Goal: Task Accomplishment & Management: Use online tool/utility

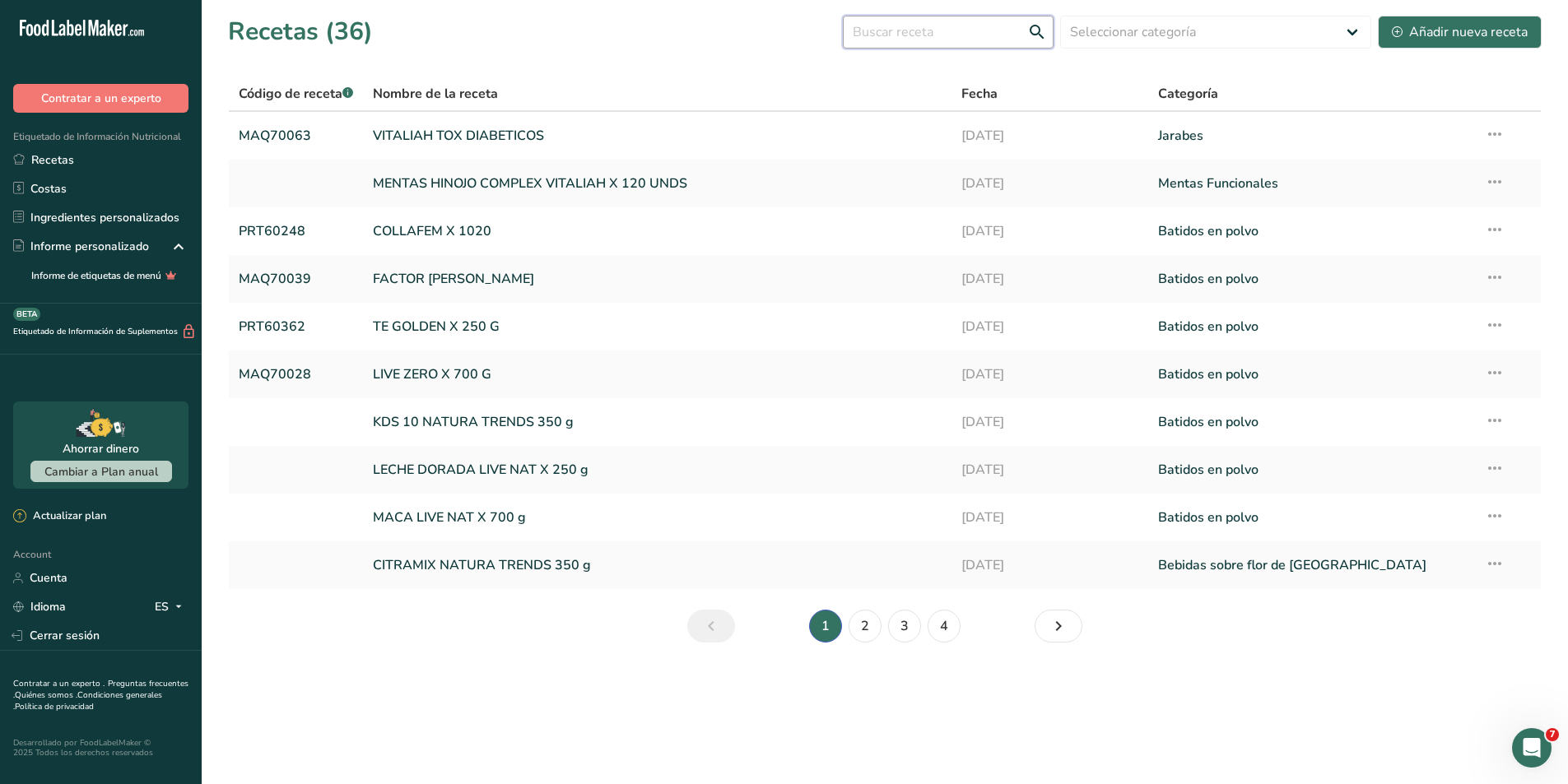
click at [974, 24] on input "text" at bounding box center [947, 32] width 210 height 33
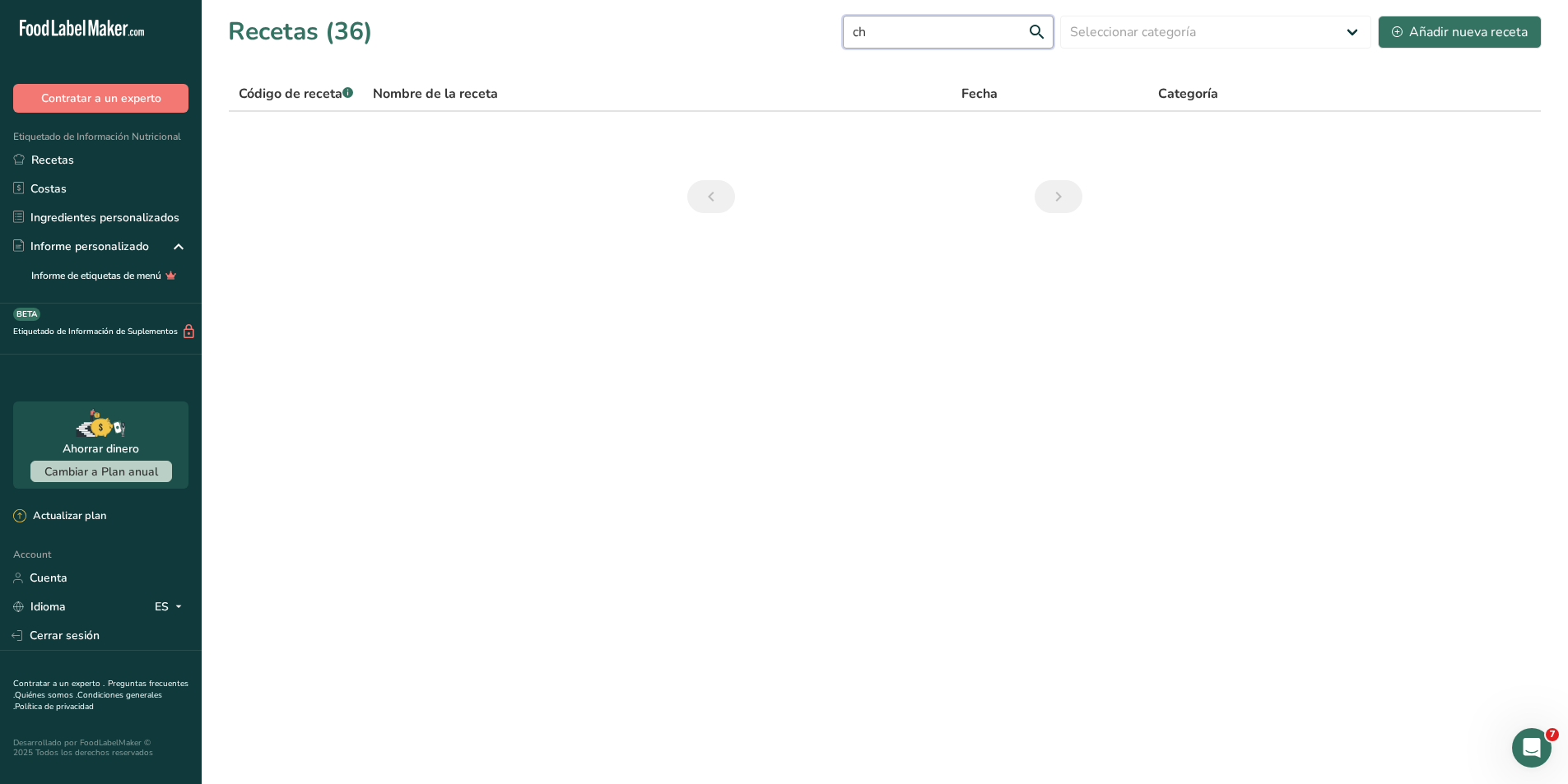
type input "c"
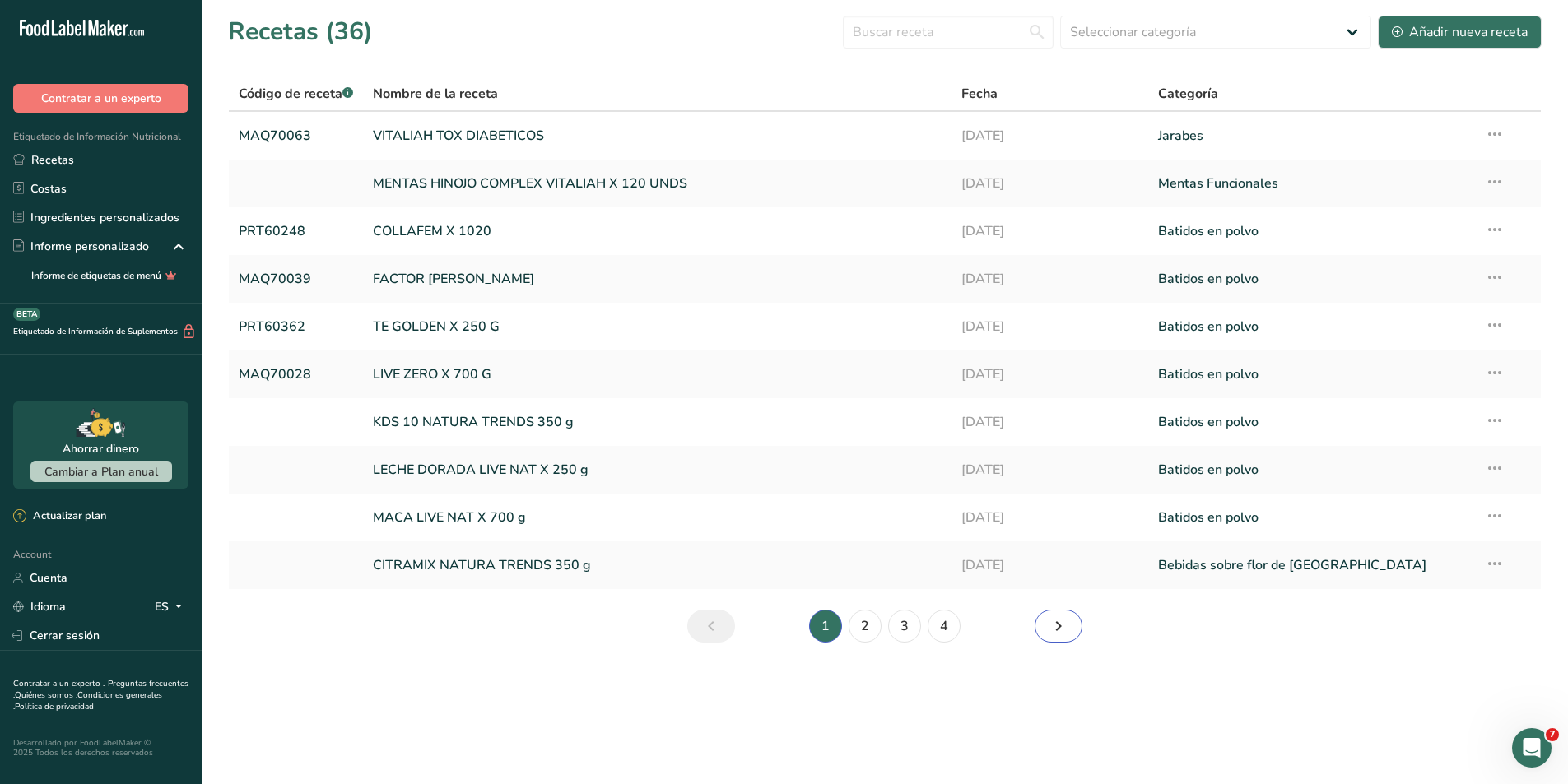
click at [1060, 628] on icon "Siguiente página" at bounding box center [1059, 626] width 19 height 30
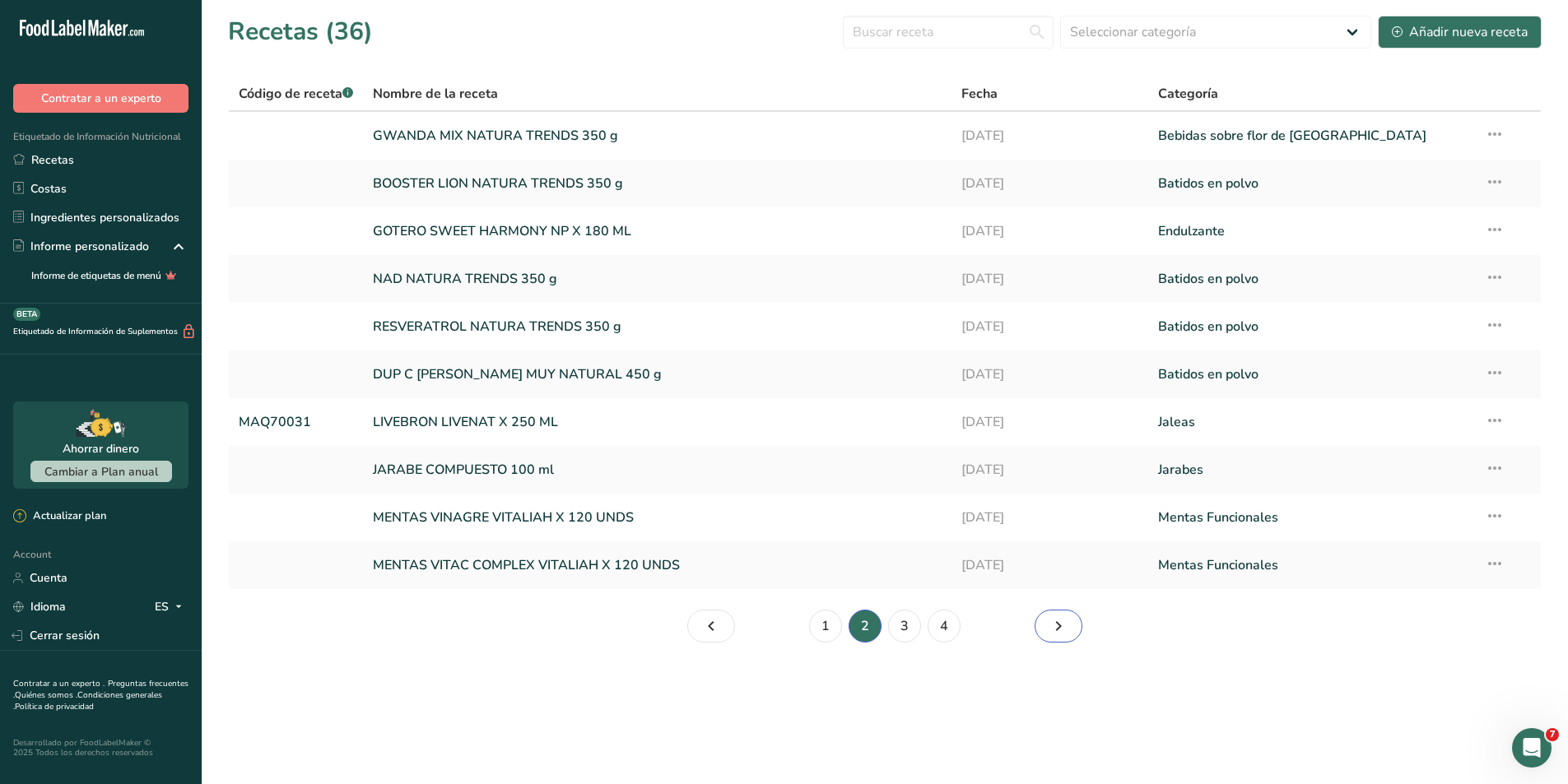
click at [1060, 628] on icon "Página 3." at bounding box center [1059, 626] width 19 height 30
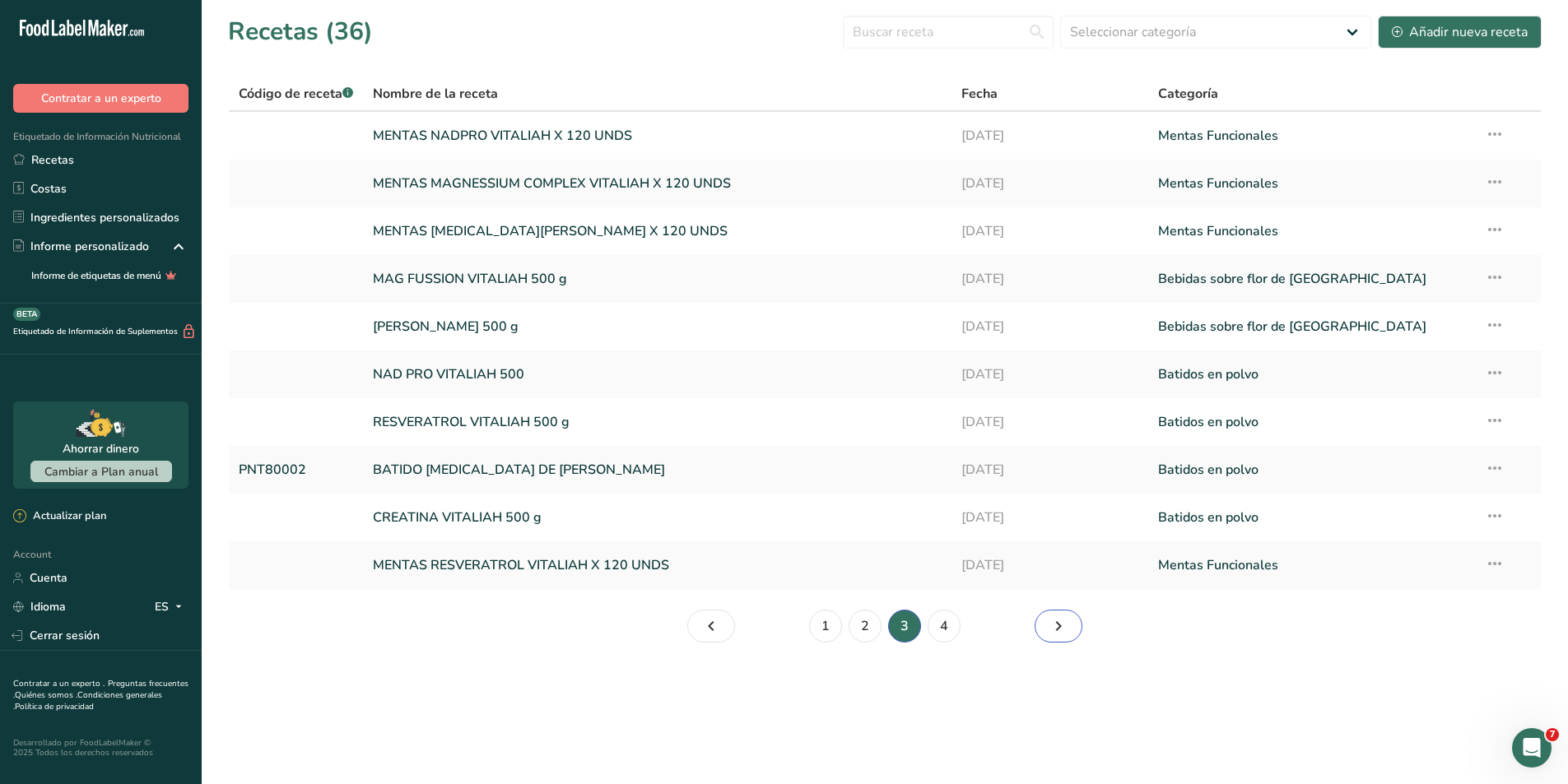
click at [1060, 628] on icon "Página 4." at bounding box center [1059, 626] width 19 height 30
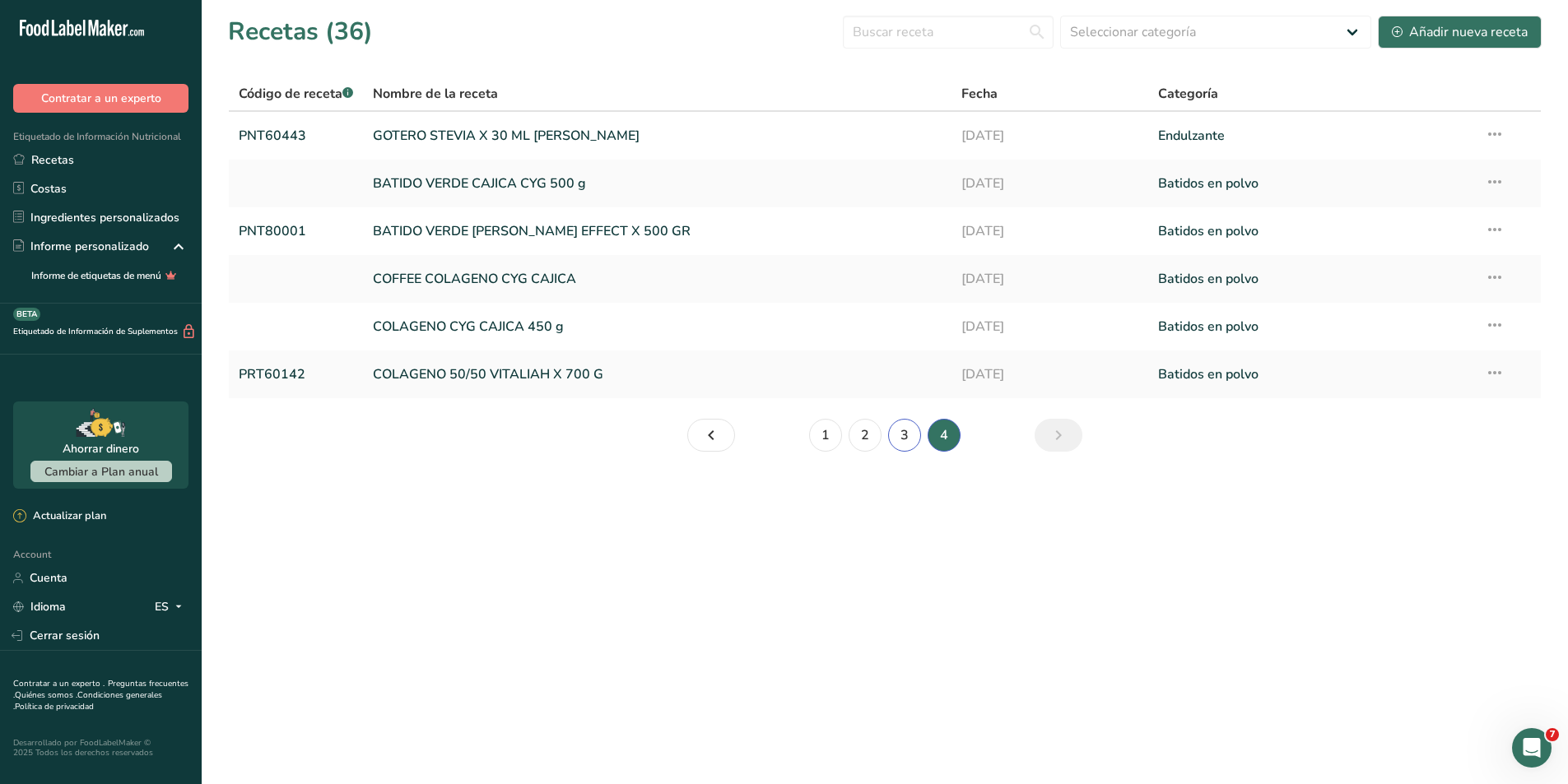
click at [897, 431] on link "3" at bounding box center [905, 435] width 33 height 33
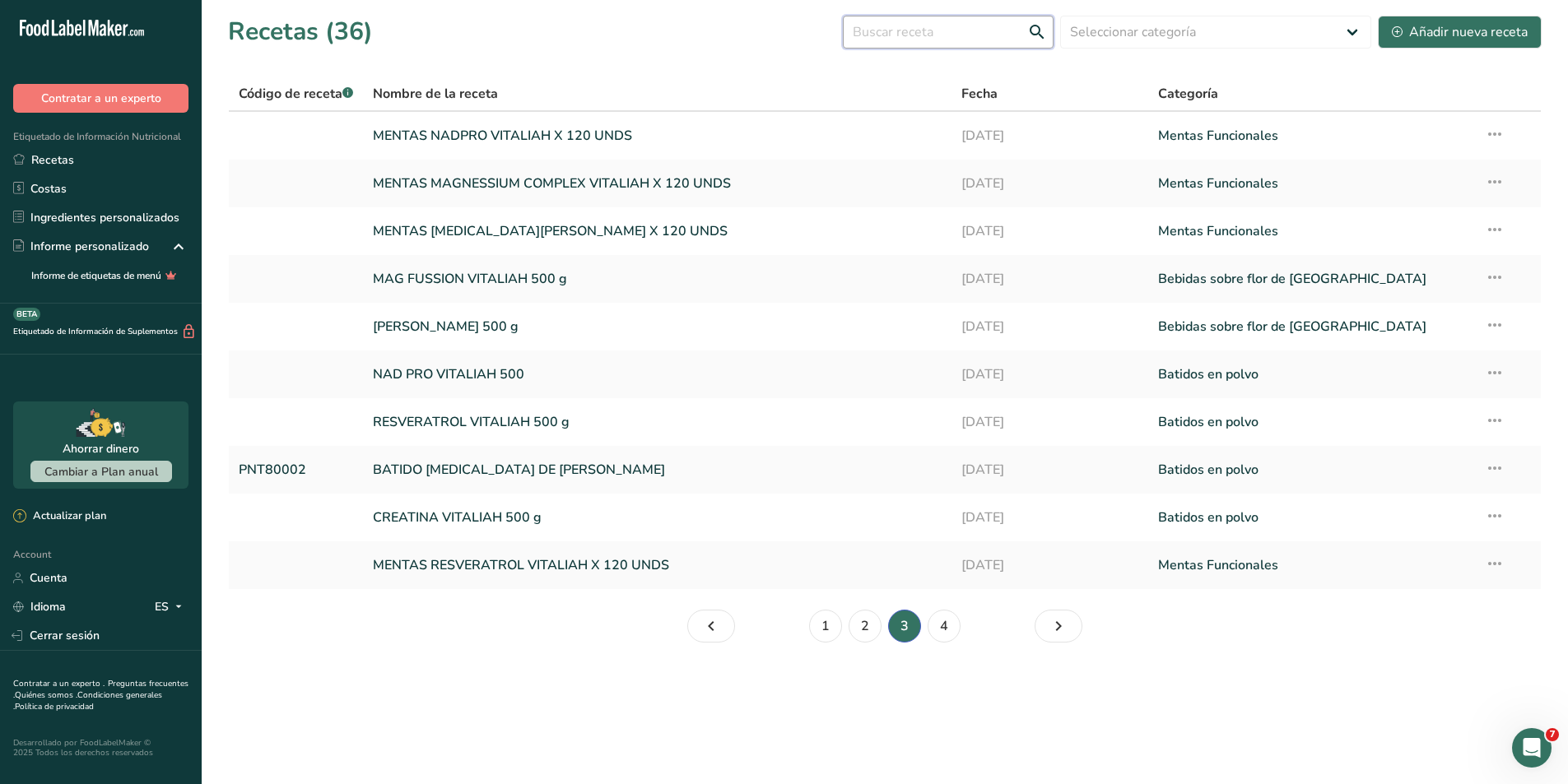
click at [999, 39] on input "text" at bounding box center [947, 32] width 210 height 33
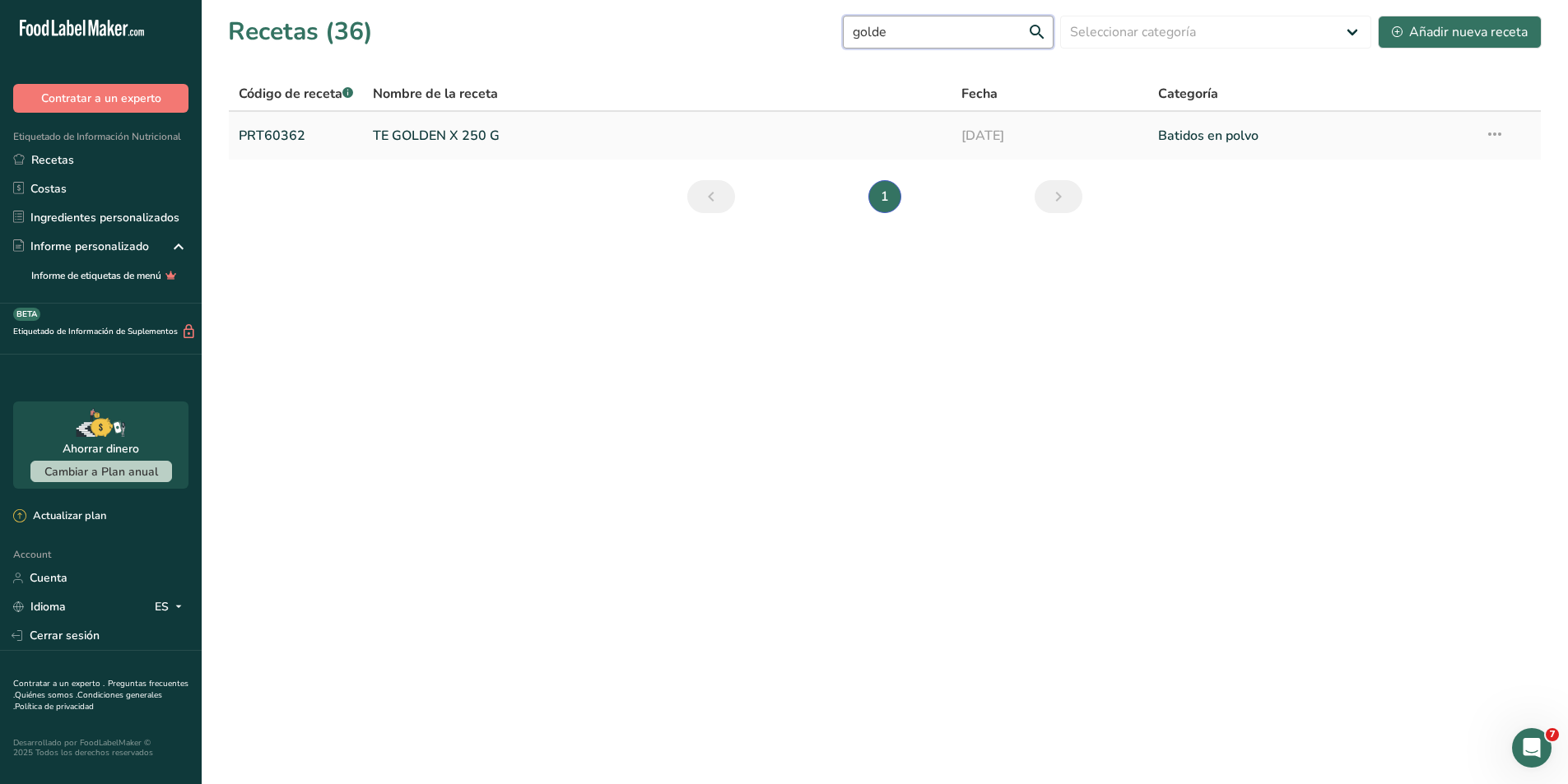
type input "golde"
click at [378, 137] on link "TE GOLDEN X 250 G" at bounding box center [657, 136] width 569 height 35
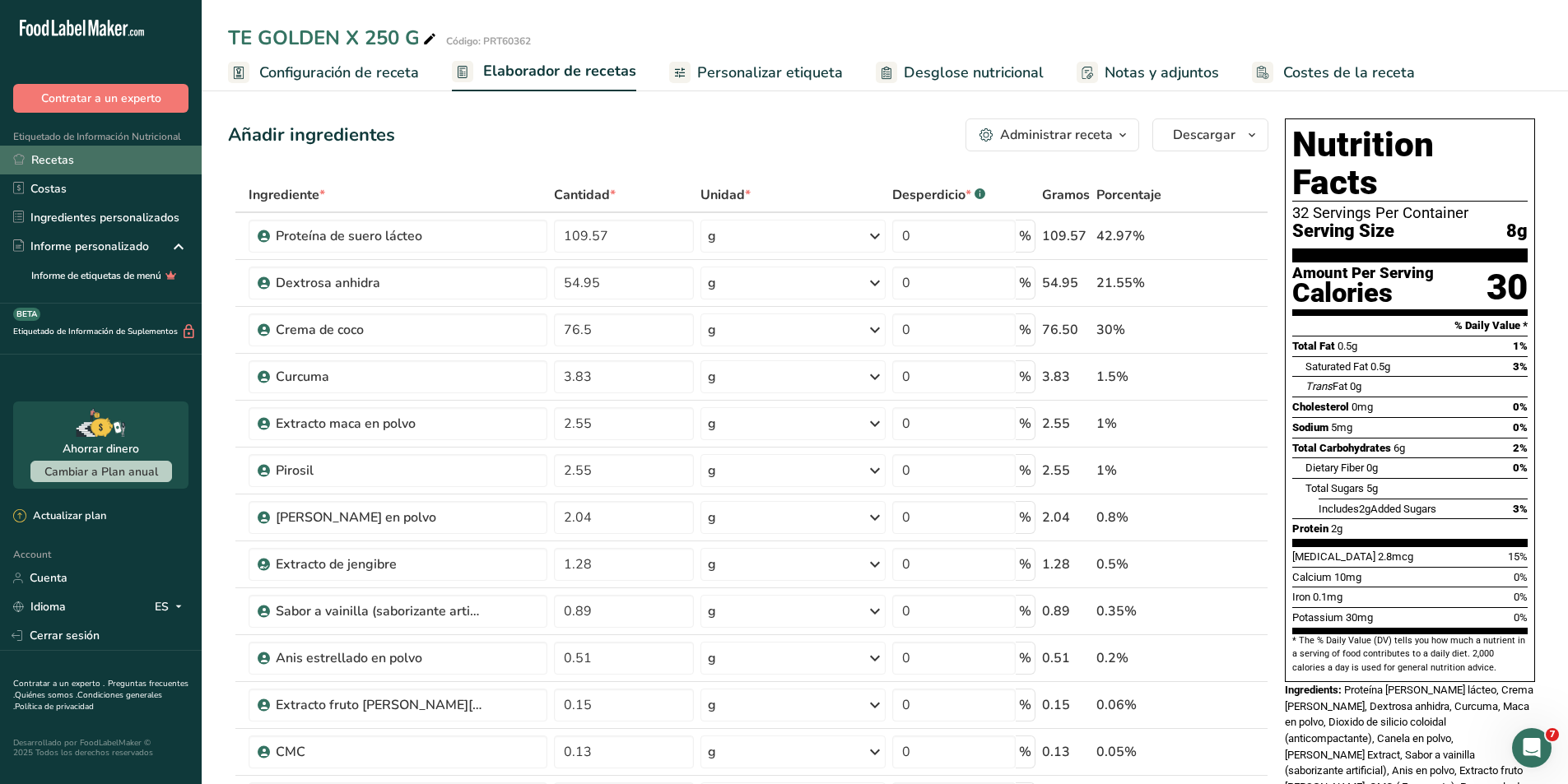
click at [80, 167] on link "Recetas" at bounding box center [101, 160] width 202 height 29
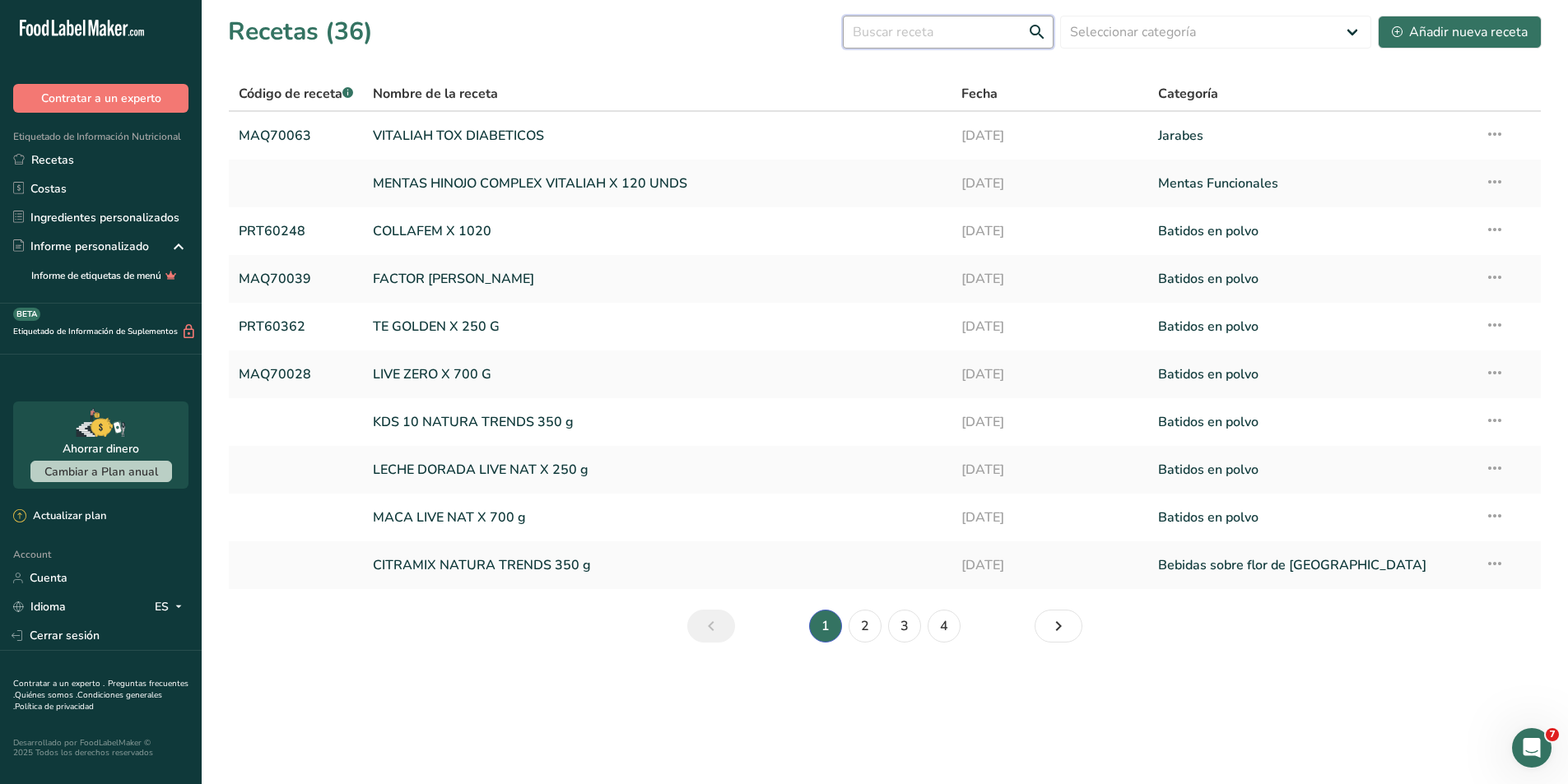
click at [927, 31] on input "text" at bounding box center [947, 32] width 210 height 33
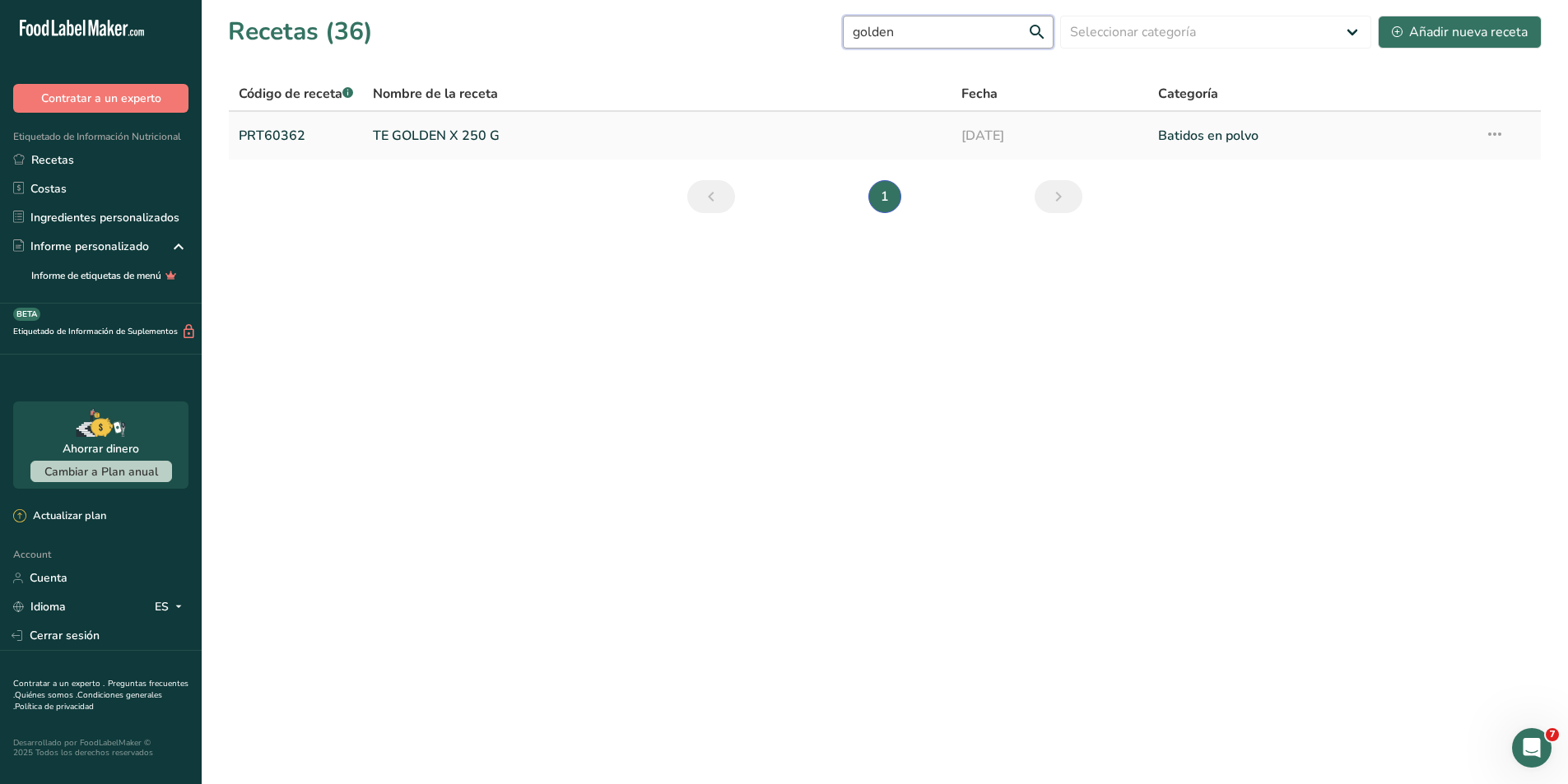
type input "golden"
click at [1502, 138] on icon at bounding box center [1495, 134] width 19 height 30
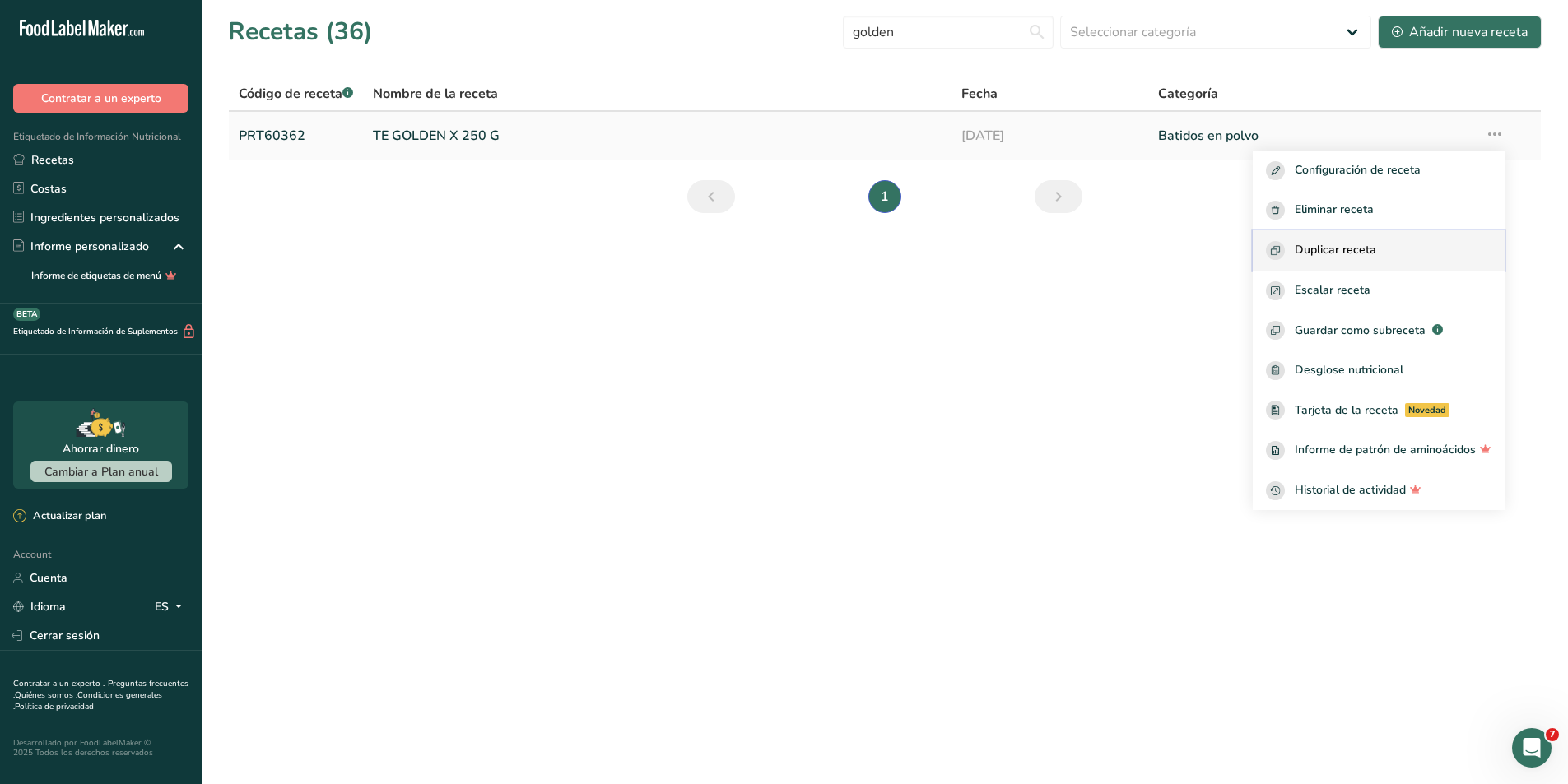
click at [1356, 246] on span "Duplicar receta" at bounding box center [1336, 251] width 81 height 19
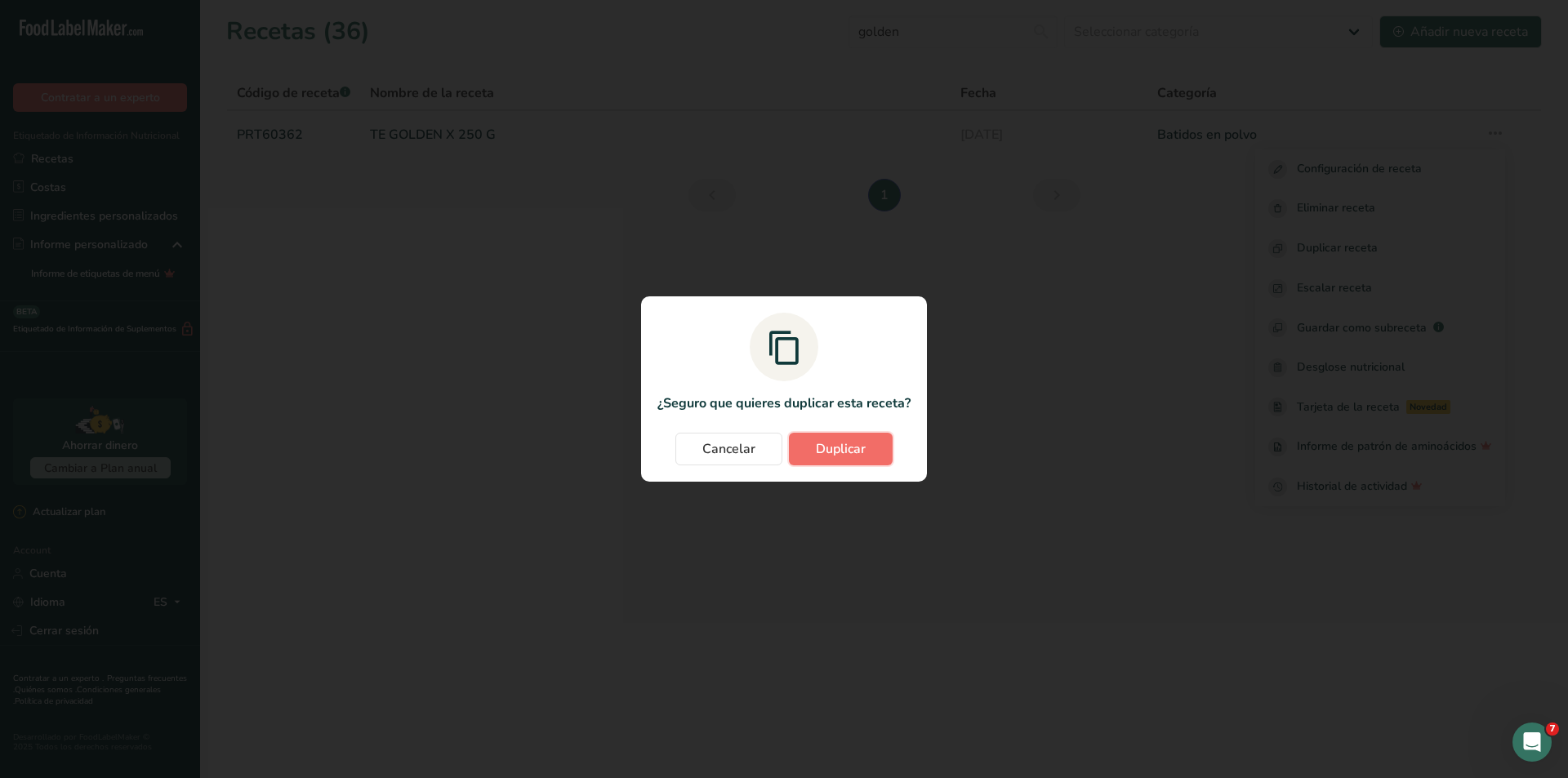
click at [858, 447] on span "Duplicar" at bounding box center [841, 449] width 50 height 19
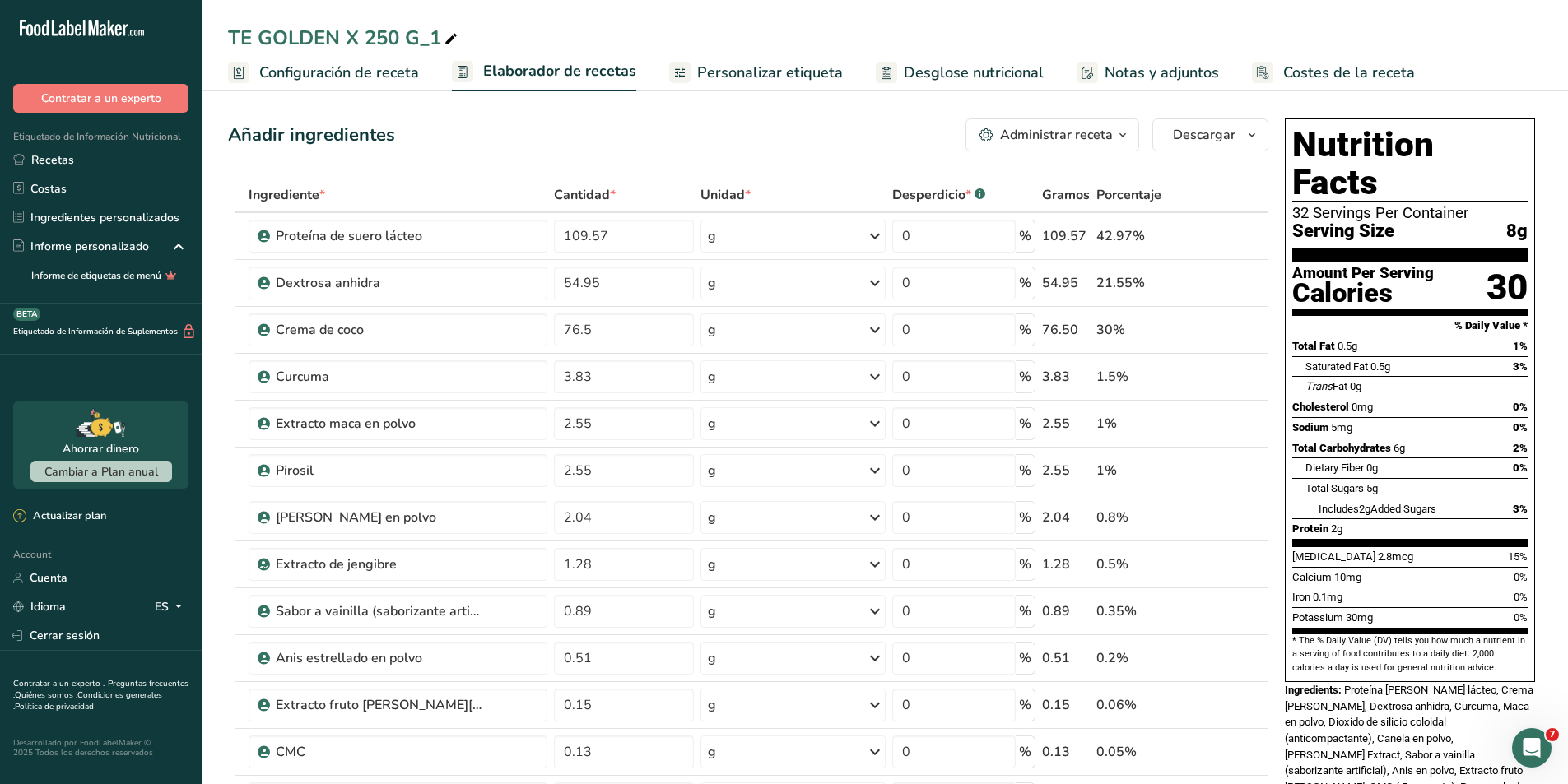
click at [448, 41] on icon at bounding box center [451, 40] width 15 height 23
type input "T"
type input "GOLDEN VITELIAH BOSANET"
drag, startPoint x: 620, startPoint y: 287, endPoint x: 543, endPoint y: 287, distance: 77.0
click at [543, 287] on tr "Dextrosa anhidra 54.95 g Unidades de peso g kg mg Ver más Unidades de volumen l…" at bounding box center [749, 283] width 1040 height 47
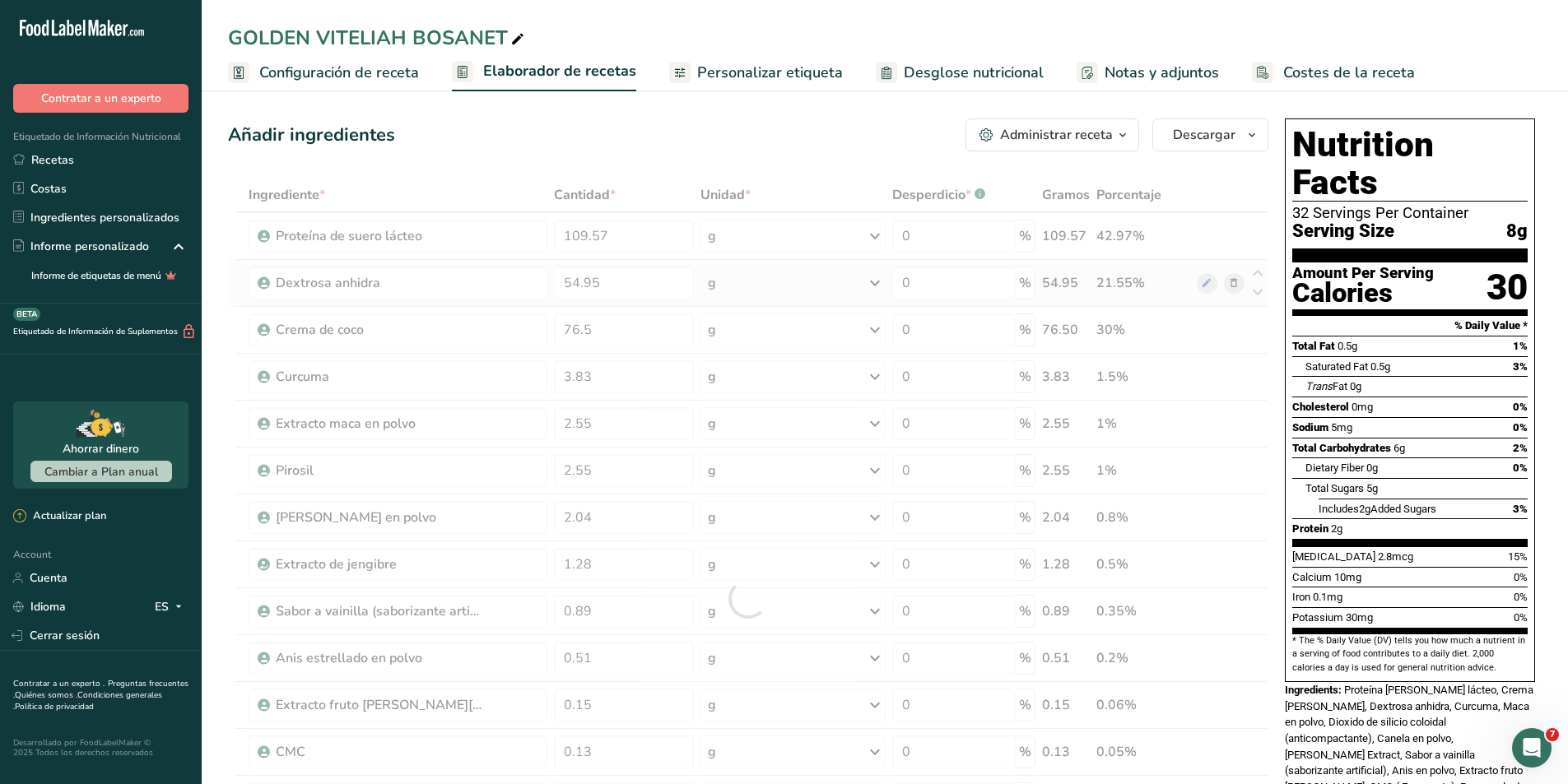
click at [1233, 282] on div "Ingrediente * Cantidad * Unidad * Desperdicio * .a-a{fill:#347362;}.b-a{fill:#f…" at bounding box center [748, 598] width 1040 height 842
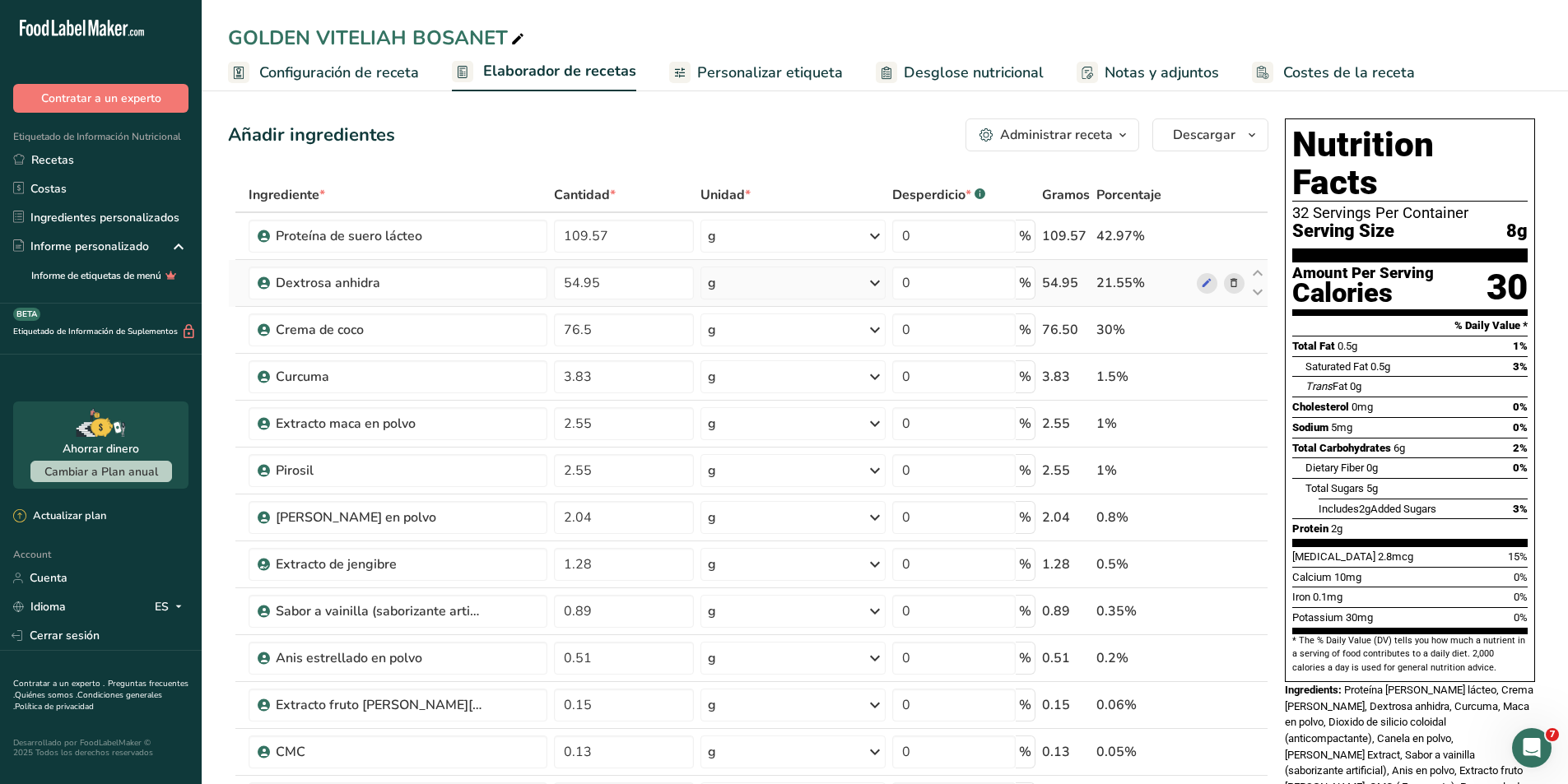
click at [1237, 283] on icon at bounding box center [1234, 284] width 12 height 17
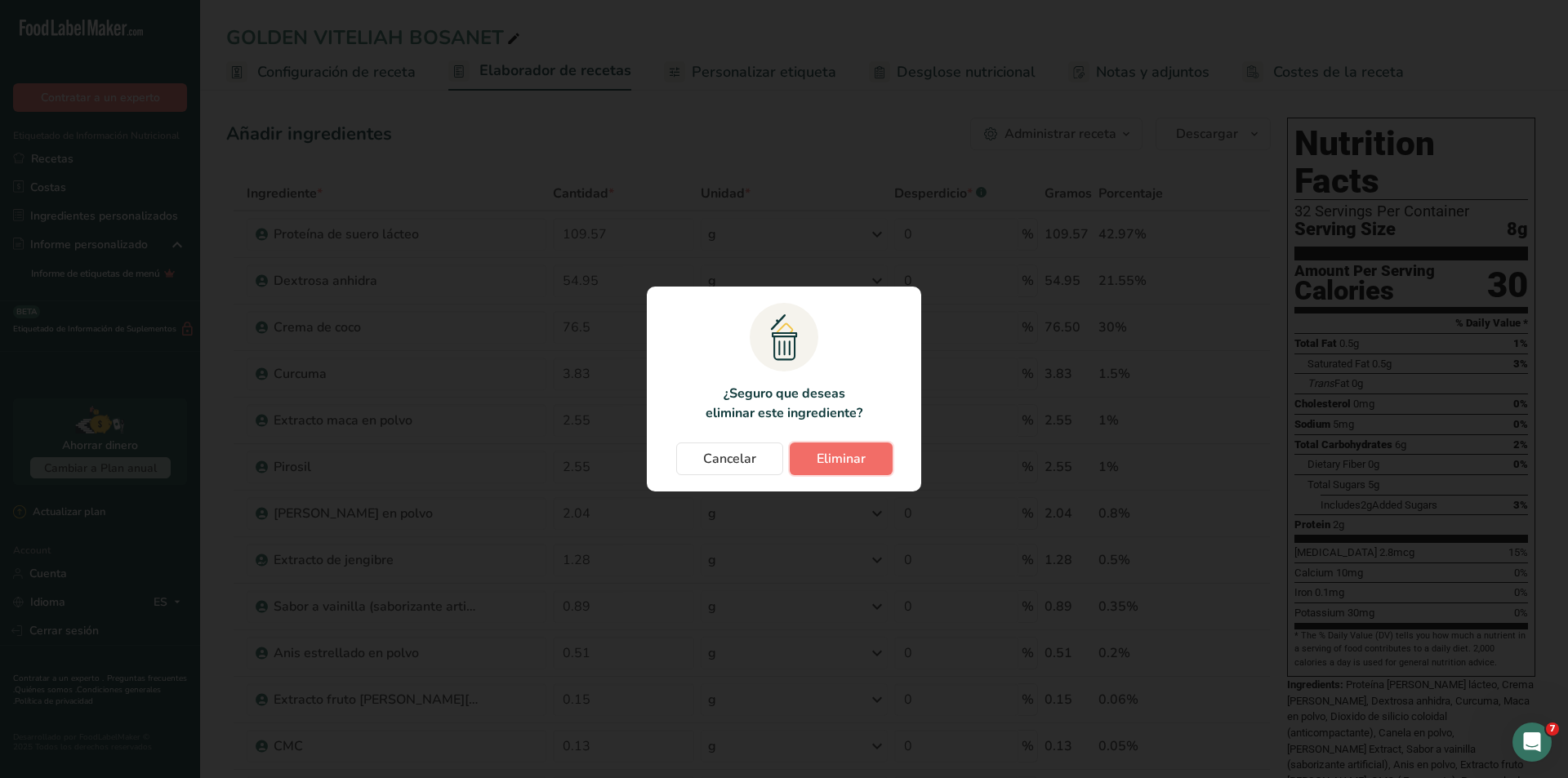
click at [862, 462] on span "Eliminar" at bounding box center [841, 459] width 49 height 19
type input "76.5"
type input "3.83"
type input "2.55"
type input "2.04"
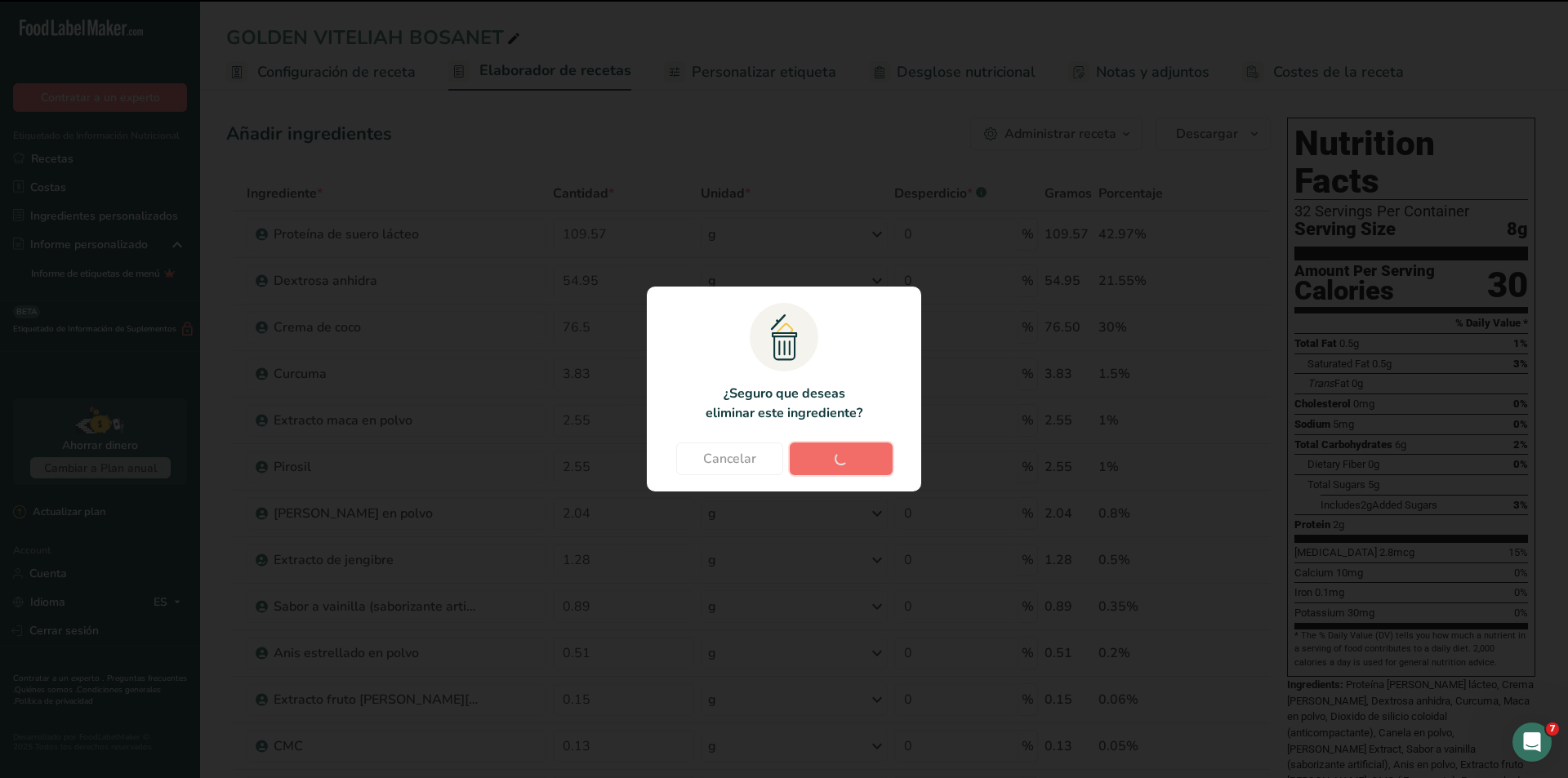
type input "1.28"
type input "0.89"
type input "0.51"
type input "0.15"
type input "0.13"
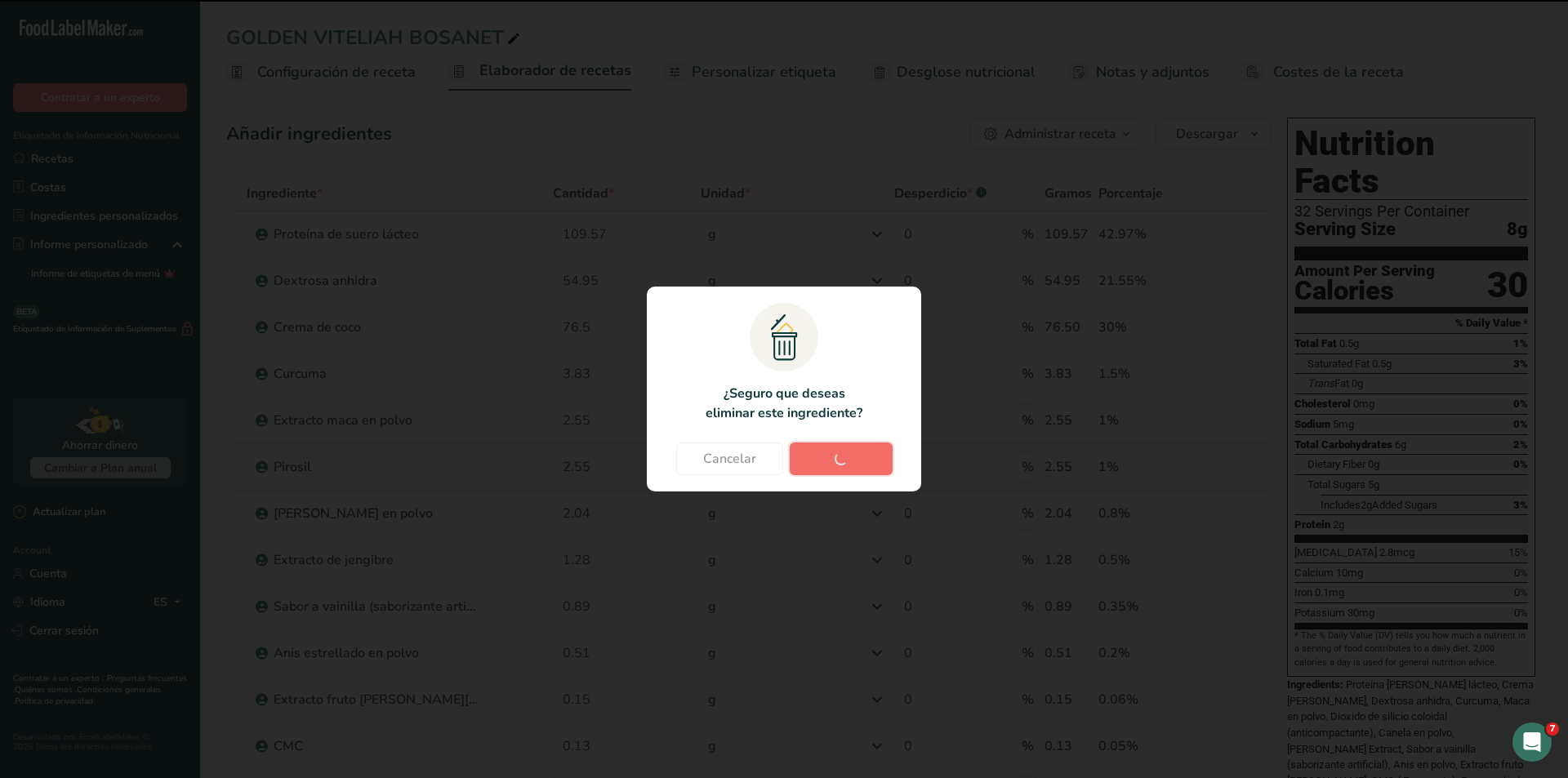
type input "0.03"
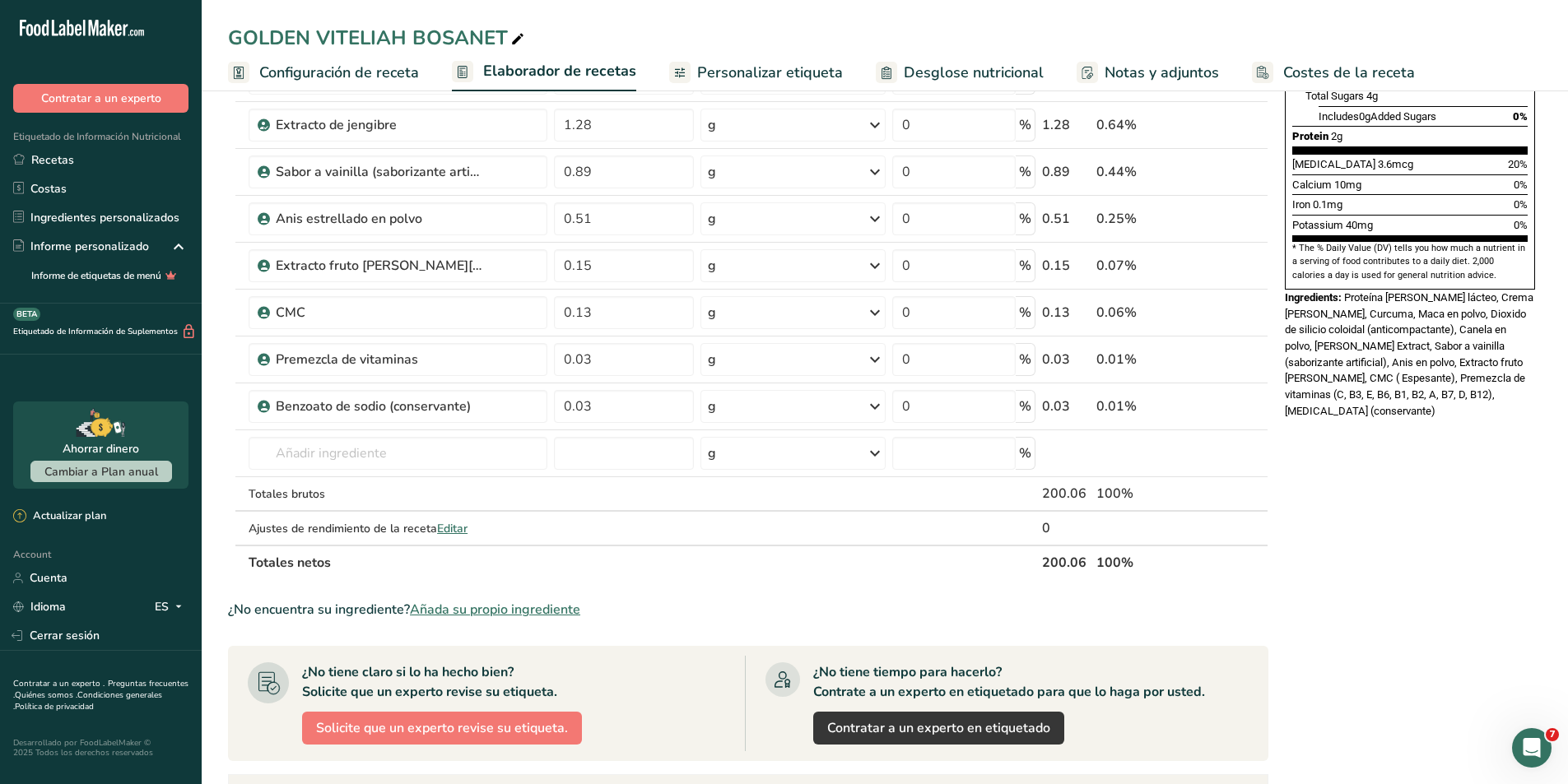
scroll to position [412, 0]
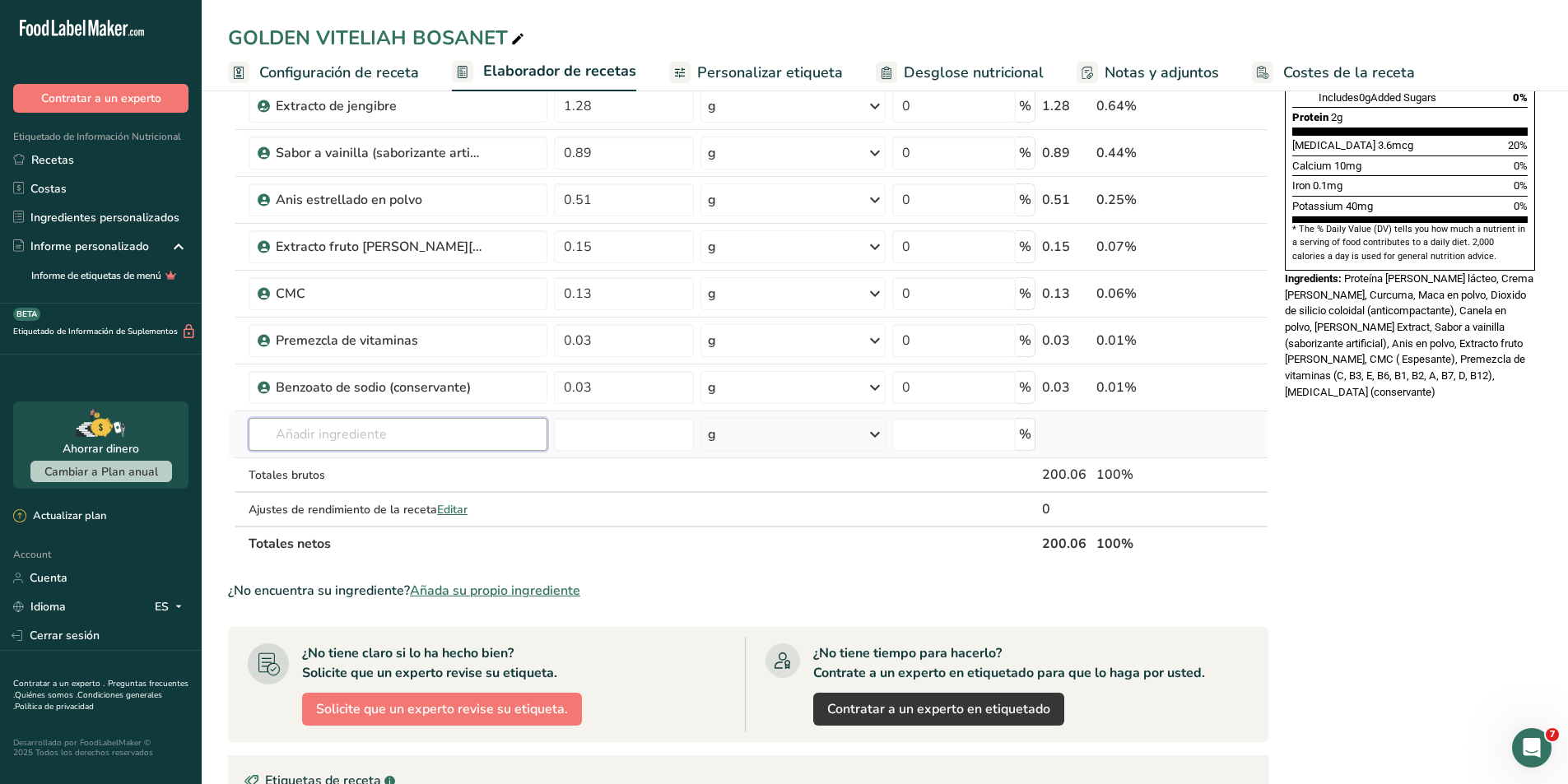
click at [468, 445] on input "text" at bounding box center [398, 434] width 299 height 33
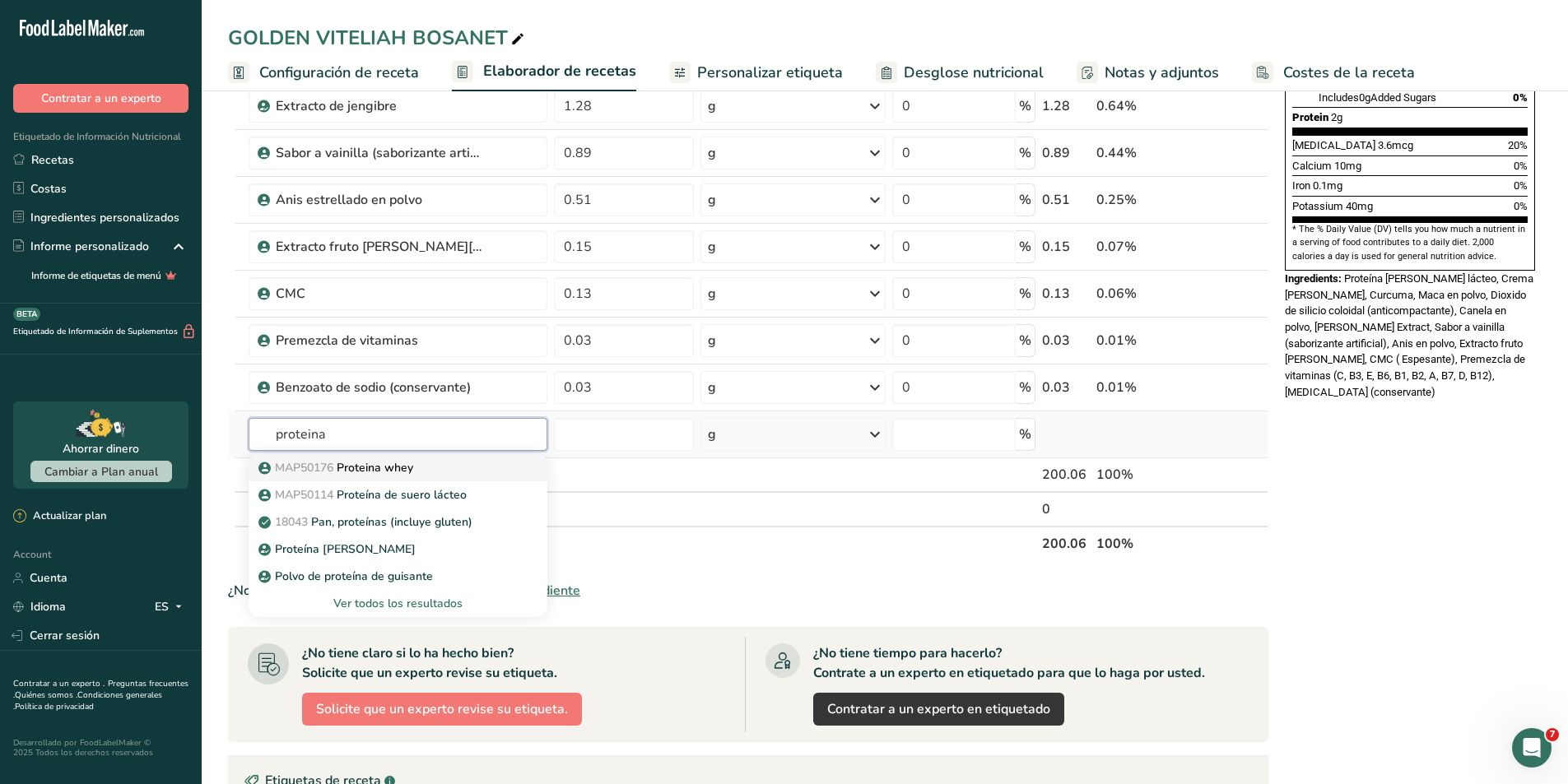
type input "proteina"
click at [452, 477] on link "MAP50176 Proteina whey" at bounding box center [398, 468] width 299 height 27
type input "Proteina whey"
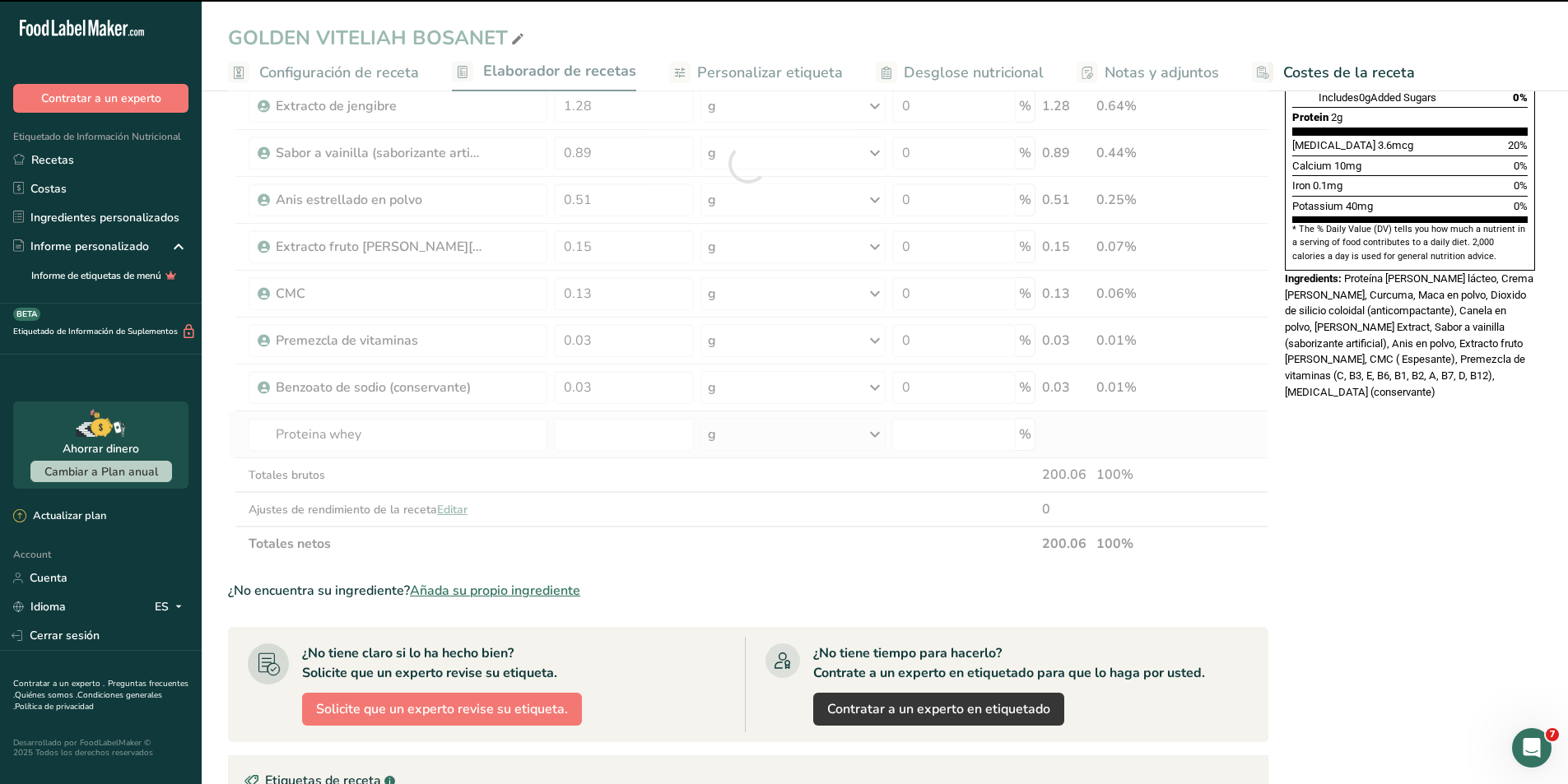
type input "0"
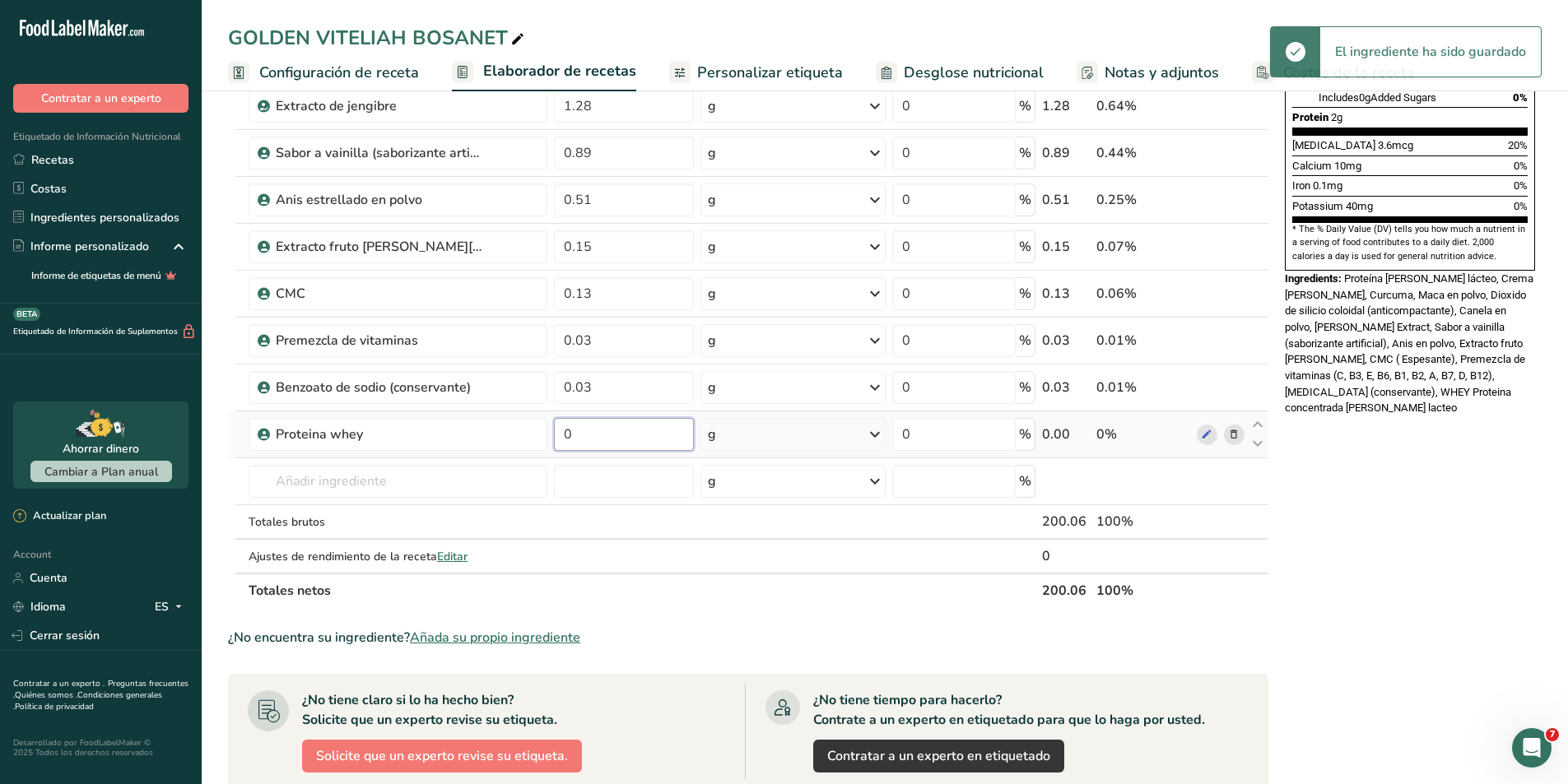
drag, startPoint x: 591, startPoint y: 436, endPoint x: 560, endPoint y: 436, distance: 31.0
click at [560, 436] on input "0" at bounding box center [624, 434] width 140 height 33
paste input "54.95"
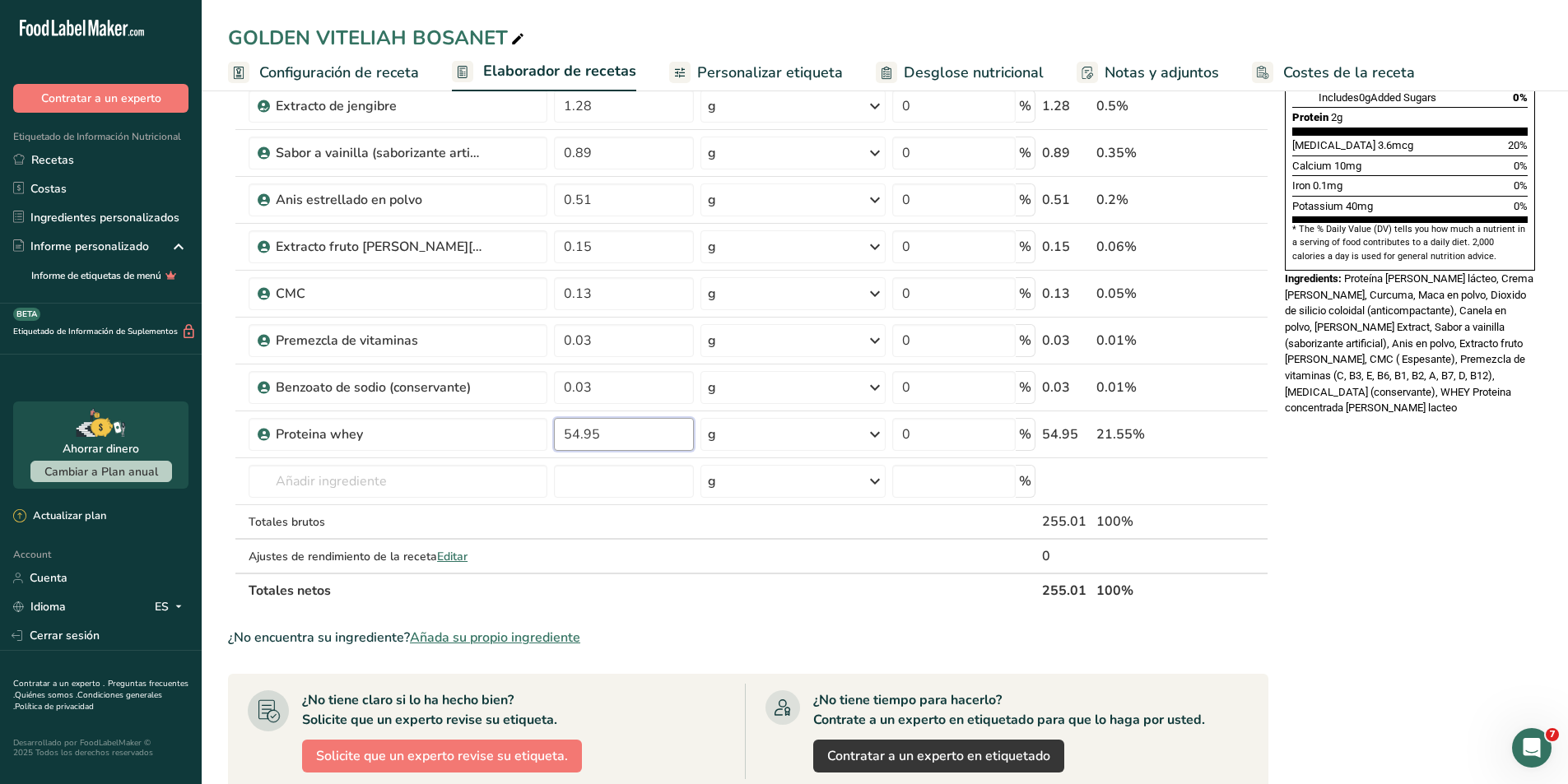
type input "54.95"
click at [1393, 477] on div "Nutrition Facts 25 Servings Per Container Serving Size 8g Amount Per Serving Ca…" at bounding box center [1411, 416] width 264 height 1430
click at [1259, 426] on icon at bounding box center [1258, 424] width 19 height 13
type input "54.95"
type input "0.03"
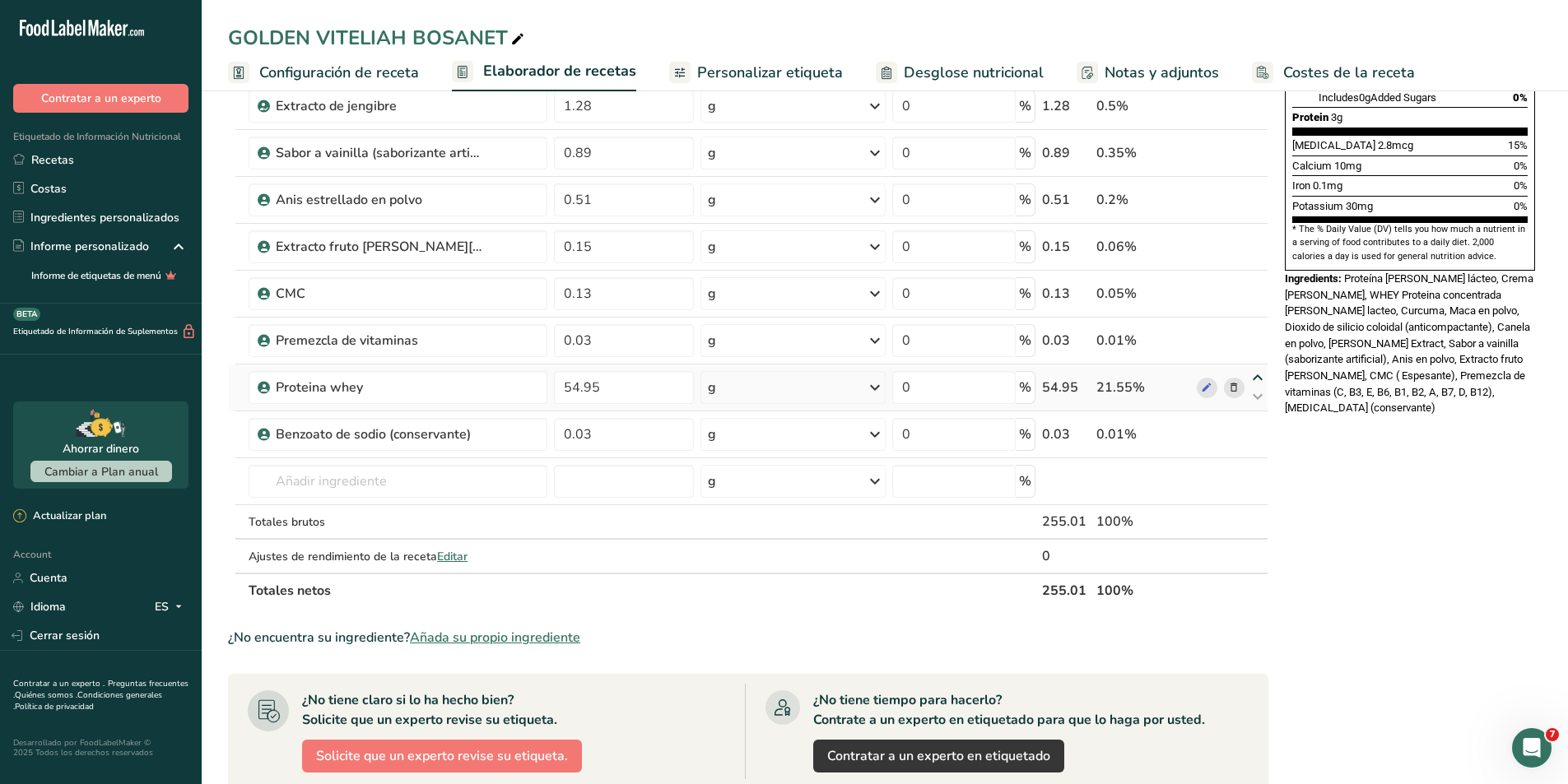
click at [1256, 379] on icon at bounding box center [1258, 378] width 19 height 13
type input "54.95"
type input "0.03"
click at [1258, 330] on icon at bounding box center [1258, 330] width 19 height 13
type input "54.95"
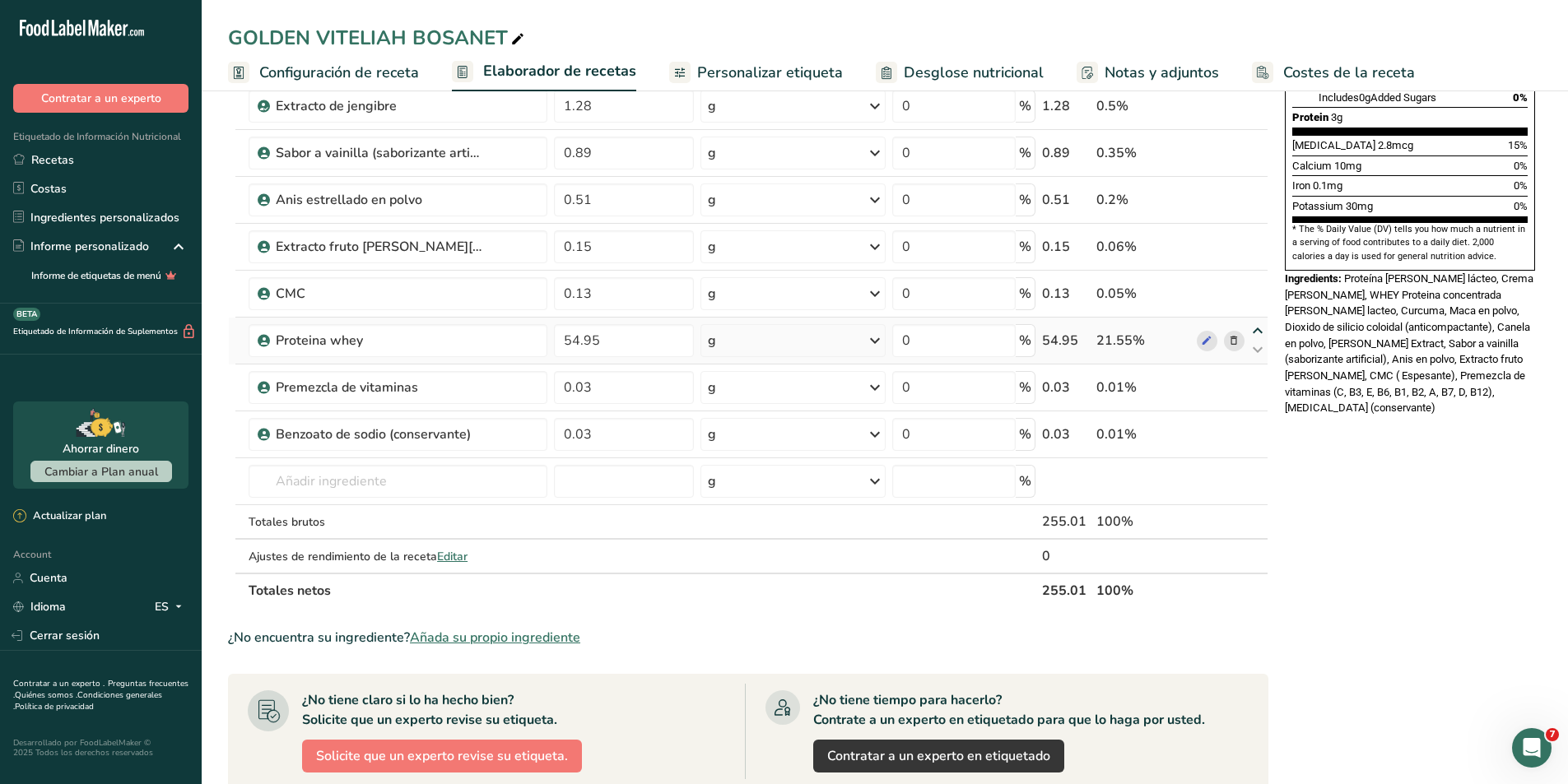
type input "0.13"
click at [1256, 286] on icon at bounding box center [1258, 284] width 19 height 13
type input "54.95"
type input "0.15"
click at [1256, 238] on icon at bounding box center [1258, 237] width 19 height 13
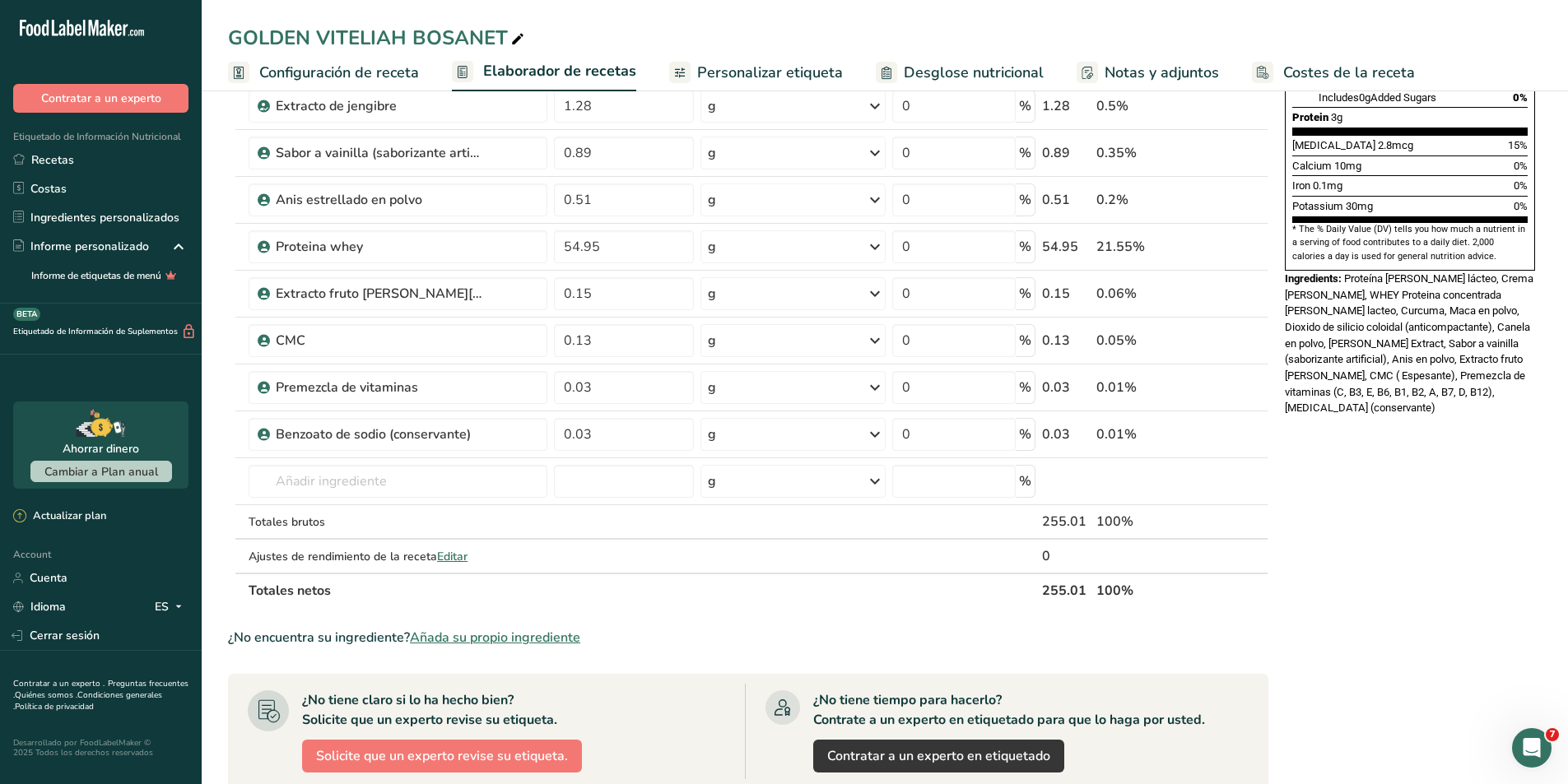
type input "54.95"
type input "0.51"
click at [1256, 194] on icon at bounding box center [1258, 190] width 19 height 13
type input "54.95"
type input "0.89"
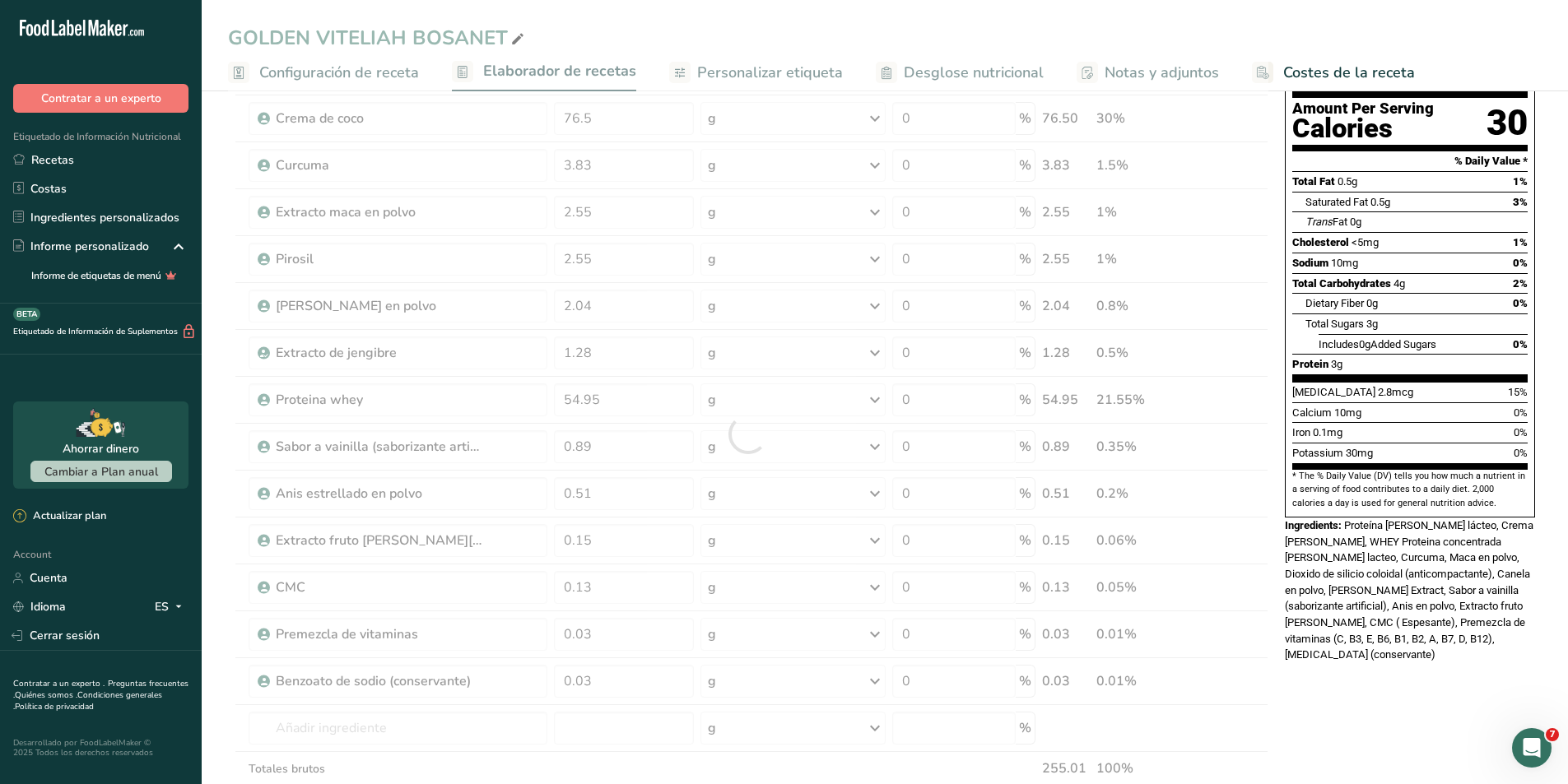
scroll to position [0, 0]
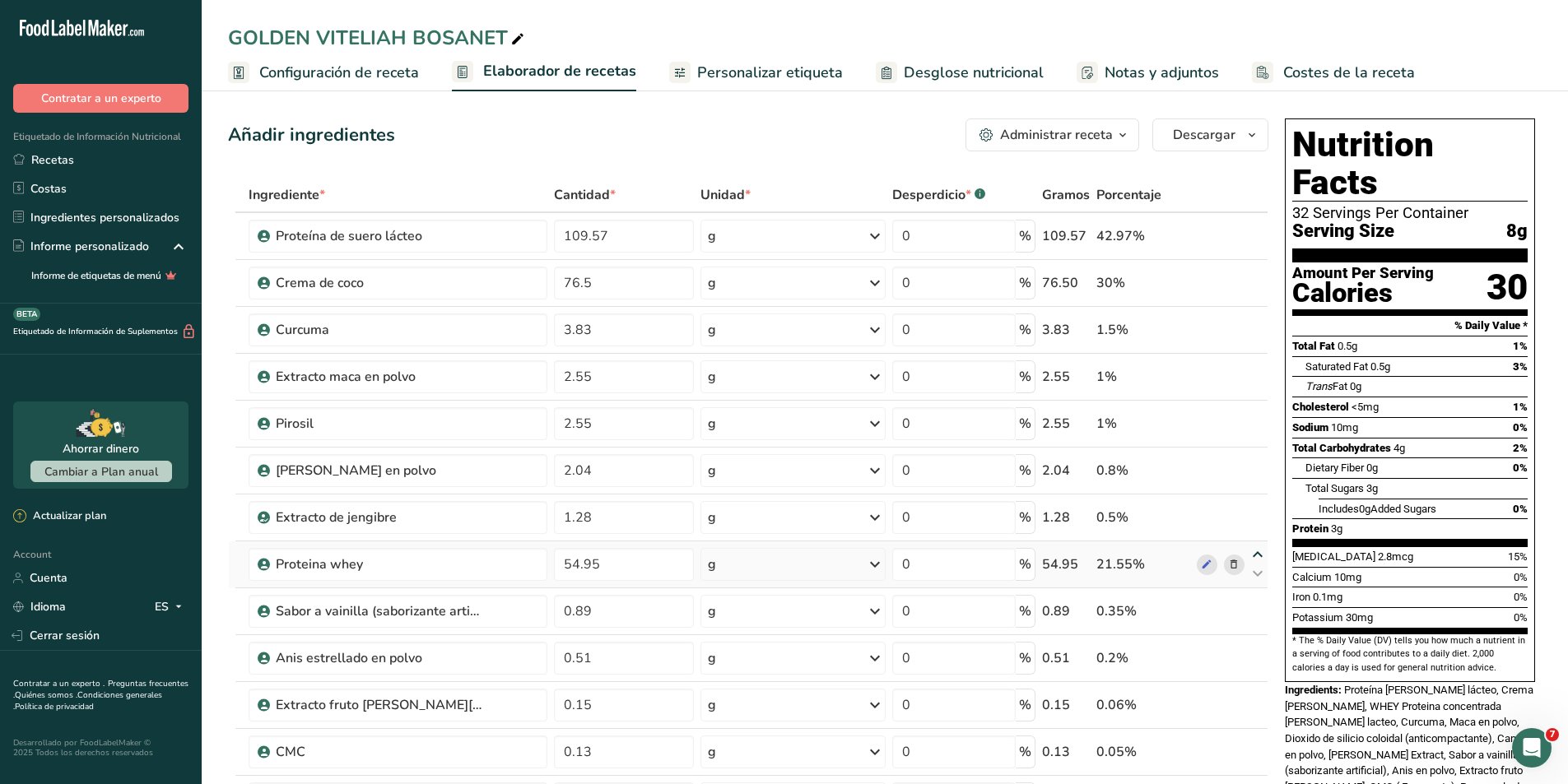
click at [1256, 558] on icon at bounding box center [1258, 554] width 19 height 13
type input "54.95"
type input "1.28"
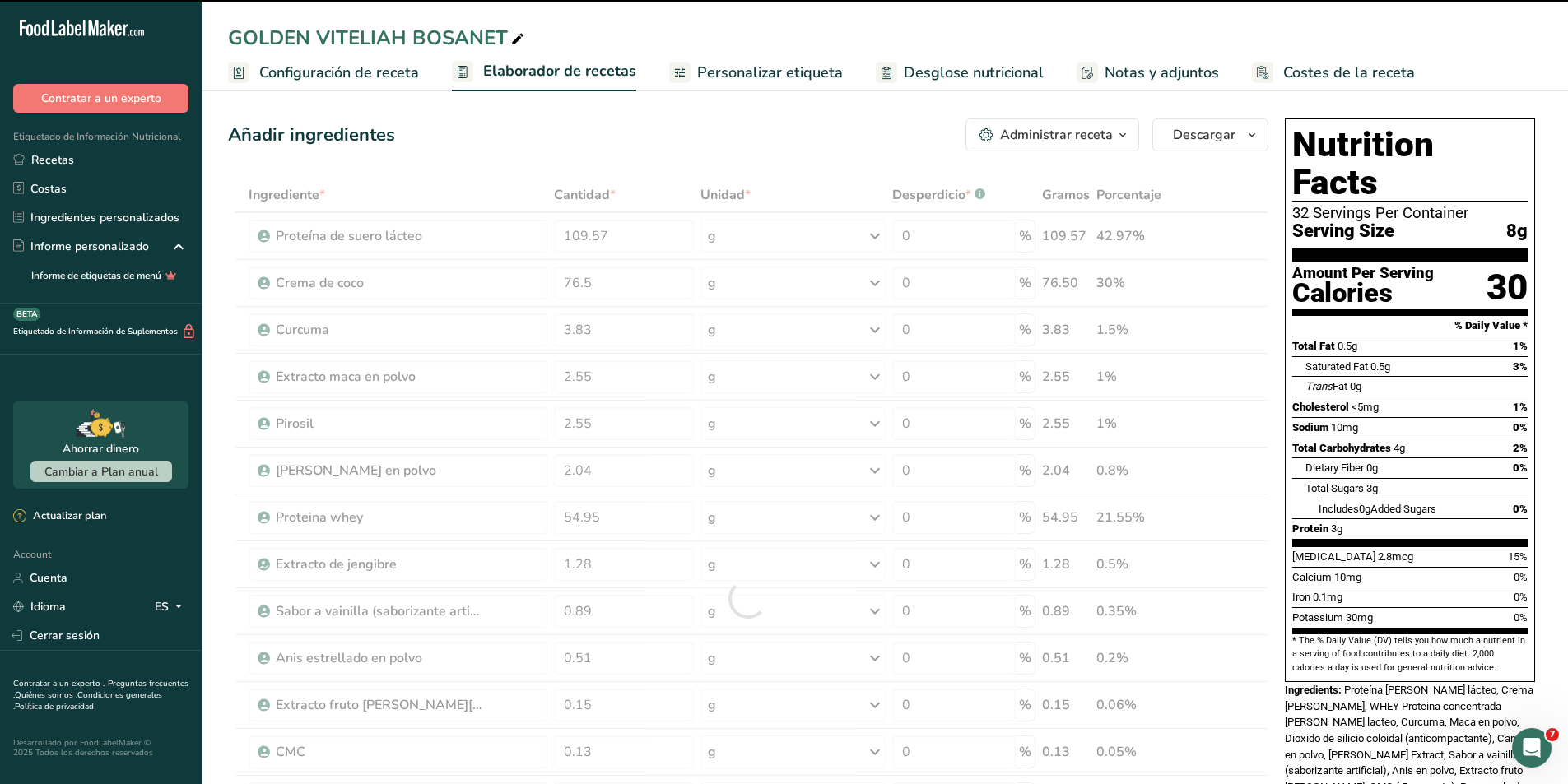
click at [1257, 508] on div at bounding box center [748, 598] width 1040 height 842
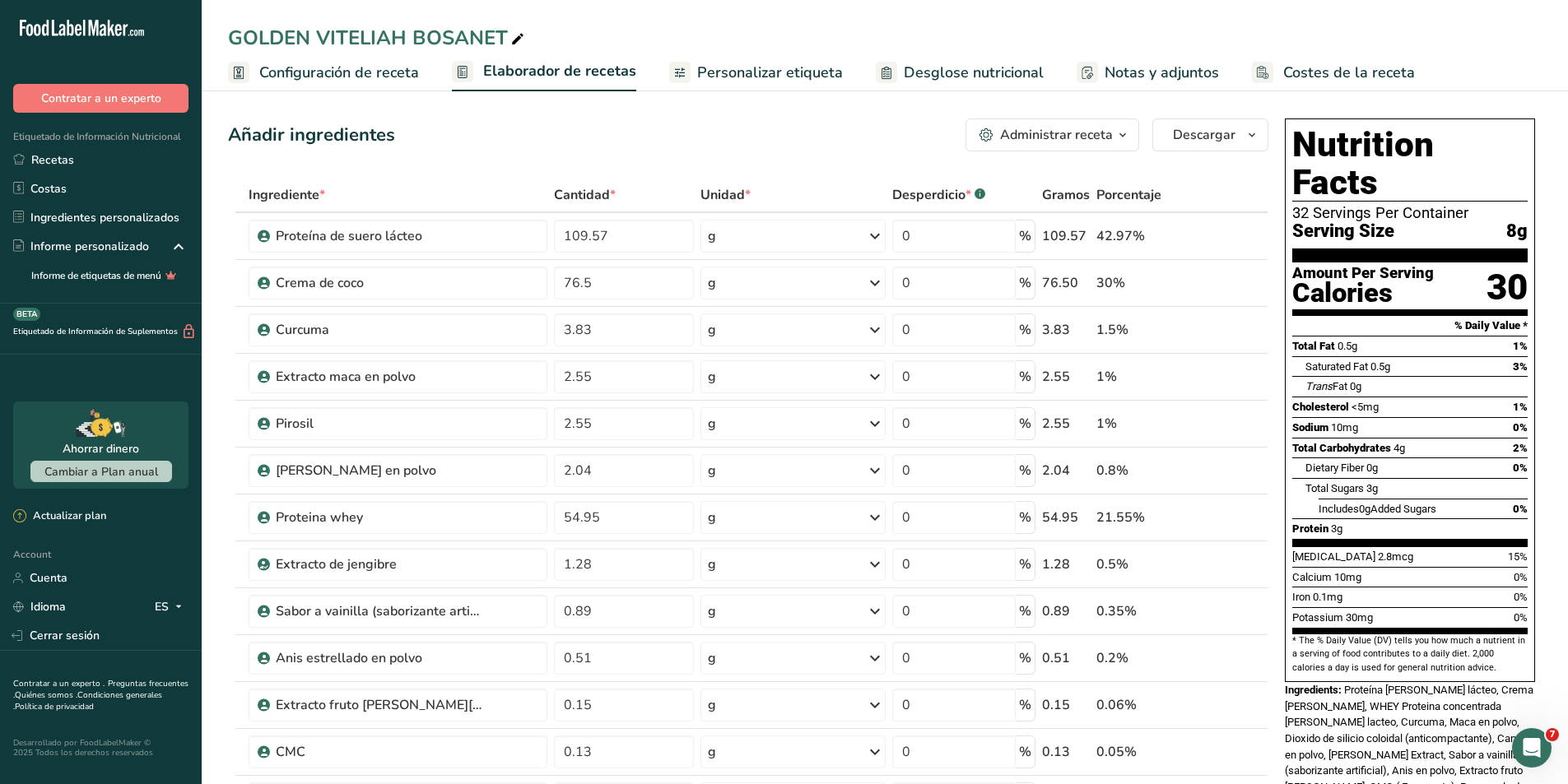
click at [1257, 508] on icon at bounding box center [1258, 508] width 19 height 13
type input "54.95"
type input "2.04"
click at [1253, 464] on icon at bounding box center [1258, 461] width 19 height 13
type input "54.95"
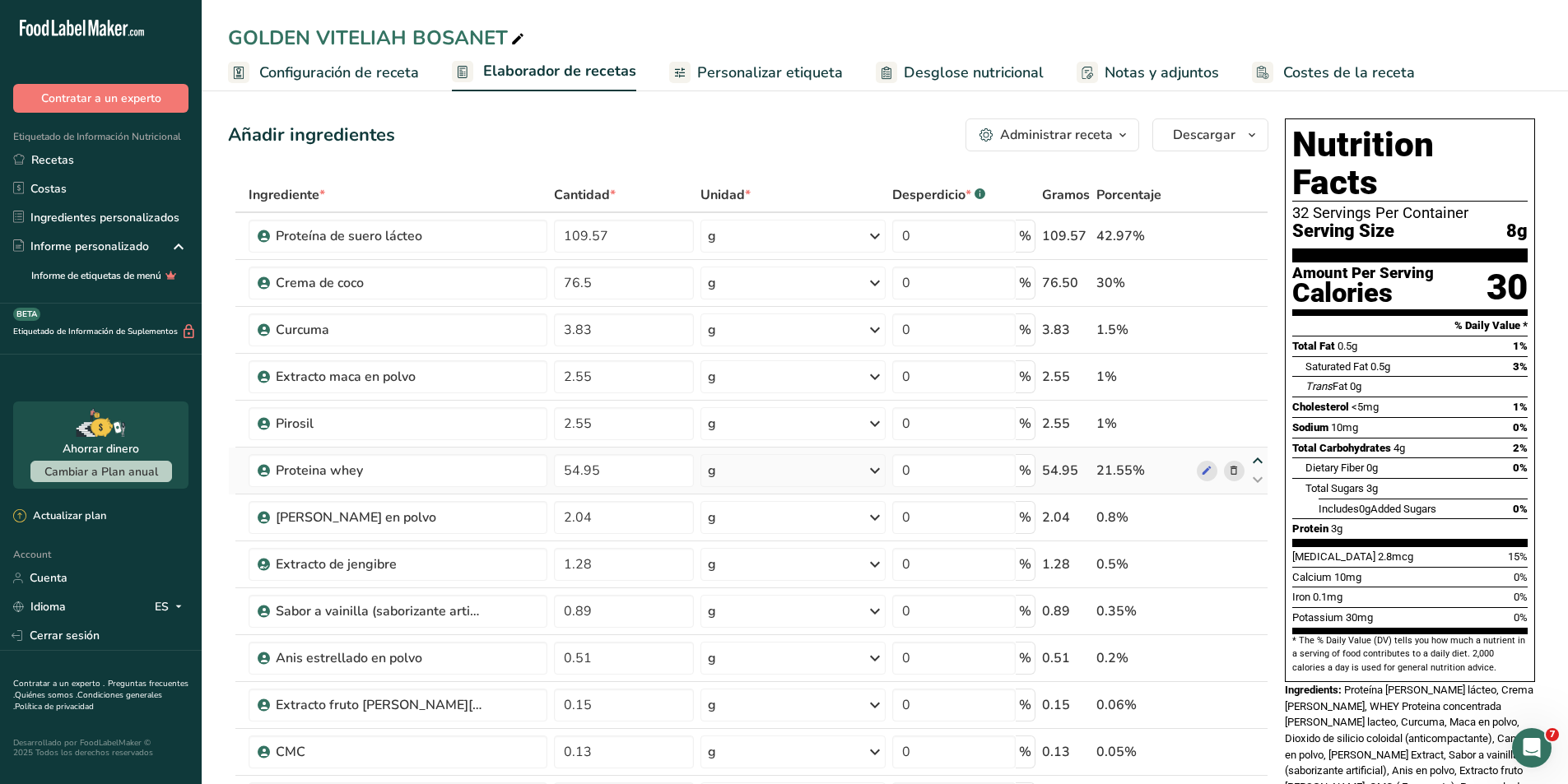
type input "2.55"
click at [1257, 415] on icon at bounding box center [1258, 414] width 19 height 13
type input "54.95"
type input "2.55"
click at [1256, 368] on icon at bounding box center [1258, 367] width 19 height 13
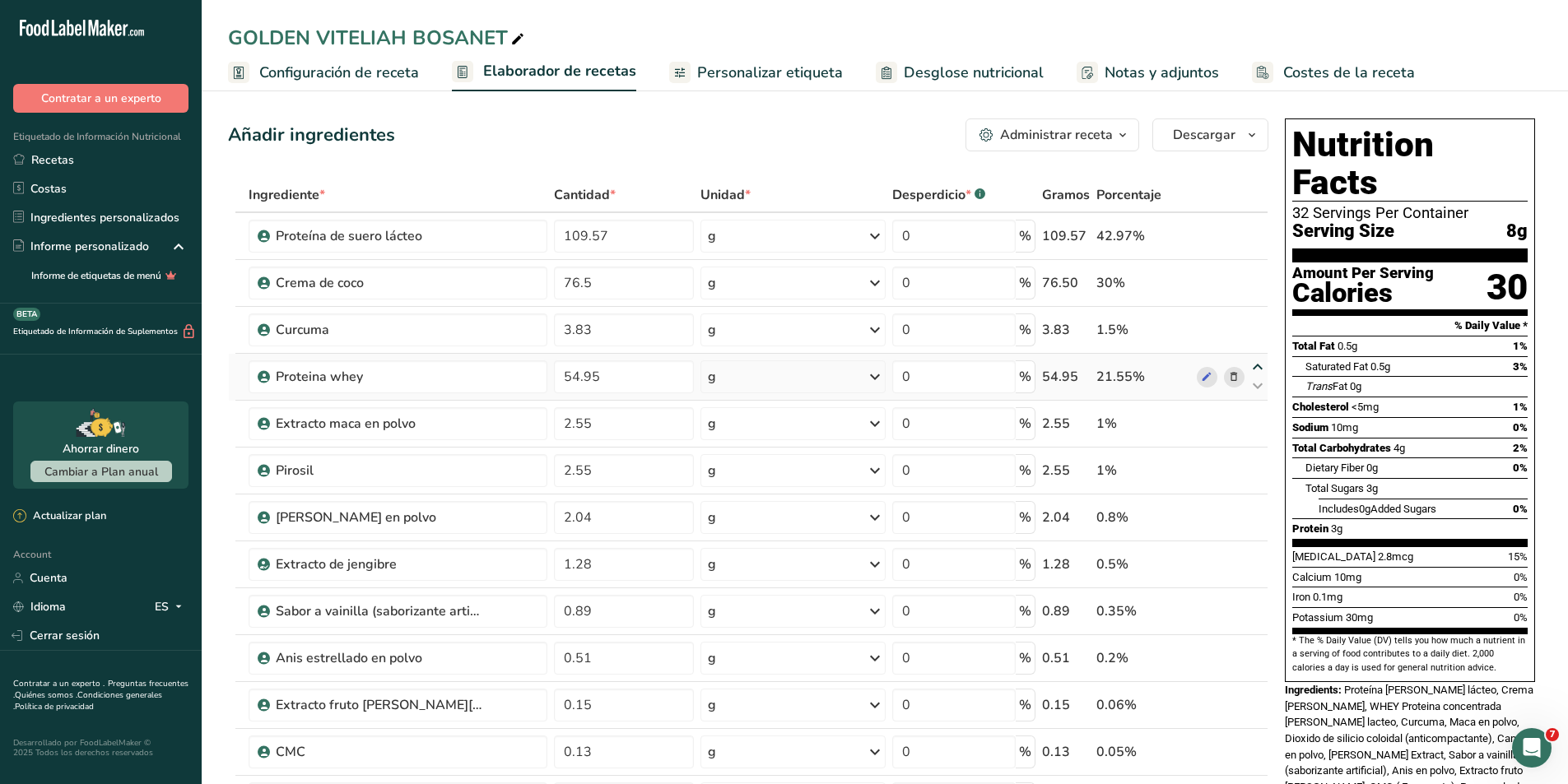
type input "54.95"
type input "3.83"
click at [1254, 324] on icon at bounding box center [1258, 320] width 19 height 13
type input "54.95"
type input "76.5"
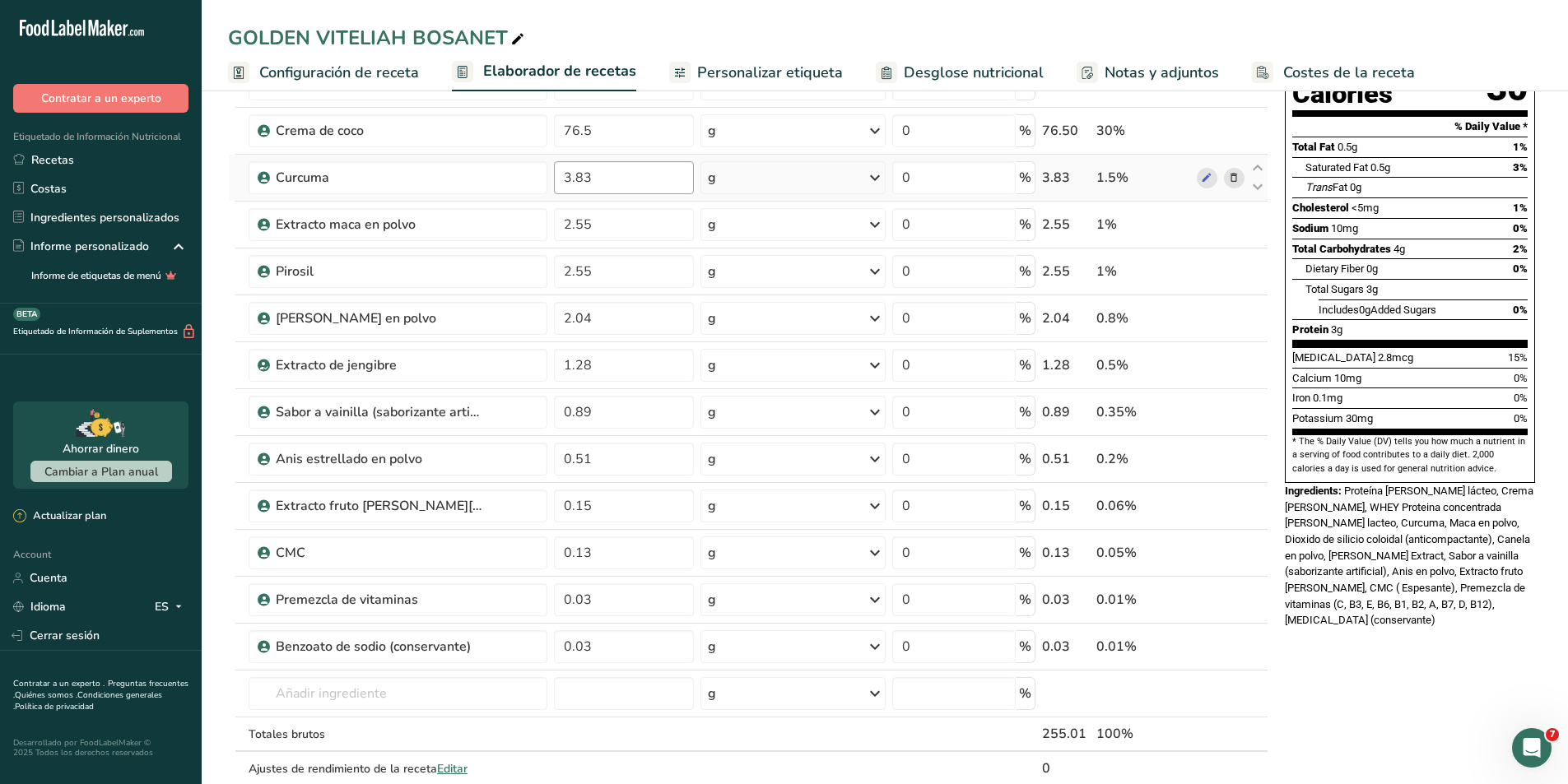
scroll to position [247, 0]
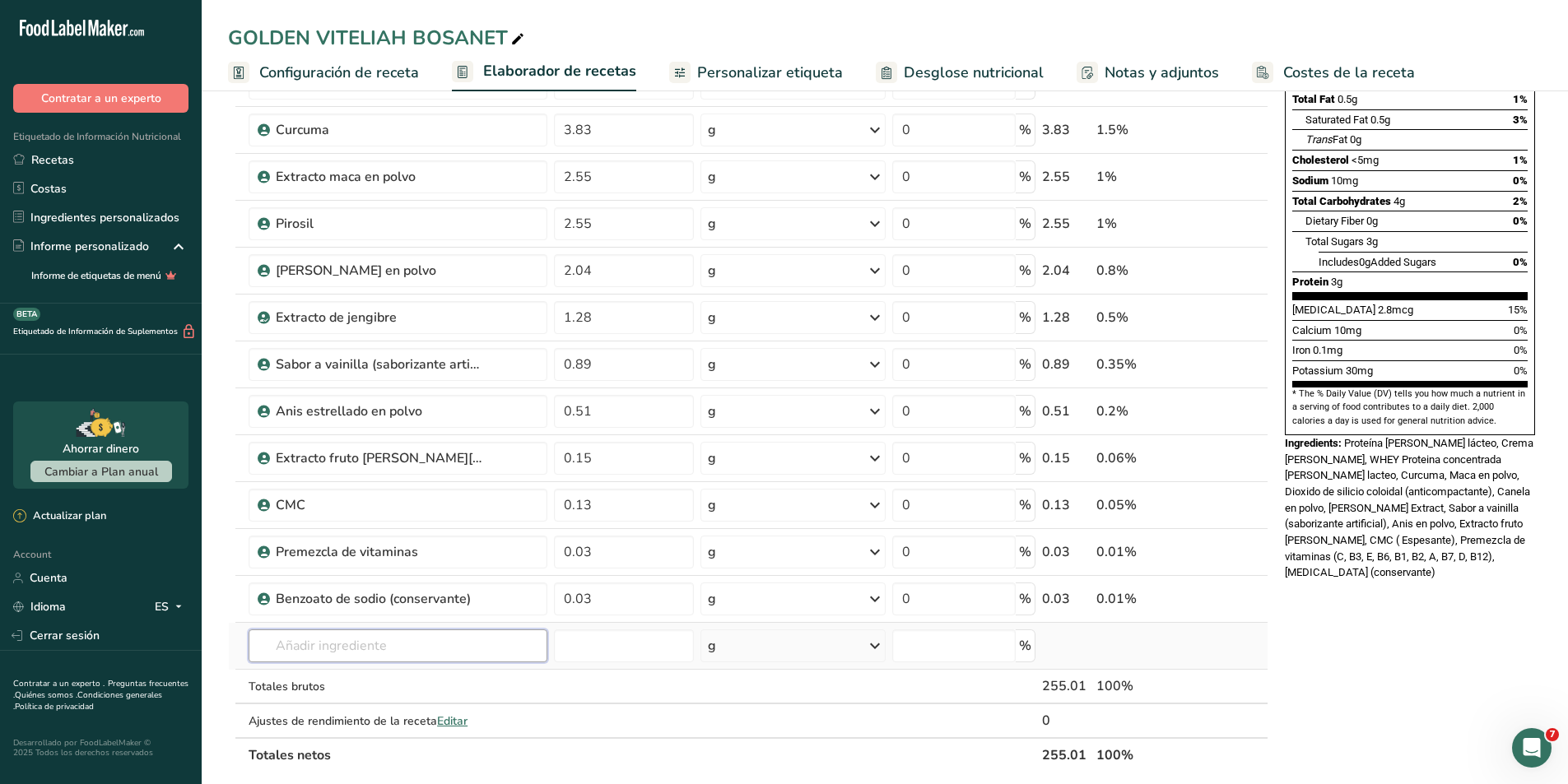
click at [467, 641] on input "text" at bounding box center [398, 646] width 299 height 33
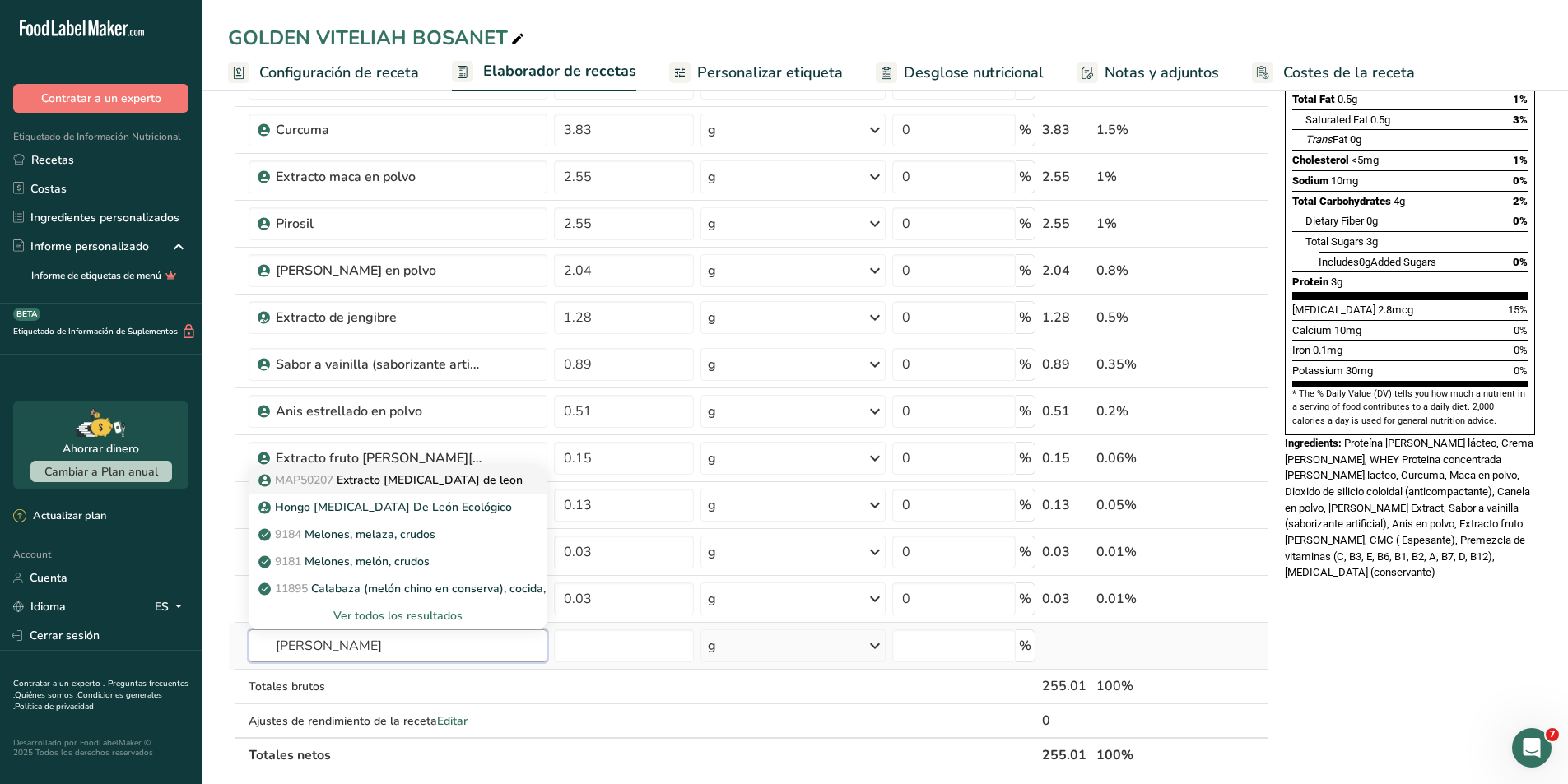
type input "melen"
click at [432, 482] on p "MAP50207 Extracto melena de leon" at bounding box center [392, 481] width 261 height 17
type input "Extracto [MEDICAL_DATA] de leon"
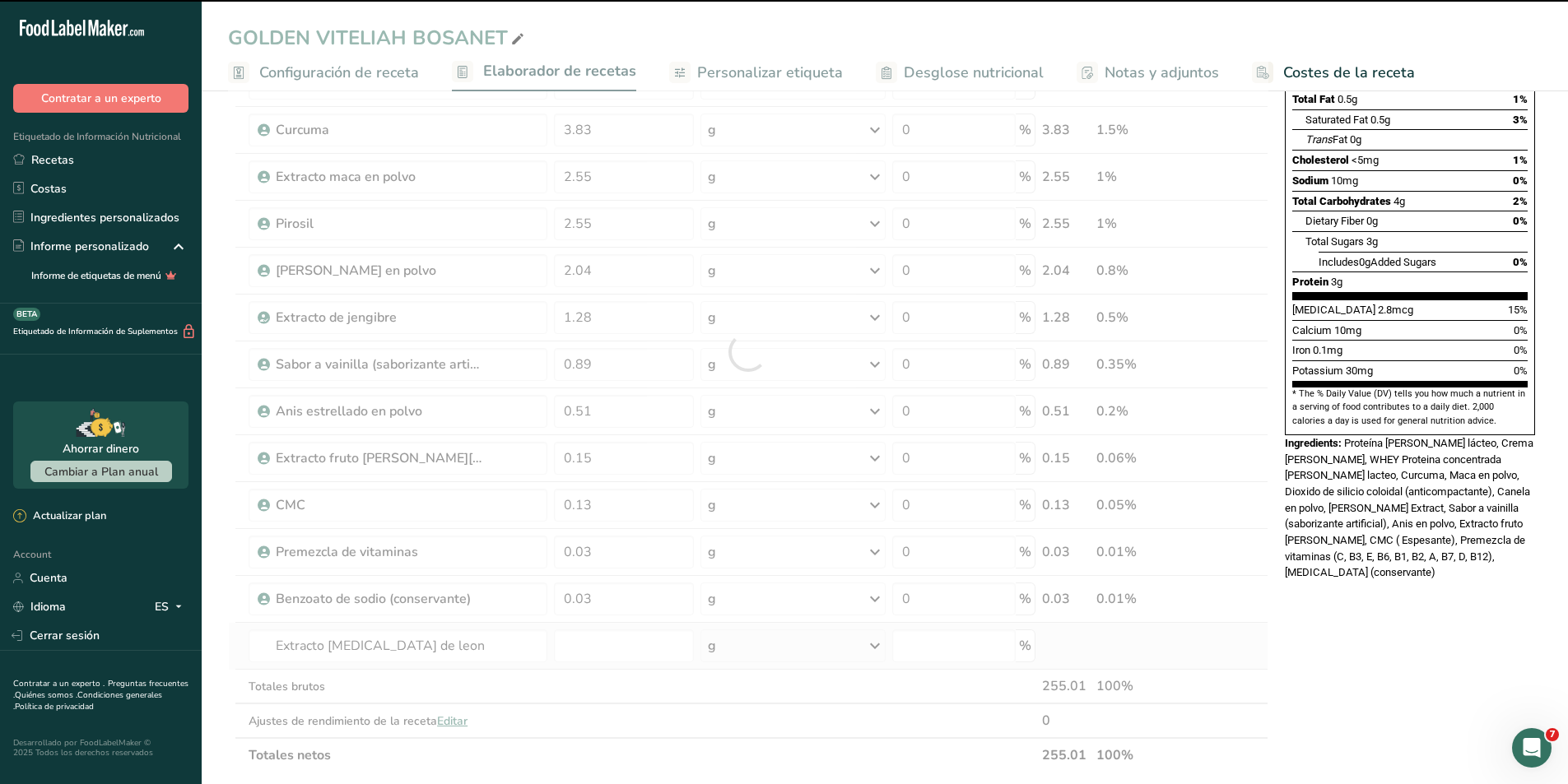
type input "0"
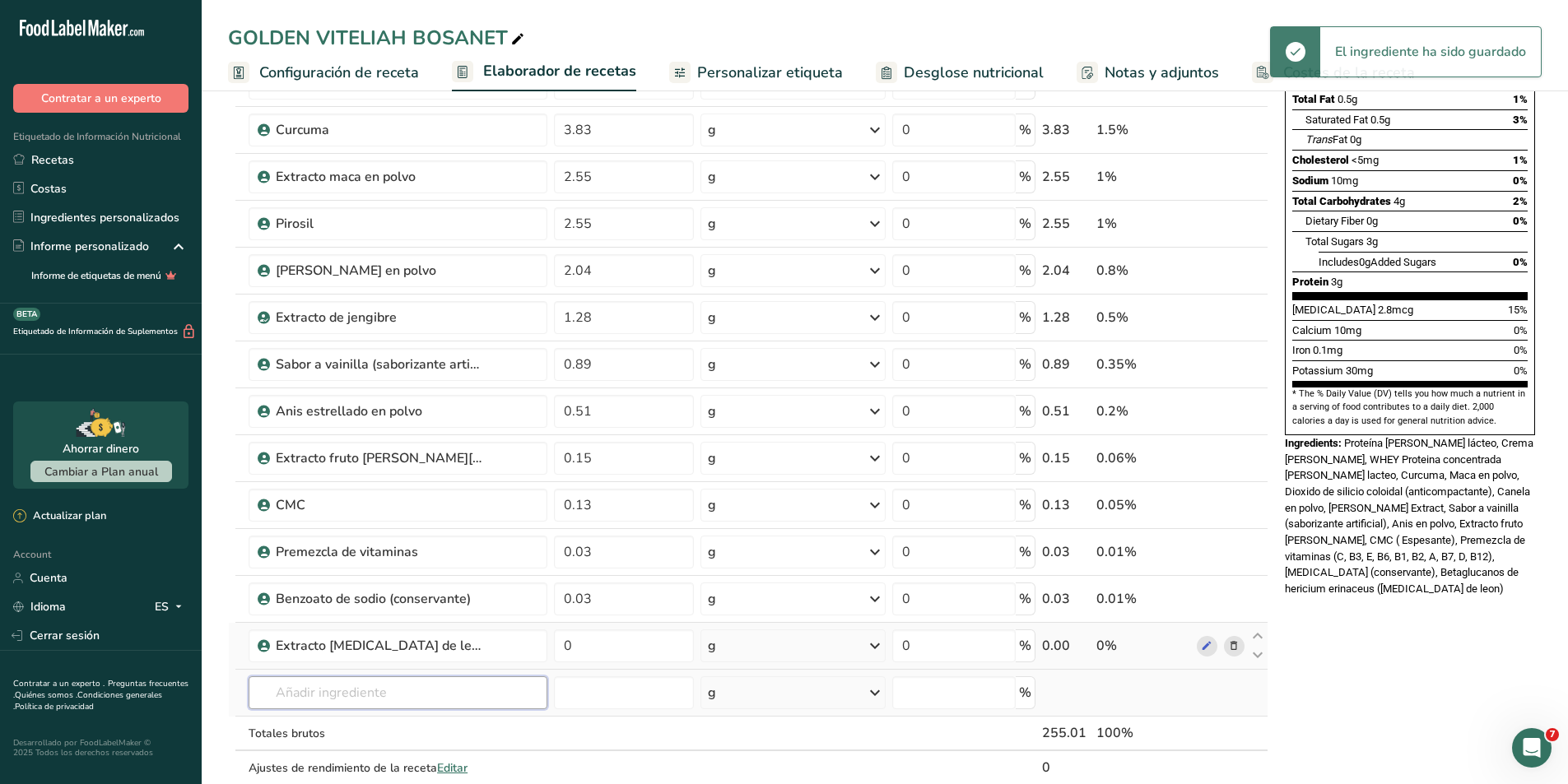
click at [400, 695] on input "text" at bounding box center [398, 693] width 299 height 33
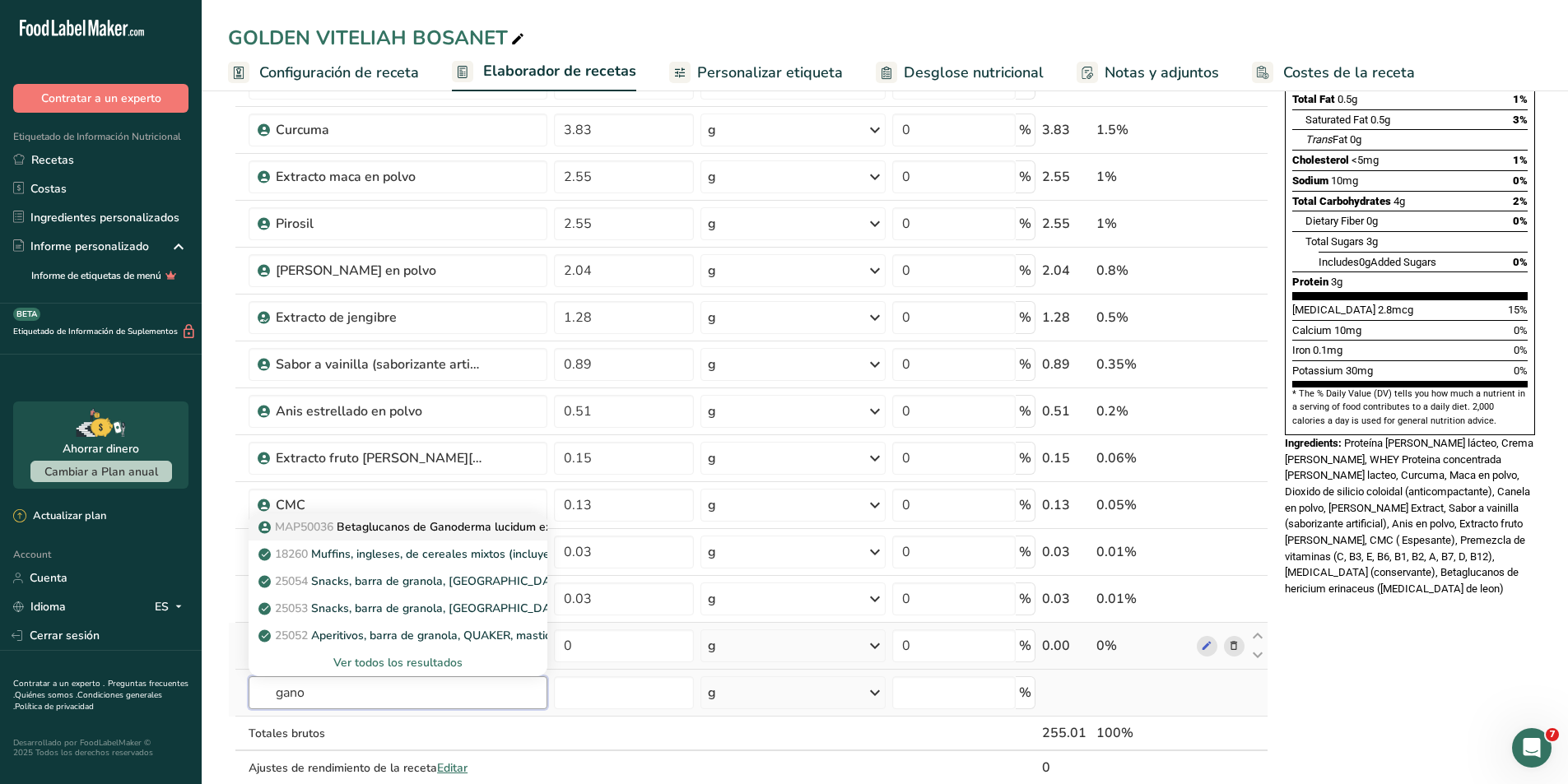
type input "gano"
click at [384, 520] on p "MAP50036 Betaglucanos de Ganoderma lucidum extracto" at bounding box center [422, 527] width 321 height 17
type input "Betaglucanos de Ganoderma lucidum extracto"
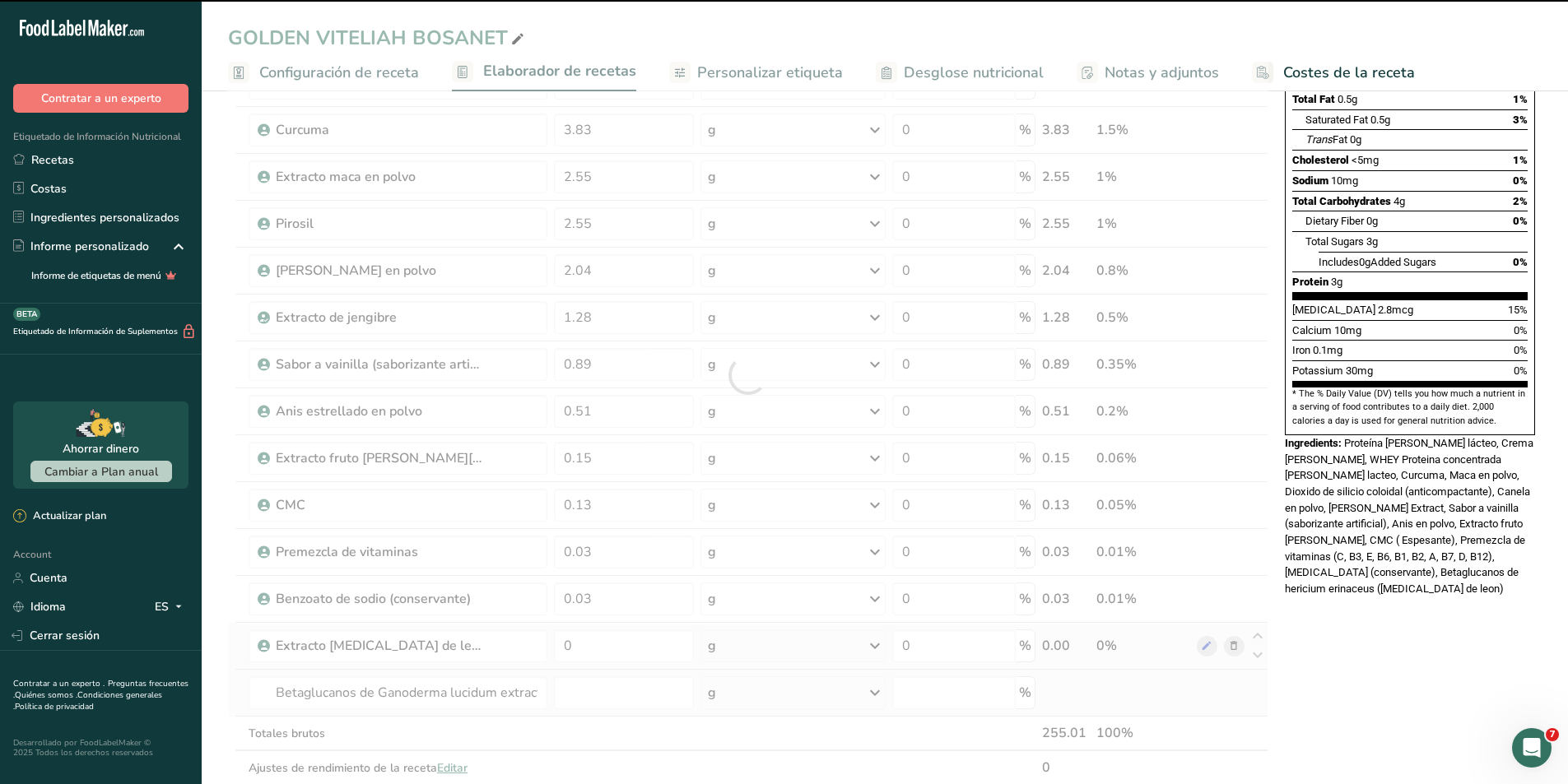
type input "0"
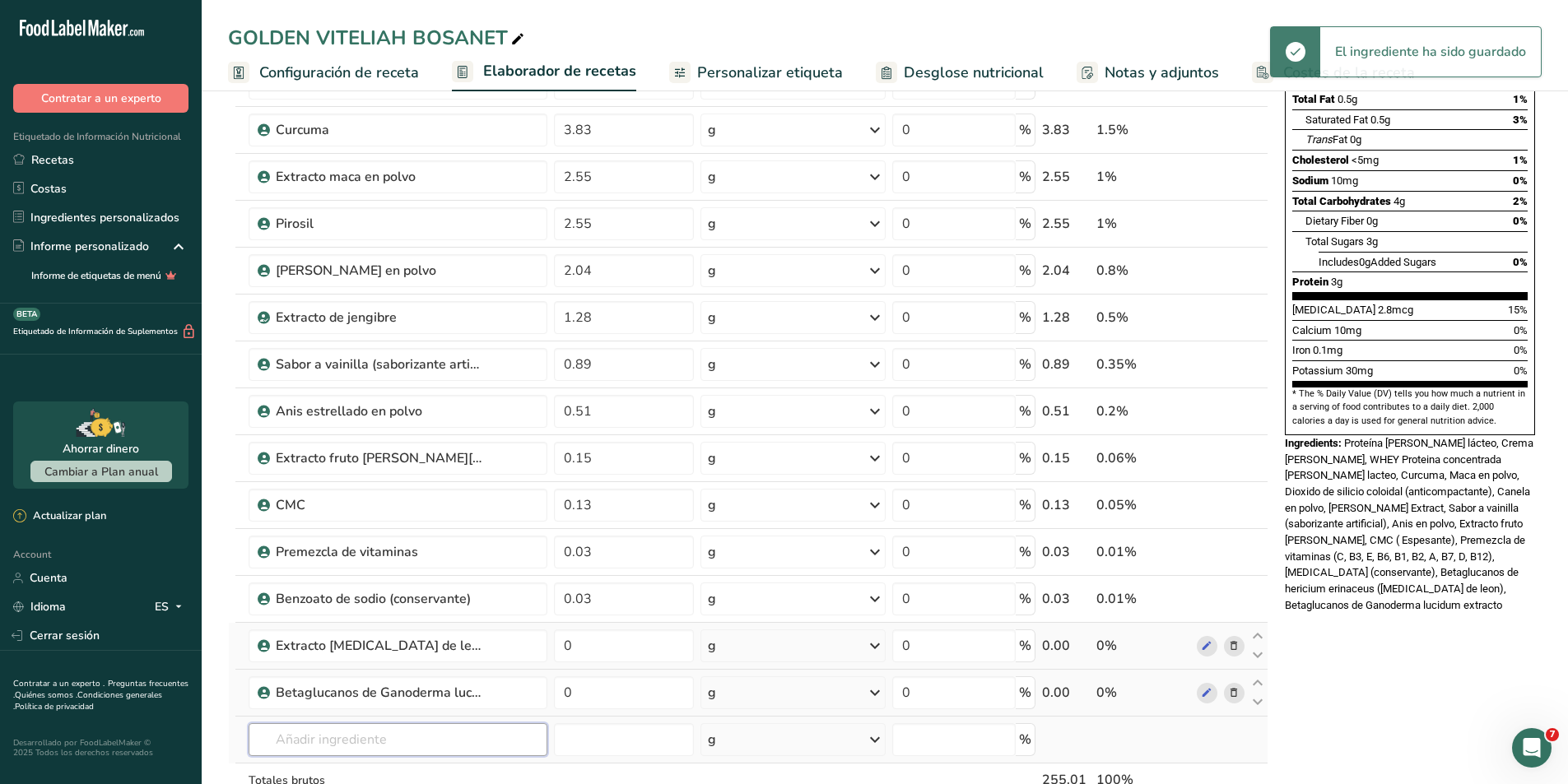
click at [386, 736] on input "text" at bounding box center [398, 739] width 299 height 33
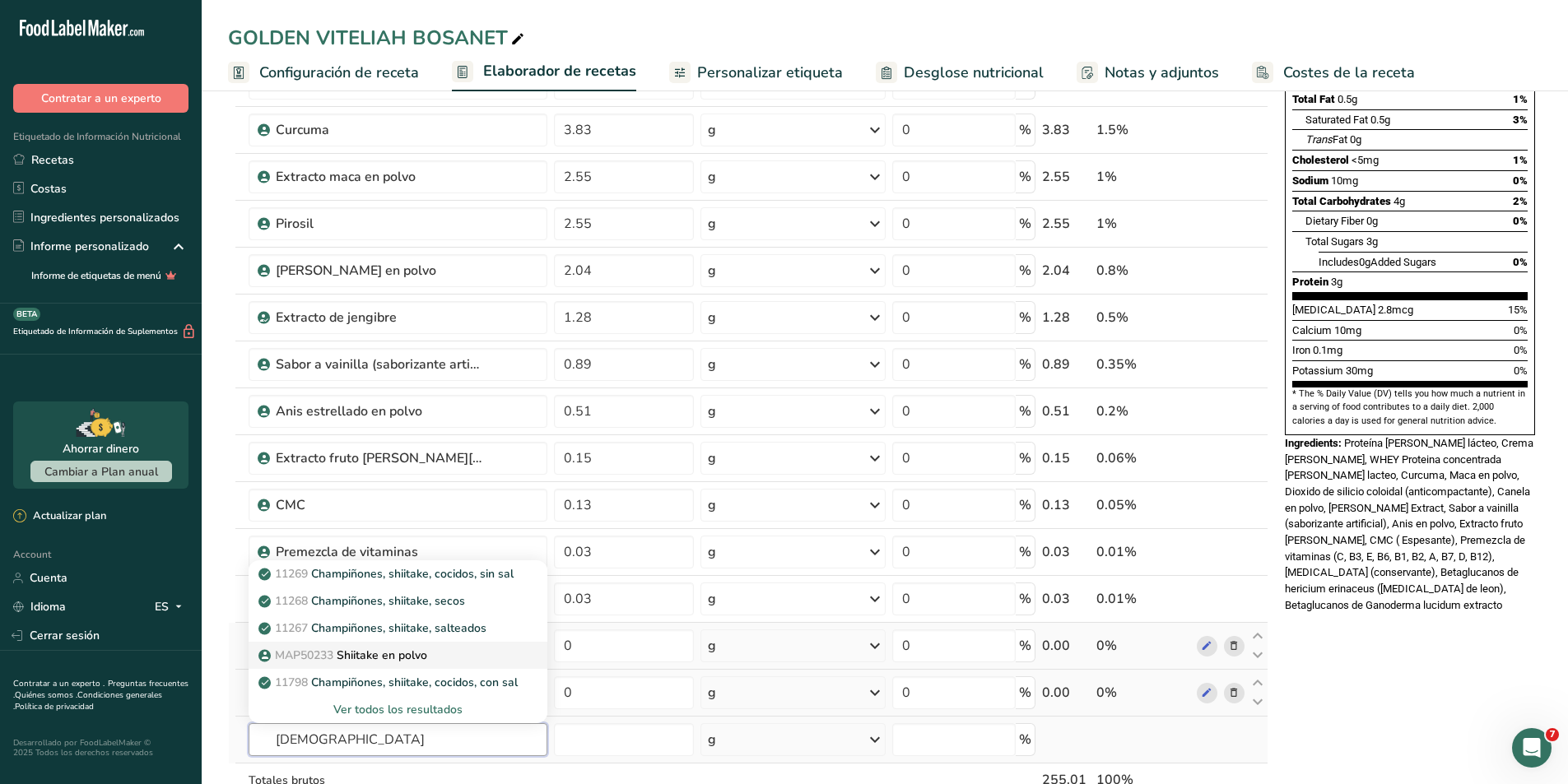
type input "shii"
click at [388, 666] on link "MAP50233 Shiitake en polvo" at bounding box center [398, 655] width 299 height 27
type input "Shiitake en polvo"
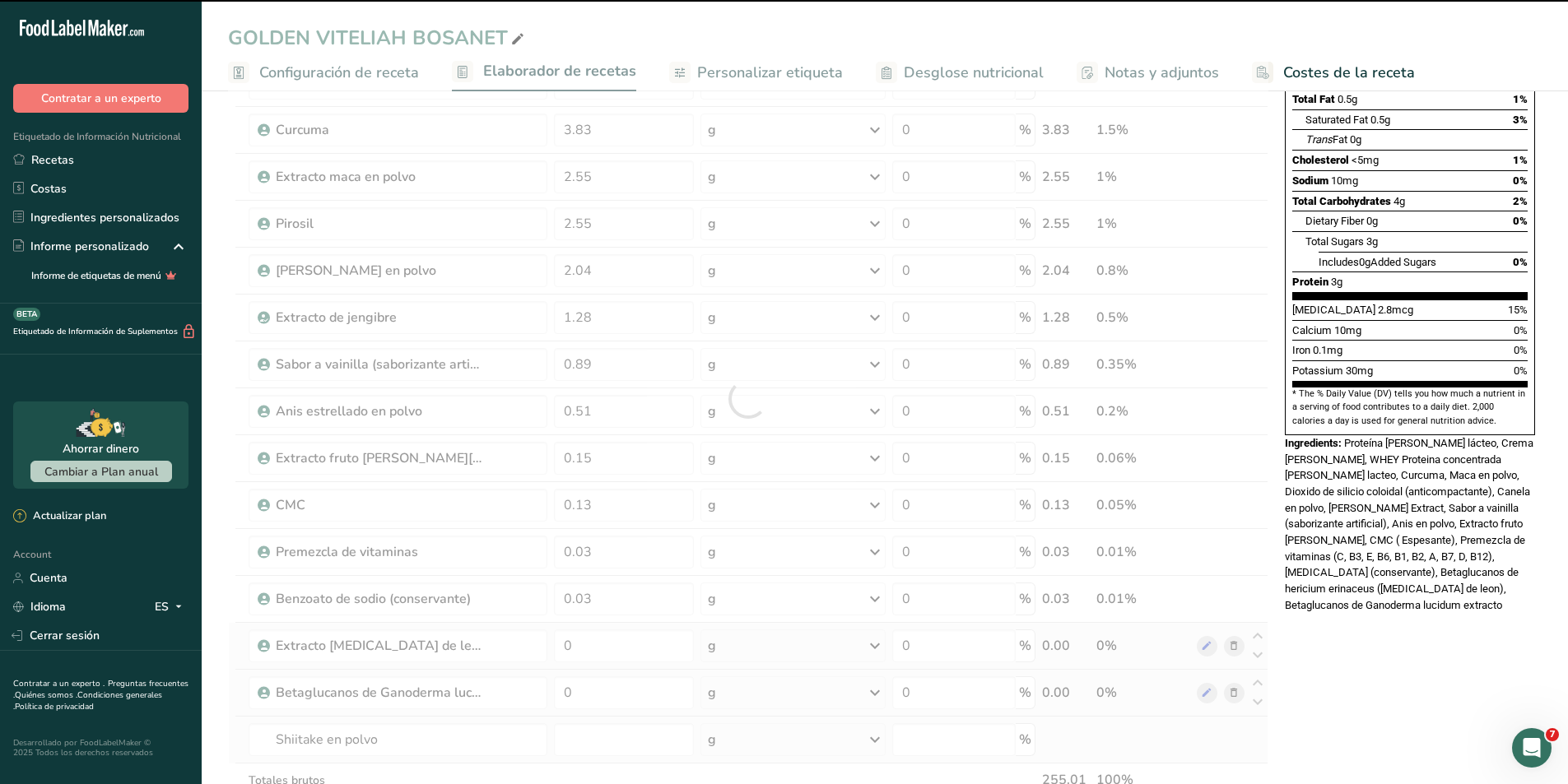
type input "0"
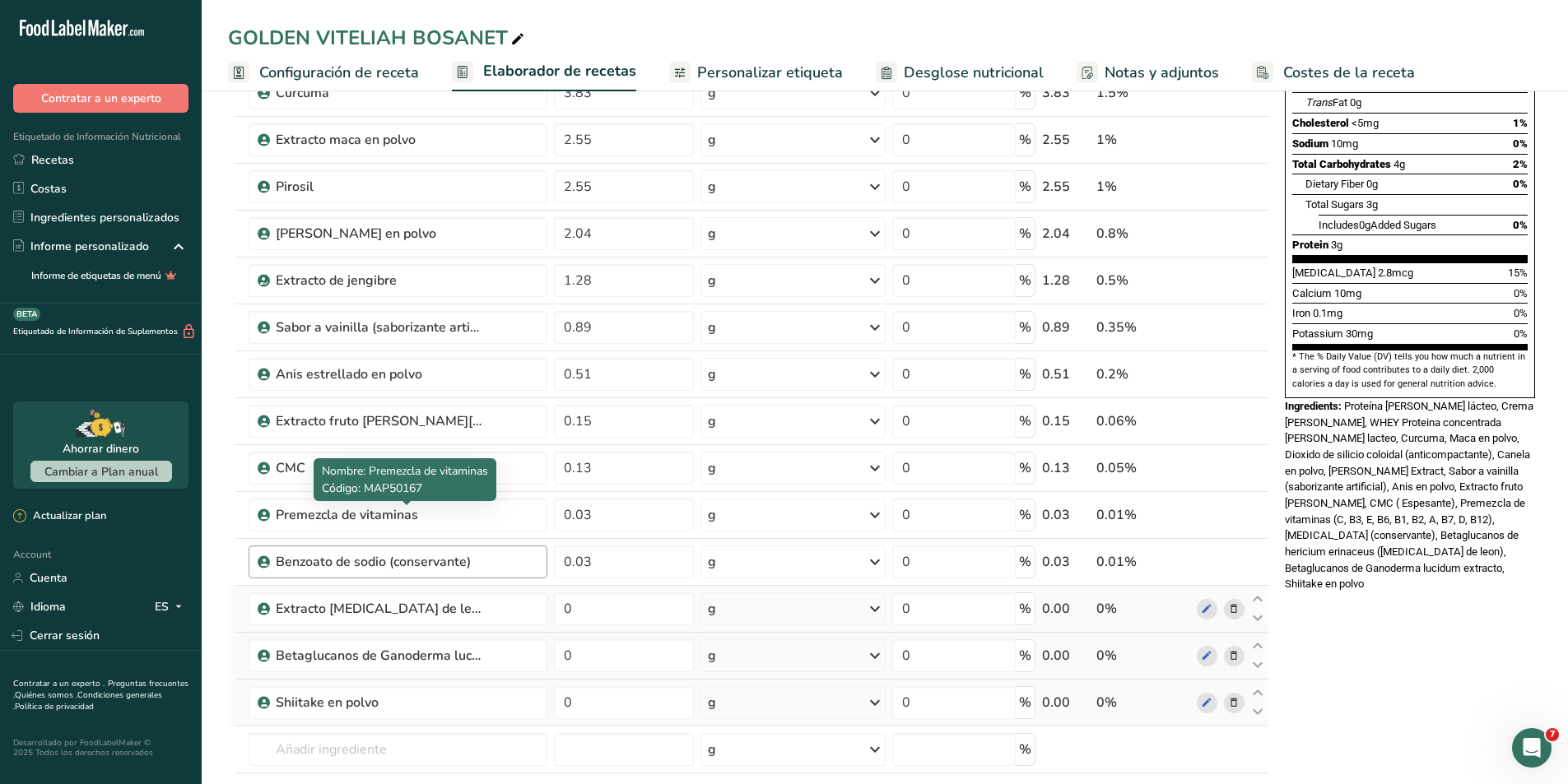
scroll to position [493, 0]
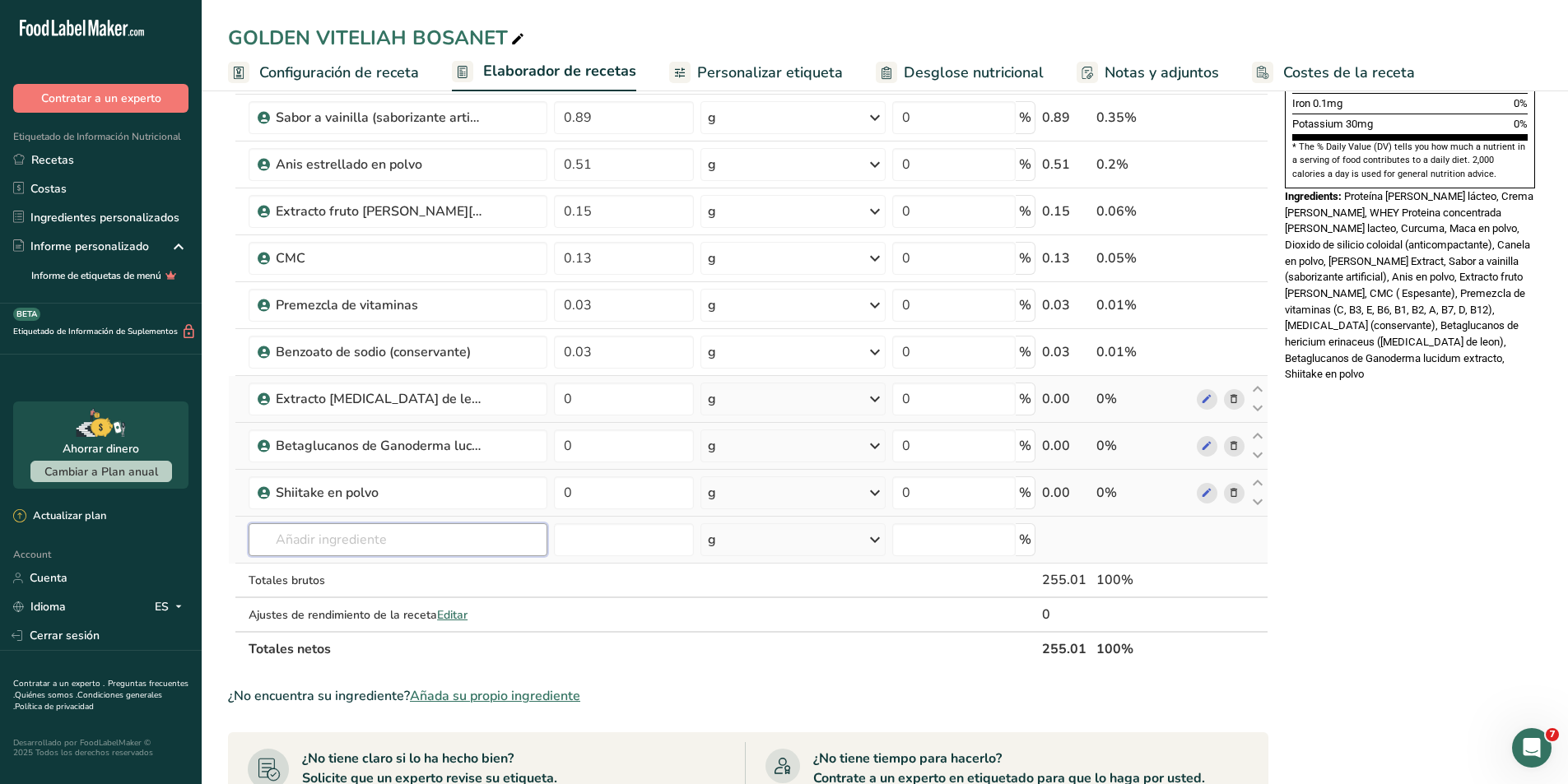
click at [366, 543] on input "text" at bounding box center [398, 540] width 299 height 33
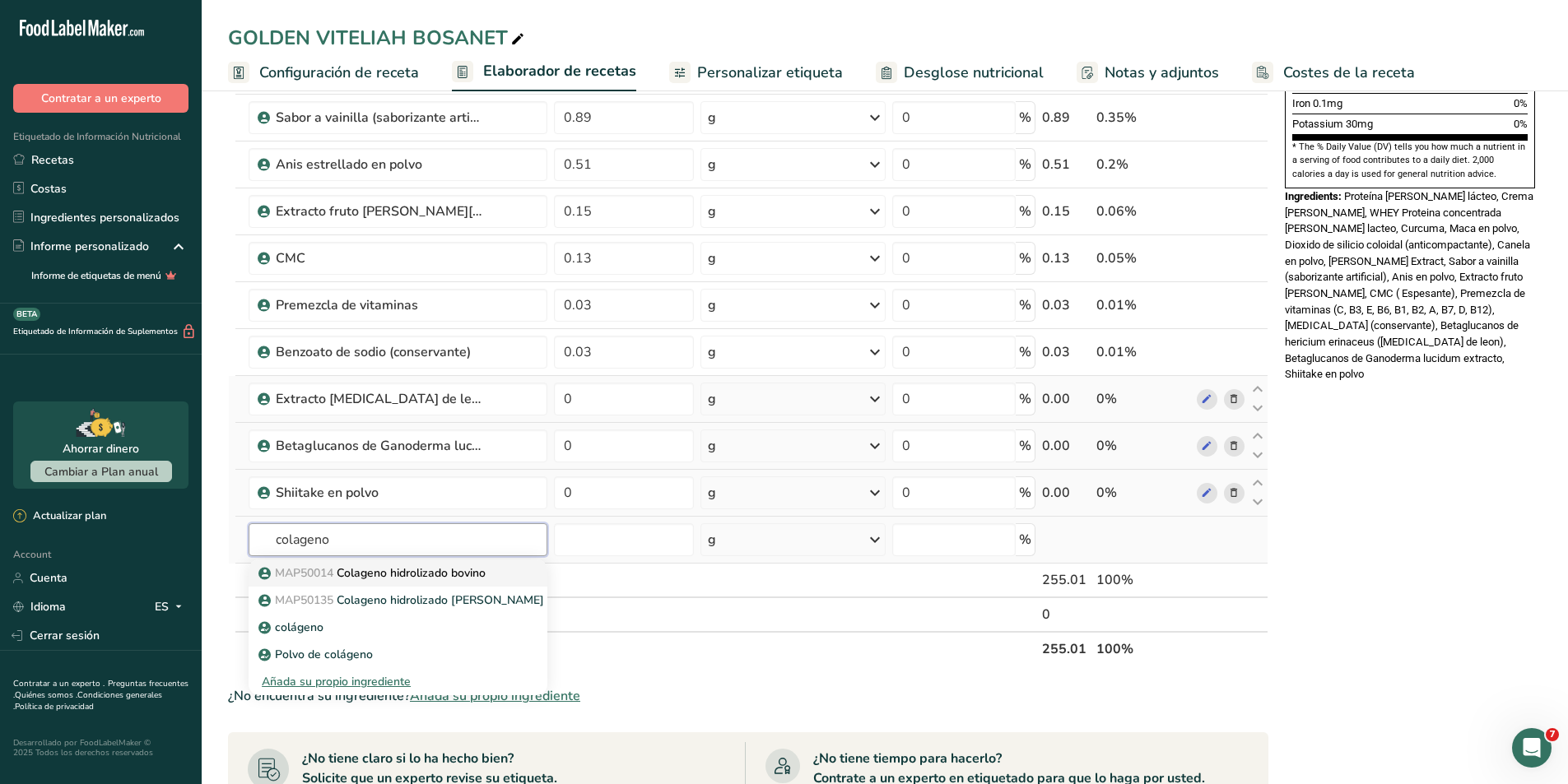
type input "colageno"
click at [366, 563] on link "MAP50014 Colageno hidrolizado bovino" at bounding box center [398, 573] width 299 height 27
type input "Colageno hidrolizado bovino"
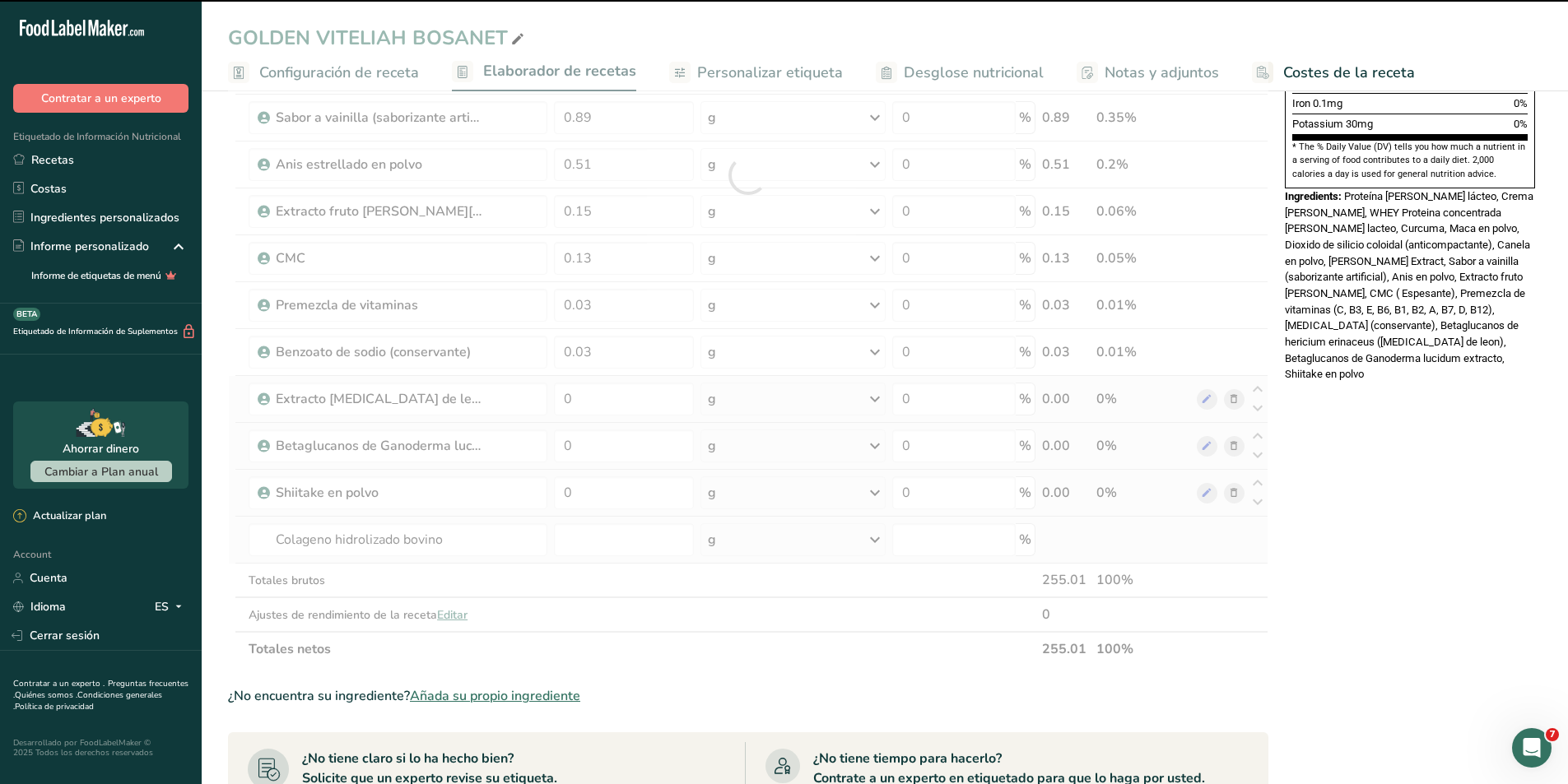
type input "0"
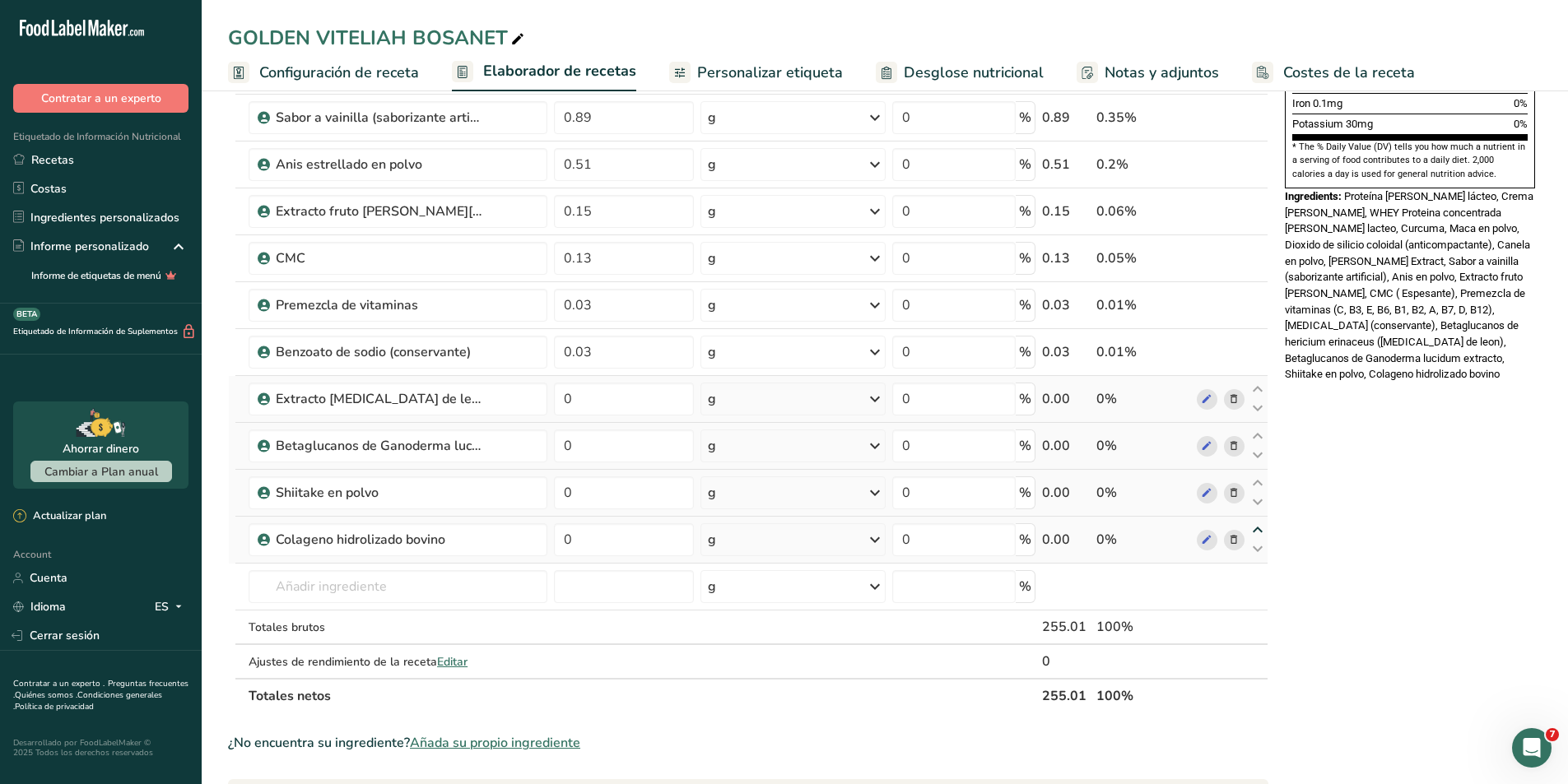
click at [1257, 532] on icon at bounding box center [1258, 530] width 19 height 13
click at [1256, 484] on icon at bounding box center [1258, 483] width 19 height 13
click at [1258, 437] on icon at bounding box center [1258, 436] width 19 height 13
click at [1257, 390] on icon at bounding box center [1258, 390] width 19 height 13
type input "0"
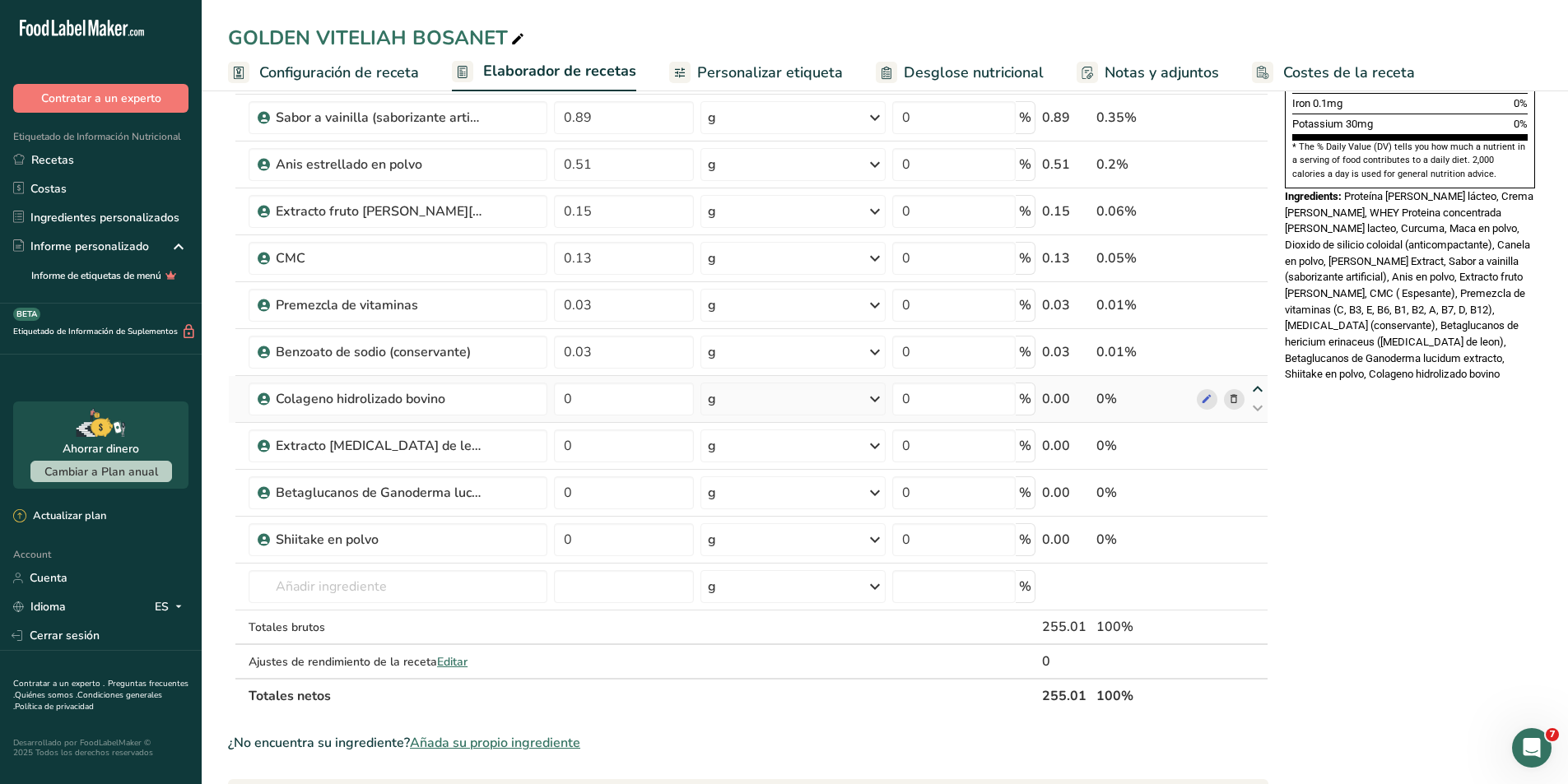
type input "0.03"
click at [1257, 346] on icon at bounding box center [1258, 342] width 19 height 13
type input "0"
type input "0.03"
click at [1255, 298] on icon at bounding box center [1258, 296] width 19 height 13
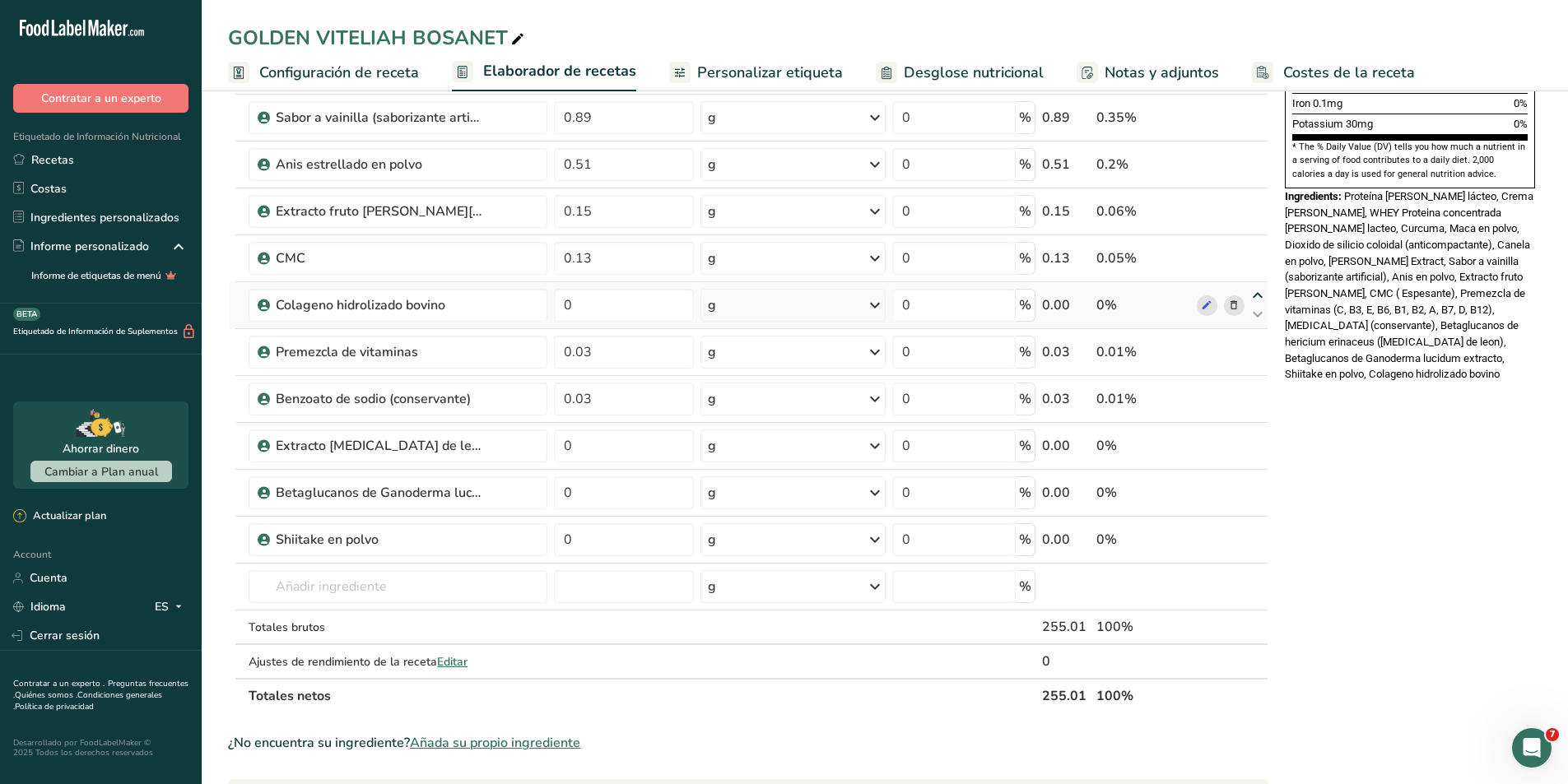
type input "0"
type input "0.13"
click at [1255, 251] on icon at bounding box center [1258, 248] width 19 height 13
type input "0"
type input "0.15"
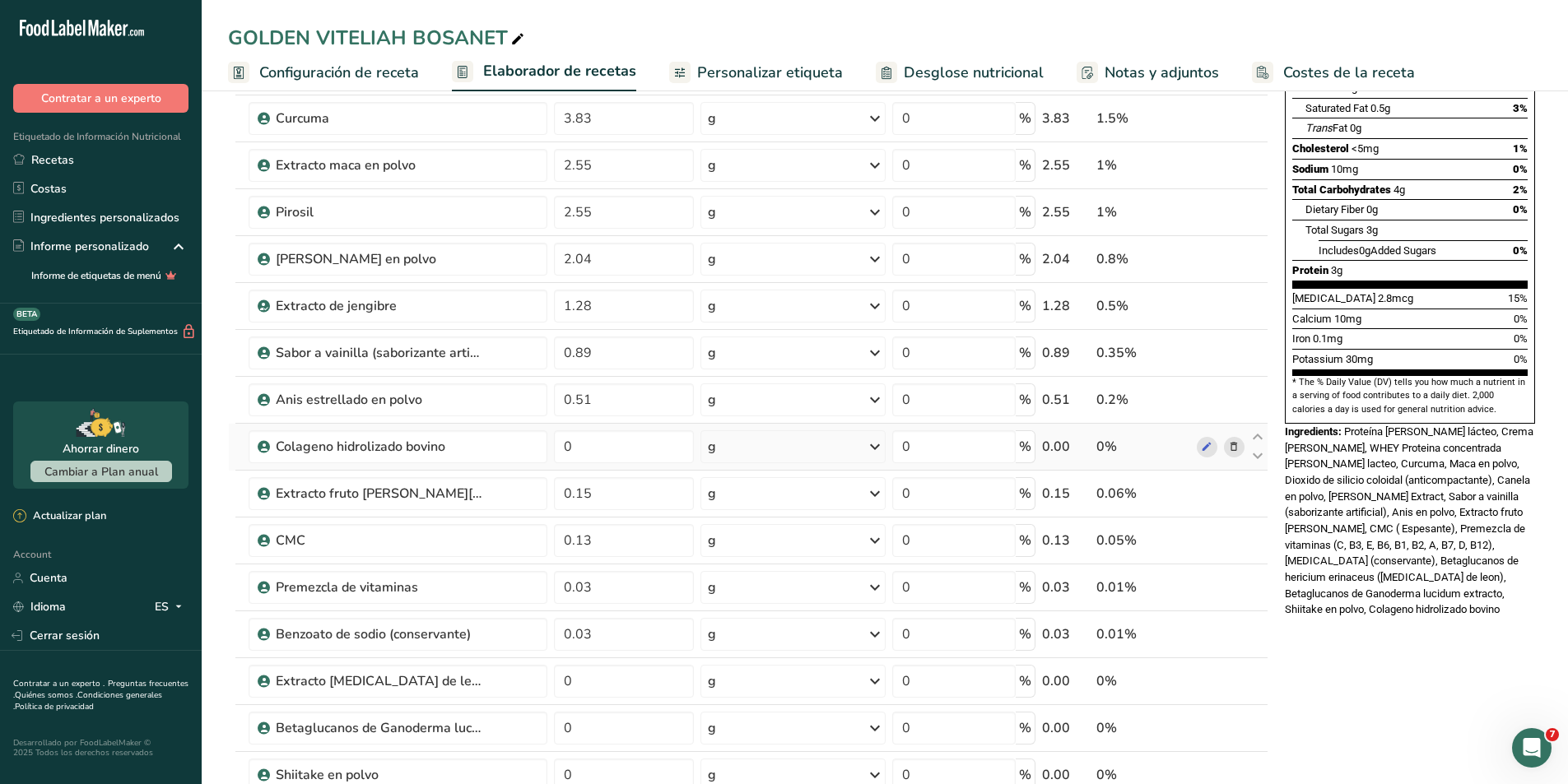
scroll to position [165, 0]
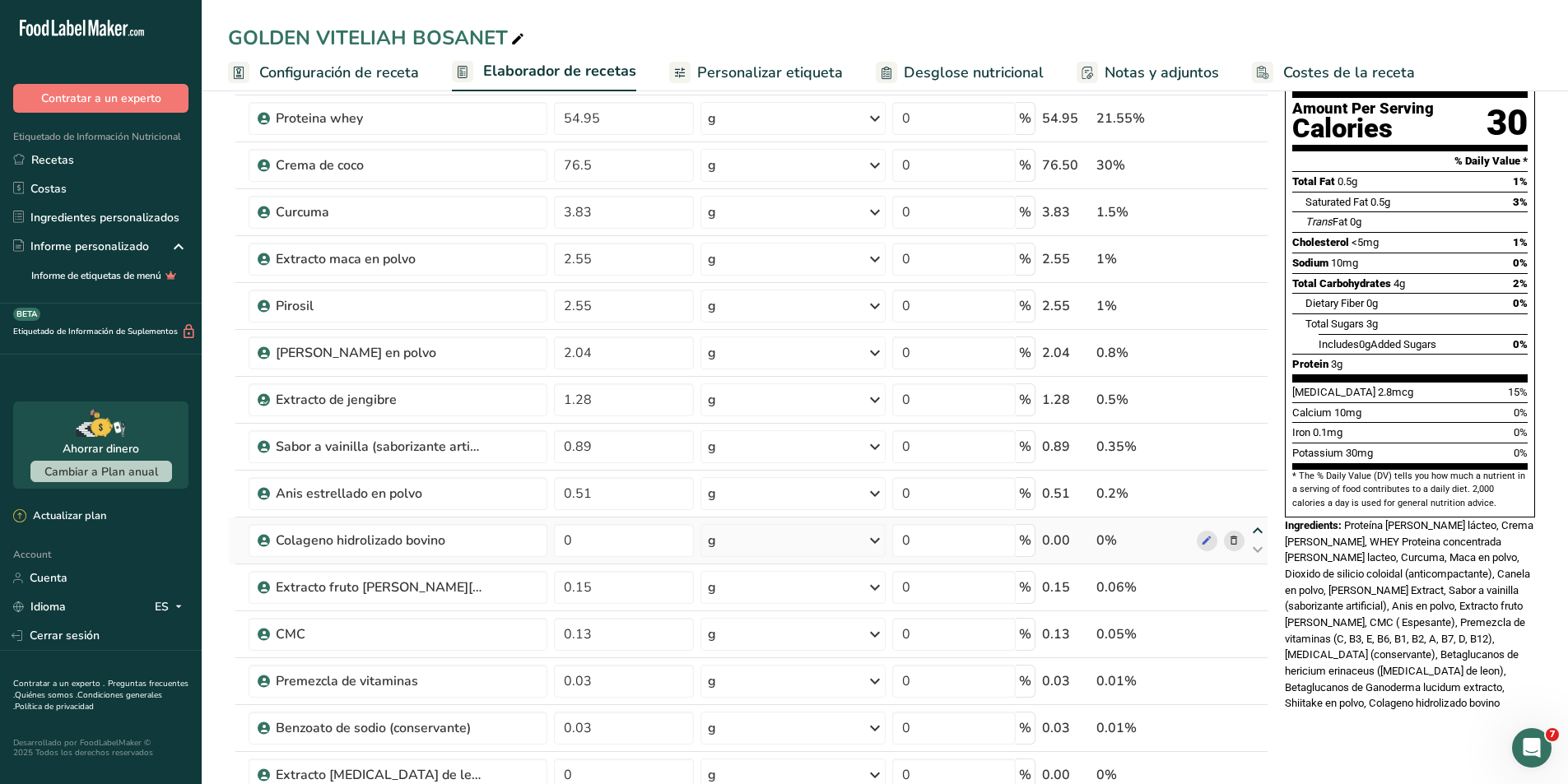
click at [1263, 531] on icon at bounding box center [1258, 531] width 19 height 13
type input "0"
type input "0.51"
click at [1255, 485] on icon at bounding box center [1258, 484] width 19 height 13
type input "0"
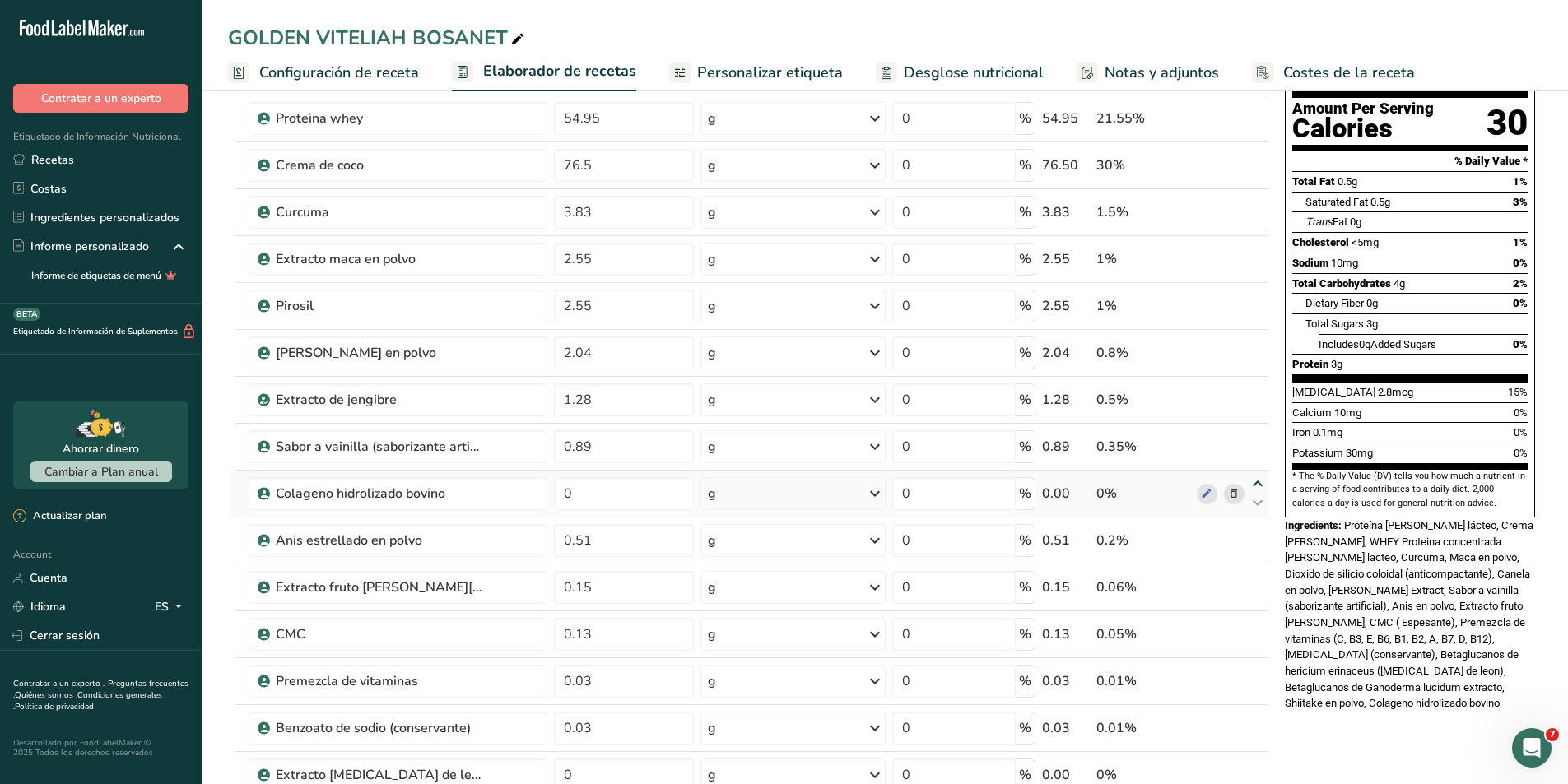
type input "0.89"
click at [1255, 485] on icon at bounding box center [1258, 484] width 19 height 13
type input "0.89"
type input "0"
click at [1257, 483] on icon at bounding box center [1258, 484] width 19 height 13
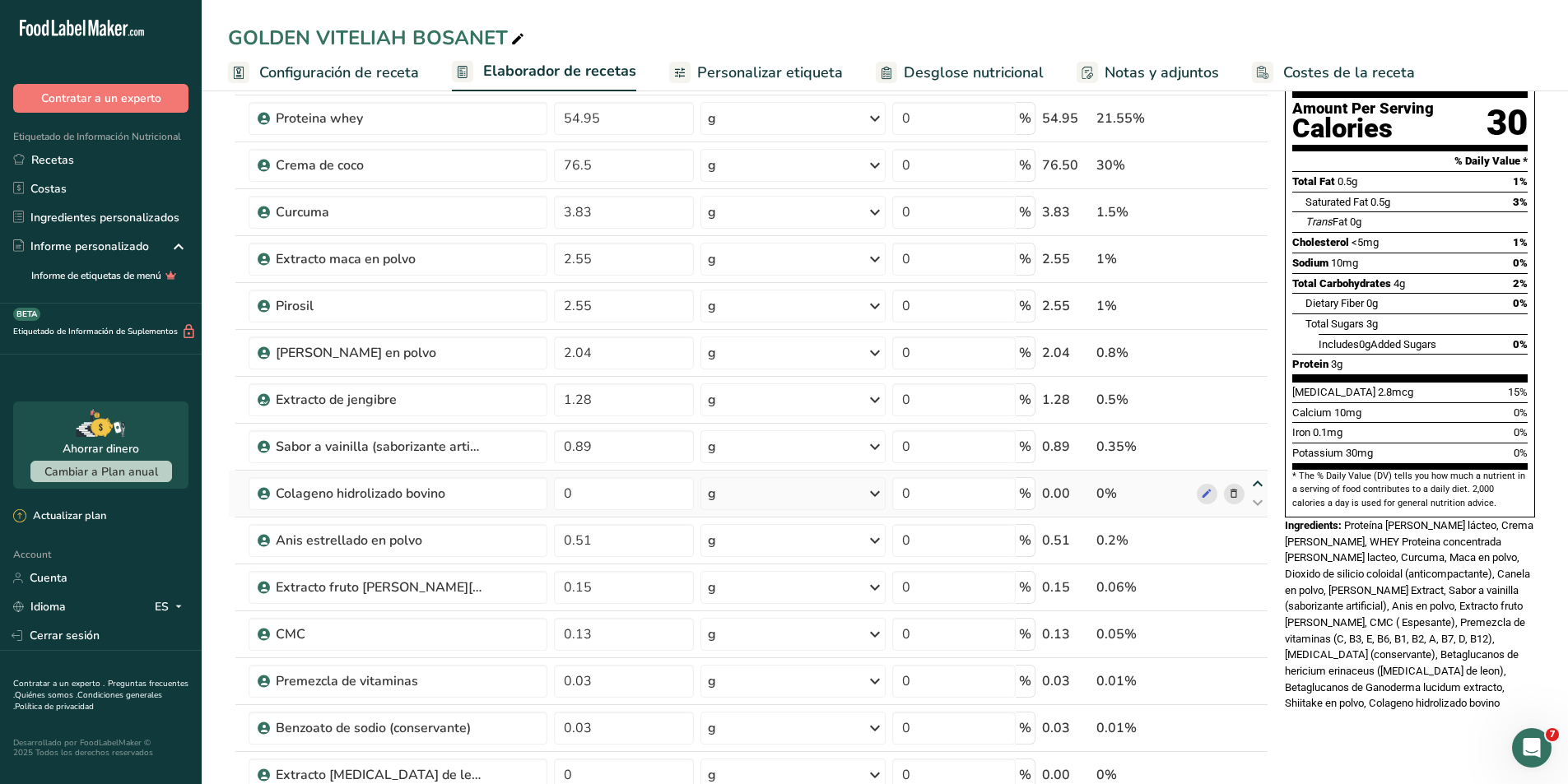
type input "0"
type input "0.89"
click at [1258, 432] on icon at bounding box center [1258, 437] width 19 height 13
type input "0"
type input "1.28"
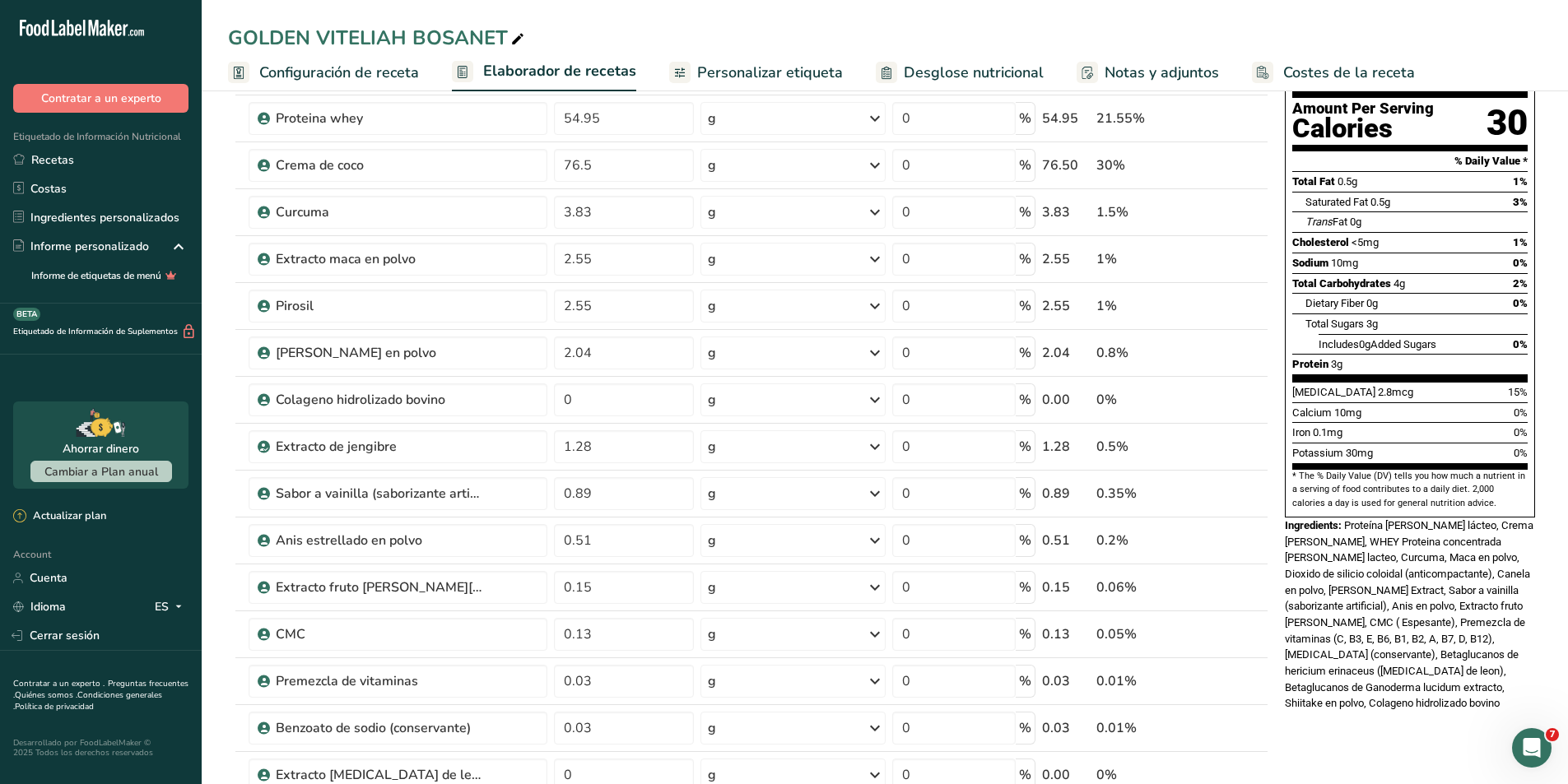
click at [1258, 390] on icon at bounding box center [1258, 391] width 19 height 13
type input "0"
type input "2.04"
click at [1257, 342] on icon at bounding box center [1258, 343] width 19 height 13
type input "0"
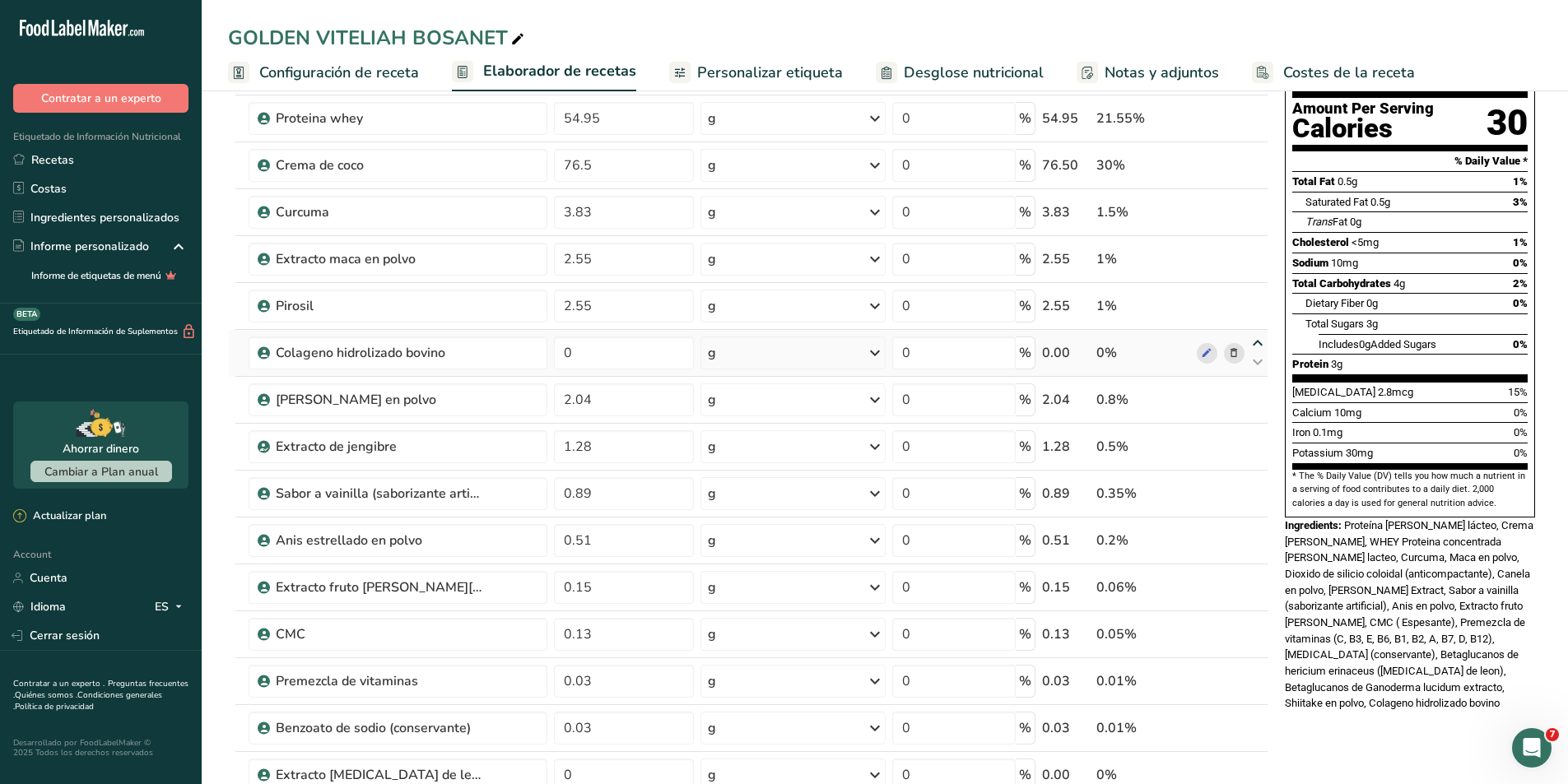
type input "2.55"
click at [1258, 342] on icon at bounding box center [1258, 343] width 19 height 13
type input "2.55"
type input "0"
click at [1258, 342] on icon at bounding box center [1258, 343] width 19 height 13
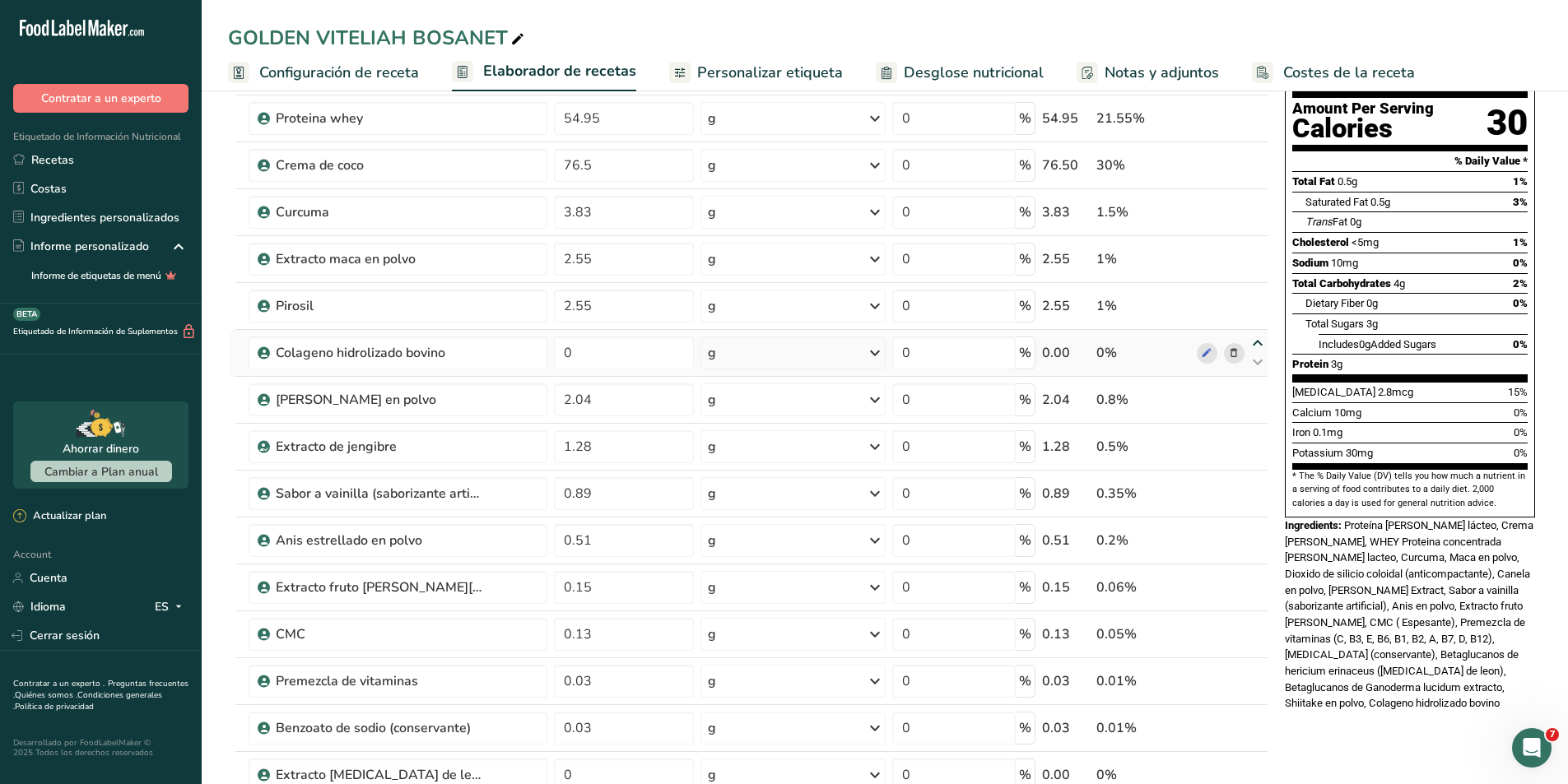
type input "0"
type input "2.55"
click at [1257, 295] on icon at bounding box center [1258, 297] width 19 height 13
type input "0"
type input "2.55"
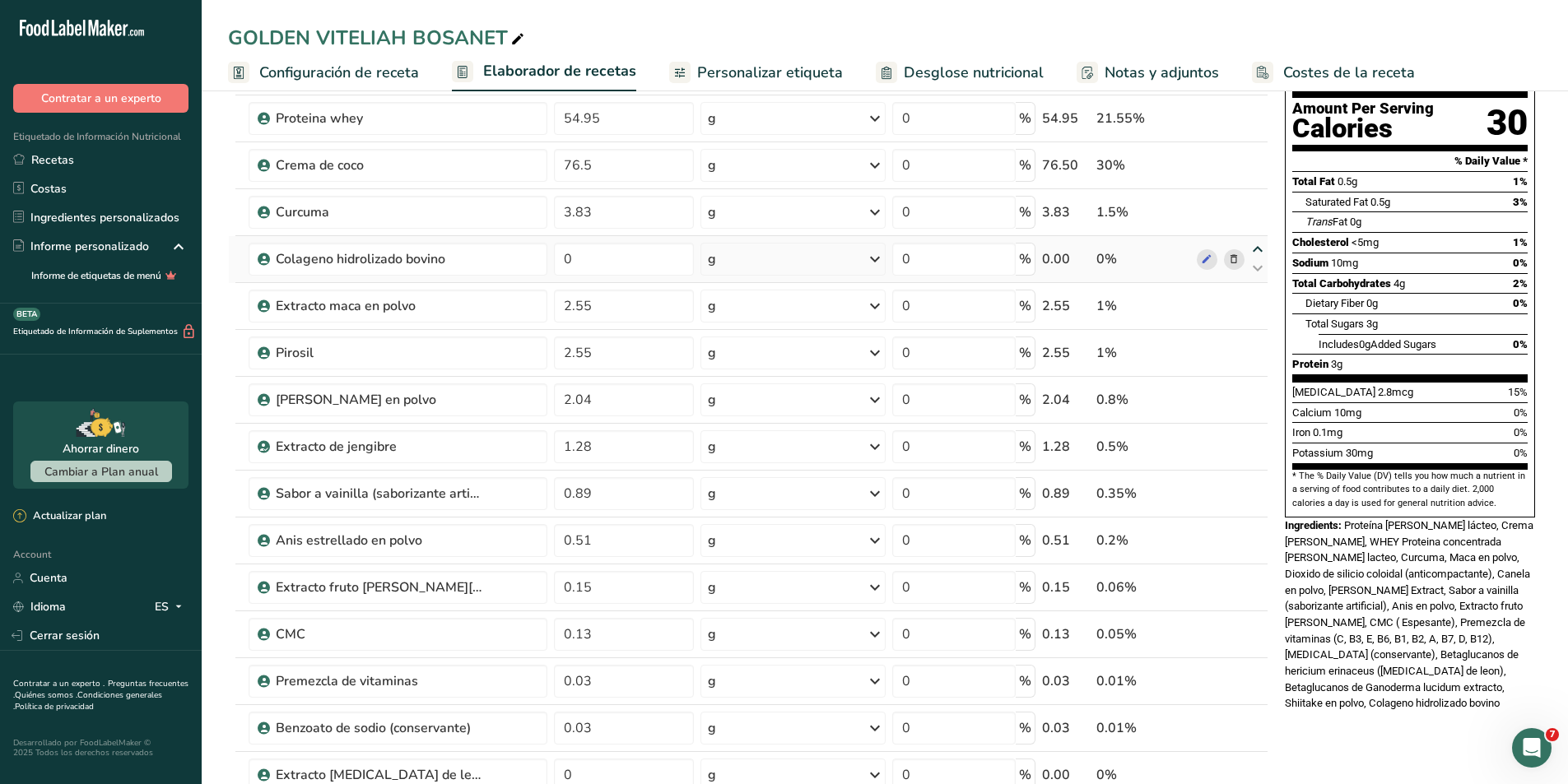
click at [1257, 248] on icon at bounding box center [1258, 249] width 19 height 13
type input "0"
type input "3.83"
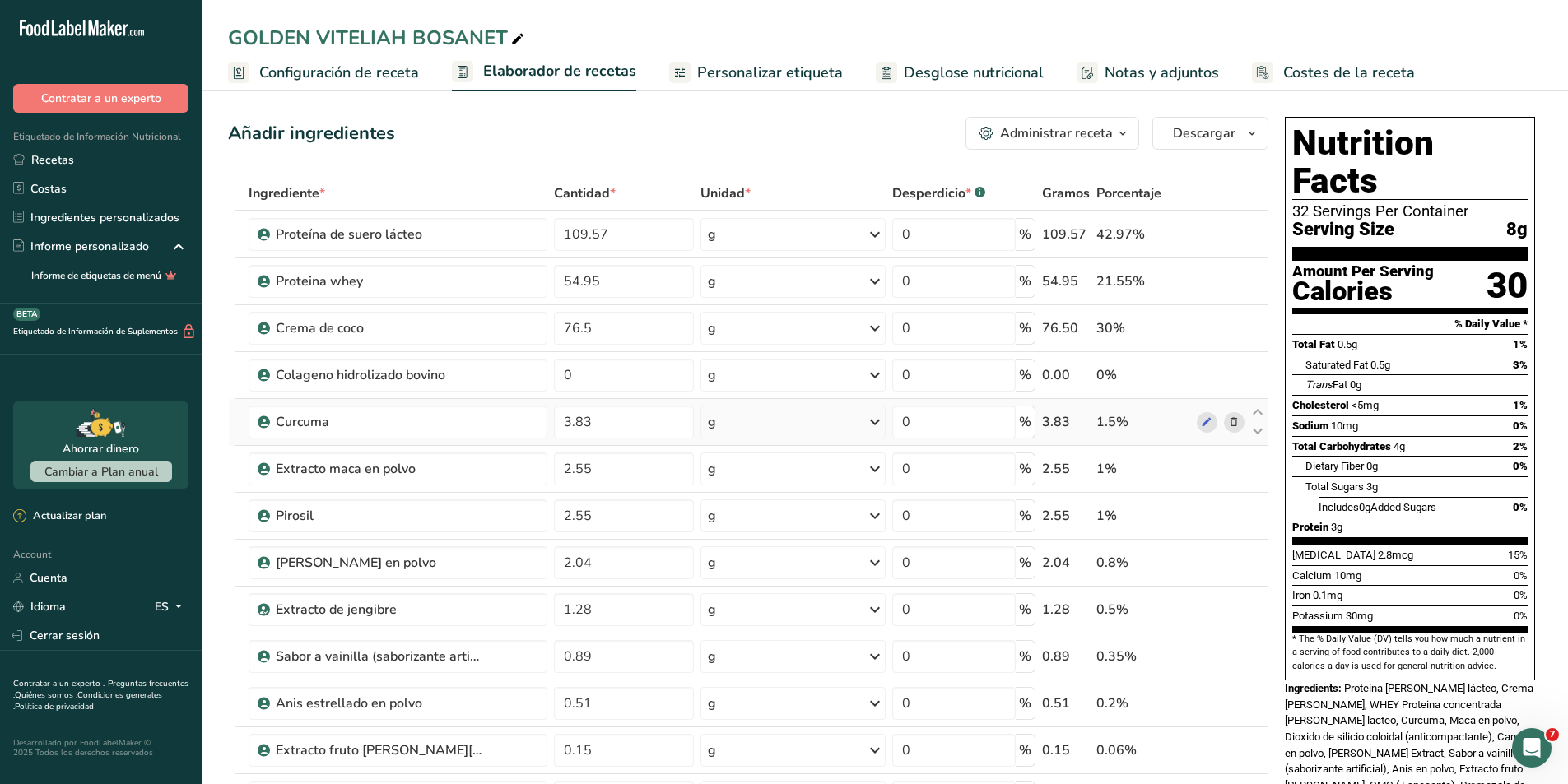
scroll to position [0, 0]
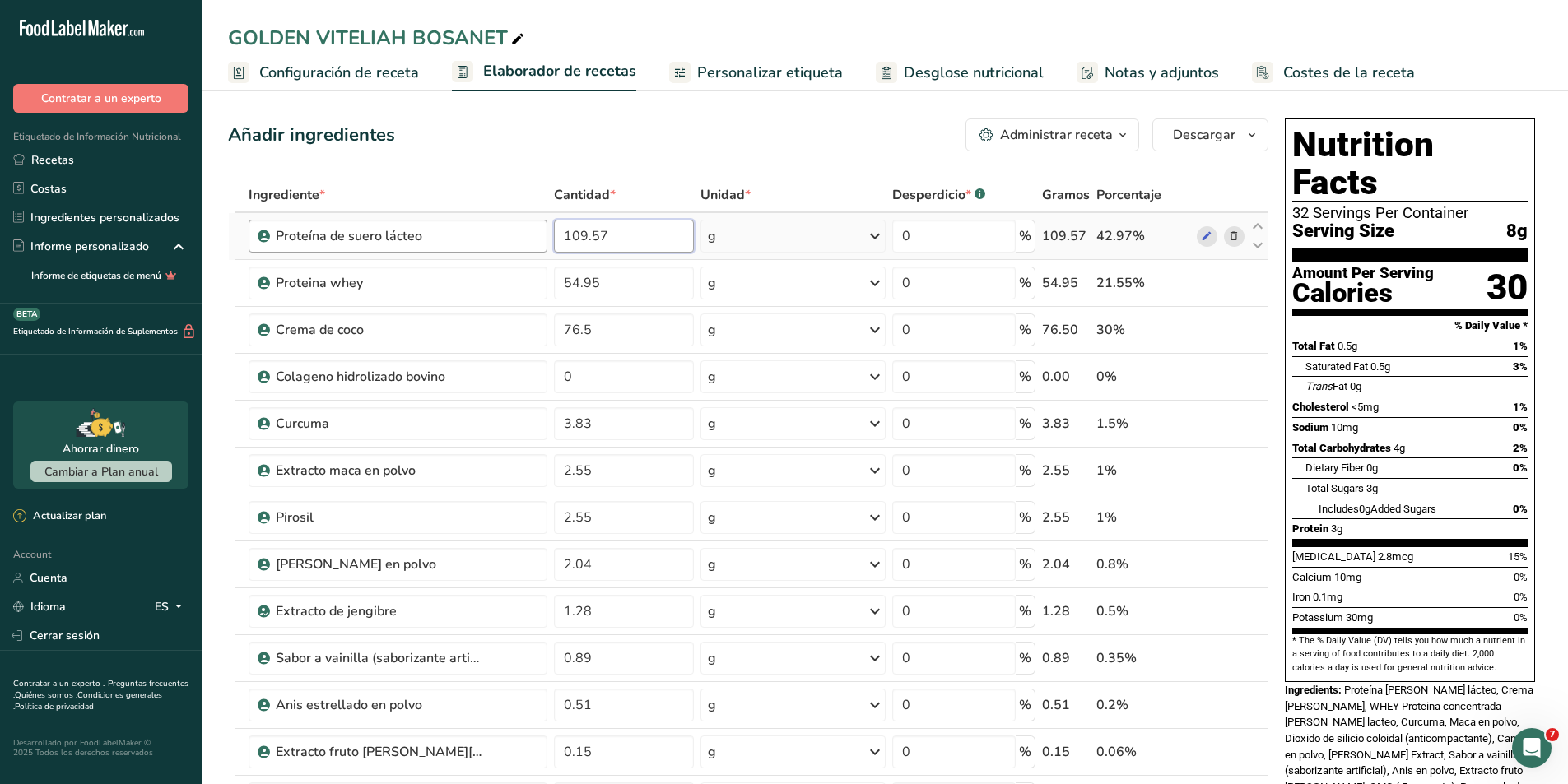
drag, startPoint x: 633, startPoint y: 233, endPoint x: 535, endPoint y: 221, distance: 98.7
click at [535, 221] on tr "Proteína de suero lácteo 109.57 g Unidades de peso g kg mg Ver más Unidades de …" at bounding box center [749, 236] width 1040 height 47
type input "6"
type input "160"
click at [545, 144] on div "Añadir ingredientes Administrar receta Eliminar receta Duplicar receta Escalar …" at bounding box center [748, 135] width 1040 height 33
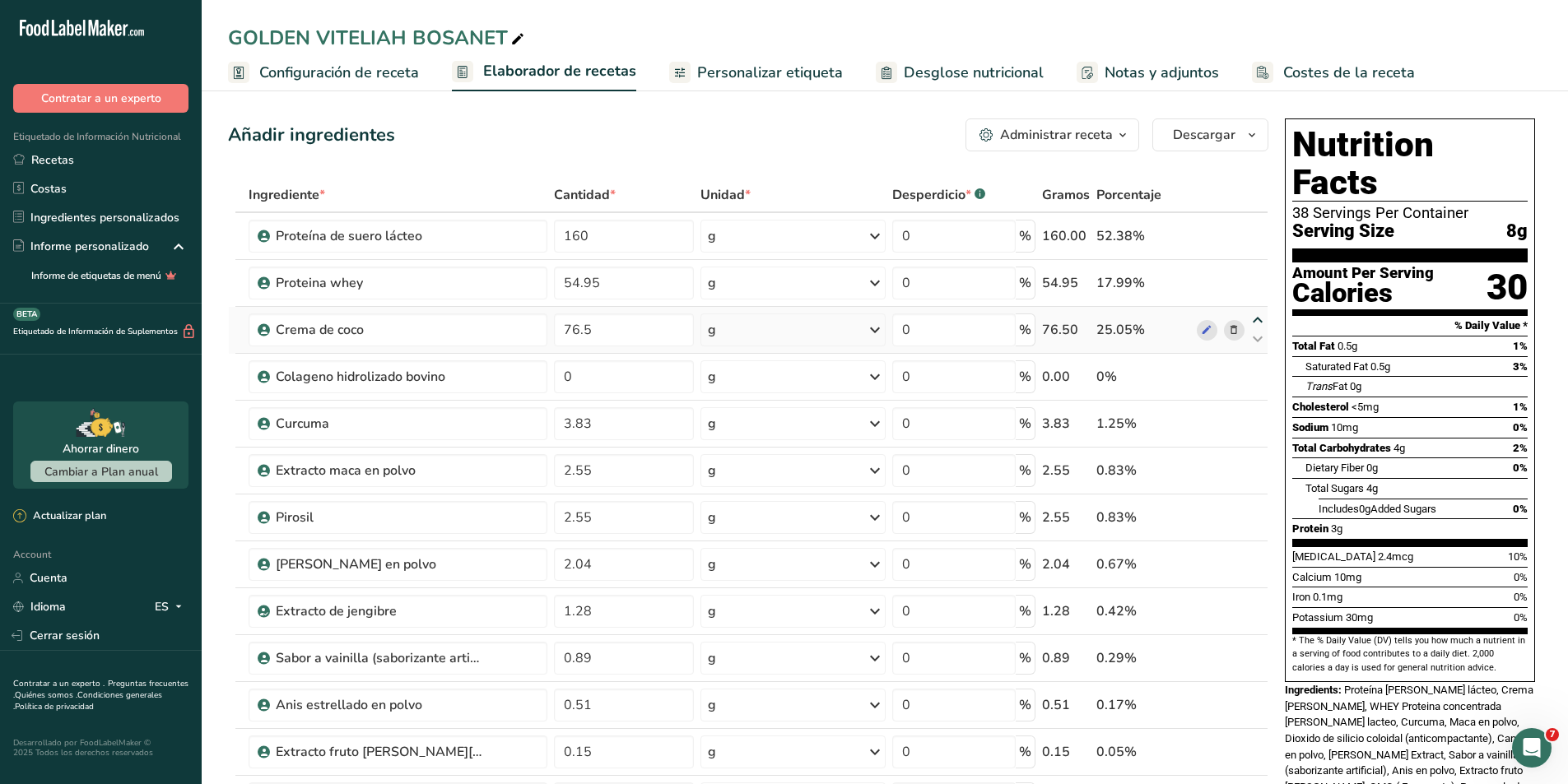
click at [1261, 320] on icon at bounding box center [1258, 320] width 19 height 13
type input "76.5"
type input "54.95"
drag, startPoint x: 630, startPoint y: 286, endPoint x: 547, endPoint y: 270, distance: 84.5
click at [547, 270] on tr "Crema de coco 76.5 g Unidades de peso g kg mg Ver más Unidades de volumen litro…" at bounding box center [749, 283] width 1040 height 47
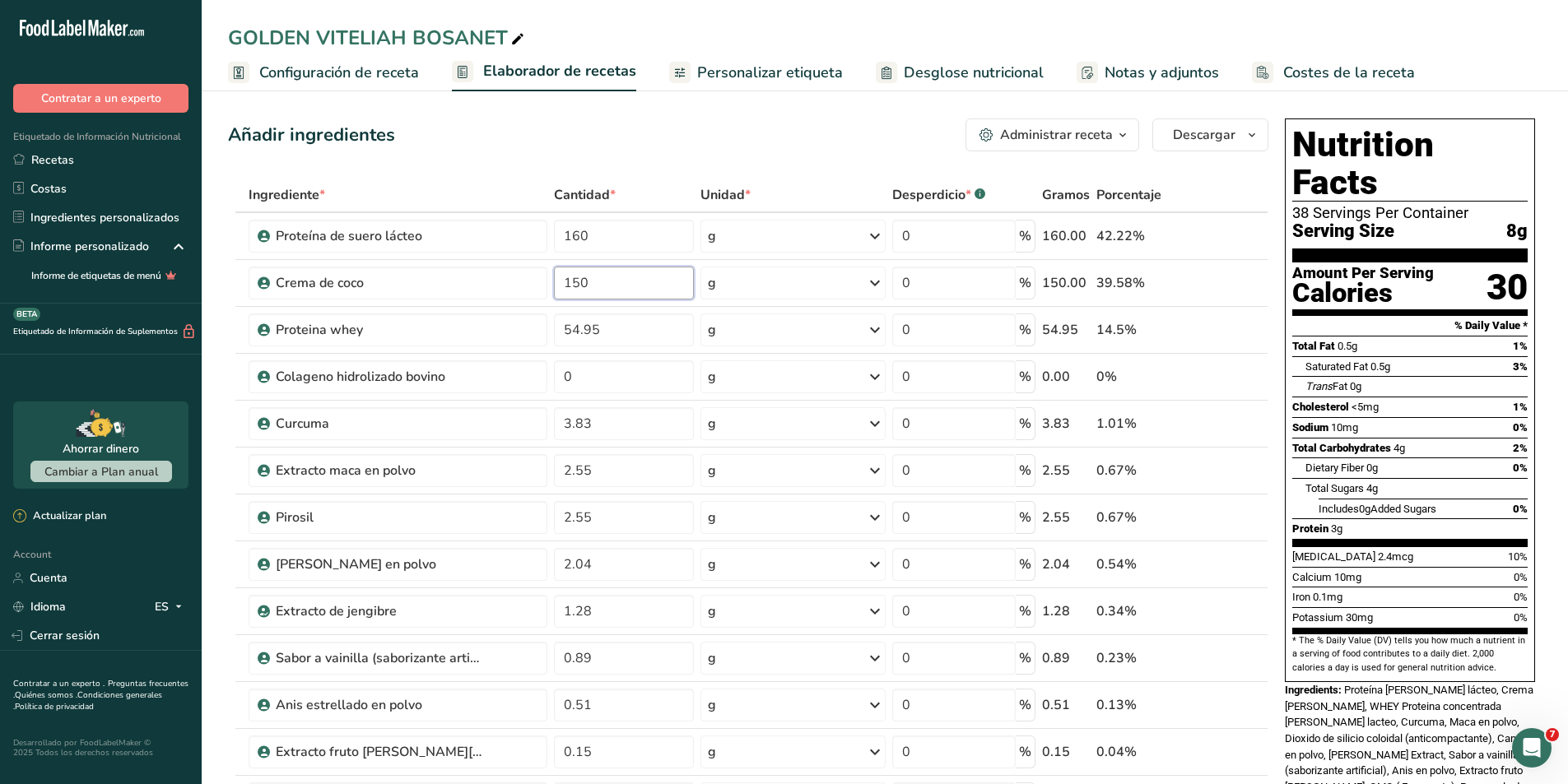
type input "150"
drag, startPoint x: 608, startPoint y: 334, endPoint x: 508, endPoint y: 331, distance: 100.0
click at [508, 331] on tr "Proteina whey 54.95 g Unidades de peso g kg mg Ver más Unidades de volumen litr…" at bounding box center [749, 330] width 1040 height 47
type input "25"
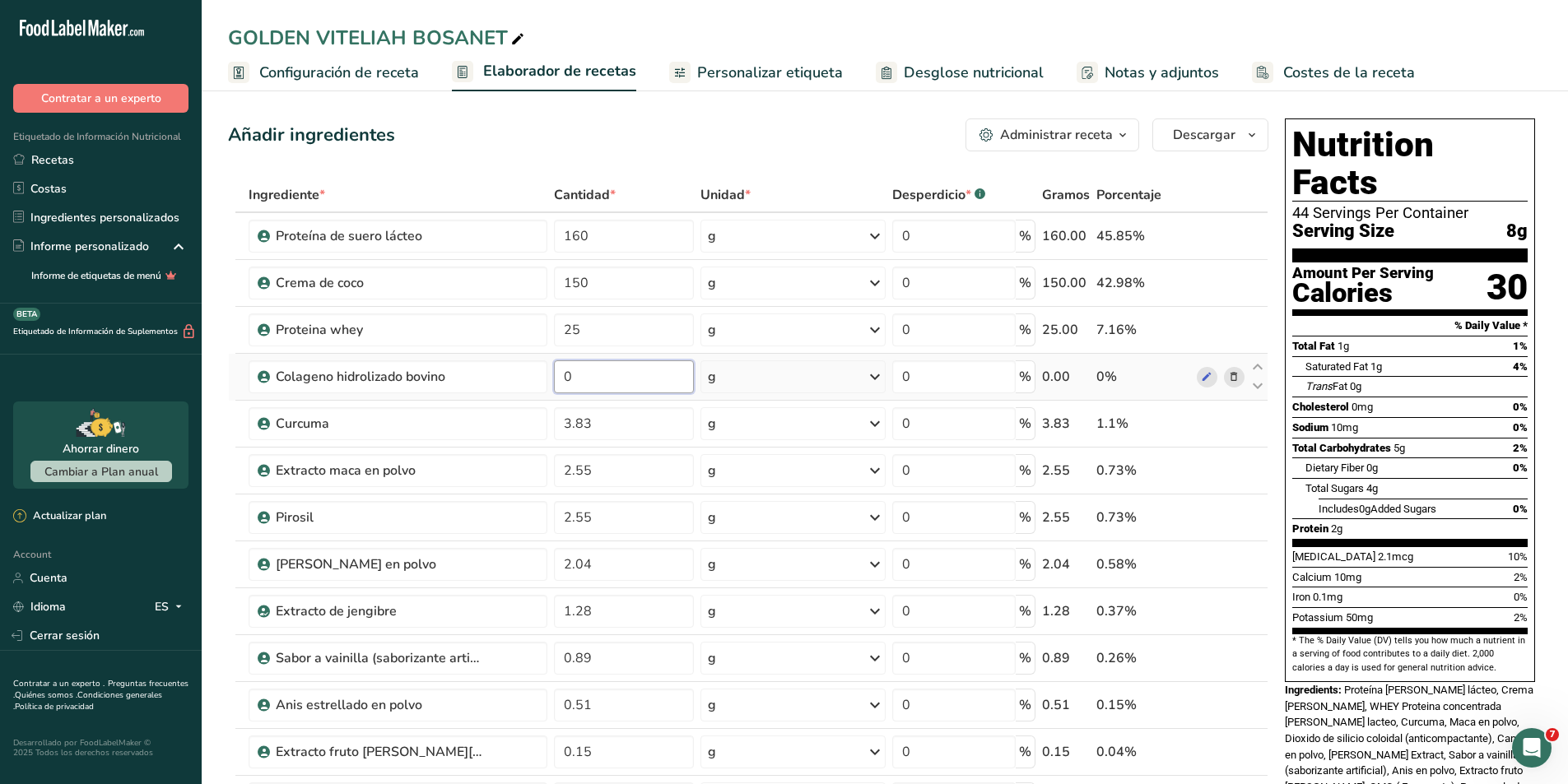
drag, startPoint x: 594, startPoint y: 370, endPoint x: 567, endPoint y: 368, distance: 27.1
click at [567, 368] on input "0" at bounding box center [624, 377] width 140 height 33
type input "125"
click at [320, 76] on span "Configuración de receta" at bounding box center [338, 73] width 160 height 22
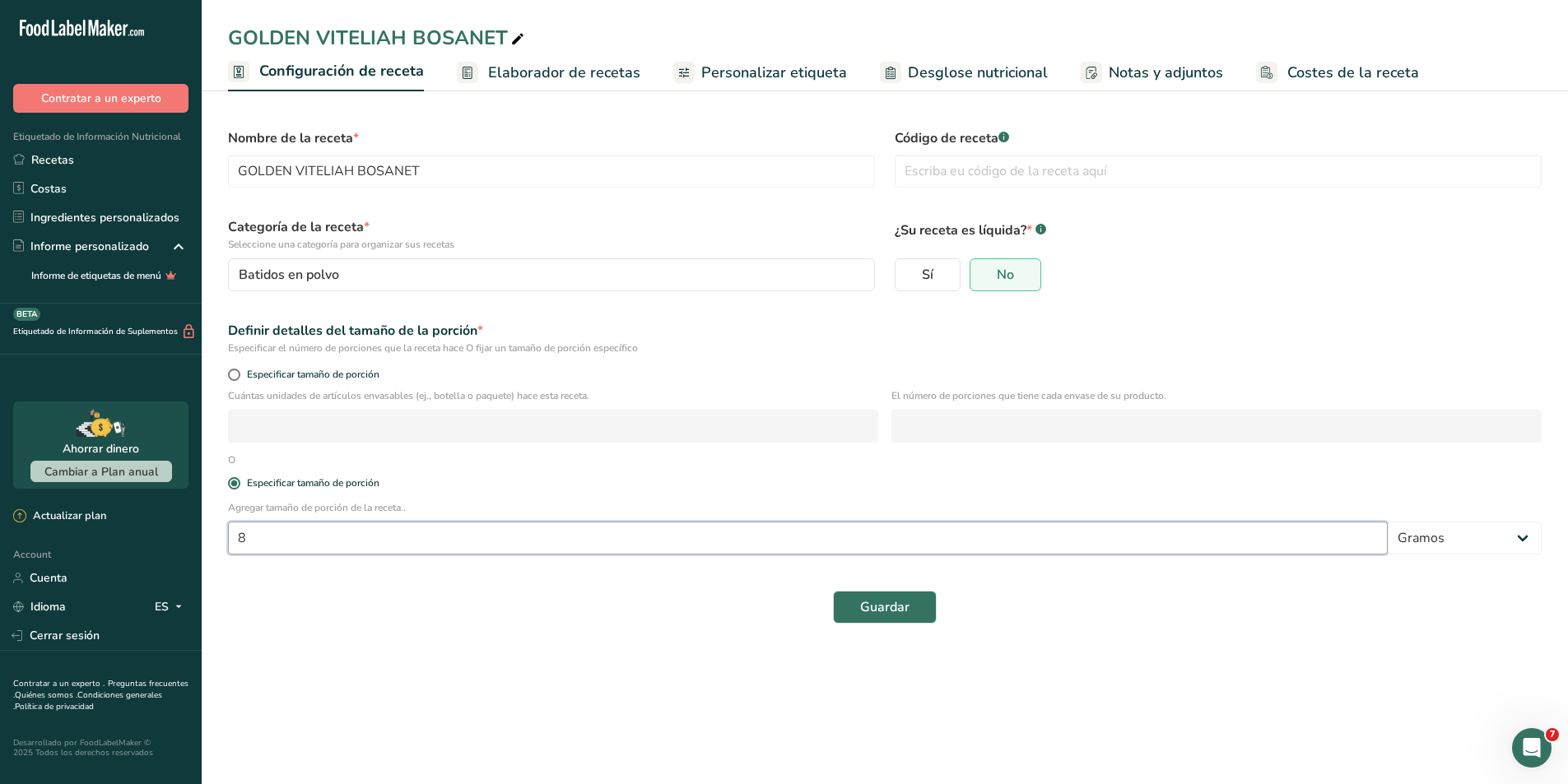
drag, startPoint x: 405, startPoint y: 547, endPoint x: 194, endPoint y: 546, distance: 211.0
click at [194, 546] on div ".a-20{fill:#fff;} Contratar a un experto Etiquetado de Información Nutricional …" at bounding box center [784, 392] width 1568 height 784
type input "30"
click at [851, 615] on button "Guardar" at bounding box center [884, 608] width 104 height 33
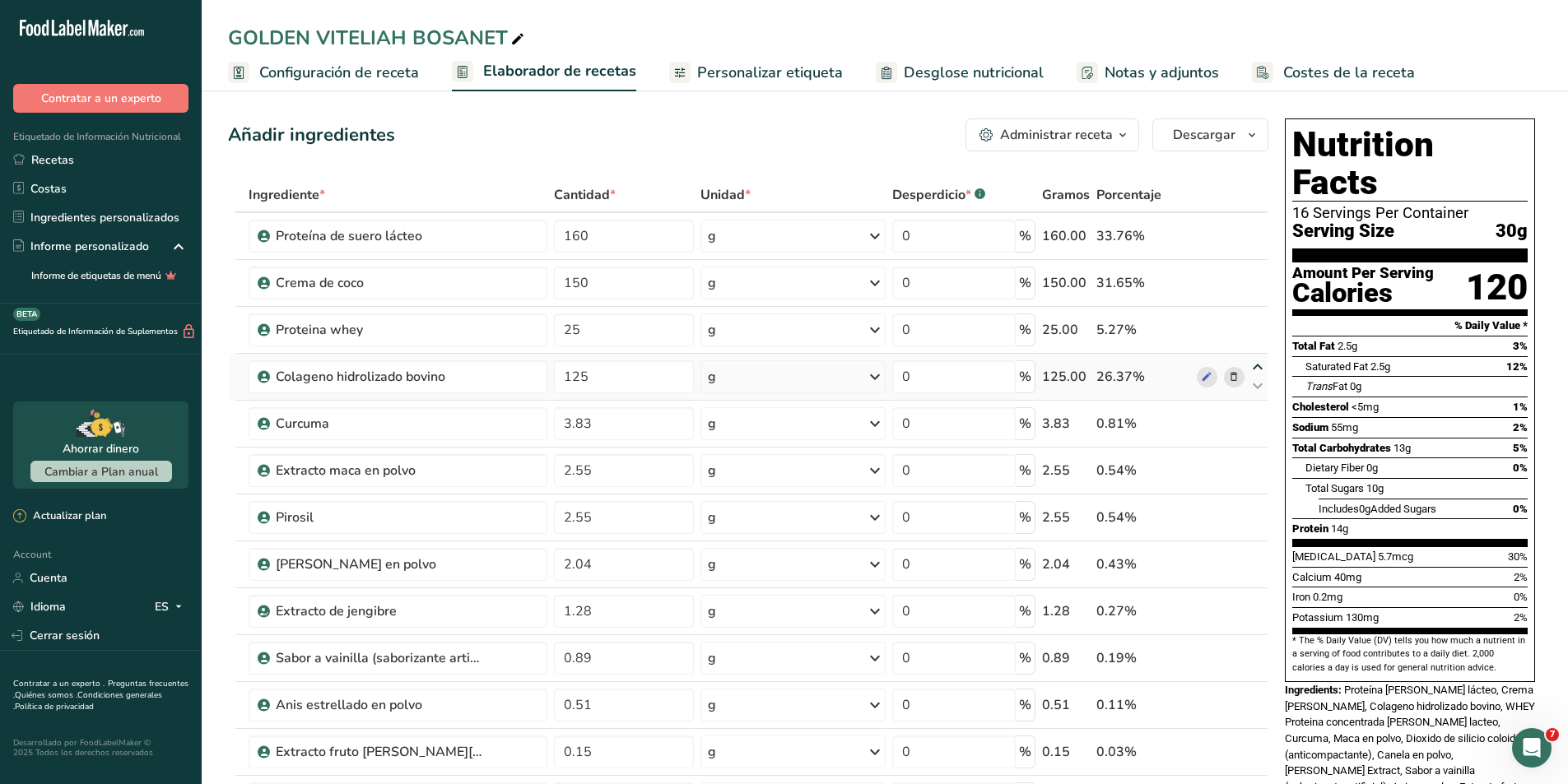
click at [1259, 373] on icon at bounding box center [1258, 367] width 19 height 13
type input "125"
type input "25"
drag, startPoint x: 602, startPoint y: 423, endPoint x: 547, endPoint y: 417, distance: 55.3
click at [547, 417] on tr "Curcuma 3.83 g Unidades de peso g kg mg Ver más Unidades de volumen litro mL on…" at bounding box center [749, 423] width 1040 height 47
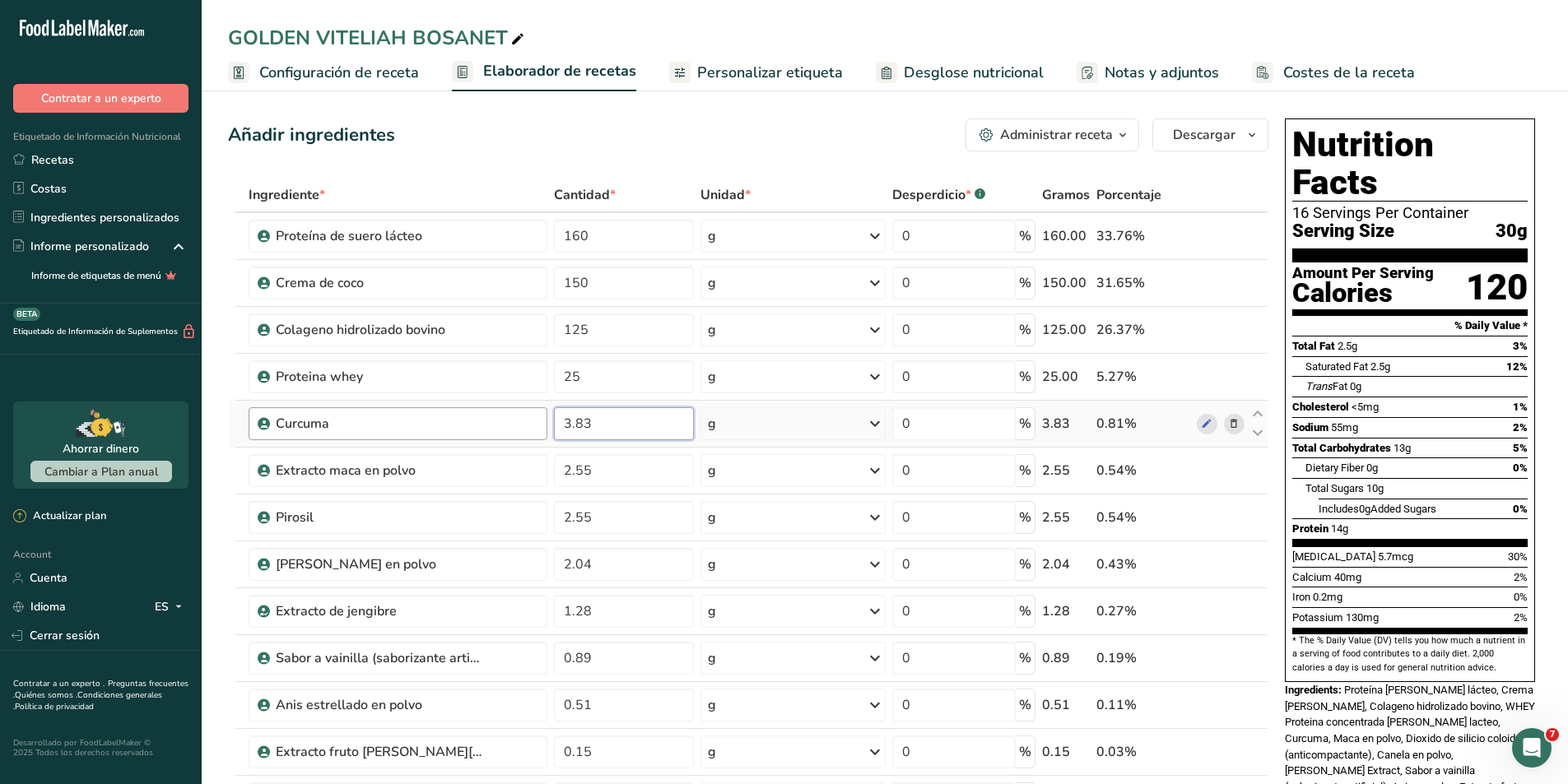
type input "7"
type input "7.5"
click at [747, 123] on div "Añadir ingredientes Administrar receta Eliminar receta Duplicar receta Escalar …" at bounding box center [748, 135] width 1040 height 33
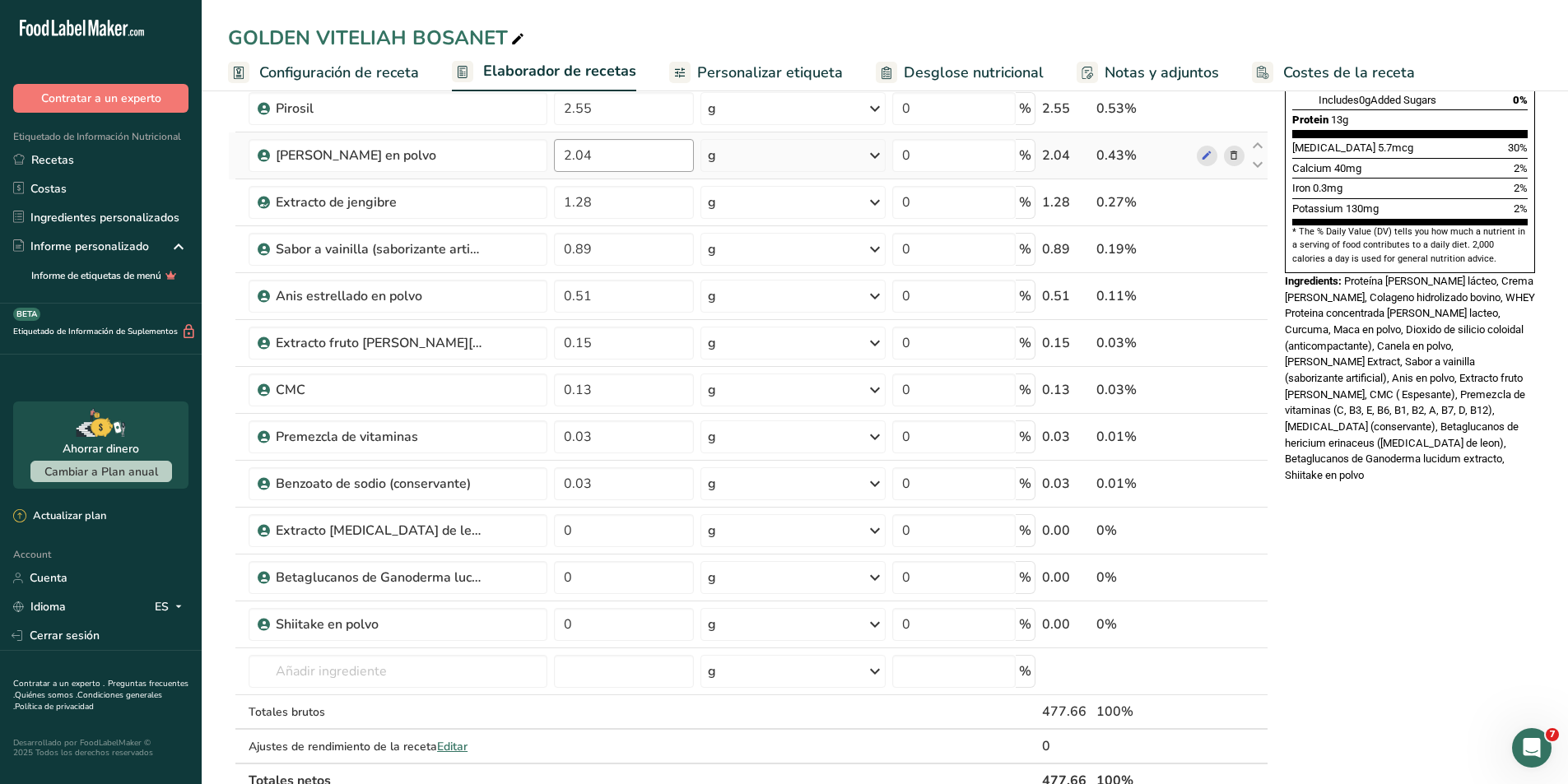
scroll to position [412, 0]
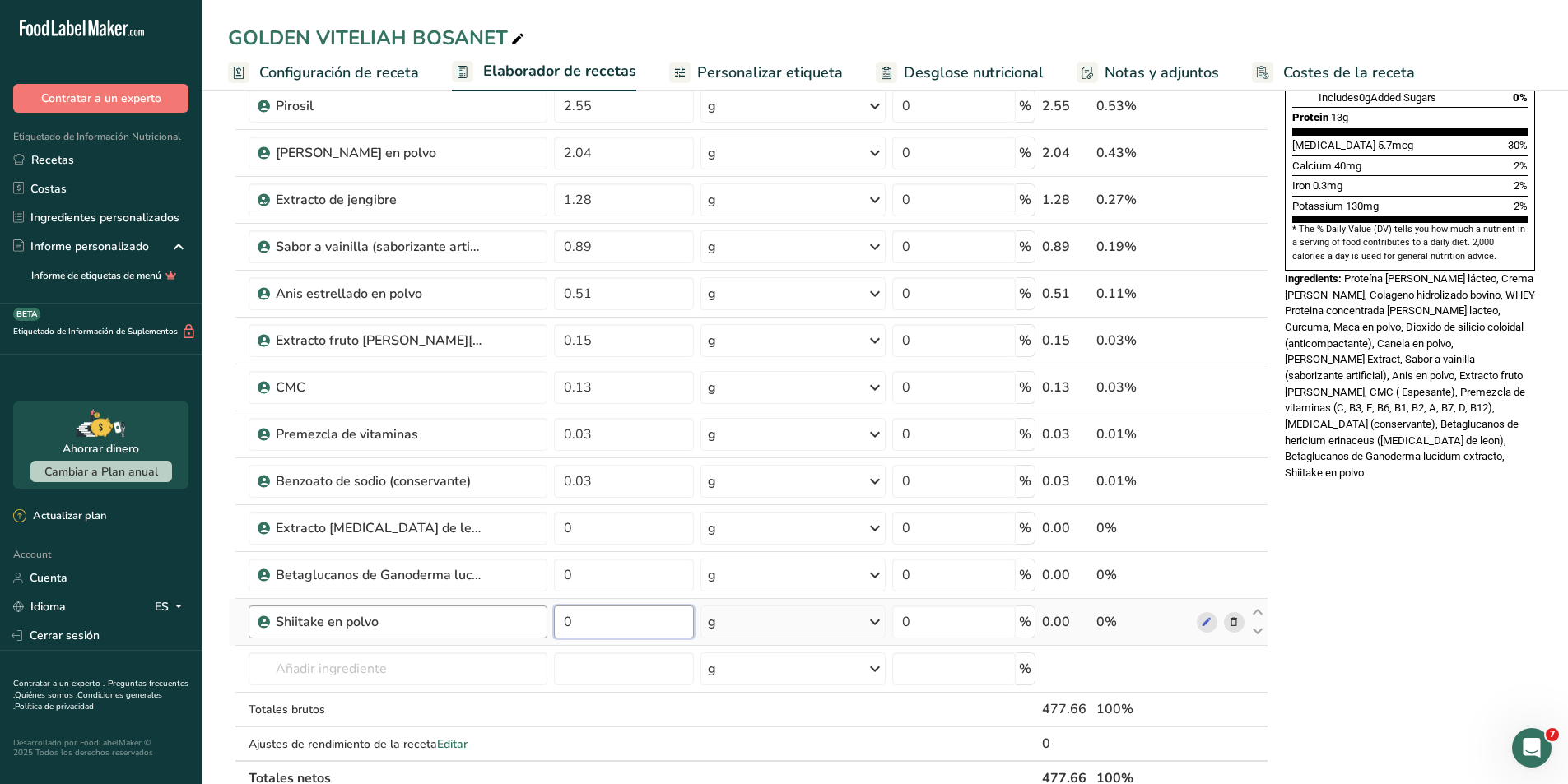
drag, startPoint x: 577, startPoint y: 616, endPoint x: 540, endPoint y: 616, distance: 37.0
click at [540, 616] on tr "Shiitake en polvo 0 g Unidades de peso g kg mg Ver más Unidades de volumen litr…" at bounding box center [749, 622] width 1040 height 47
type input "2"
type input "2.5"
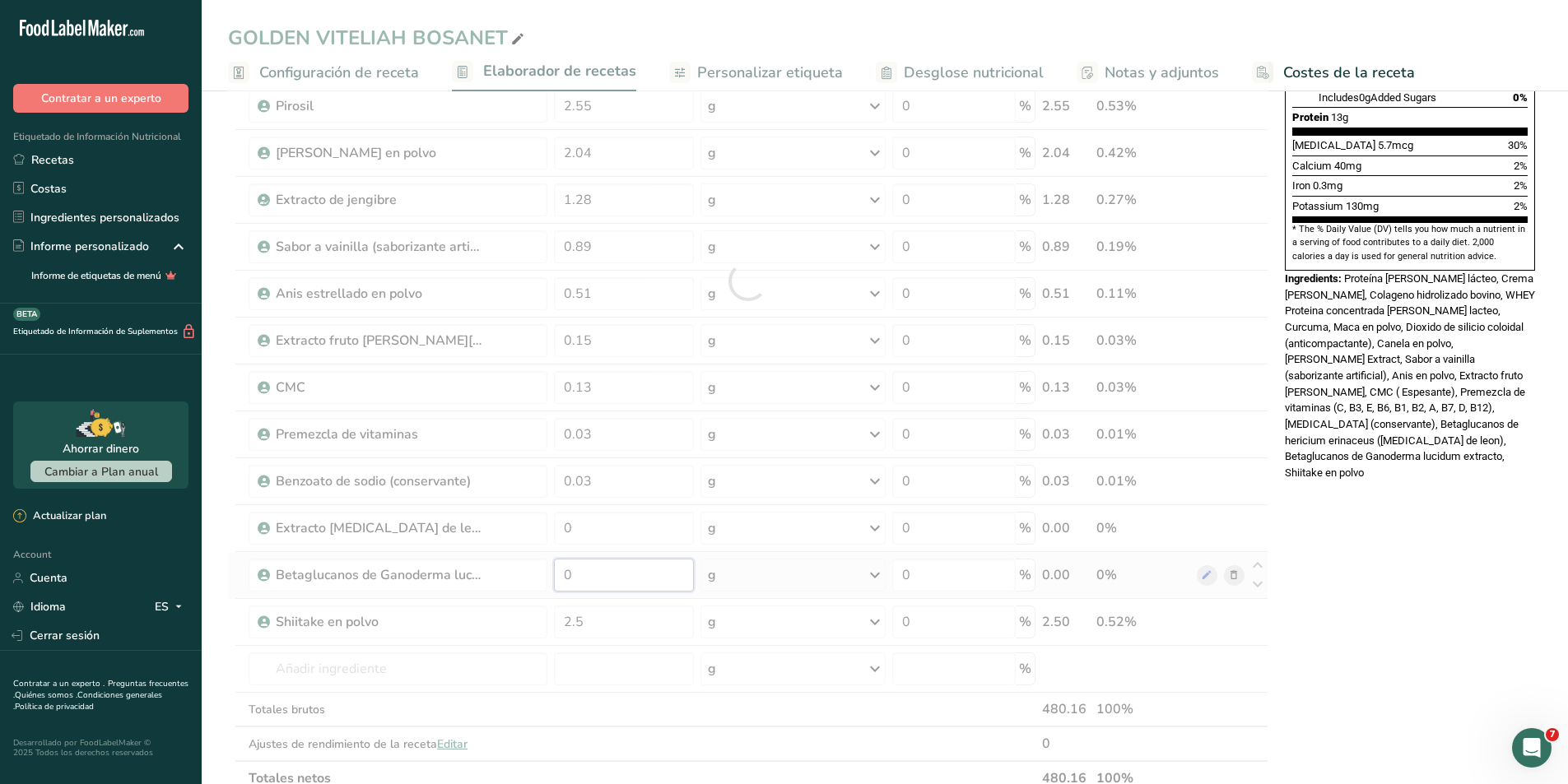
click at [592, 575] on div "Ingrediente * Cantidad * Unidad * Desperdicio * .a-a{fill:#347362;}.b-a{fill:#f…" at bounding box center [748, 281] width 1040 height 1029
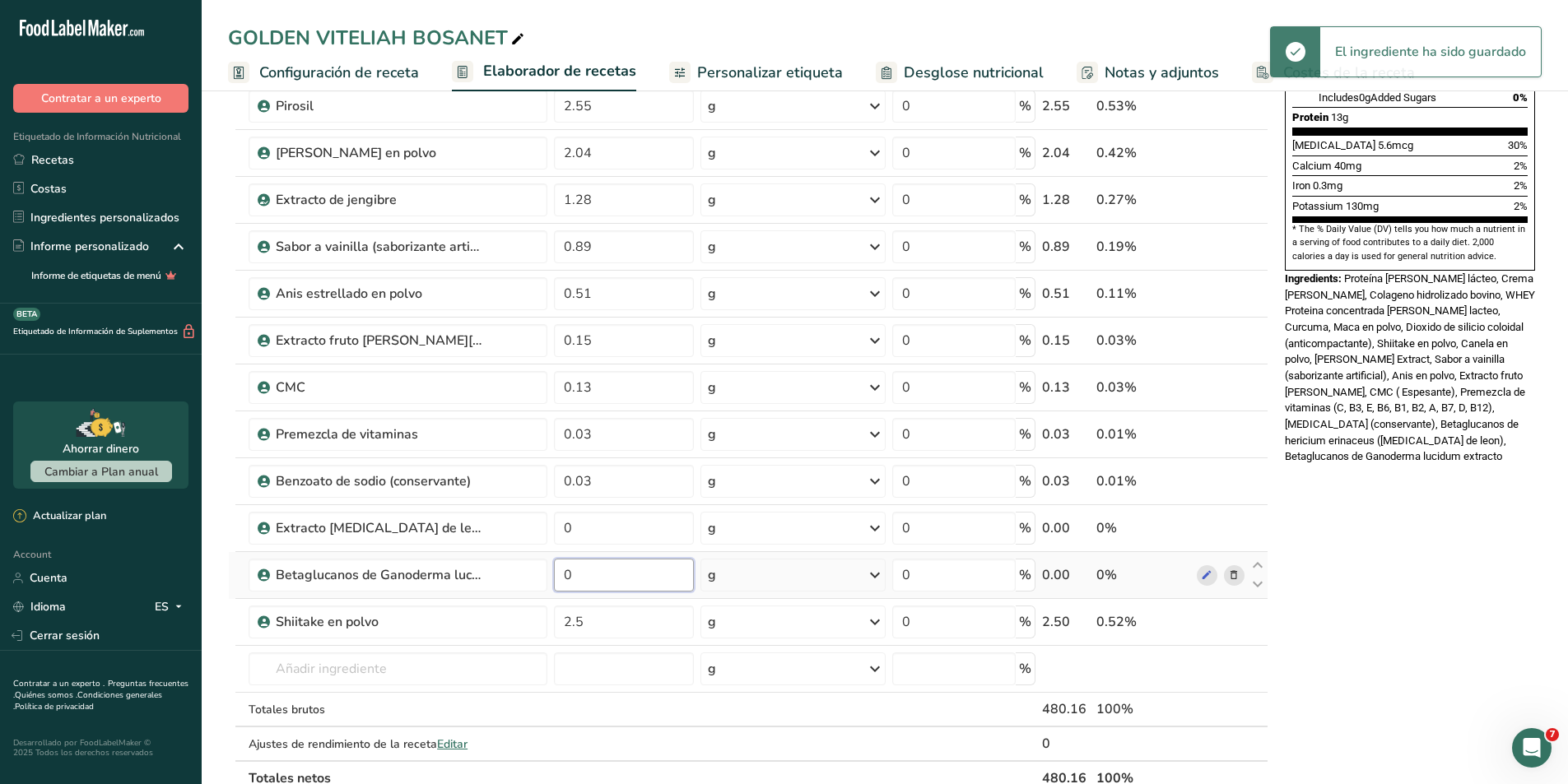
drag, startPoint x: 592, startPoint y: 575, endPoint x: 553, endPoint y: 575, distance: 39.0
click at [553, 575] on td "0" at bounding box center [624, 576] width 146 height 47
type input "2"
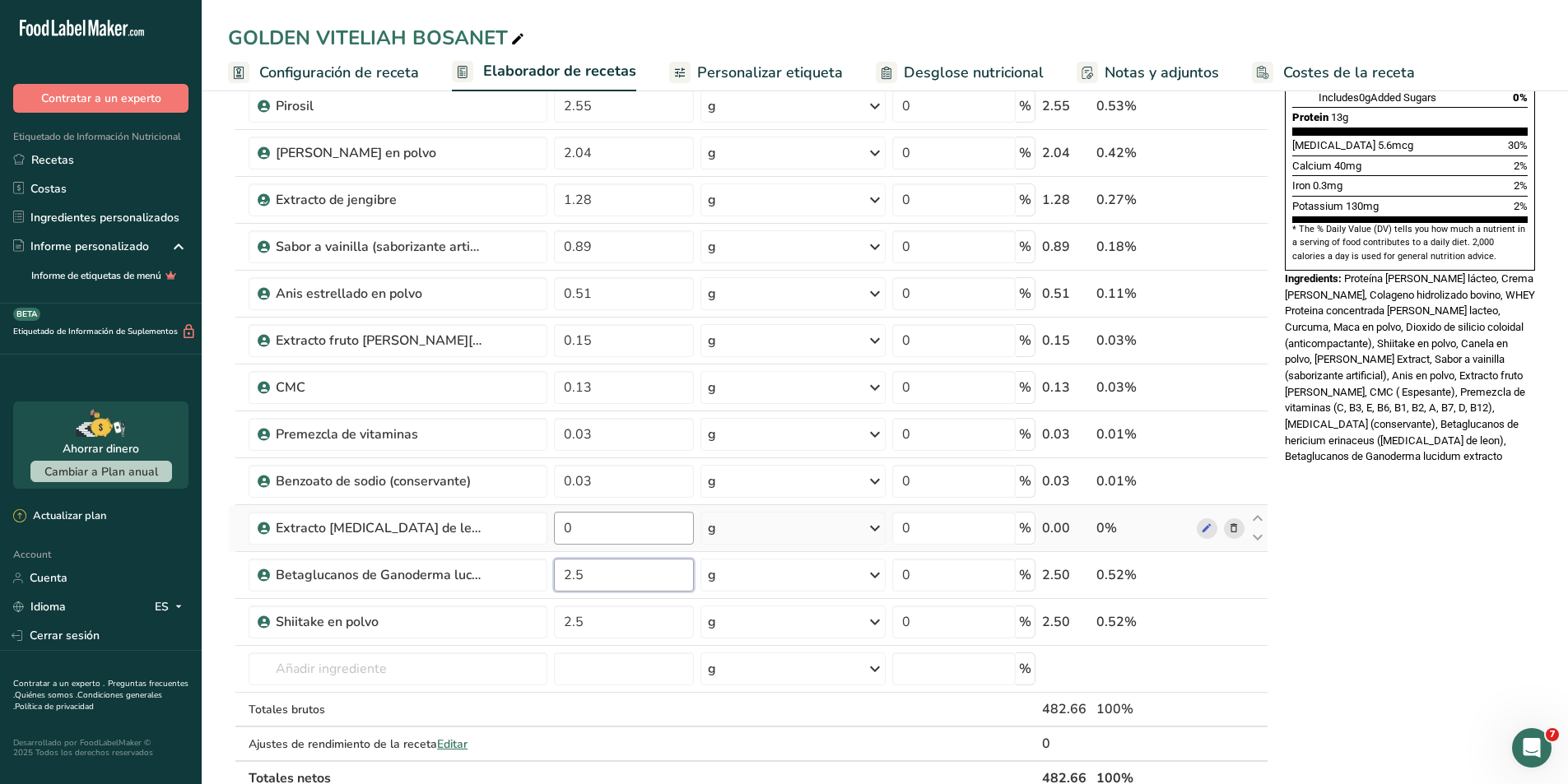
type input "2.5"
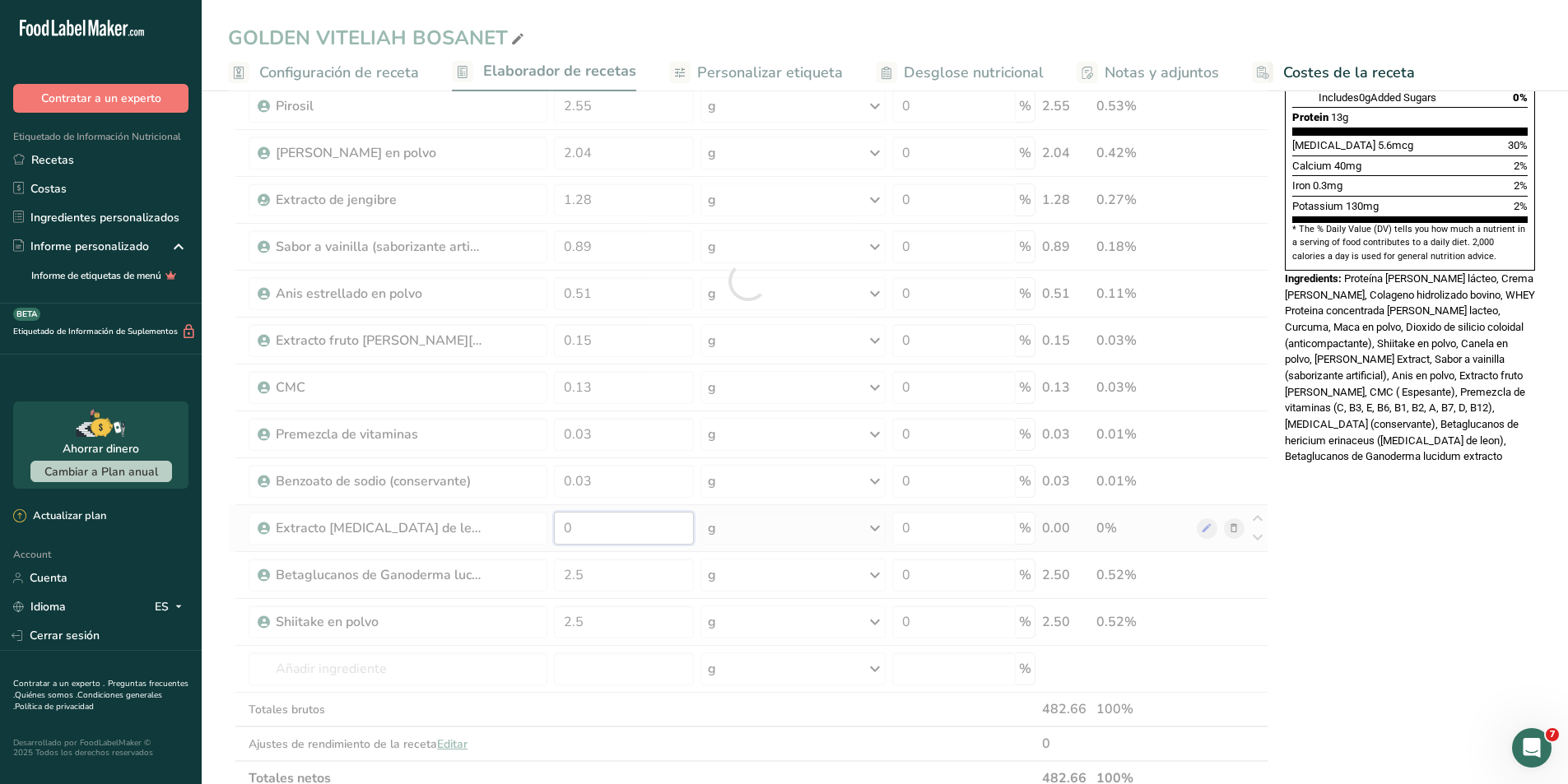
click at [582, 539] on div "Ingrediente * Cantidad * Unidad * Desperdicio * .a-a{fill:#347362;}.b-a{fill:#f…" at bounding box center [748, 281] width 1040 height 1029
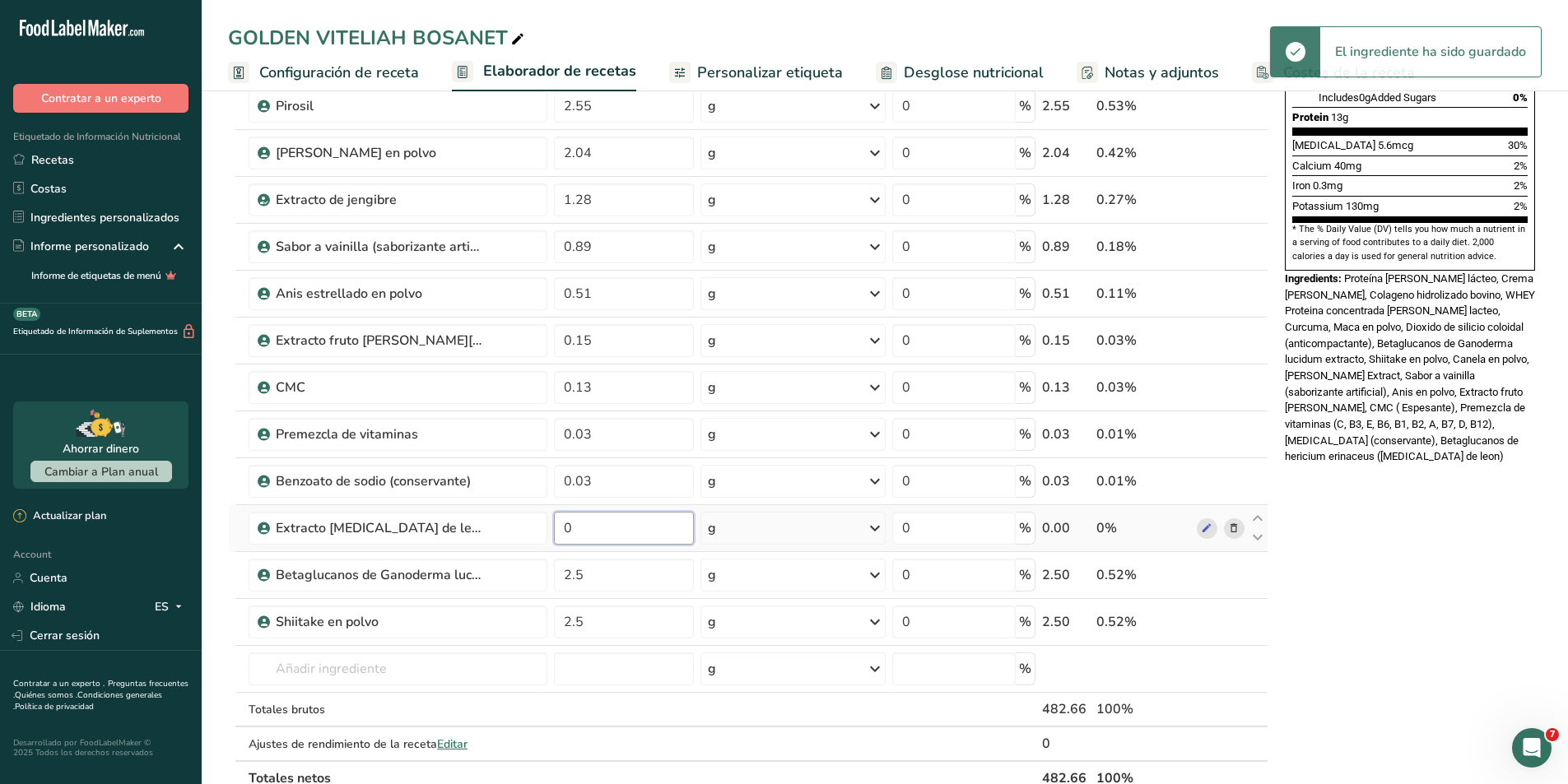
drag, startPoint x: 582, startPoint y: 531, endPoint x: 557, endPoint y: 531, distance: 25.0
click at [557, 531] on input "0" at bounding box center [624, 528] width 140 height 33
type input "2"
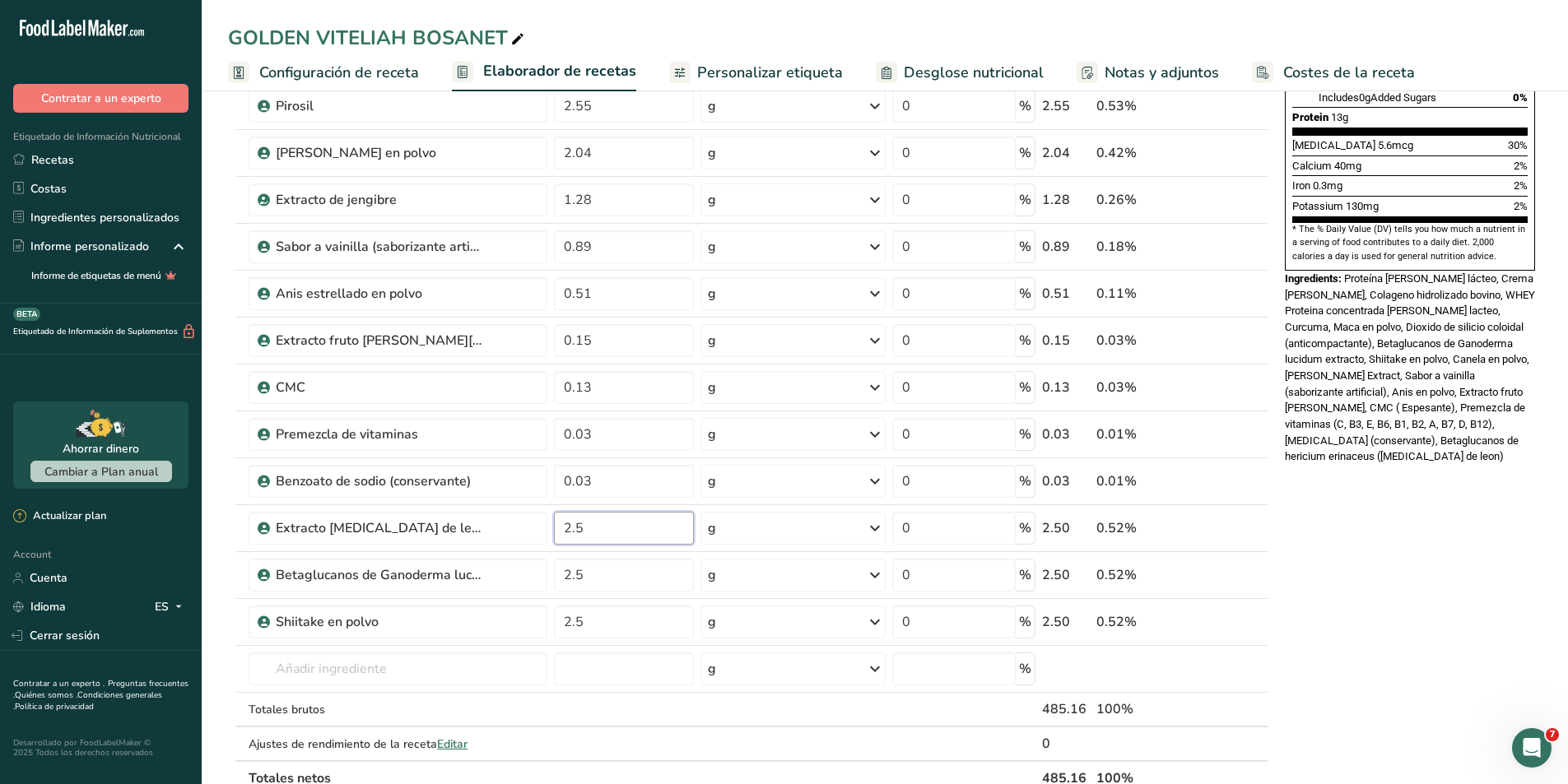
type input "2.5"
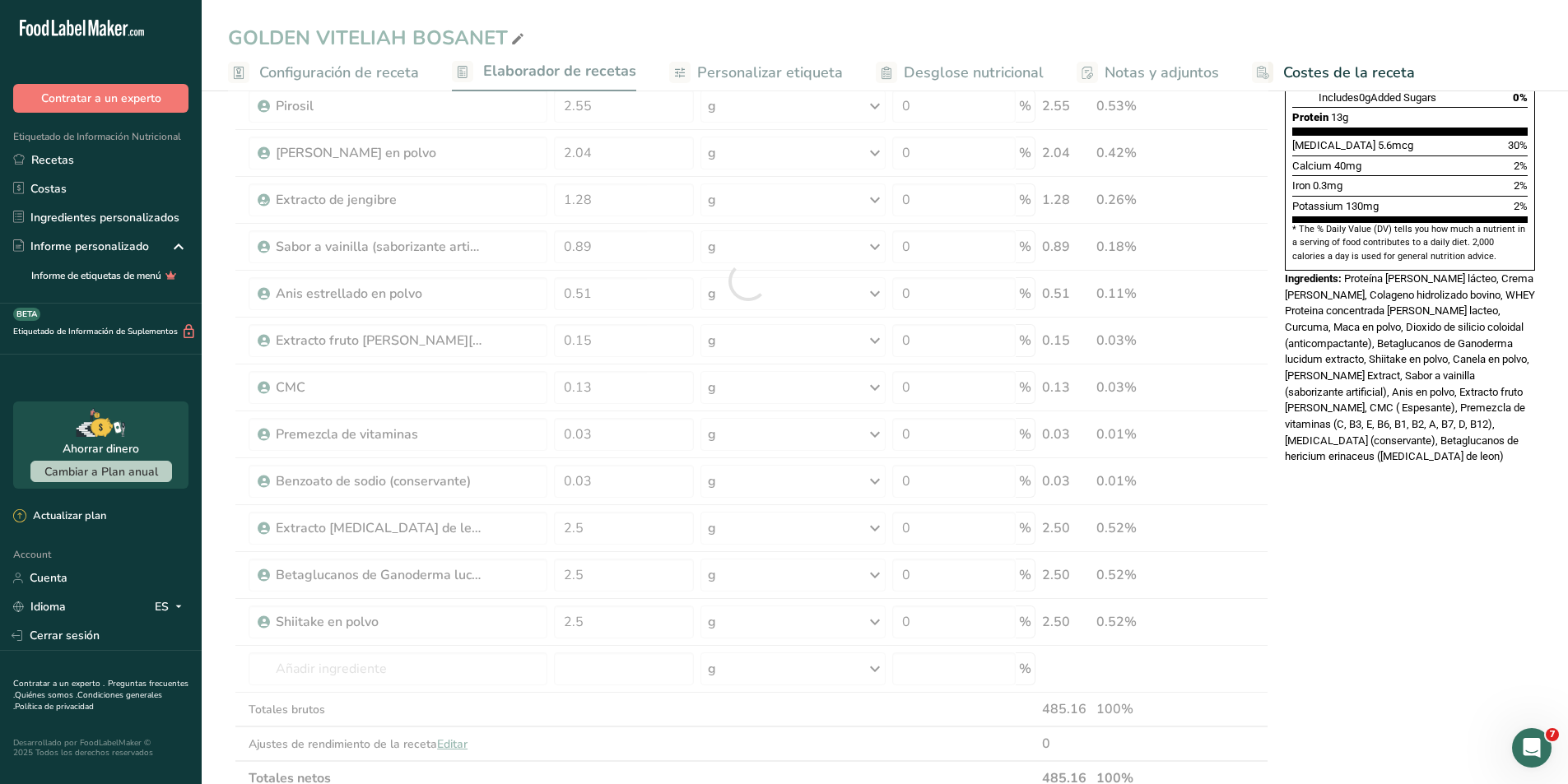
click at [1331, 500] on div "Nutrition Facts 16 Servings Per Container Serving Size 30g Amount Per Serving C…" at bounding box center [1411, 510] width 264 height 1618
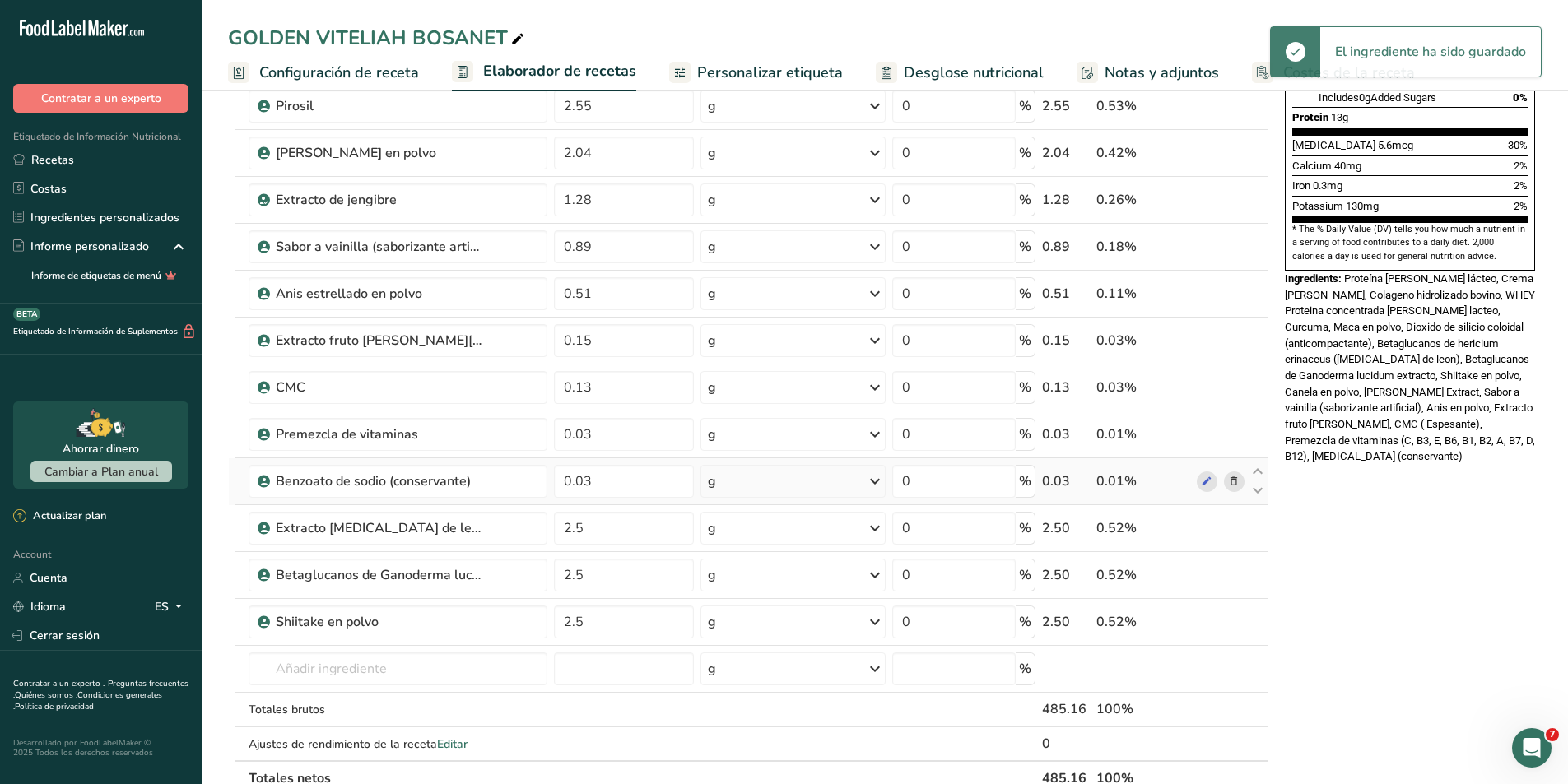
click at [1233, 486] on icon at bounding box center [1234, 482] width 12 height 17
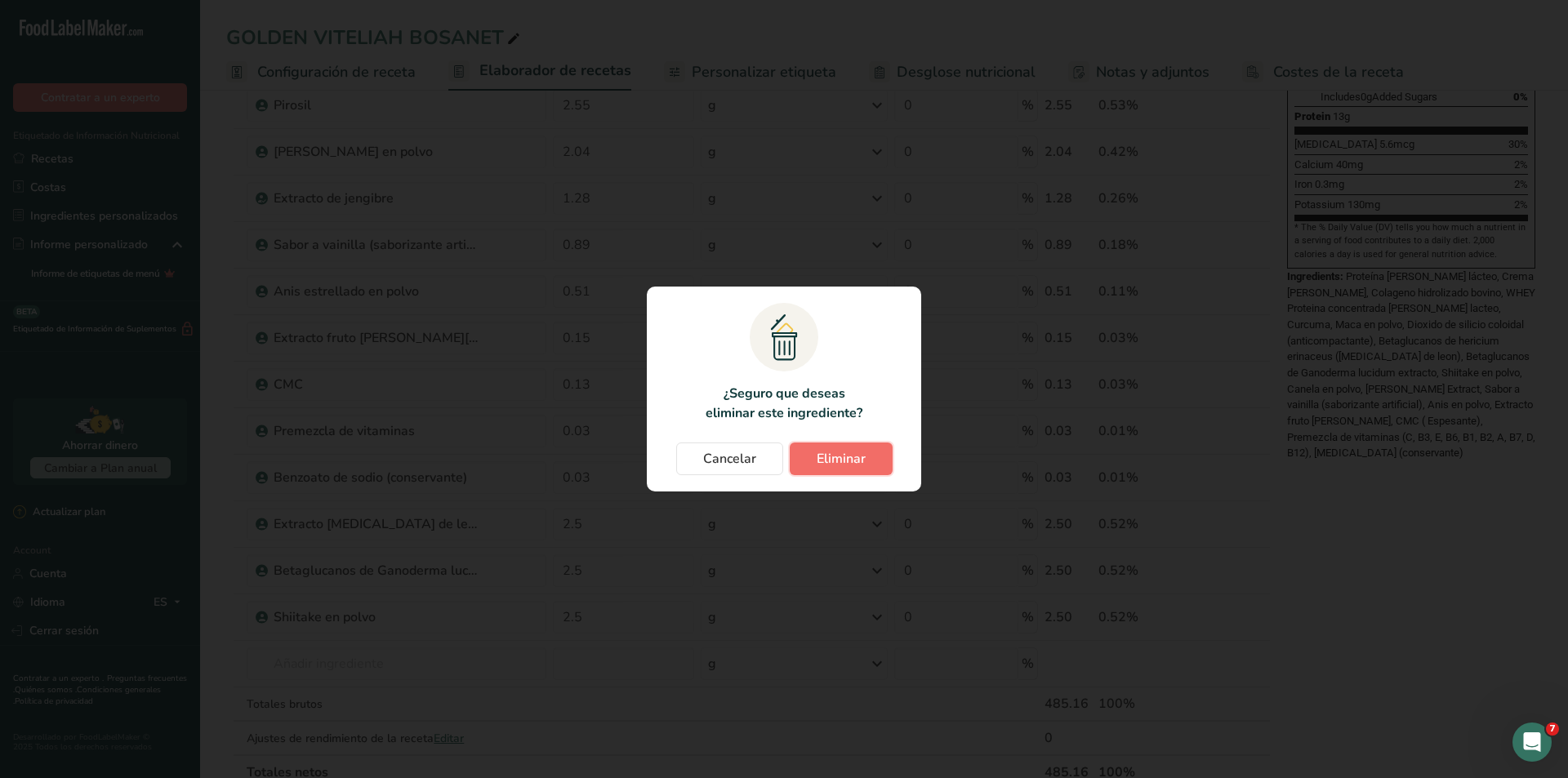
click at [847, 465] on span "Eliminar" at bounding box center [841, 459] width 49 height 19
type input "2.5"
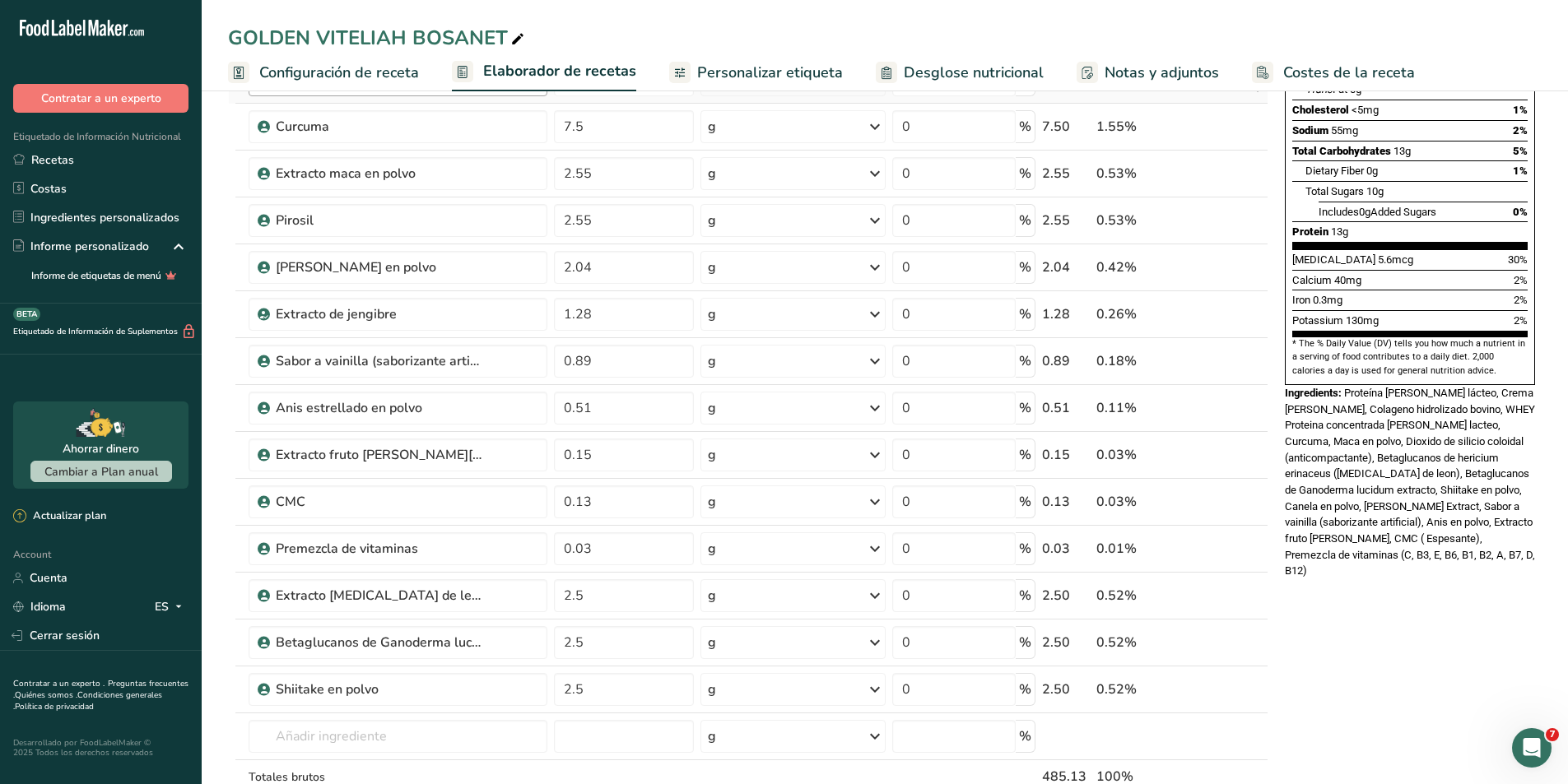
scroll to position [329, 0]
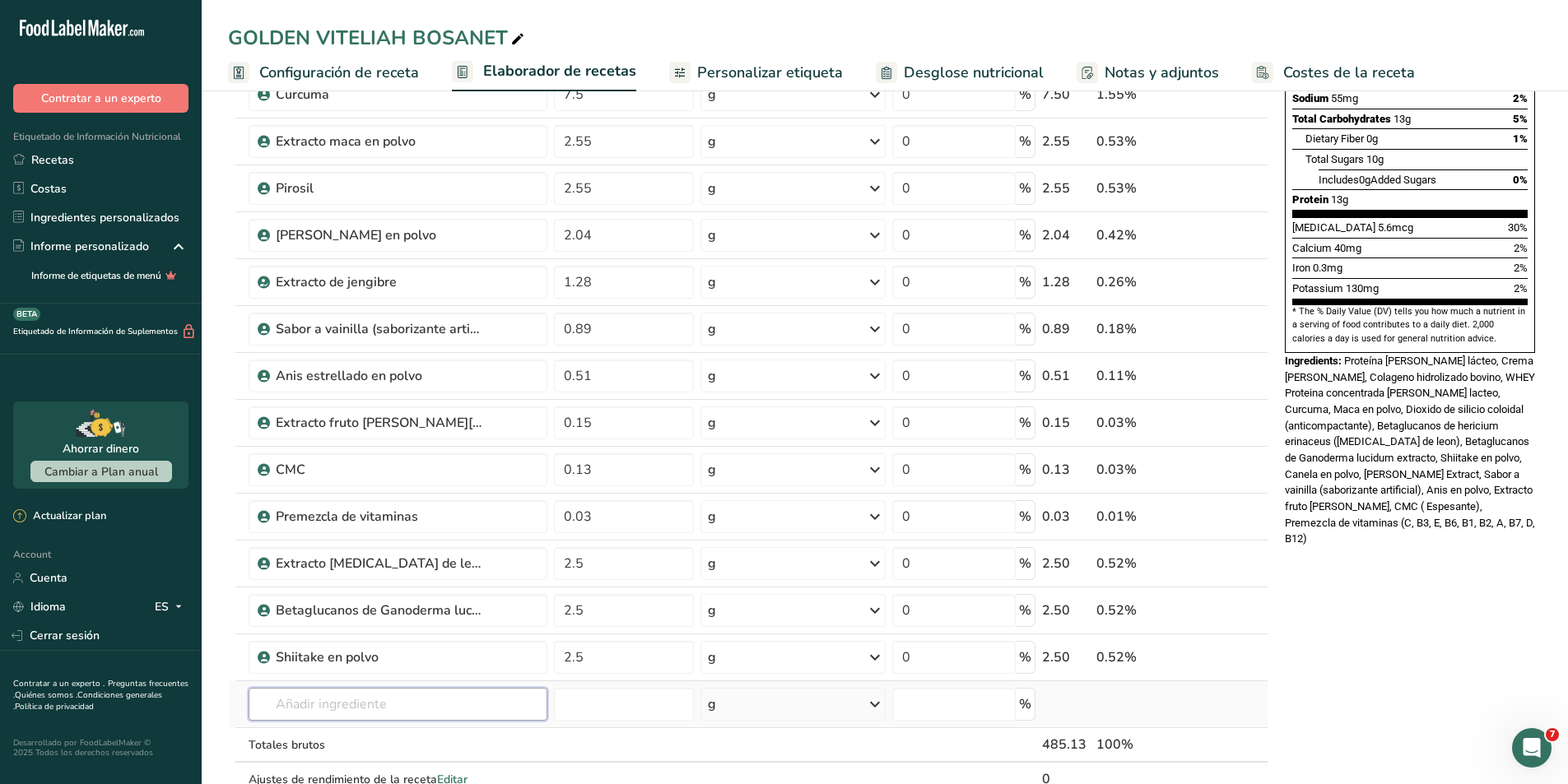
click at [381, 701] on input "text" at bounding box center [398, 705] width 299 height 33
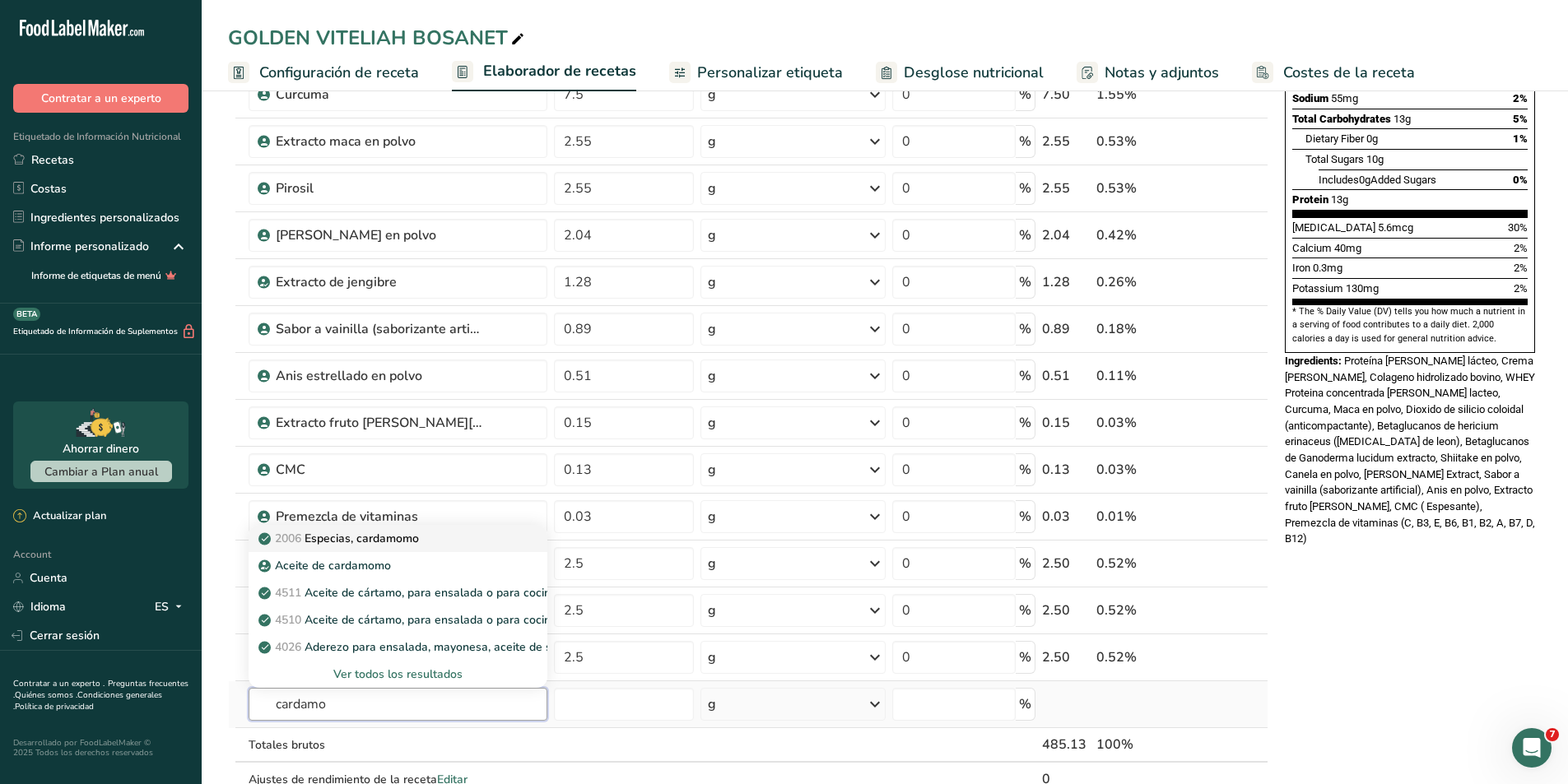
type input "cardamo"
click at [358, 536] on p "2006 Especias, cardamomo" at bounding box center [340, 539] width 157 height 17
type input "Spices, cardamom"
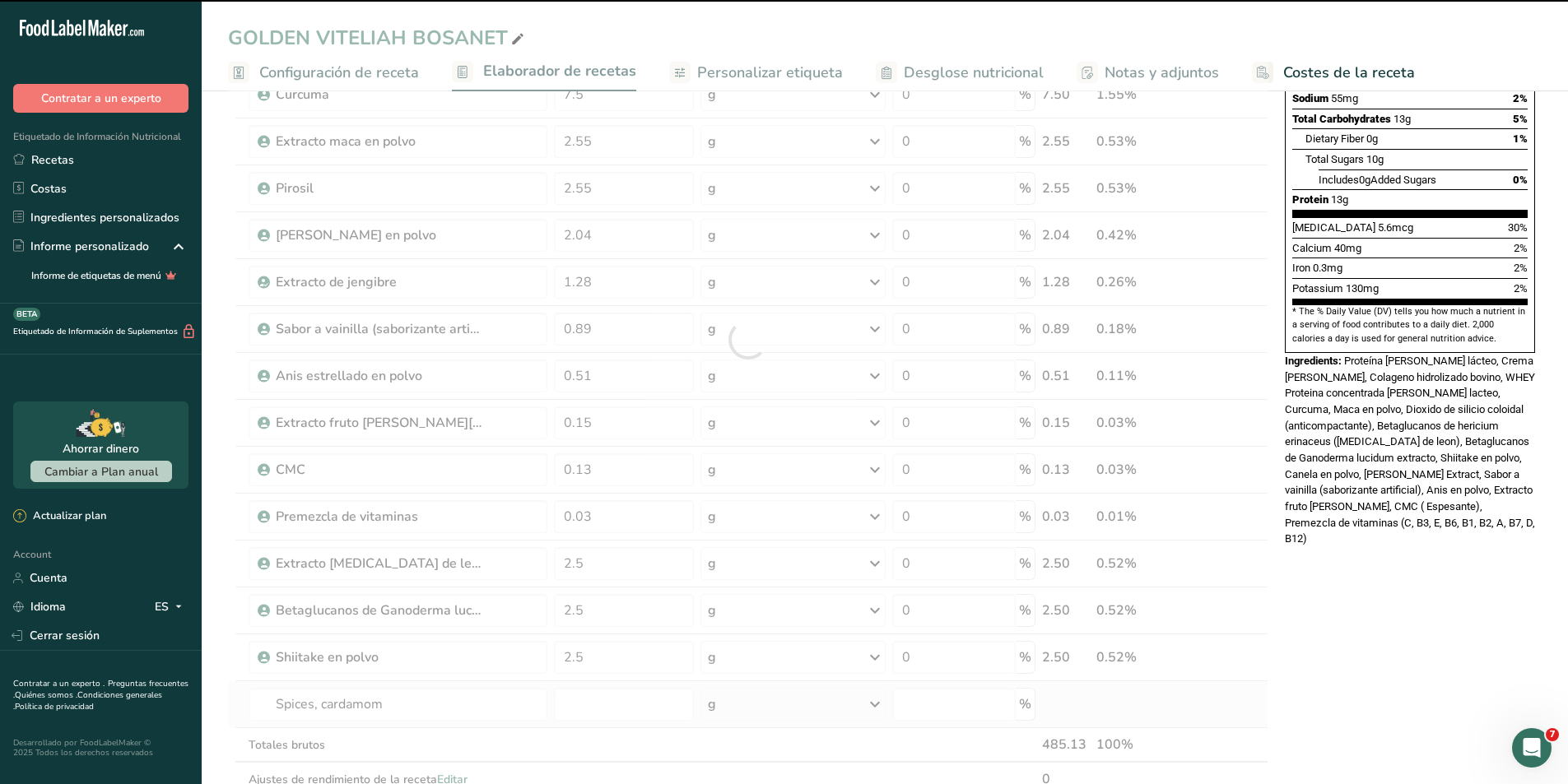
type input "0"
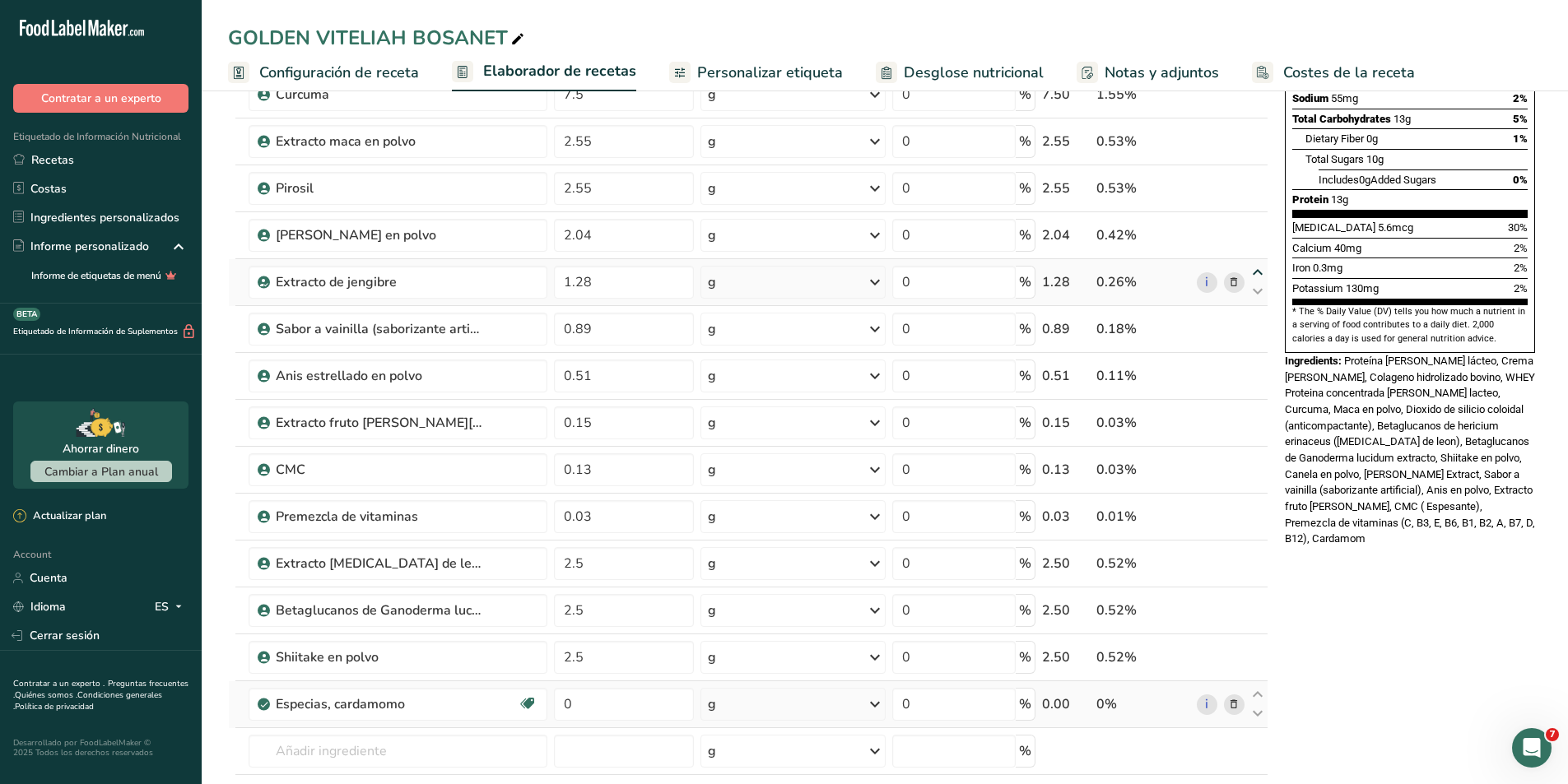
click at [1253, 271] on icon at bounding box center [1258, 272] width 19 height 13
type input "1.28"
type input "2.04"
click at [1254, 226] on icon at bounding box center [1258, 226] width 19 height 13
type input "1.28"
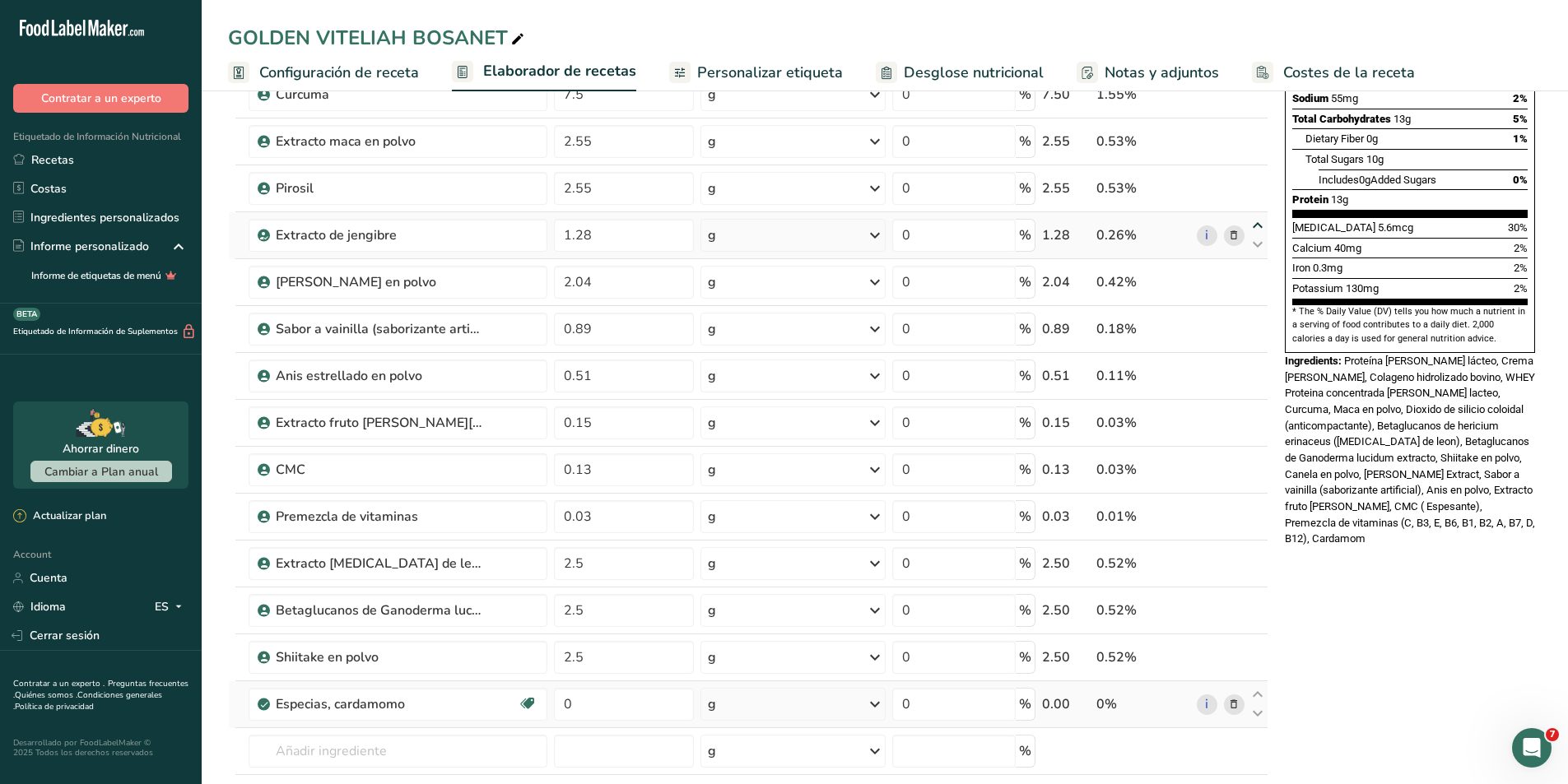
type input "2.55"
click at [1261, 364] on icon at bounding box center [1258, 366] width 19 height 13
type input "0.51"
type input "0.89"
click at [1260, 320] on icon at bounding box center [1258, 319] width 19 height 13
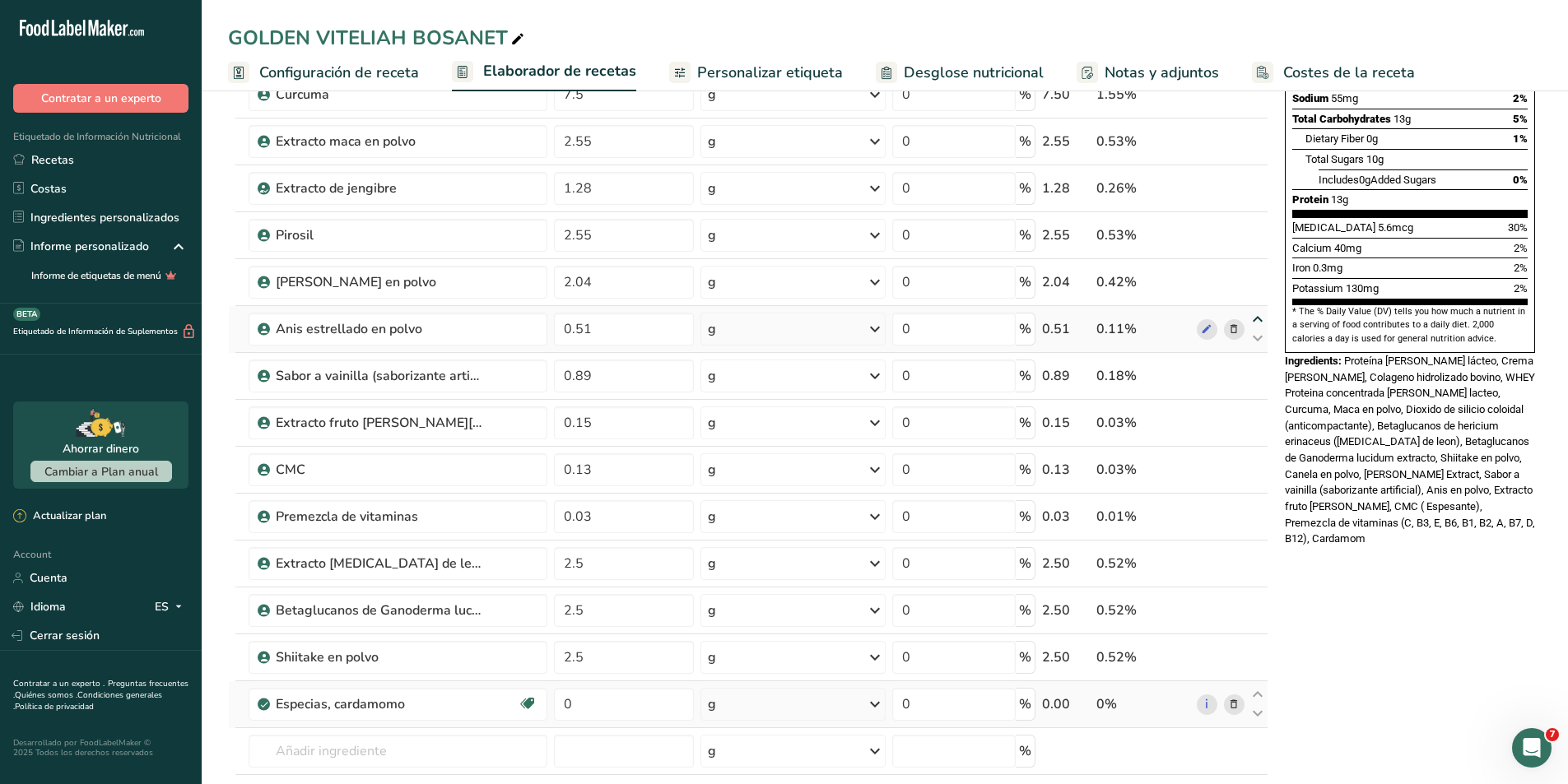
type input "0.51"
type input "2.04"
click at [1256, 275] on icon at bounding box center [1258, 272] width 19 height 13
type input "0.51"
type input "2.55"
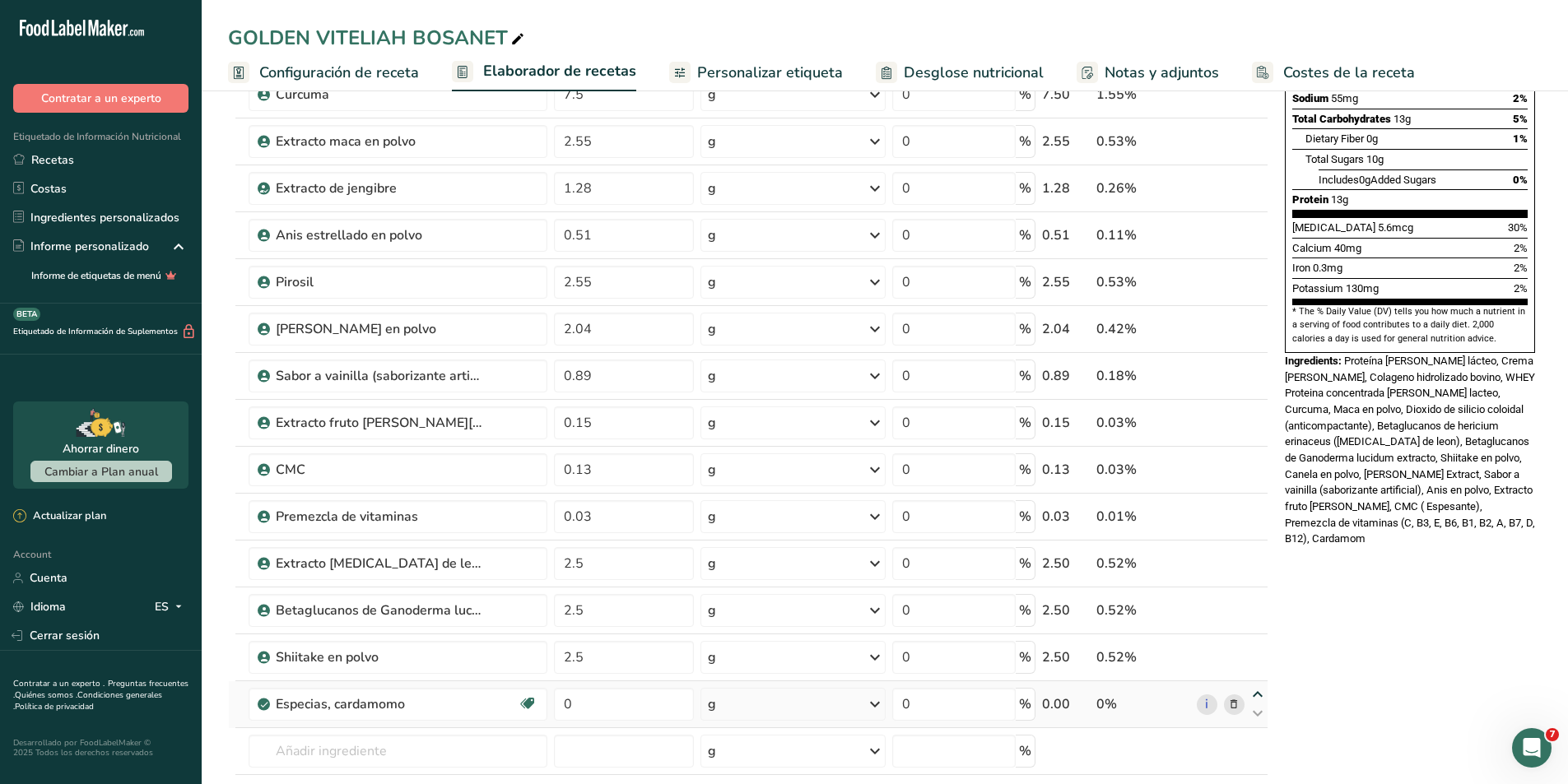
click at [1256, 695] on icon at bounding box center [1258, 695] width 19 height 13
type input "0"
type input "2.5"
click at [1257, 647] on icon at bounding box center [1258, 647] width 19 height 13
type input "0"
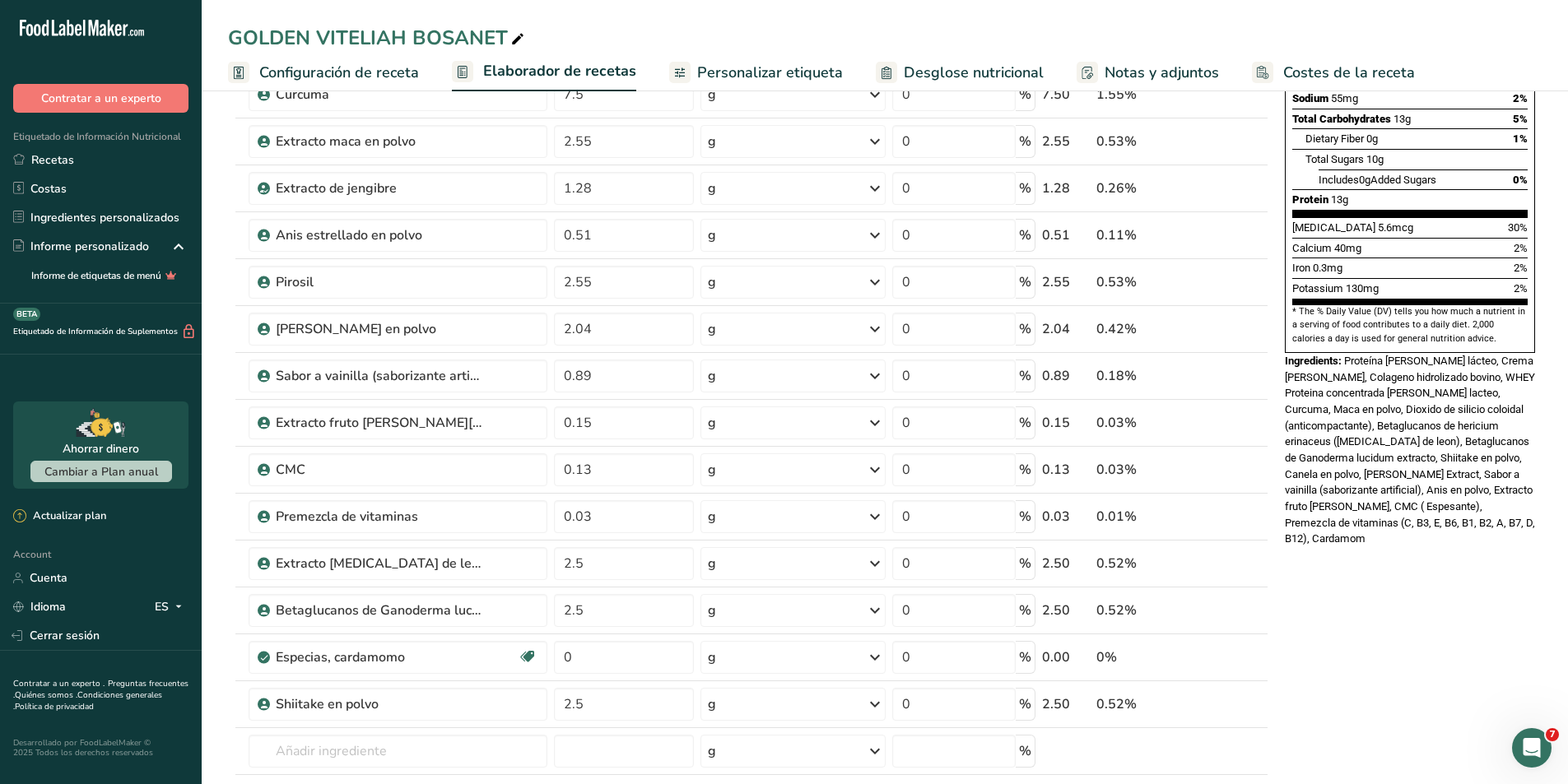
type input "2.5"
click at [1256, 605] on icon at bounding box center [1258, 601] width 19 height 13
type input "0"
type input "2.5"
click at [1256, 558] on icon at bounding box center [1258, 553] width 19 height 13
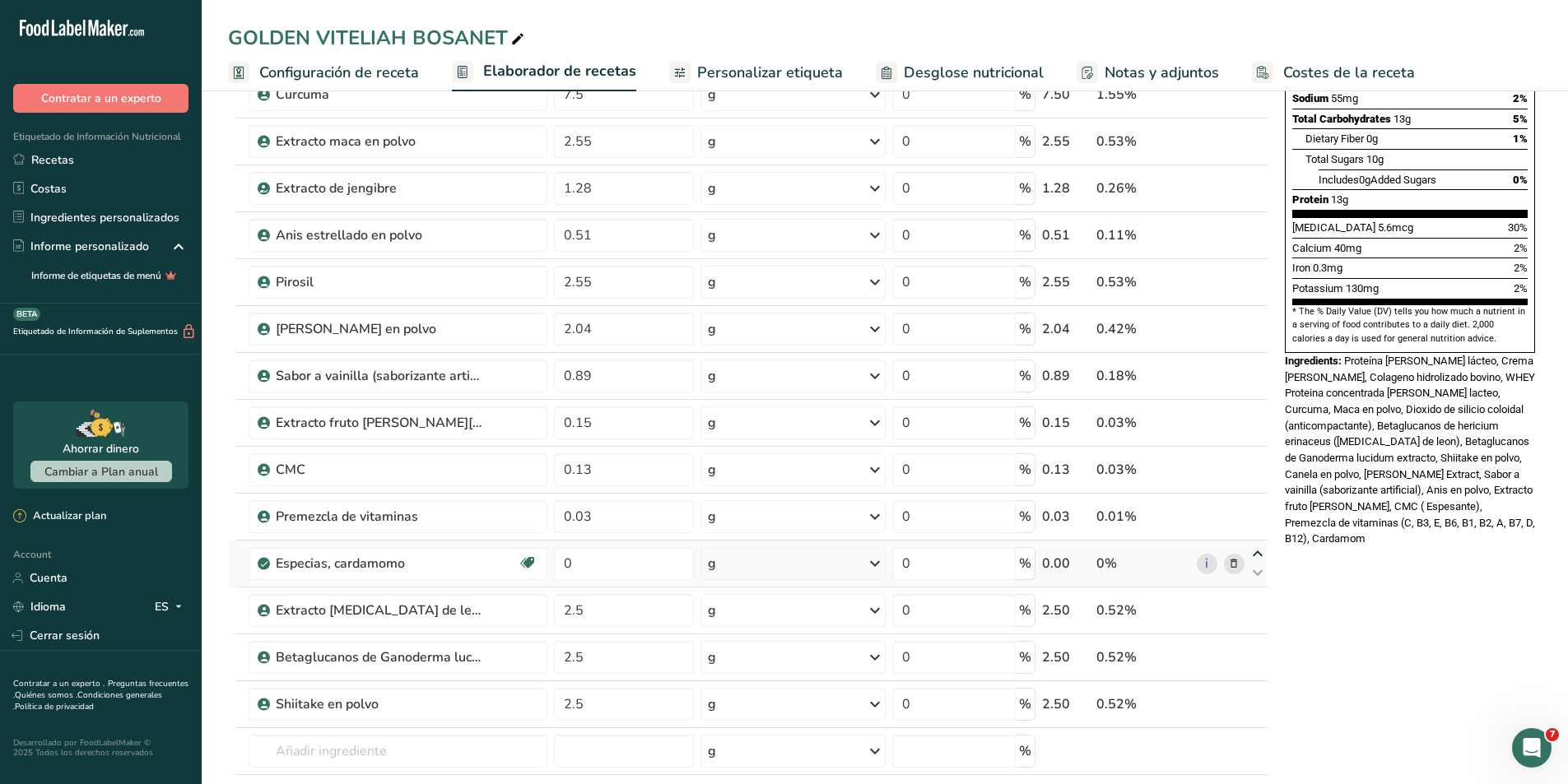
type input "0"
type input "0.03"
click at [1255, 507] on icon at bounding box center [1258, 507] width 19 height 13
type input "0"
type input "0.13"
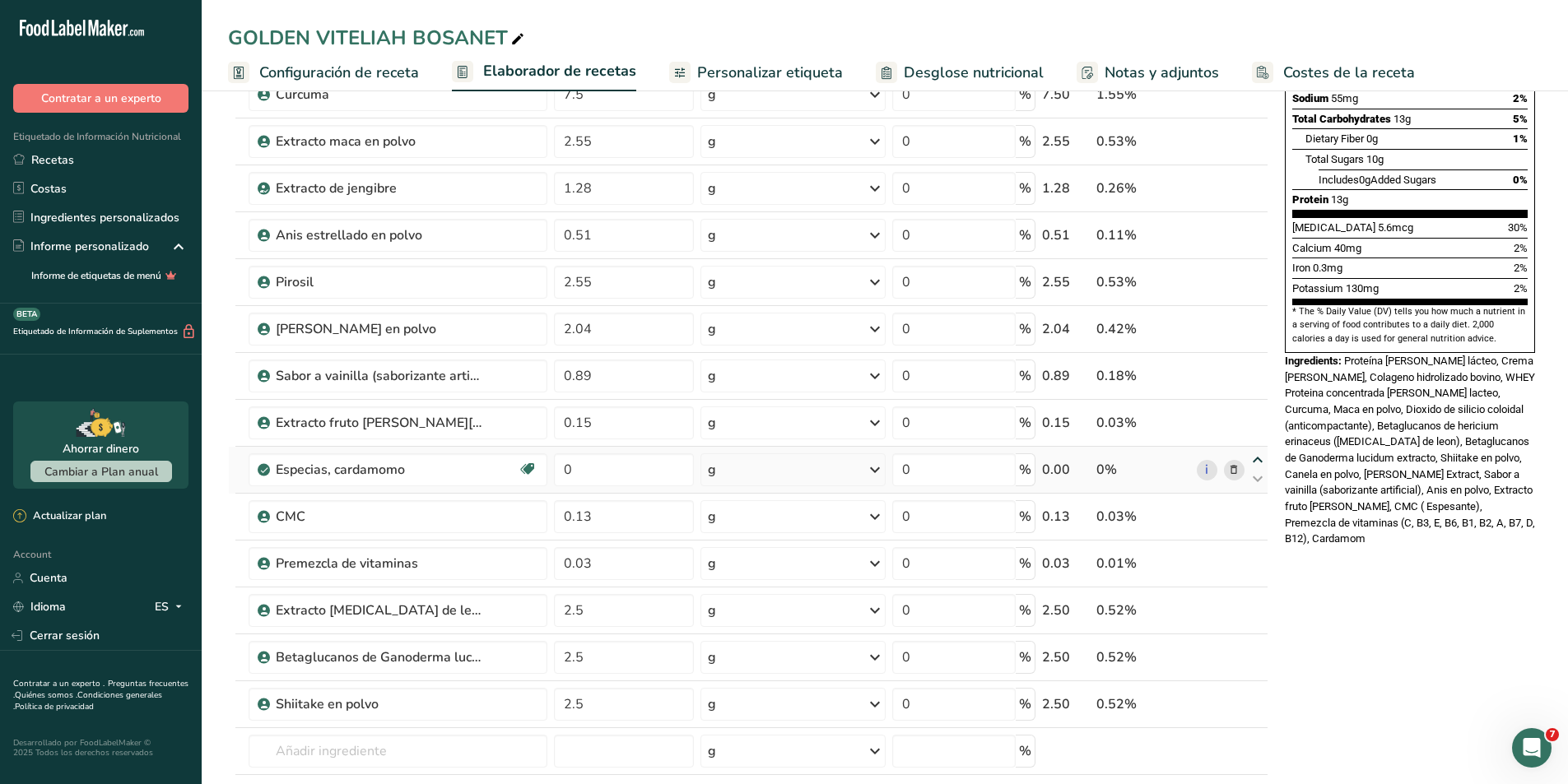
click at [1255, 463] on icon at bounding box center [1258, 460] width 19 height 13
type input "0"
type input "0.15"
click at [1261, 419] on icon at bounding box center [1258, 413] width 19 height 13
type input "0"
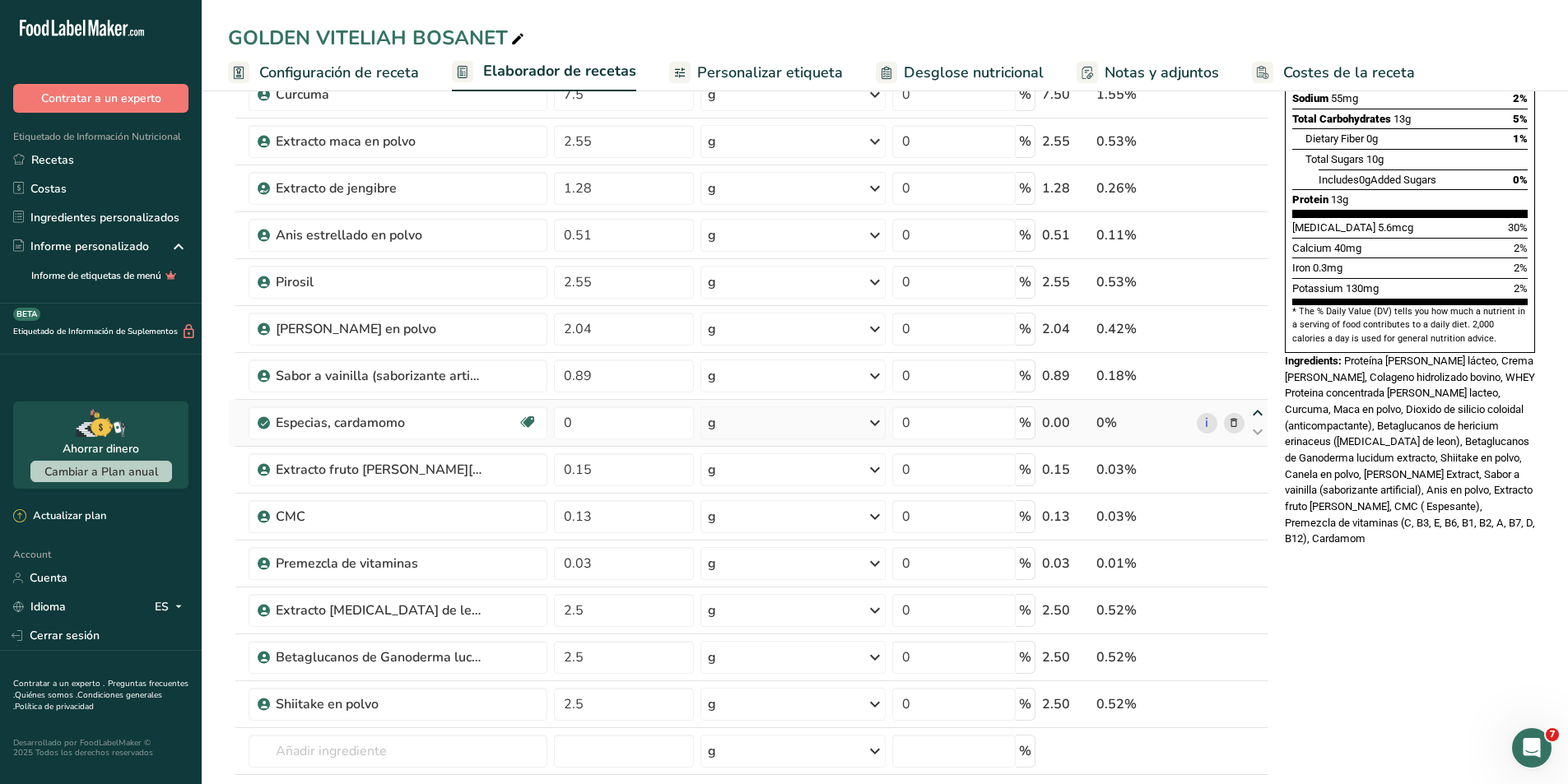
type input "0.89"
click at [1262, 365] on icon at bounding box center [1258, 366] width 19 height 13
type input "0"
type input "2.04"
click at [1256, 319] on icon at bounding box center [1258, 319] width 19 height 13
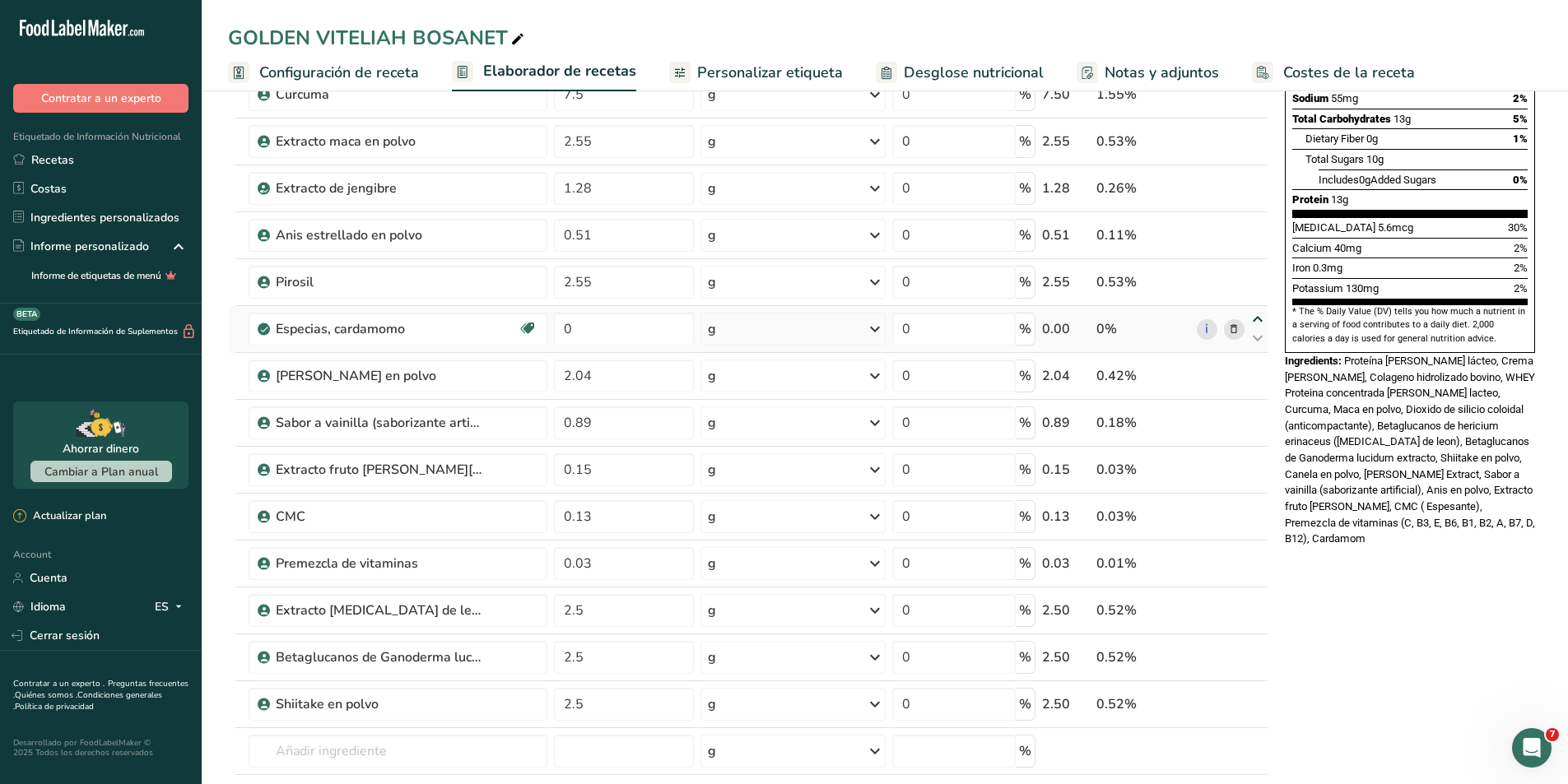
type input "0"
type input "2.55"
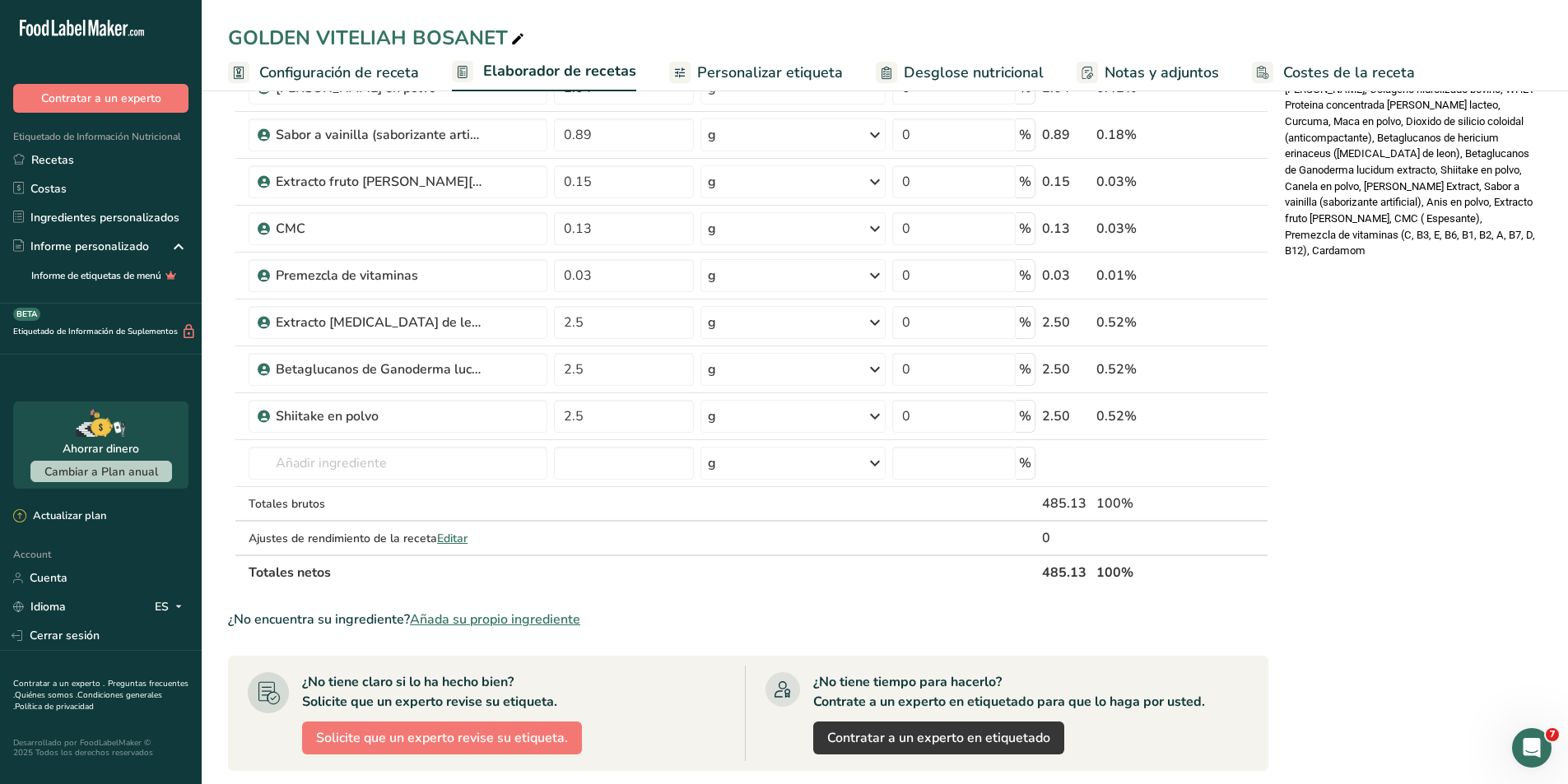
scroll to position [658, 0]
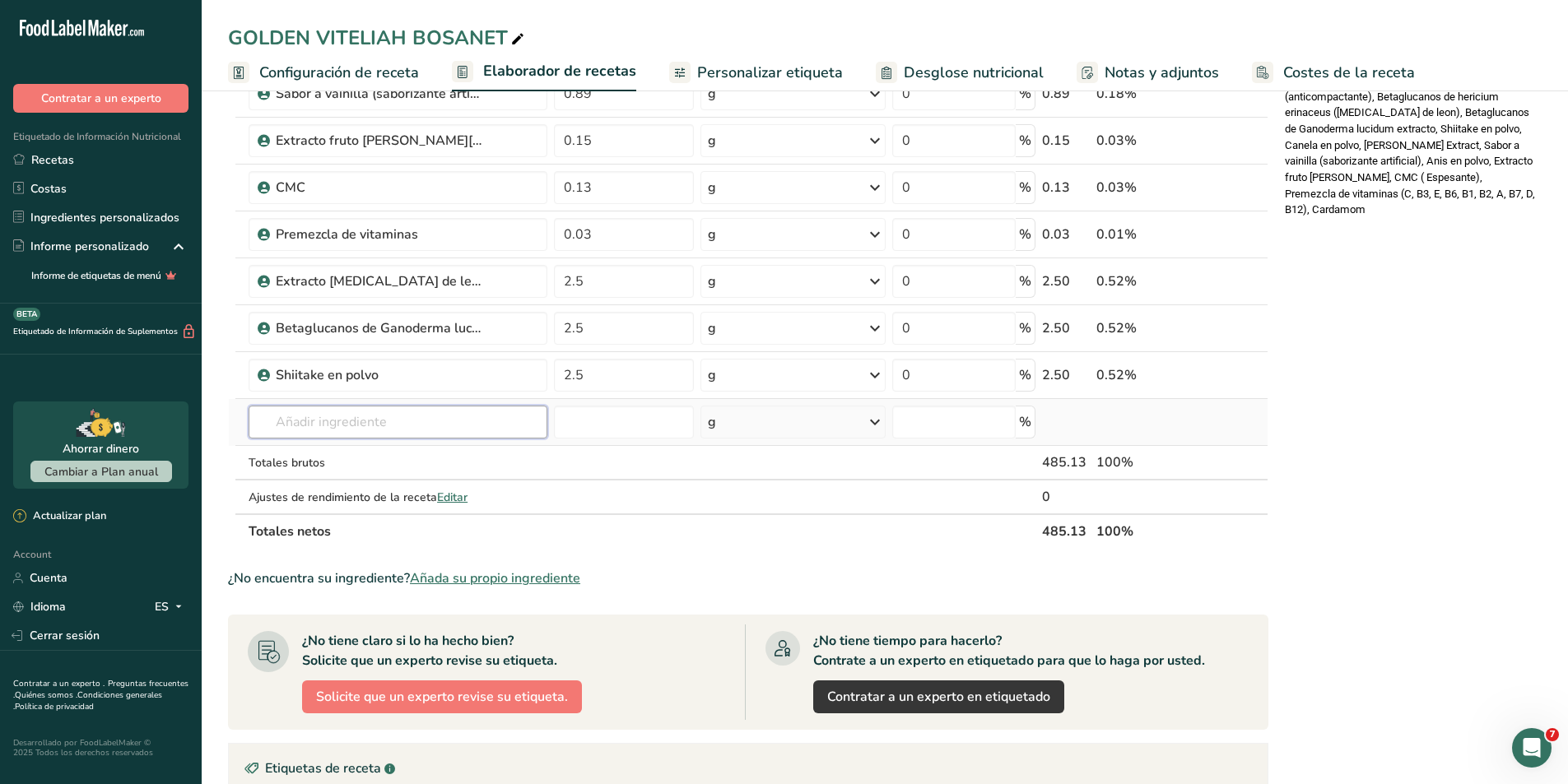
click at [358, 426] on input "text" at bounding box center [398, 423] width 299 height 33
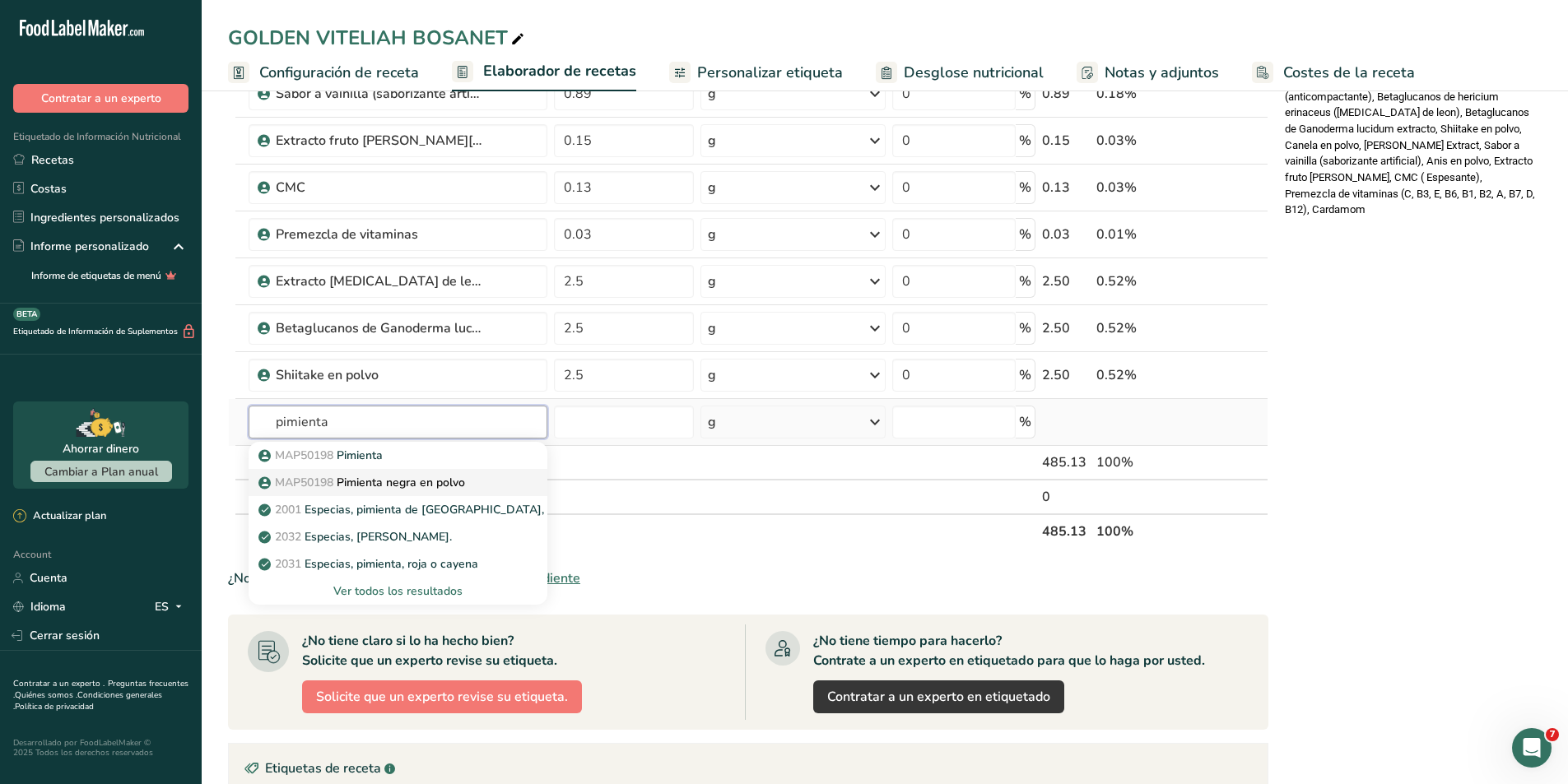
type input "pimienta"
click at [354, 483] on p "MAP50198 Pimienta negra en polvo" at bounding box center [364, 483] width 204 height 17
type input "Pimienta negra en polvo"
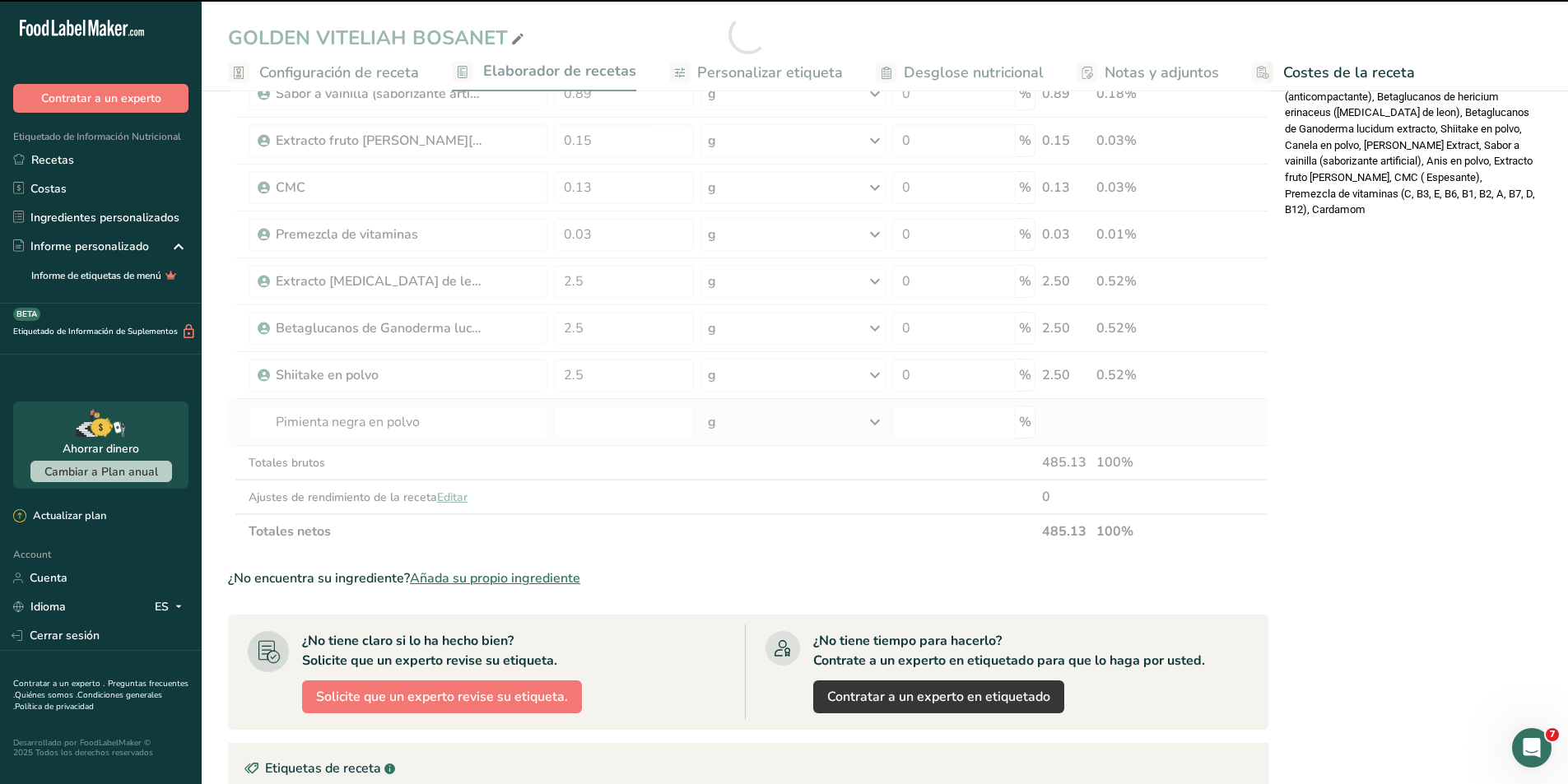
type input "0"
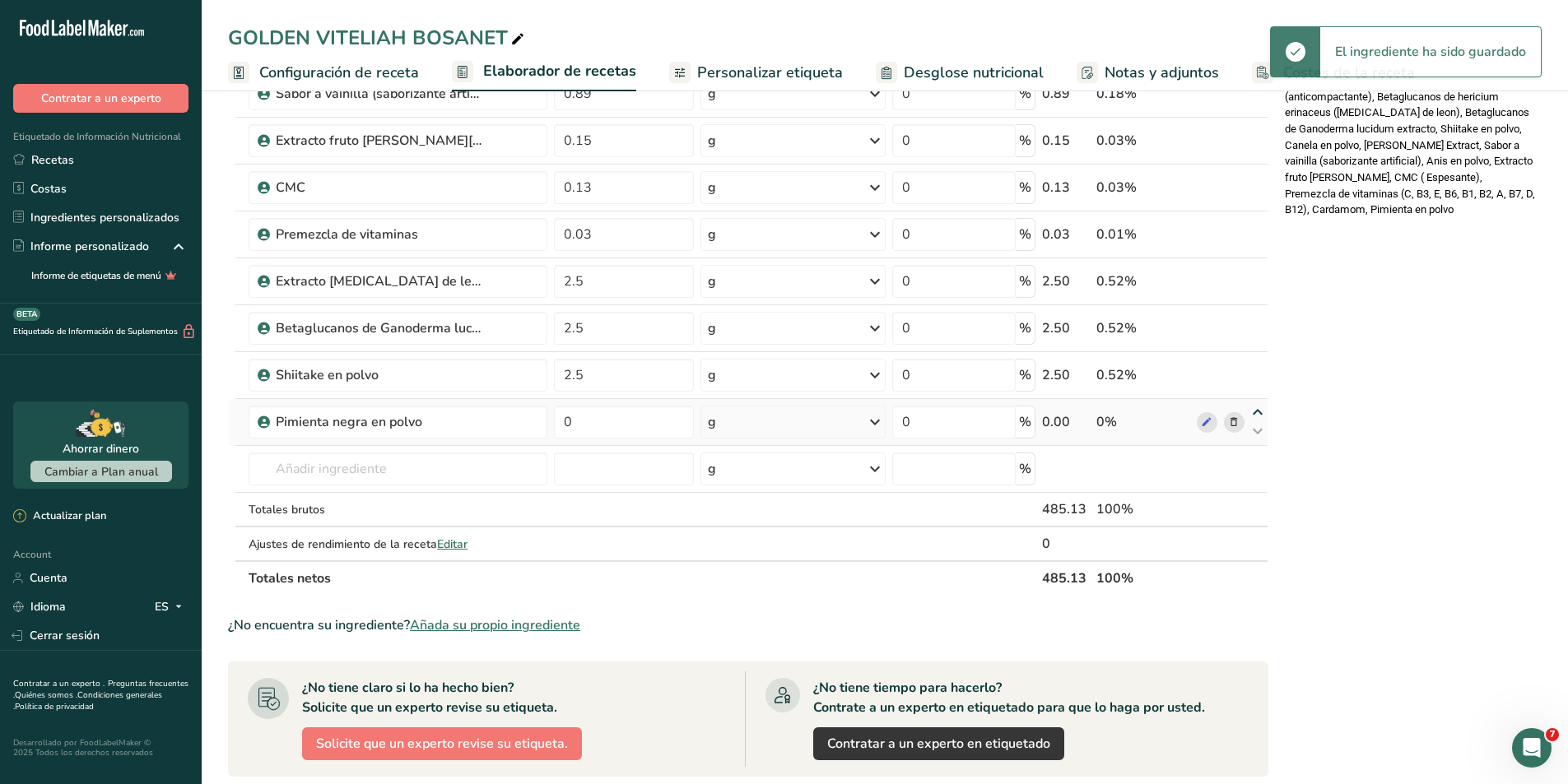
click at [1260, 413] on icon at bounding box center [1258, 412] width 19 height 13
type input "0"
type input "2.5"
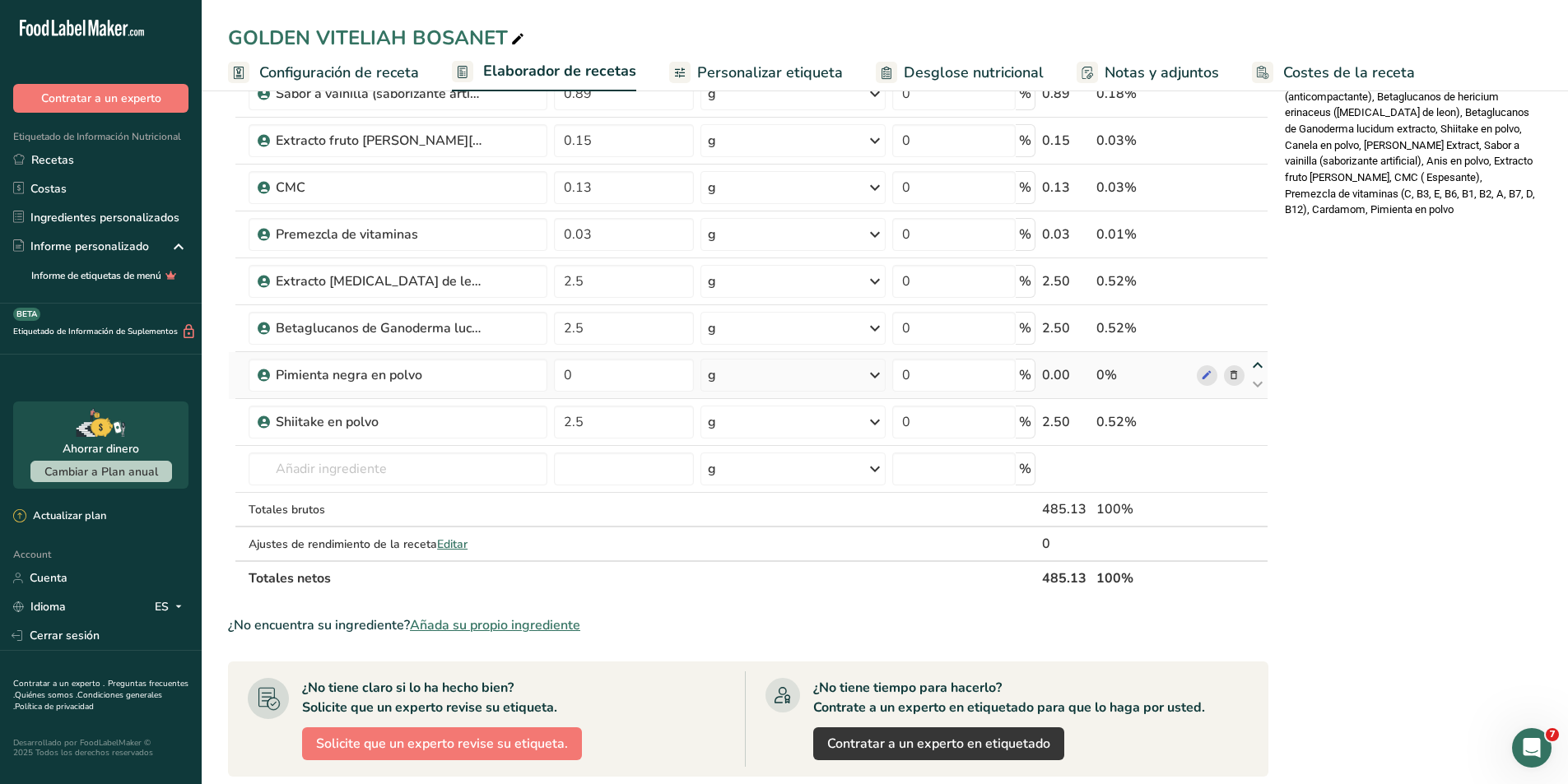
click at [1262, 367] on icon at bounding box center [1258, 365] width 19 height 13
type input "0"
type input "2.5"
click at [1259, 321] on icon at bounding box center [1258, 319] width 19 height 13
type input "0"
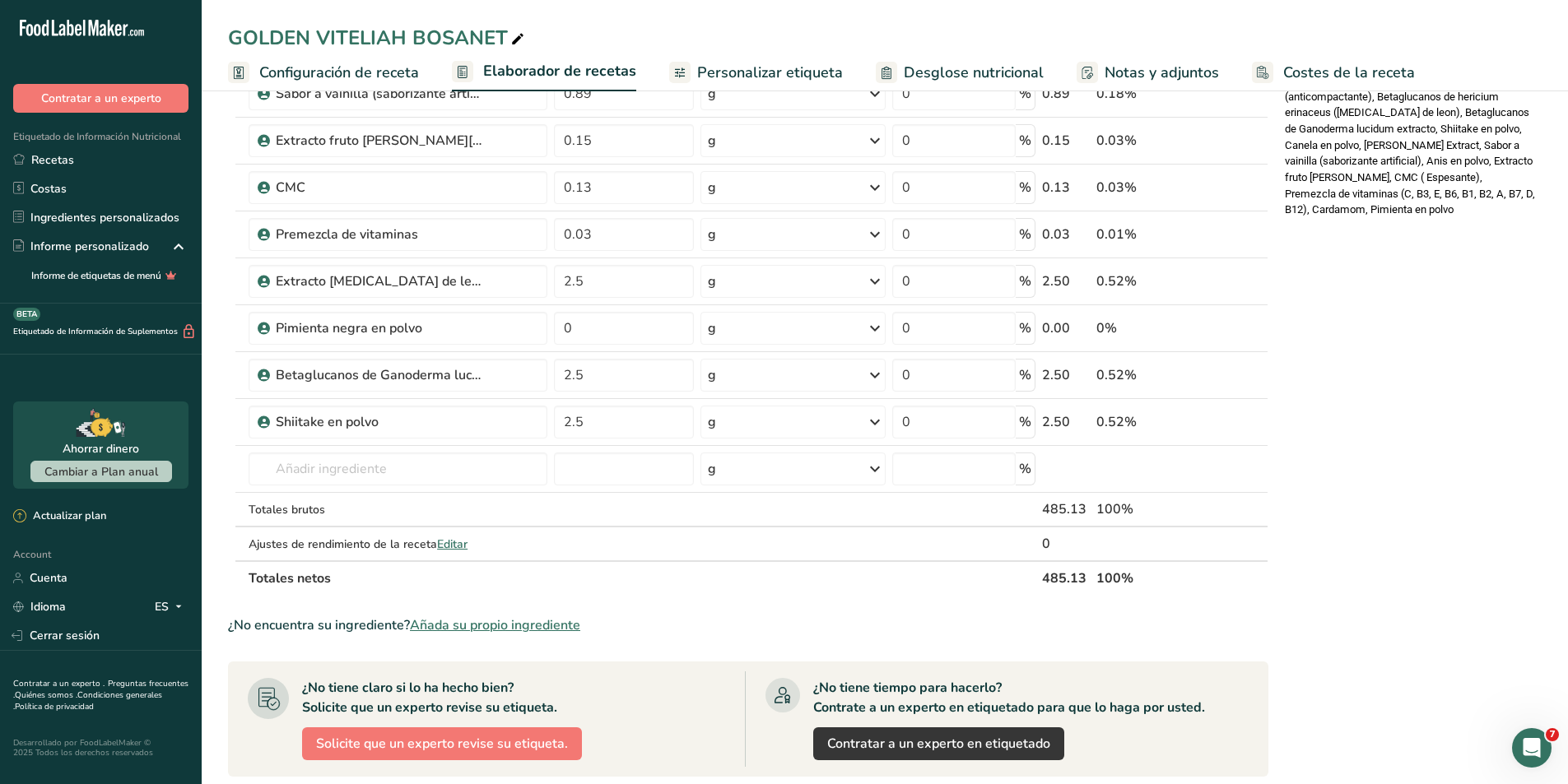
type input "2.5"
click at [1257, 278] on icon at bounding box center [1258, 271] width 19 height 13
type input "0"
type input "0.03"
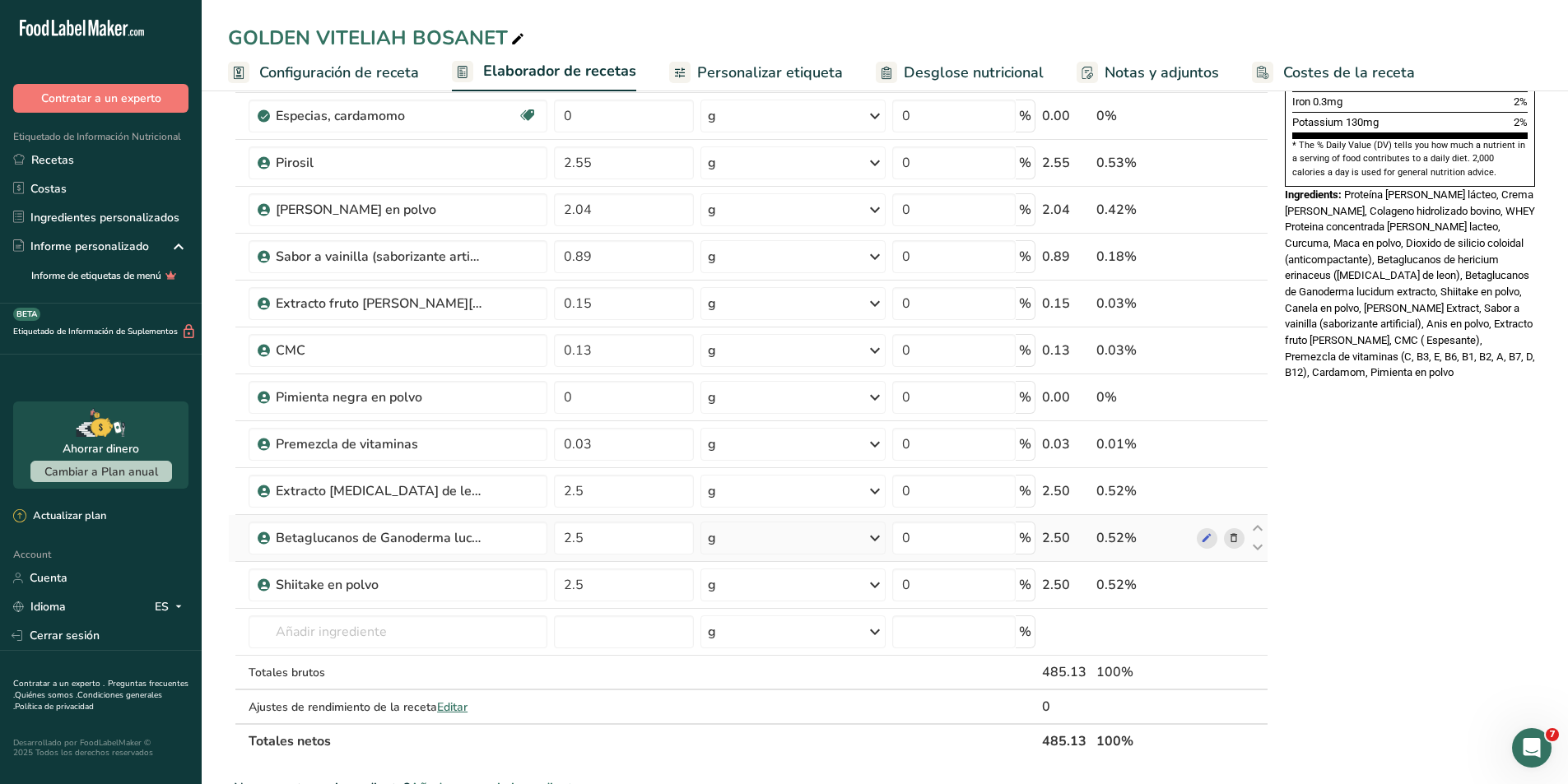
scroll to position [493, 0]
click at [1255, 390] on icon at bounding box center [1258, 390] width 19 height 13
type input "0"
type input "0.13"
click at [1257, 341] on icon at bounding box center [1258, 342] width 19 height 13
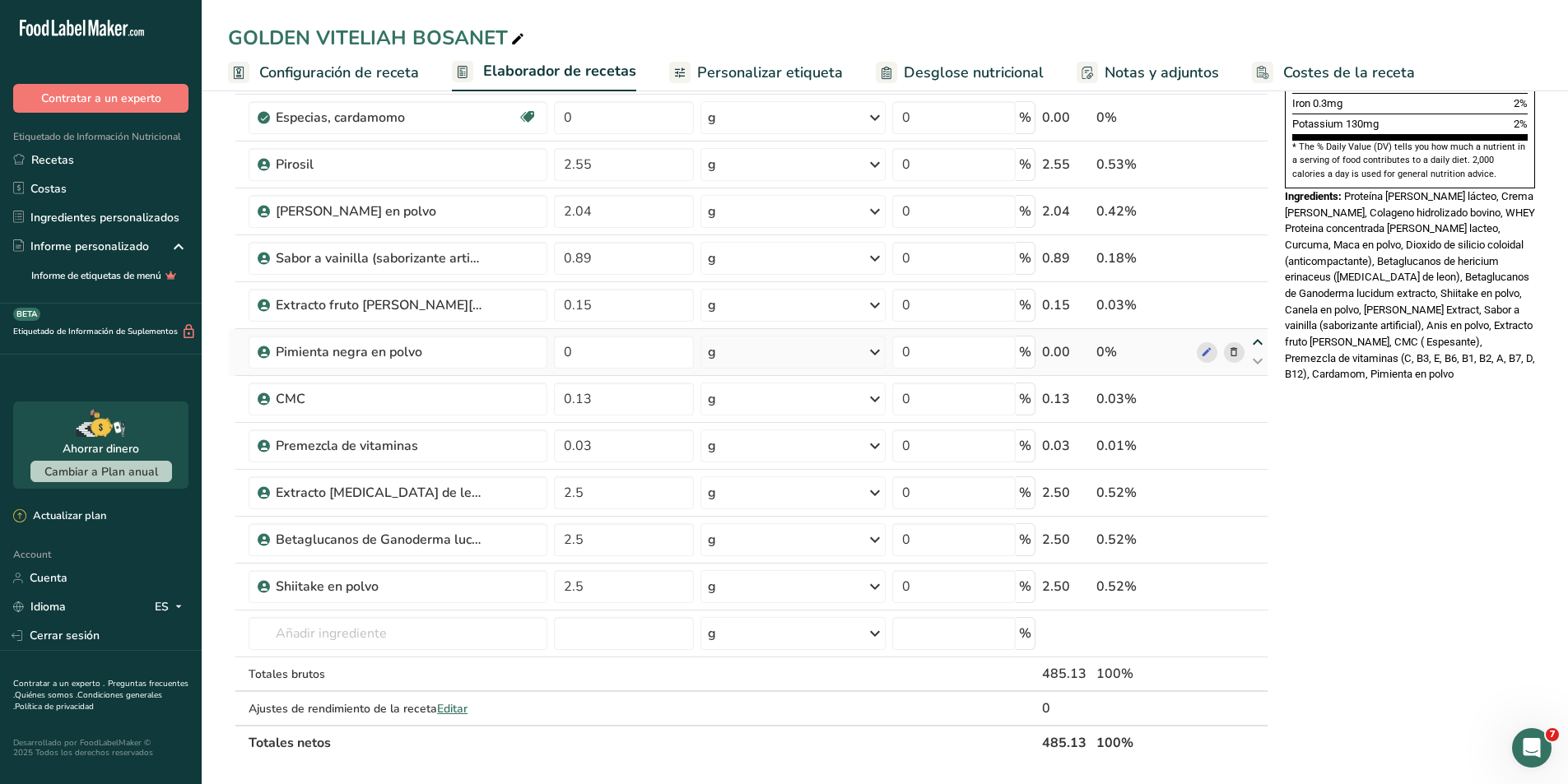
type input "0"
type input "0.15"
click at [1257, 341] on icon at bounding box center [1258, 342] width 19 height 13
type input "0.15"
type input "0"
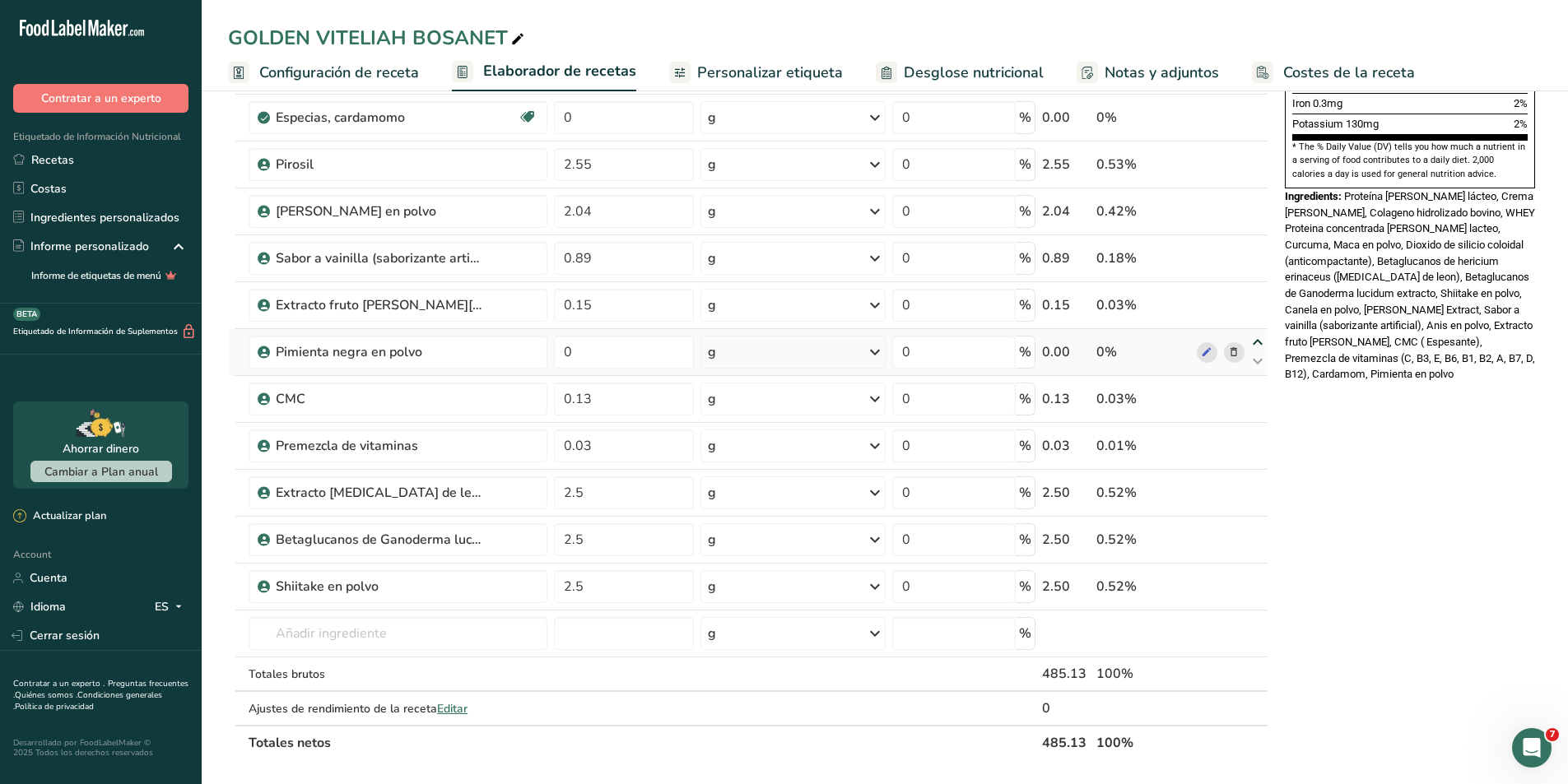
click at [1260, 344] on icon at bounding box center [1258, 342] width 19 height 13
type input "0"
type input "0.15"
click at [1263, 296] on icon at bounding box center [1258, 296] width 19 height 13
type input "0"
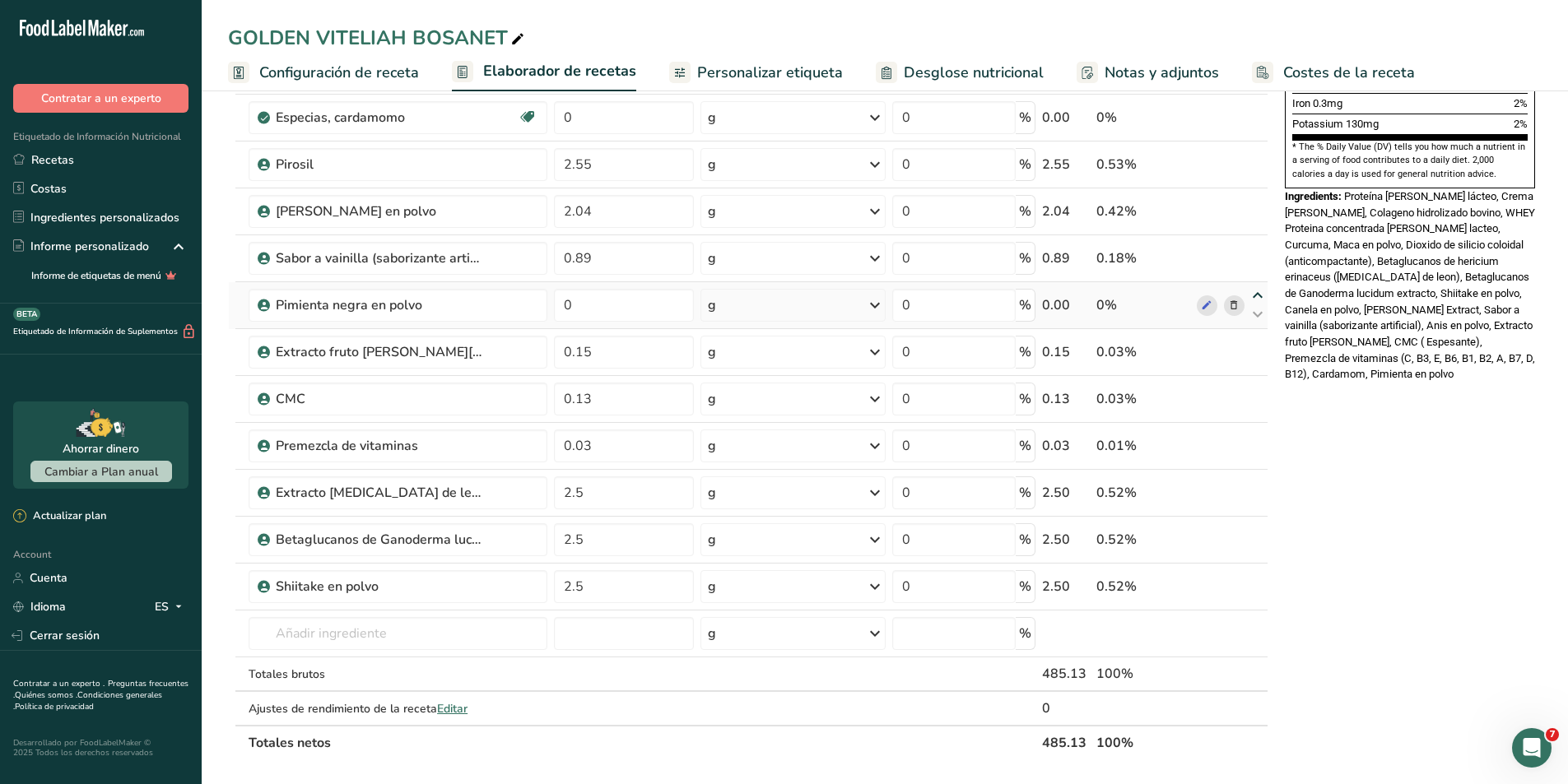
type input "0.89"
click at [1257, 251] on icon at bounding box center [1258, 248] width 19 height 13
type input "0"
type input "2.04"
click at [1256, 204] on icon at bounding box center [1258, 202] width 19 height 13
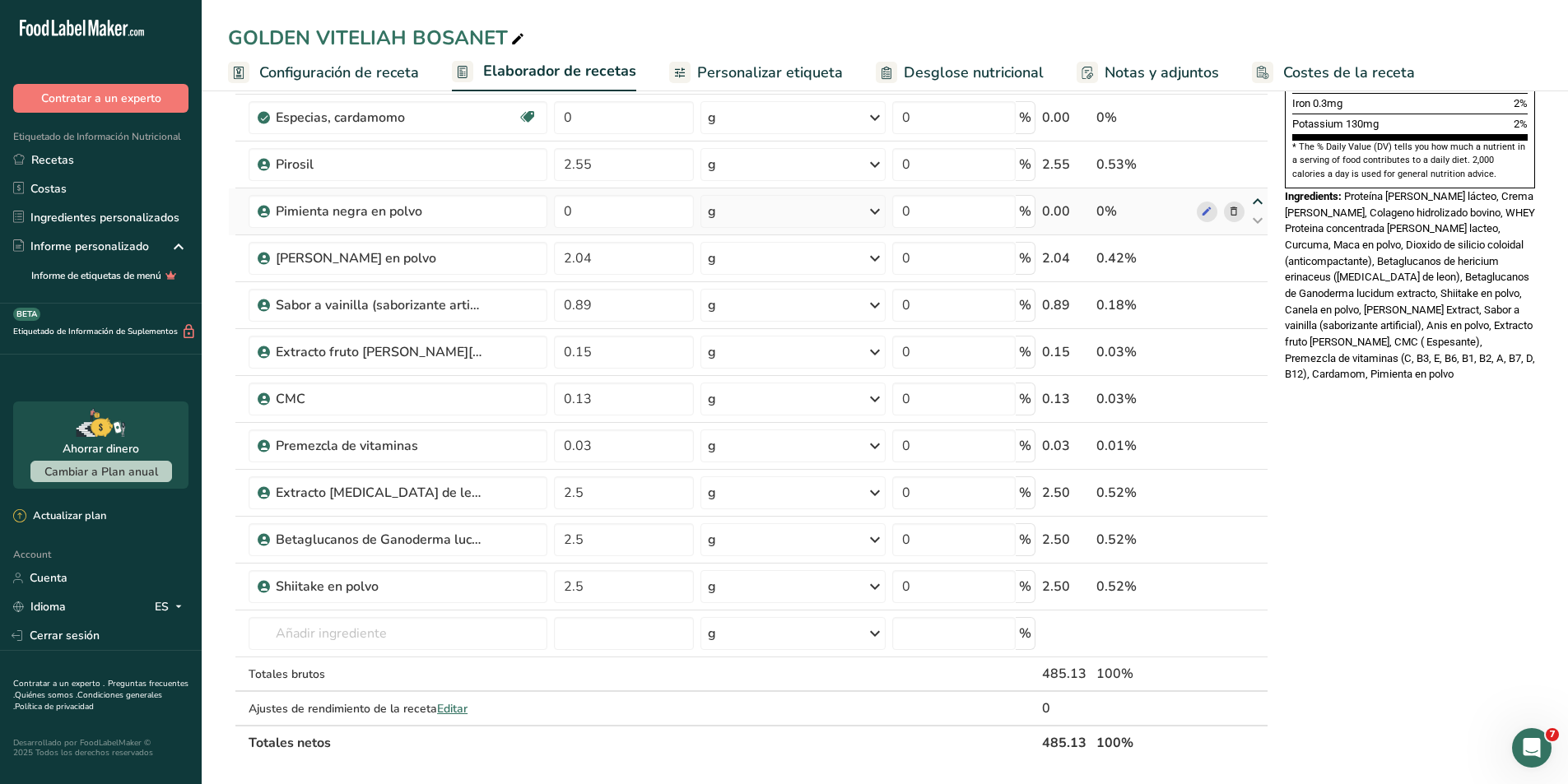
type input "0"
type input "2.55"
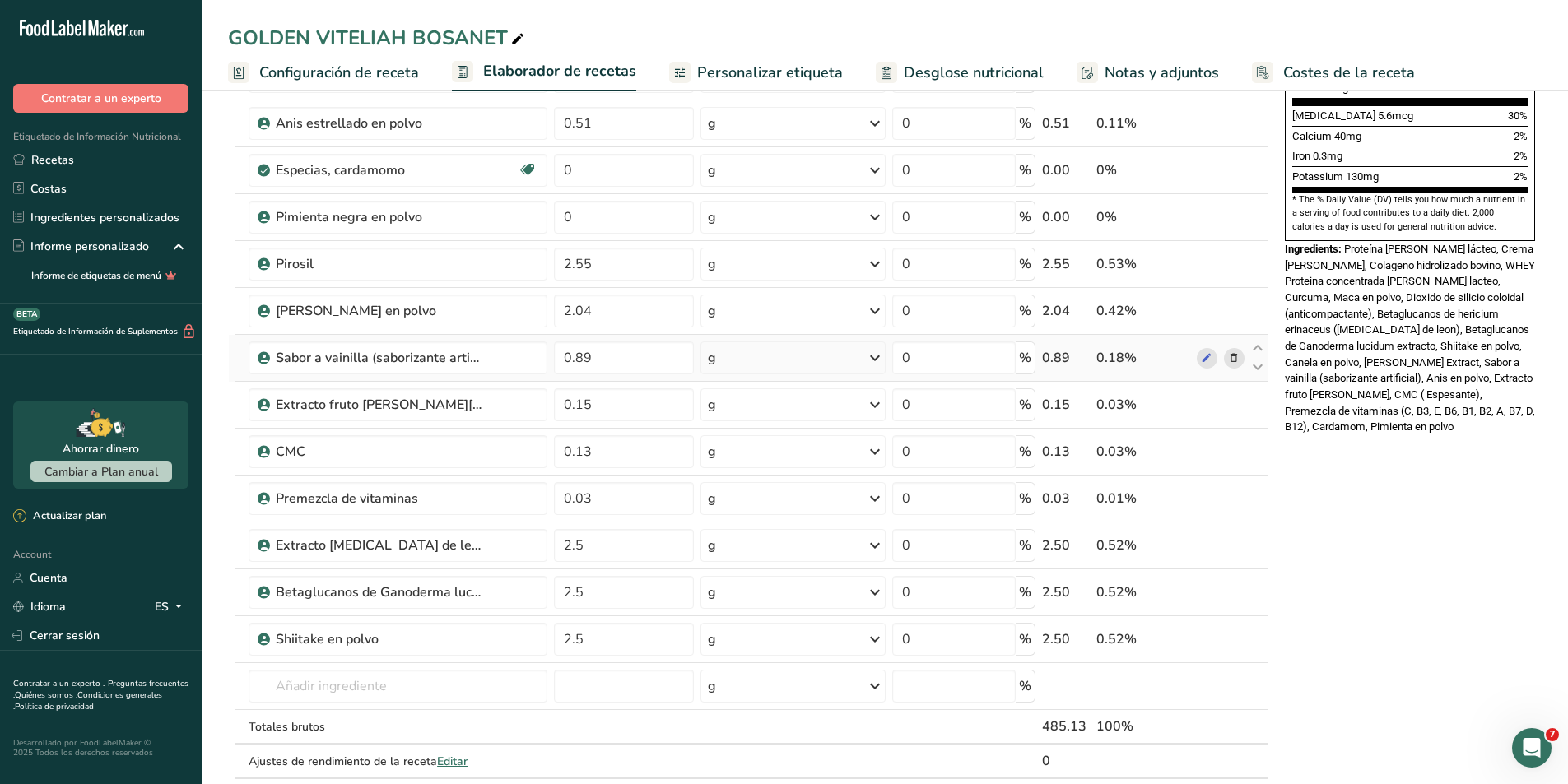
scroll to position [412, 0]
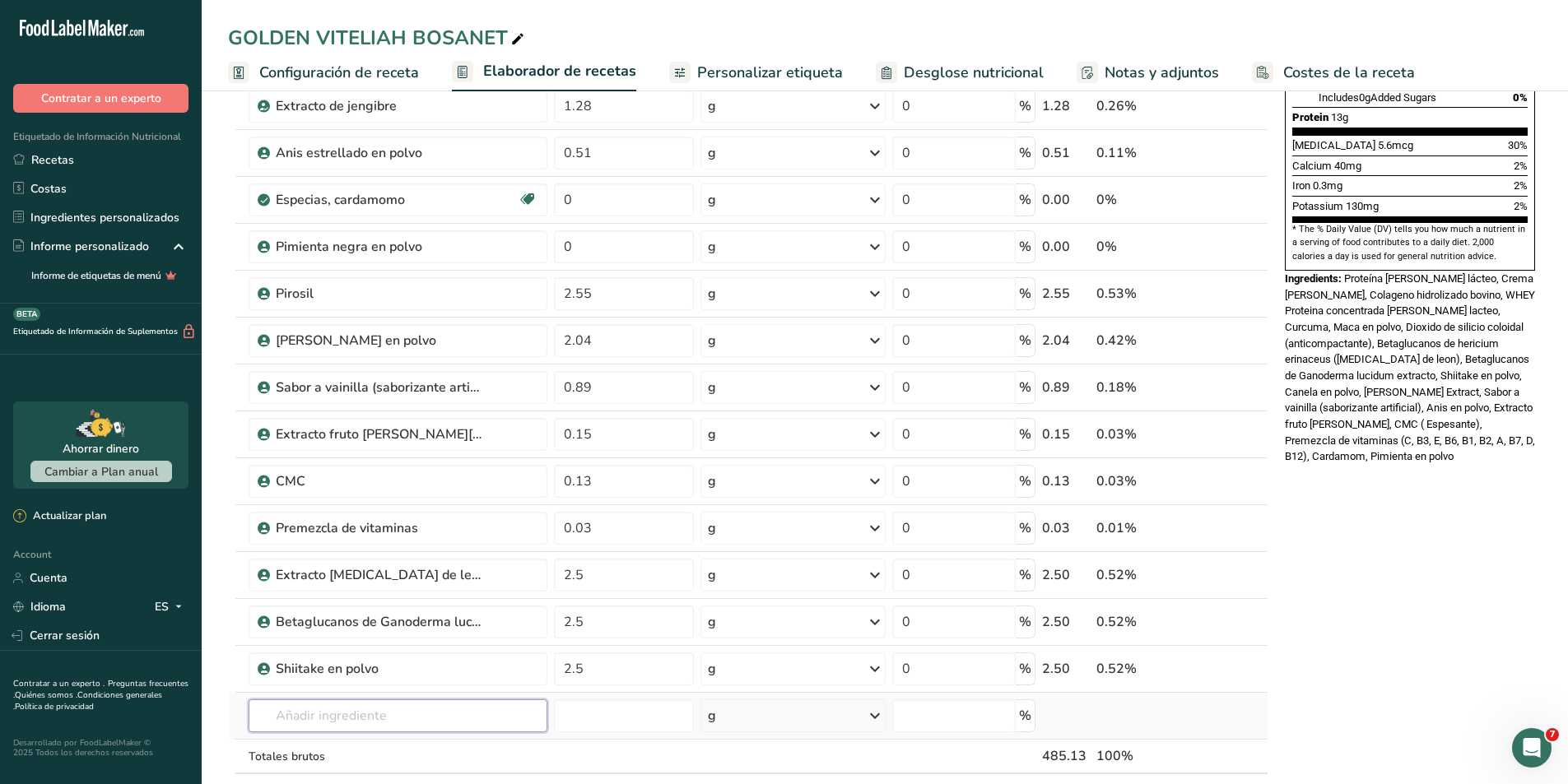
click at [419, 728] on input "text" at bounding box center [398, 716] width 299 height 33
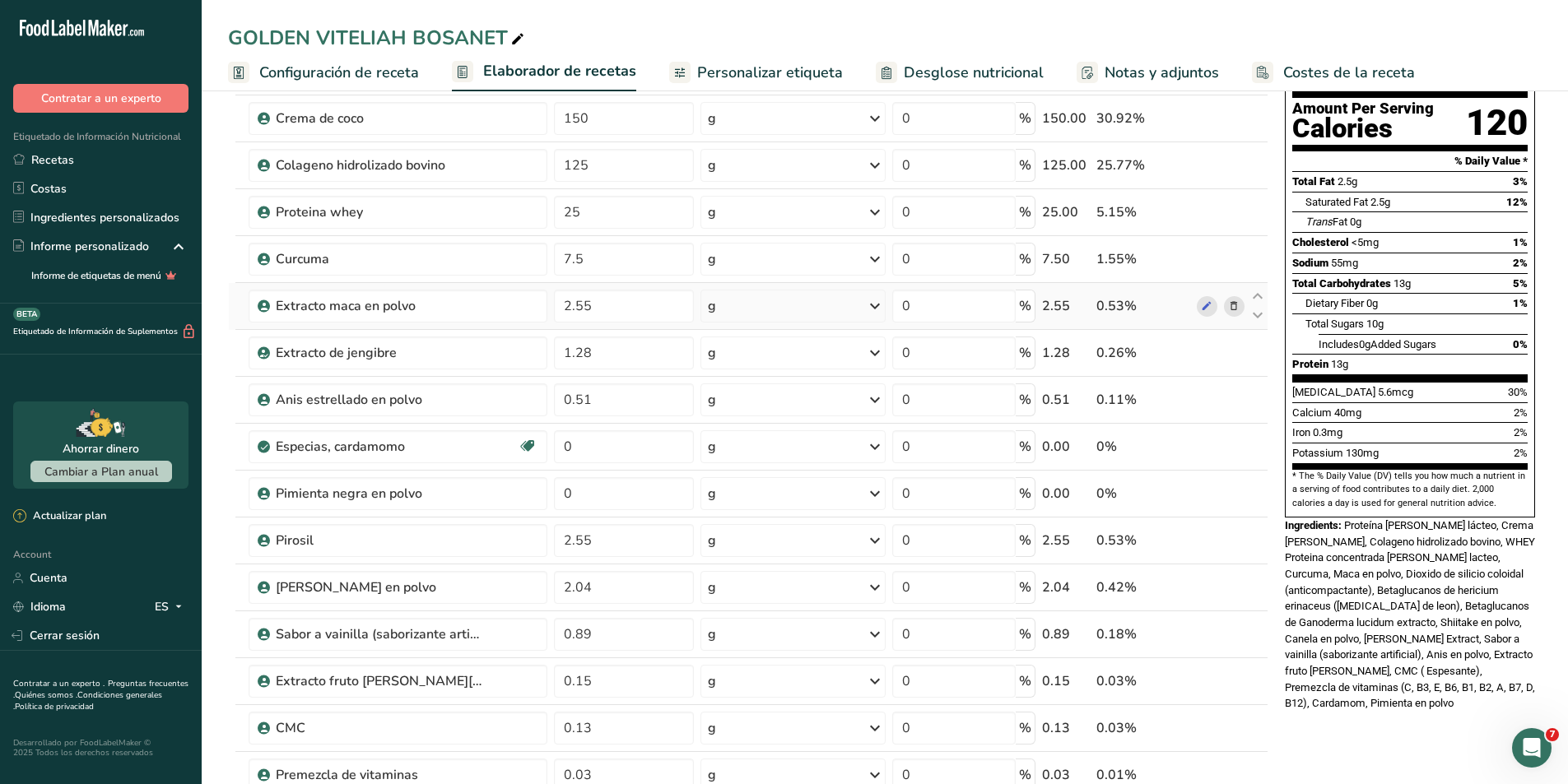
scroll to position [0, 0]
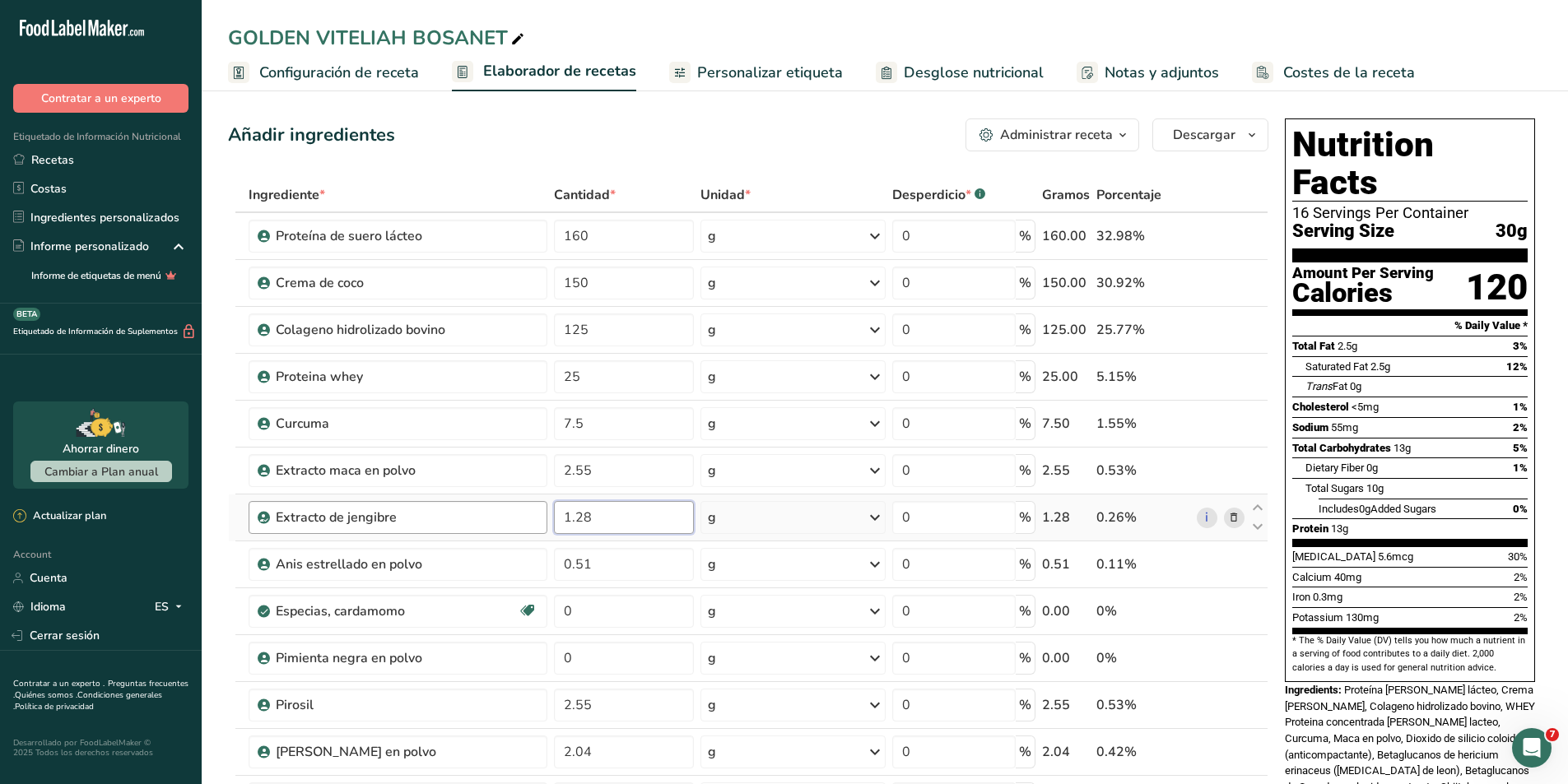
drag, startPoint x: 608, startPoint y: 525, endPoint x: 534, endPoint y: 525, distance: 74.0
click at [534, 525] on tr "Extracto de jengibre 1.28 g Unidades de peso g kg mg Ver más Unidades de volume…" at bounding box center [749, 517] width 1040 height 47
type input "1"
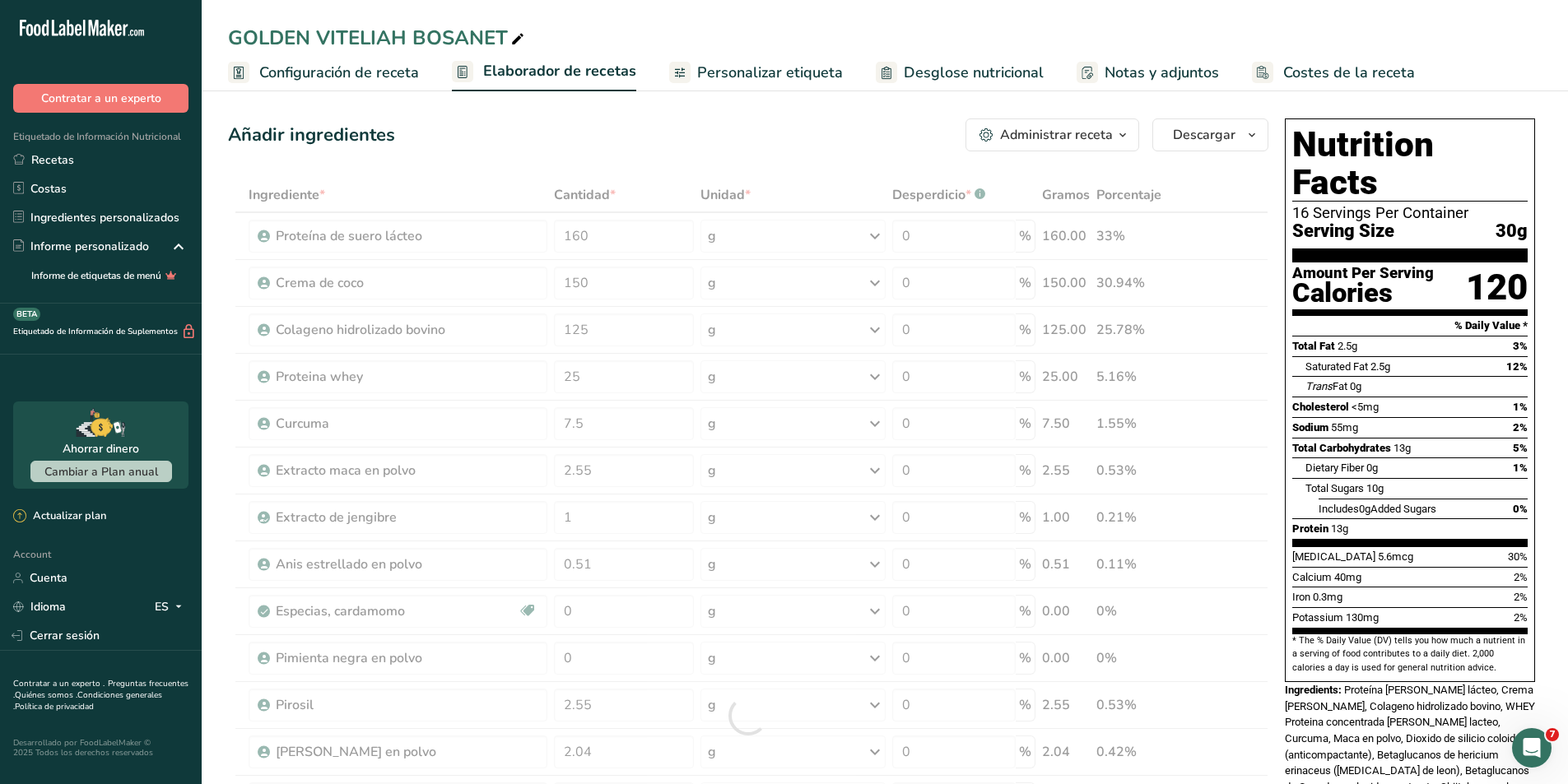
click at [634, 134] on div "Añadir ingredientes Administrar receta Eliminar receta Duplicar receta Escalar …" at bounding box center [748, 135] width 1040 height 33
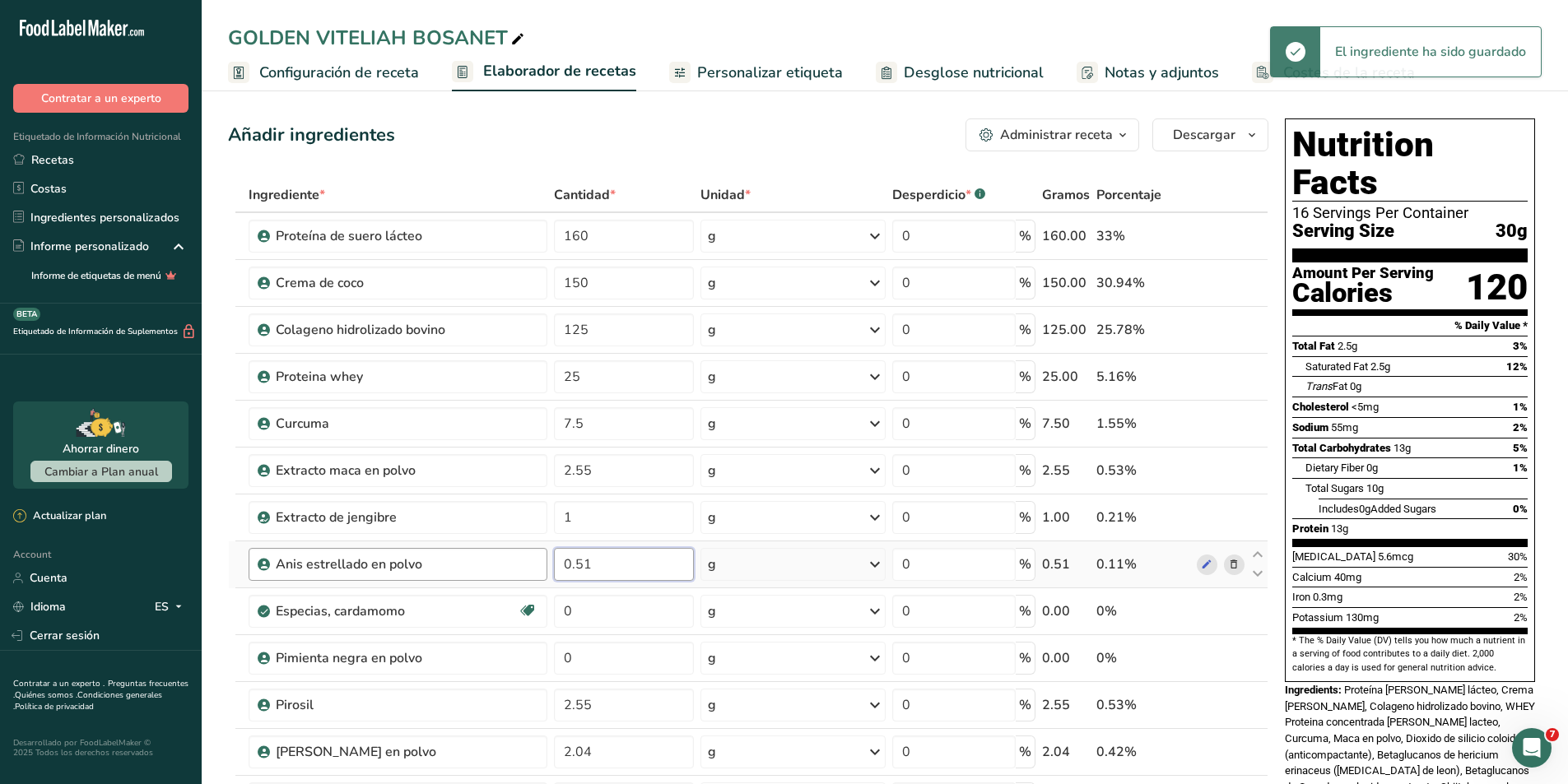
drag, startPoint x: 608, startPoint y: 575, endPoint x: 541, endPoint y: 575, distance: 67.0
click at [541, 575] on tr "Anis estrellado en polvo 0.51 g Unidades de peso g kg mg Ver más Unidades de vo…" at bounding box center [749, 565] width 1040 height 47
type input "1"
drag, startPoint x: 611, startPoint y: 605, endPoint x: 572, endPoint y: 605, distance: 39.0
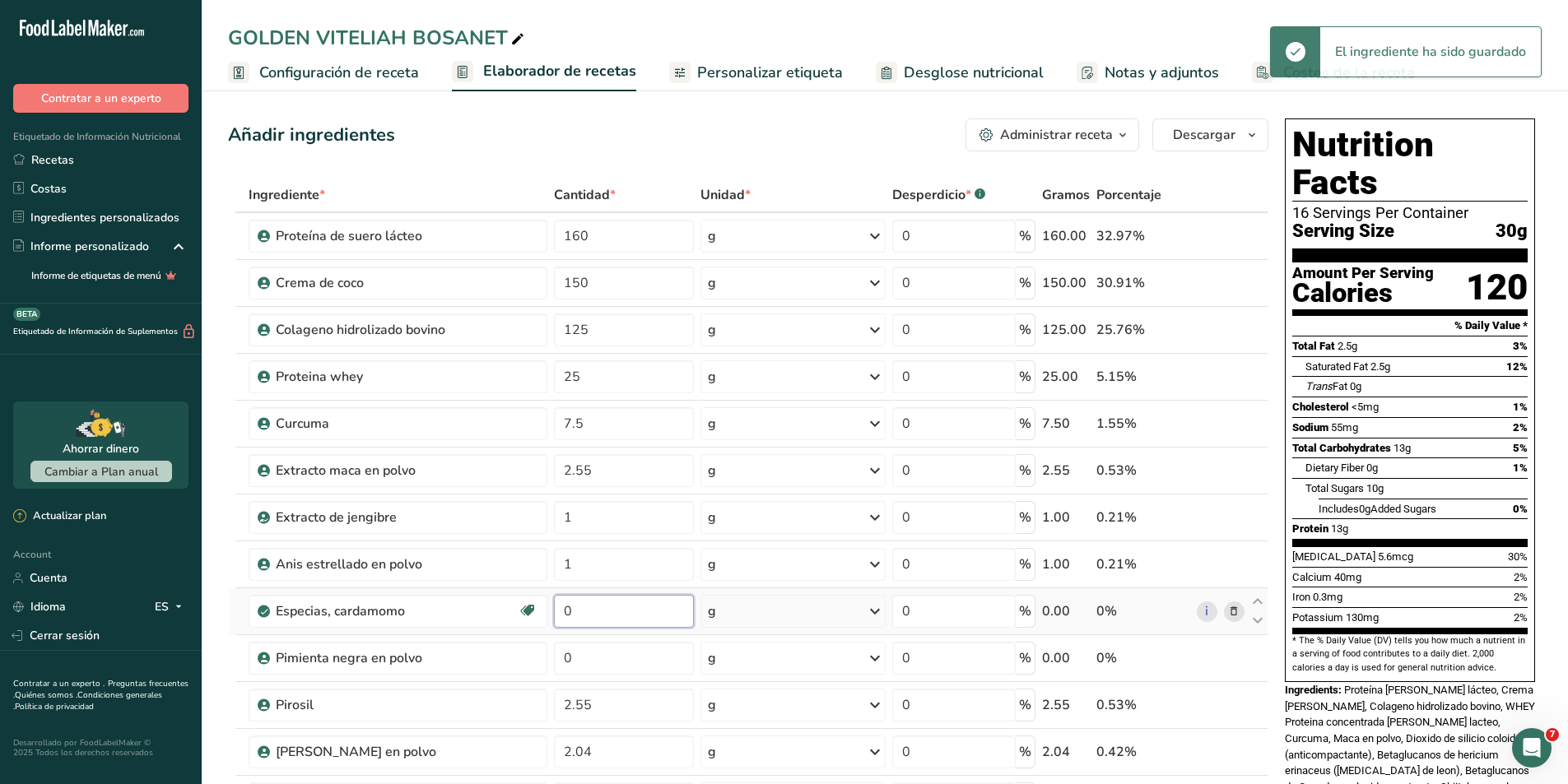
click at [572, 605] on input "0" at bounding box center [624, 612] width 140 height 33
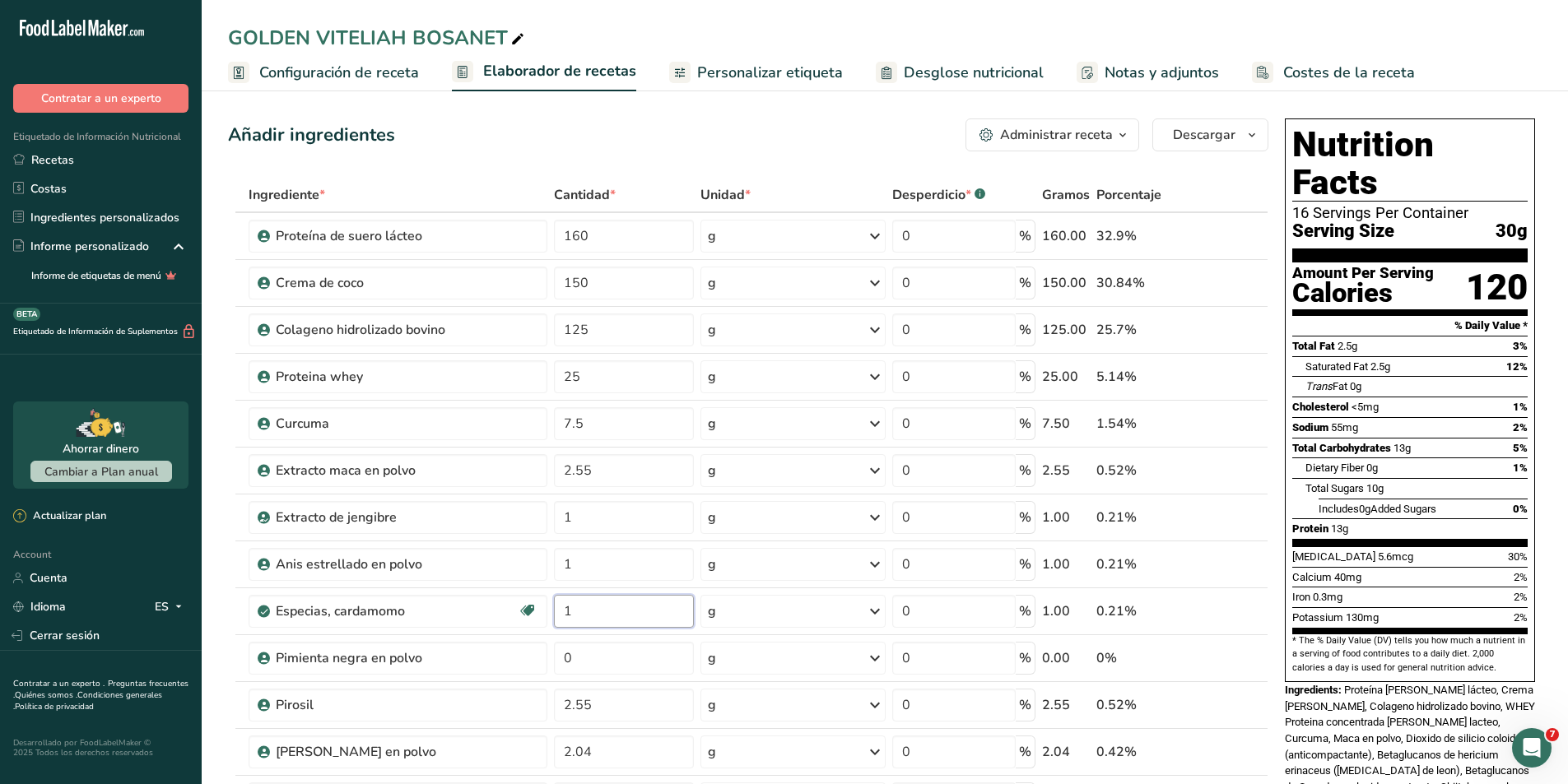
type input "1"
click at [658, 144] on div "Añadir ingredientes Administrar receta Eliminar receta Duplicar receta Escalar …" at bounding box center [748, 135] width 1040 height 33
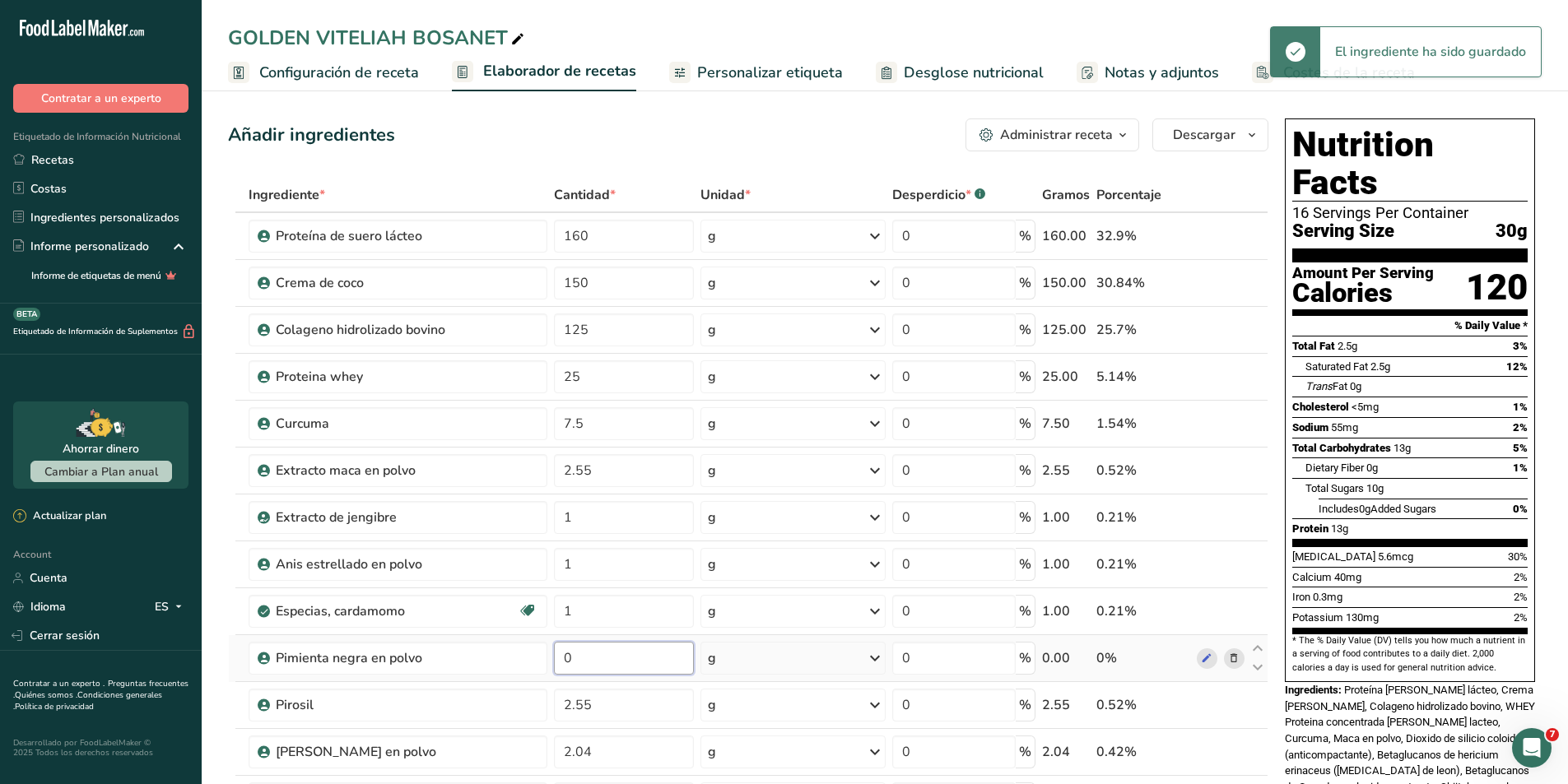
drag, startPoint x: 594, startPoint y: 665, endPoint x: 551, endPoint y: 665, distance: 43.0
click at [551, 665] on td "0" at bounding box center [624, 658] width 146 height 47
type input "1"
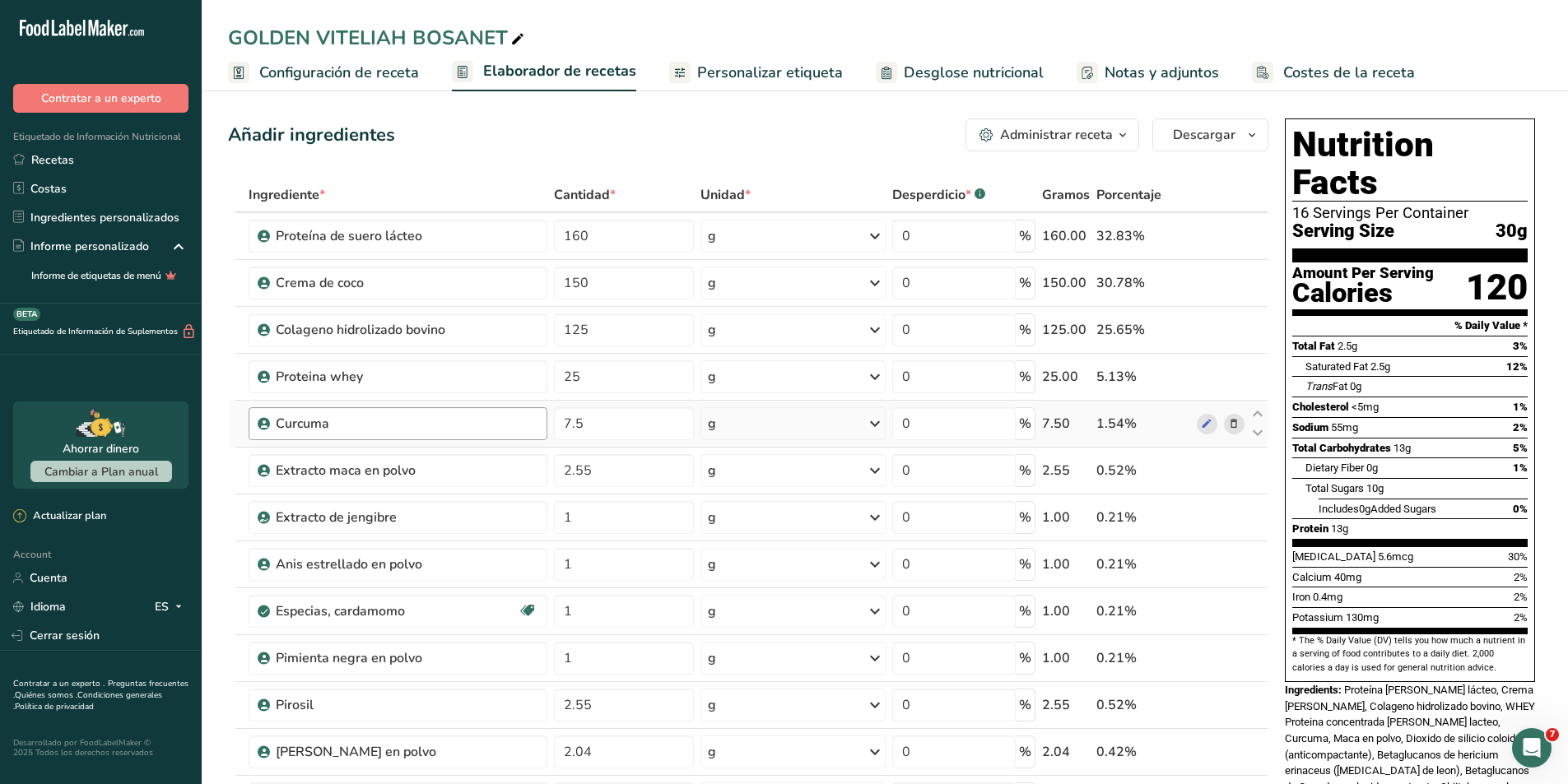
scroll to position [82, 0]
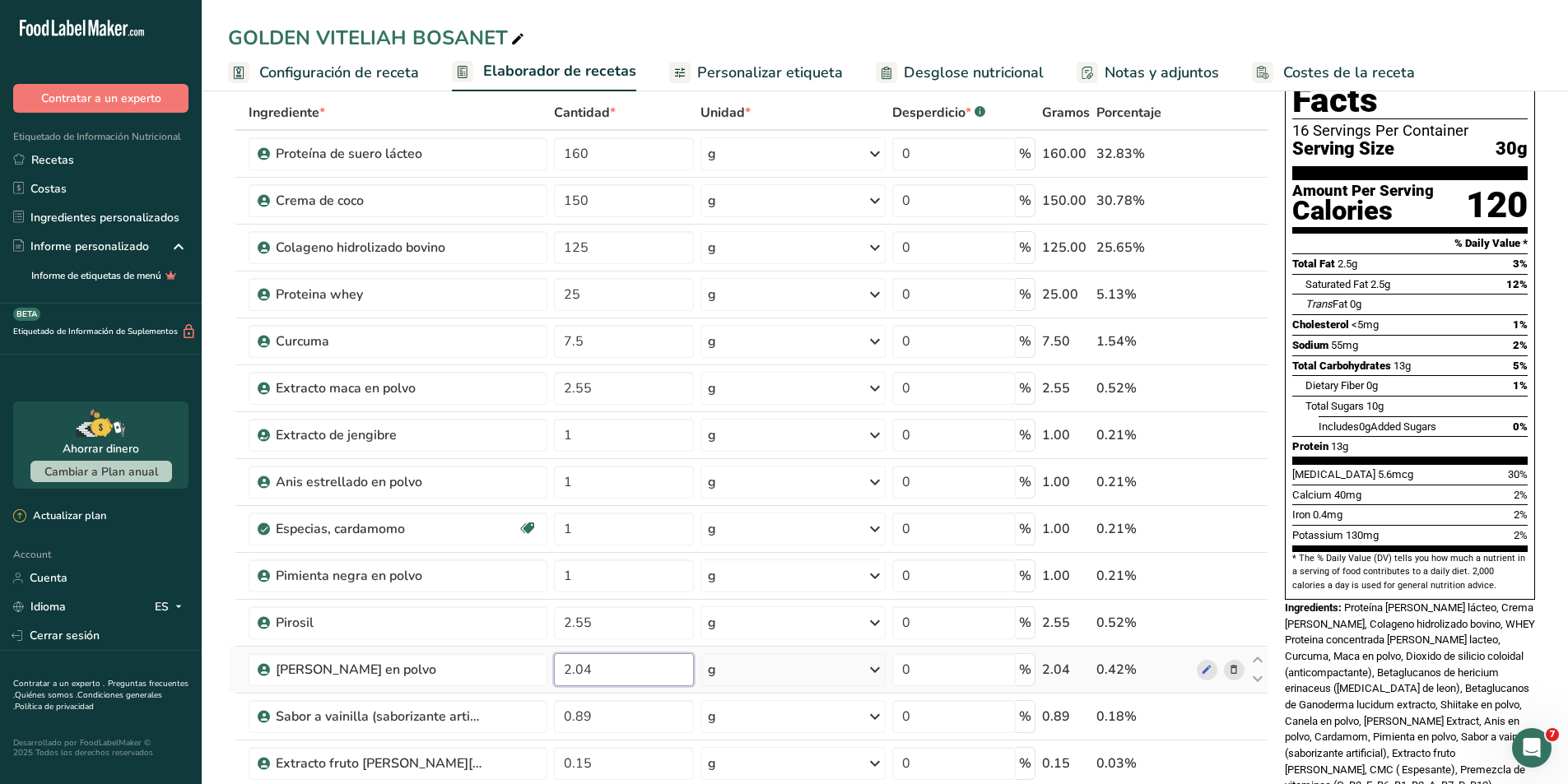
drag, startPoint x: 606, startPoint y: 670, endPoint x: 555, endPoint y: 666, distance: 51.2
click at [555, 666] on input "2.04" at bounding box center [624, 670] width 140 height 33
type input "4"
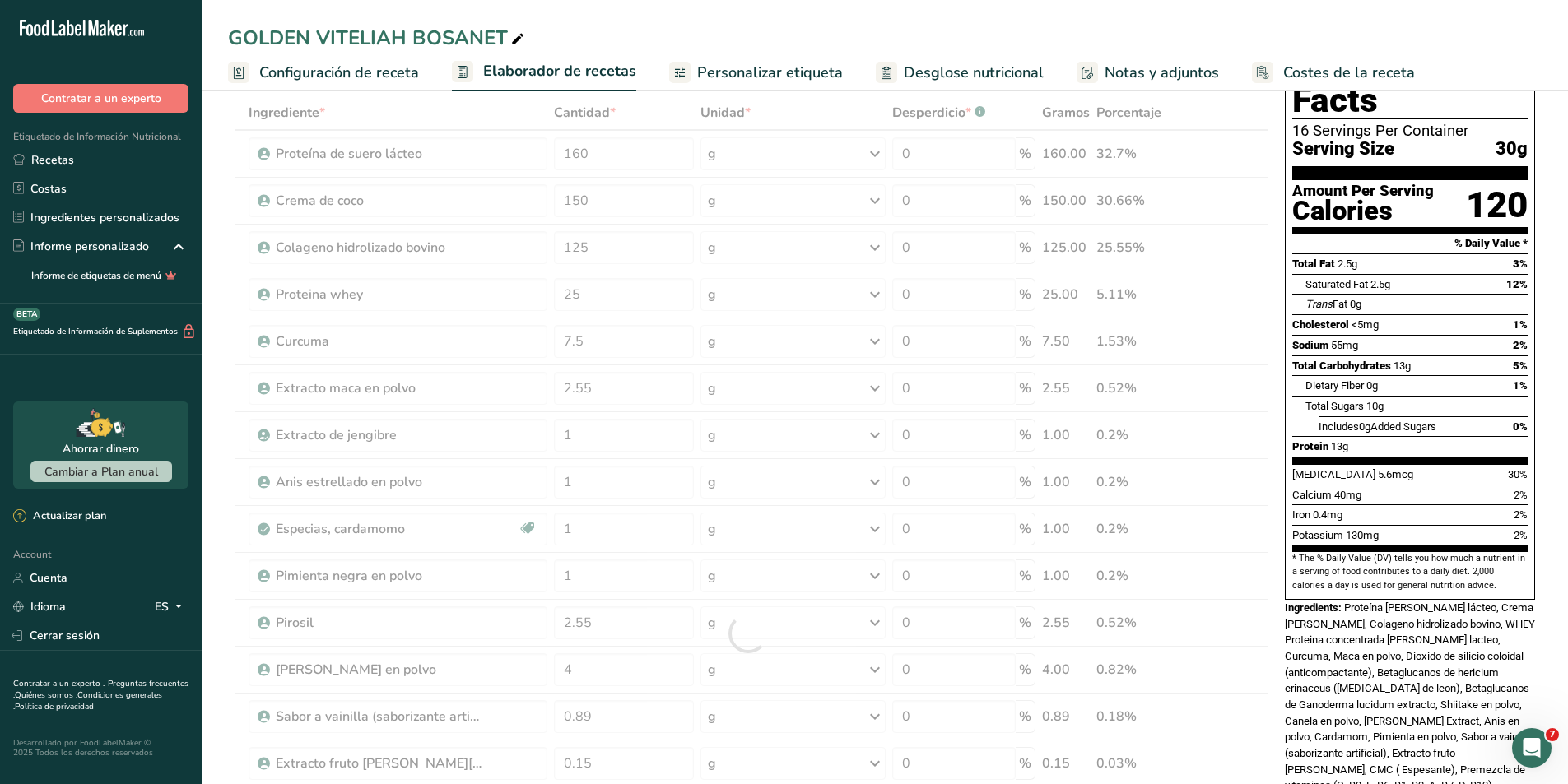
click at [661, 33] on div "GOLDEN VITELIAH BOSANET" at bounding box center [884, 38] width 1366 height 30
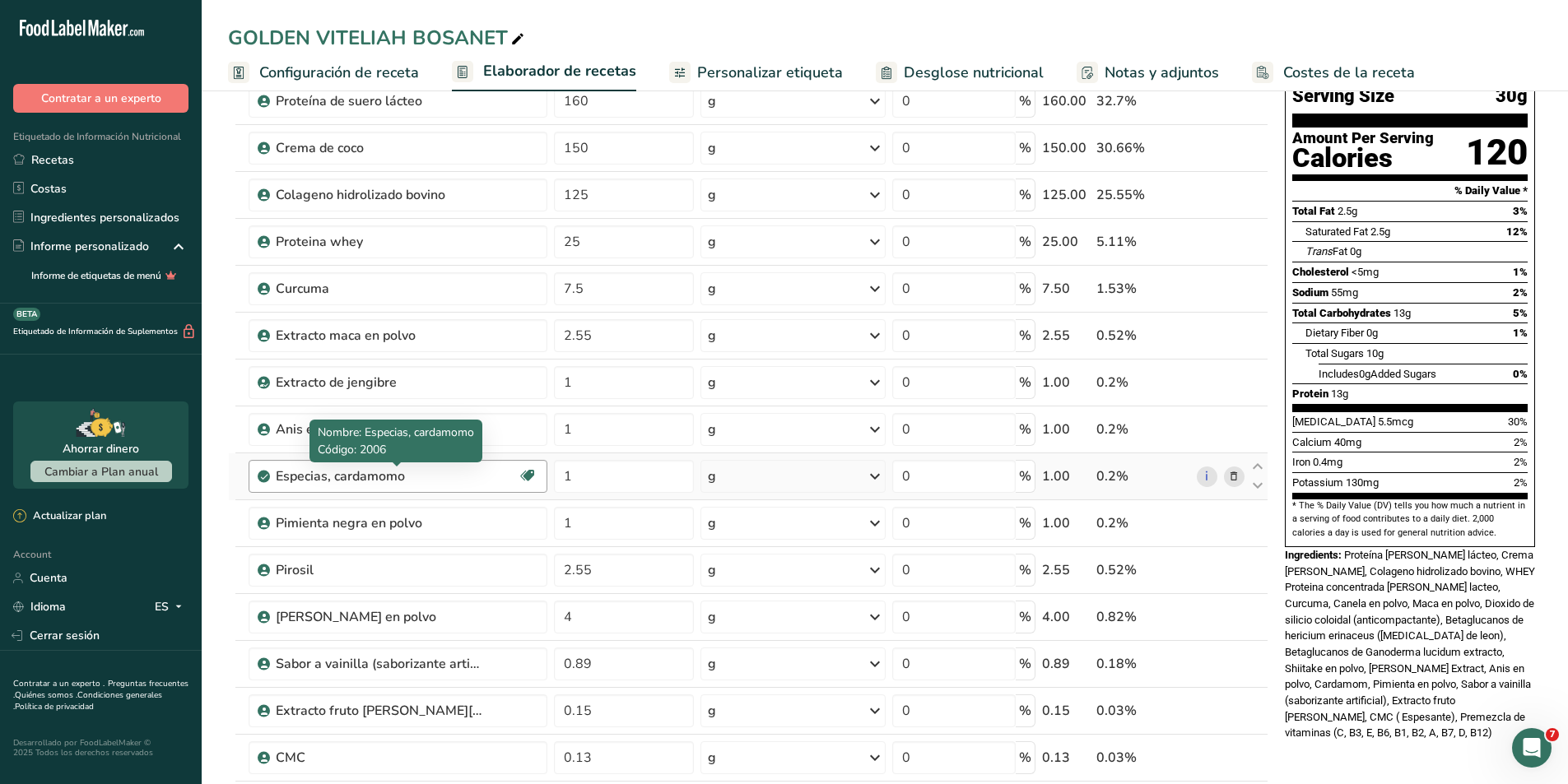
scroll to position [165, 0]
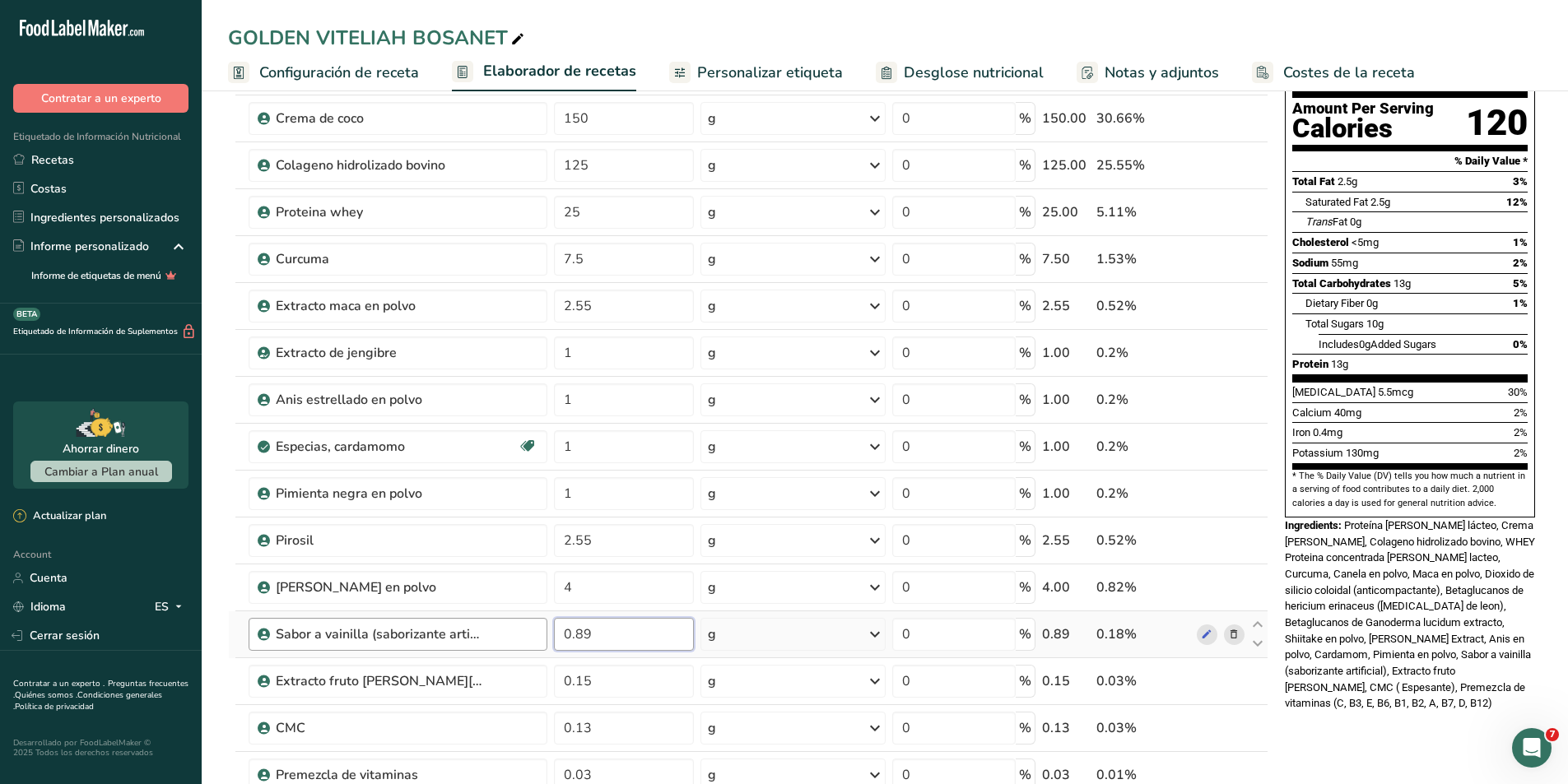
drag, startPoint x: 615, startPoint y: 640, endPoint x: 519, endPoint y: 632, distance: 96.3
click at [519, 632] on tr "Sabor a vainilla (saborizante artificial) 0.89 g Unidades de peso g kg mg Ver m…" at bounding box center [749, 635] width 1040 height 47
type input "1"
type input "1.75"
click at [618, 27] on div "GOLDEN VITELIAH BOSANET Configuración de receta Elaborador de recetas Personali…" at bounding box center [884, 779] width 1366 height 1718
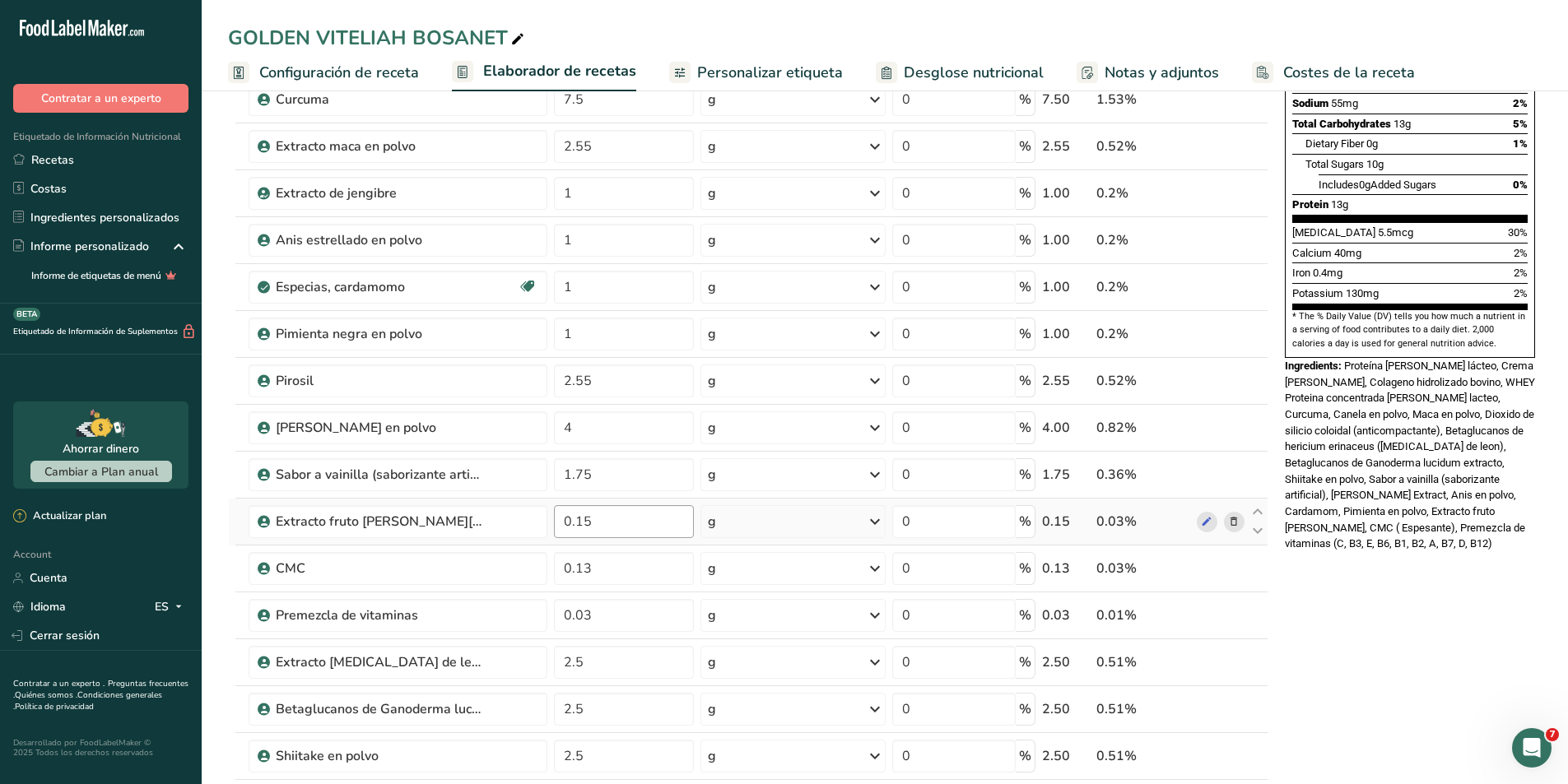
scroll to position [329, 0]
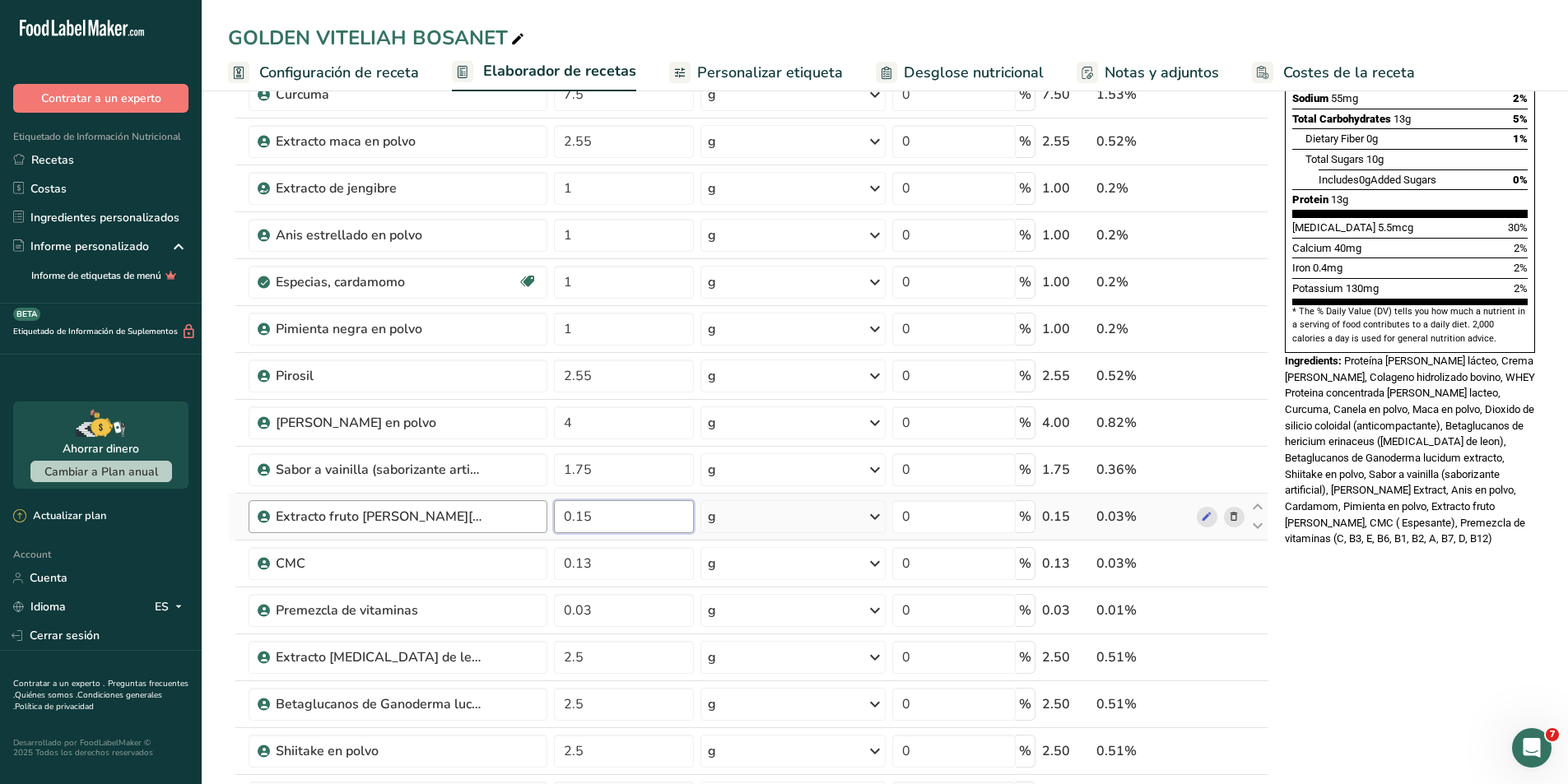
drag, startPoint x: 642, startPoint y: 522, endPoint x: 518, endPoint y: 517, distance: 124.1
click at [518, 517] on tr "Extracto fruto del monje 0.15 g Unidades de peso g kg mg Ver más Unidades de vo…" at bounding box center [749, 517] width 1040 height 47
type input "0"
type input "0.3"
click at [1498, 622] on div "Nutrition Facts 16 Servings Per Container Serving Size 30g Amount Per Serving C…" at bounding box center [1411, 615] width 264 height 1665
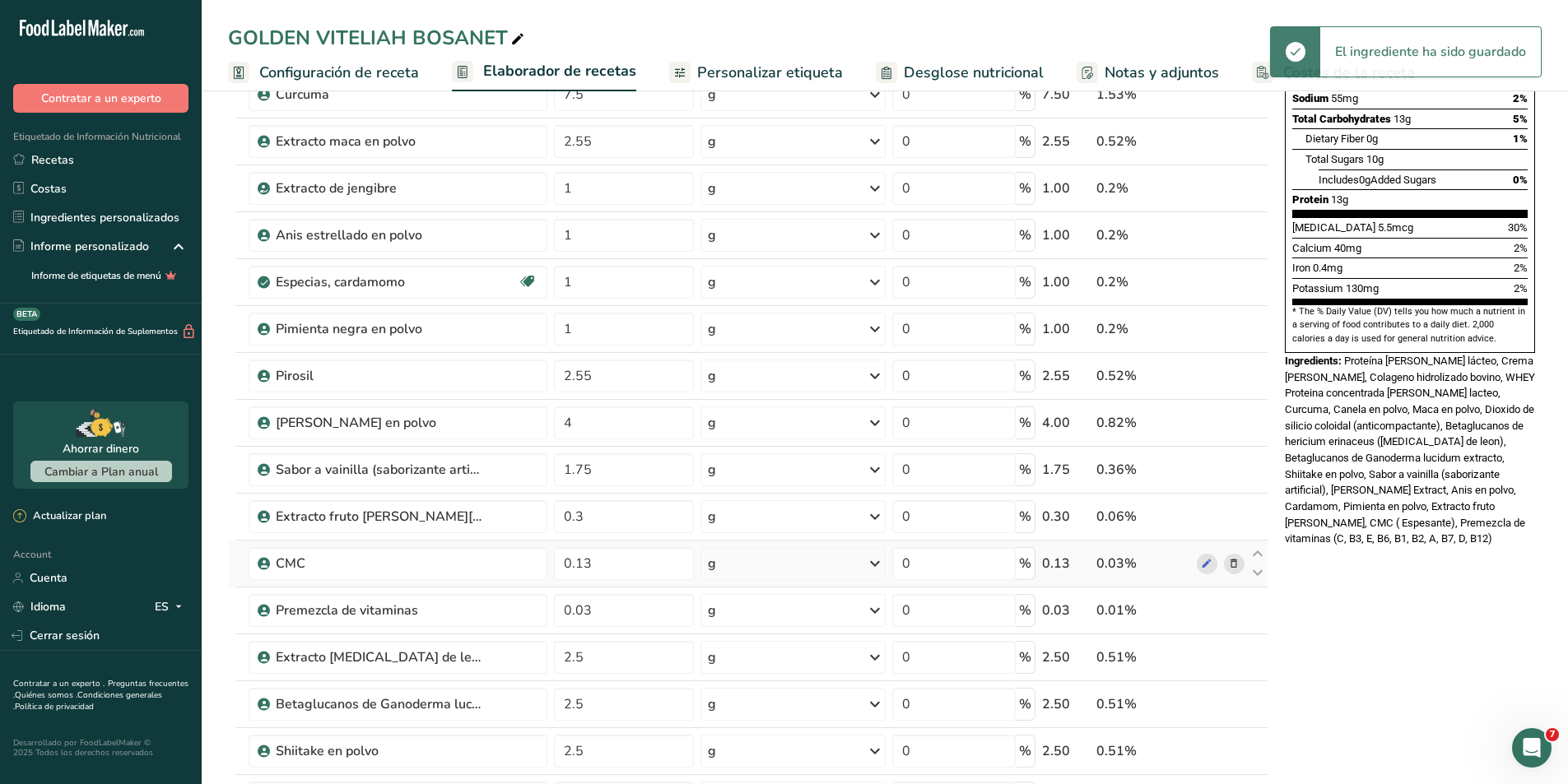
click at [1236, 565] on icon at bounding box center [1234, 564] width 12 height 17
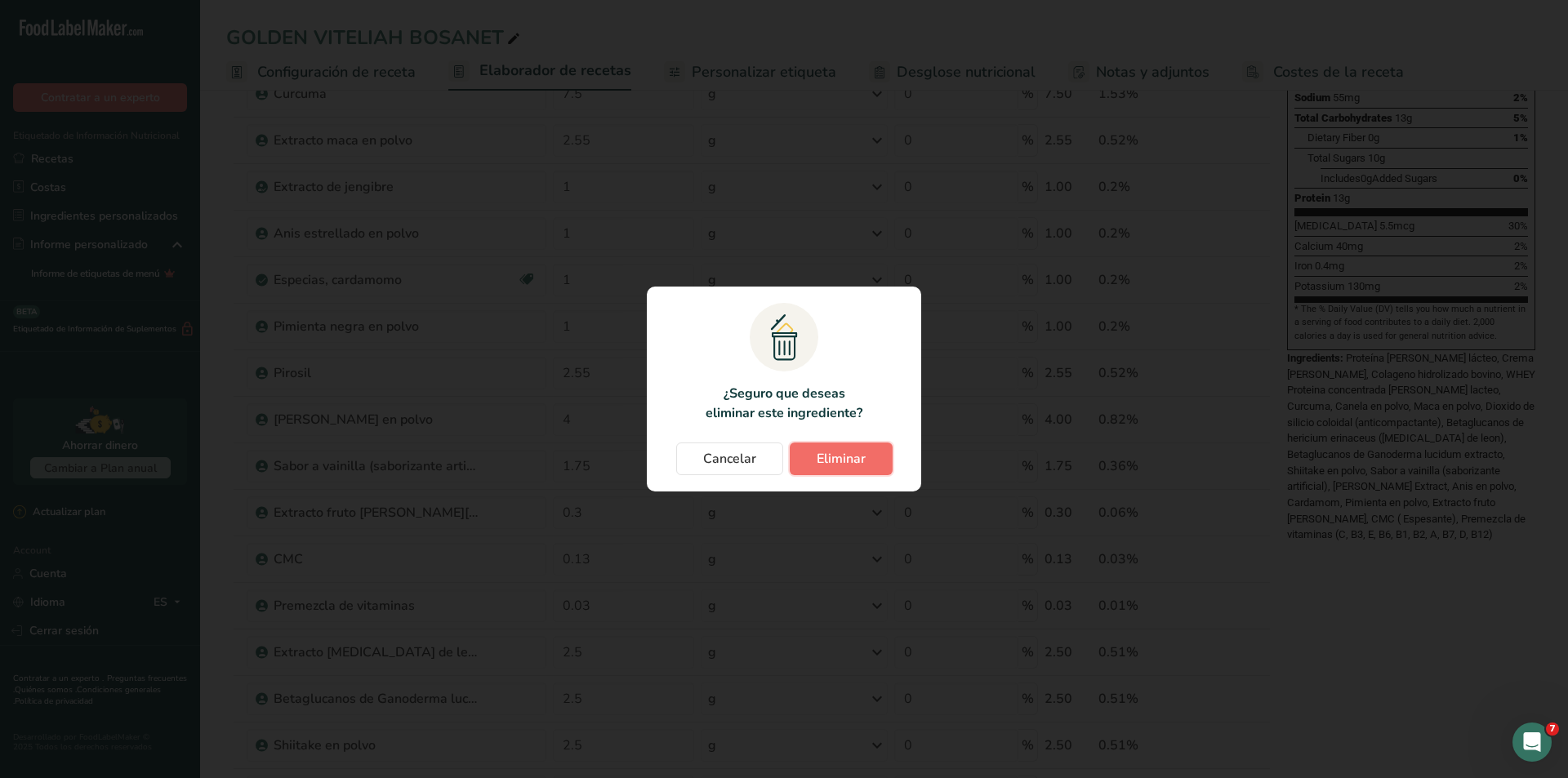
click at [873, 466] on button "Eliminar" at bounding box center [841, 459] width 103 height 33
type input "0.03"
type input "2.5"
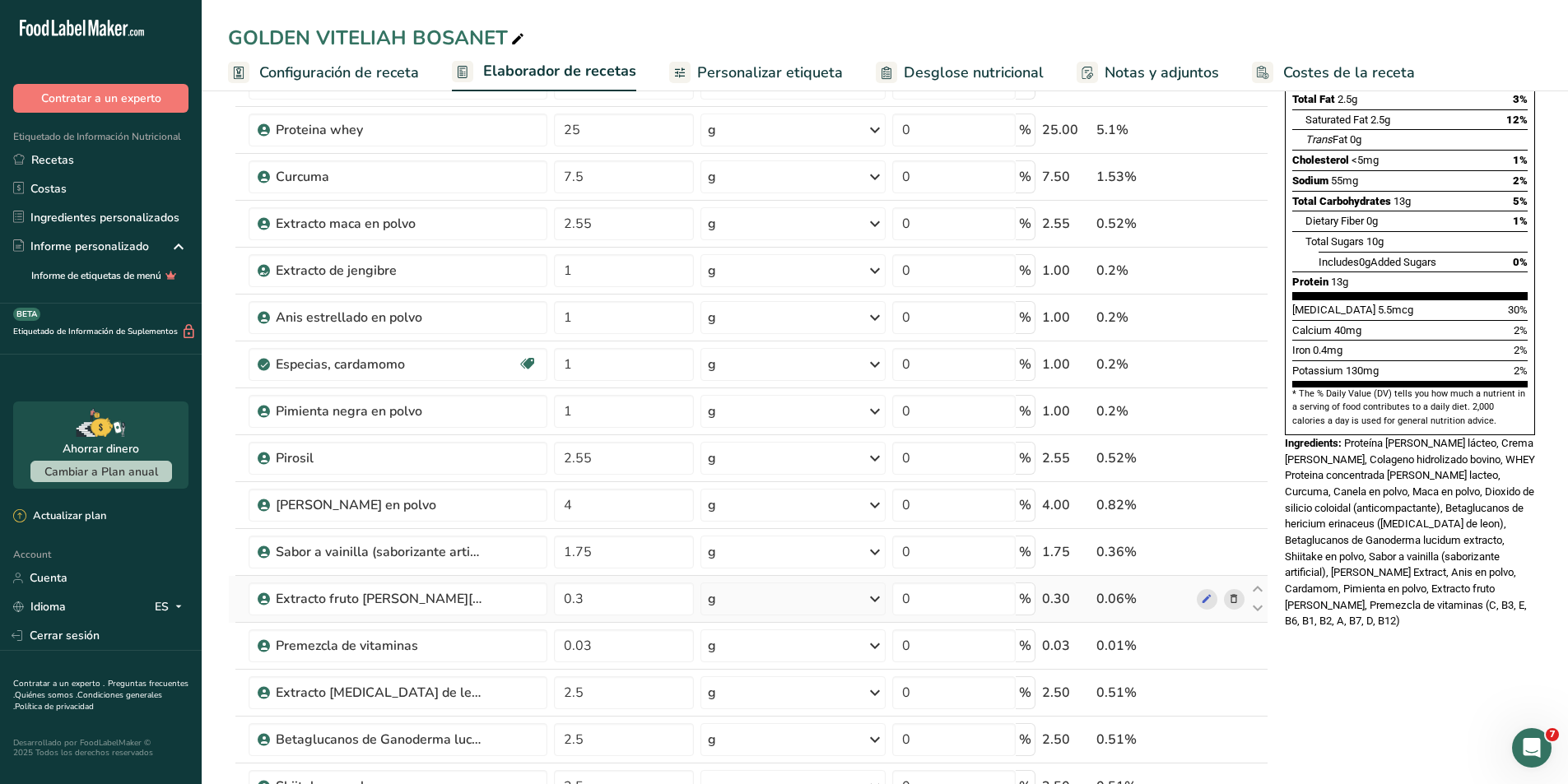
scroll to position [493, 0]
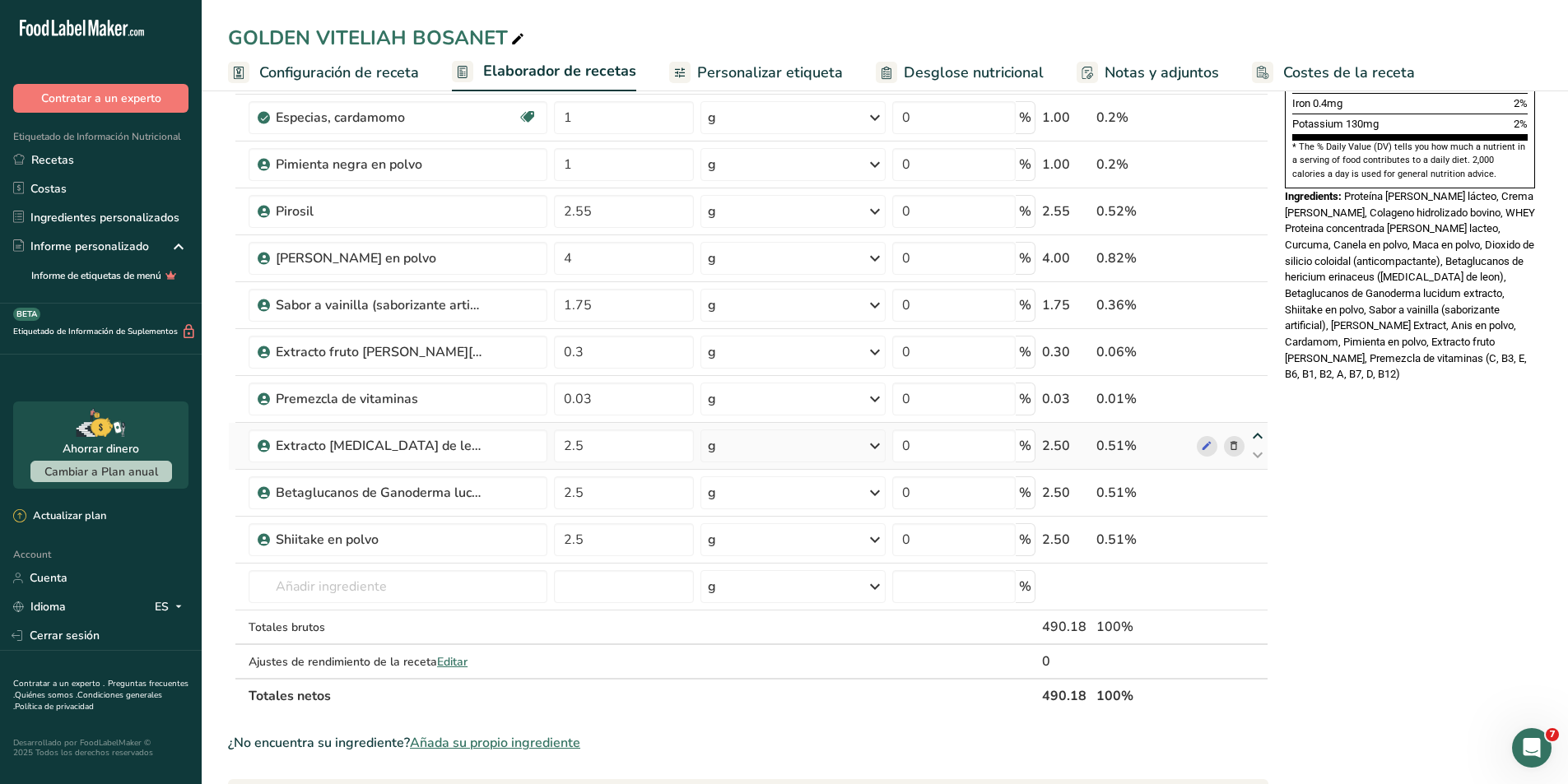
click at [1260, 439] on icon at bounding box center [1258, 436] width 19 height 13
type input "2.5"
type input "0.03"
click at [1255, 390] on icon at bounding box center [1258, 390] width 19 height 13
type input "2.5"
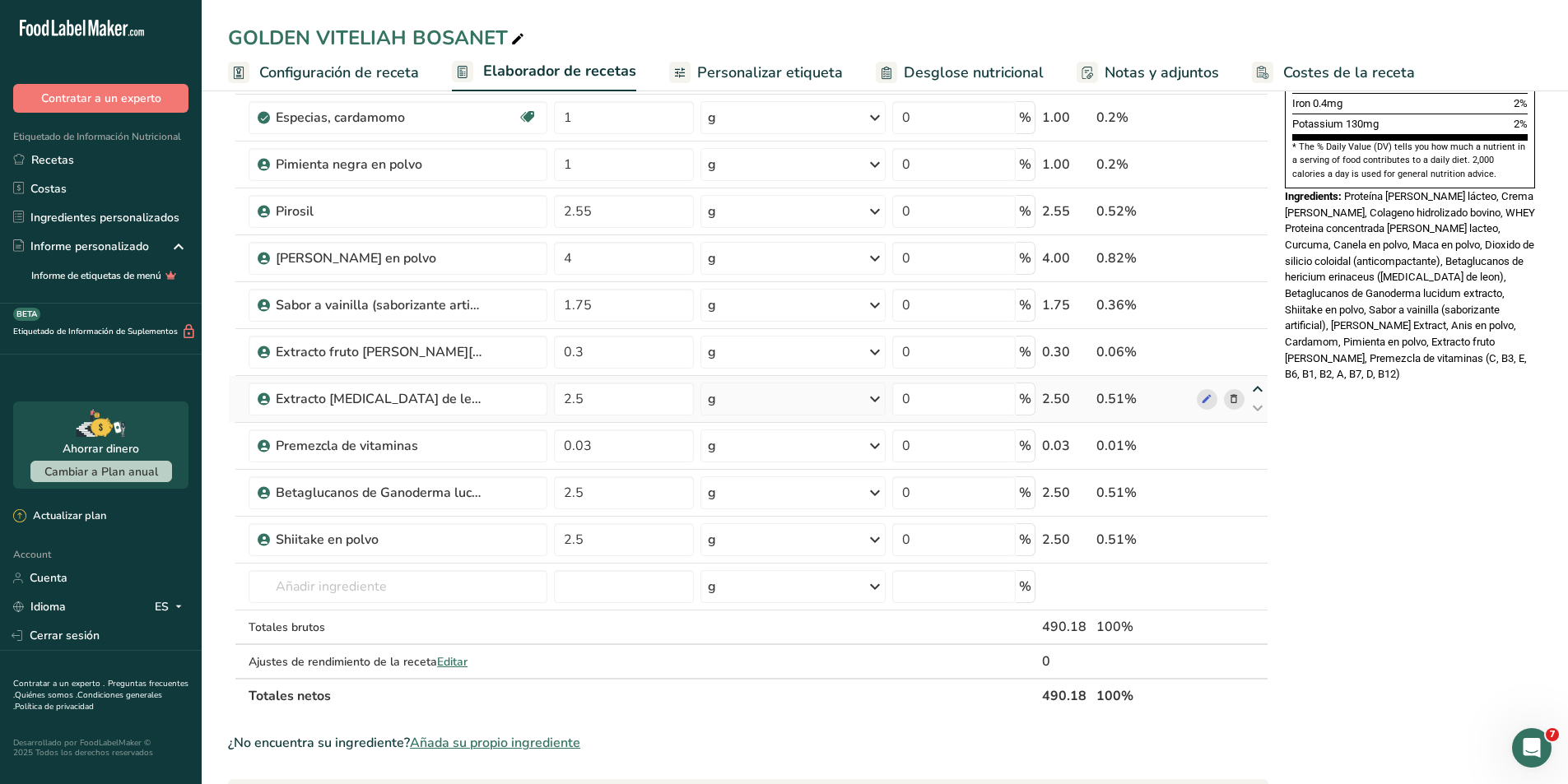
type input "0.3"
click at [1258, 341] on icon at bounding box center [1258, 342] width 19 height 13
type input "2.5"
type input "1.75"
click at [1257, 297] on icon at bounding box center [1258, 296] width 19 height 13
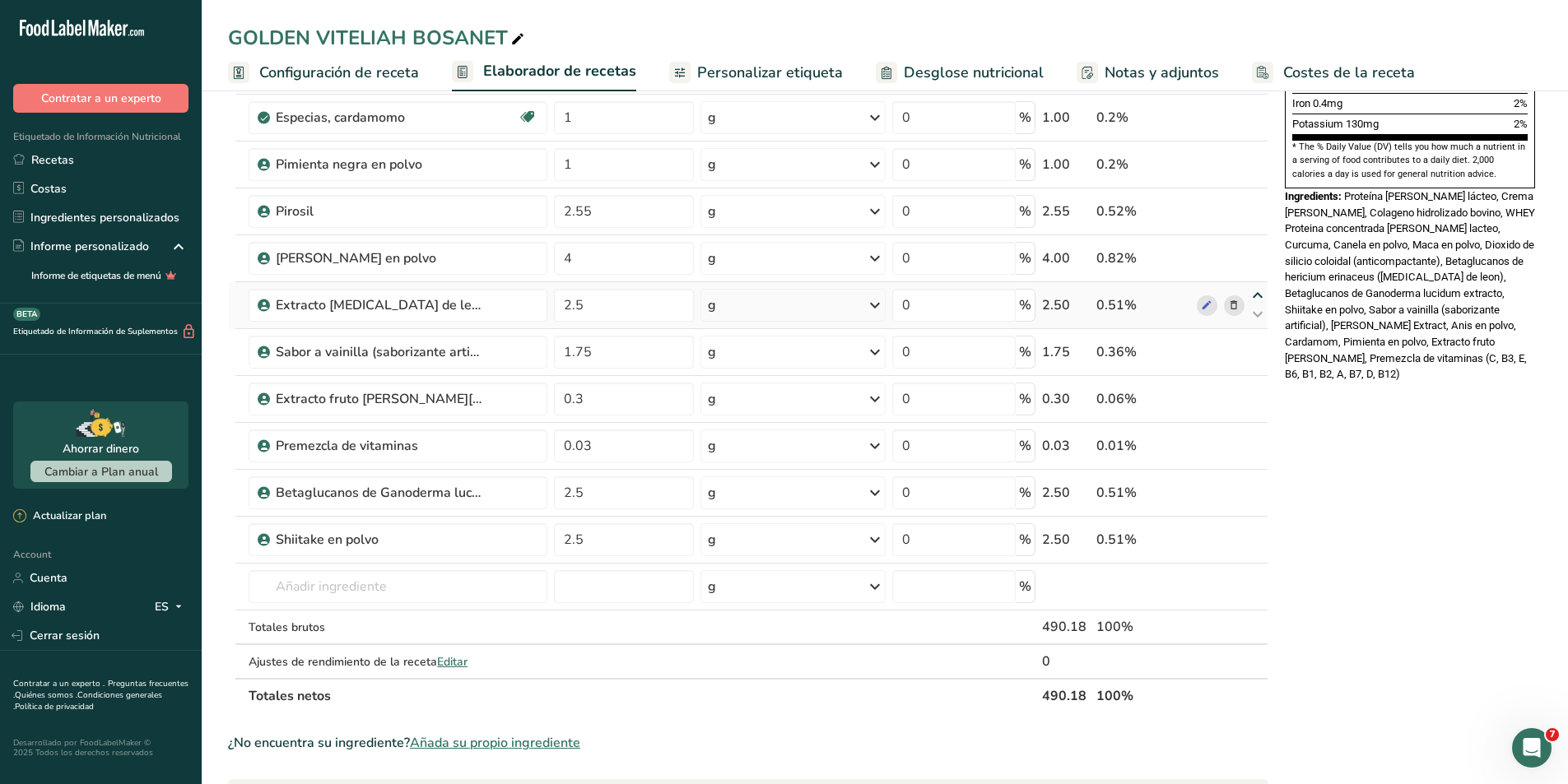
type input "2.5"
type input "4"
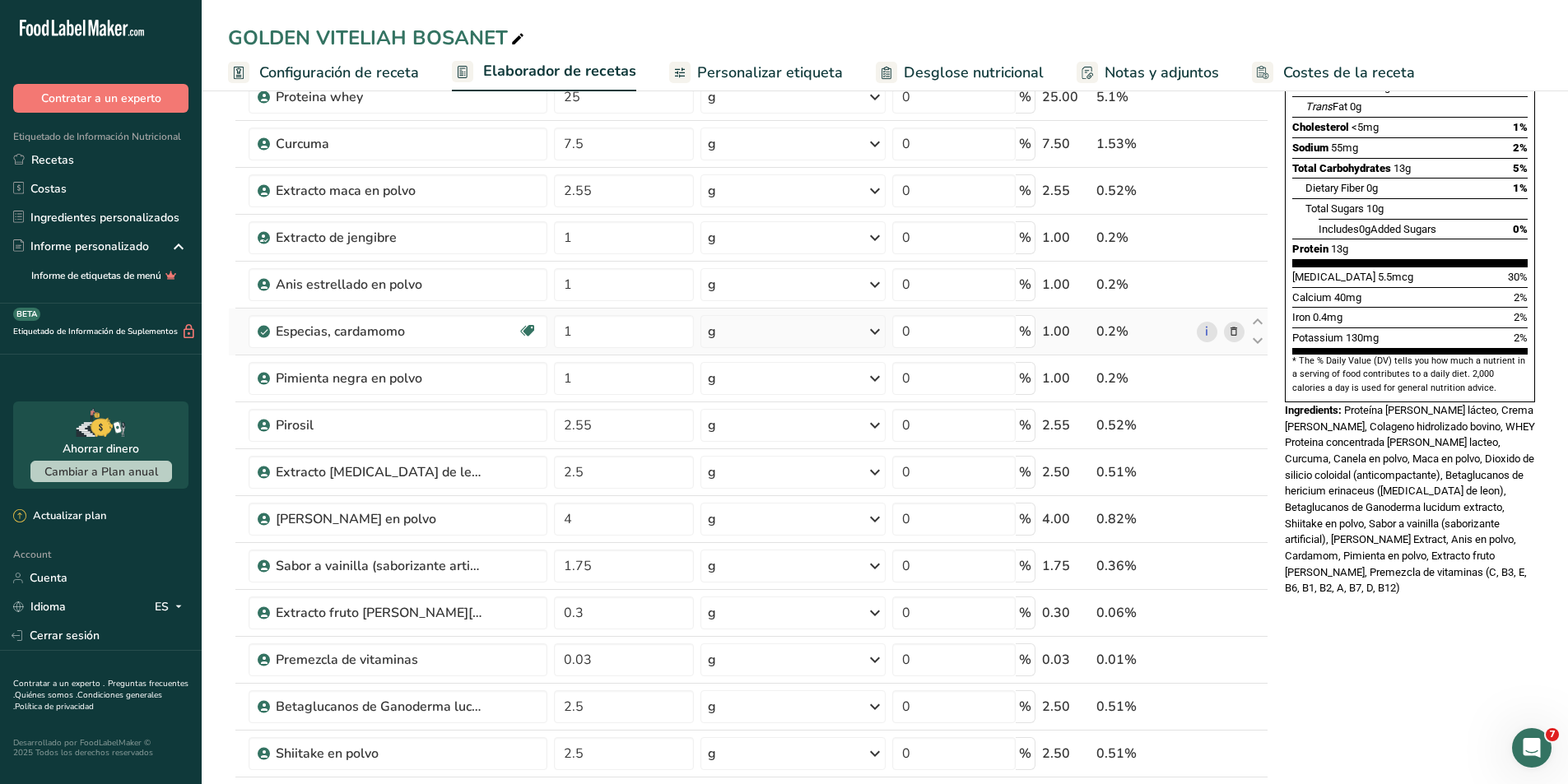
scroll to position [247, 0]
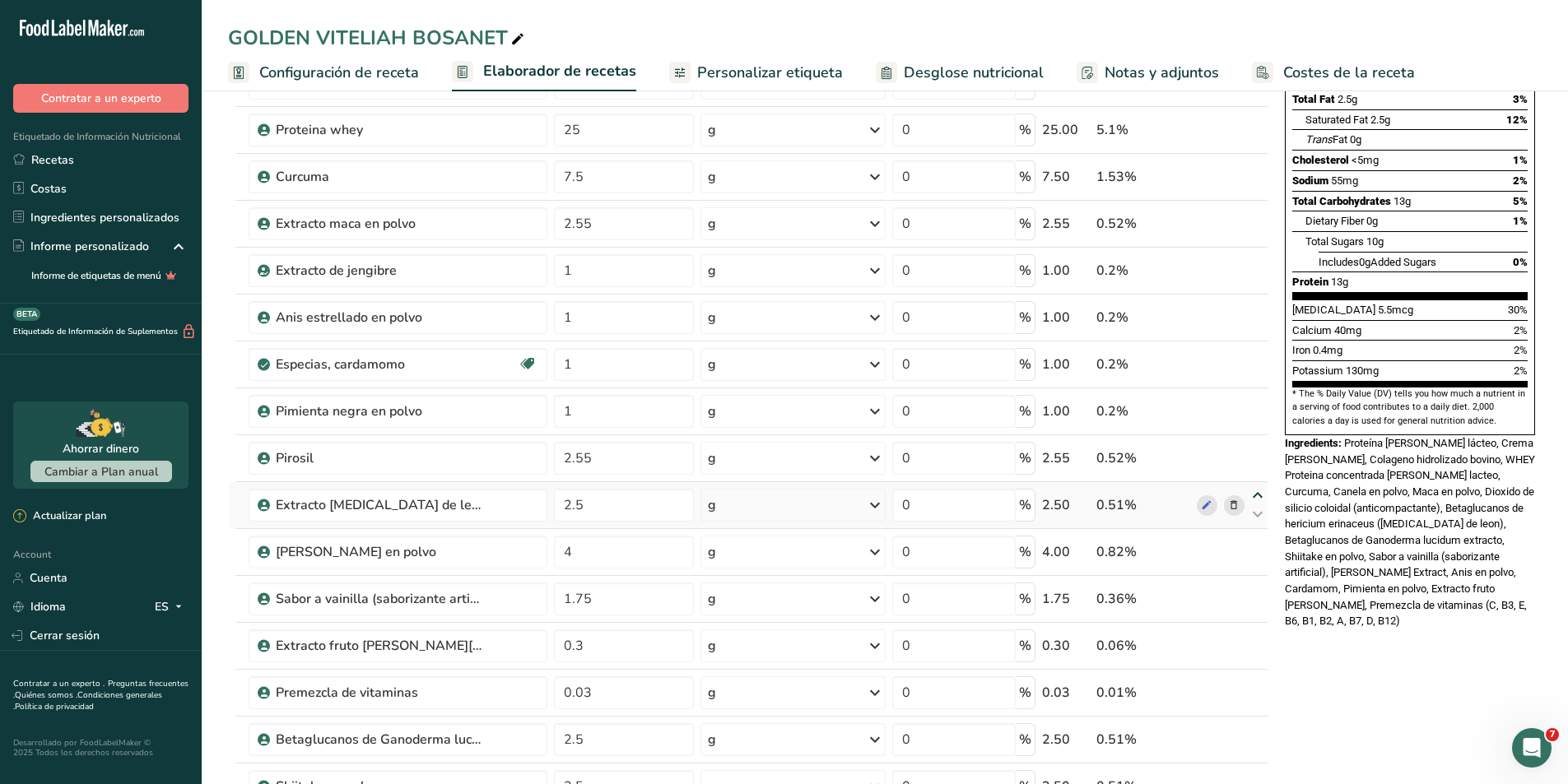
click at [1252, 497] on icon at bounding box center [1258, 495] width 19 height 13
type input "2.5"
type input "2.55"
click at [1256, 446] on icon at bounding box center [1258, 449] width 19 height 13
type input "2.5"
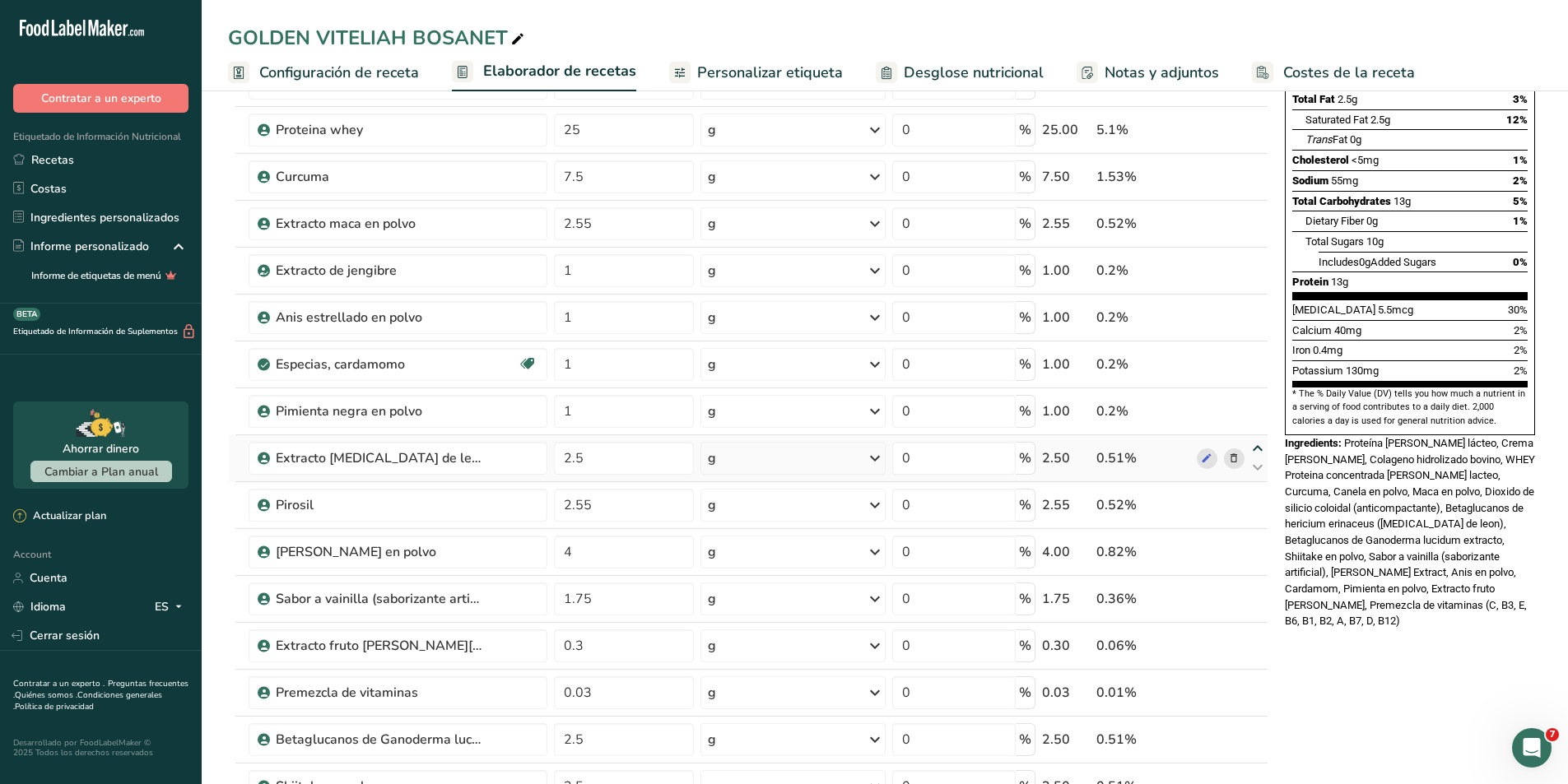
type input "1"
click at [1255, 404] on icon at bounding box center [1258, 401] width 19 height 13
type input "2.5"
type input "1"
click at [1256, 356] on icon at bounding box center [1258, 355] width 19 height 13
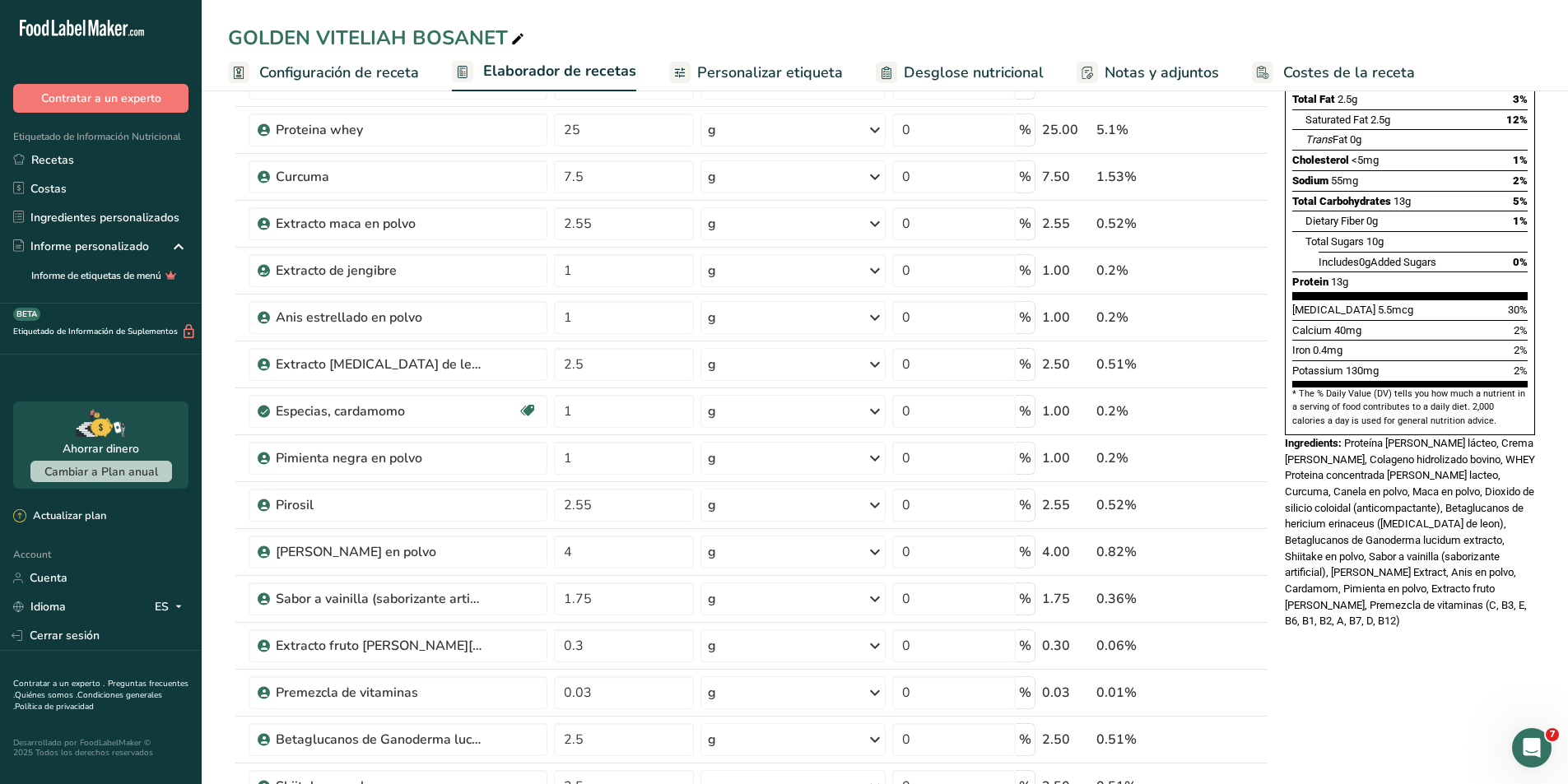
type input "2.5"
type input "1"
click at [1256, 308] on icon at bounding box center [1258, 308] width 19 height 13
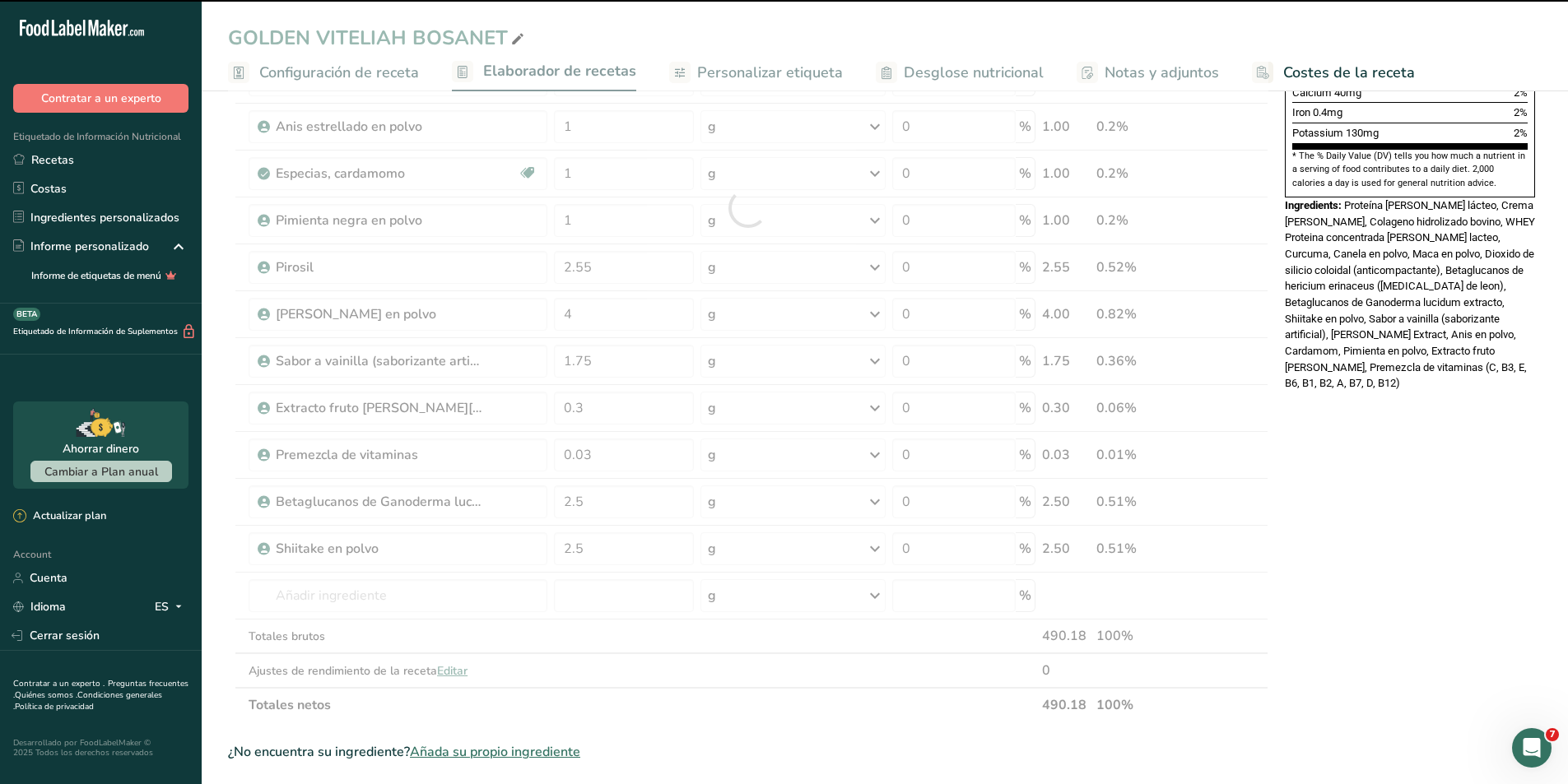
scroll to position [493, 0]
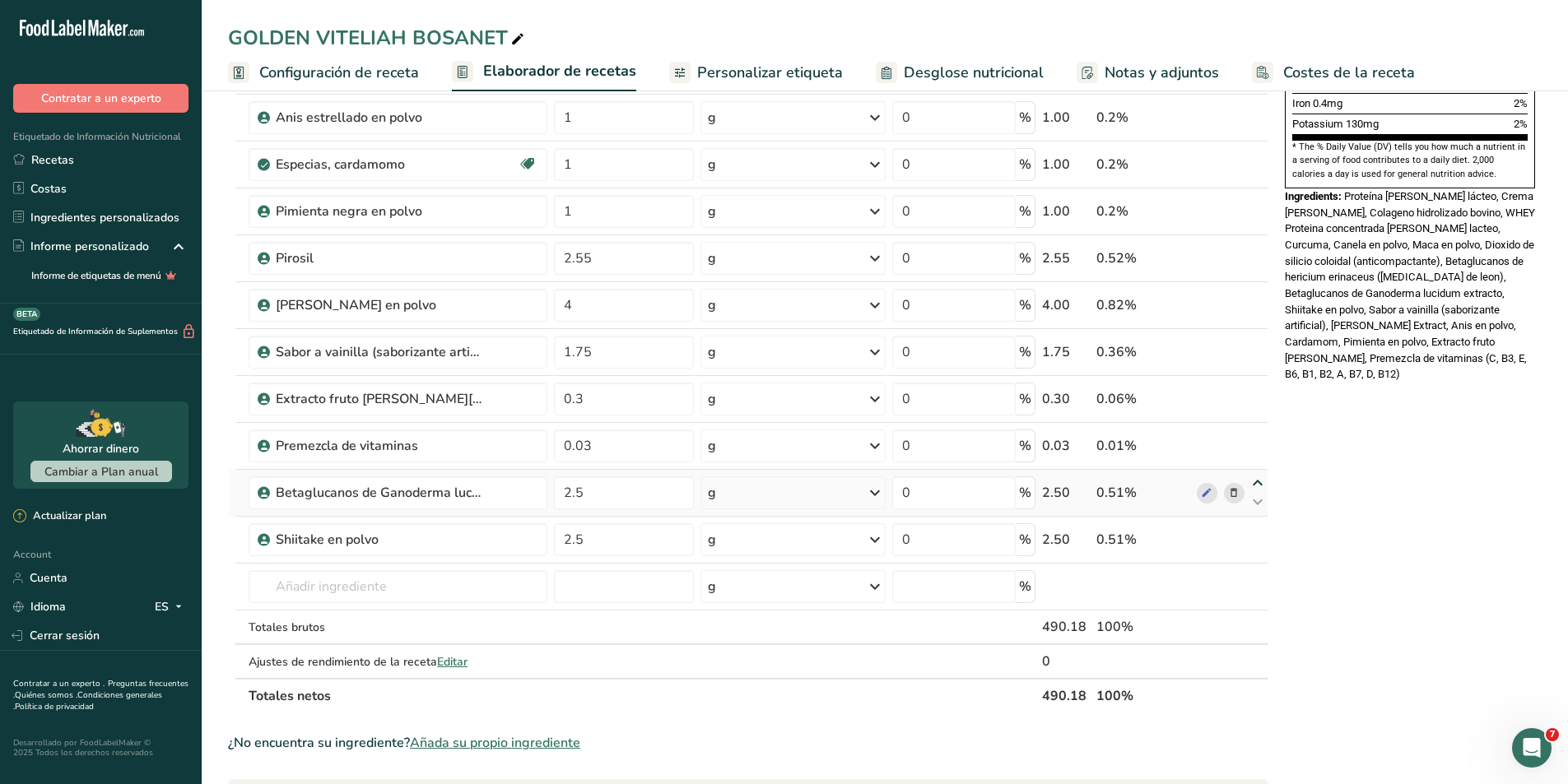
click at [1257, 483] on icon at bounding box center [1258, 483] width 19 height 13
click at [1256, 439] on icon at bounding box center [1258, 436] width 19 height 13
click at [1254, 392] on icon at bounding box center [1258, 390] width 19 height 13
click at [1255, 344] on icon at bounding box center [1258, 342] width 19 height 13
click at [1258, 298] on icon at bounding box center [1258, 296] width 19 height 13
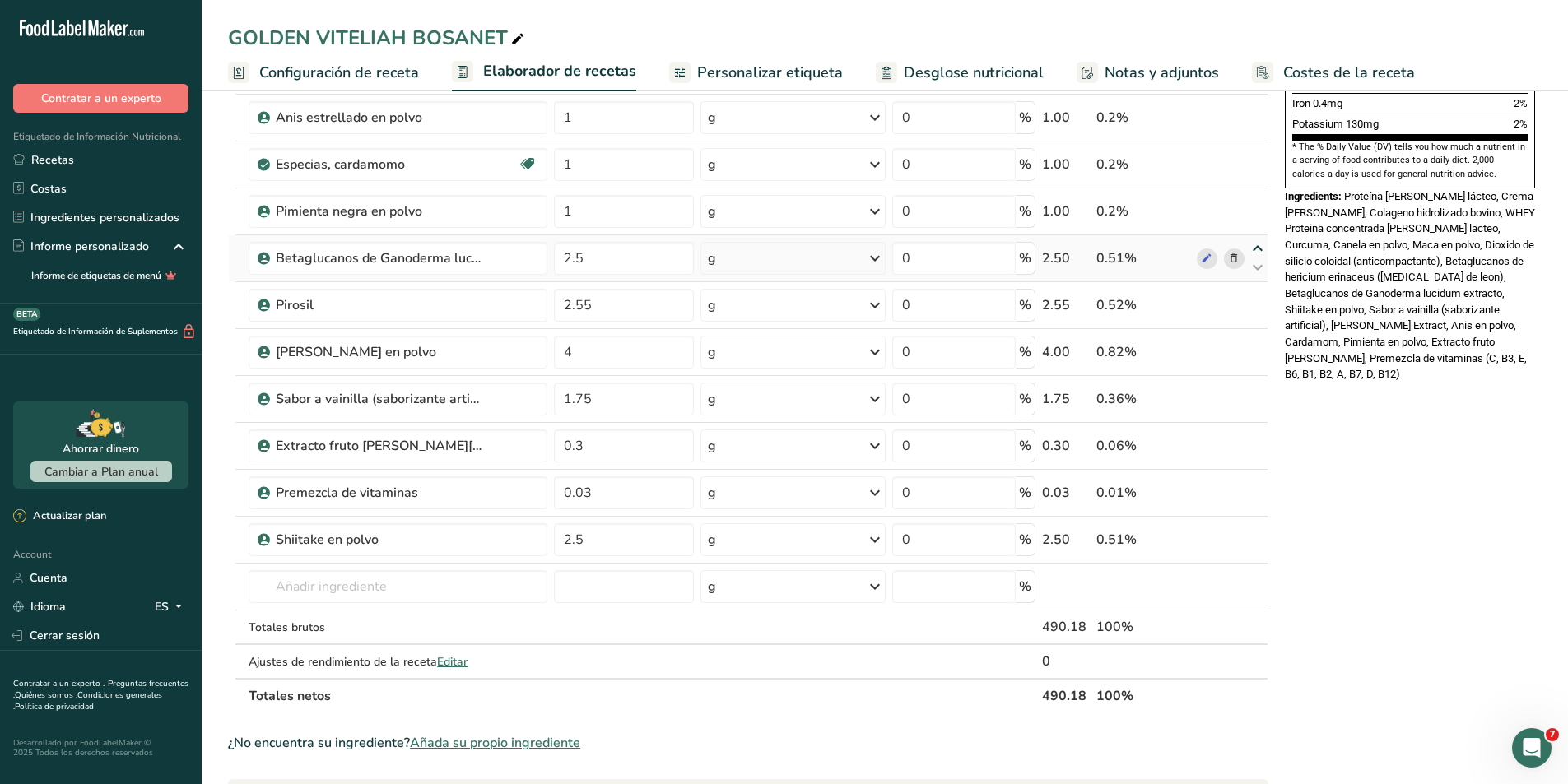
click at [1254, 251] on icon at bounding box center [1258, 248] width 19 height 13
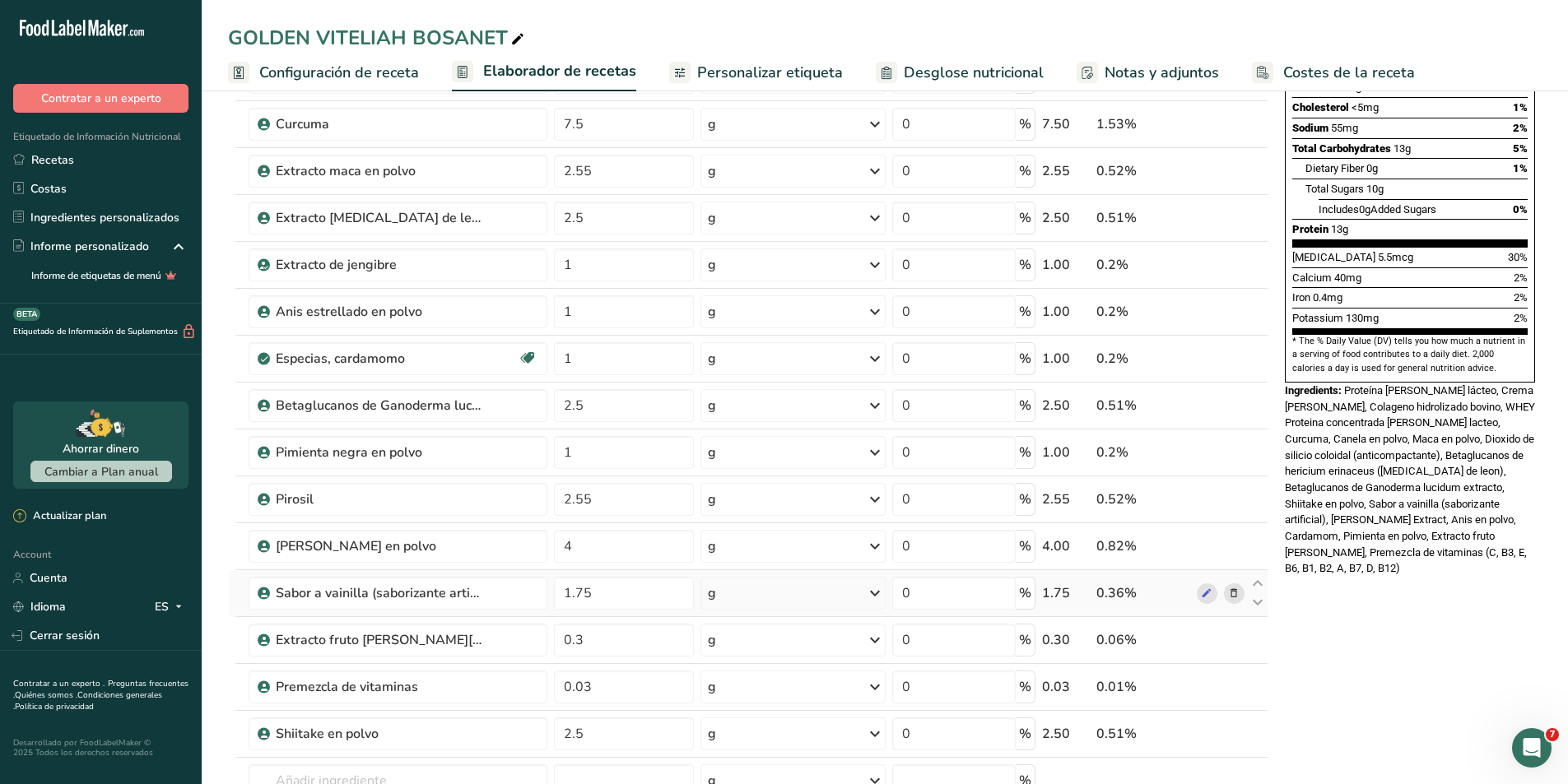
scroll to position [247, 0]
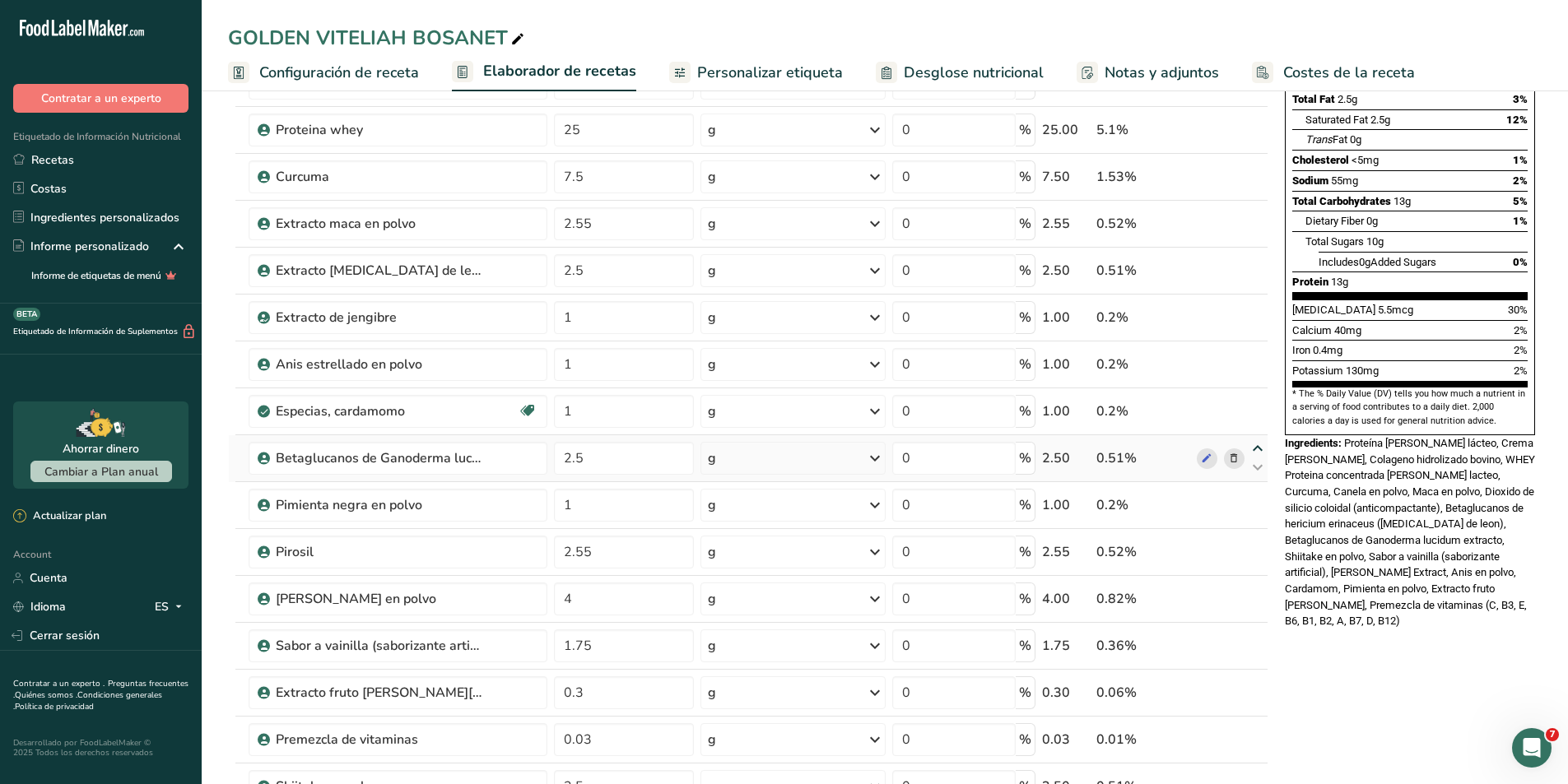
click at [1255, 445] on icon at bounding box center [1258, 449] width 19 height 13
click at [1255, 405] on icon at bounding box center [1258, 401] width 19 height 13
click at [1255, 396] on icon at bounding box center [1258, 401] width 19 height 13
click at [1255, 404] on icon at bounding box center [1258, 401] width 19 height 13
click at [1260, 356] on icon at bounding box center [1258, 355] width 19 height 13
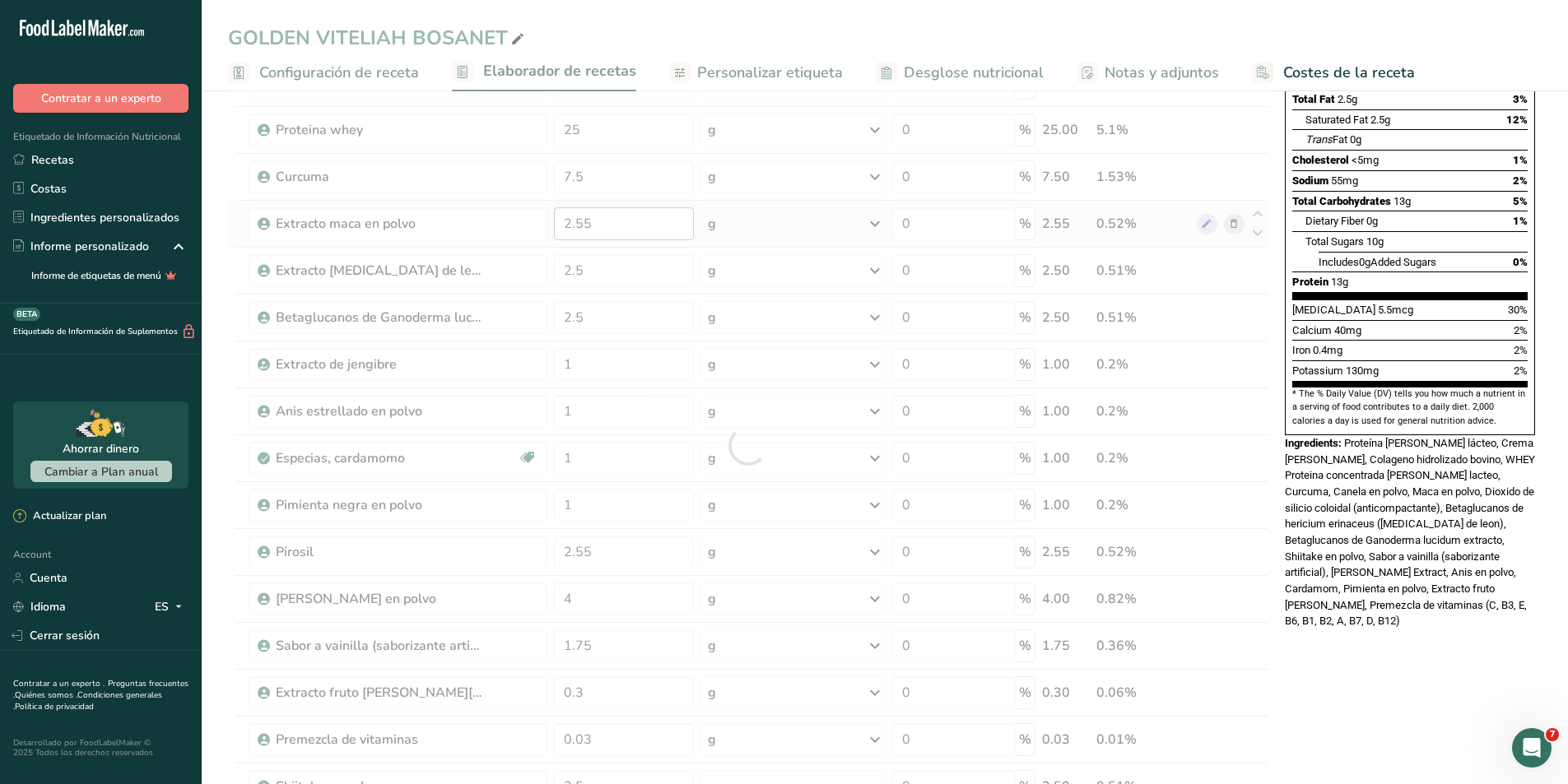
click at [622, 223] on div at bounding box center [748, 446] width 1040 height 1029
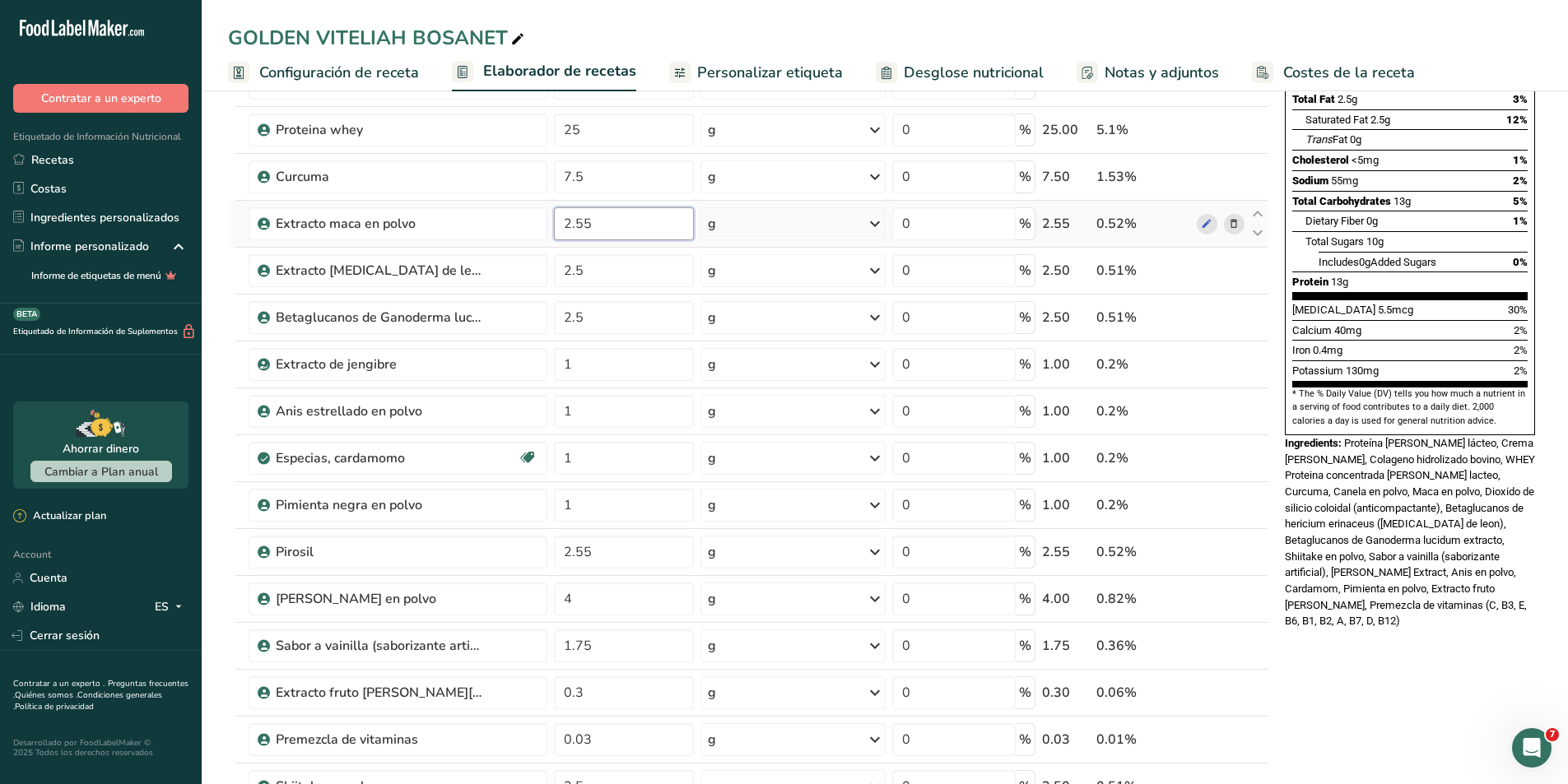
click at [622, 223] on input "2.55" at bounding box center [624, 224] width 140 height 33
click at [1348, 615] on div "Nutrition Facts 16 Servings Per Container Serving Size 30g Amount Per Serving C…" at bounding box center [1411, 674] width 264 height 1618
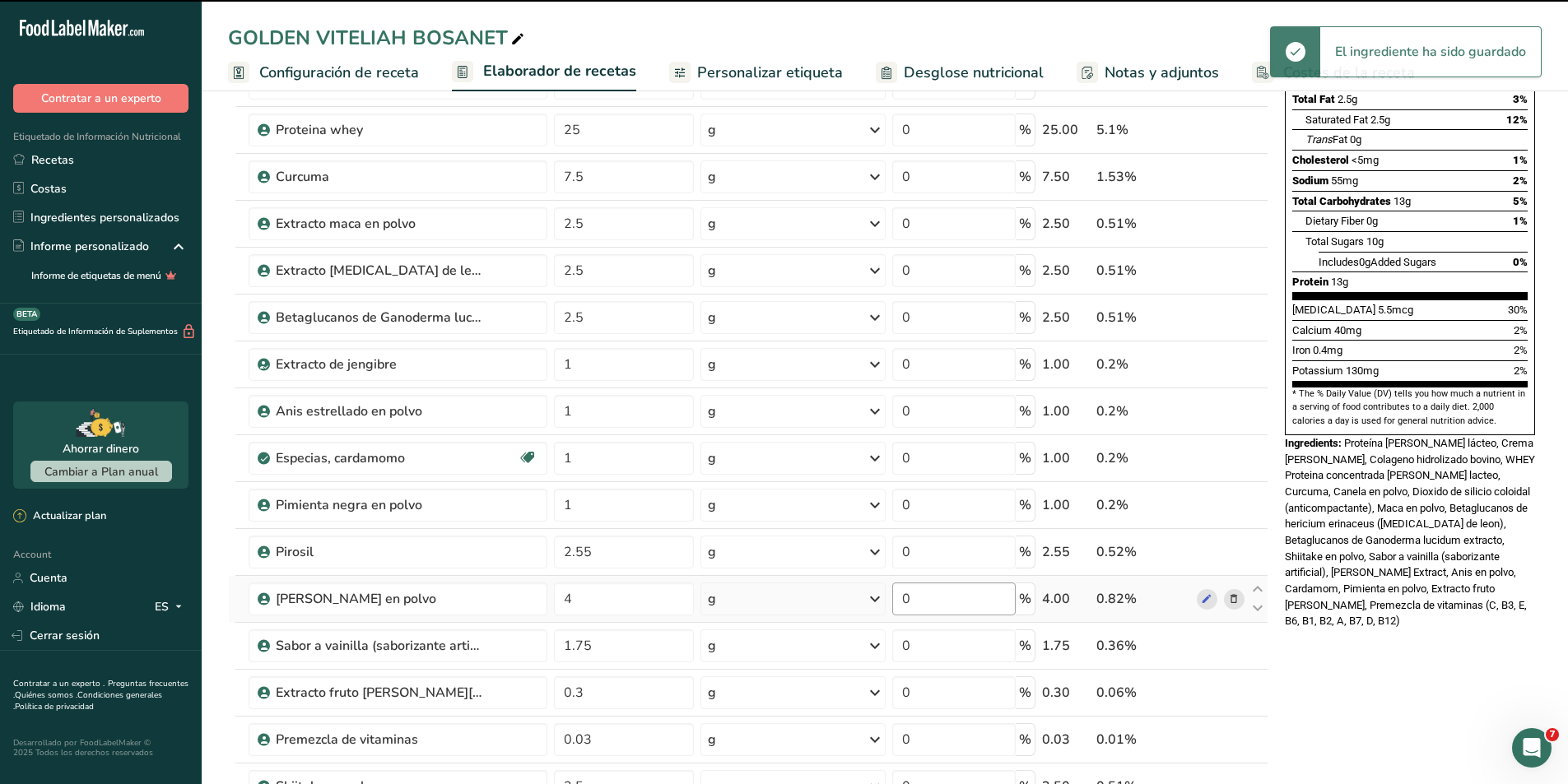
scroll to position [576, 0]
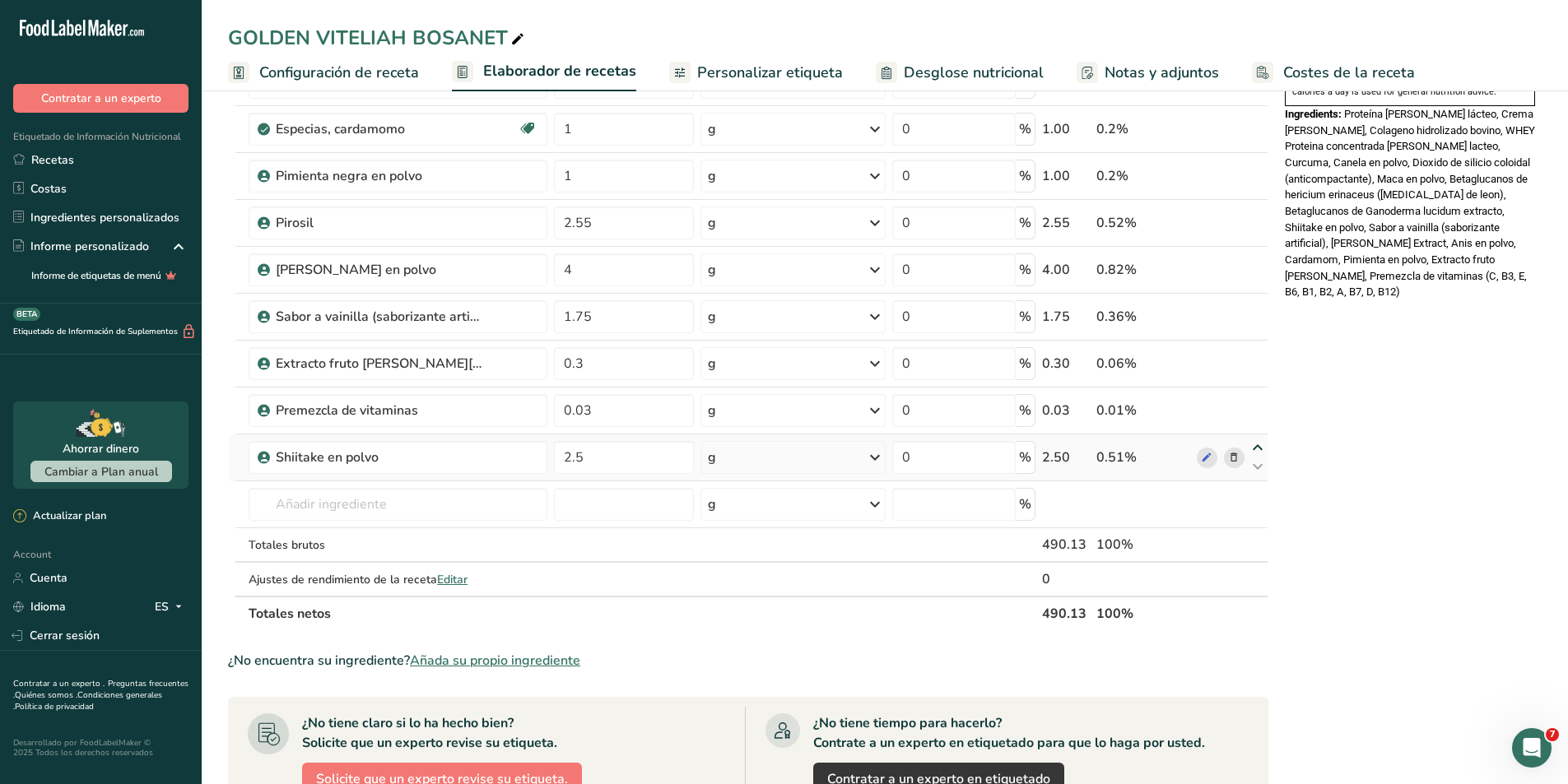
click at [1255, 450] on icon at bounding box center [1258, 448] width 19 height 13
click at [1256, 401] on icon at bounding box center [1258, 401] width 19 height 13
click at [1257, 357] on icon at bounding box center [1258, 354] width 19 height 13
click at [1258, 311] on icon at bounding box center [1258, 307] width 19 height 13
click at [1258, 266] on icon at bounding box center [1258, 260] width 19 height 13
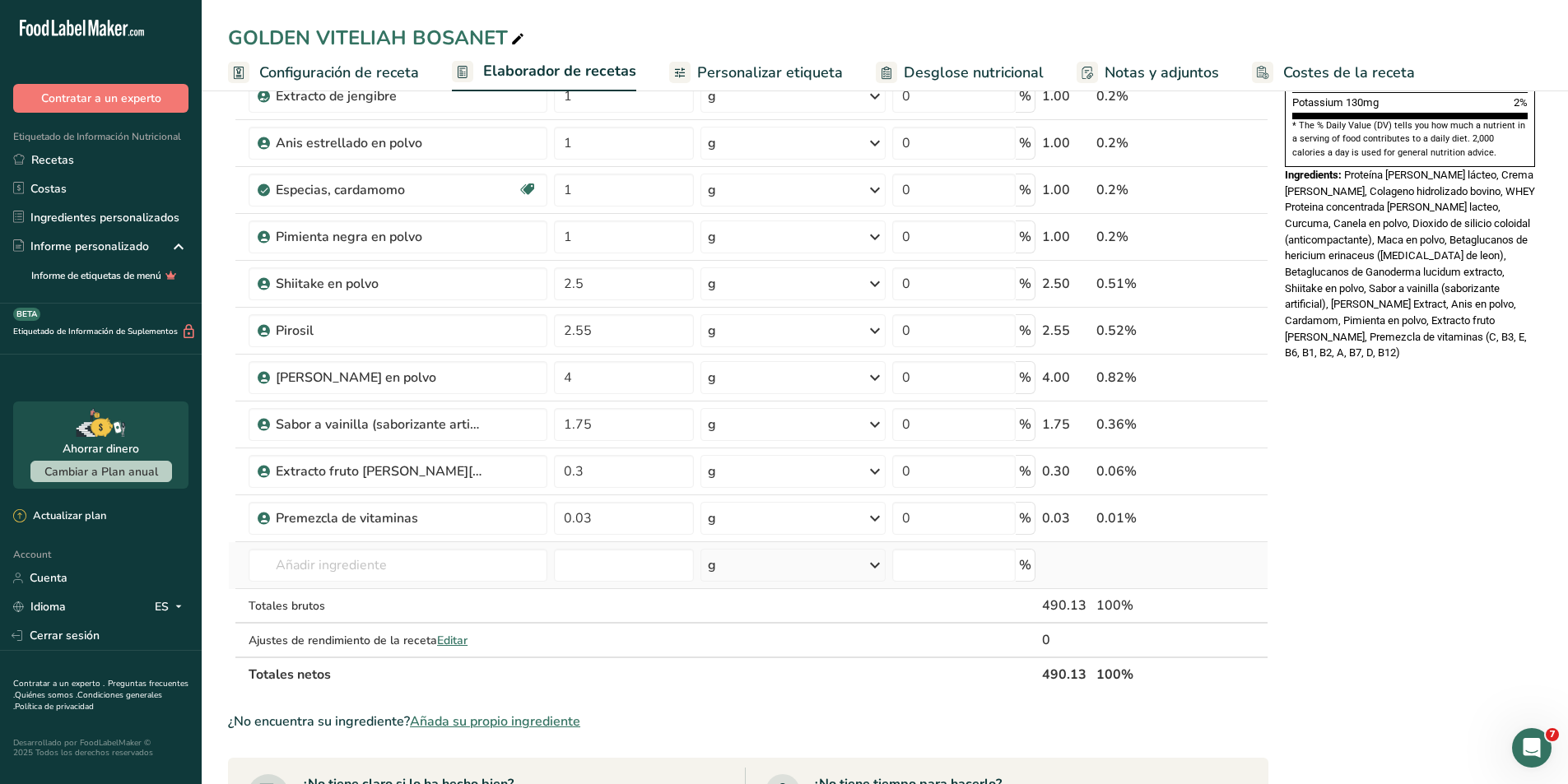
scroll to position [412, 0]
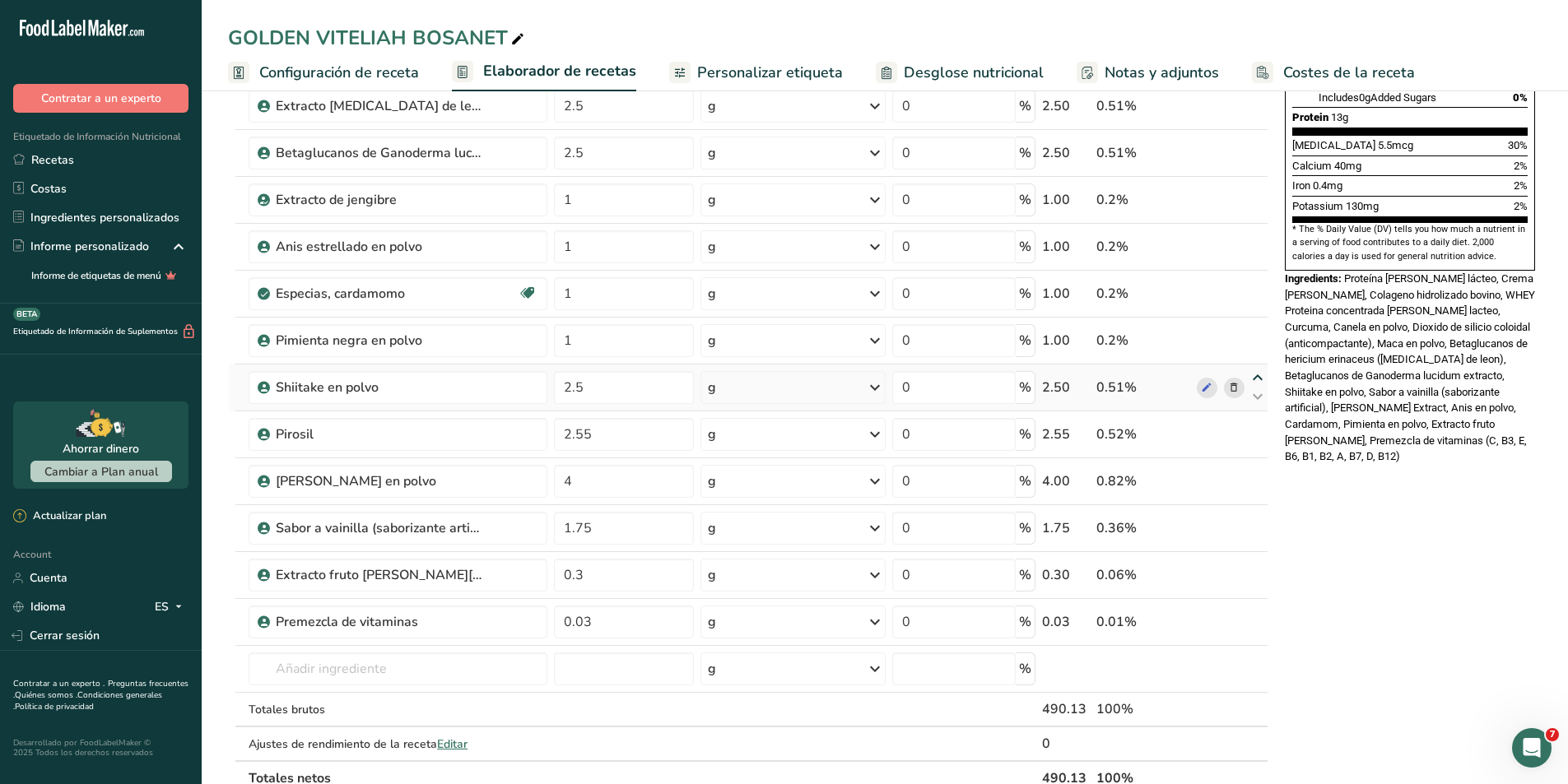
click at [1255, 379] on icon at bounding box center [1258, 378] width 19 height 13
click at [1263, 336] on icon at bounding box center [1258, 330] width 19 height 13
click at [1259, 286] on icon at bounding box center [1258, 284] width 19 height 13
click at [1255, 235] on icon at bounding box center [1258, 237] width 19 height 13
click at [614, 429] on input "2.55" at bounding box center [624, 434] width 140 height 33
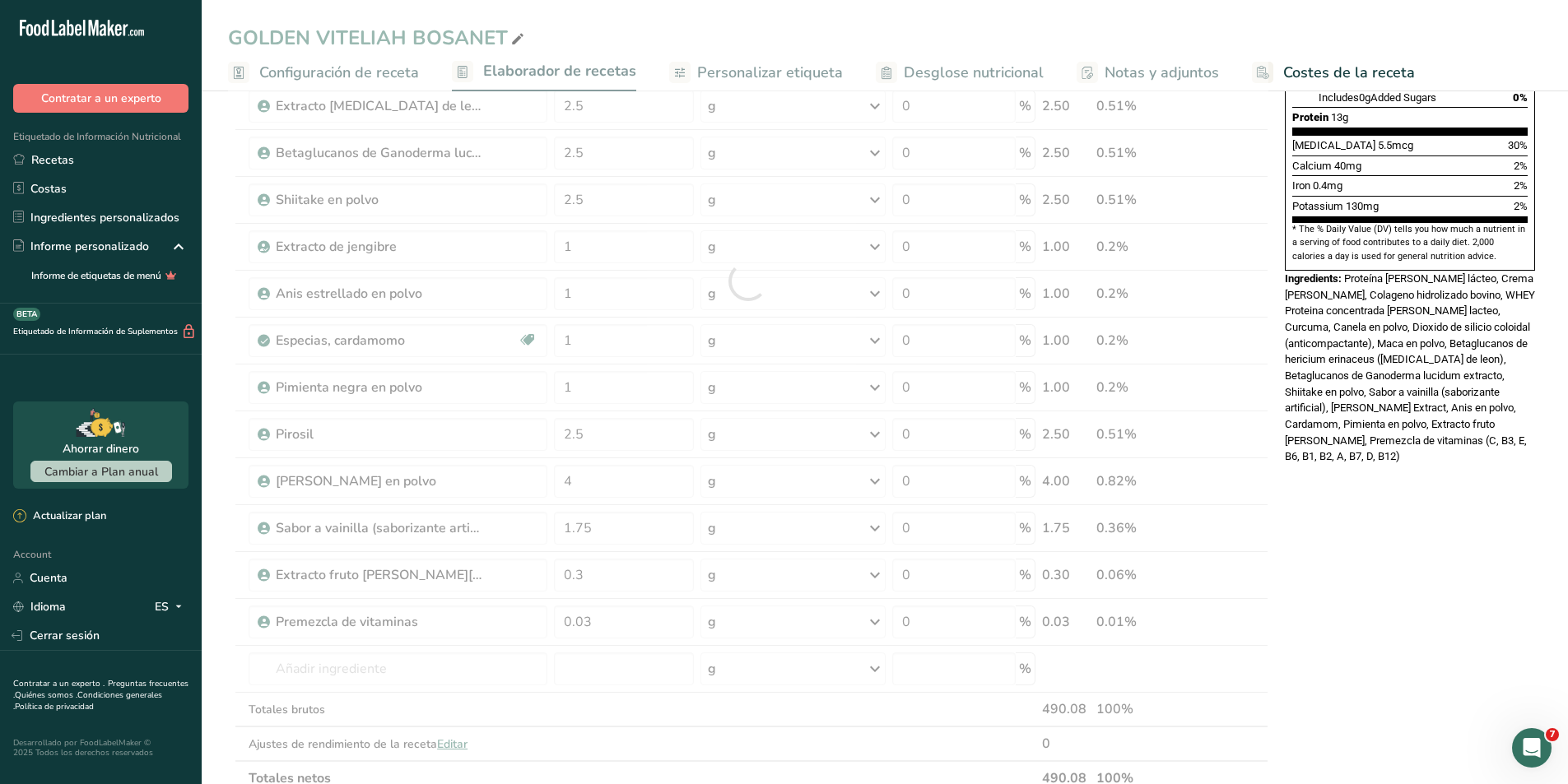
click at [1536, 608] on div "Nutrition Facts 16 Servings Per Container Serving Size 30g Amount Per Serving C…" at bounding box center [1411, 510] width 264 height 1618
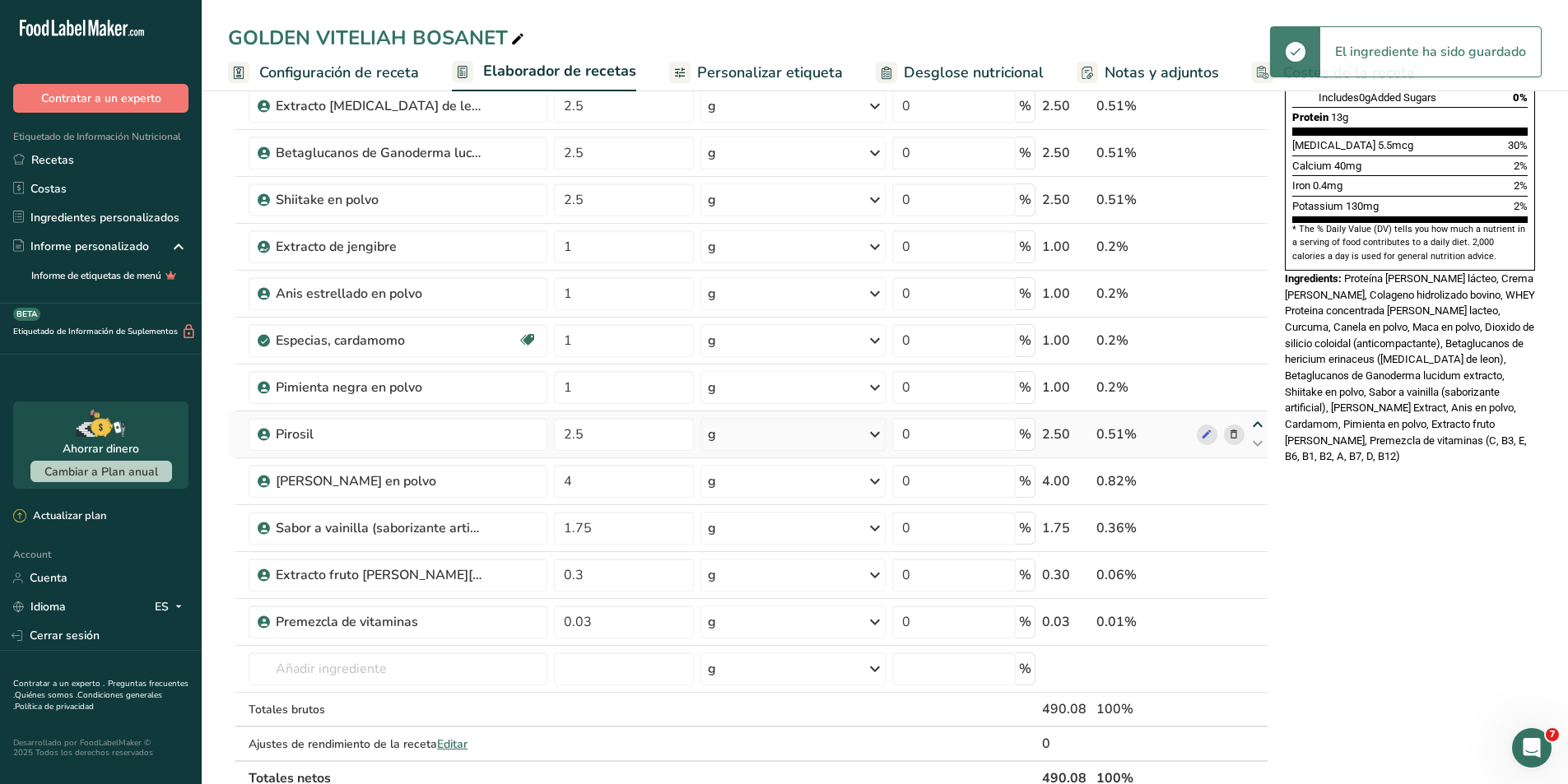
click at [1254, 427] on icon at bounding box center [1258, 424] width 19 height 13
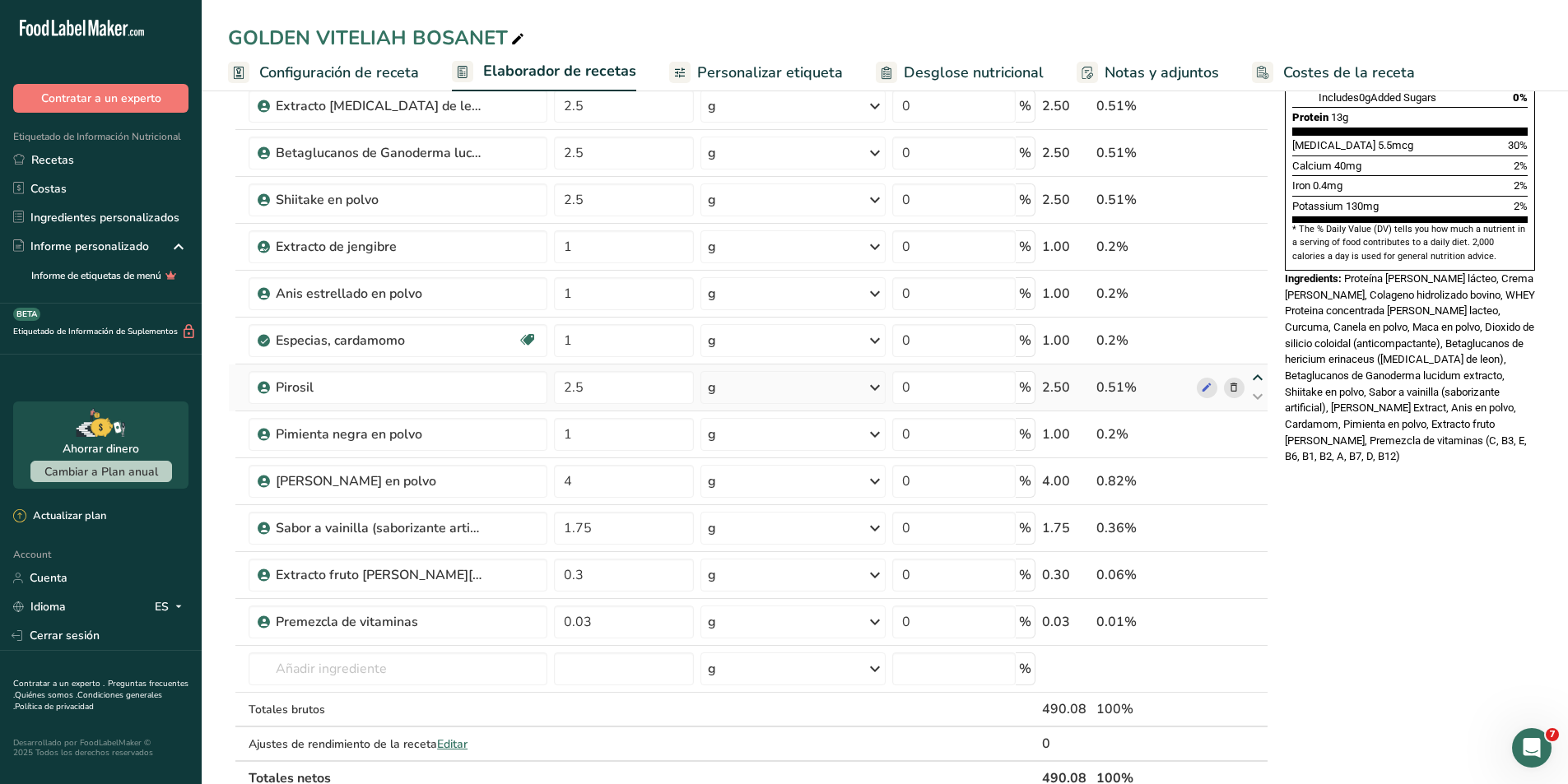
click at [1257, 381] on icon at bounding box center [1258, 378] width 19 height 13
click at [1260, 337] on icon at bounding box center [1258, 330] width 19 height 13
click at [1256, 281] on icon at bounding box center [1258, 284] width 19 height 13
click at [1260, 520] on icon at bounding box center [1258, 518] width 19 height 13
click at [1257, 475] on icon at bounding box center [1258, 472] width 19 height 13
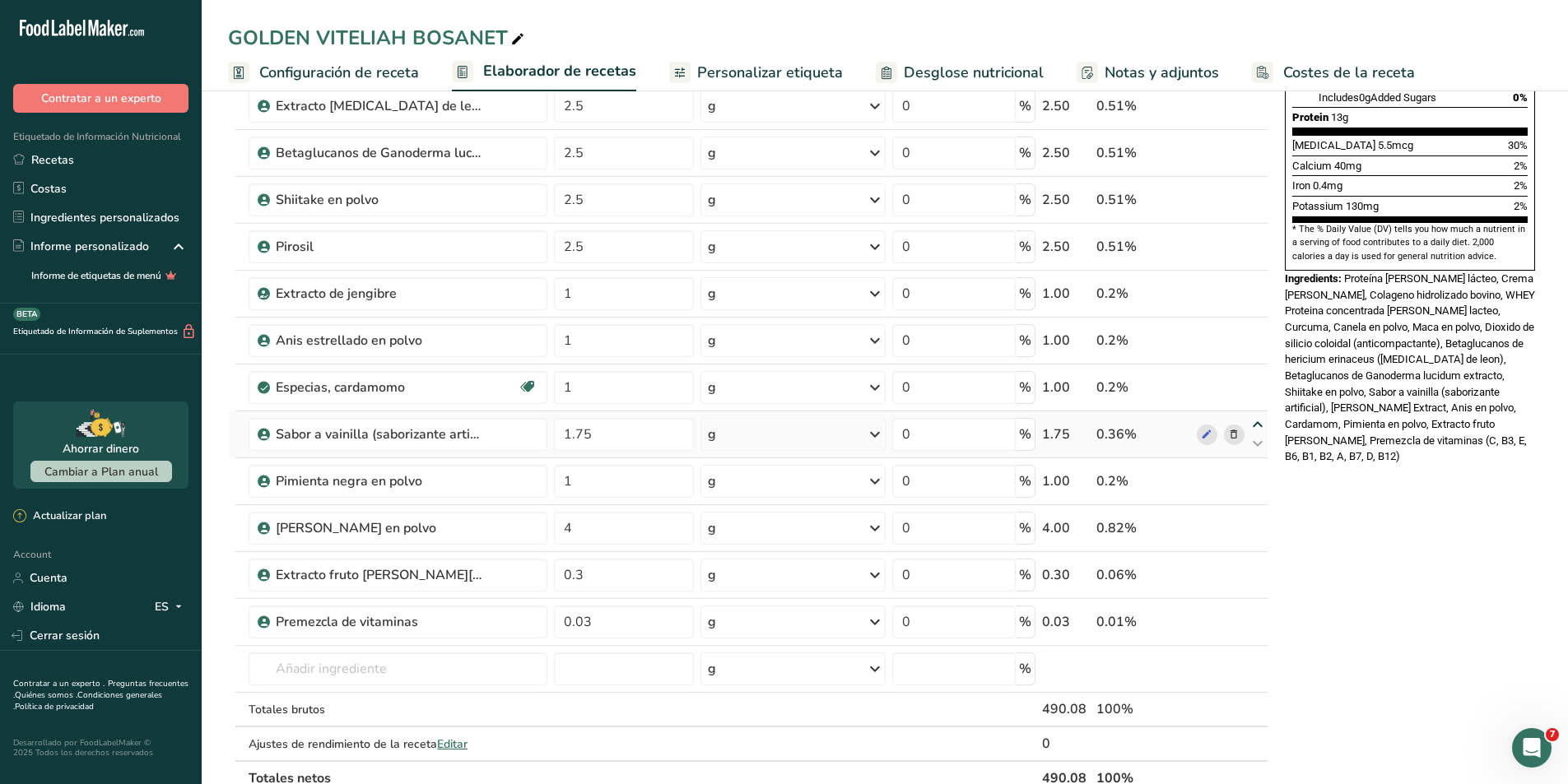
click at [1254, 427] on icon at bounding box center [1258, 424] width 19 height 13
click at [1257, 381] on icon at bounding box center [1258, 378] width 19 height 13
click at [1254, 380] on icon at bounding box center [1258, 378] width 19 height 13
click at [1255, 373] on icon at bounding box center [1258, 378] width 19 height 13
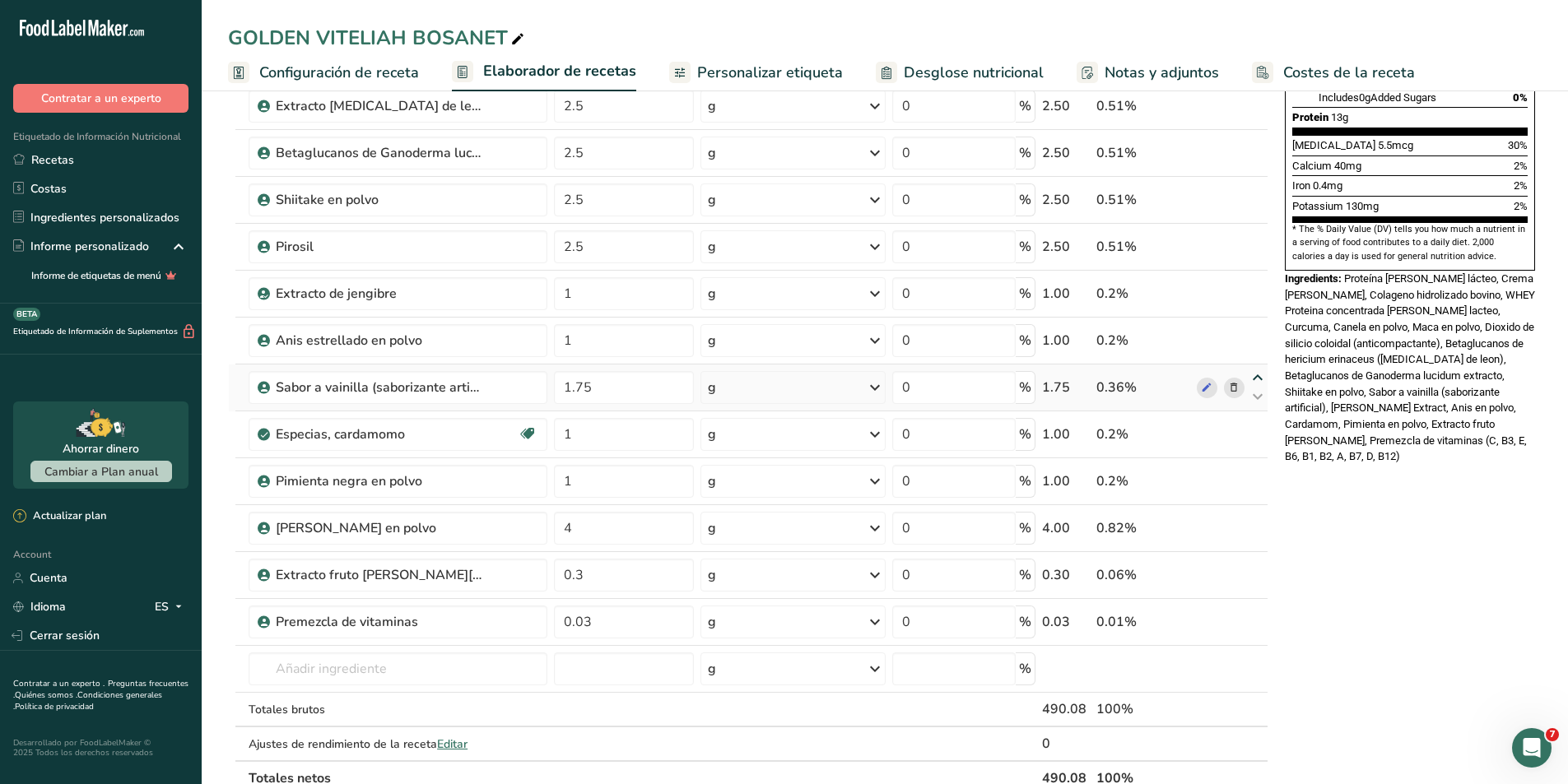
click at [1255, 375] on icon at bounding box center [1258, 378] width 19 height 13
click at [1256, 335] on icon at bounding box center [1258, 330] width 19 height 13
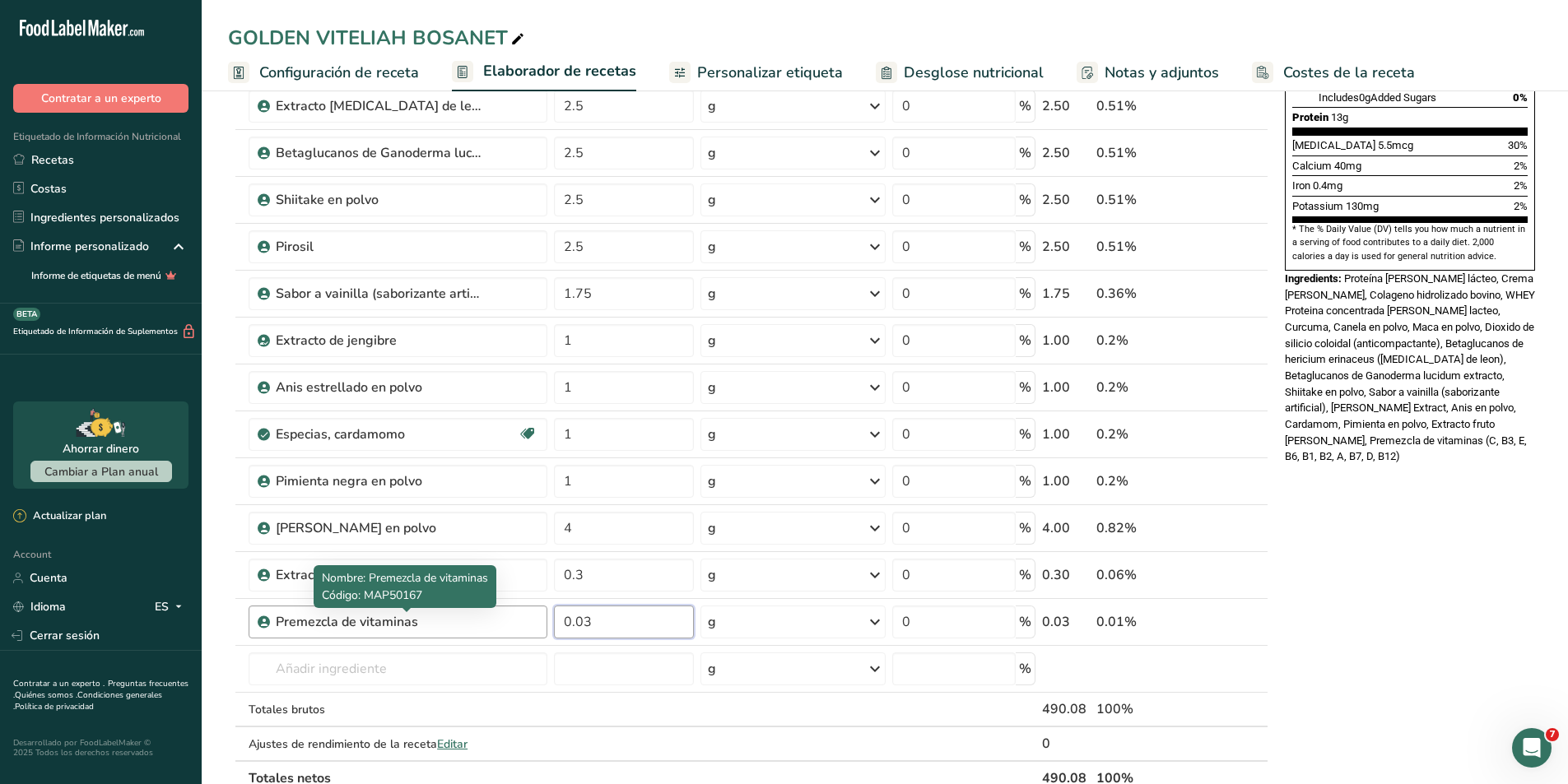
drag, startPoint x: 606, startPoint y: 620, endPoint x: 481, endPoint y: 618, distance: 125.0
click at [481, 618] on tr "Premezcla de vitaminas 0.03 g Unidades de peso g kg mg Ver más Unidades de volu…" at bounding box center [749, 622] width 1040 height 47
click at [1372, 575] on div "Nutrition Facts 16 Servings Per Container Serving Size 30g Amount Per Serving C…" at bounding box center [1411, 510] width 264 height 1618
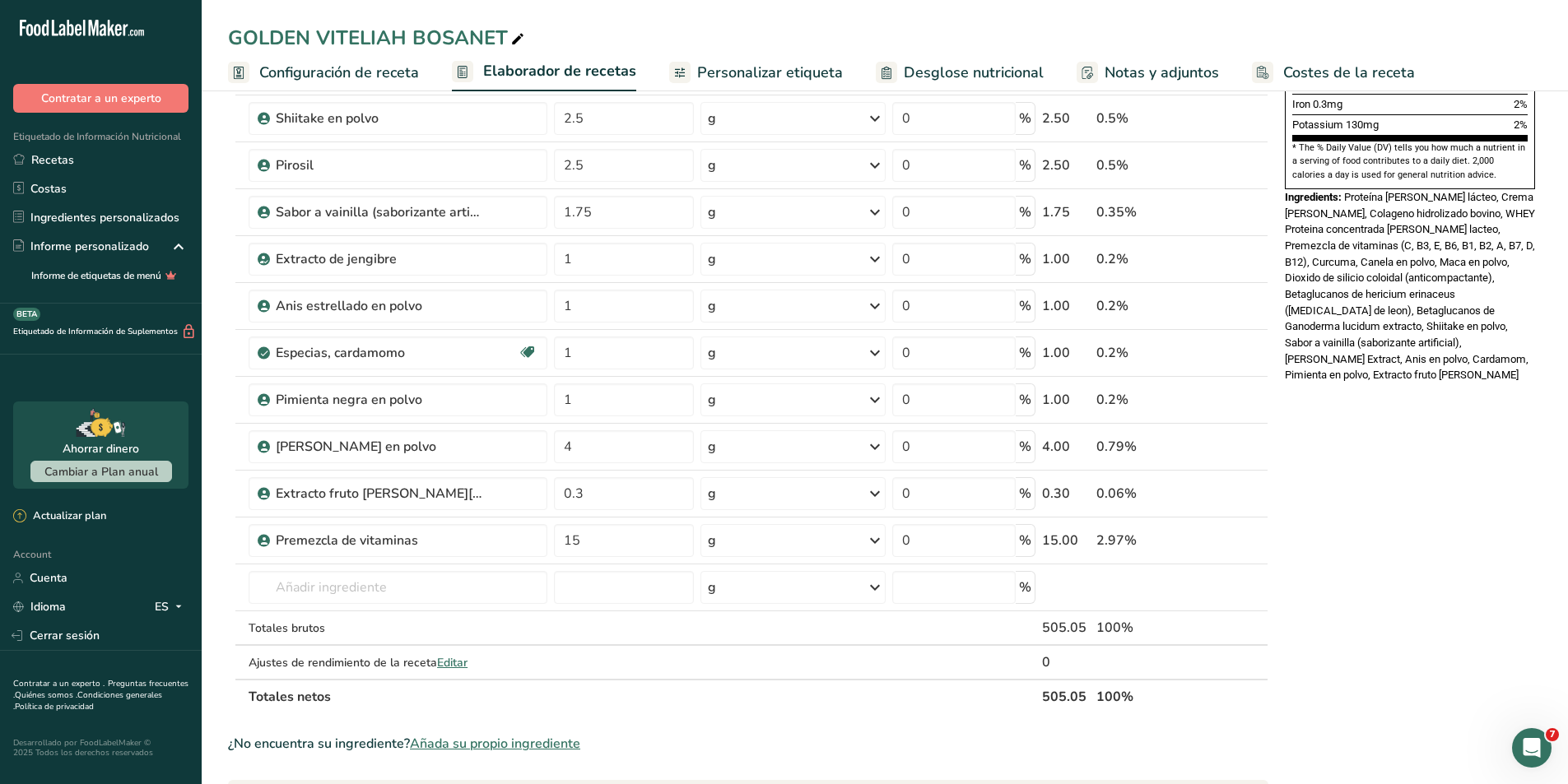
scroll to position [493, 0]
click at [396, 583] on input "text" at bounding box center [398, 586] width 299 height 33
click at [398, 617] on p "MAP50166 Premezcla de Sales" at bounding box center [352, 620] width 180 height 17
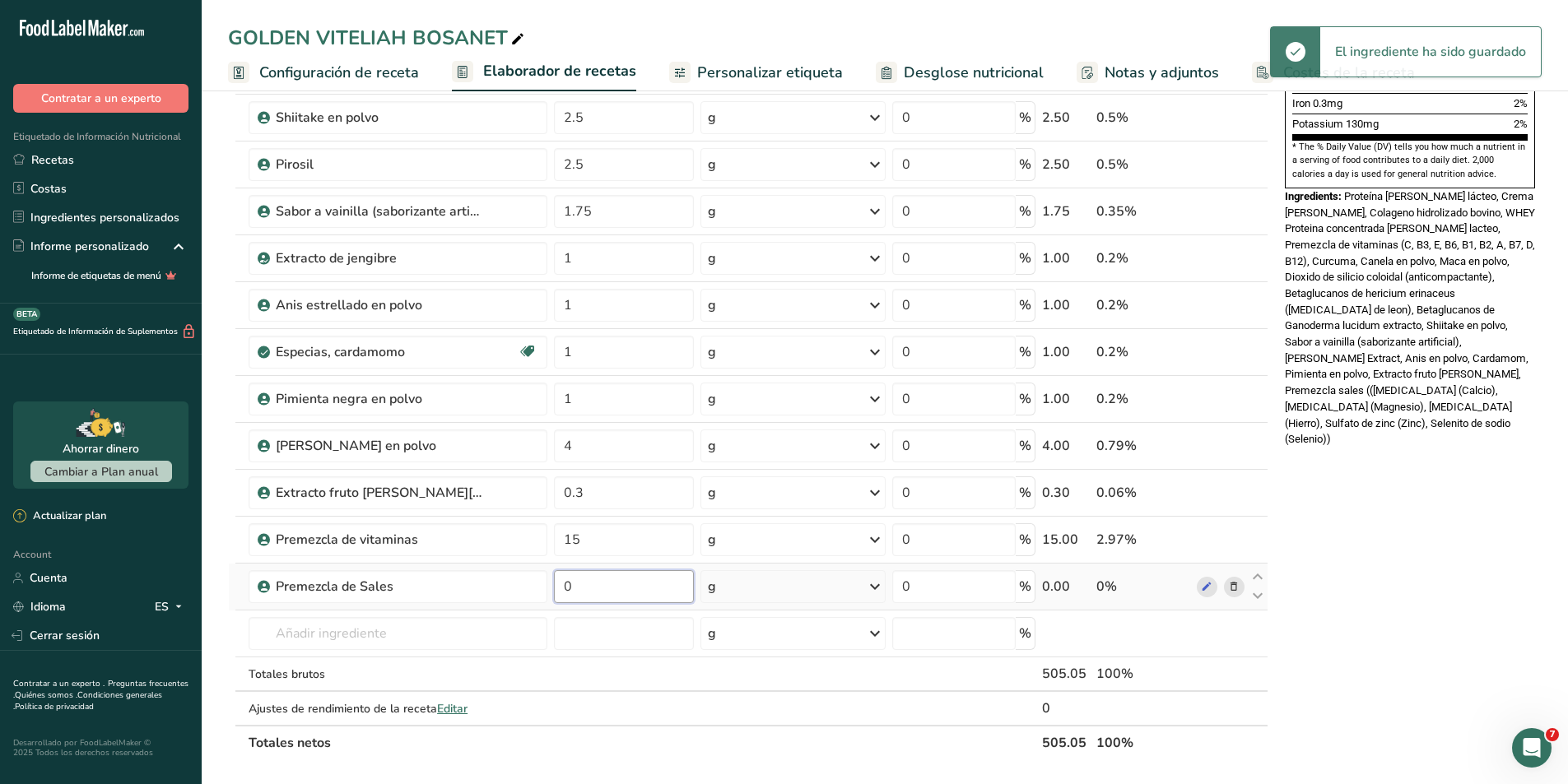
drag, startPoint x: 584, startPoint y: 587, endPoint x: 554, endPoint y: 586, distance: 30.0
click at [554, 586] on input "0" at bounding box center [624, 586] width 140 height 33
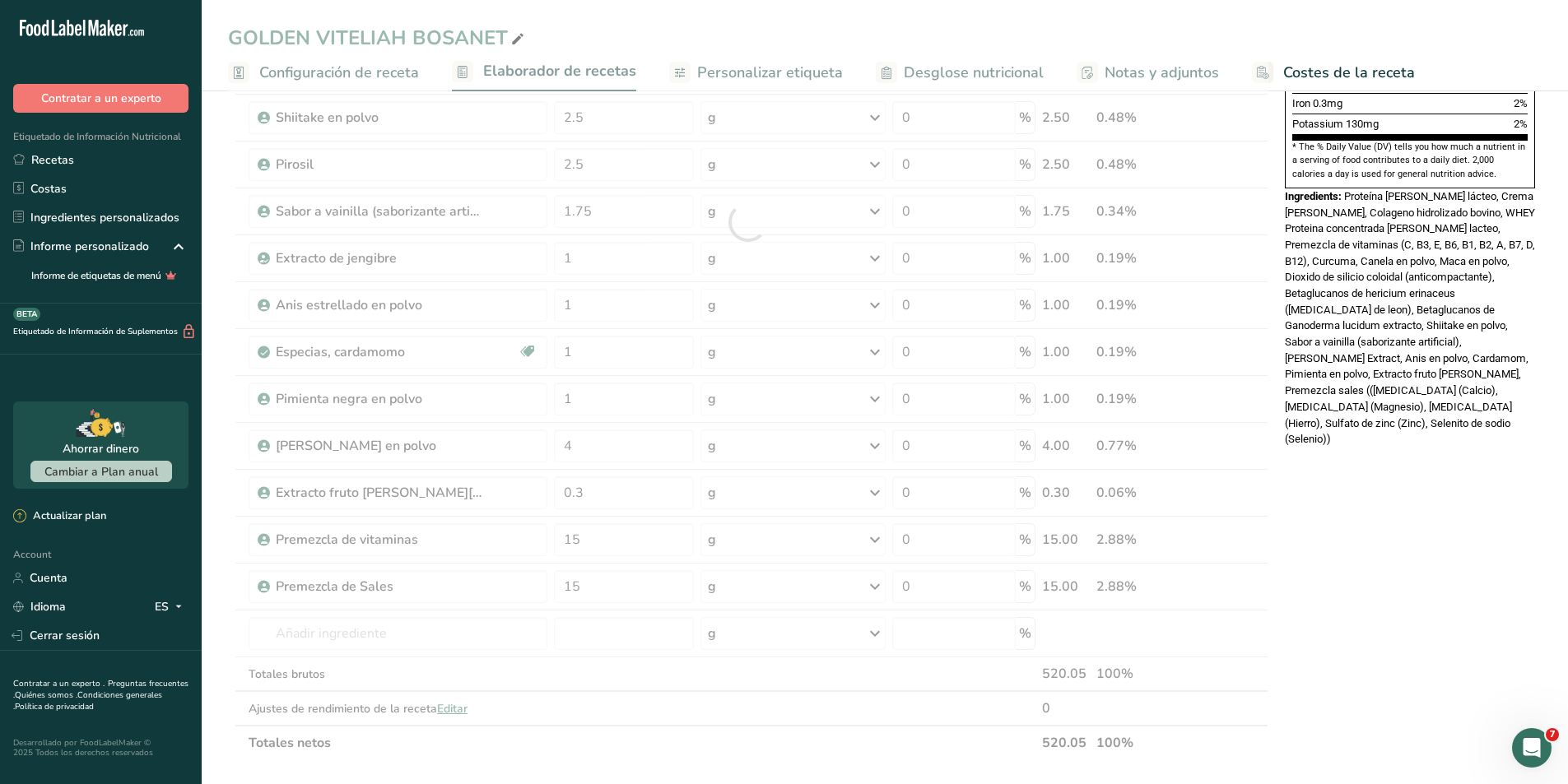
click at [1444, 543] on div "Nutrition Facts 17 Servings Per Container Serving Size 30g Amount Per Serving C…" at bounding box center [1411, 451] width 264 height 1665
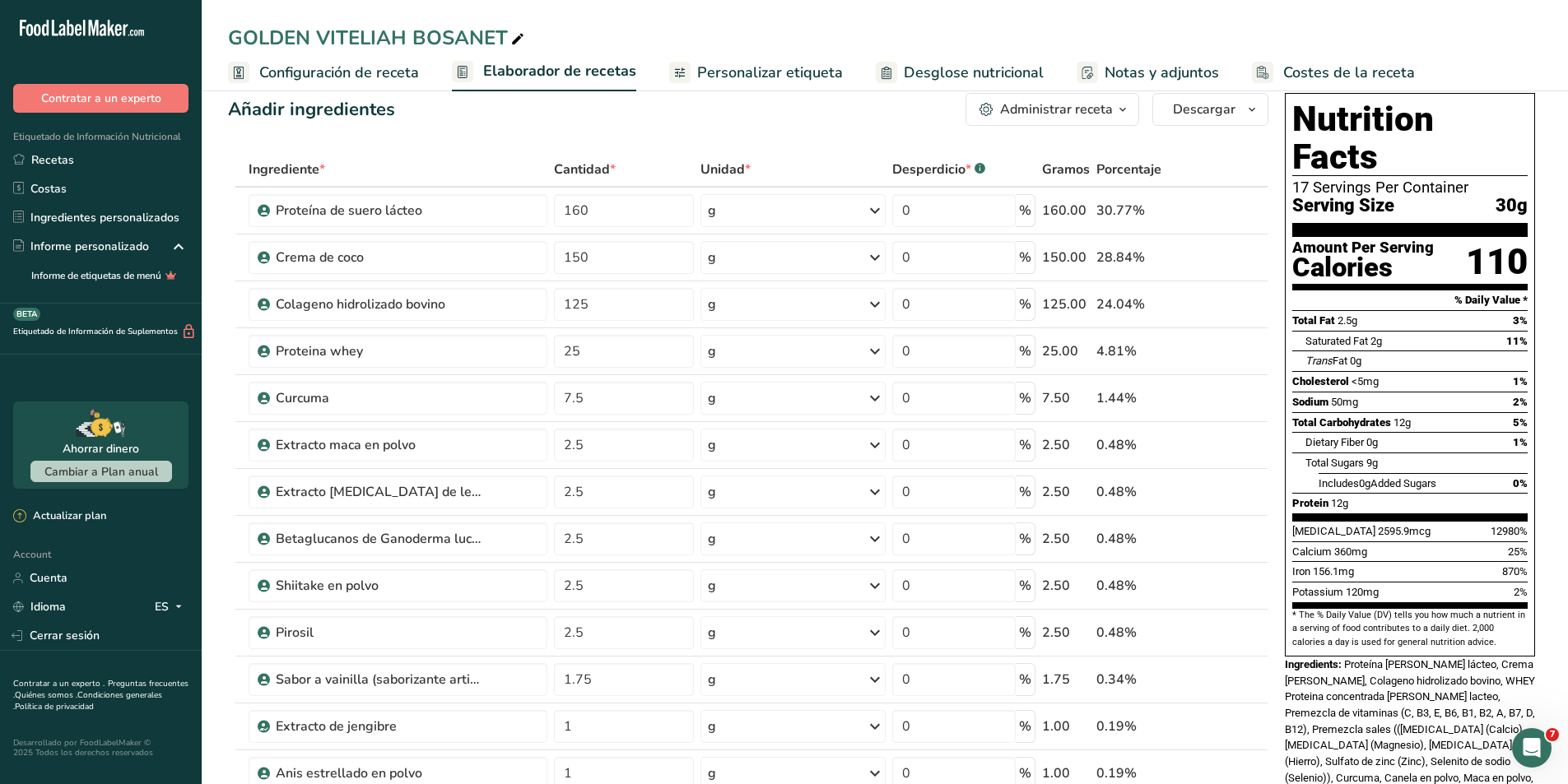
scroll to position [0, 0]
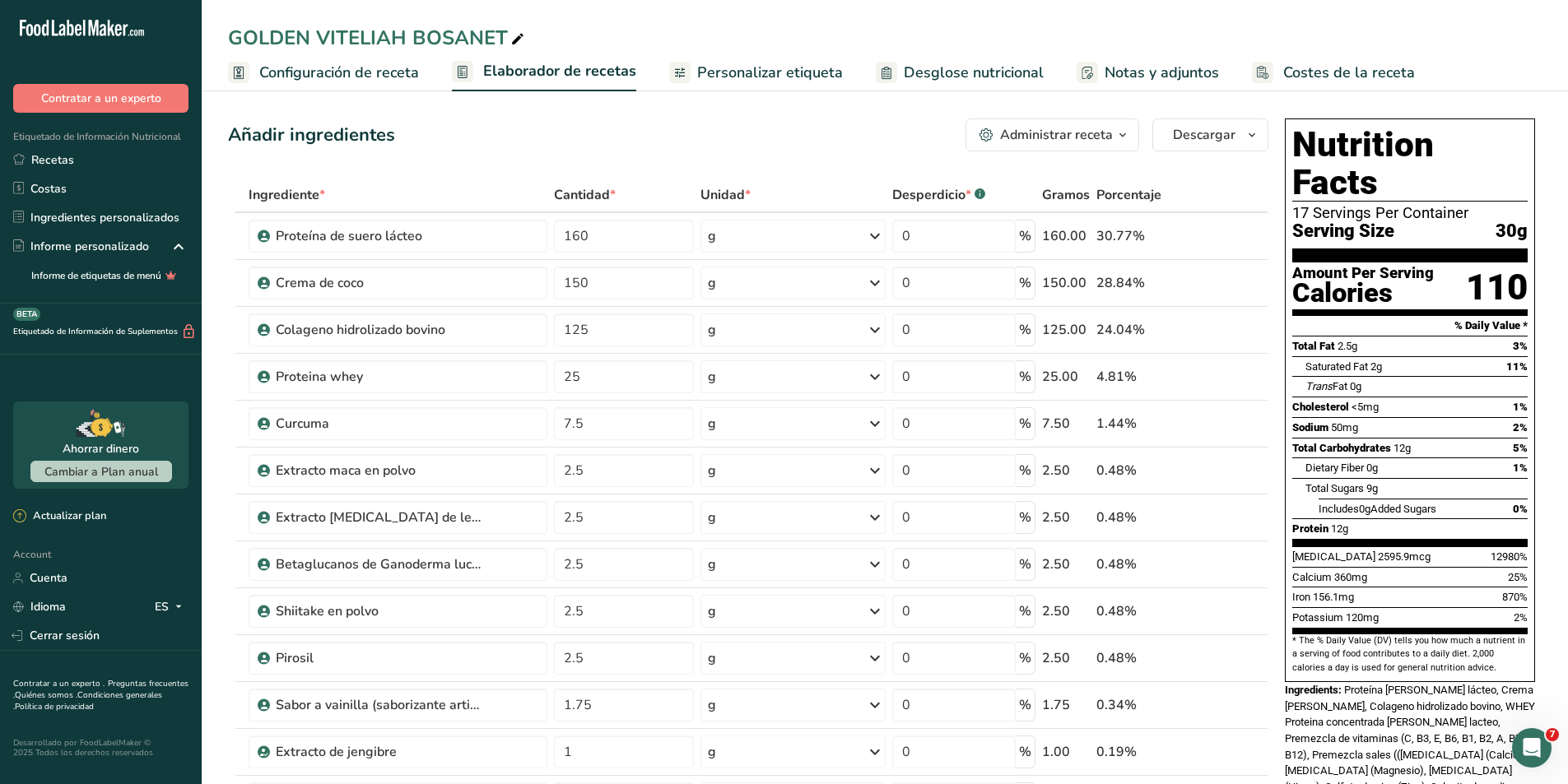
click at [1065, 137] on div "Administrar receta" at bounding box center [1057, 135] width 112 height 19
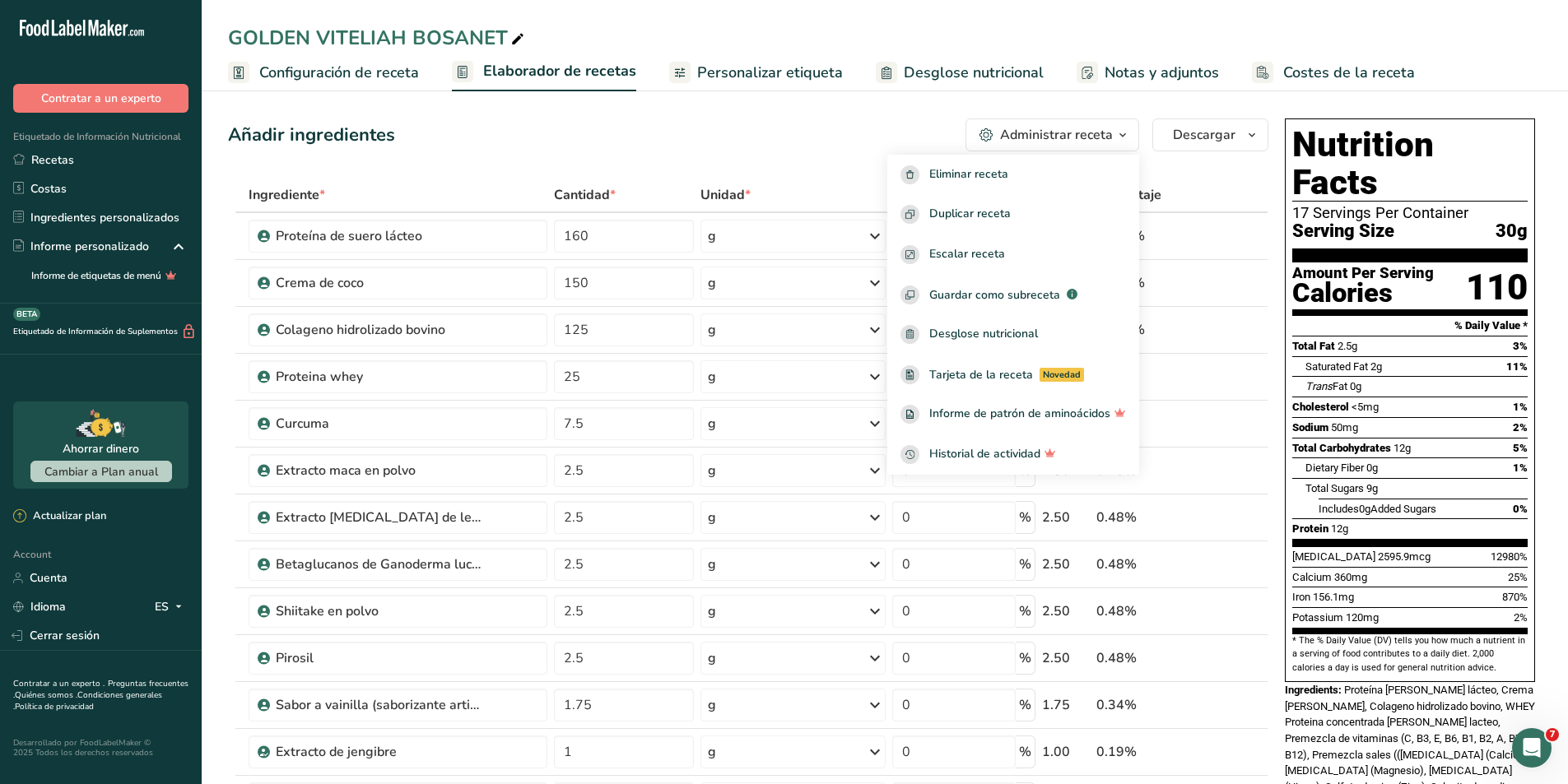
click at [759, 78] on span "Personalizar etiqueta" at bounding box center [770, 73] width 145 height 22
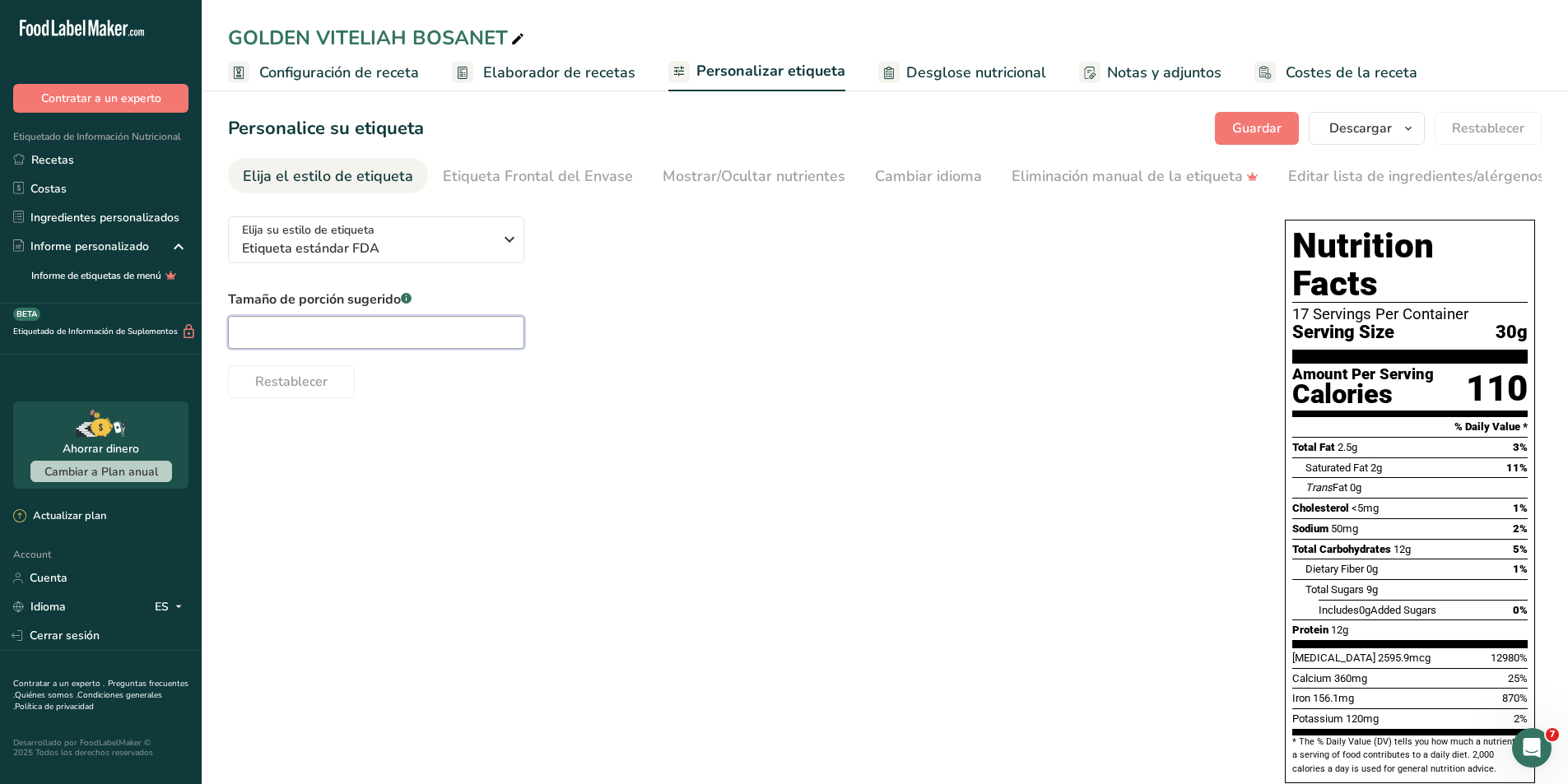
click at [368, 346] on input "text" at bounding box center [376, 332] width 297 height 33
click at [830, 346] on div "Tamaño de porción sugerido .a-a{fill:#347362;}.b-a{fill:#fff;} Restablecer" at bounding box center [740, 344] width 1024 height 109
click at [692, 180] on div "Mostrar/Ocultar nutrientes" at bounding box center [753, 176] width 182 height 22
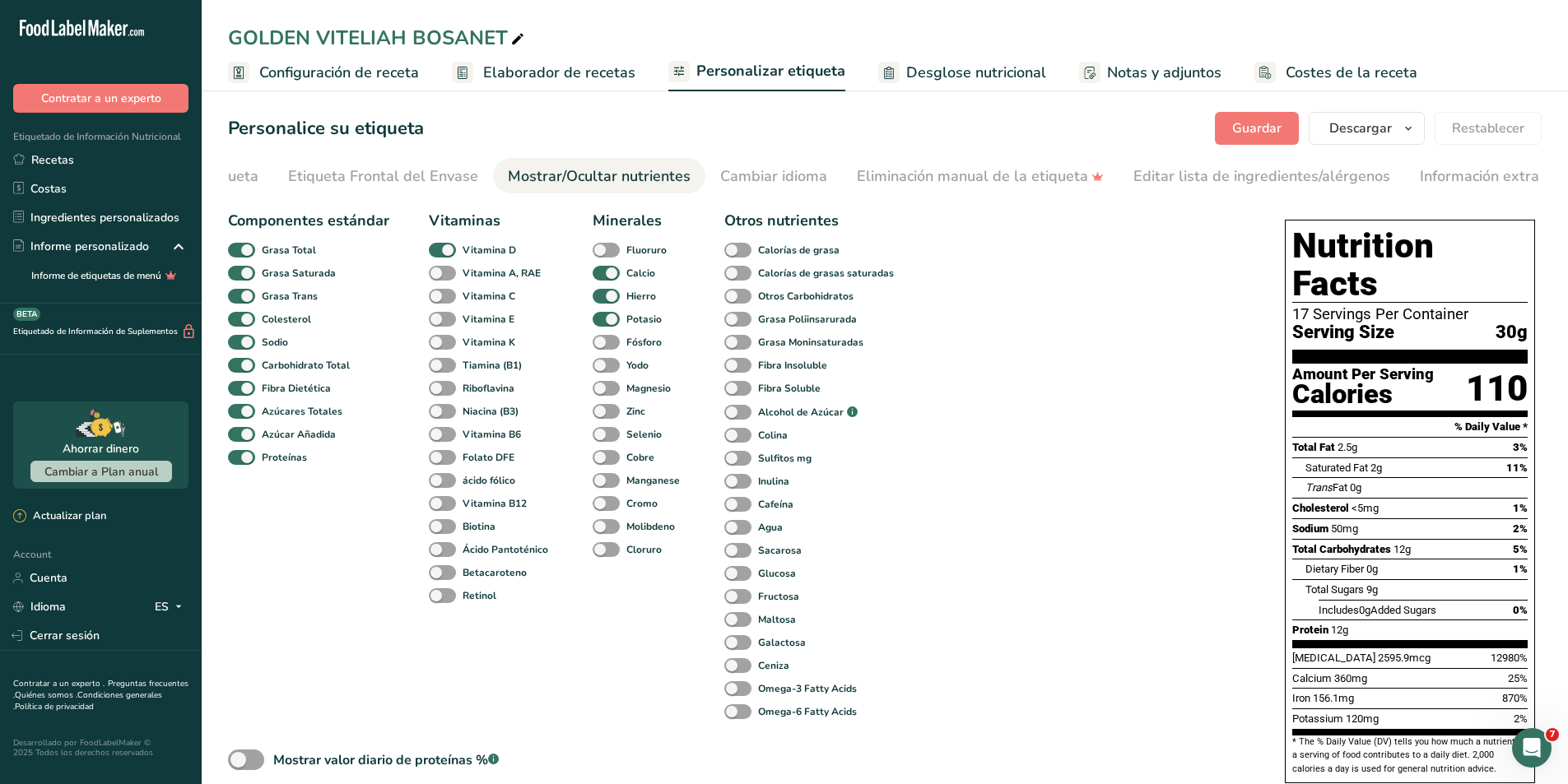
scroll to position [0, 242]
click at [607, 393] on span at bounding box center [606, 389] width 27 height 16
click at [603, 393] on input "Magnesio" at bounding box center [597, 388] width 11 height 11
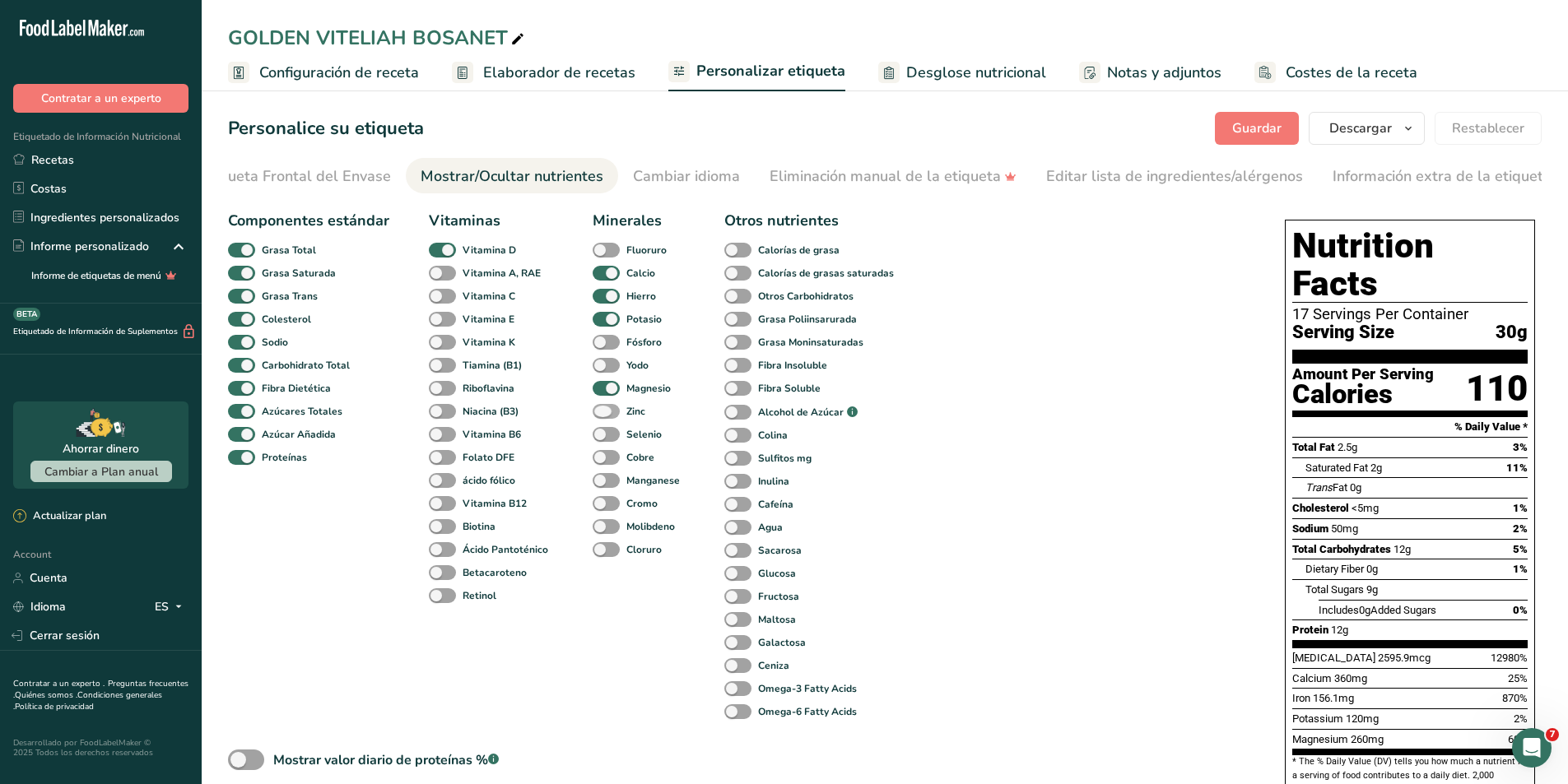
click at [606, 417] on span at bounding box center [606, 412] width 27 height 16
click at [603, 417] on input "Zinc" at bounding box center [597, 411] width 11 height 11
click at [443, 302] on span at bounding box center [442, 297] width 27 height 16
click at [439, 301] on input "Vitamina C" at bounding box center [433, 296] width 11 height 11
click at [438, 281] on span at bounding box center [442, 273] width 27 height 16
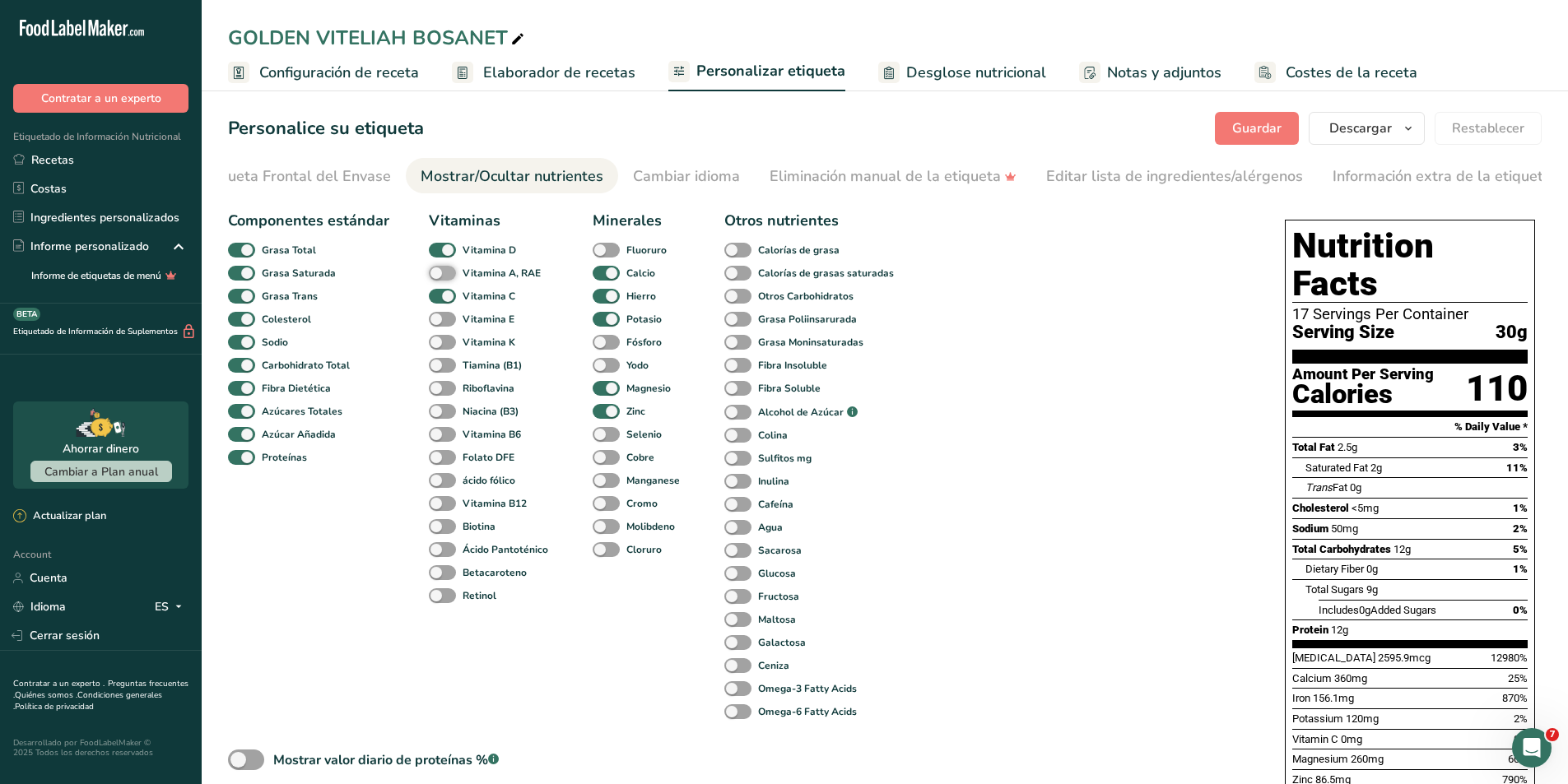
click at [438, 278] on input "Vitamina A, RAE" at bounding box center [433, 272] width 11 height 11
click at [433, 373] on span at bounding box center [442, 365] width 27 height 16
click at [433, 370] on input "Tiamina (B1)" at bounding box center [433, 364] width 11 height 11
click at [433, 394] on span at bounding box center [442, 389] width 27 height 16
click at [433, 393] on input "Riboflavina" at bounding box center [433, 388] width 11 height 11
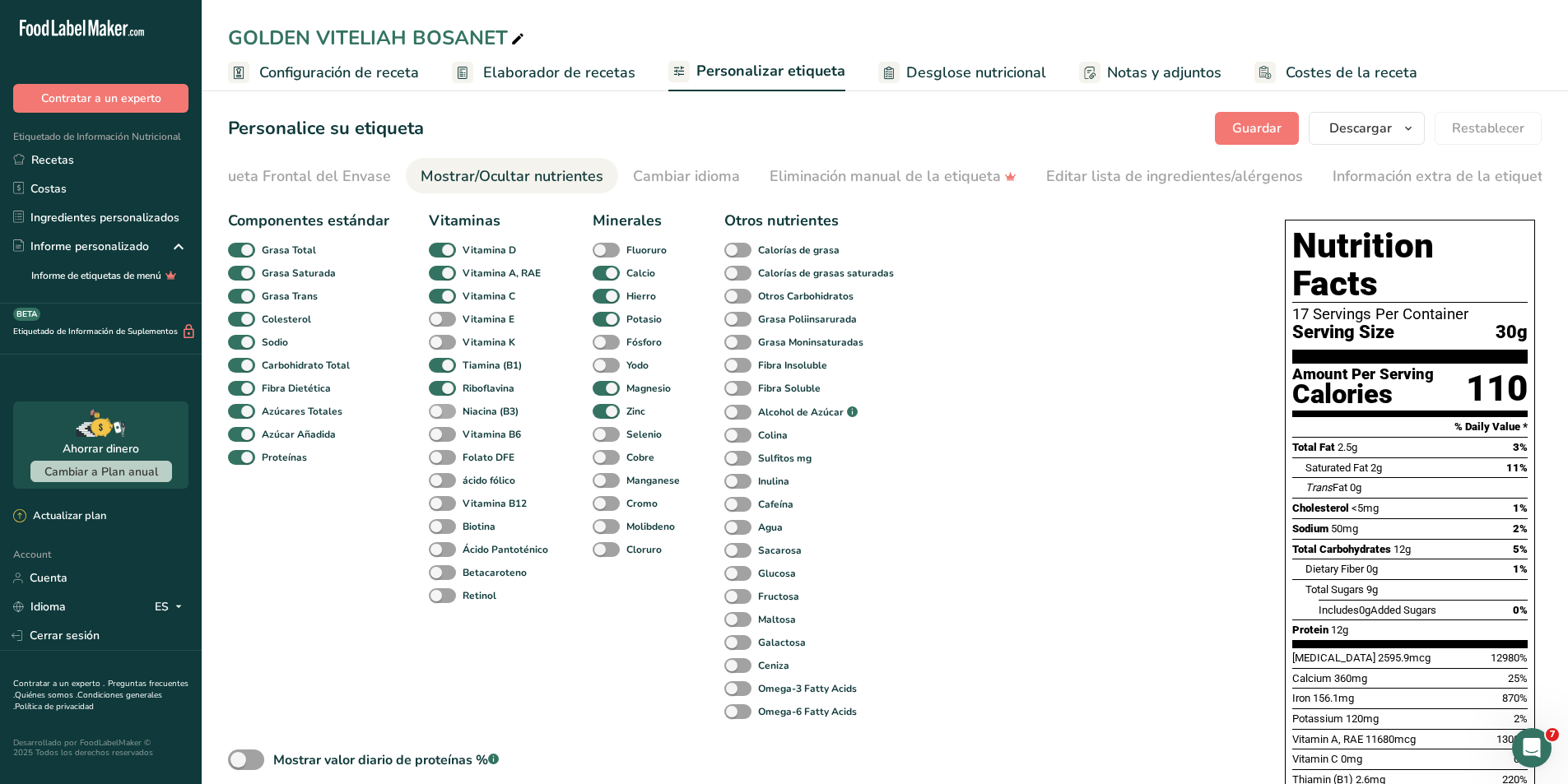
click at [433, 417] on span at bounding box center [442, 412] width 27 height 16
click at [433, 417] on input "Niacina (B3)" at bounding box center [433, 411] width 11 height 11
click at [440, 443] on span at bounding box center [442, 435] width 27 height 16
click at [439, 439] on input "Vitamina B6" at bounding box center [433, 433] width 11 height 11
click at [436, 504] on span at bounding box center [442, 504] width 27 height 16
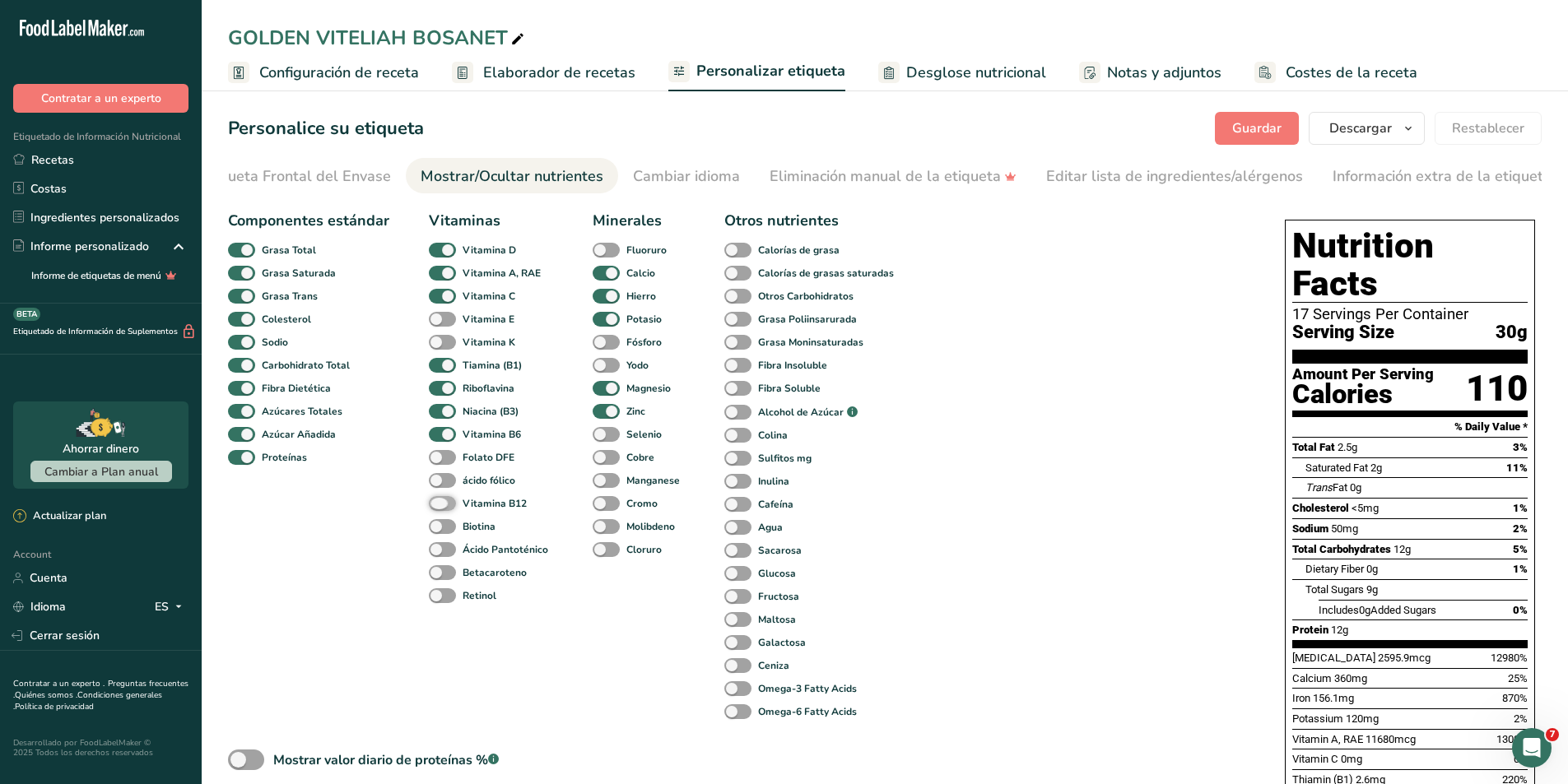
click at [436, 504] on input "Vitamina B12" at bounding box center [433, 503] width 11 height 11
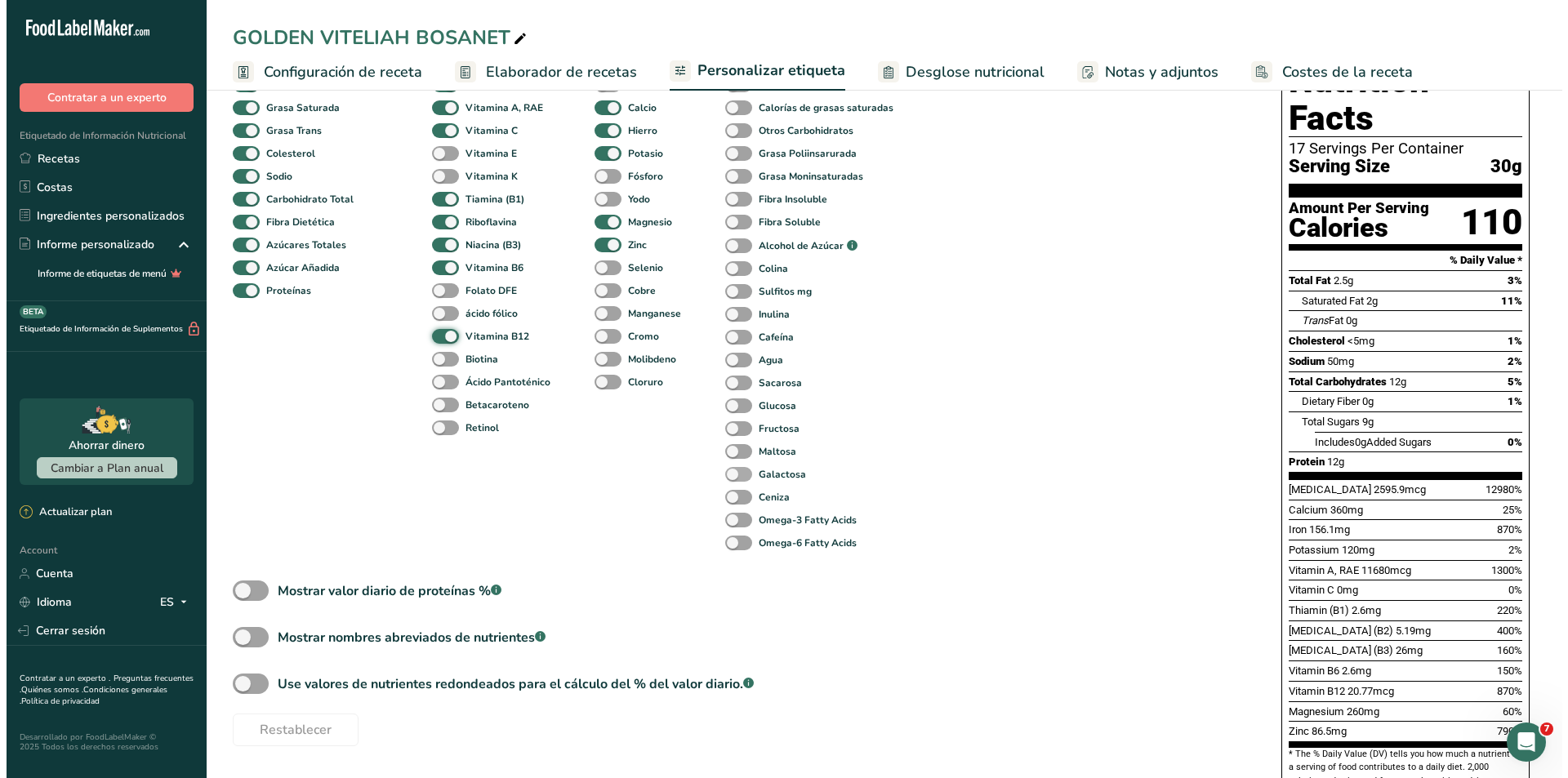
scroll to position [0, 0]
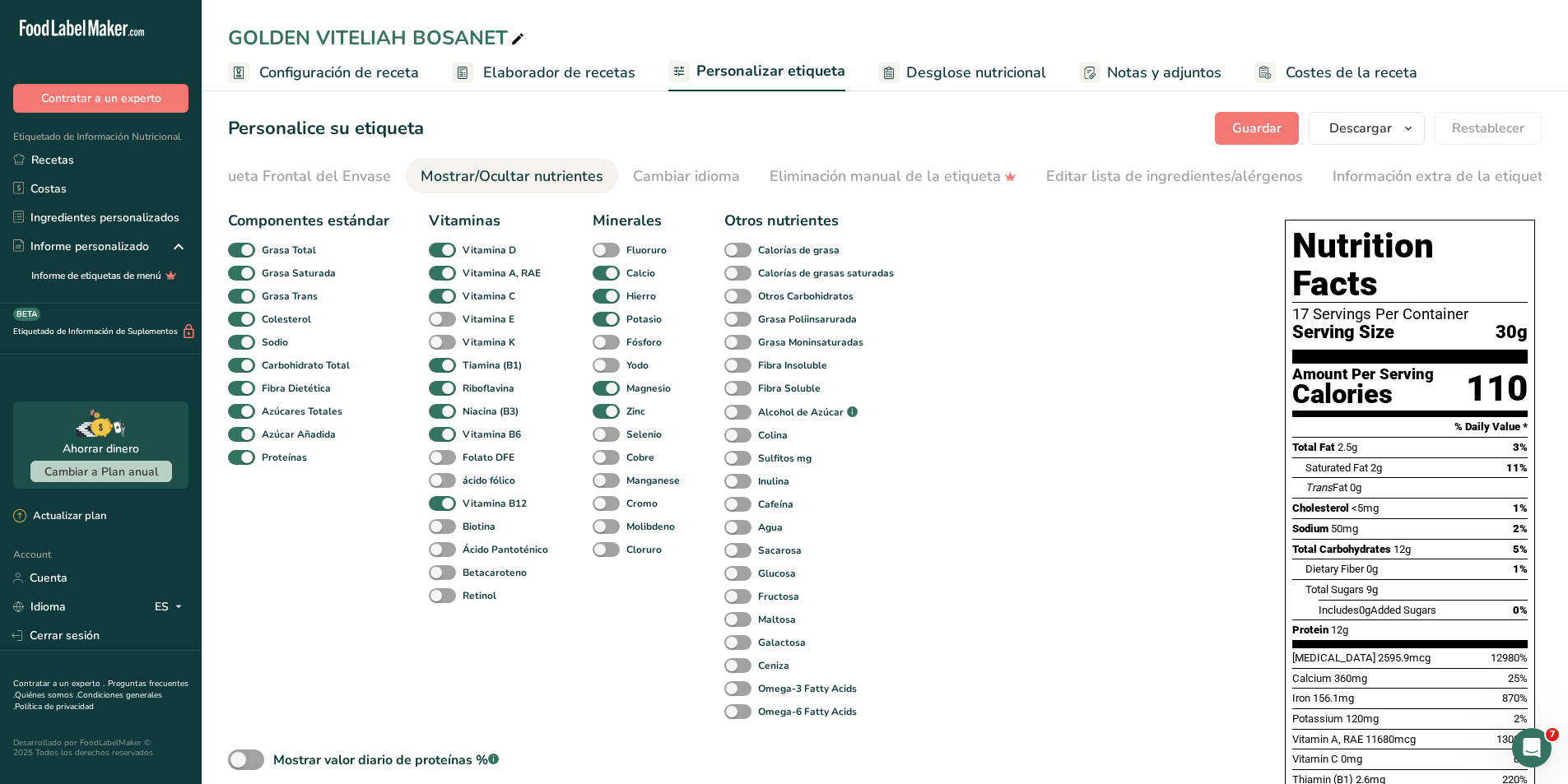
click at [377, 80] on span "Configuración de receta" at bounding box center [338, 73] width 160 height 22
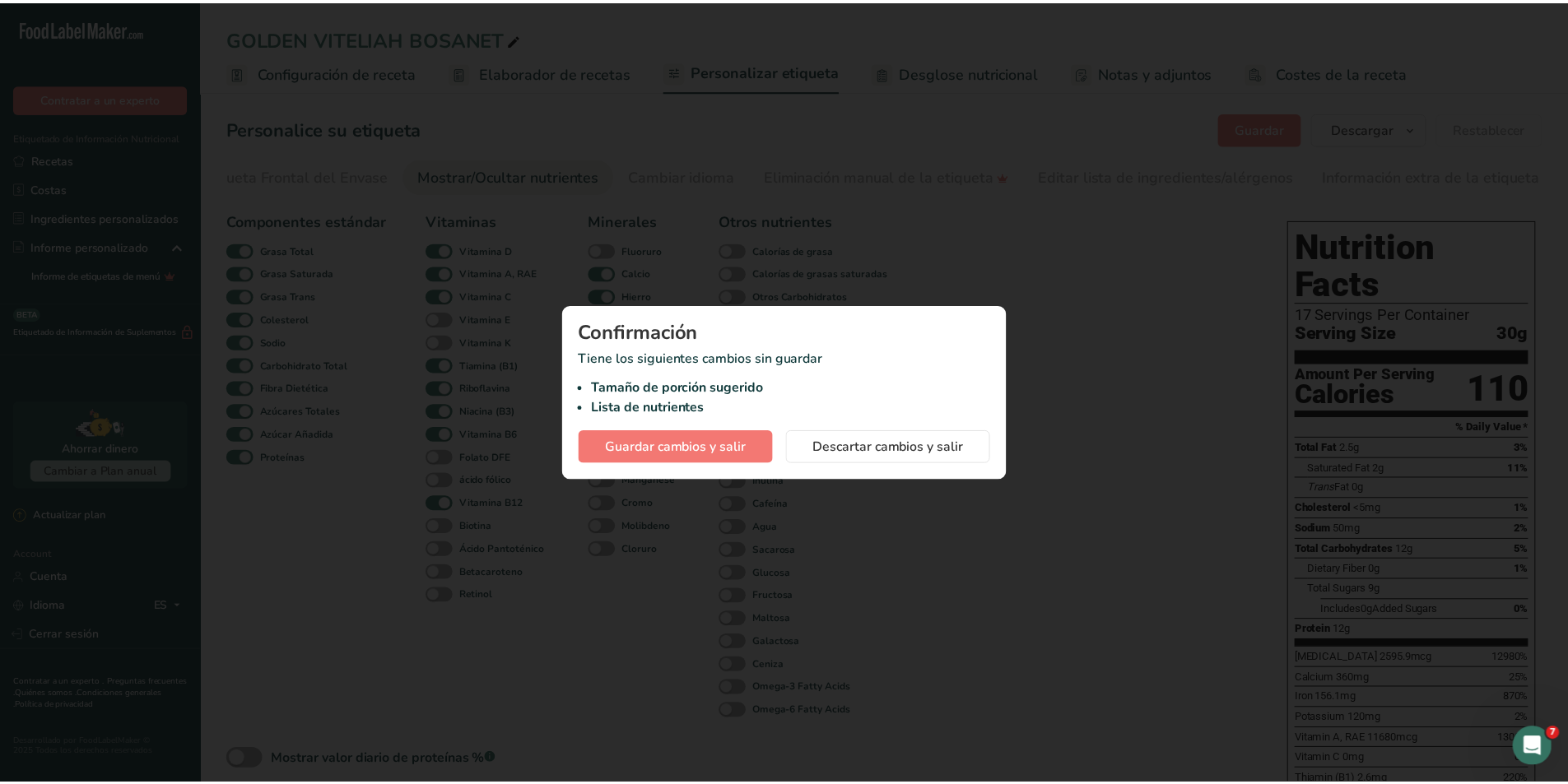
scroll to position [0, 230]
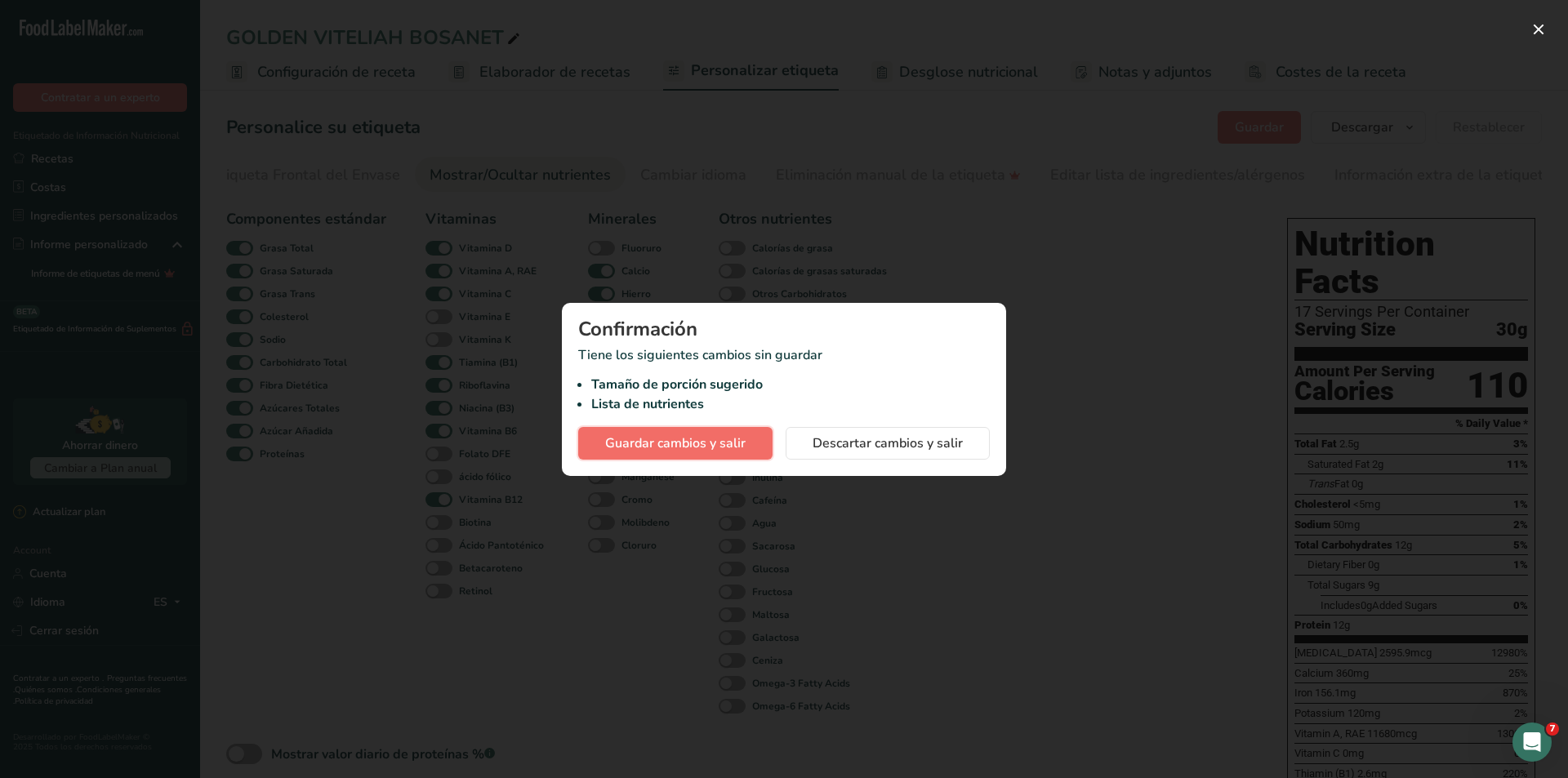
click at [708, 436] on span "Guardar cambios y salir" at bounding box center [675, 443] width 140 height 19
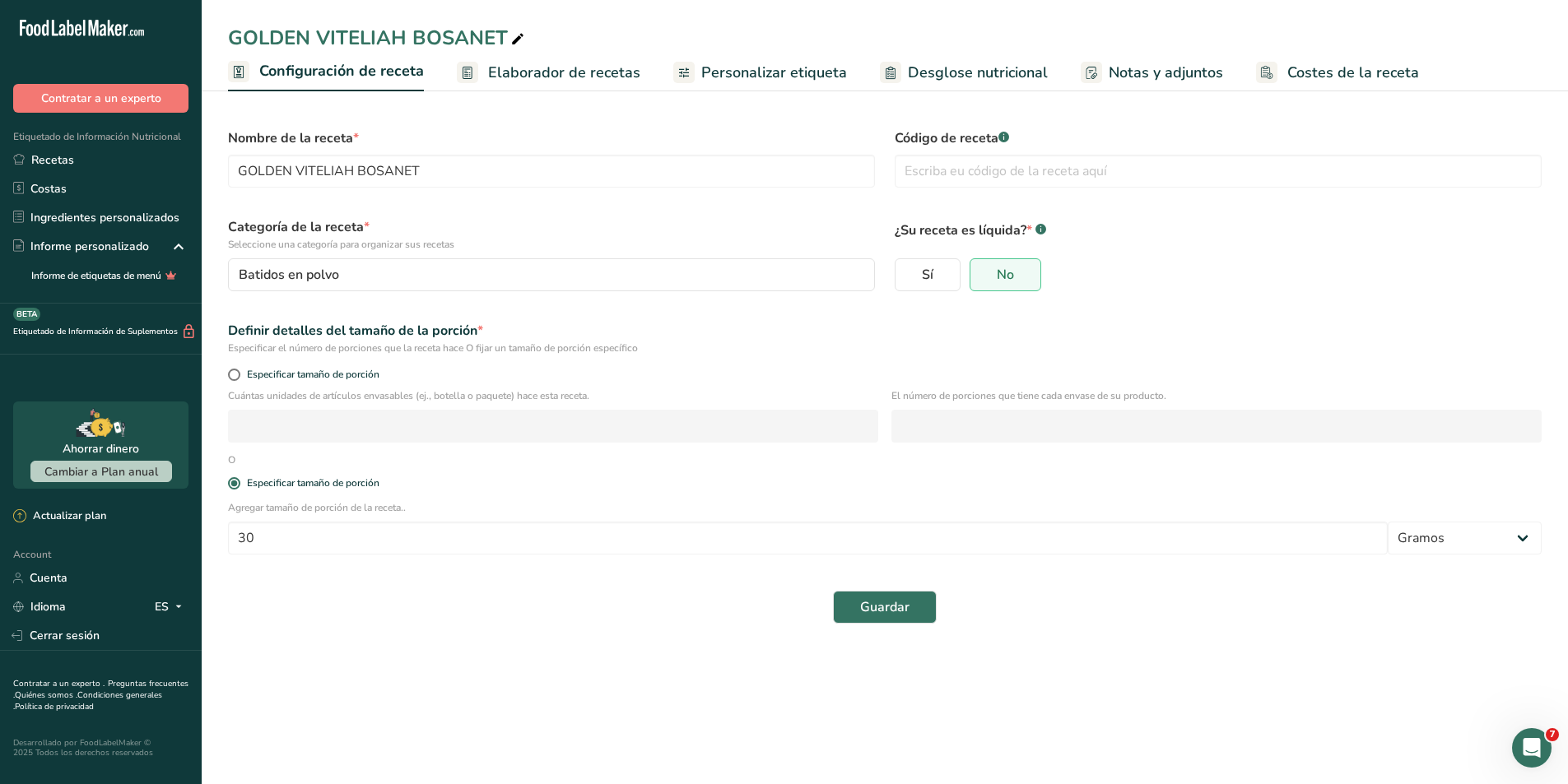
click at [547, 78] on span "Elaborador de recetas" at bounding box center [563, 73] width 152 height 22
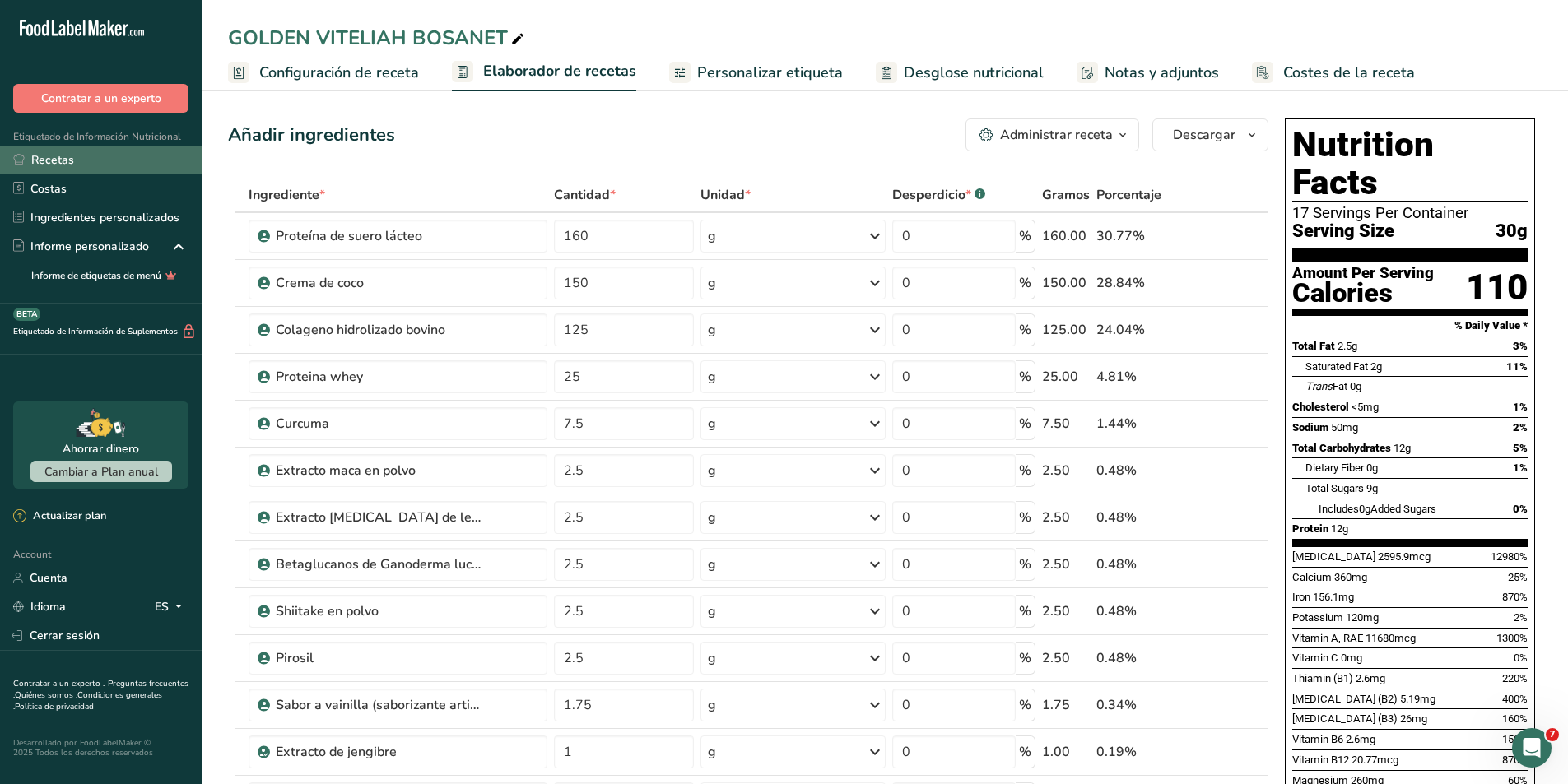
click at [72, 162] on link "Recetas" at bounding box center [101, 160] width 202 height 29
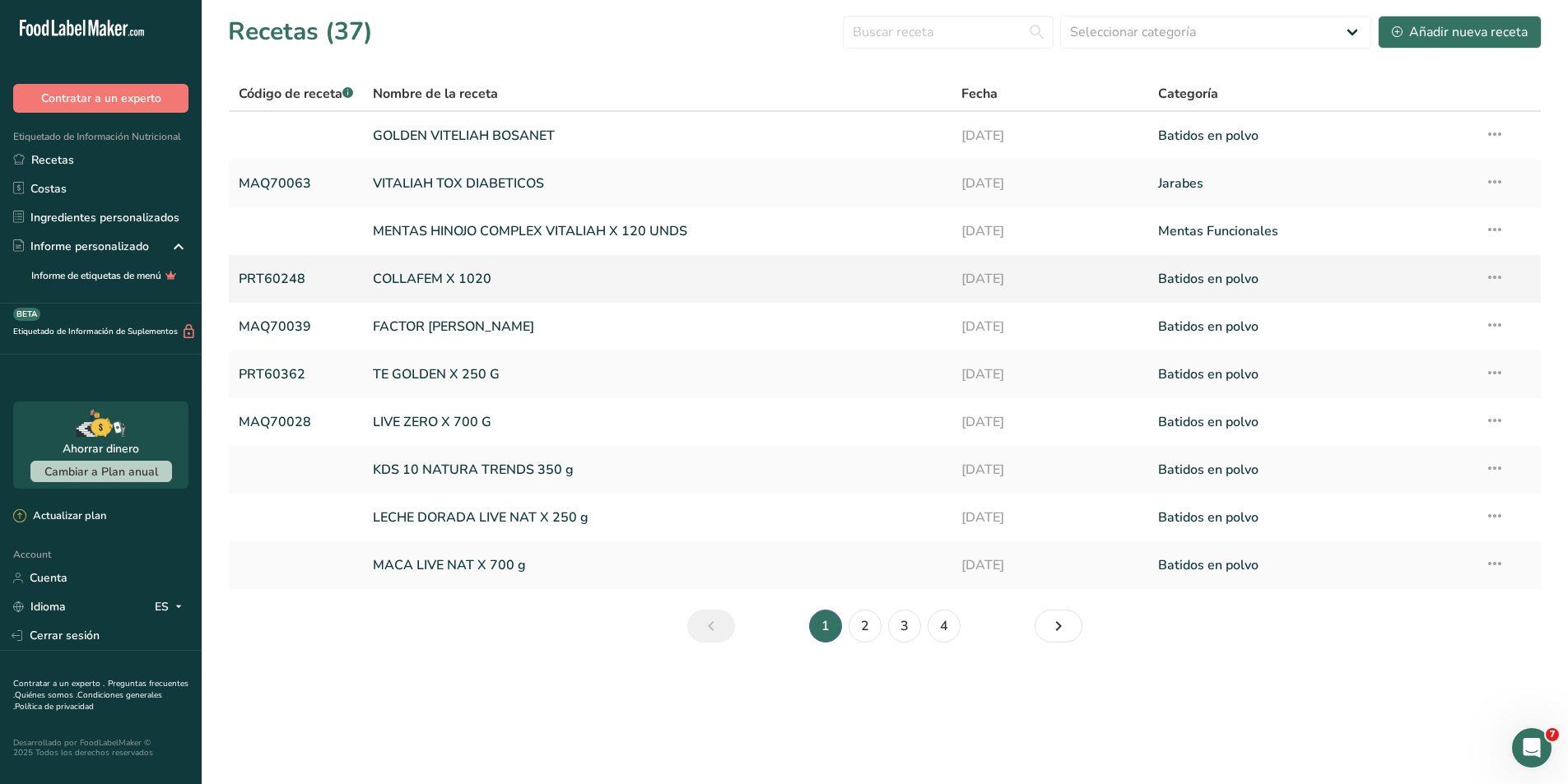
click at [266, 268] on link "PRT60248" at bounding box center [296, 279] width 114 height 35
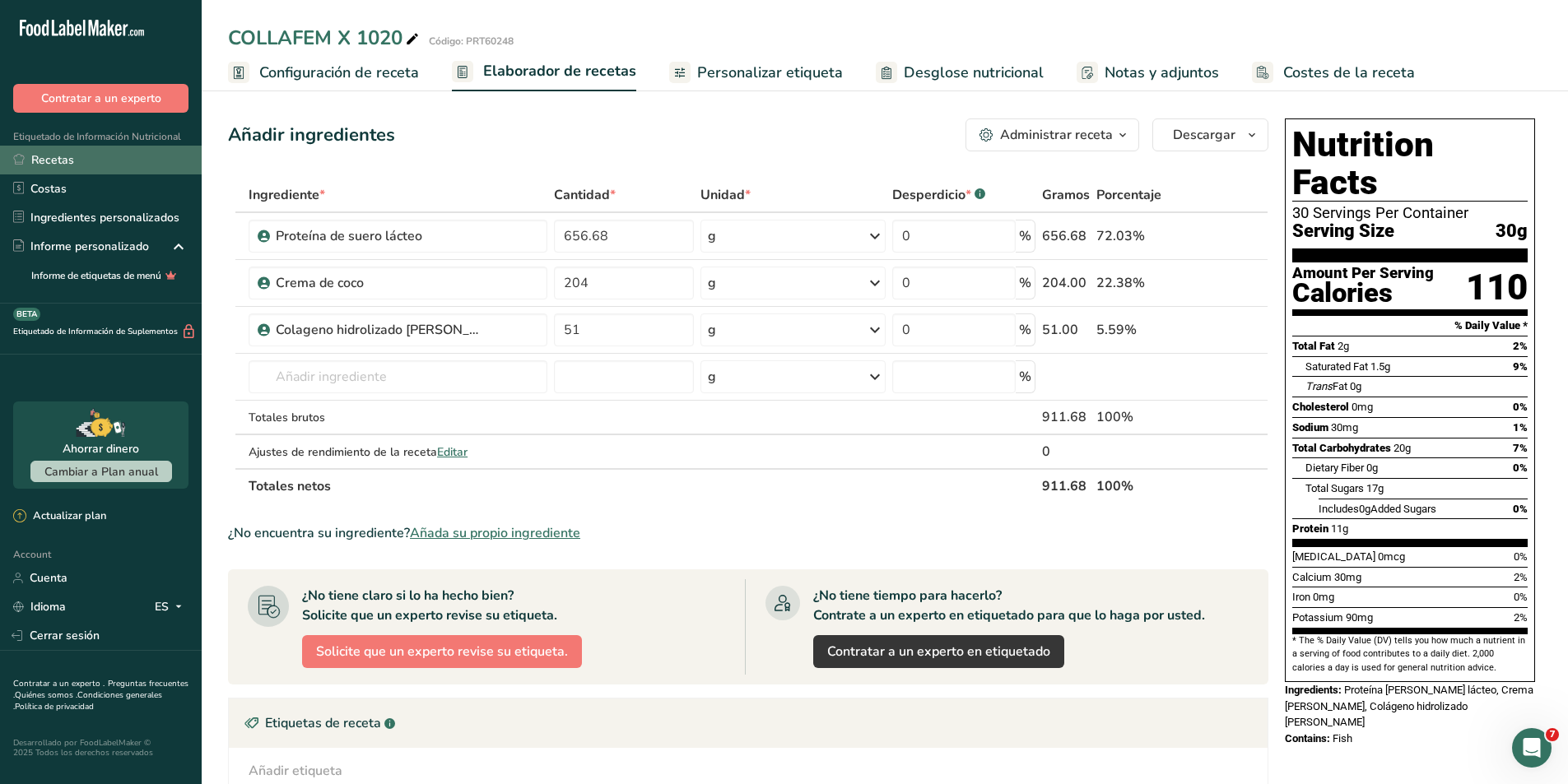
click at [87, 159] on link "Recetas" at bounding box center [101, 160] width 202 height 29
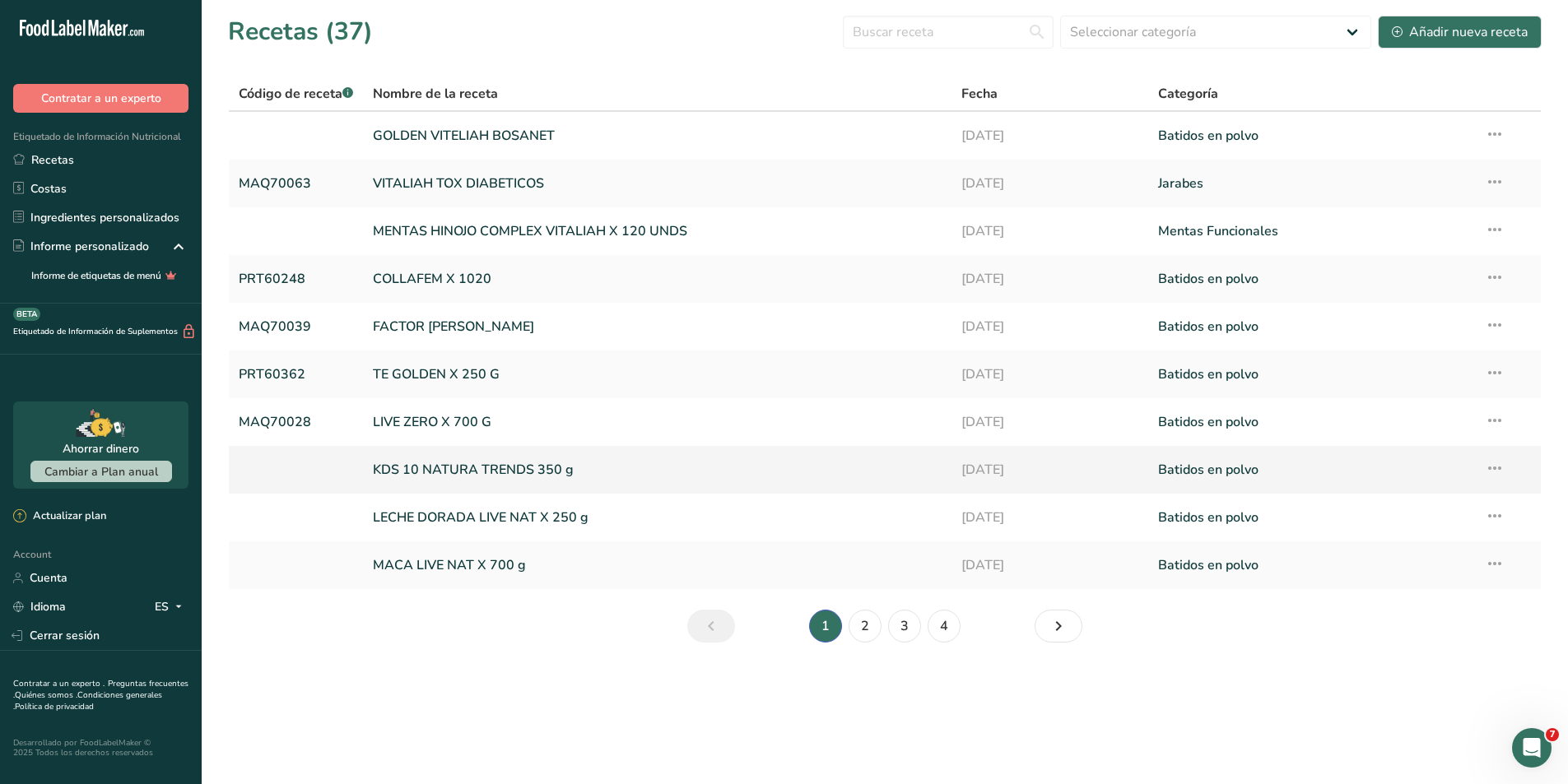
click at [325, 467] on link at bounding box center [296, 470] width 114 height 35
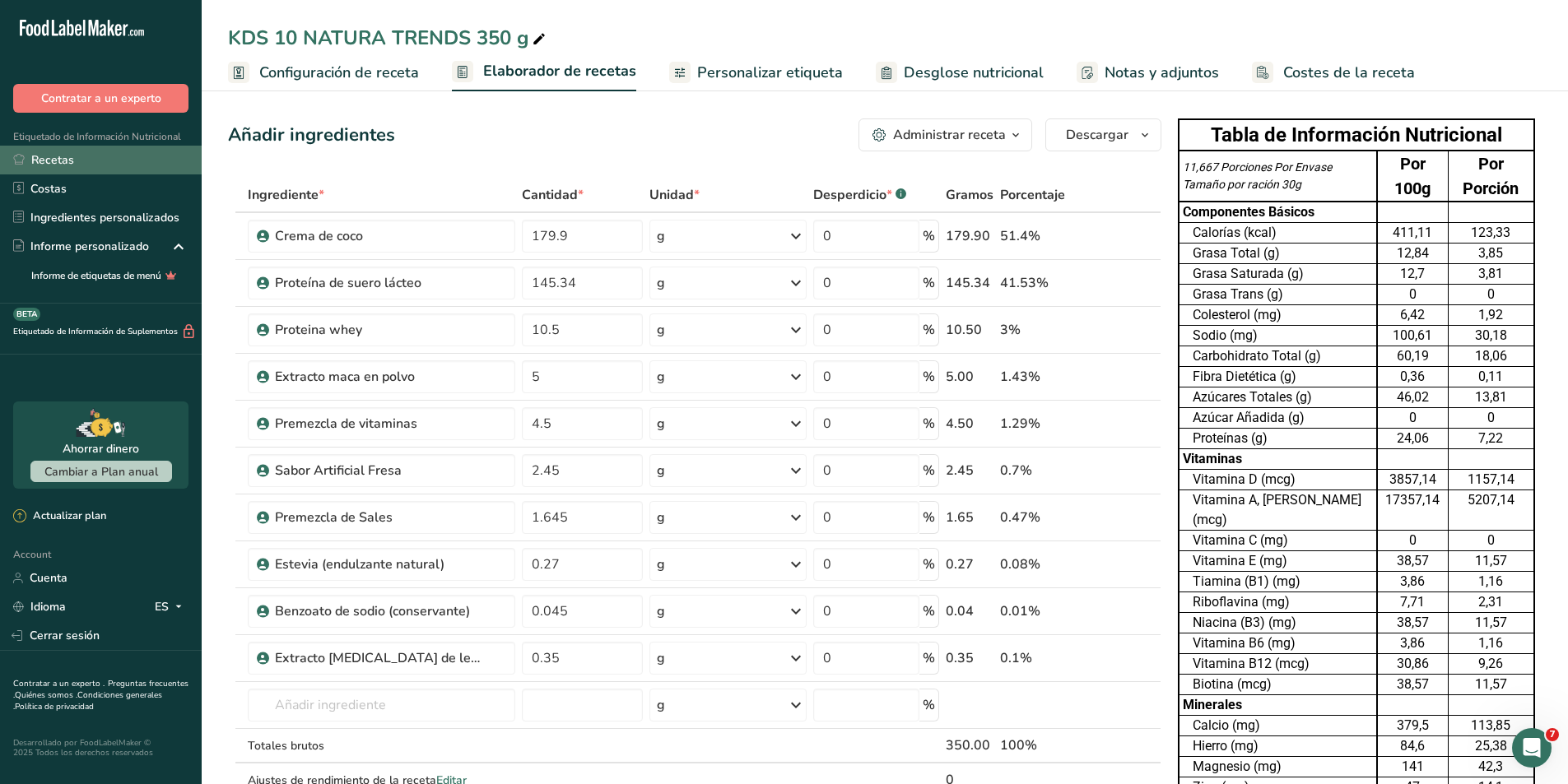
click at [94, 167] on link "Recetas" at bounding box center [101, 160] width 202 height 29
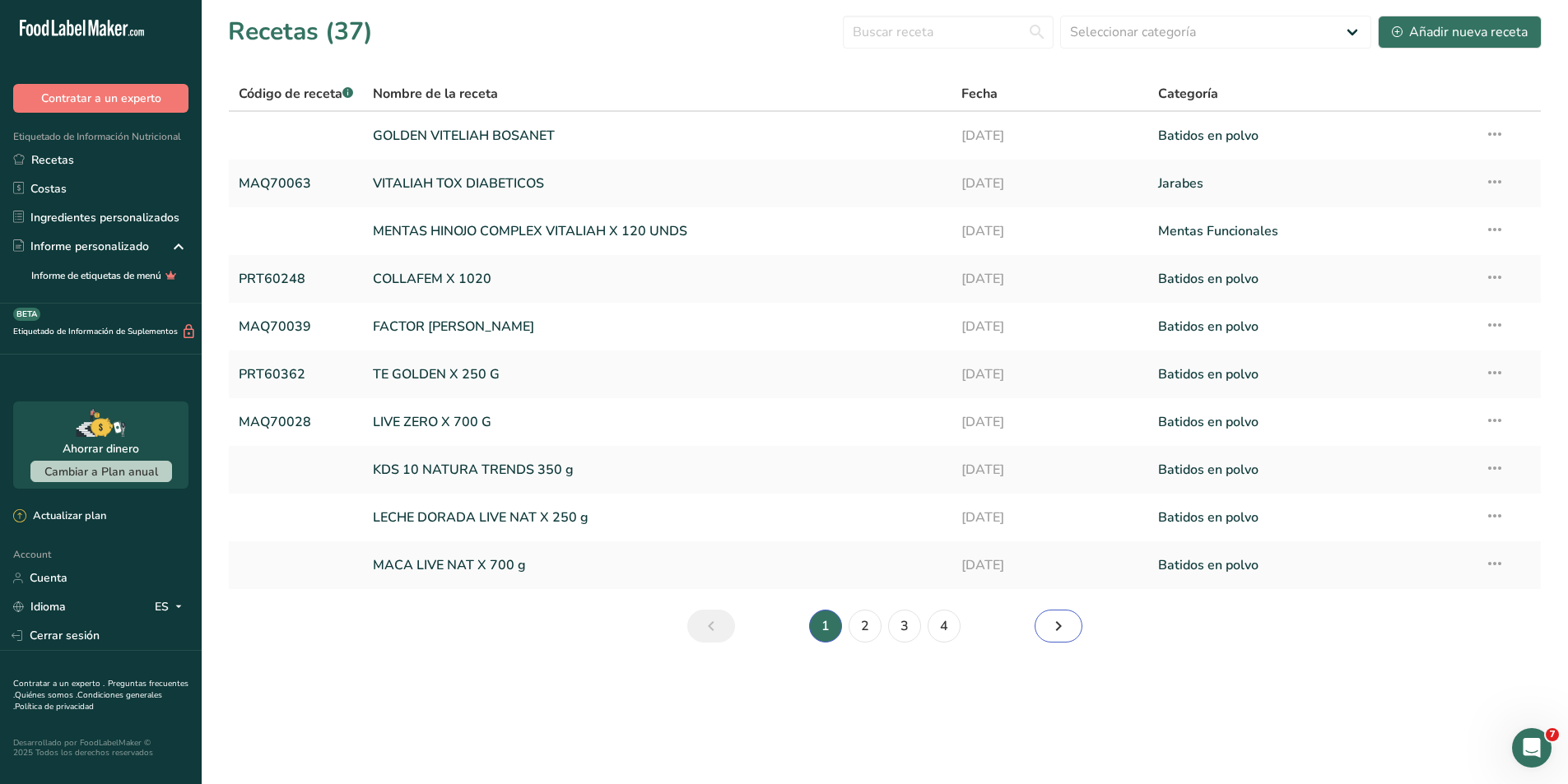
click at [1072, 629] on link "Siguiente página" at bounding box center [1058, 626] width 48 height 33
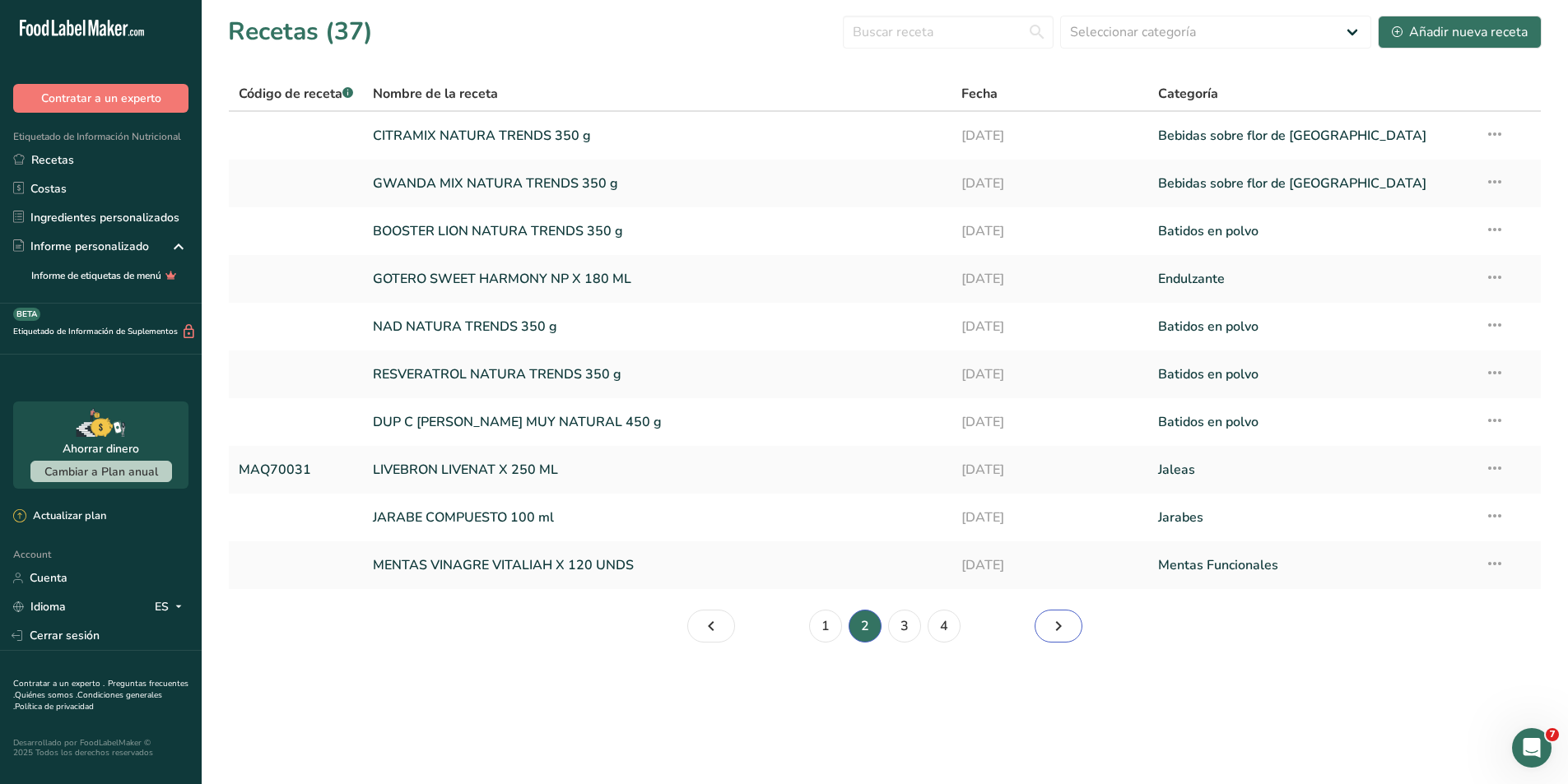
click at [1072, 629] on link "Página 3." at bounding box center [1058, 626] width 48 height 33
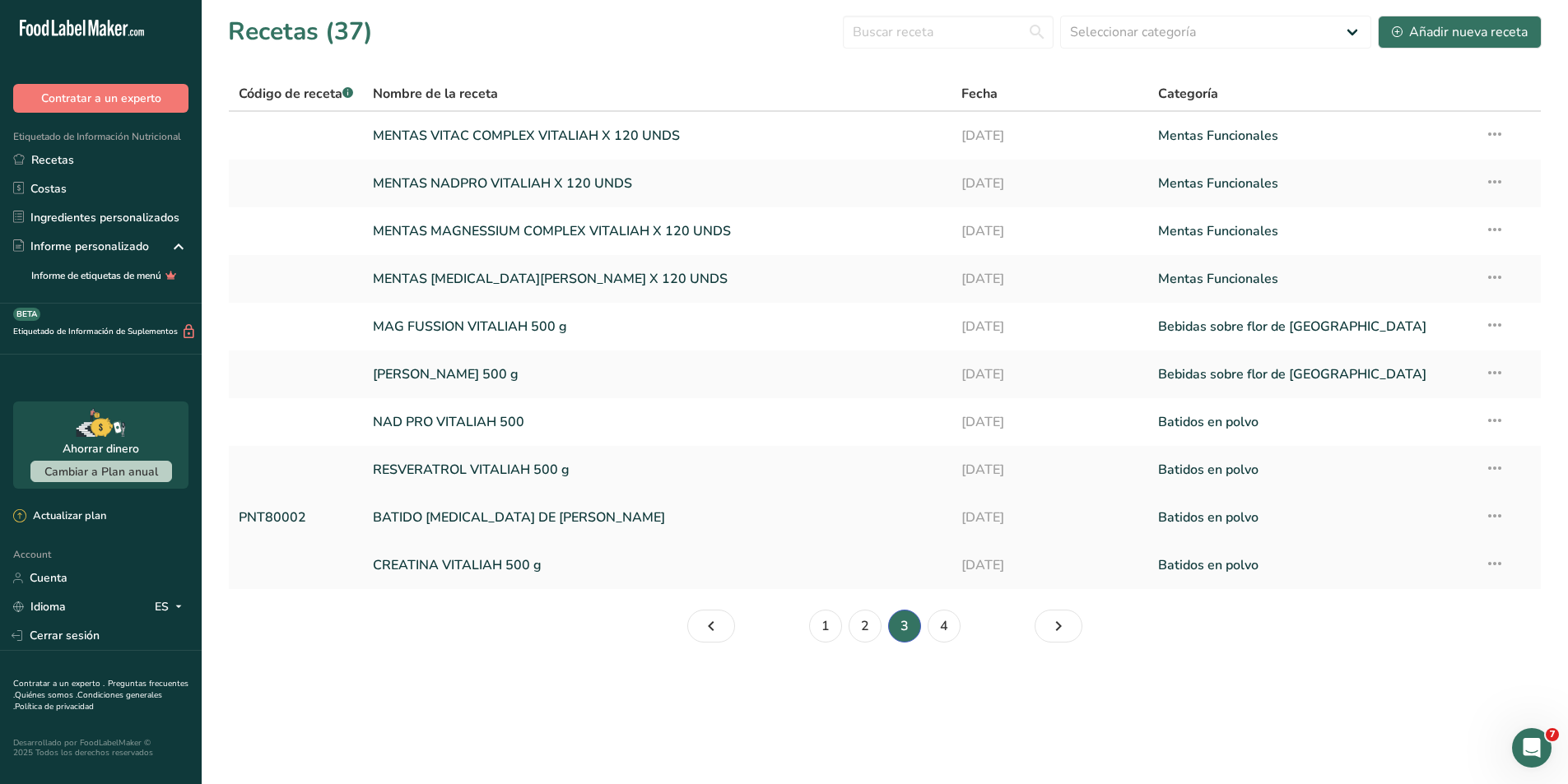
click at [287, 513] on link "PNT80002" at bounding box center [296, 517] width 114 height 35
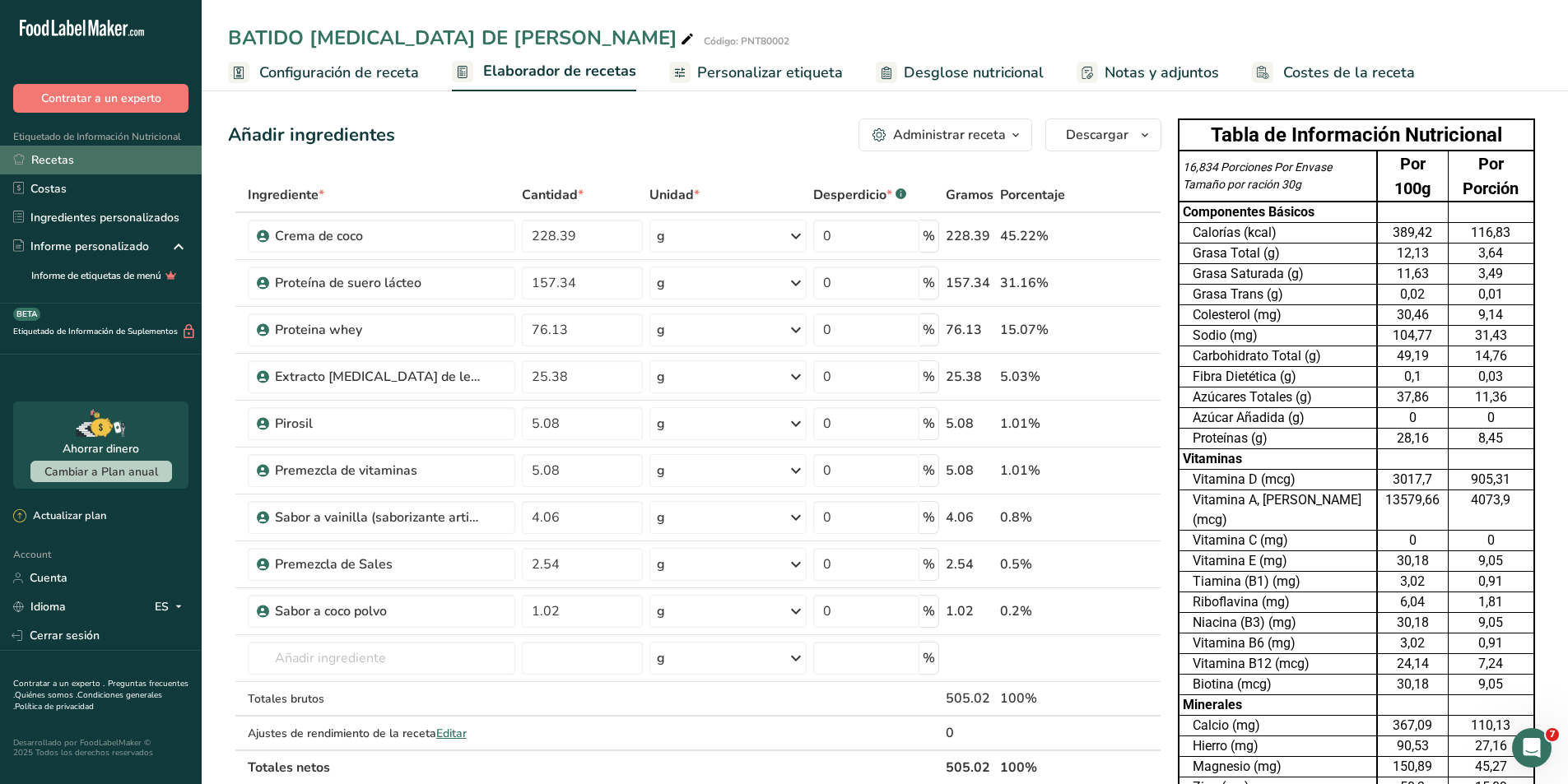
click at [63, 157] on link "Recetas" at bounding box center [101, 160] width 202 height 29
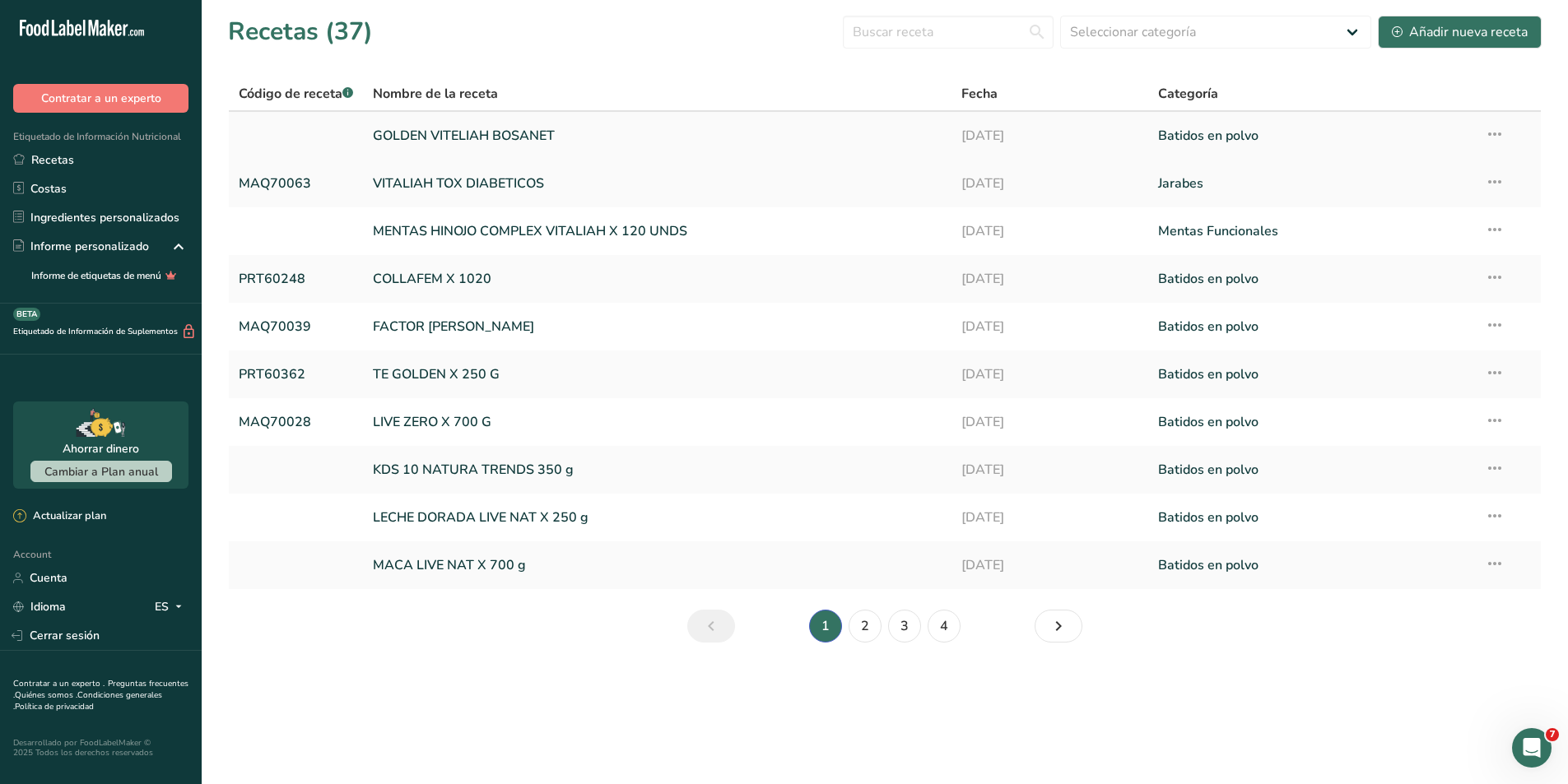
click at [271, 139] on link at bounding box center [296, 136] width 114 height 35
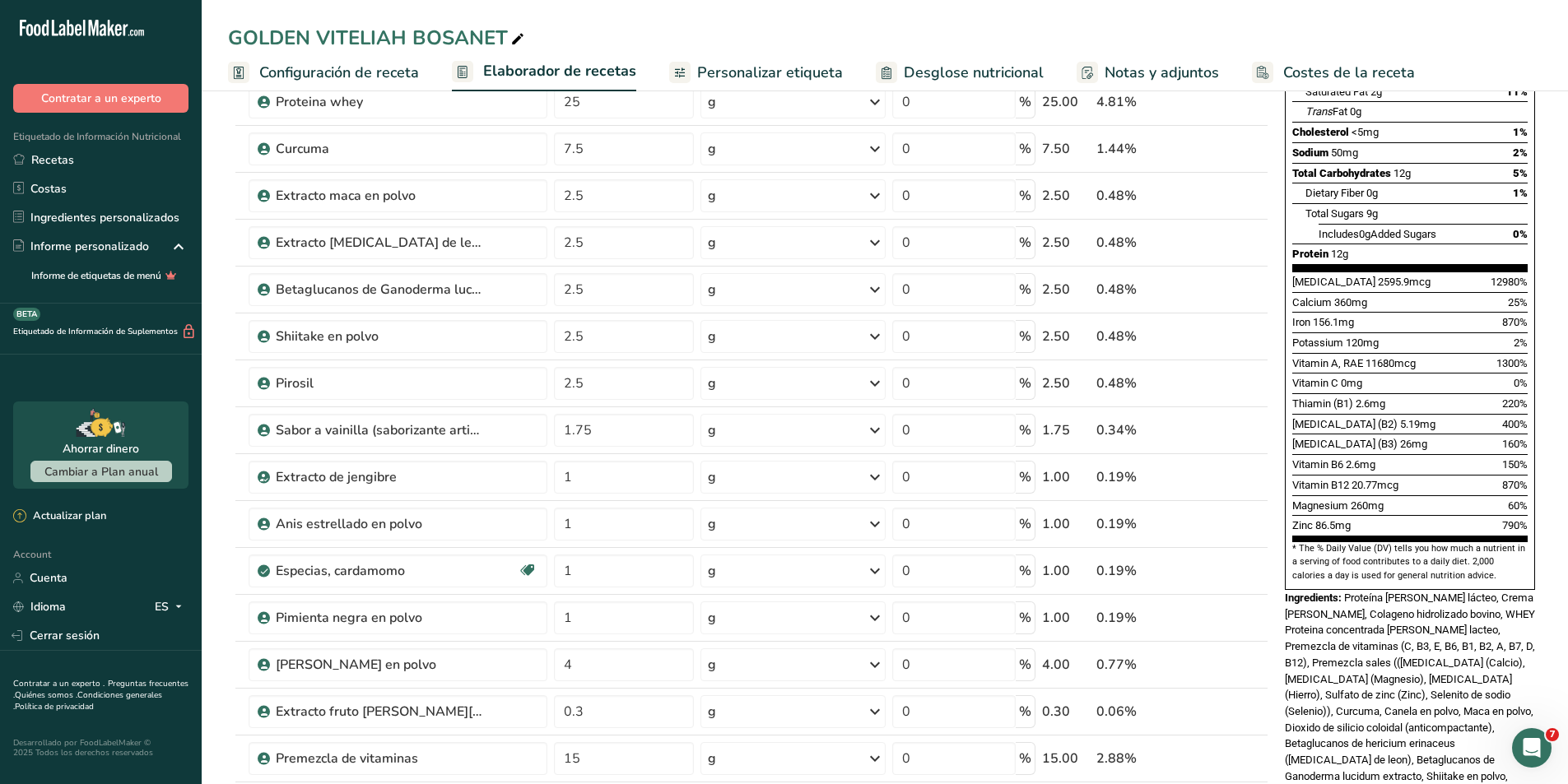
scroll to position [412, 0]
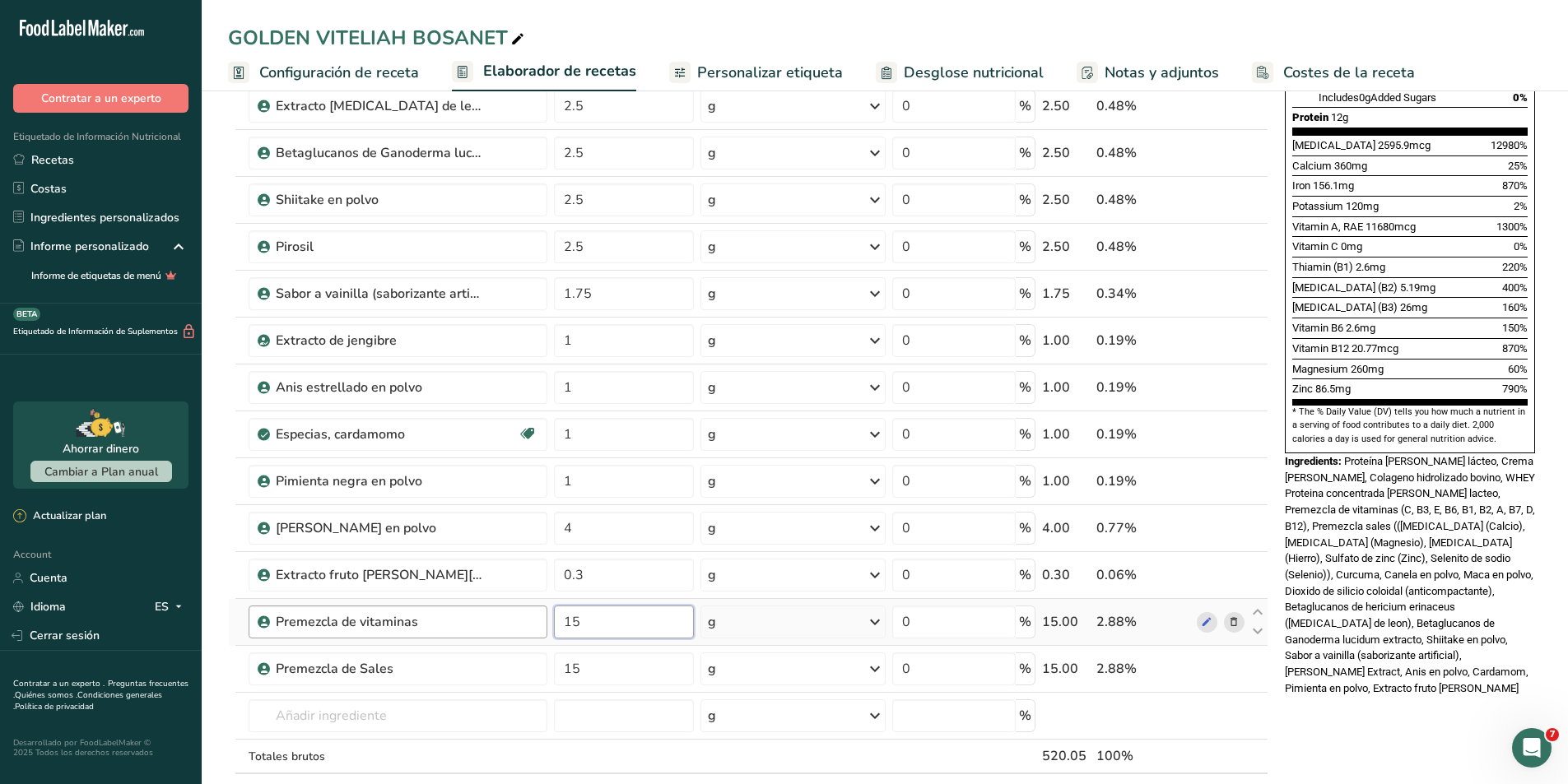
drag, startPoint x: 643, startPoint y: 625, endPoint x: 496, endPoint y: 612, distance: 147.6
click at [496, 612] on tr "Premezcla de vitaminas 15 g Unidades de peso g kg mg Ver más Unidades de volume…" at bounding box center [749, 622] width 1040 height 47
click at [1309, 690] on div "Nutrition Facts 17 Servings Per Container Serving Size 30g Amount Per Serving C…" at bounding box center [1411, 533] width 264 height 1665
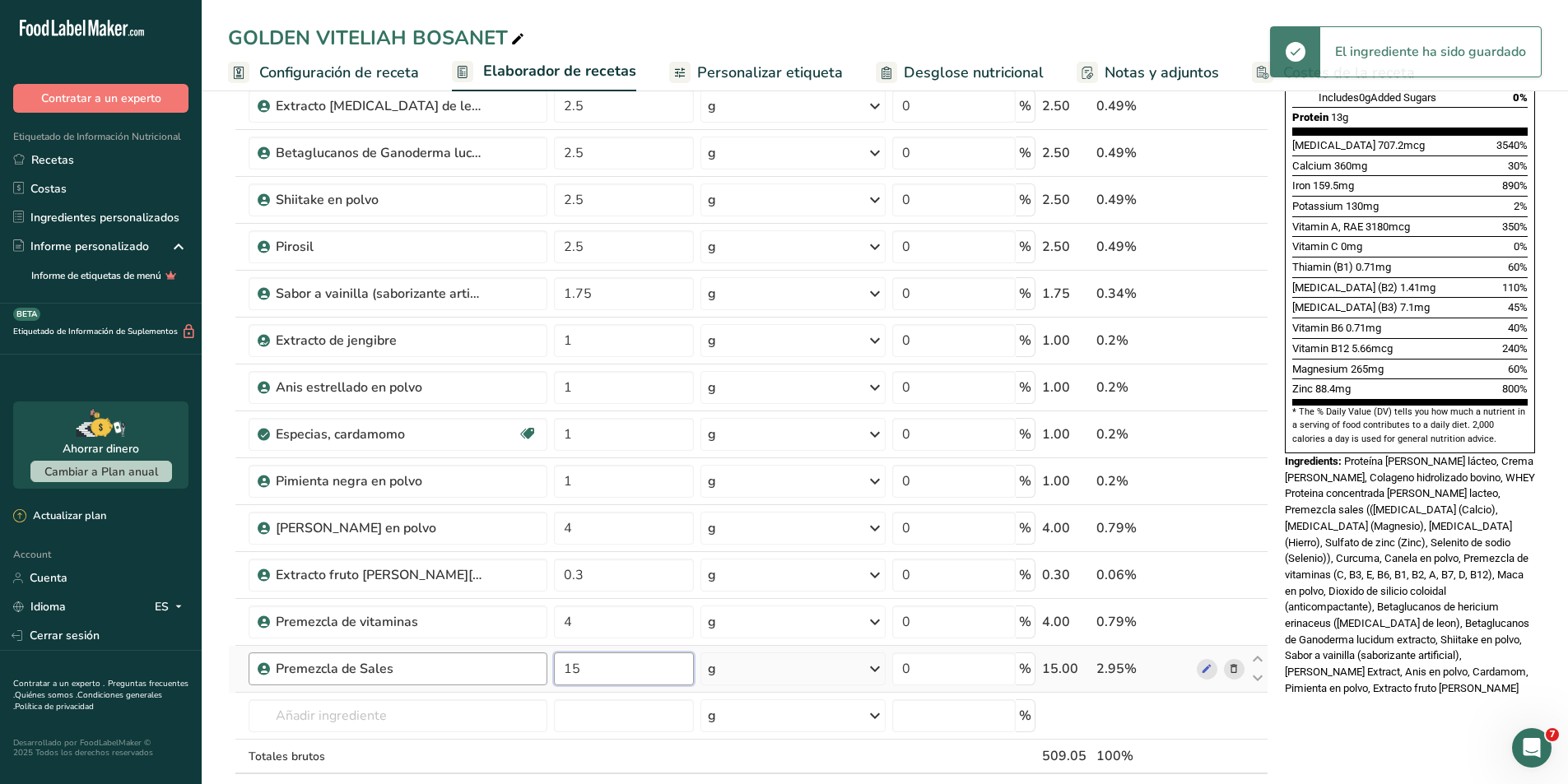
drag, startPoint x: 588, startPoint y: 671, endPoint x: 499, endPoint y: 656, distance: 90.3
click at [499, 656] on tr "Premezcla de Sales 15 g Unidades de peso g kg mg Ver más Unidades de volumen li…" at bounding box center [749, 670] width 1040 height 47
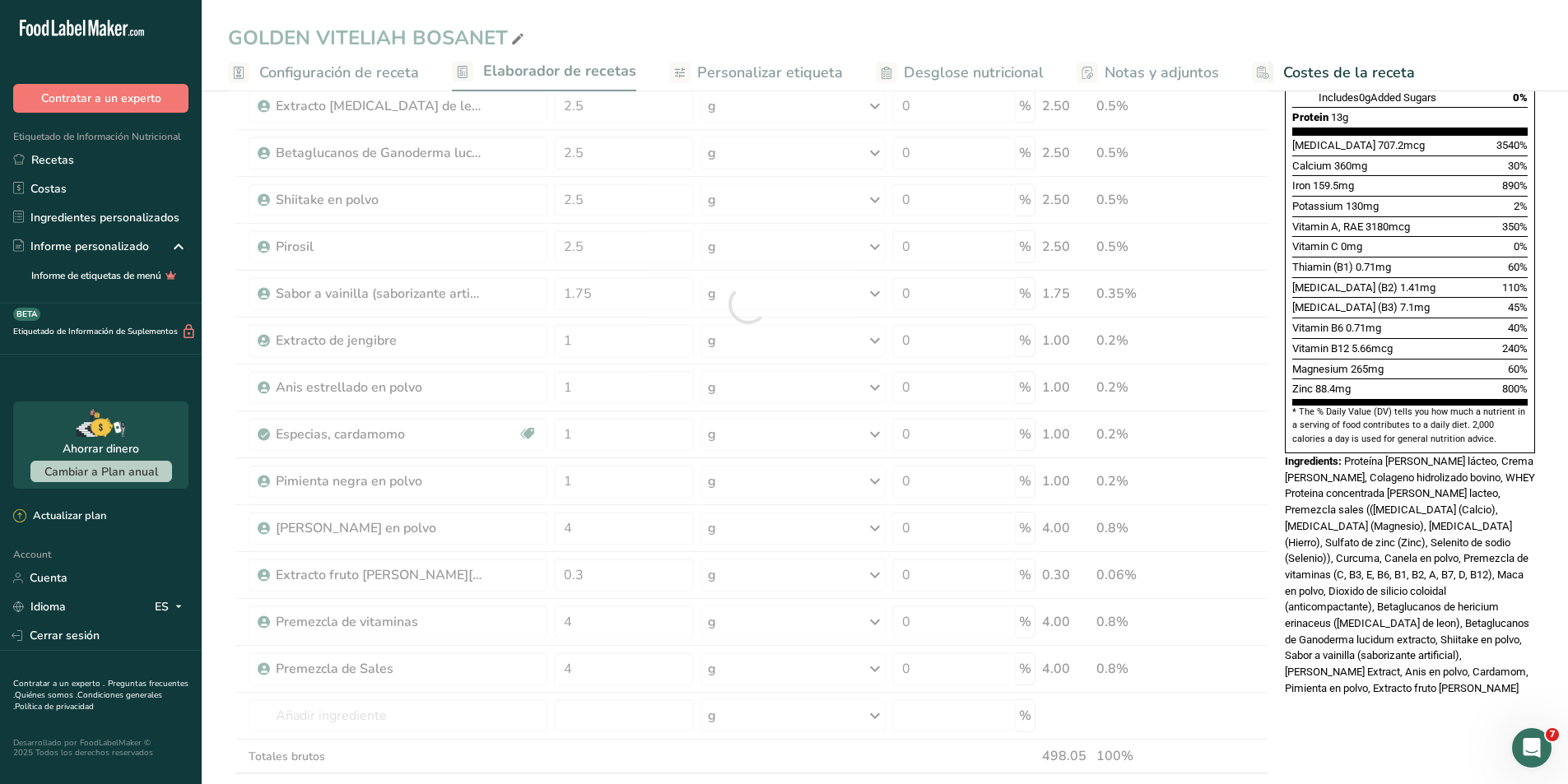
click at [1330, 677] on div "Nutrition Facts 17 Servings Per Container Serving Size 30g Amount Per Serving C…" at bounding box center [1411, 533] width 264 height 1665
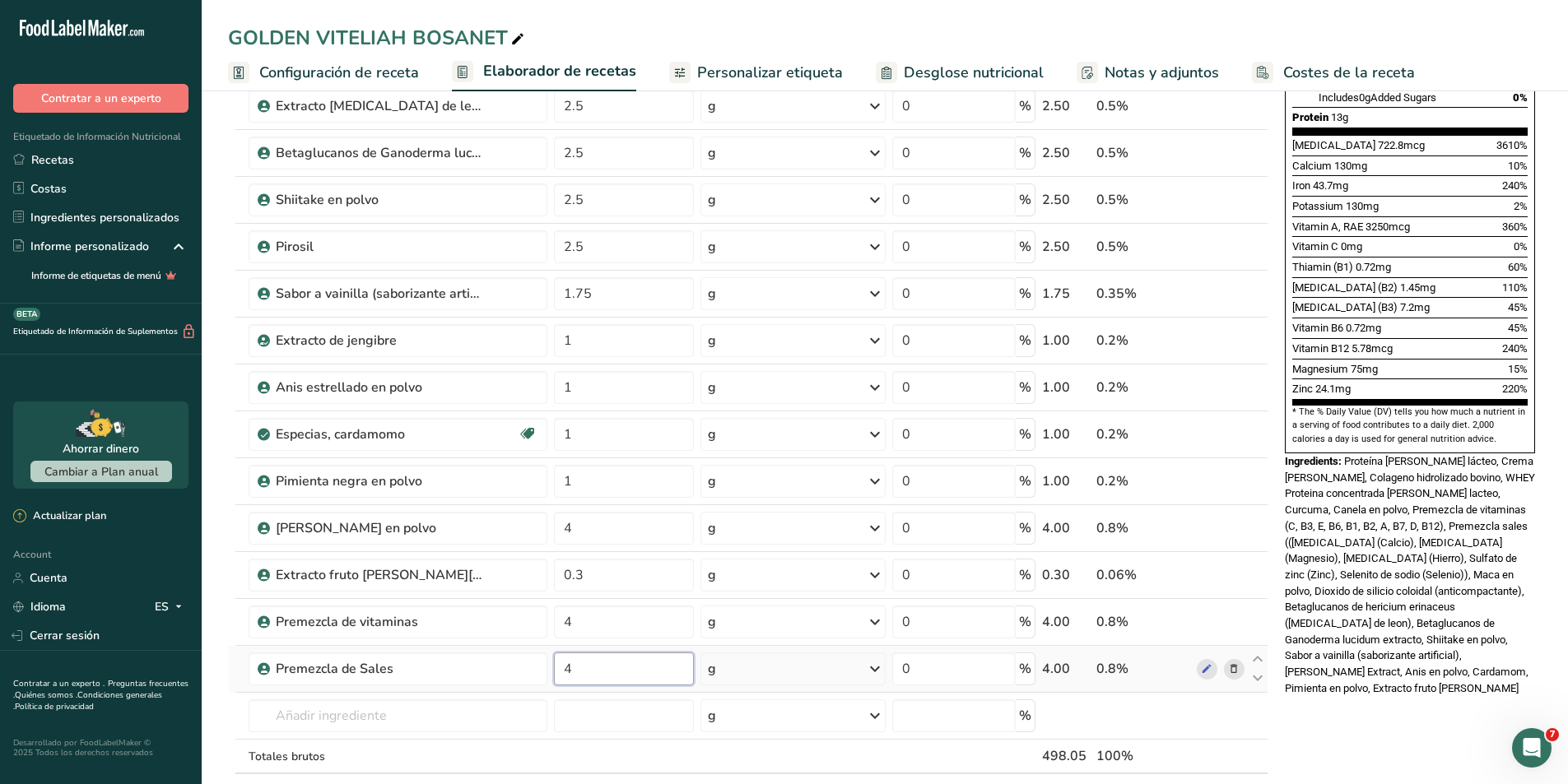
drag, startPoint x: 590, startPoint y: 670, endPoint x: 560, endPoint y: 668, distance: 30.1
click at [560, 668] on input "4" at bounding box center [624, 669] width 140 height 33
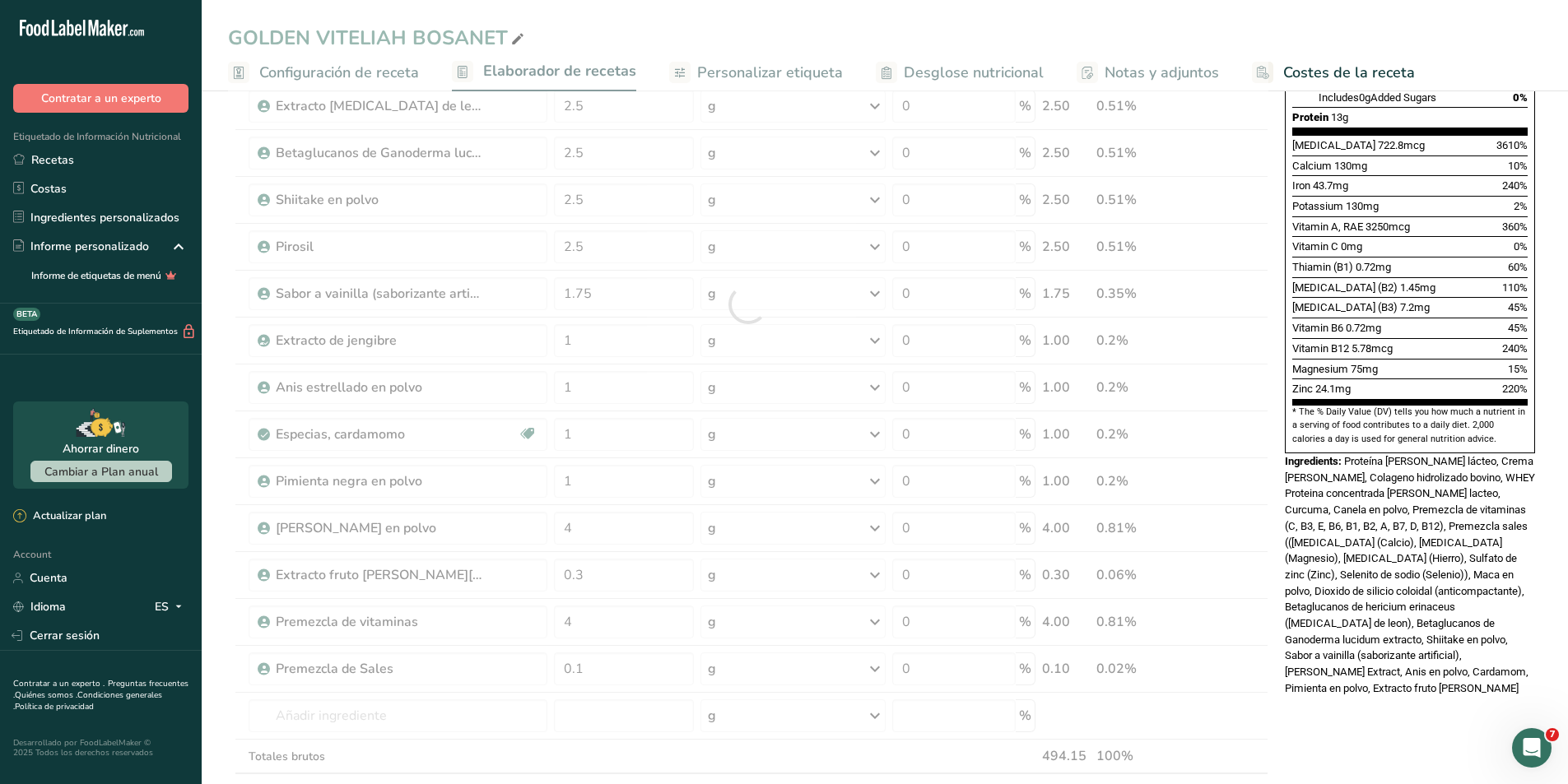
click at [1306, 684] on div "Nutrition Facts 17 Servings Per Container Serving Size 30g Amount Per Serving C…" at bounding box center [1411, 533] width 264 height 1665
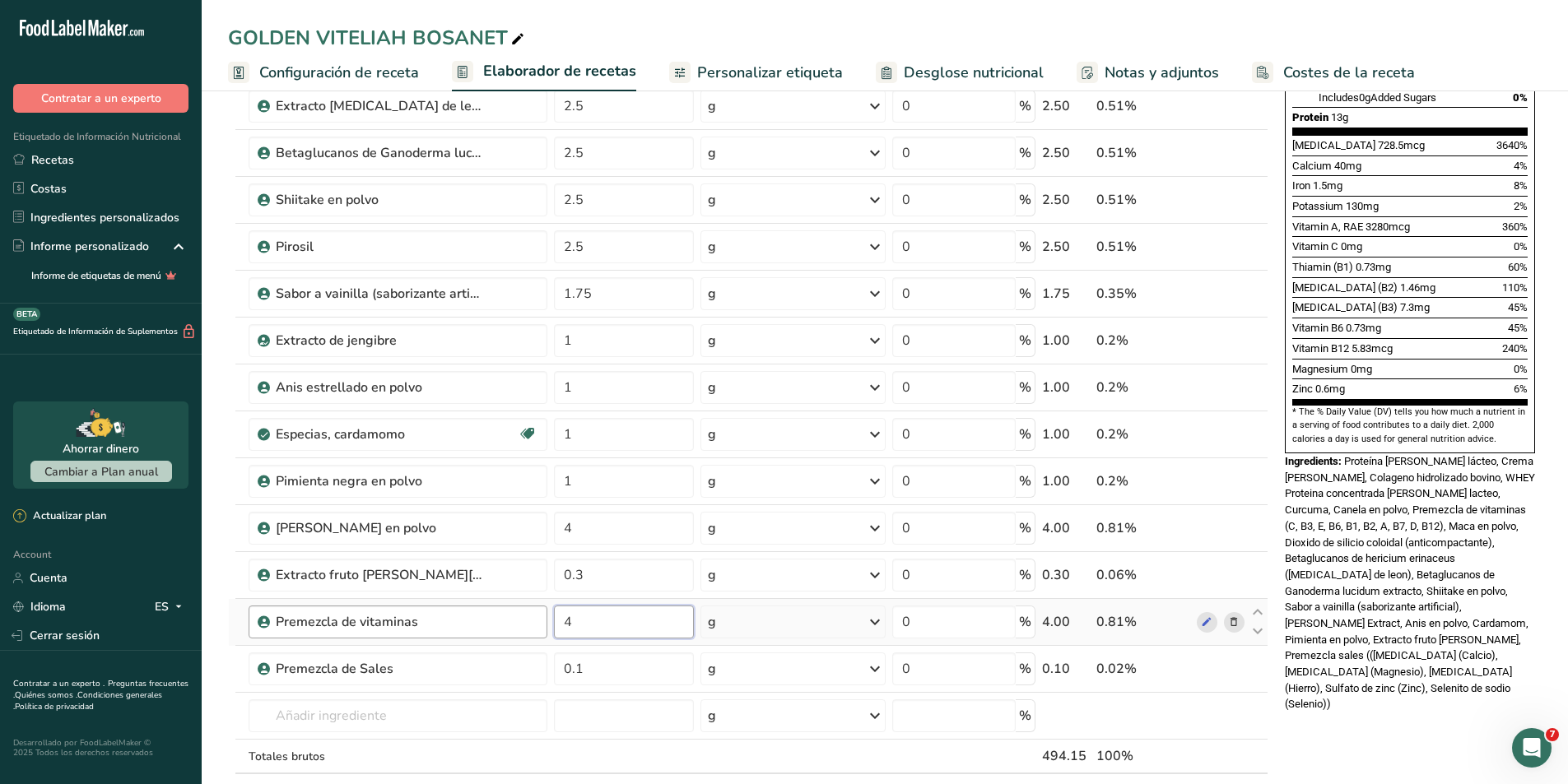
drag, startPoint x: 605, startPoint y: 619, endPoint x: 543, endPoint y: 618, distance: 62.0
click at [543, 618] on tr "Premezcla de vitaminas 4 g Unidades de peso g kg mg Ver más Unidades de volumen…" at bounding box center [749, 622] width 1040 height 47
click at [1318, 707] on div "Nutrition Facts 16 Servings Per Container Serving Size 30g Amount Per Serving C…" at bounding box center [1411, 533] width 264 height 1665
click at [1321, 759] on div "Nutrition Facts 16 Servings Per Container Serving Size 30g Amount Per Serving C…" at bounding box center [1411, 533] width 264 height 1665
drag, startPoint x: 625, startPoint y: 616, endPoint x: 522, endPoint y: 613, distance: 103.0
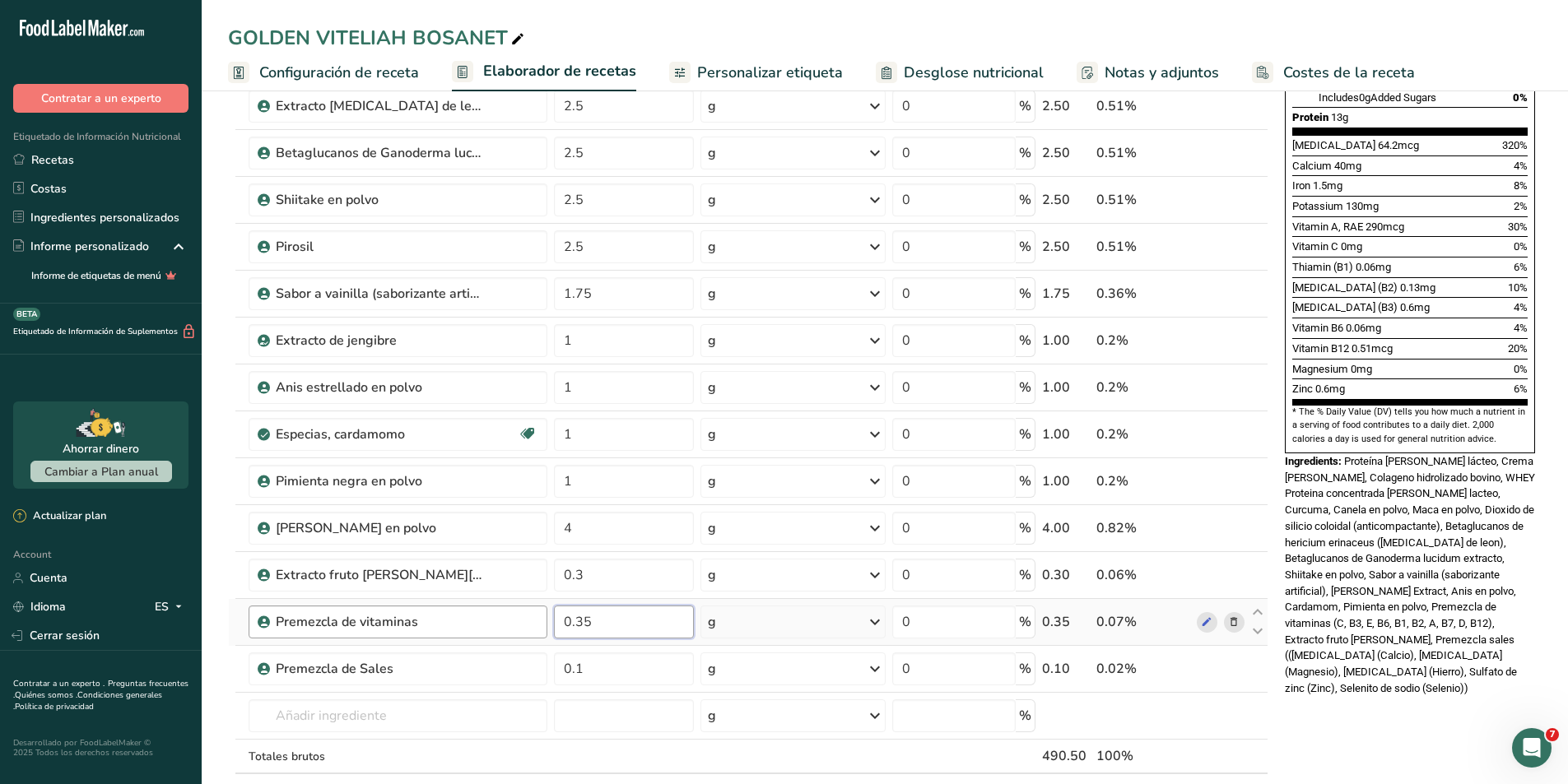
click at [522, 613] on tr "Premezcla de vitaminas 0.35 g Unidades de peso g kg mg Ver más Unidades de volu…" at bounding box center [749, 622] width 1040 height 47
click at [1297, 682] on div "Nutrition Facts 16 Servings Per Container Serving Size 30g Amount Per Serving C…" at bounding box center [1411, 533] width 264 height 1665
drag, startPoint x: 589, startPoint y: 671, endPoint x: 530, endPoint y: 663, distance: 59.5
click at [530, 663] on tr "Premezcla de Sales 0.1 g Unidades de peso g kg mg Ver más Unidades de volumen l…" at bounding box center [749, 670] width 1040 height 47
click at [1363, 718] on div "Nutrition Facts 16 Servings Per Container Serving Size 30g Amount Per Serving C…" at bounding box center [1411, 533] width 264 height 1665
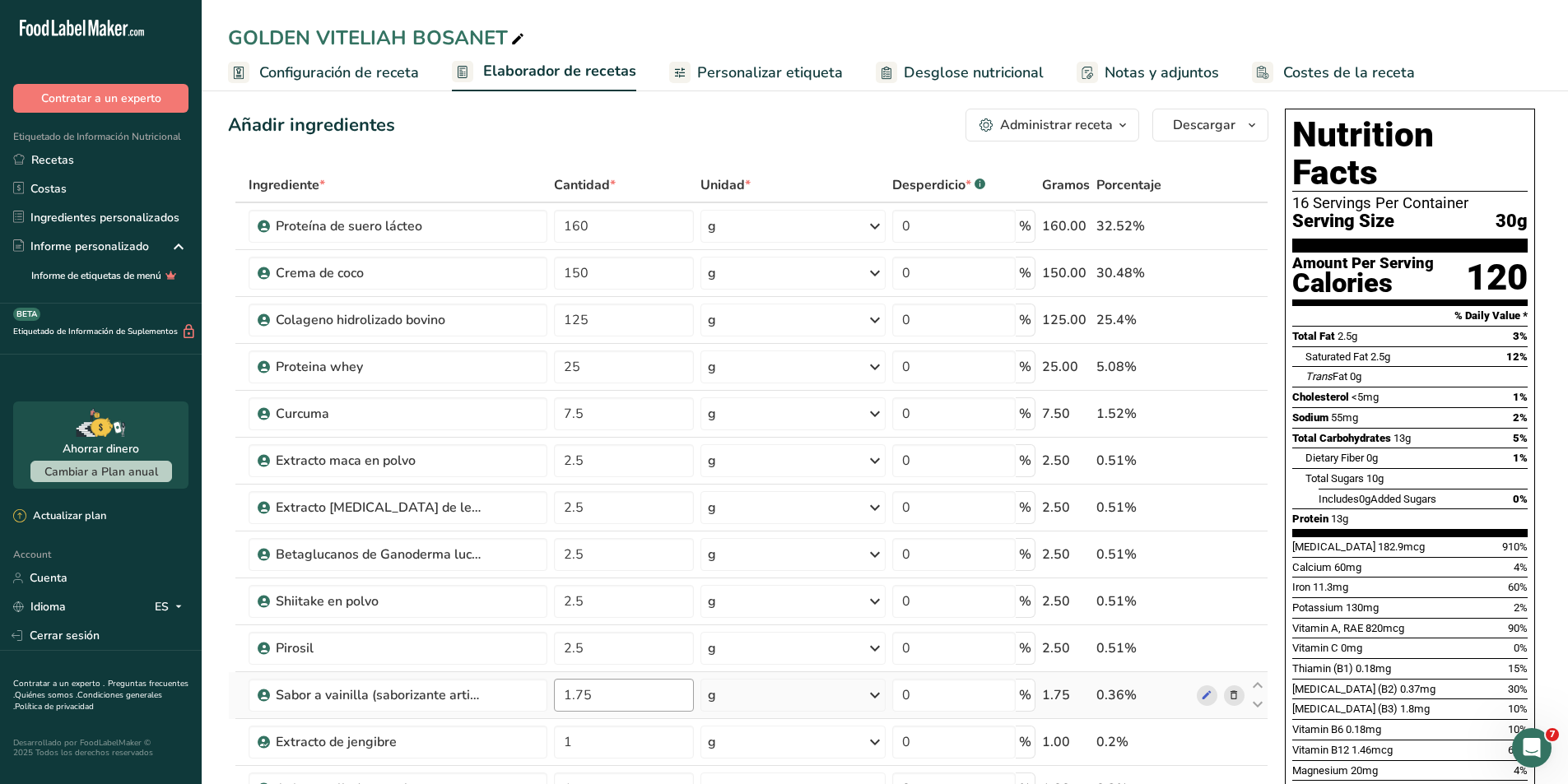
scroll to position [0, 0]
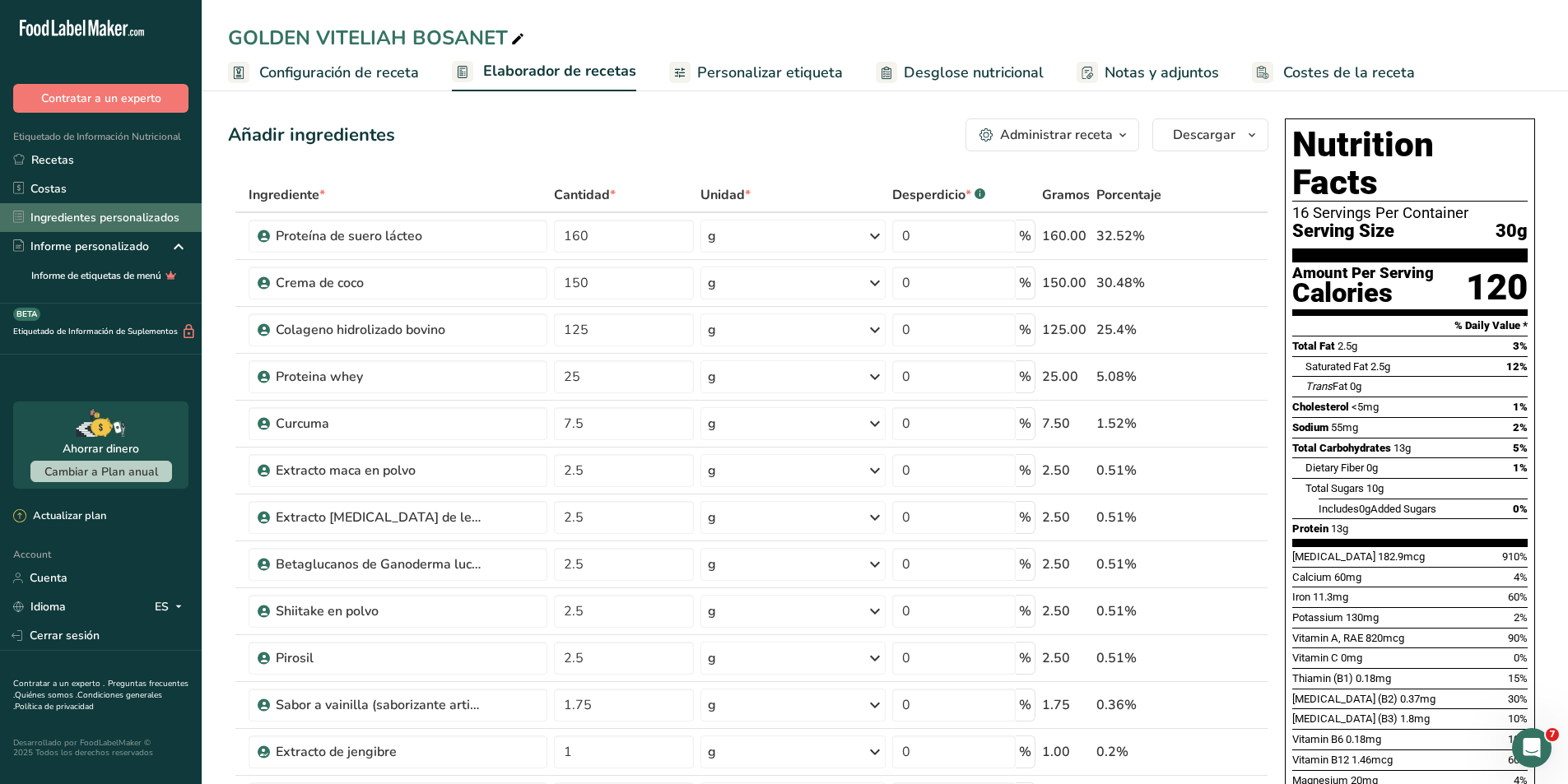
click at [67, 212] on link "Ingredientes personalizados" at bounding box center [101, 218] width 202 height 29
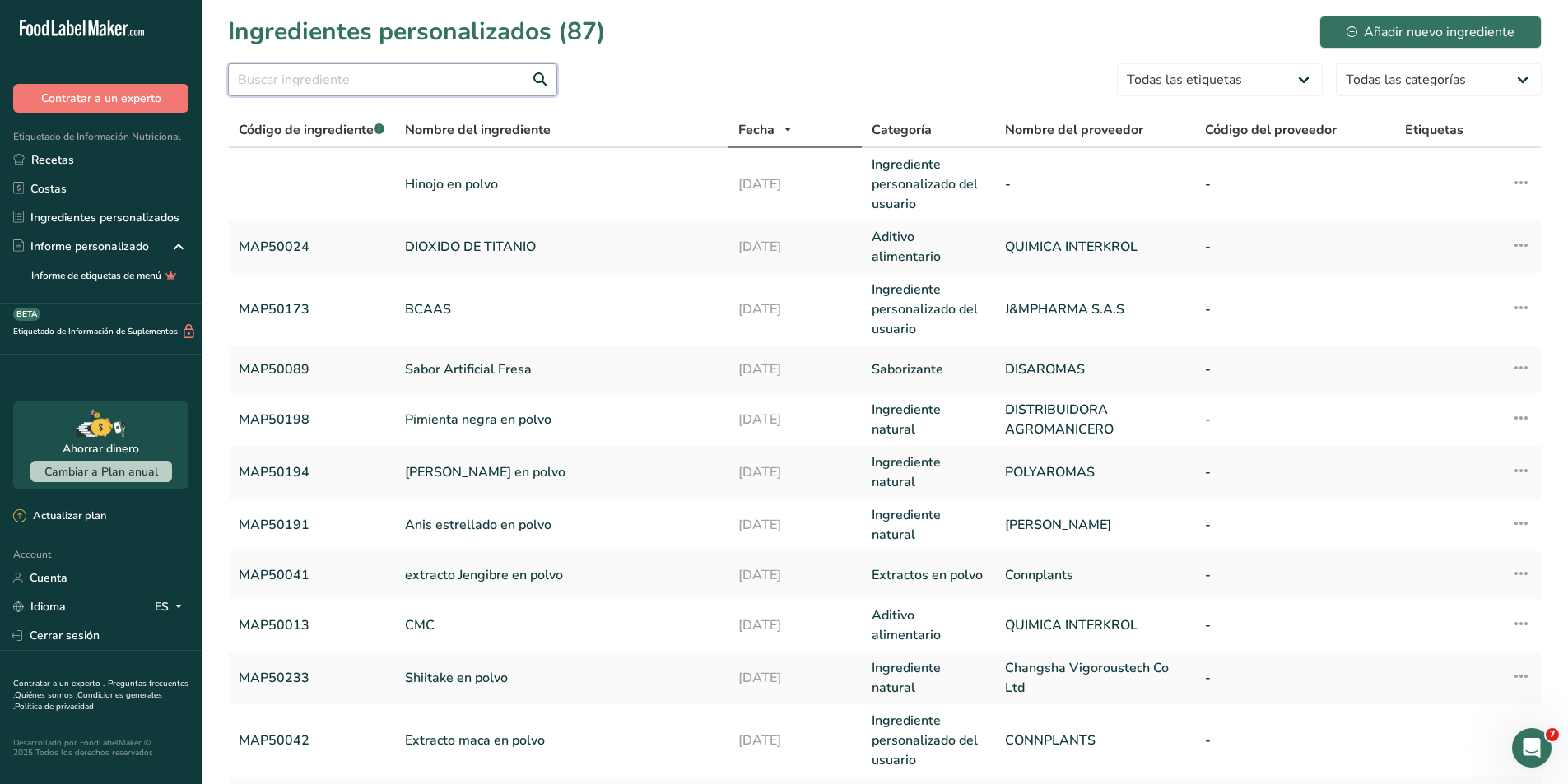
click at [301, 75] on input "text" at bounding box center [393, 79] width 330 height 33
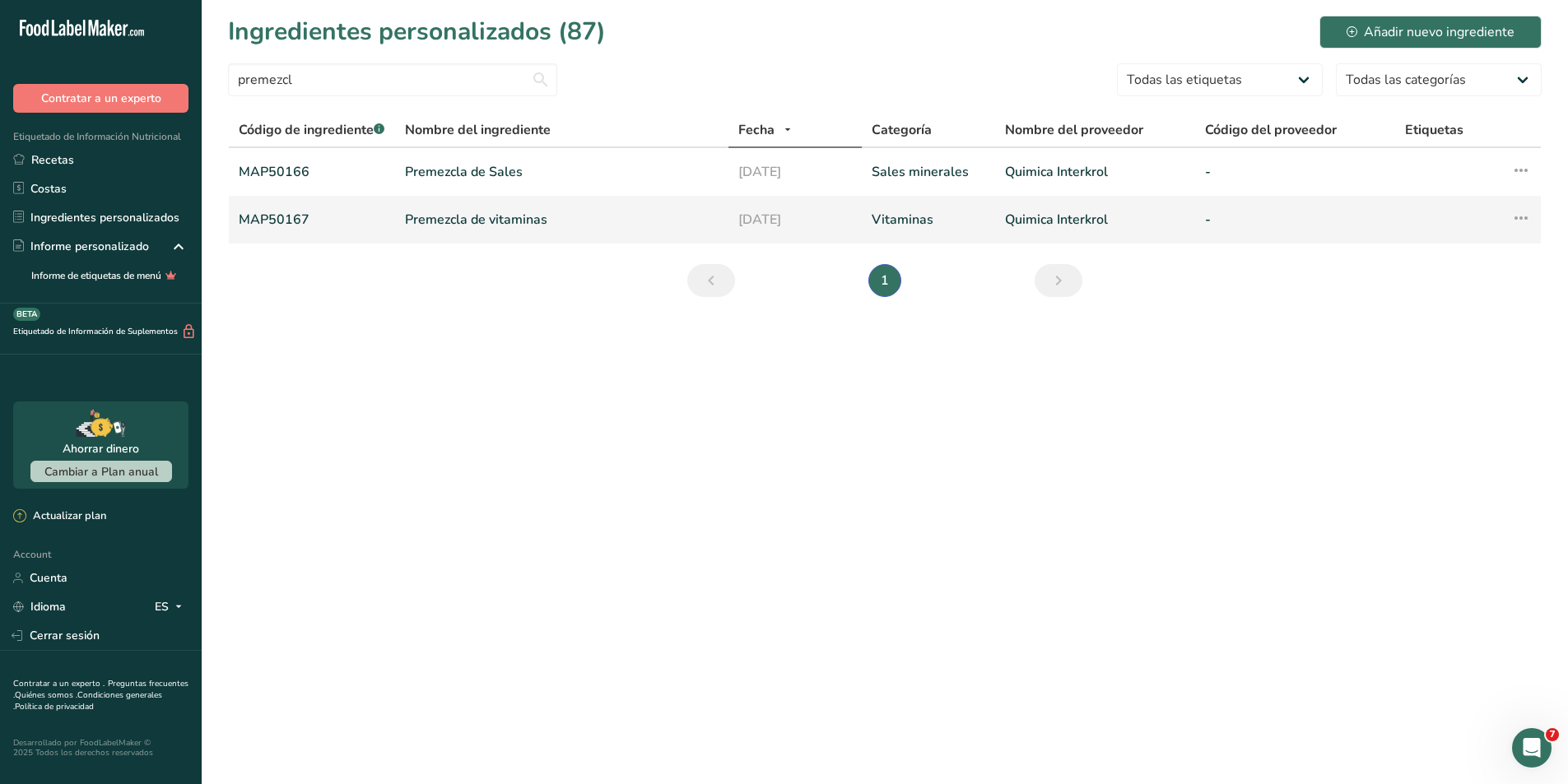
click at [264, 210] on link "MAP50167" at bounding box center [311, 220] width 146 height 19
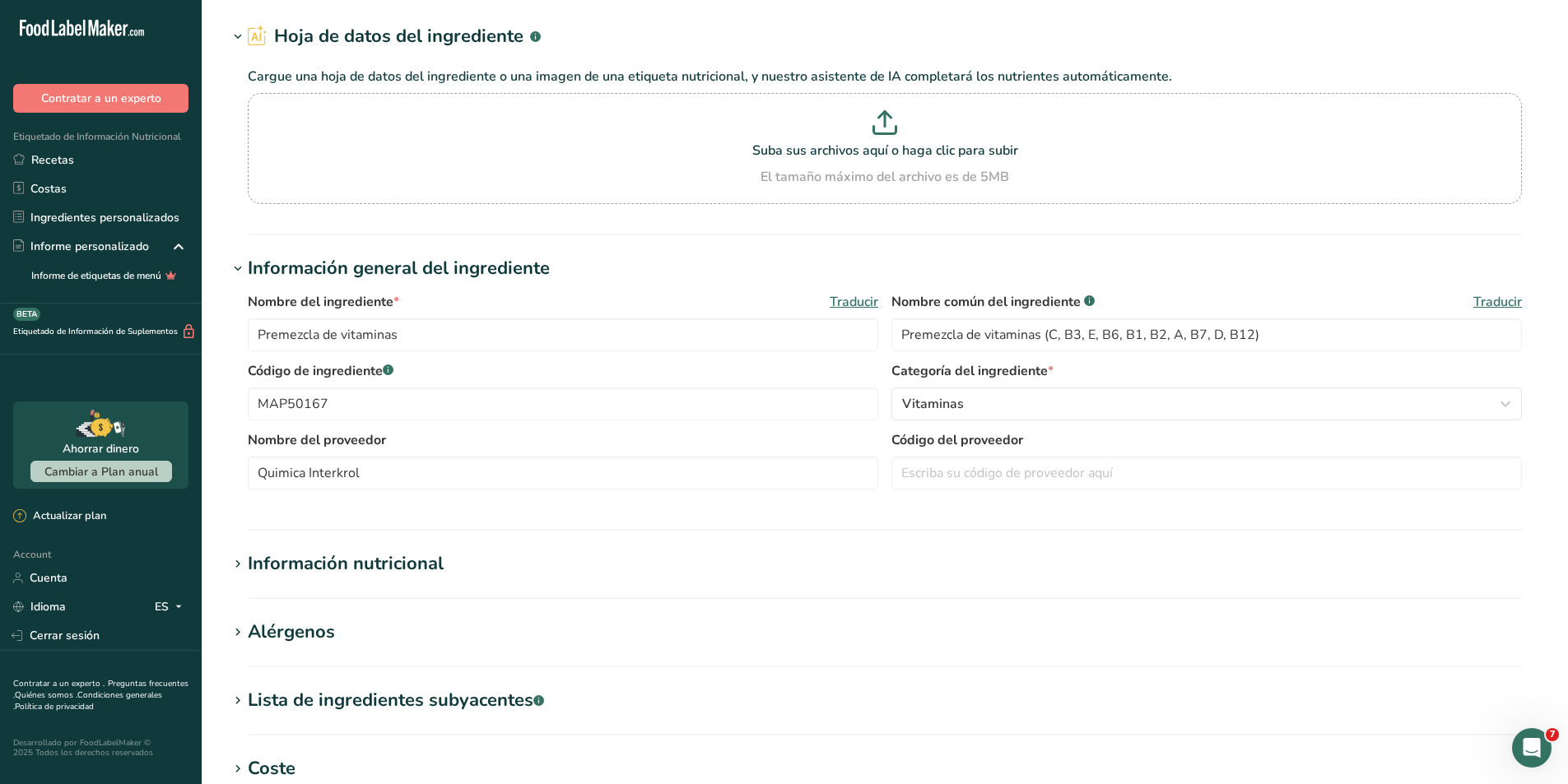
scroll to position [82, 0]
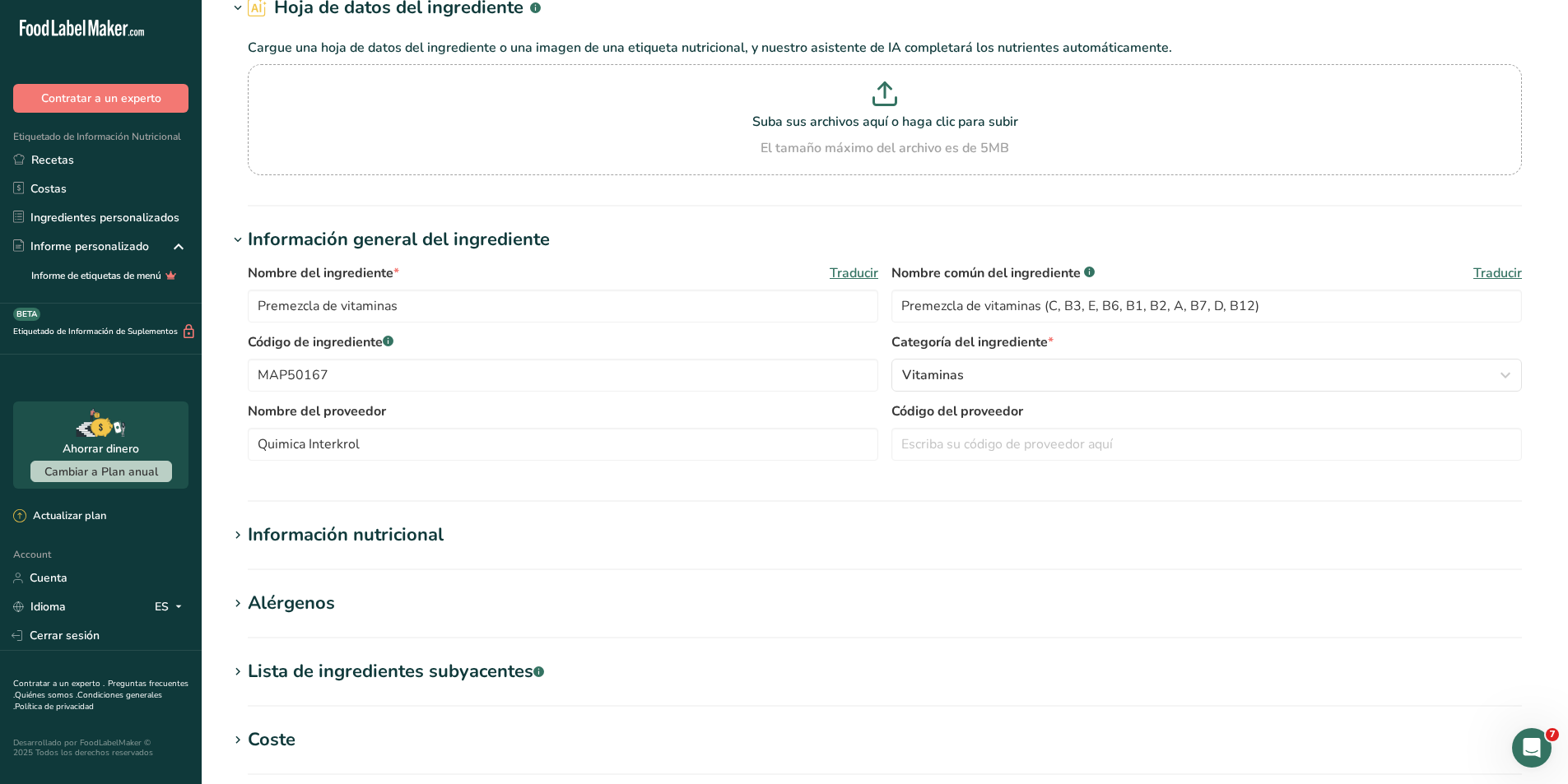
click at [237, 531] on icon at bounding box center [238, 536] width 15 height 23
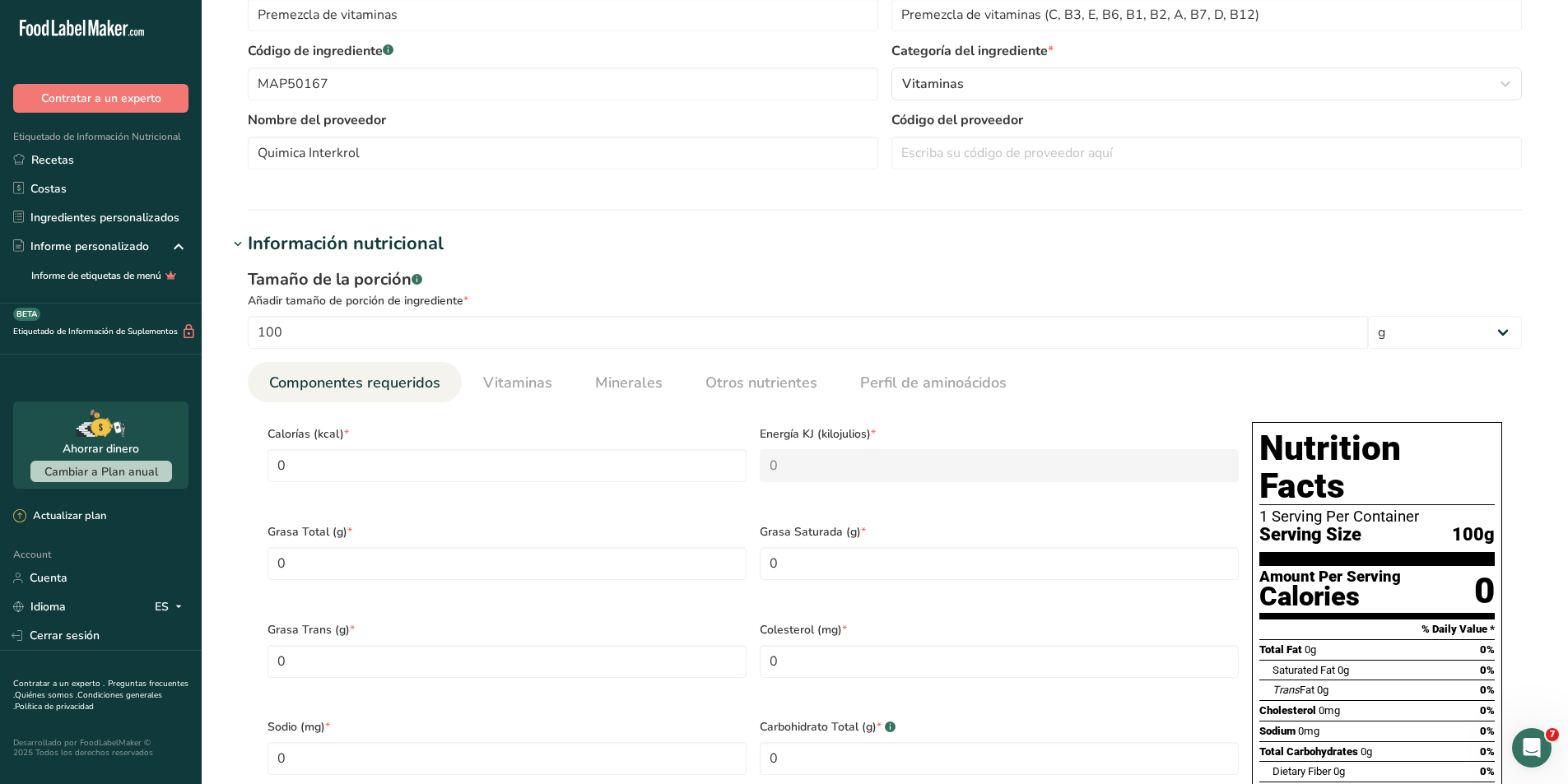
scroll to position [412, 0]
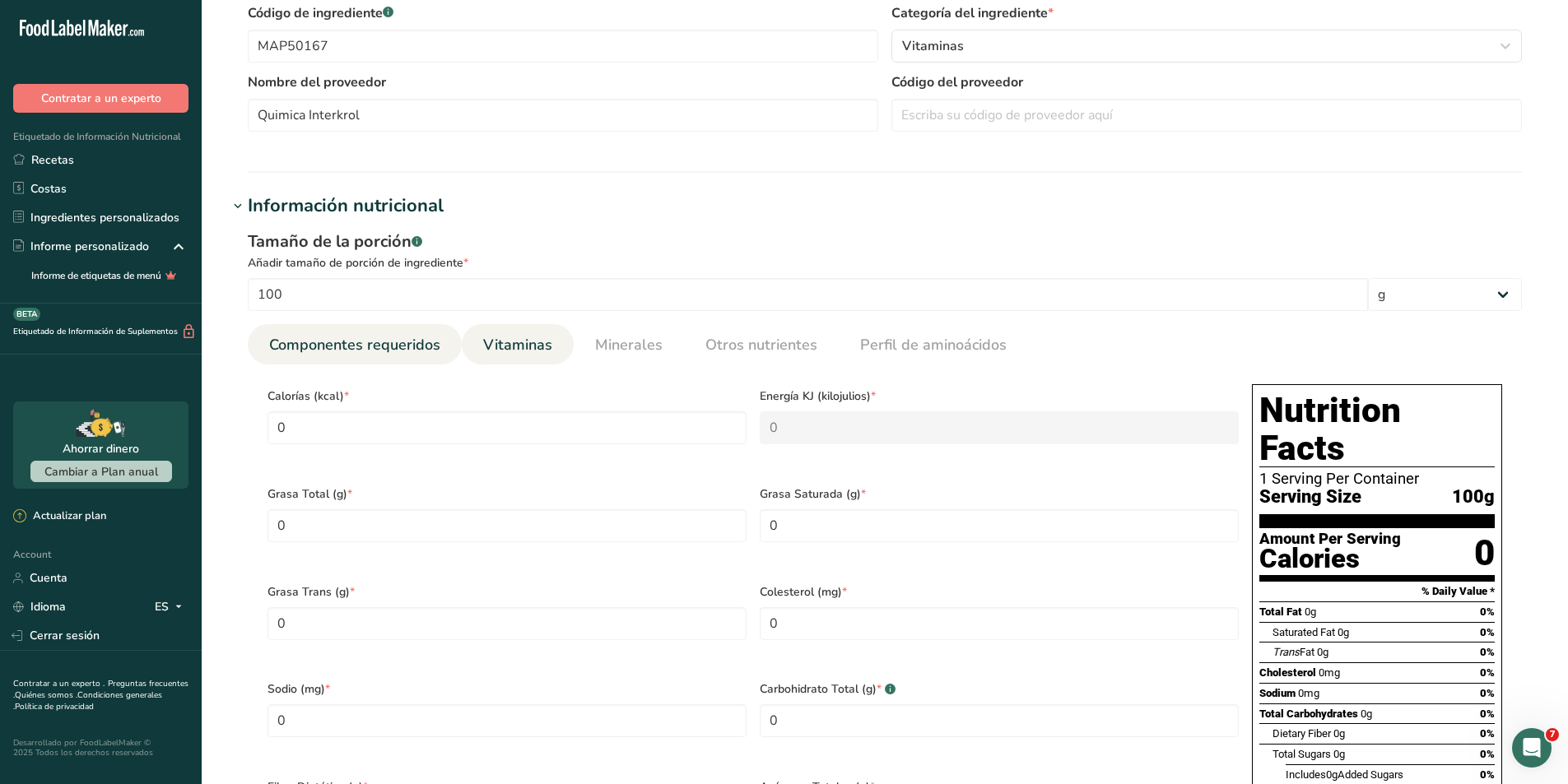
click at [544, 351] on span "Vitaminas" at bounding box center [517, 345] width 69 height 22
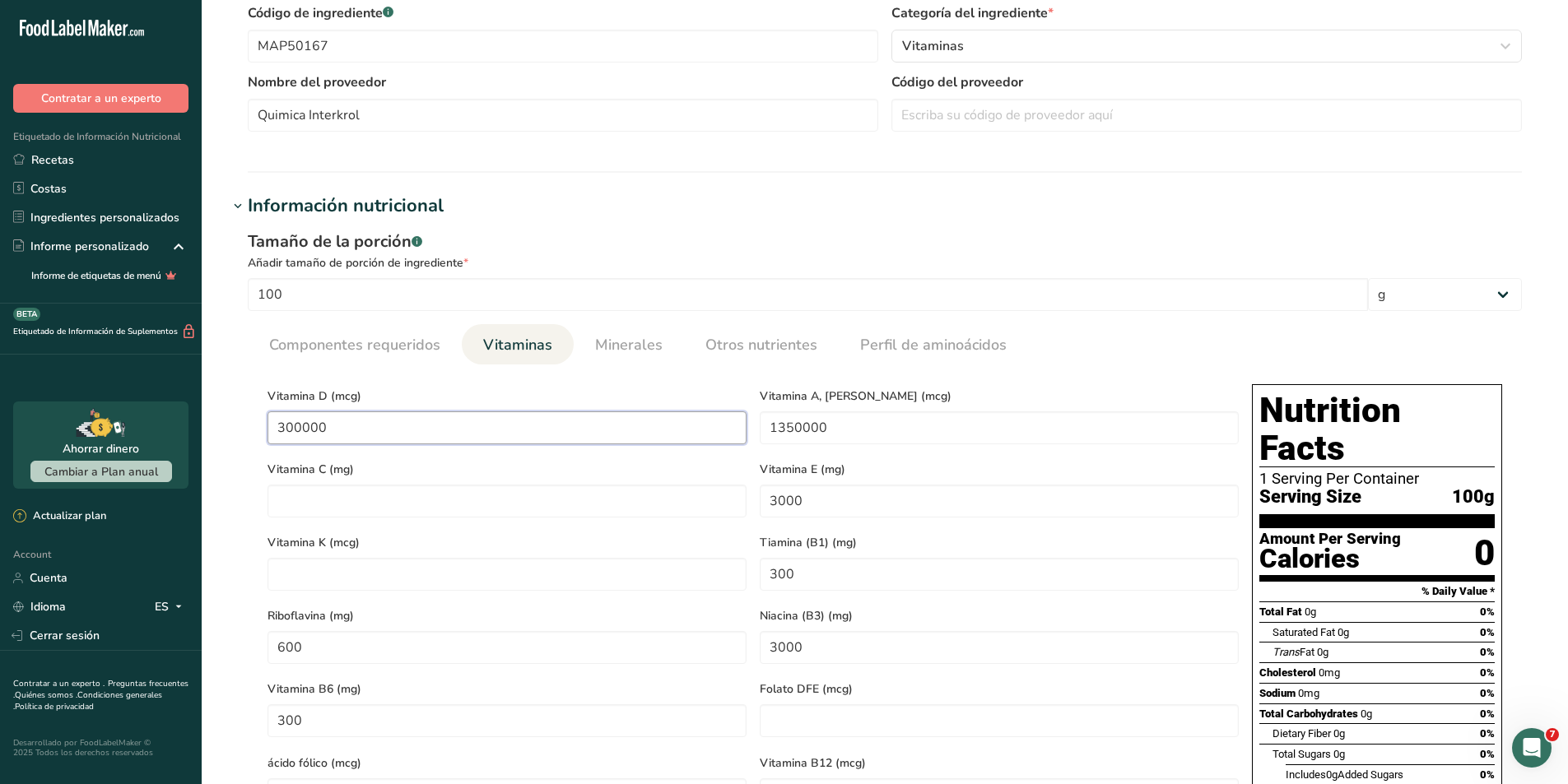
drag, startPoint x: 341, startPoint y: 428, endPoint x: 248, endPoint y: 422, distance: 93.2
click at [248, 422] on section "Calorías (kcal) * 0 Energía KJ (kilojulios) * 0 Grasa Total (g) * 0 Grasa Satur…" at bounding box center [885, 671] width 1274 height 613
drag, startPoint x: 885, startPoint y: 430, endPoint x: 688, endPoint y: 426, distance: 197.0
click at [688, 426] on div "Vitamina D (mcg) 10000 Vitamina A, RAE (mcg) 1350000 Vitamina C (mg) Vitamina E…" at bounding box center [752, 671] width 984 height 586
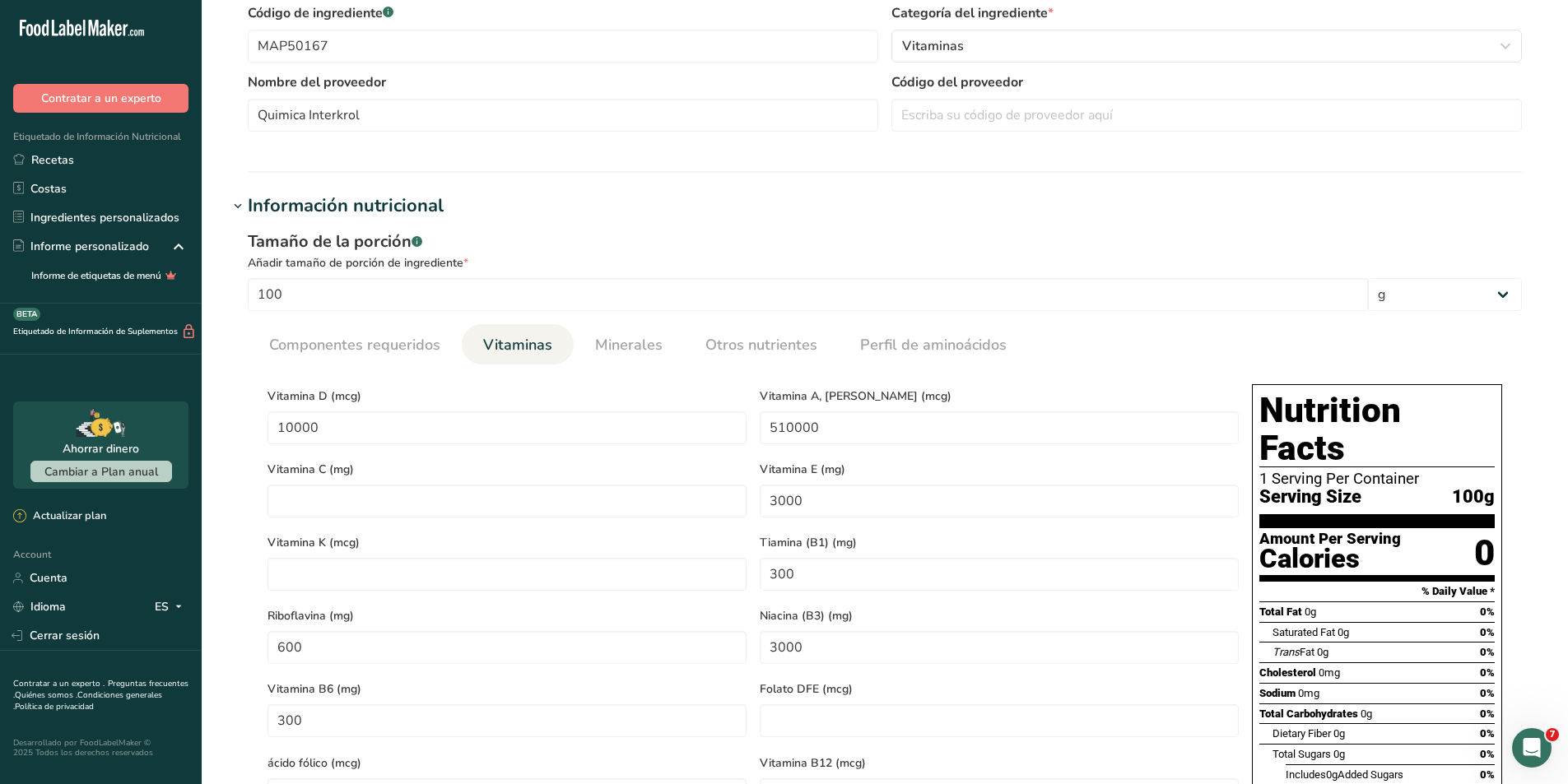
click at [963, 380] on div "Vitamina A, RAE (mcg) 510000" at bounding box center [1000, 415] width 493 height 74
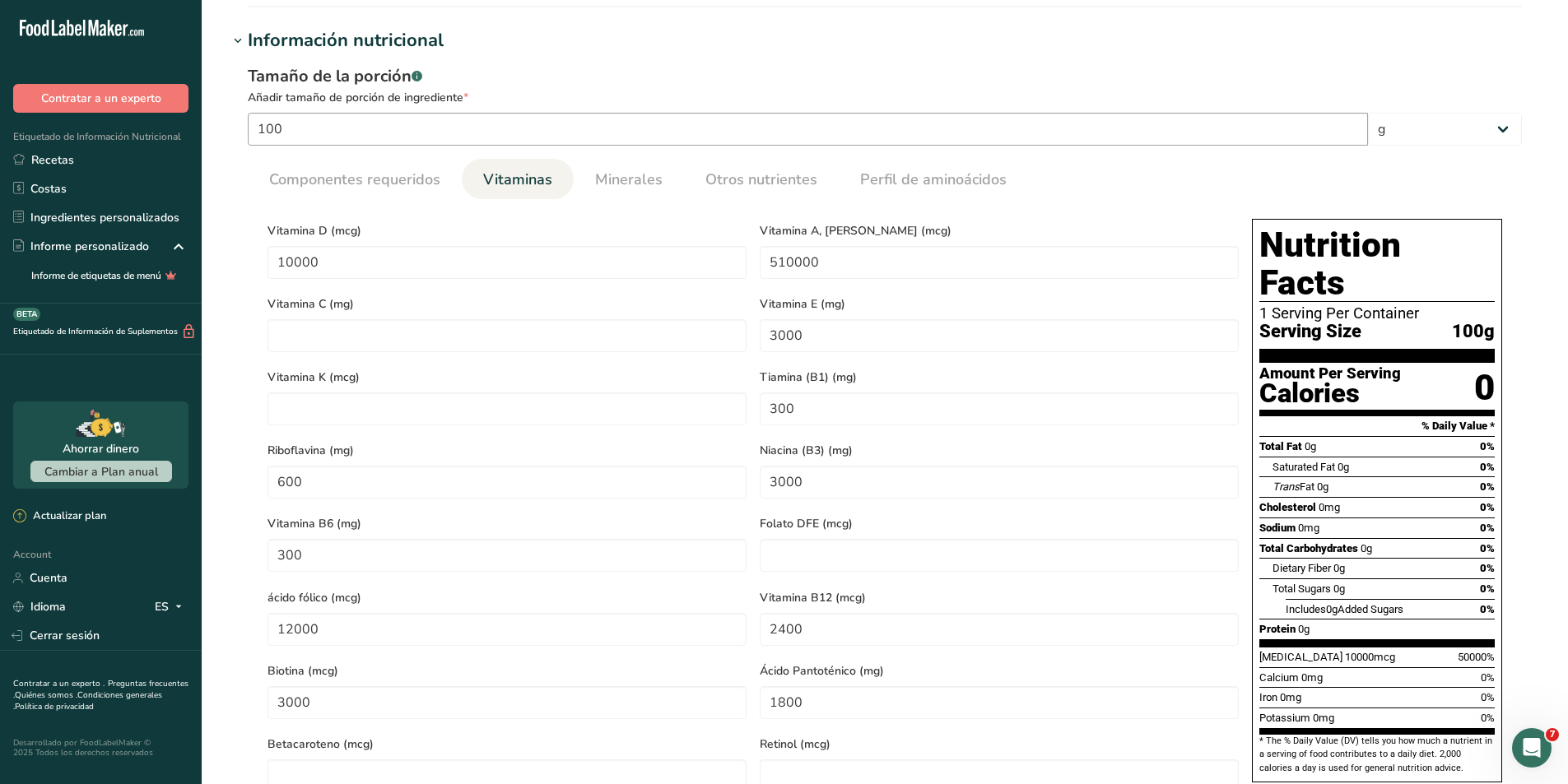
scroll to position [576, 0]
drag, startPoint x: 844, startPoint y: 328, endPoint x: 702, endPoint y: 329, distance: 142.0
click at [702, 329] on div "Vitamina D (mcg) 10000 Vitamina A, RAE (mcg) 510000 Vitamina C (mg) Vitamina E …" at bounding box center [752, 506] width 984 height 586
click at [994, 87] on div "Tamaño de la porción .a-a{fill:#347362;}.b-a{fill:#fff;}" at bounding box center [885, 77] width 1274 height 24
drag, startPoint x: 816, startPoint y: 400, endPoint x: 756, endPoint y: 401, distance: 60.0
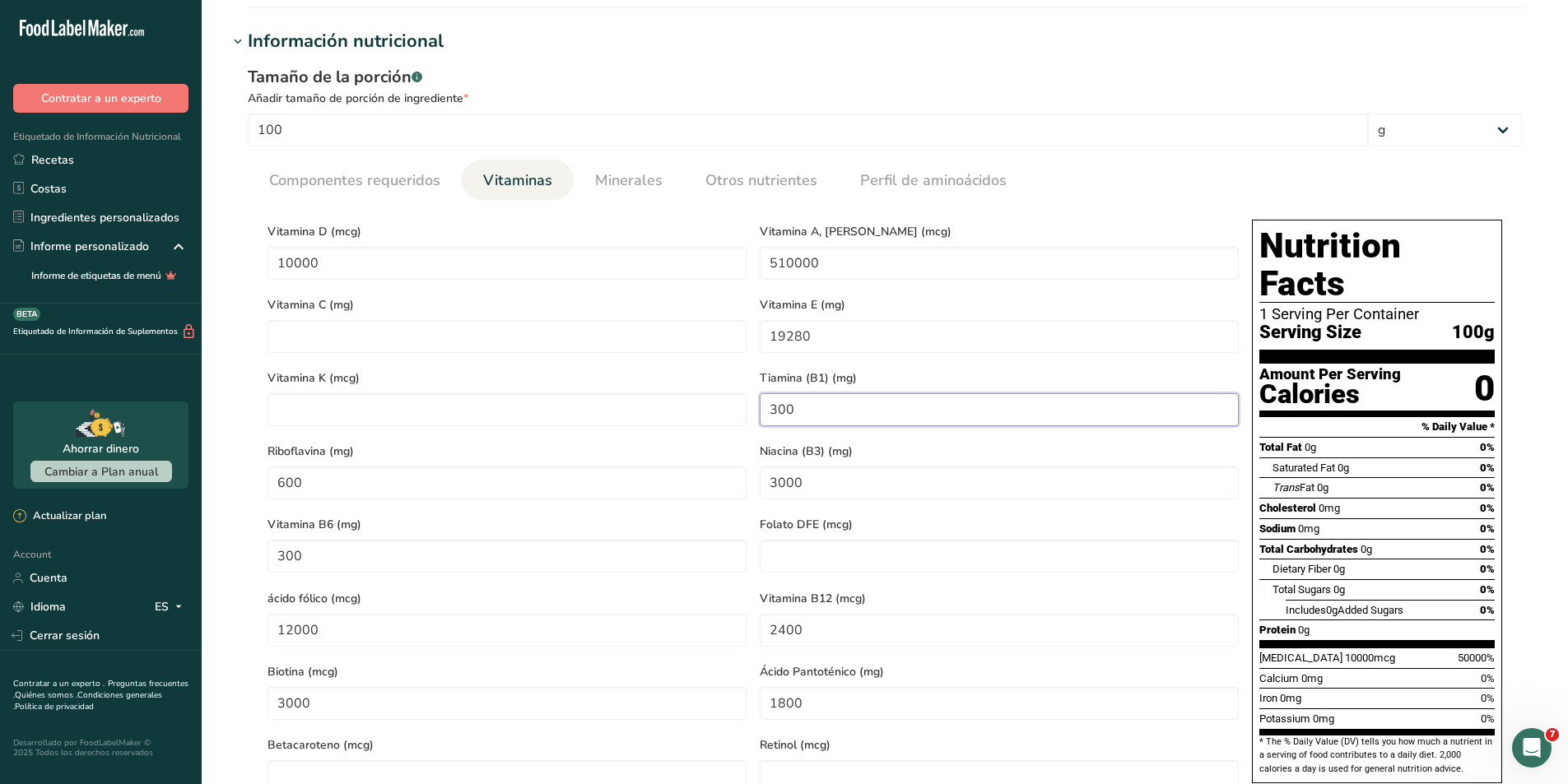
click at [756, 401] on div "Tiamina (B1) (mg) 300" at bounding box center [1000, 396] width 493 height 74
click at [892, 90] on div "Añadir tamaño de porción de ingrediente *" at bounding box center [885, 99] width 1274 height 17
drag, startPoint x: 363, startPoint y: 474, endPoint x: 244, endPoint y: 474, distance: 119.0
click at [244, 474] on div "Tamaño de la porción .a-a{fill:#347362;}.b-a{fill:#fff;} Añadir tamaño de porci…" at bounding box center [884, 439] width 1314 height 768
click at [432, 418] on div "Vitamina K (mcg)" at bounding box center [507, 396] width 493 height 74
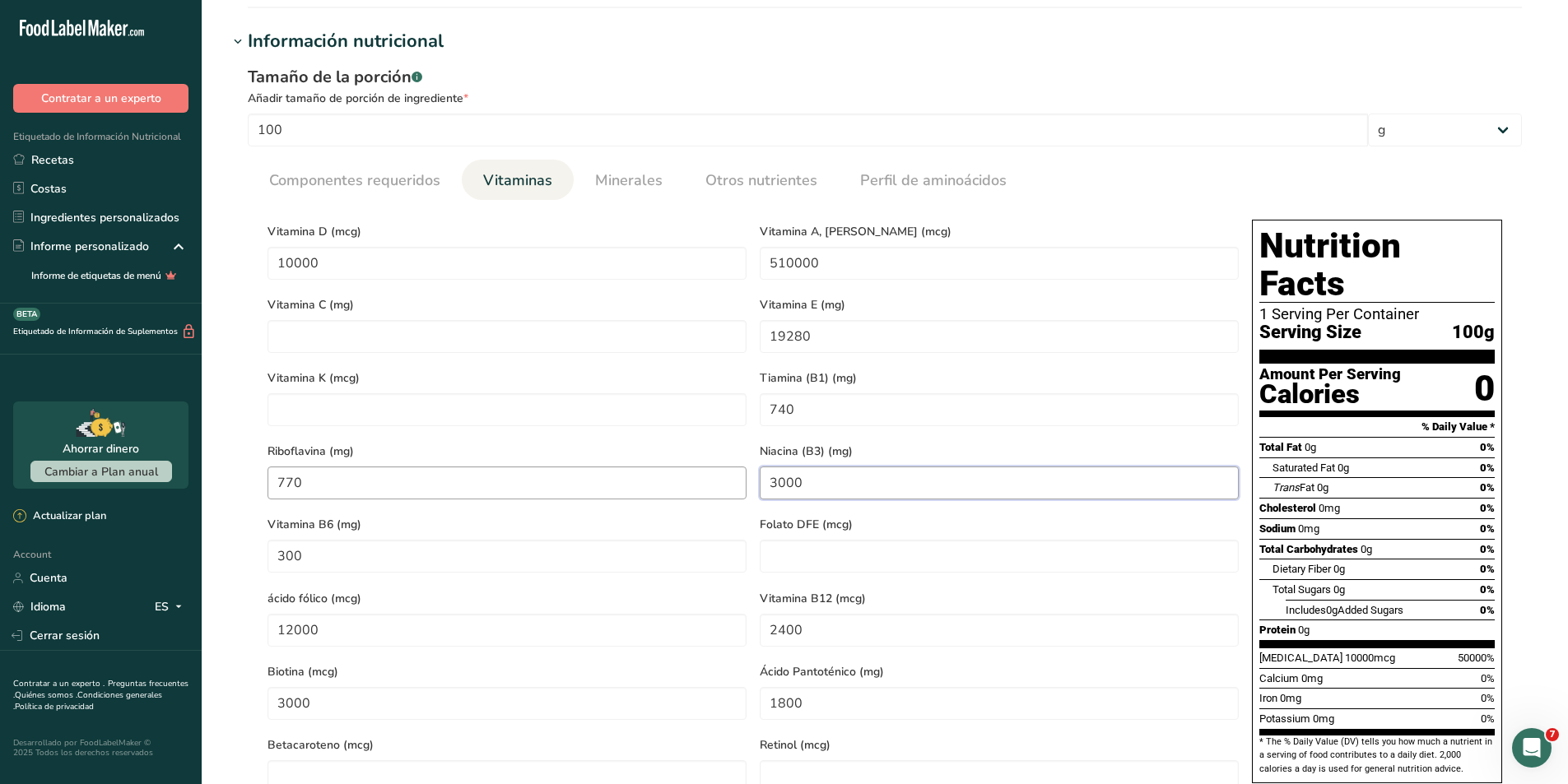
drag, startPoint x: 865, startPoint y: 477, endPoint x: 677, endPoint y: 475, distance: 188.0
click at [677, 475] on div "Vitamina D (mcg) 10000 Vitamina A, RAE (mcg) 510000 Vitamina C (mg) Vitamina E …" at bounding box center [752, 506] width 984 height 586
click at [777, 95] on div "Añadir tamaño de porción de ingrediente *" at bounding box center [885, 99] width 1274 height 17
drag, startPoint x: 351, startPoint y: 540, endPoint x: 224, endPoint y: 535, distance: 127.1
click at [224, 535] on section "Editar Premezcla de vitaminas Hoja de datos del ingrediente .a-a{fill:#347362;}…" at bounding box center [884, 412] width 1366 height 1976
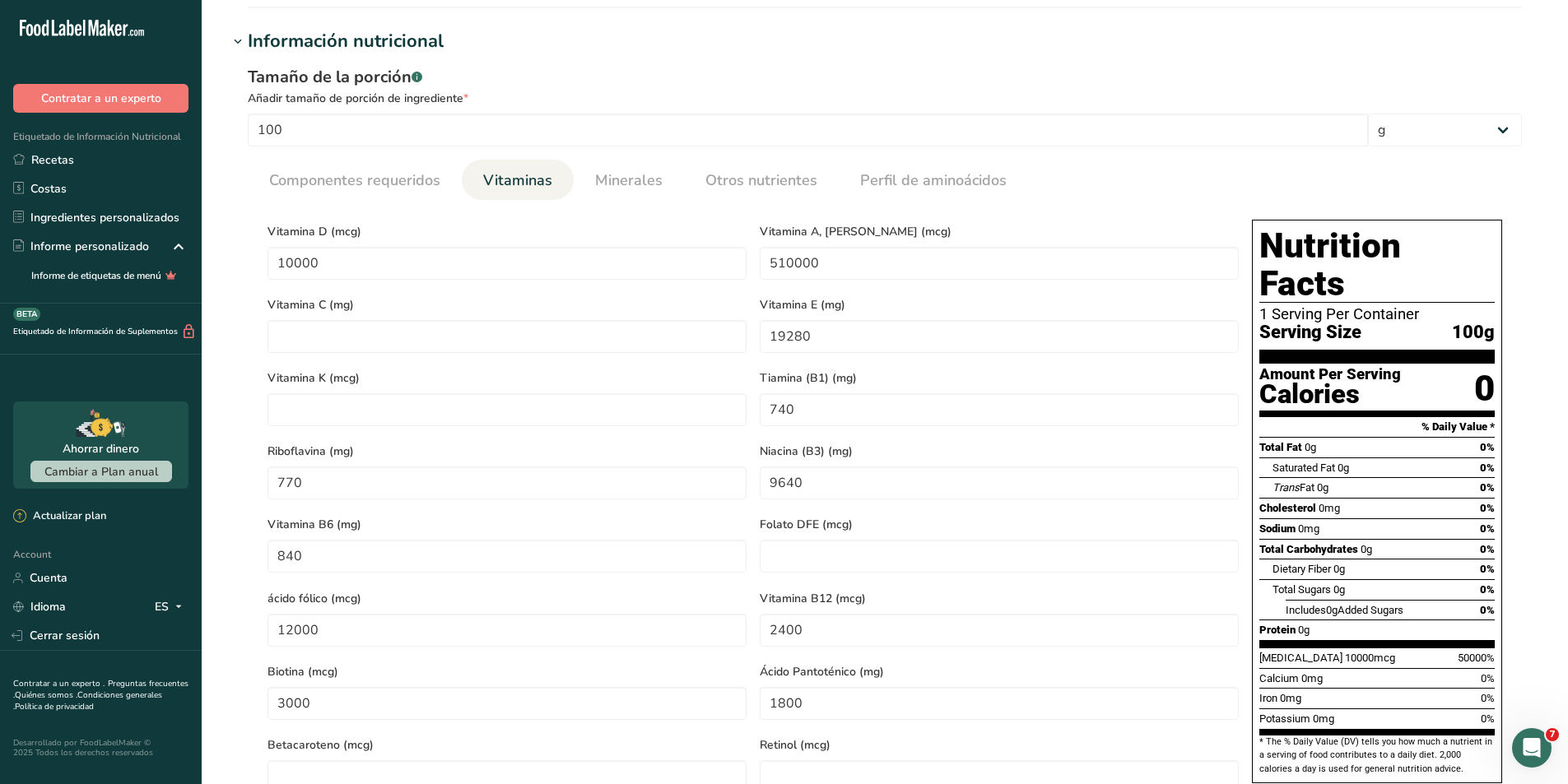
click at [442, 506] on div "Vitamina B6 (mg) 840" at bounding box center [507, 543] width 493 height 74
drag, startPoint x: 826, startPoint y: 603, endPoint x: 694, endPoint y: 605, distance: 132.0
click at [694, 605] on div "Vitamina D (mcg) 10000 Vitamina A, RAE (mcg) 510000 Vitamina C (mg) Vitamina E …" at bounding box center [752, 506] width 984 height 586
click at [912, 30] on h1 "Información nutricional" at bounding box center [884, 42] width 1314 height 27
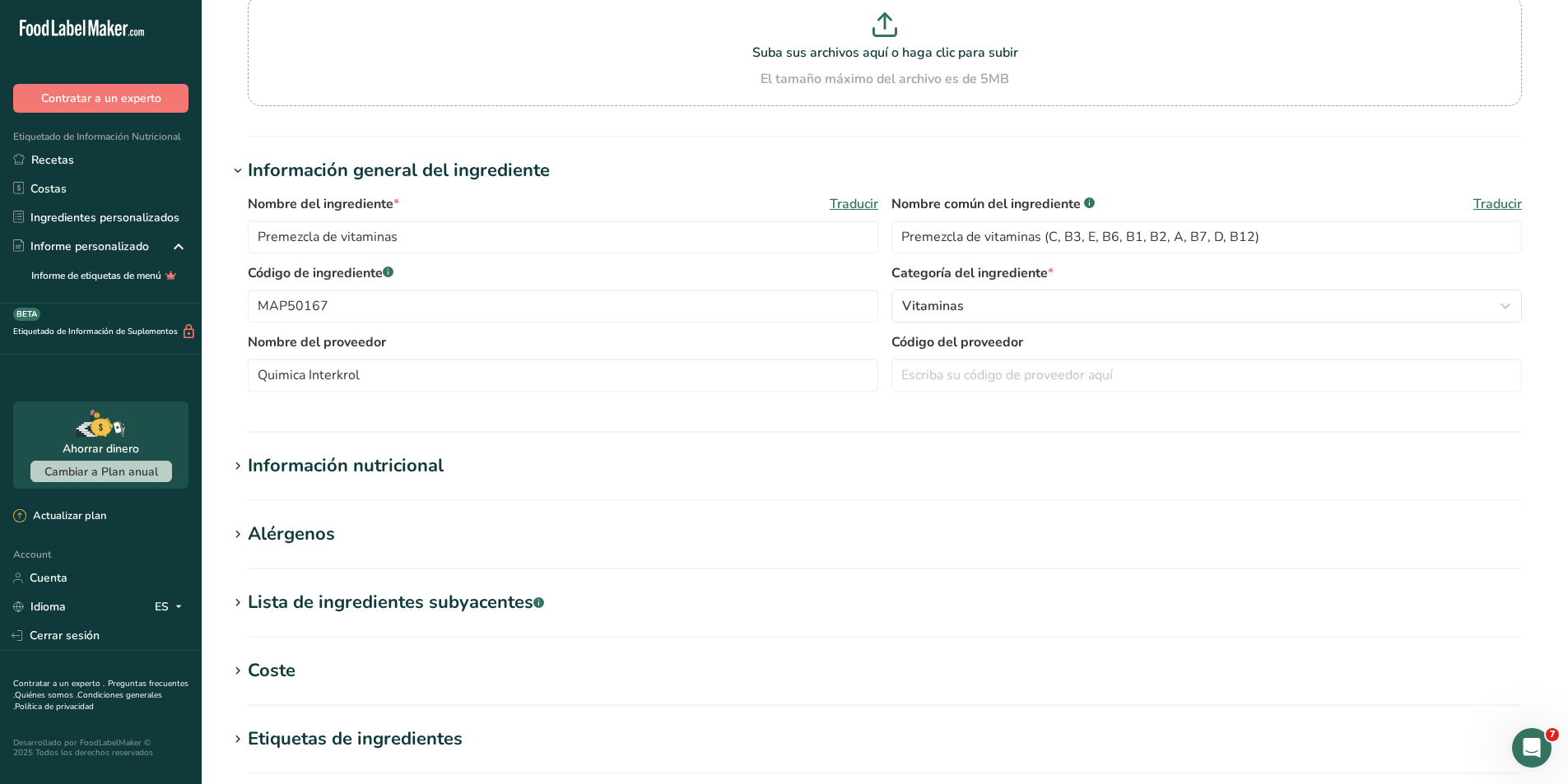
scroll to position [165, 0]
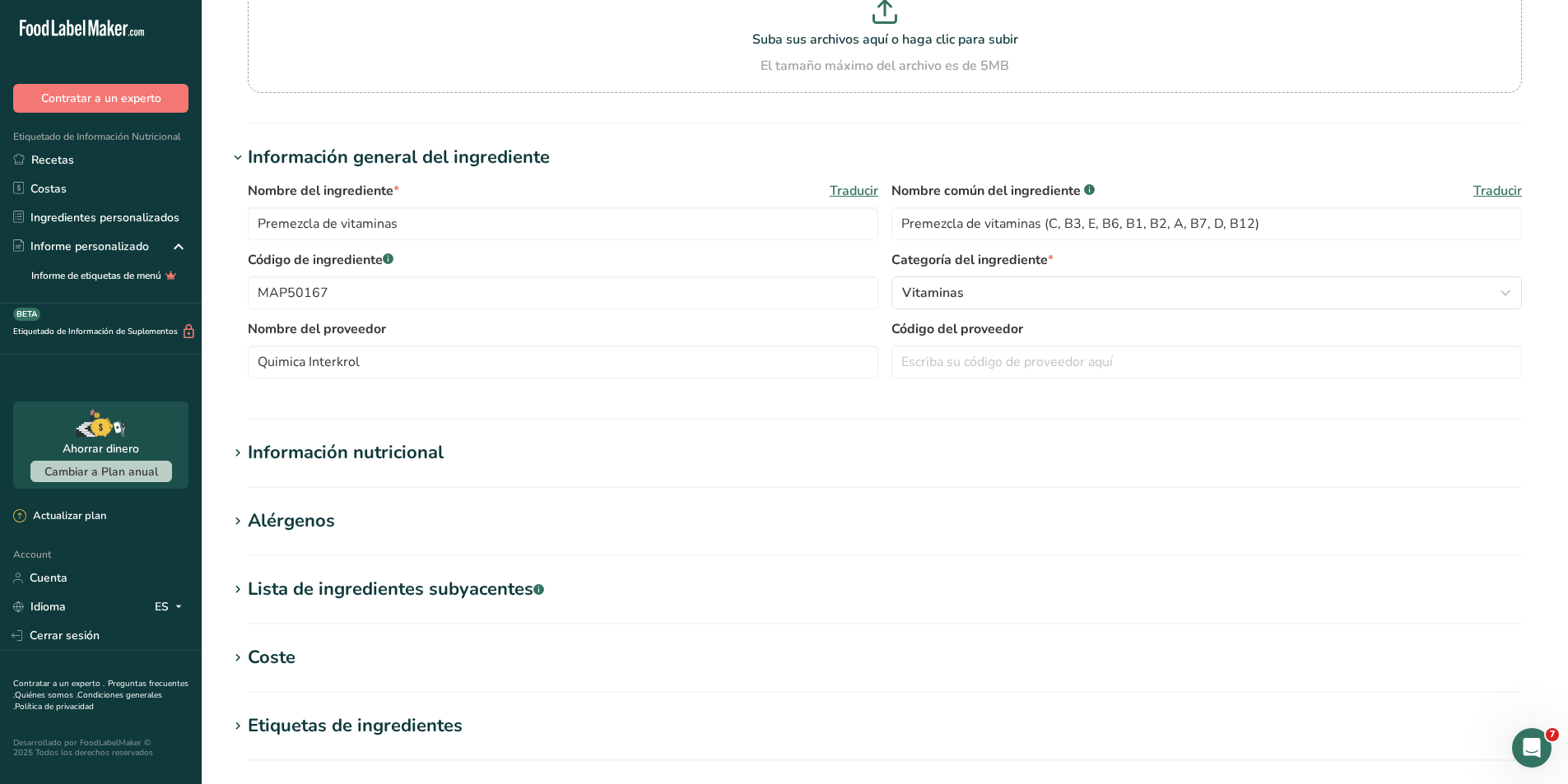
click at [234, 454] on icon at bounding box center [238, 454] width 15 height 23
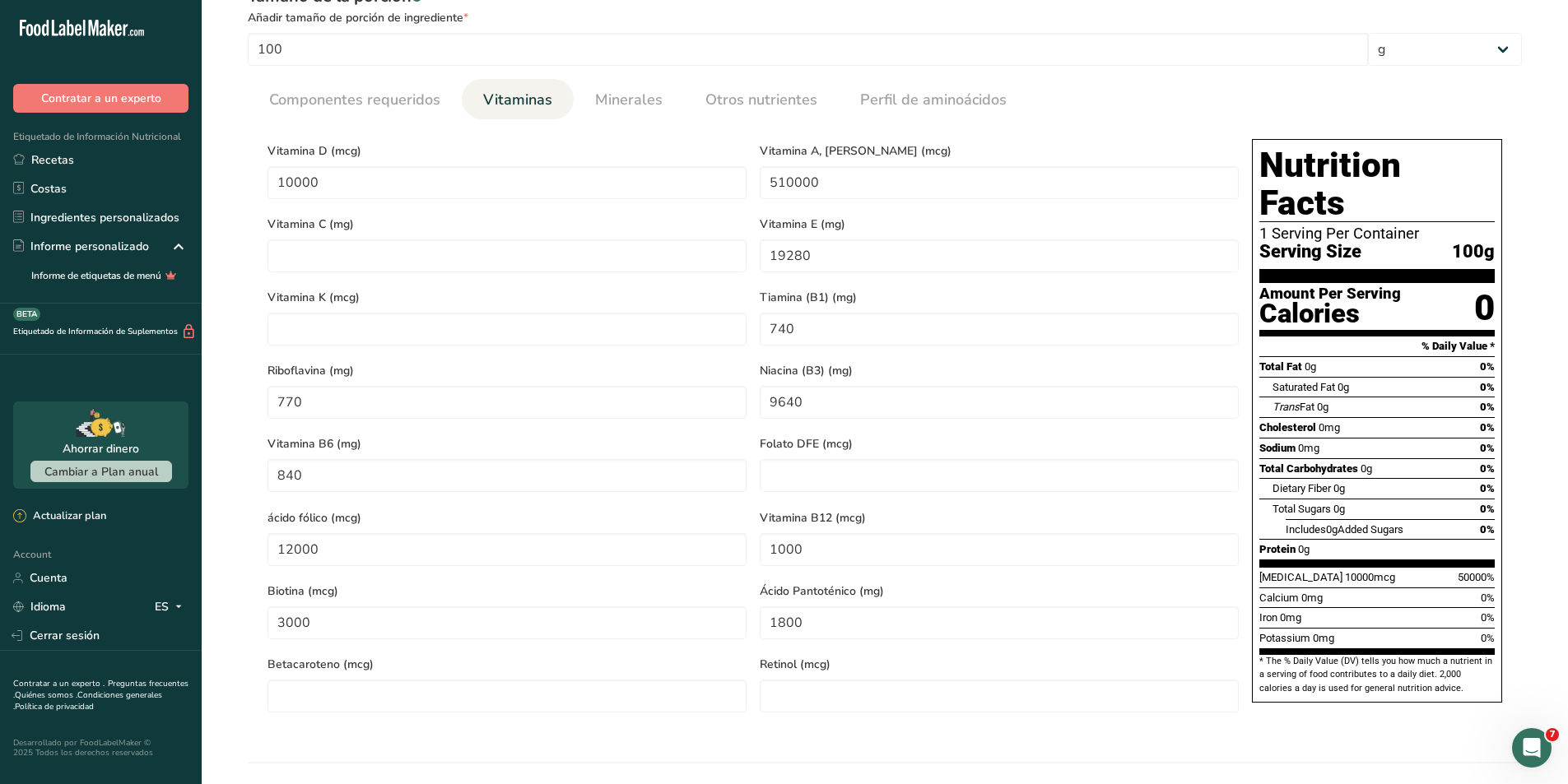
scroll to position [658, 0]
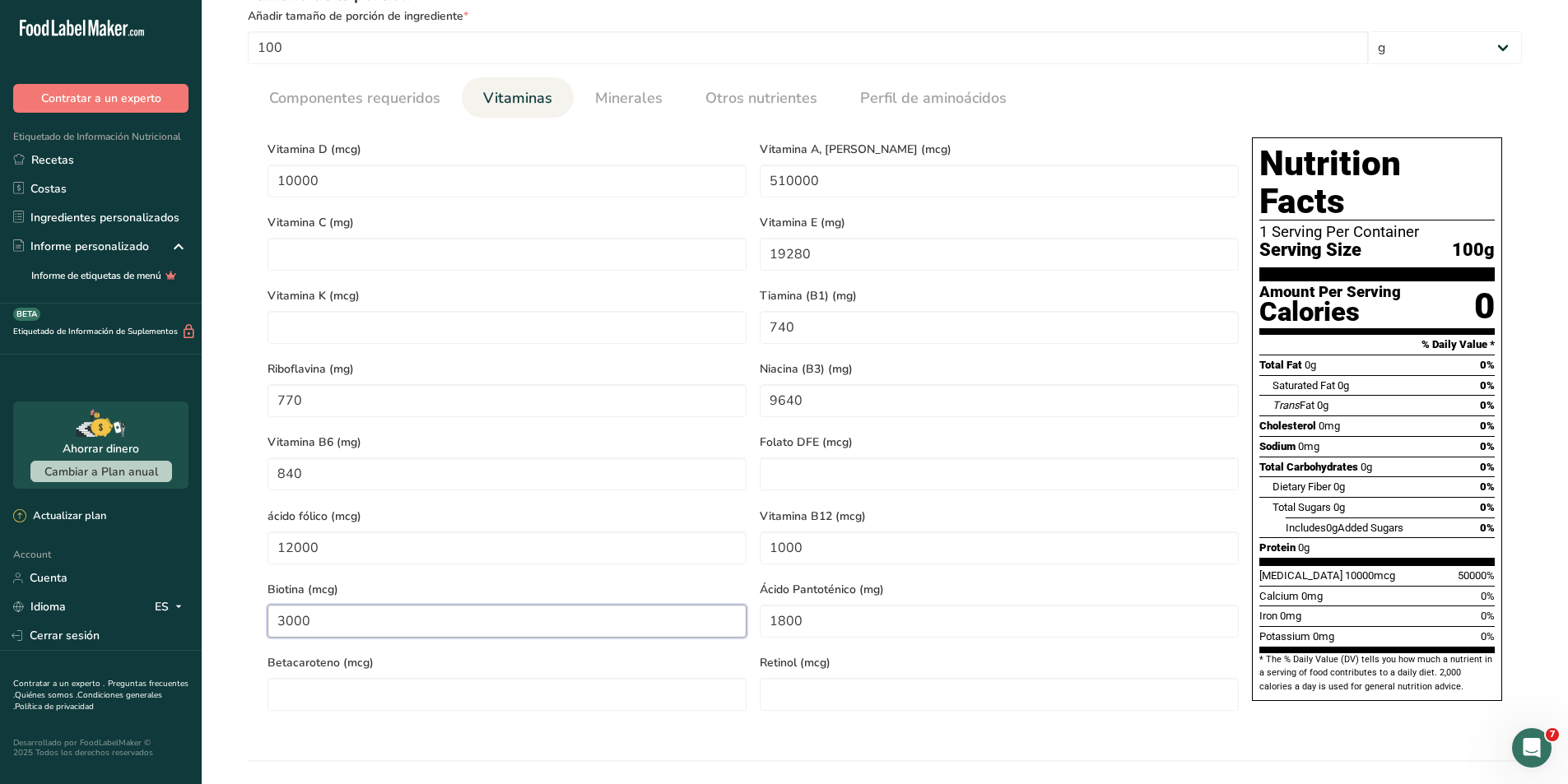
drag, startPoint x: 395, startPoint y: 597, endPoint x: 242, endPoint y: 593, distance: 153.1
click at [242, 593] on div "Tamaño de la porción .a-a{fill:#347362;}.b-a{fill:#fff;} Añadir tamaño de porci…" at bounding box center [884, 357] width 1314 height 768
drag, startPoint x: 829, startPoint y: 586, endPoint x: 731, endPoint y: 580, distance: 98.2
click at [731, 580] on div "Vitamina D (mcg) 10000 Vitamina A, RAE (mcg) 510000 Vitamina C (mg) Vitamina E …" at bounding box center [752, 423] width 984 height 586
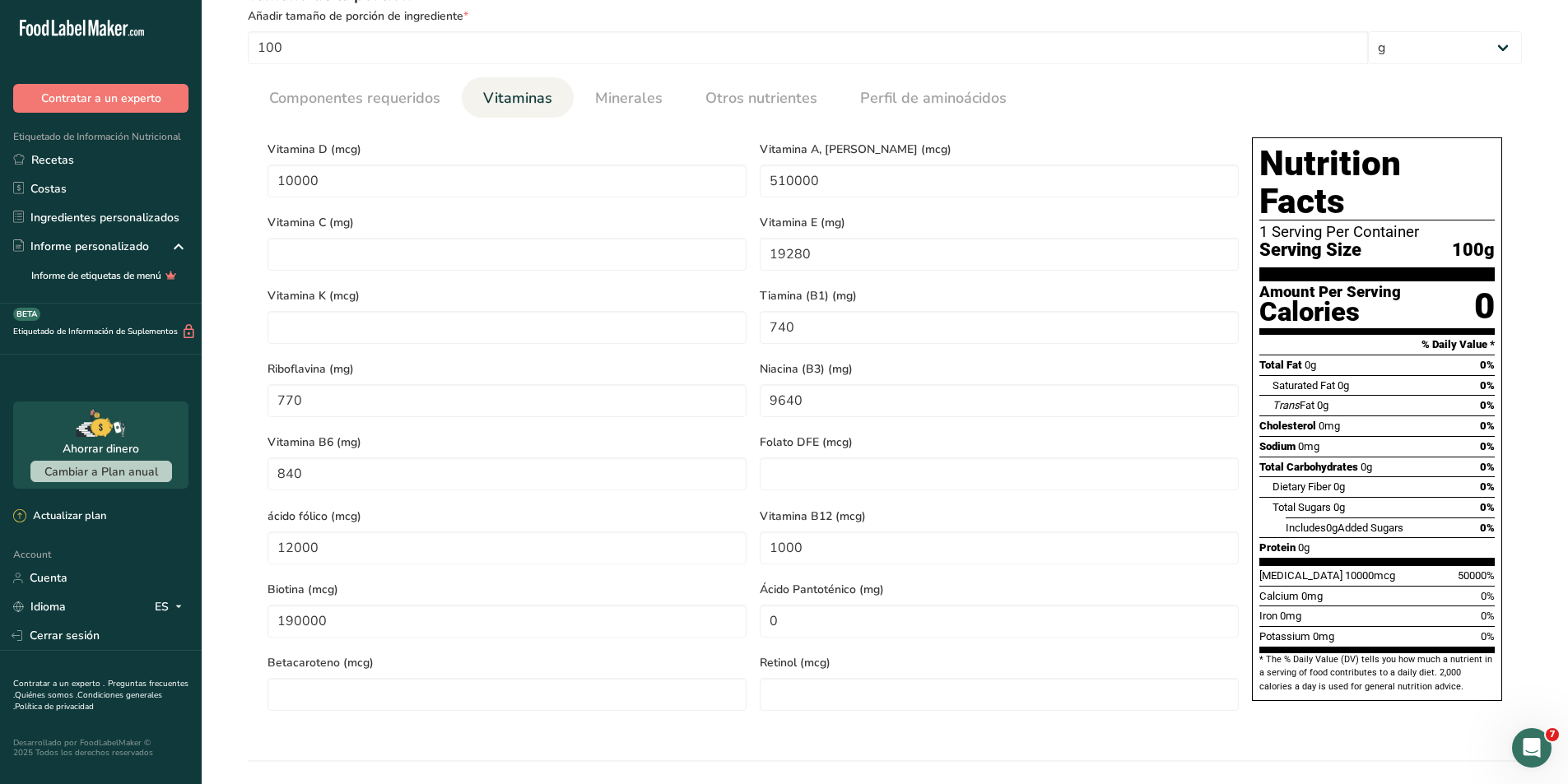
click at [1097, 114] on ul "Componentes requeridos Vitaminas Minerales Otros nutrientes Perfil de aminoácid…" at bounding box center [885, 98] width 1274 height 41
click at [304, 246] on C "number" at bounding box center [507, 254] width 479 height 33
click at [619, 145] on span "Vitamina D (mcg)" at bounding box center [507, 149] width 479 height 17
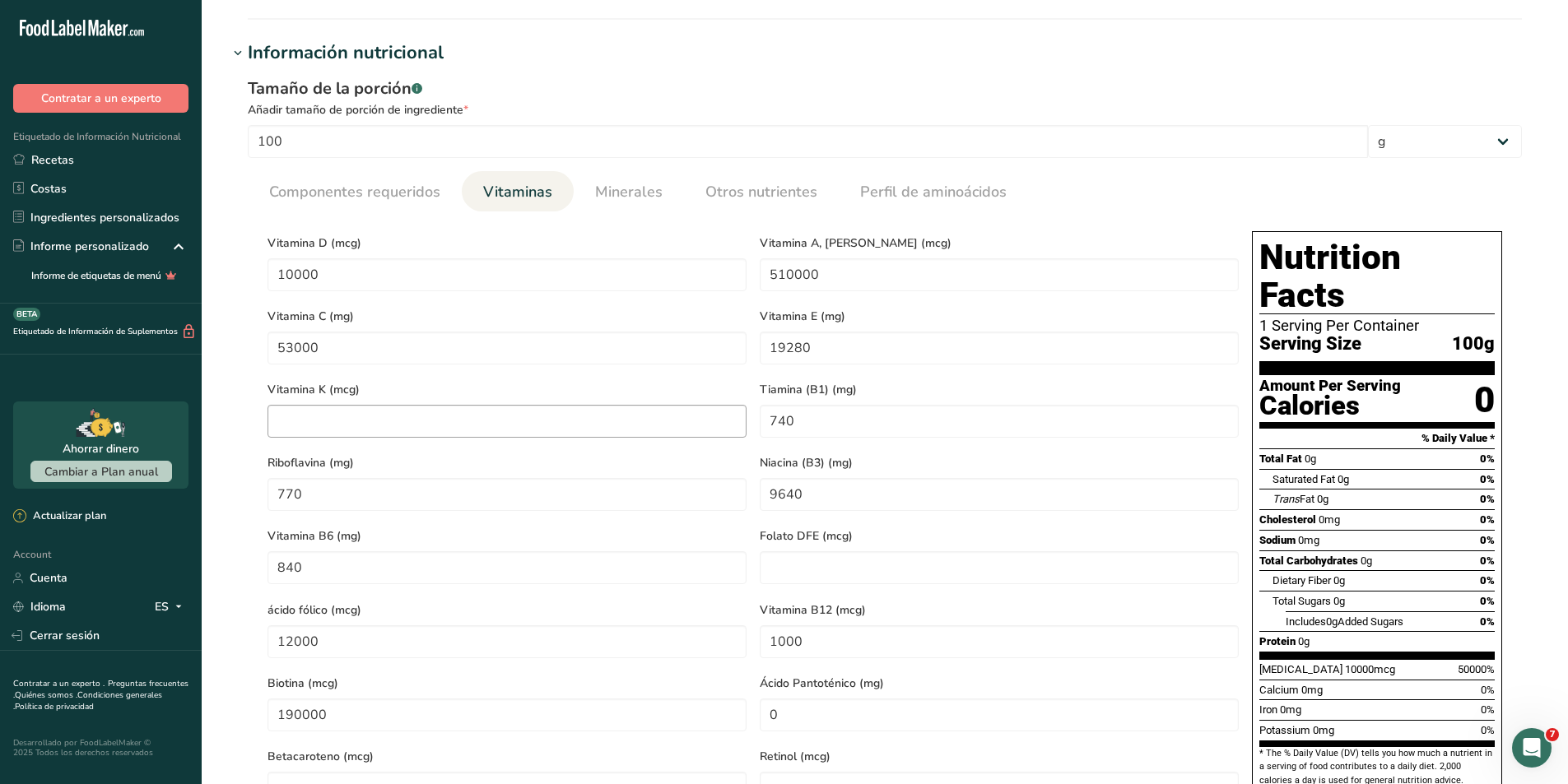
scroll to position [576, 0]
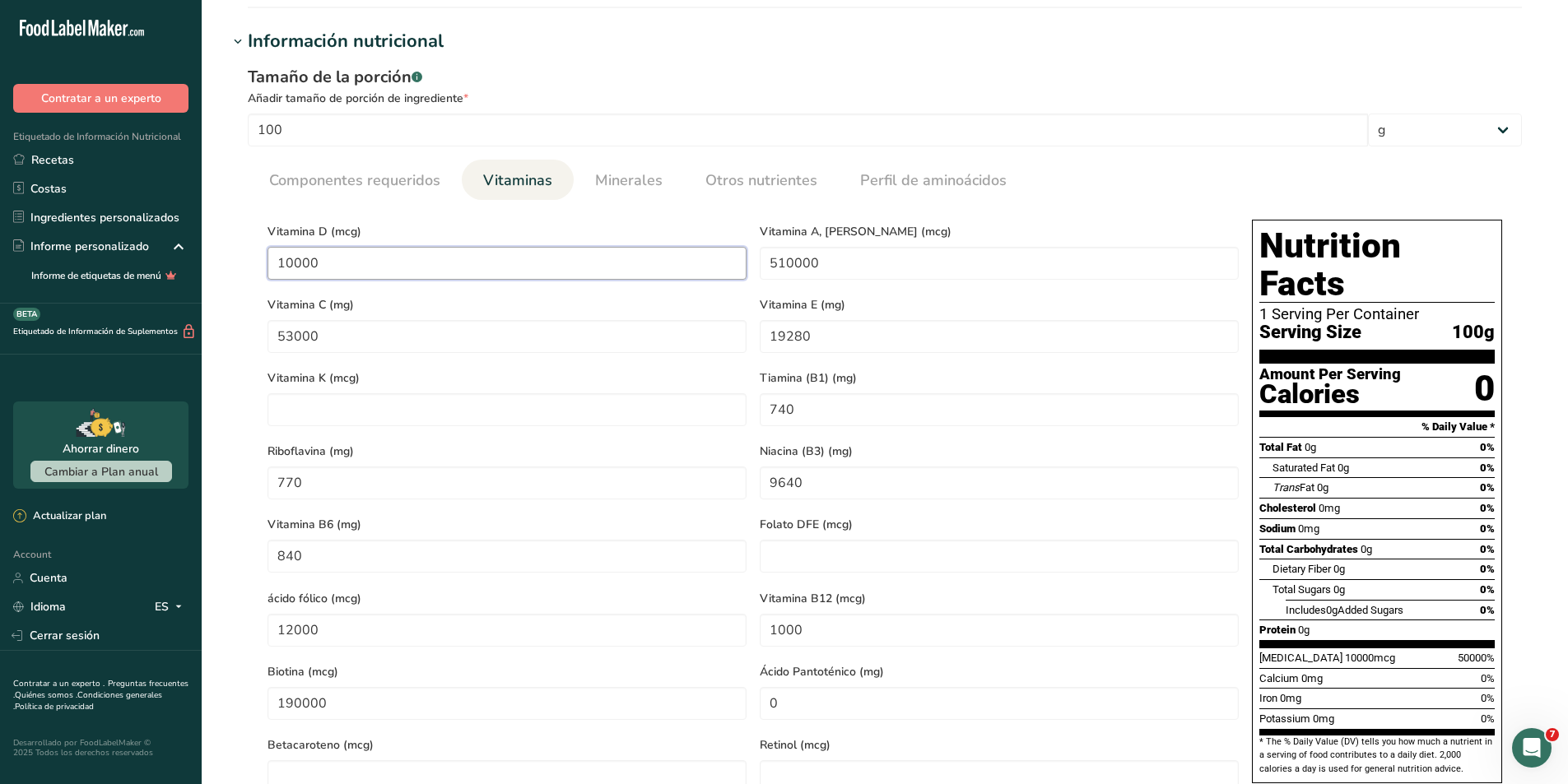
click at [446, 265] on D "10000" at bounding box center [507, 264] width 479 height 33
click at [565, 78] on div "Tamaño de la porción .a-a{fill:#347362;}.b-a{fill:#fff;}" at bounding box center [885, 77] width 1274 height 24
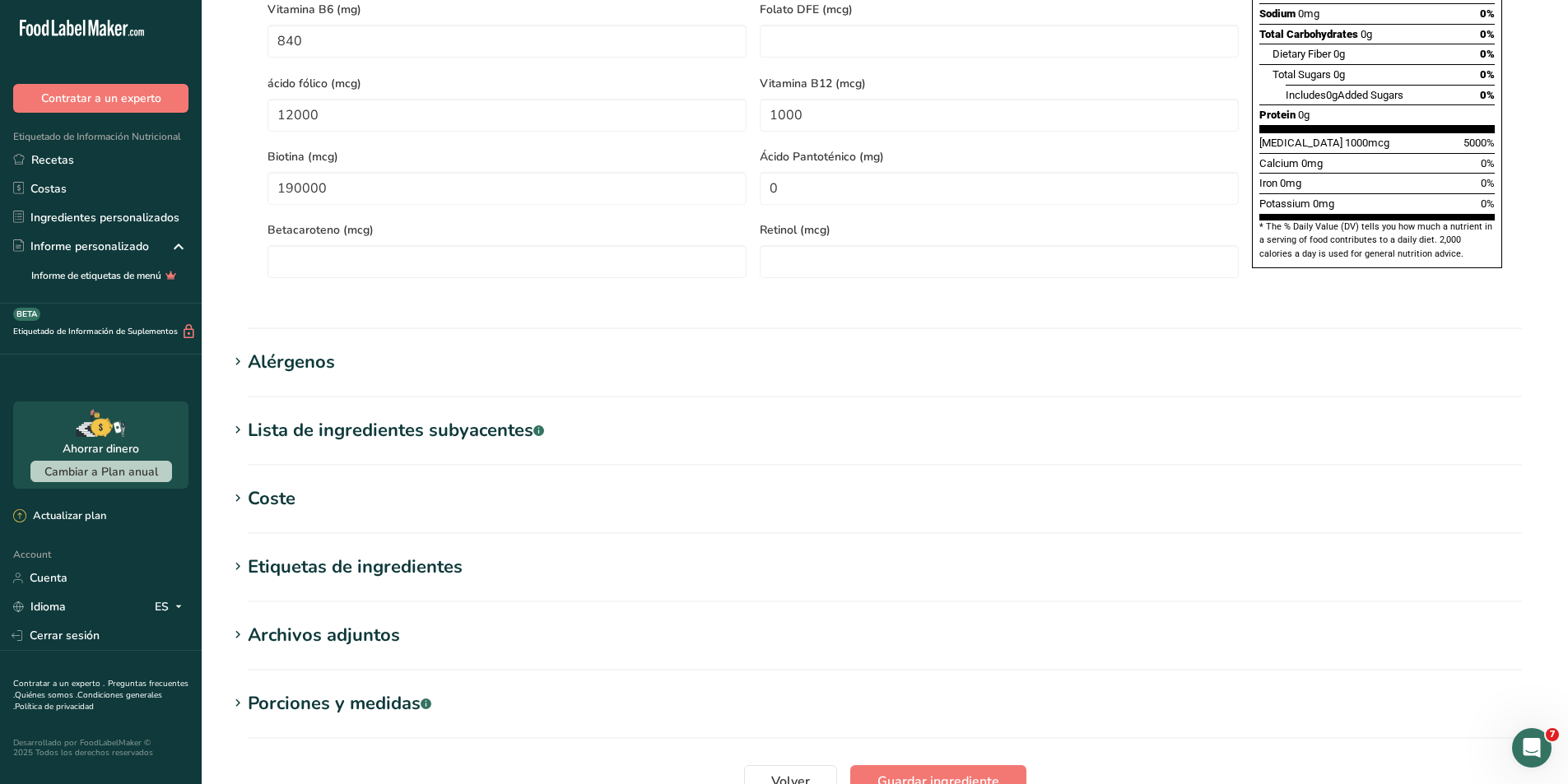
scroll to position [1207, 0]
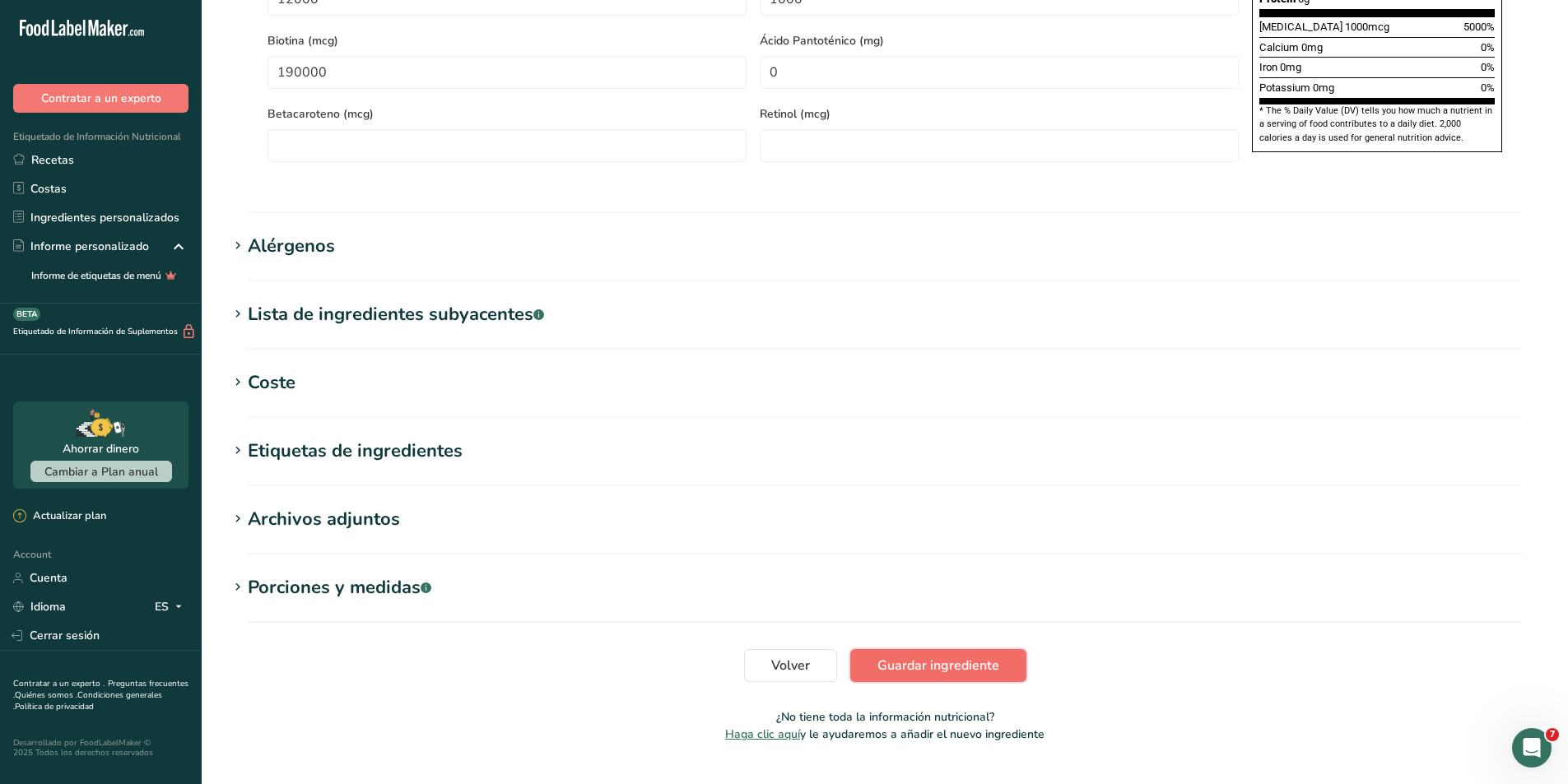
click at [872, 649] on button "Guardar ingrediente" at bounding box center [939, 666] width 176 height 33
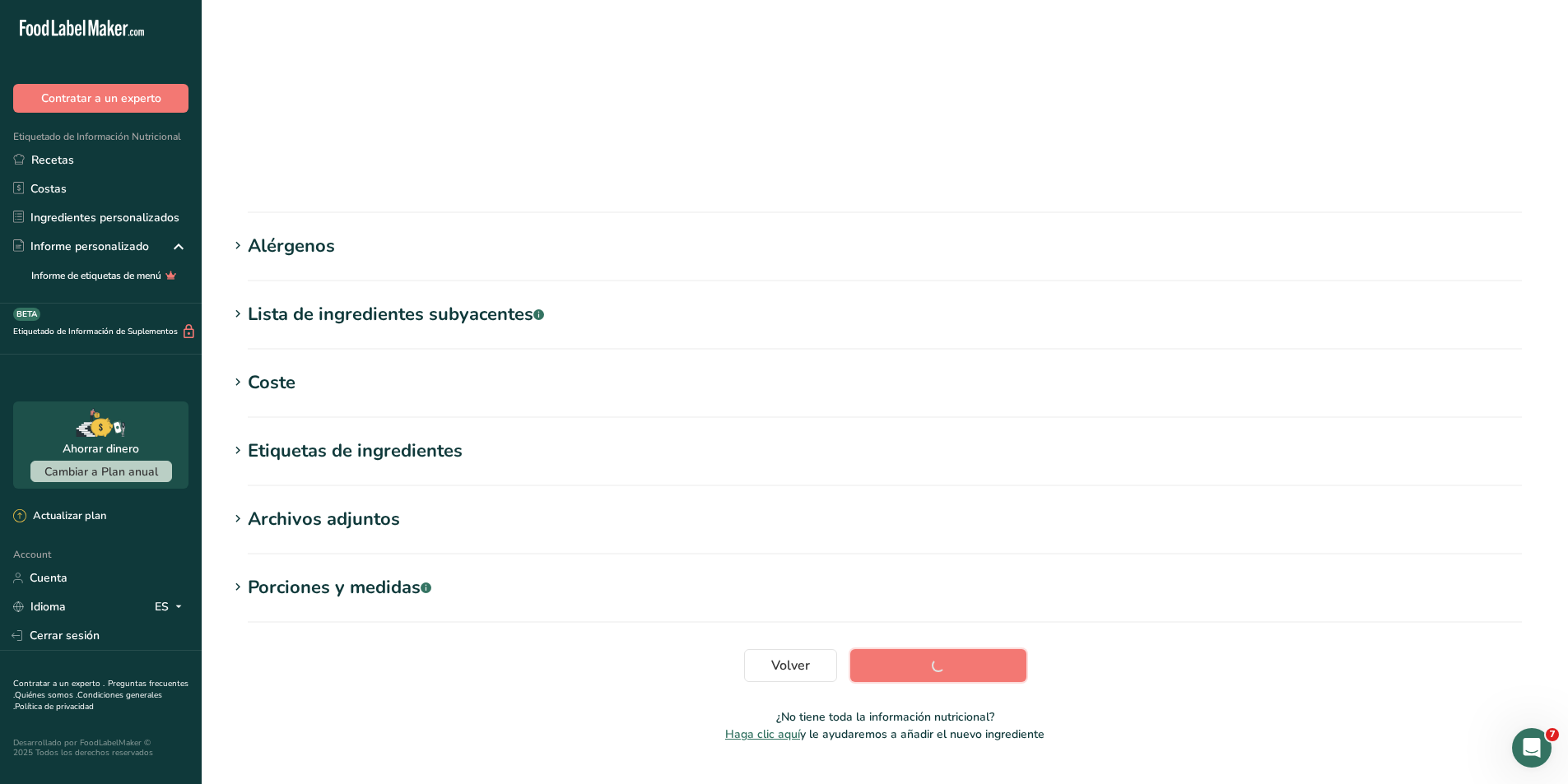
scroll to position [86, 0]
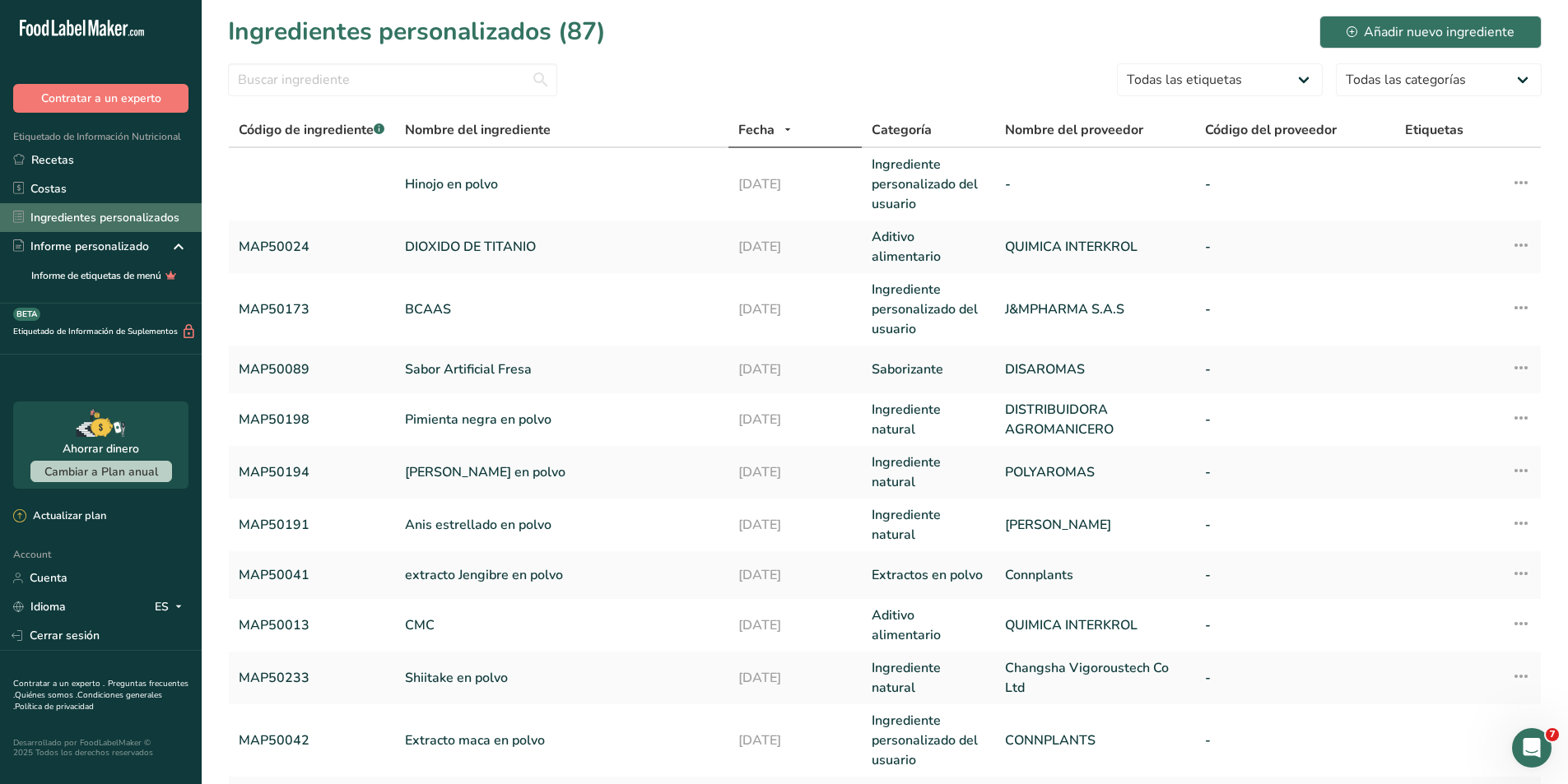
click at [123, 210] on link "Ingredientes personalizados" at bounding box center [101, 218] width 202 height 29
click at [123, 212] on link "Ingredientes personalizados" at bounding box center [101, 218] width 202 height 29
click at [387, 84] on input "text" at bounding box center [393, 79] width 330 height 33
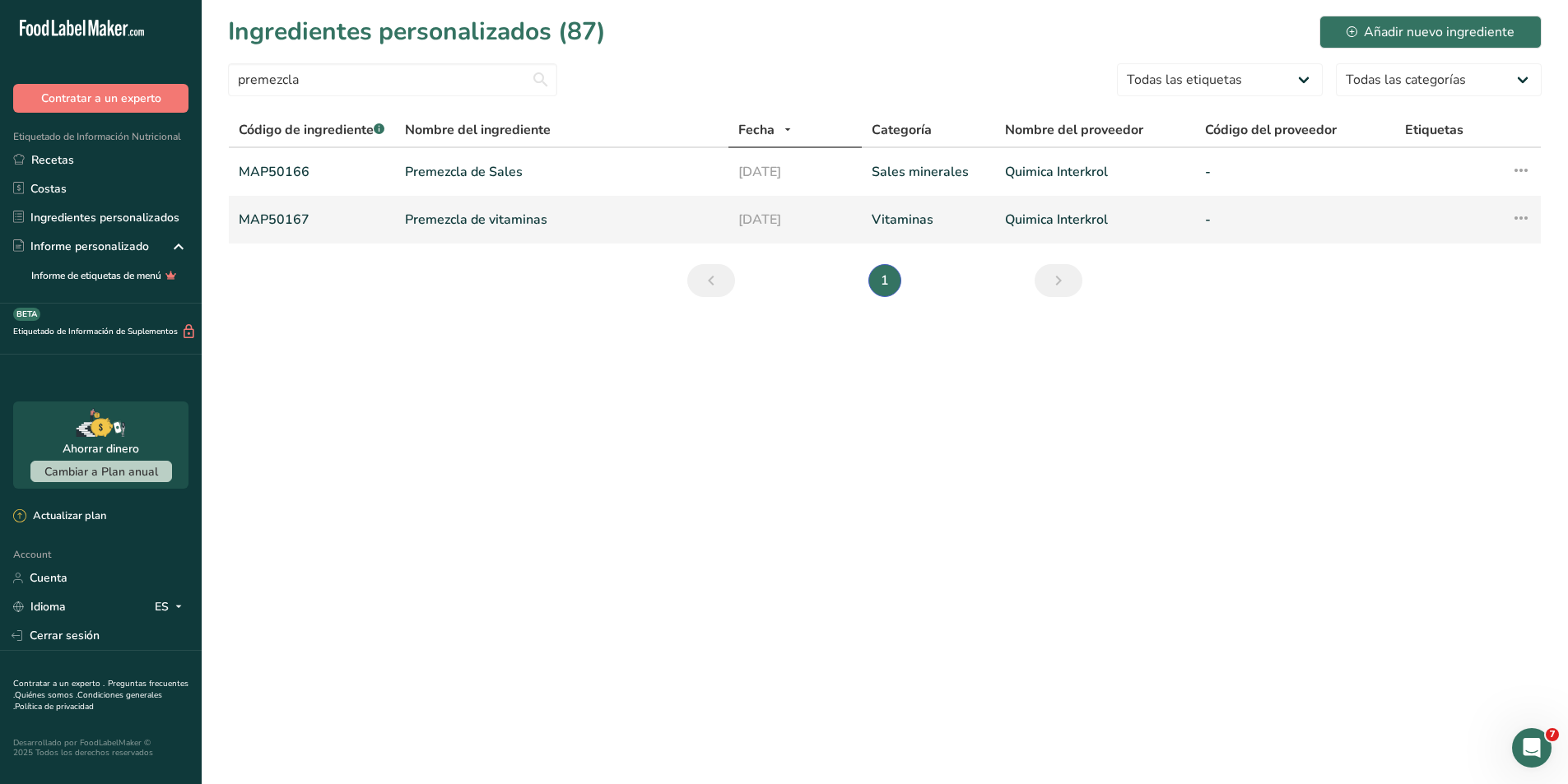
click at [301, 208] on td "MAP50167" at bounding box center [312, 219] width 167 height 47
click at [295, 215] on link "MAP50167" at bounding box center [311, 220] width 146 height 19
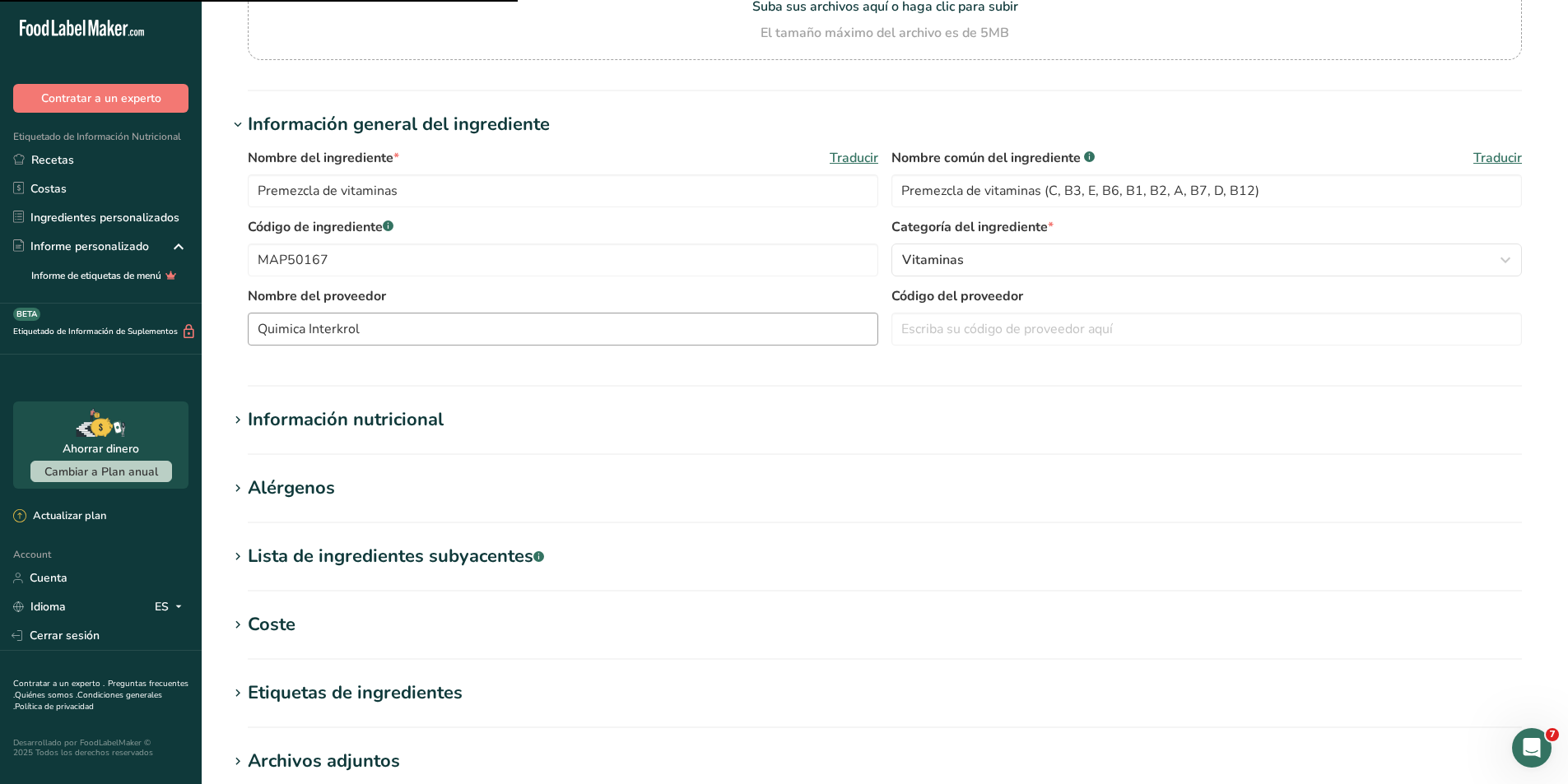
scroll to position [247, 0]
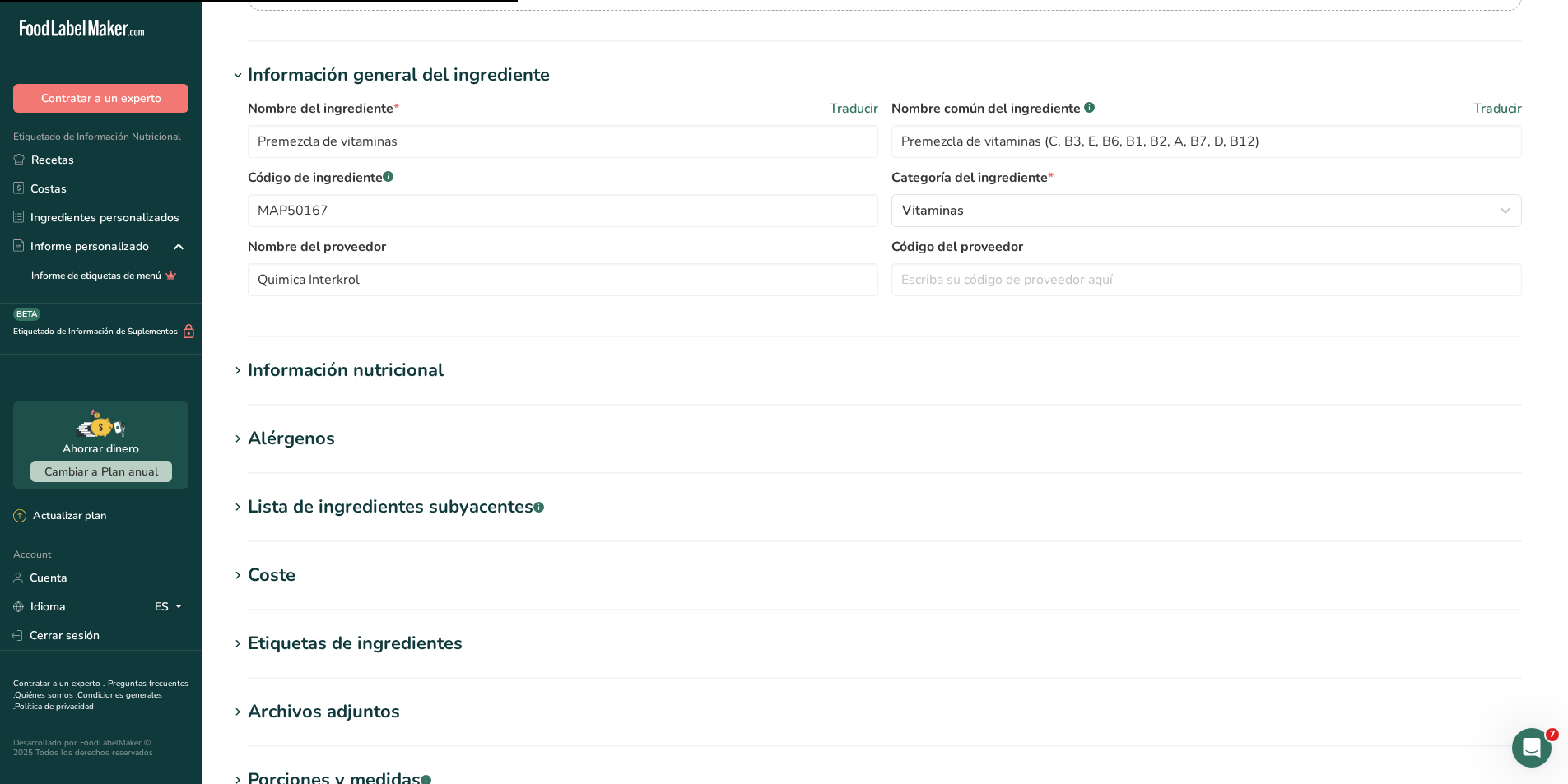
click at [243, 377] on icon at bounding box center [238, 371] width 15 height 23
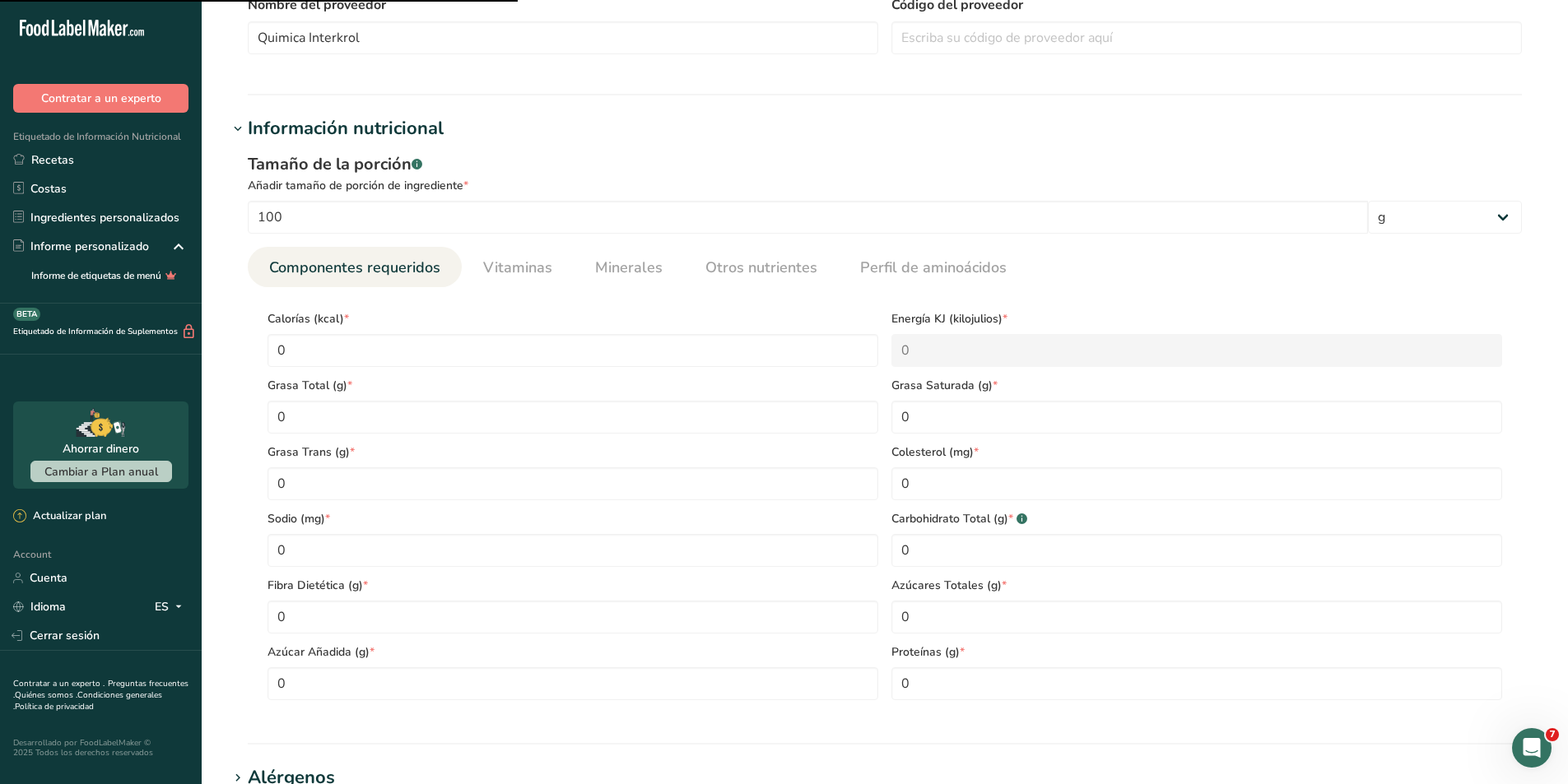
scroll to position [493, 0]
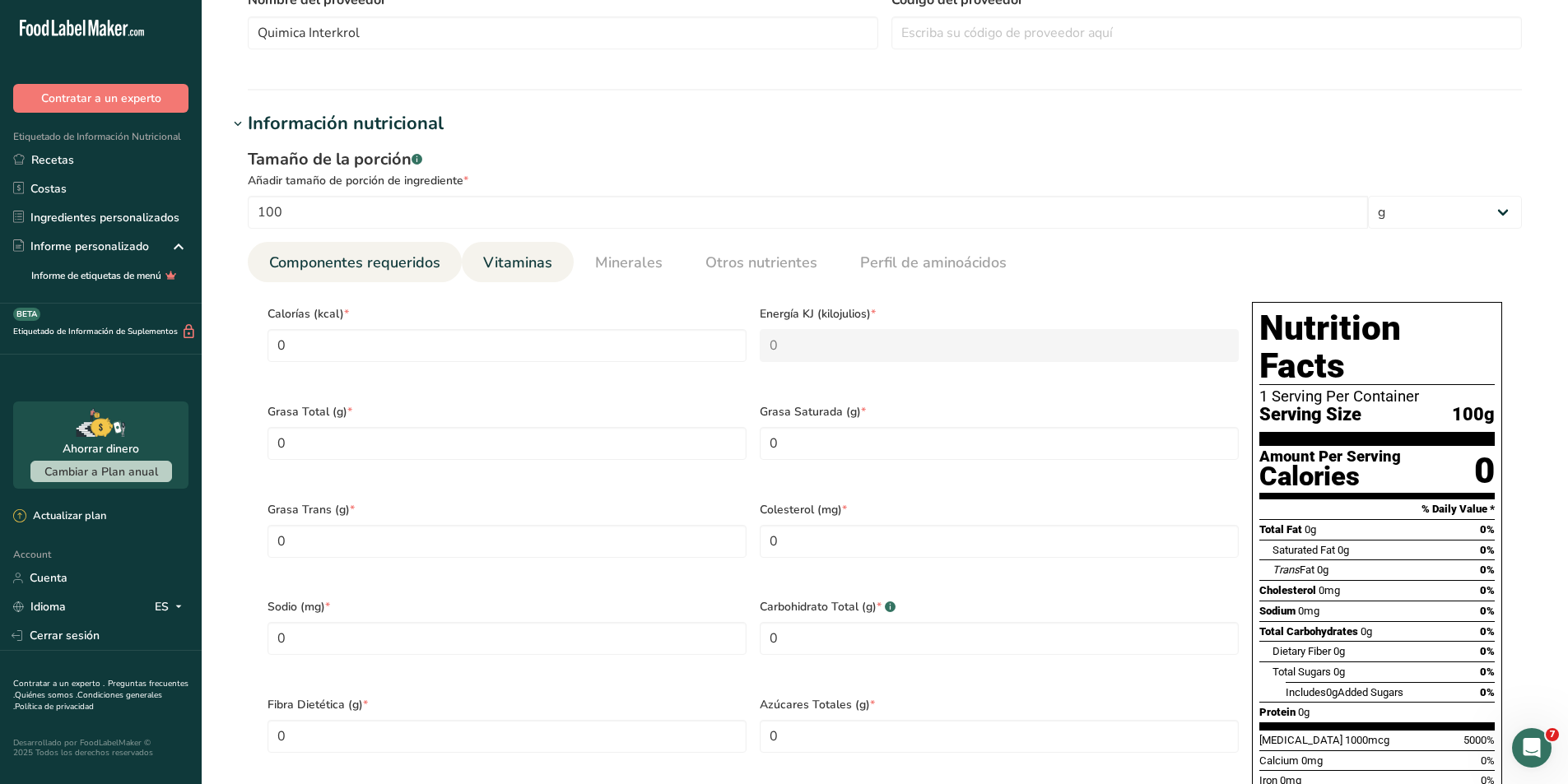
click at [490, 268] on span "Vitaminas" at bounding box center [517, 263] width 69 height 22
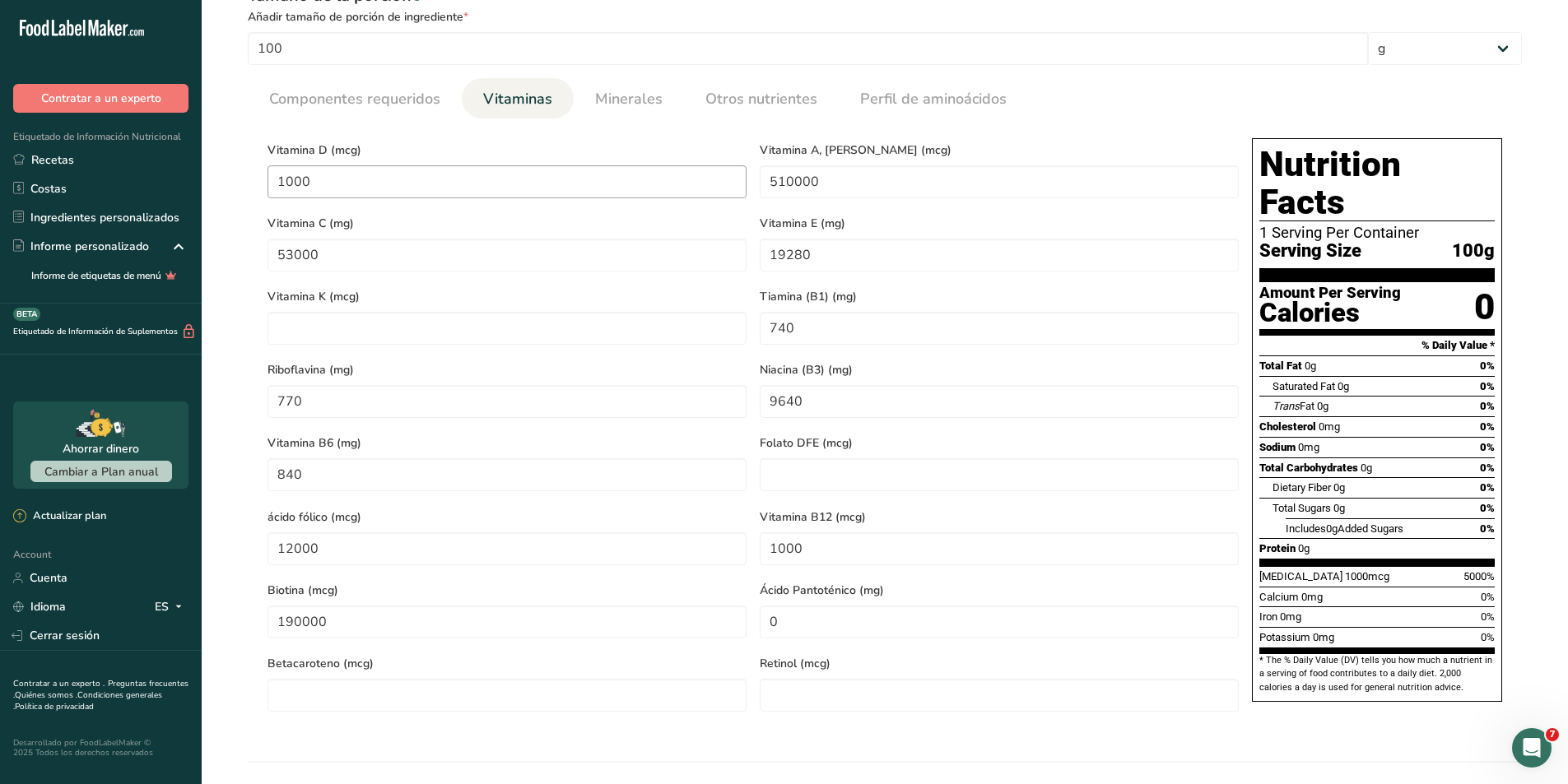
scroll to position [658, 0]
drag, startPoint x: 362, startPoint y: 194, endPoint x: 211, endPoint y: 160, distance: 154.8
click at [211, 160] on section "Editar Premezcla de vitaminas Hoja de datos del ingrediente .a-a{fill:#347362;}…" at bounding box center [884, 329] width 1366 height 1976
click at [437, 138] on div "Vitamina D (mcg) 5000" at bounding box center [507, 168] width 493 height 74
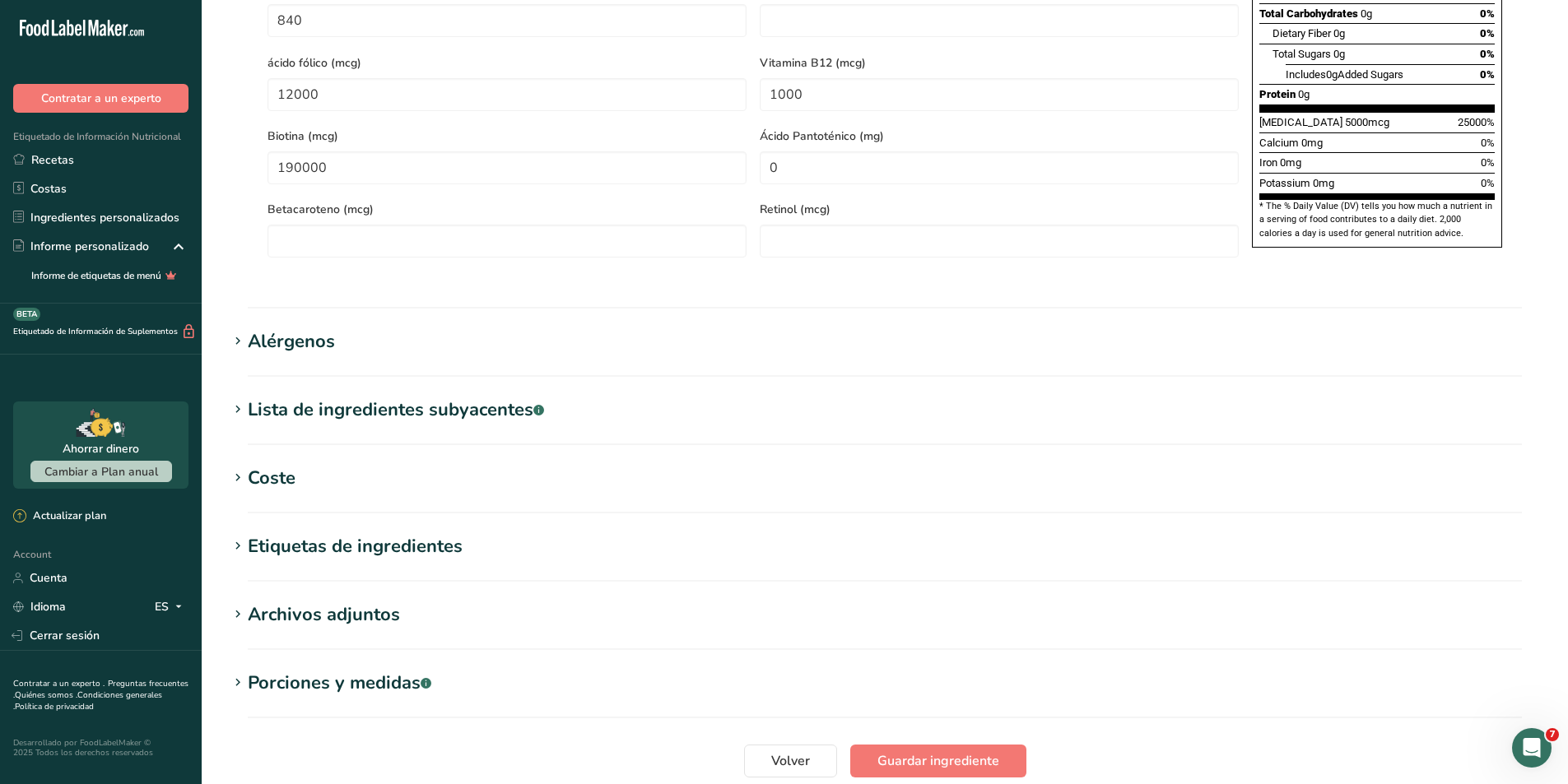
scroll to position [1207, 0]
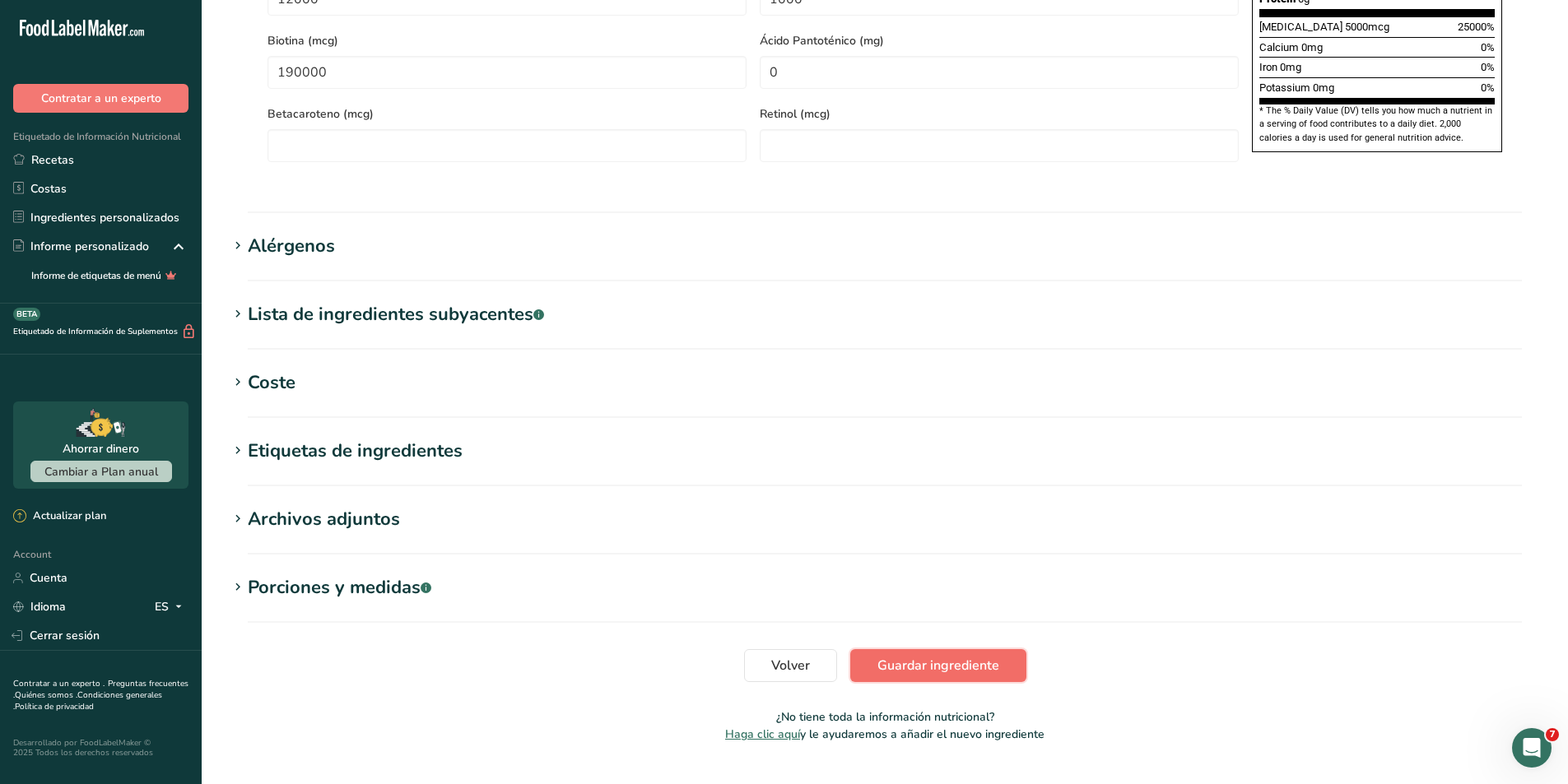
click at [880, 656] on span "Guardar ingrediente" at bounding box center [939, 666] width 122 height 19
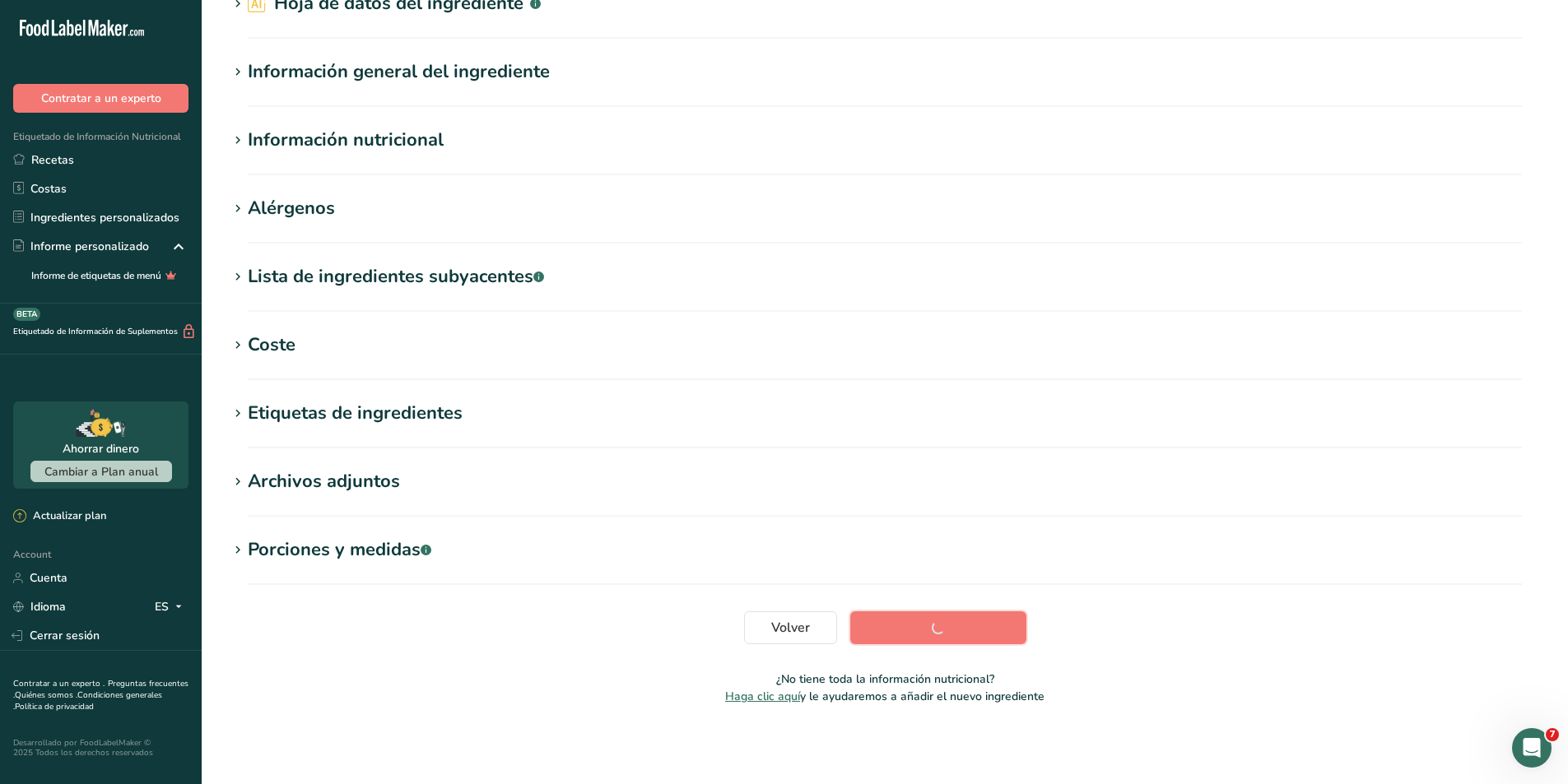
scroll to position [86, 0]
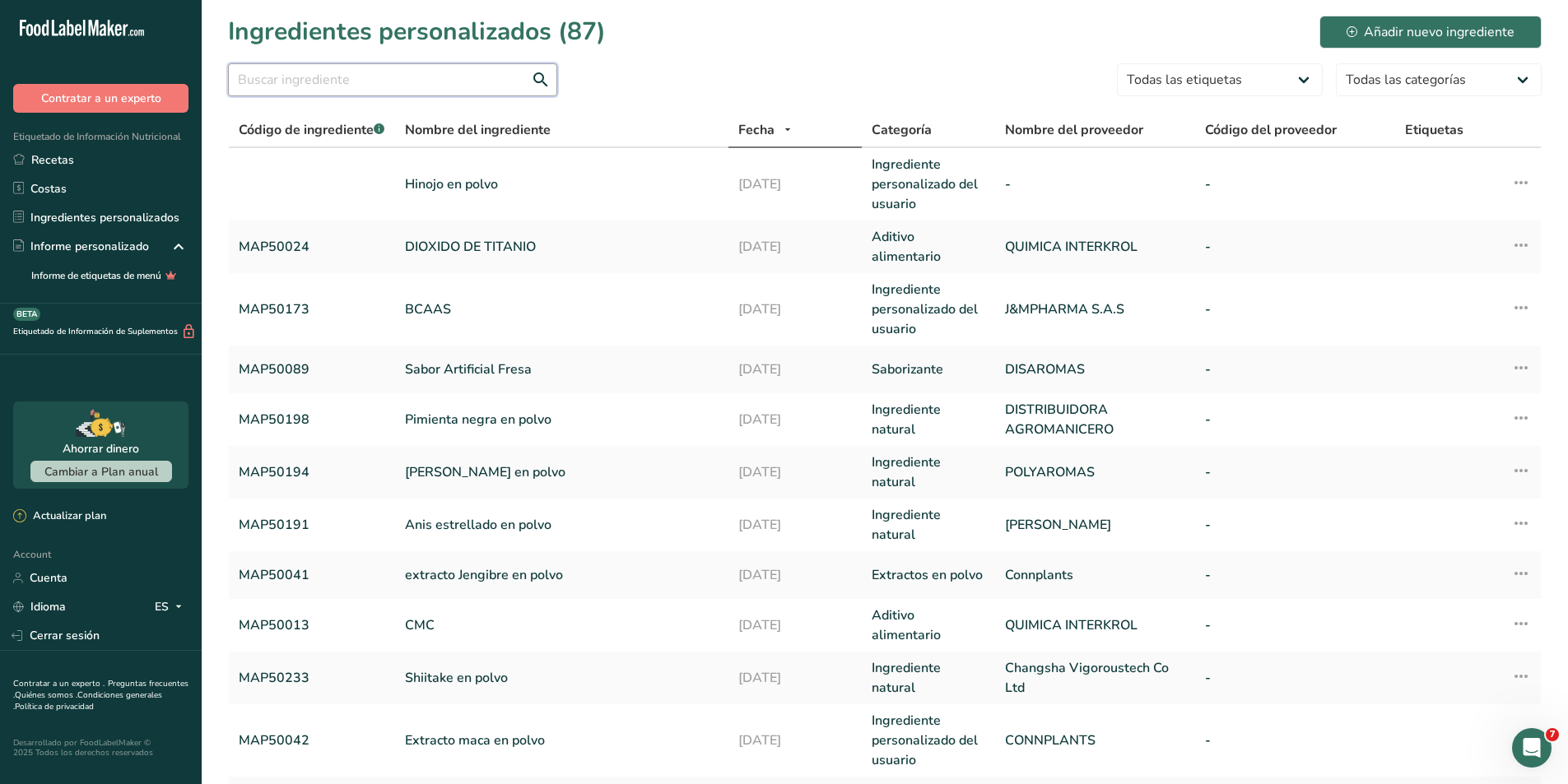
click at [370, 84] on input "text" at bounding box center [393, 79] width 330 height 33
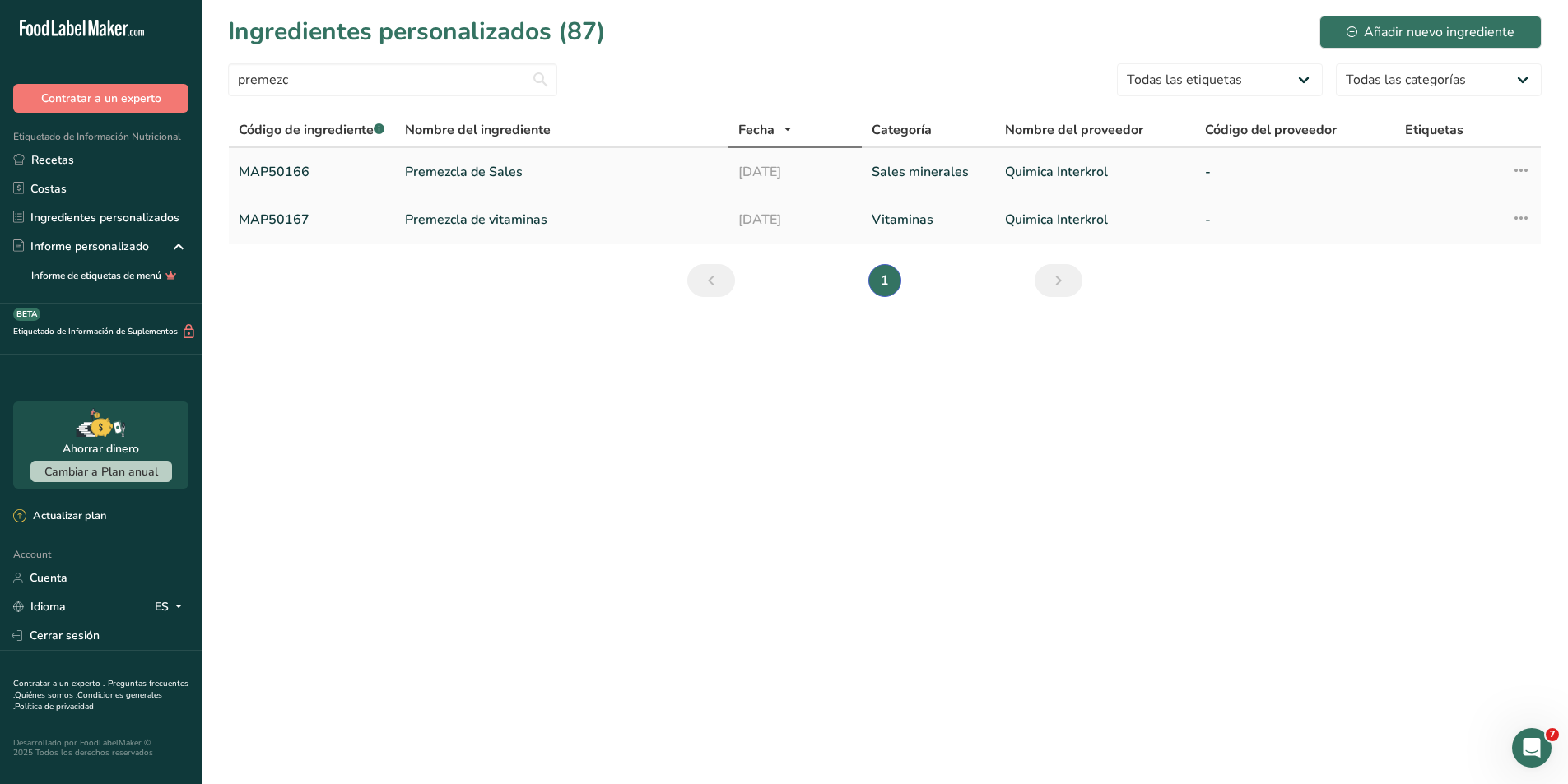
click at [296, 163] on link "MAP50166" at bounding box center [311, 172] width 146 height 19
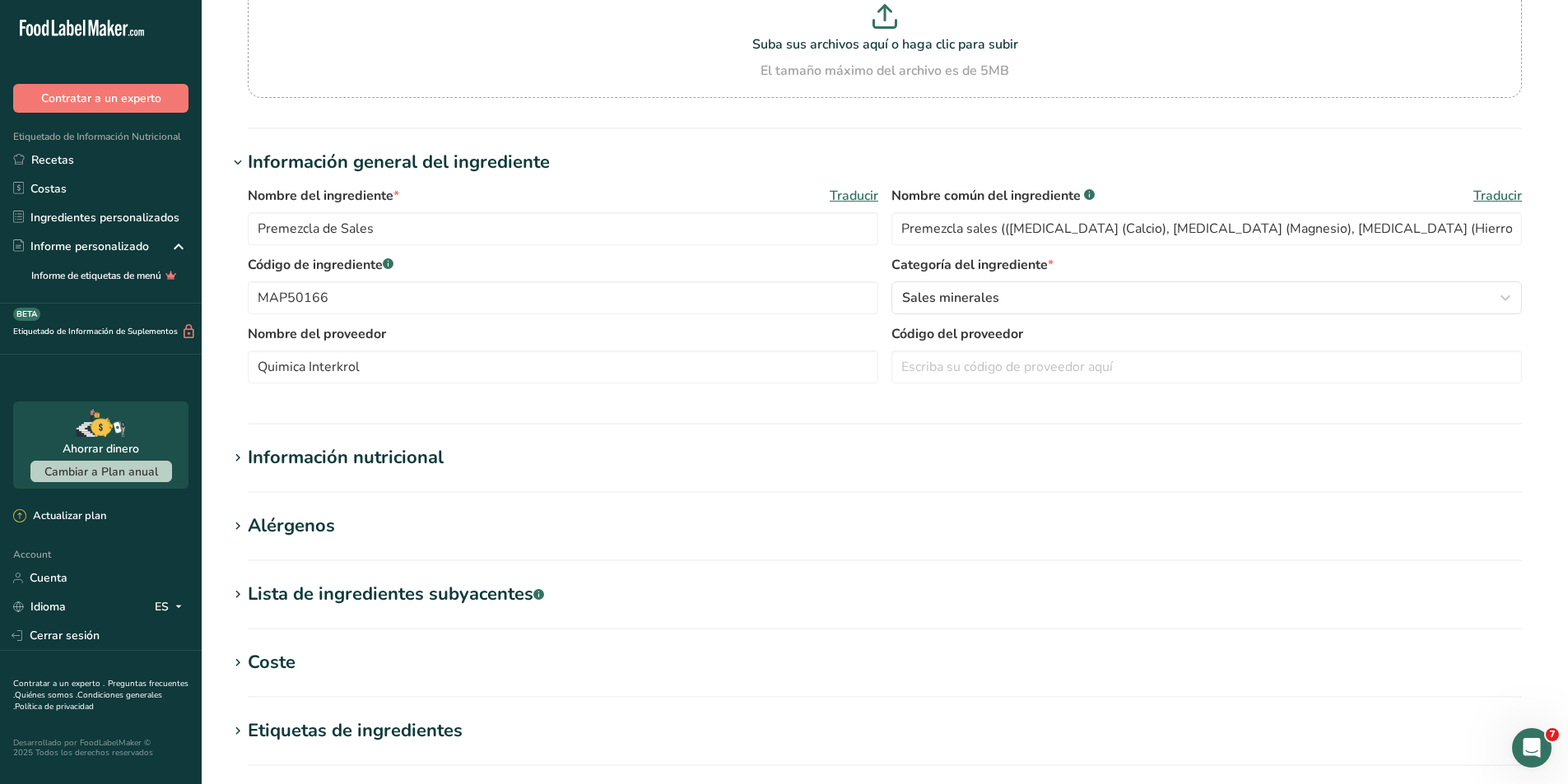
scroll to position [165, 0]
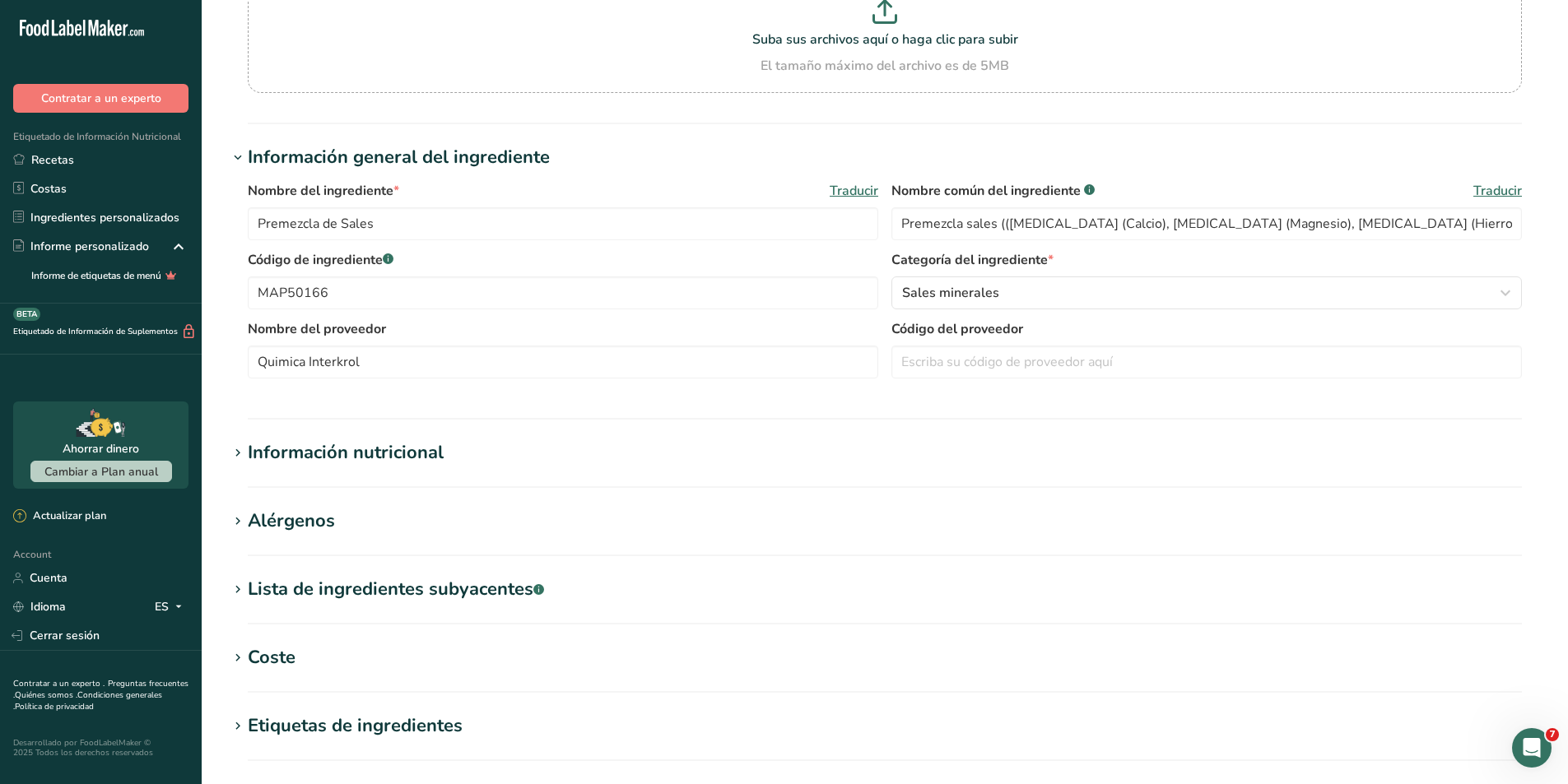
click at [242, 463] on icon at bounding box center [238, 454] width 15 height 23
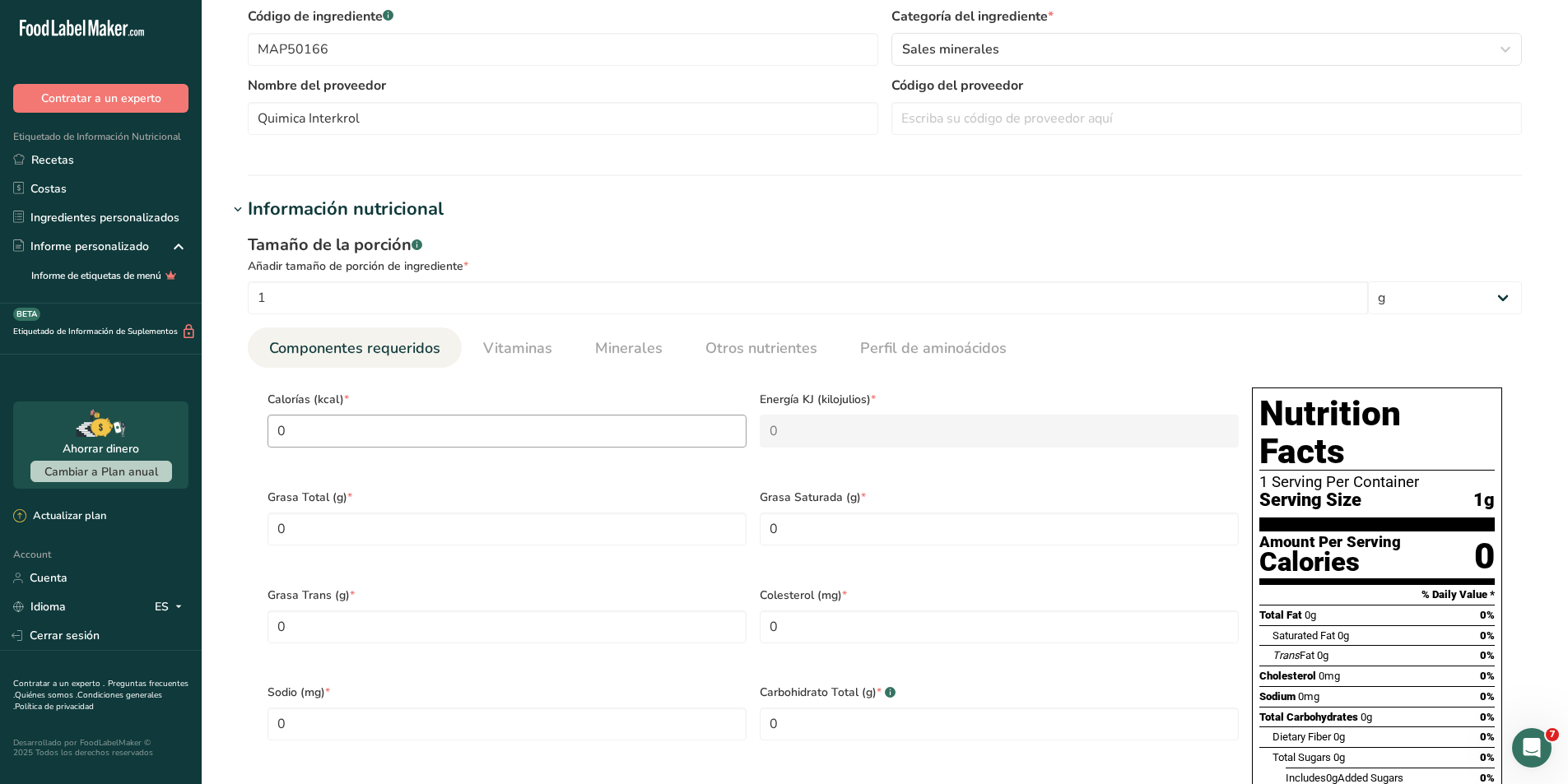
scroll to position [412, 0]
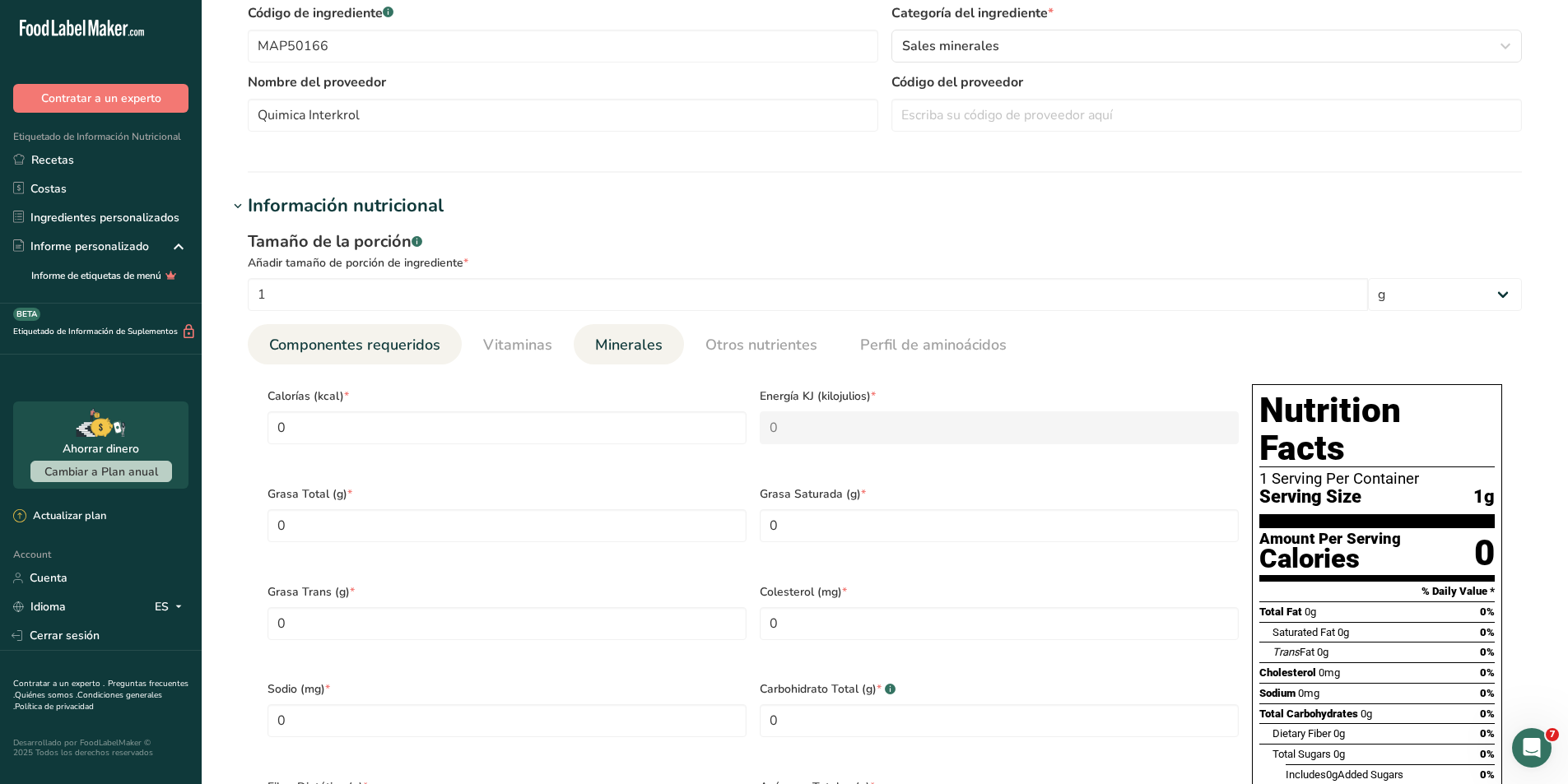
click at [598, 354] on span "Minerales" at bounding box center [629, 345] width 68 height 22
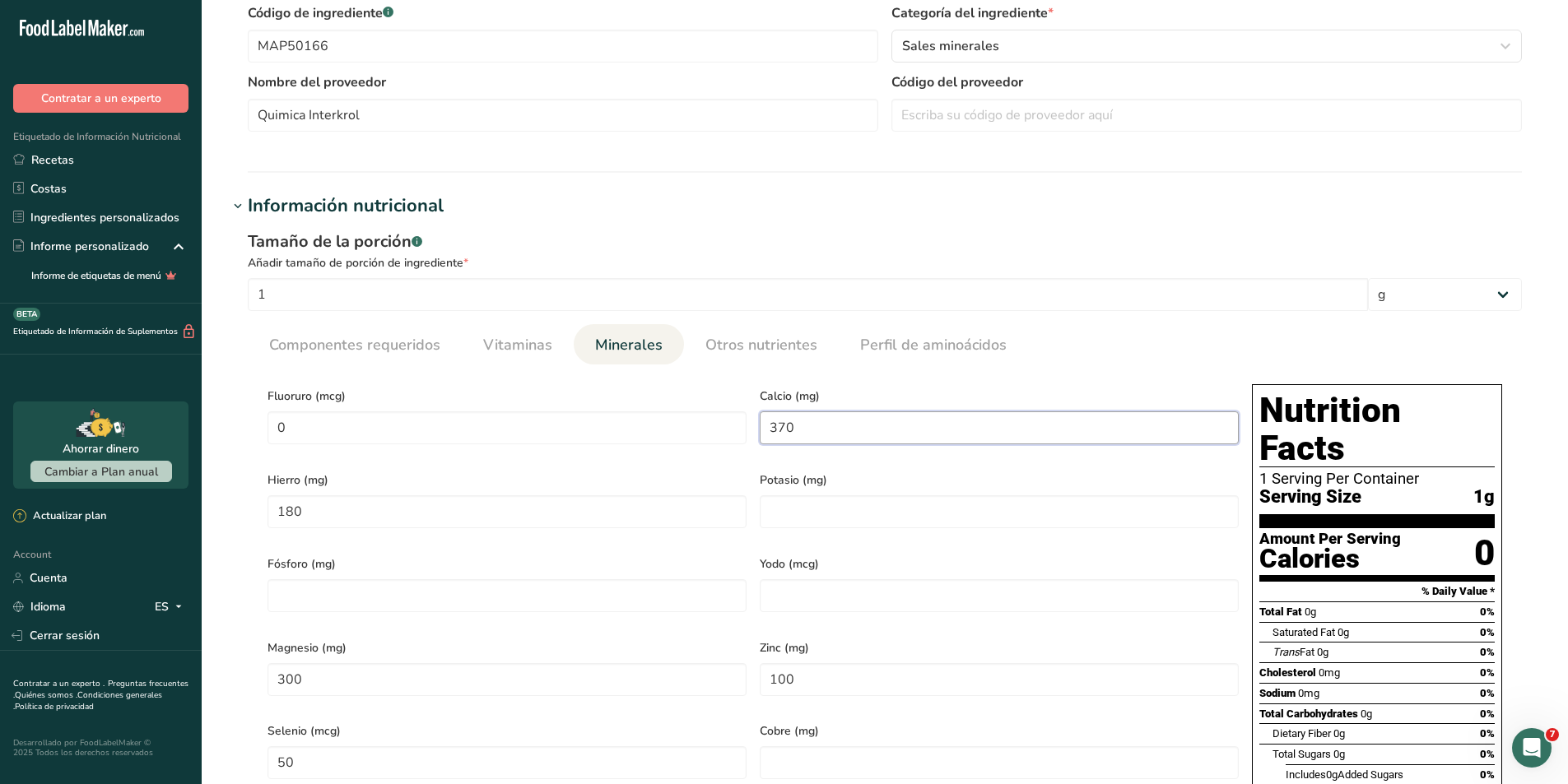
click at [825, 427] on input "370" at bounding box center [1000, 428] width 479 height 33
click at [406, 300] on input "1" at bounding box center [809, 295] width 1121 height 33
click at [581, 242] on div "Tamaño de la porción .a-a{fill:#347362;}.b-a{fill:#fff;}" at bounding box center [885, 241] width 1274 height 24
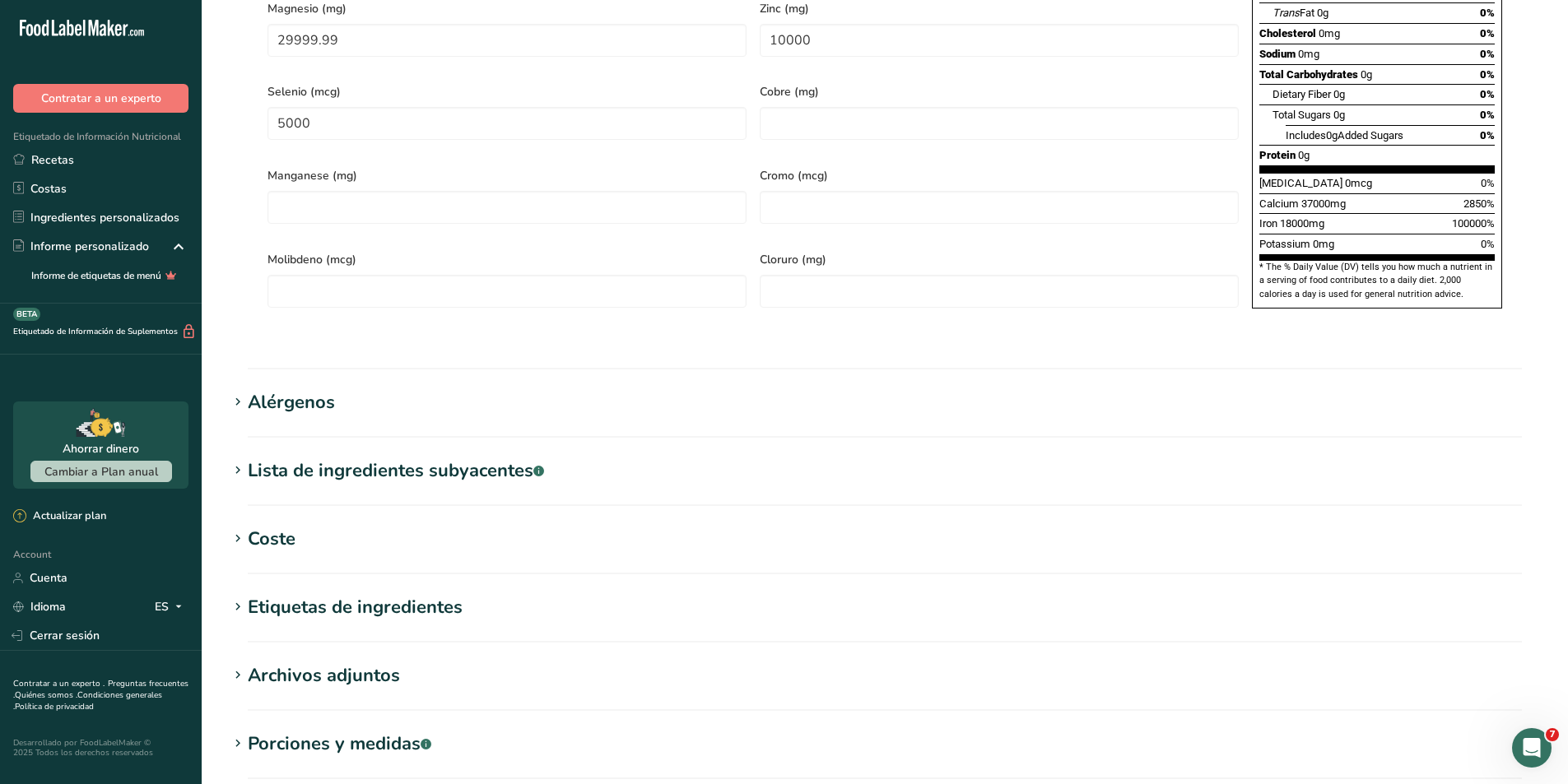
scroll to position [1207, 0]
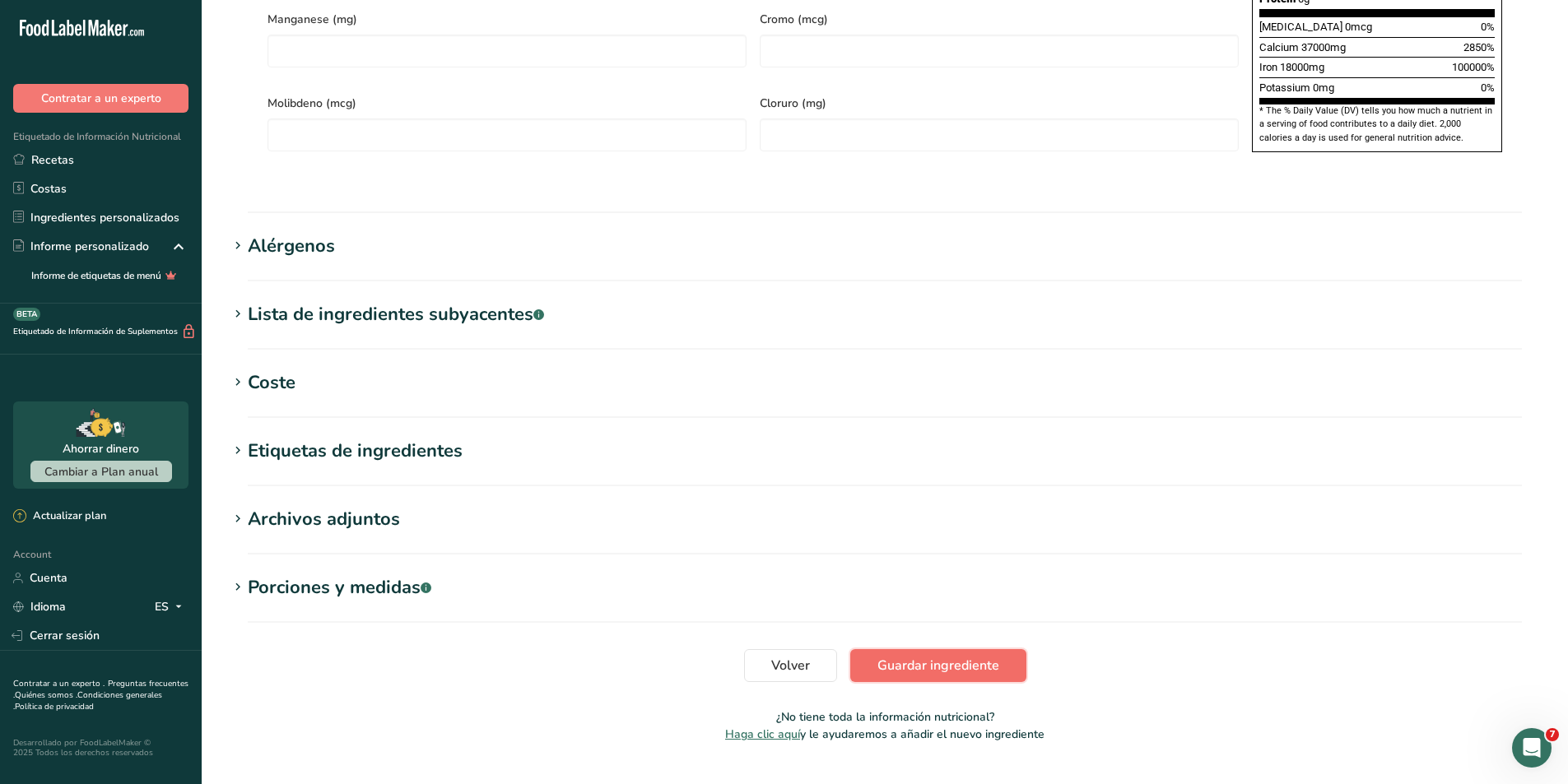
click at [896, 656] on span "Guardar ingrediente" at bounding box center [939, 666] width 122 height 19
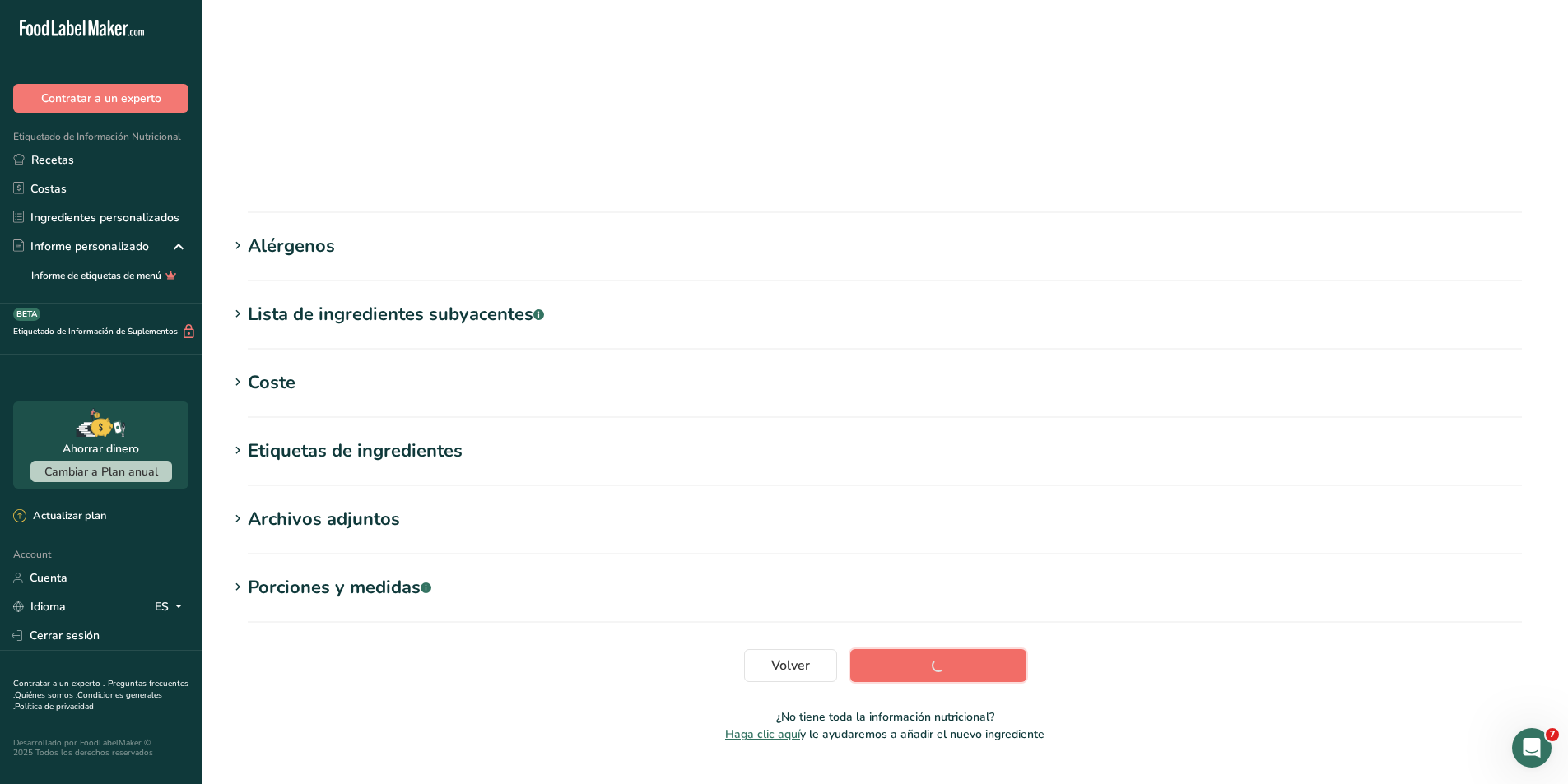
scroll to position [86, 0]
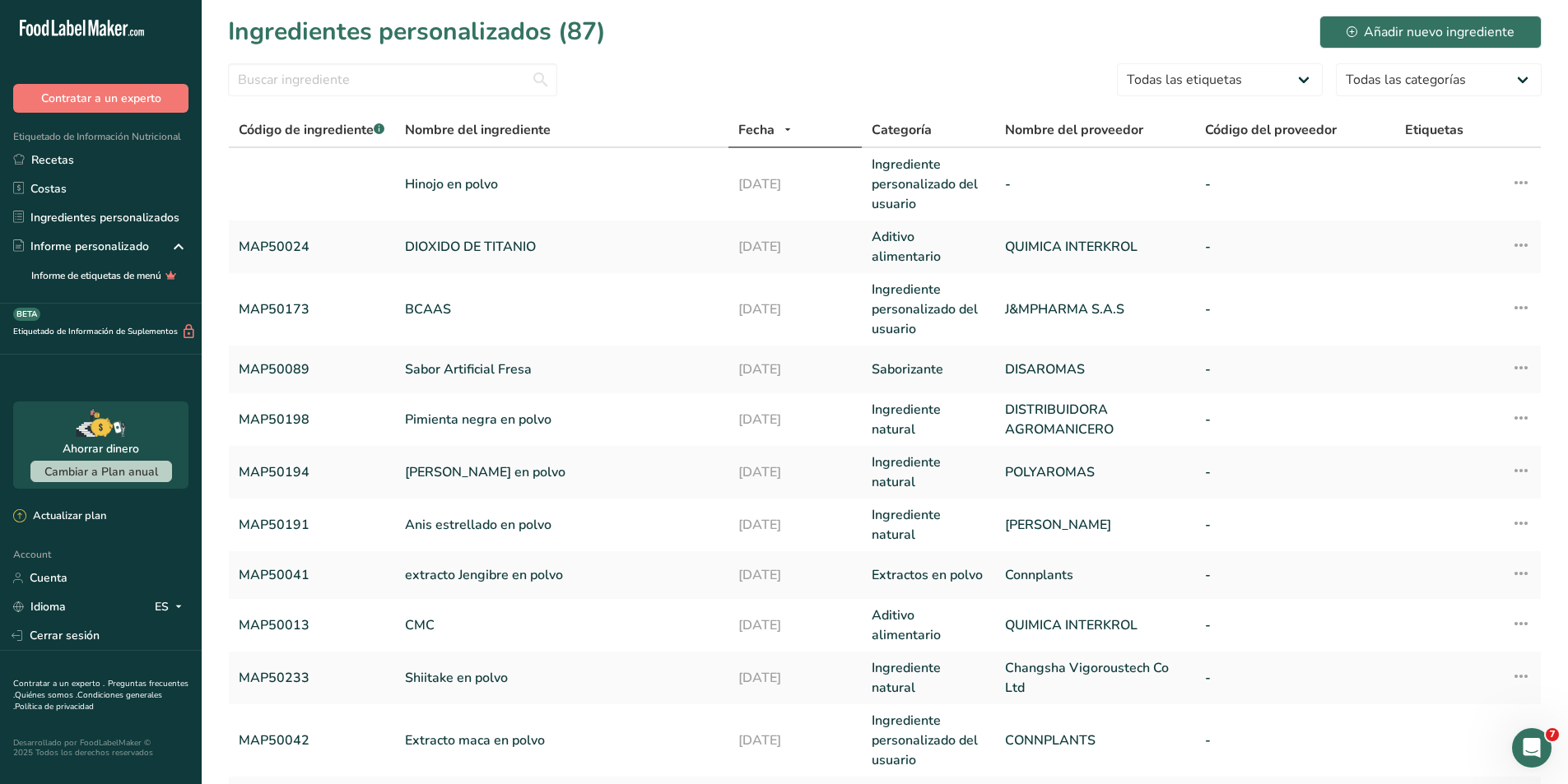
click at [627, 72] on form "Todas las etiquetas Fuente de antioxidantes Efecto prebiótico Fuente de omega 3…" at bounding box center [884, 84] width 1314 height 43
click at [433, 82] on input "text" at bounding box center [393, 79] width 330 height 33
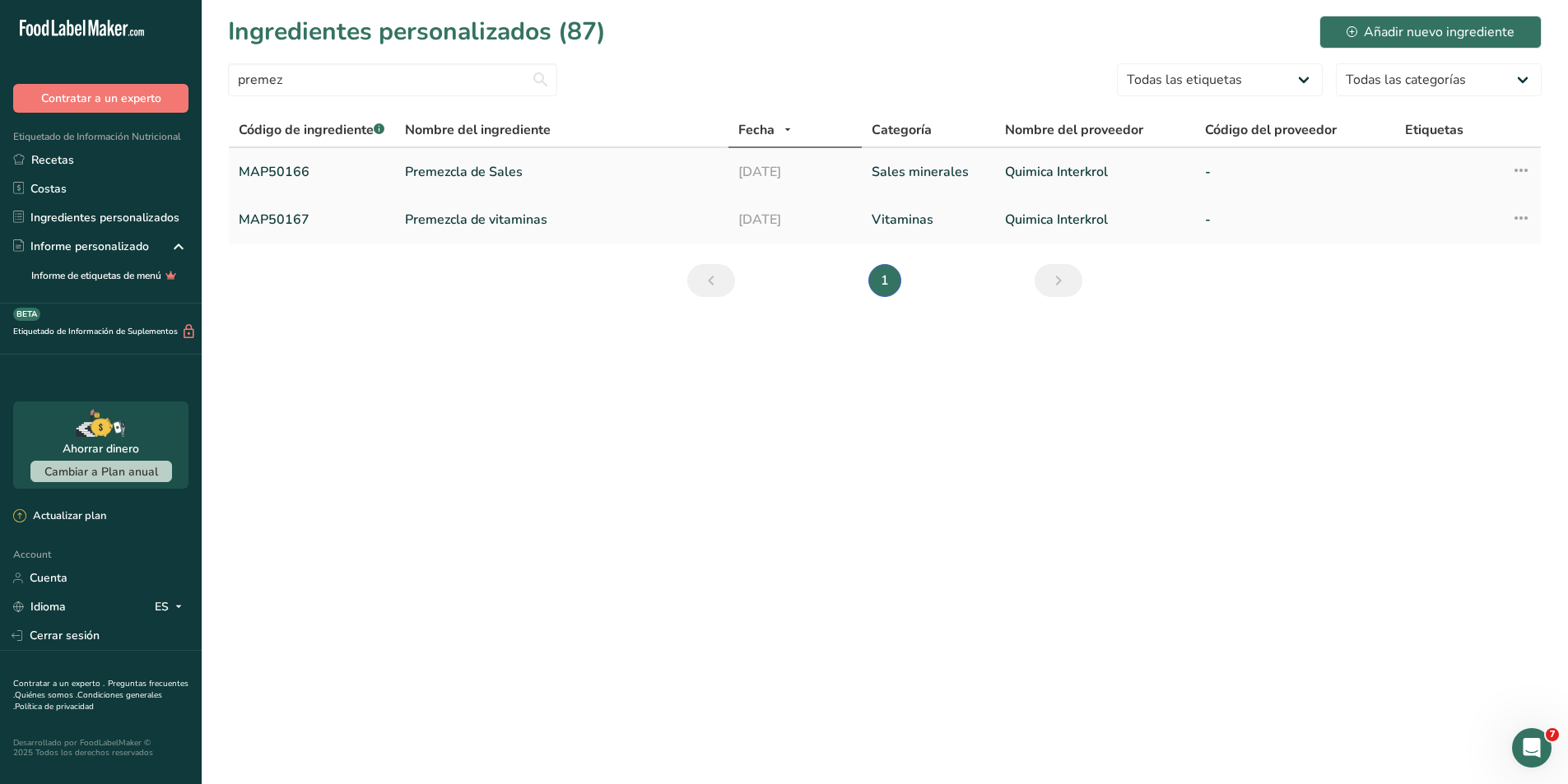
click at [286, 169] on link "MAP50166" at bounding box center [311, 172] width 146 height 19
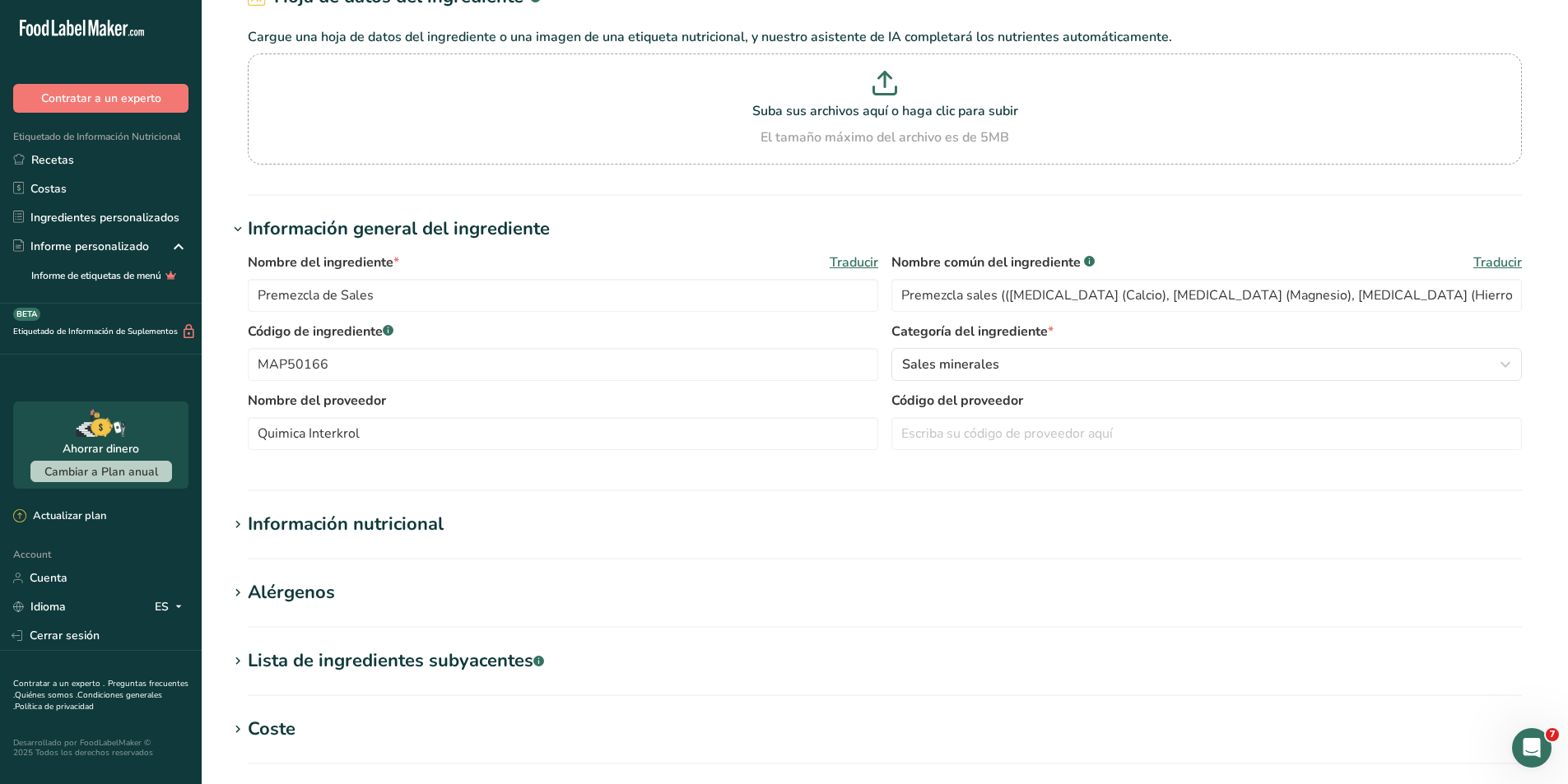
scroll to position [247, 0]
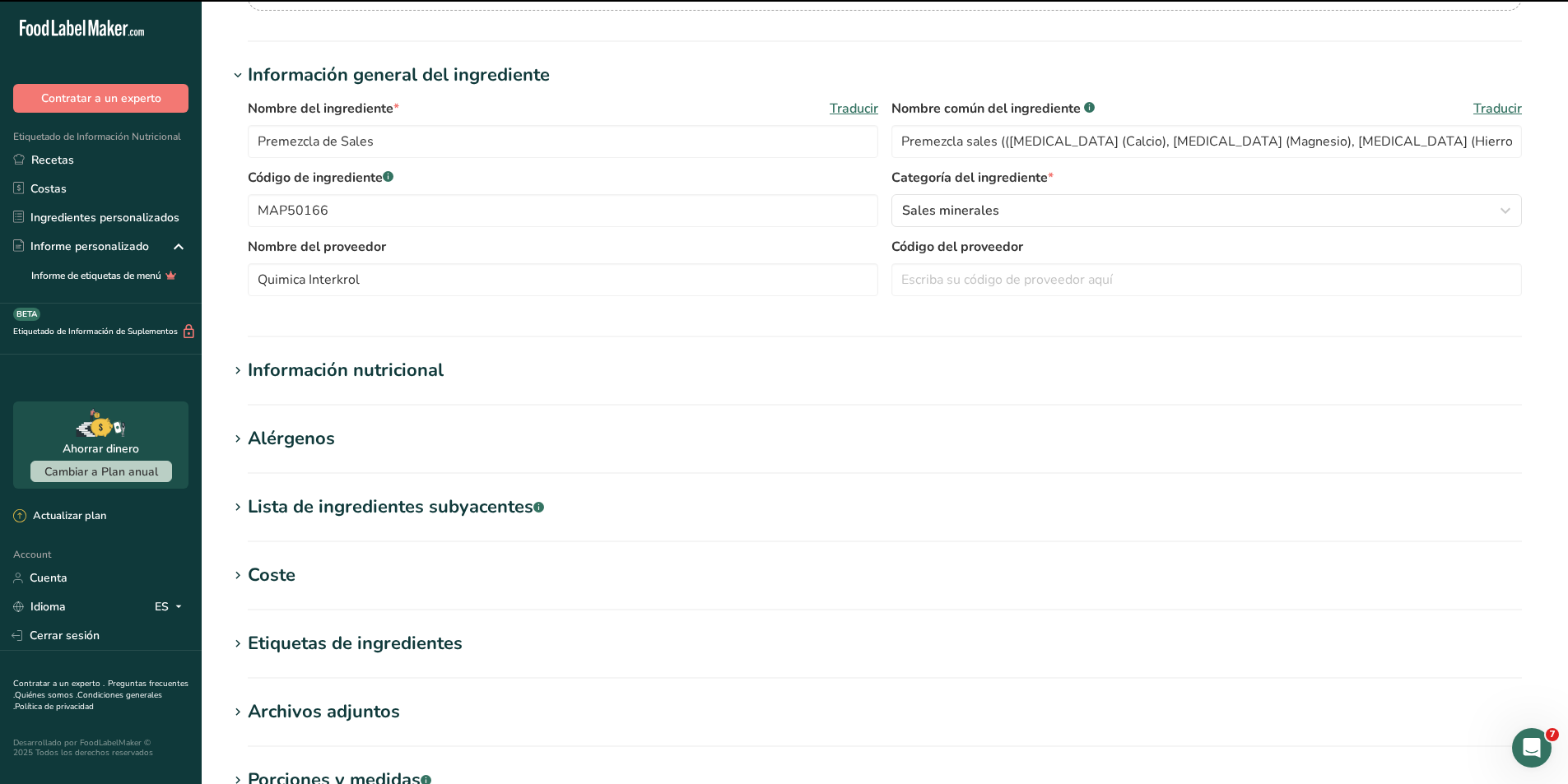
click at [272, 385] on section "Información nutricional Tamaño de la porción .a-a{fill:#347362;}.b-a{fill:#fff;…" at bounding box center [884, 381] width 1314 height 48
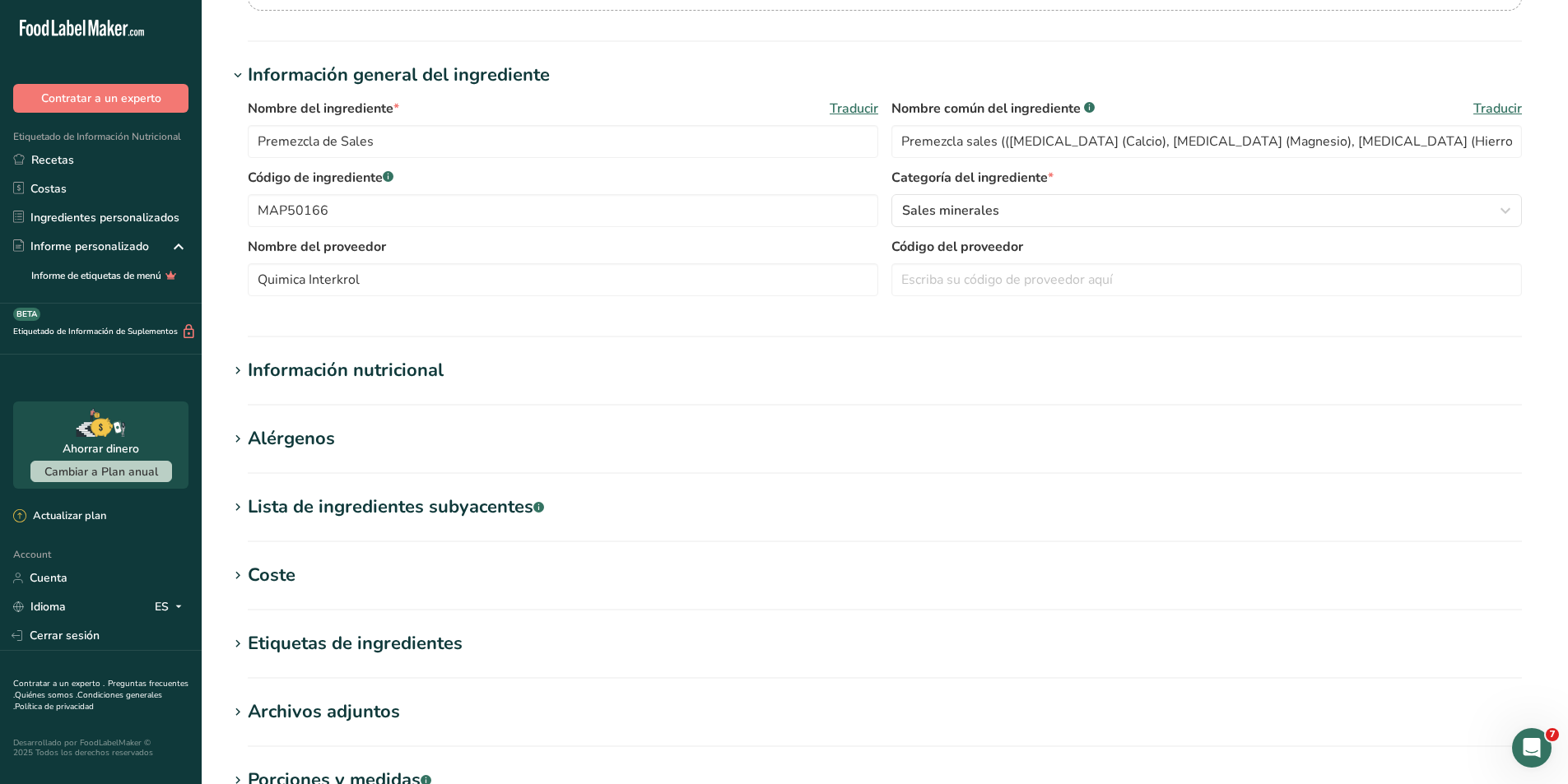
click at [255, 377] on div "Información nutricional" at bounding box center [346, 370] width 196 height 27
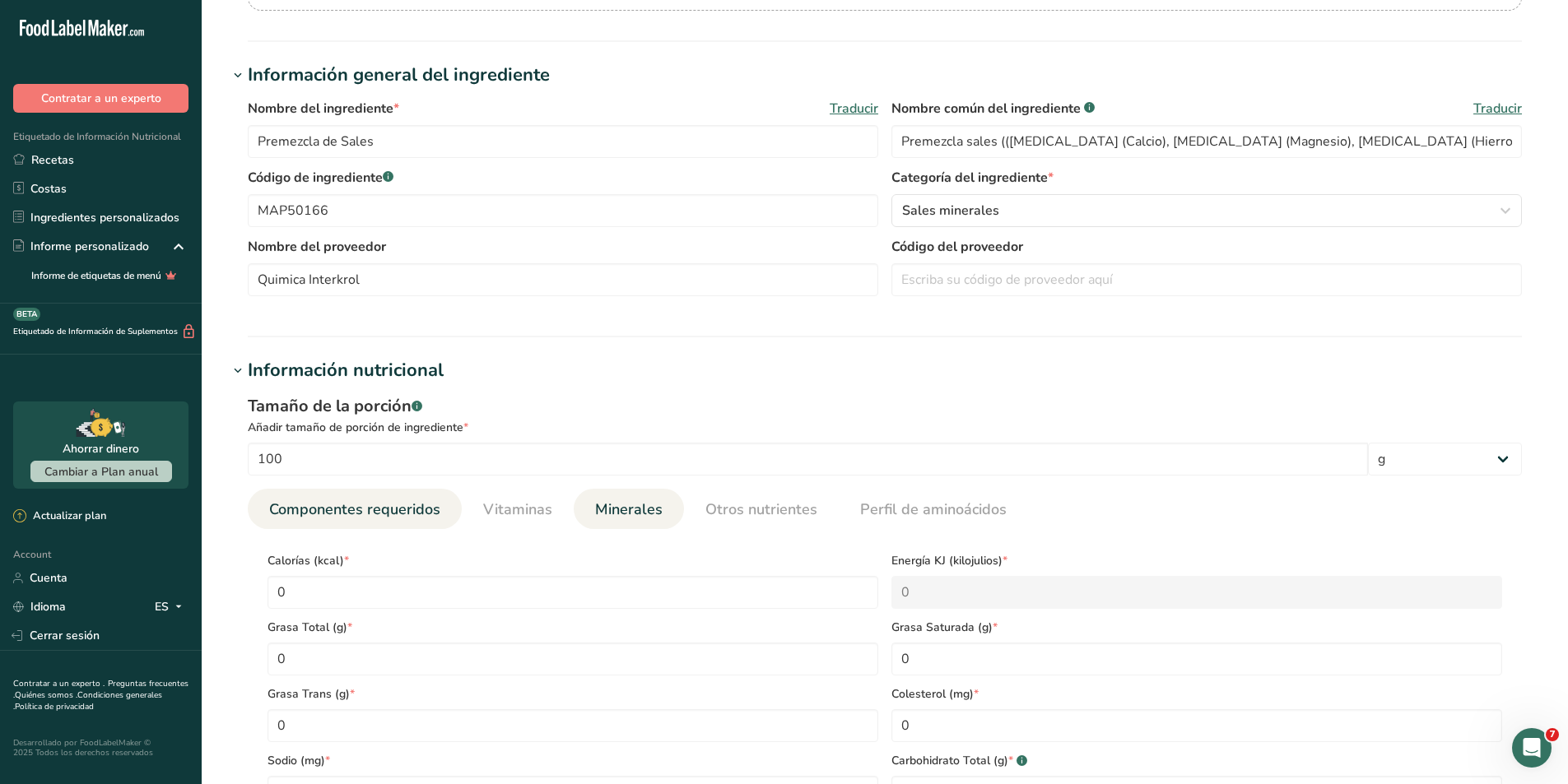
click at [601, 510] on span "Minerales" at bounding box center [629, 510] width 68 height 22
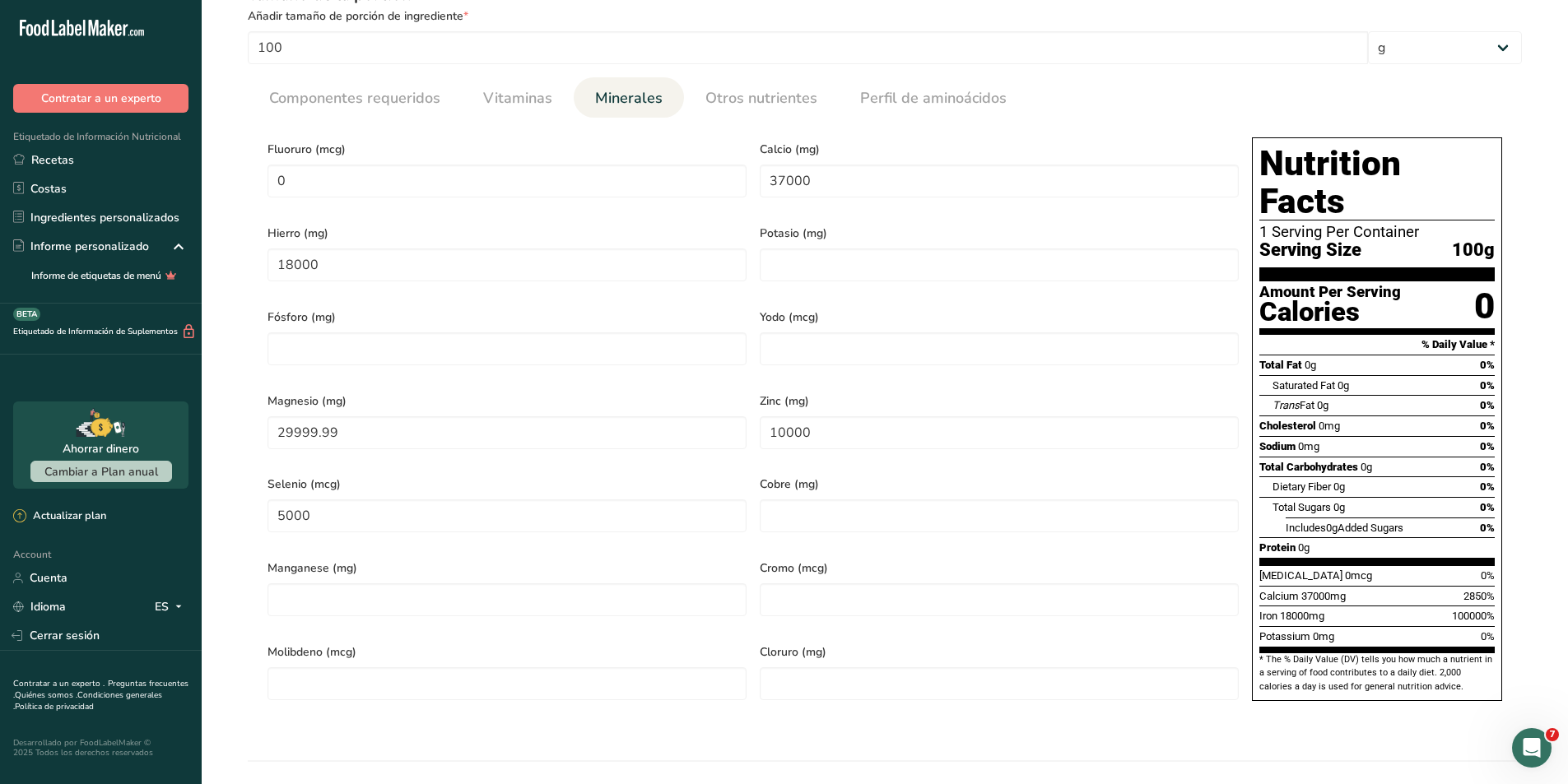
scroll to position [576, 0]
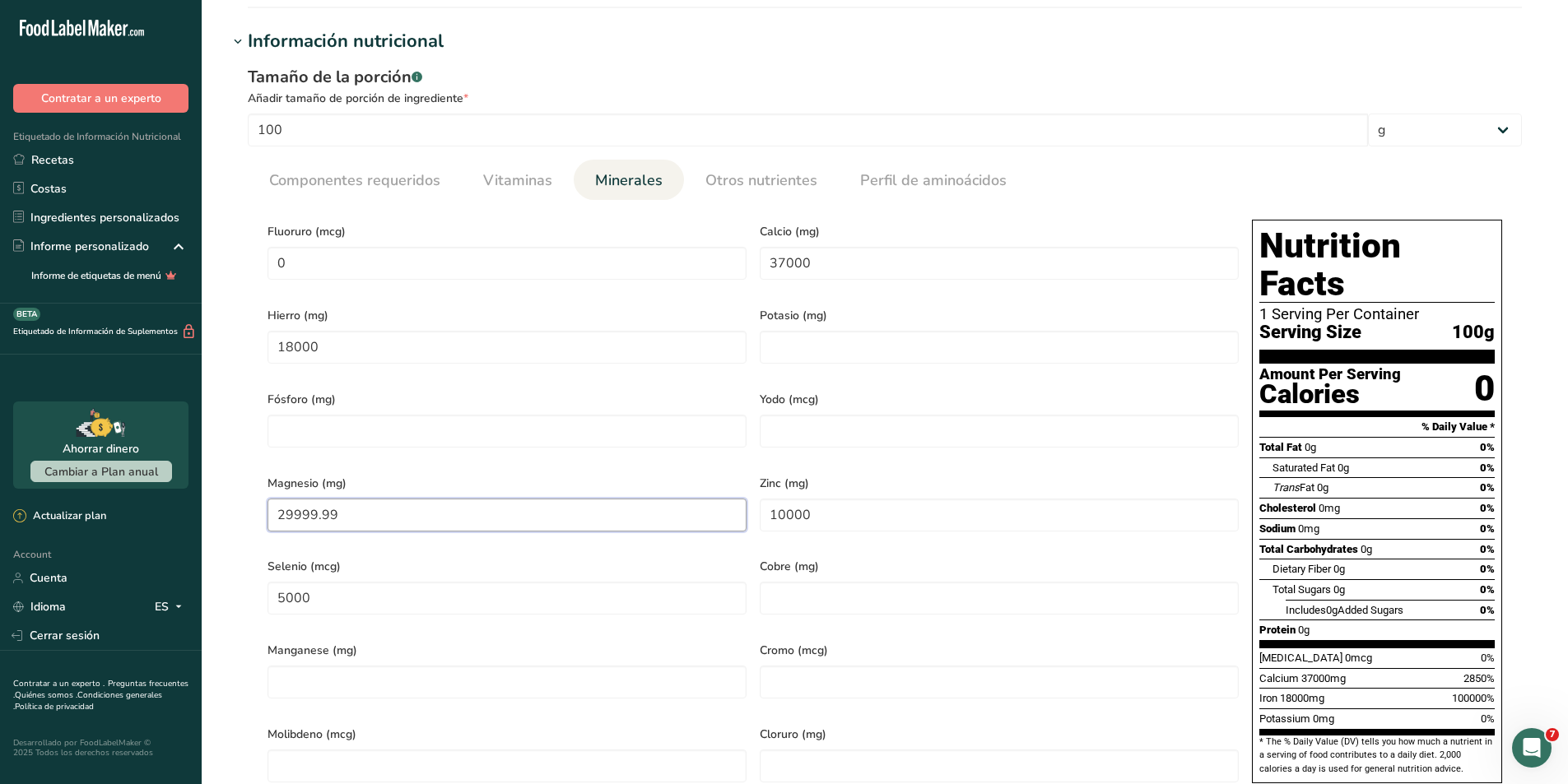
drag, startPoint x: 361, startPoint y: 508, endPoint x: 237, endPoint y: 516, distance: 124.3
click at [237, 516] on div "Tamaño de la porción .a-a{fill:#347362;}.b-a{fill:#fff;} Añadir tamaño de porci…" at bounding box center [884, 439] width 1314 height 768
click at [388, 465] on div "Magnesio (mg) 30000" at bounding box center [507, 507] width 493 height 84
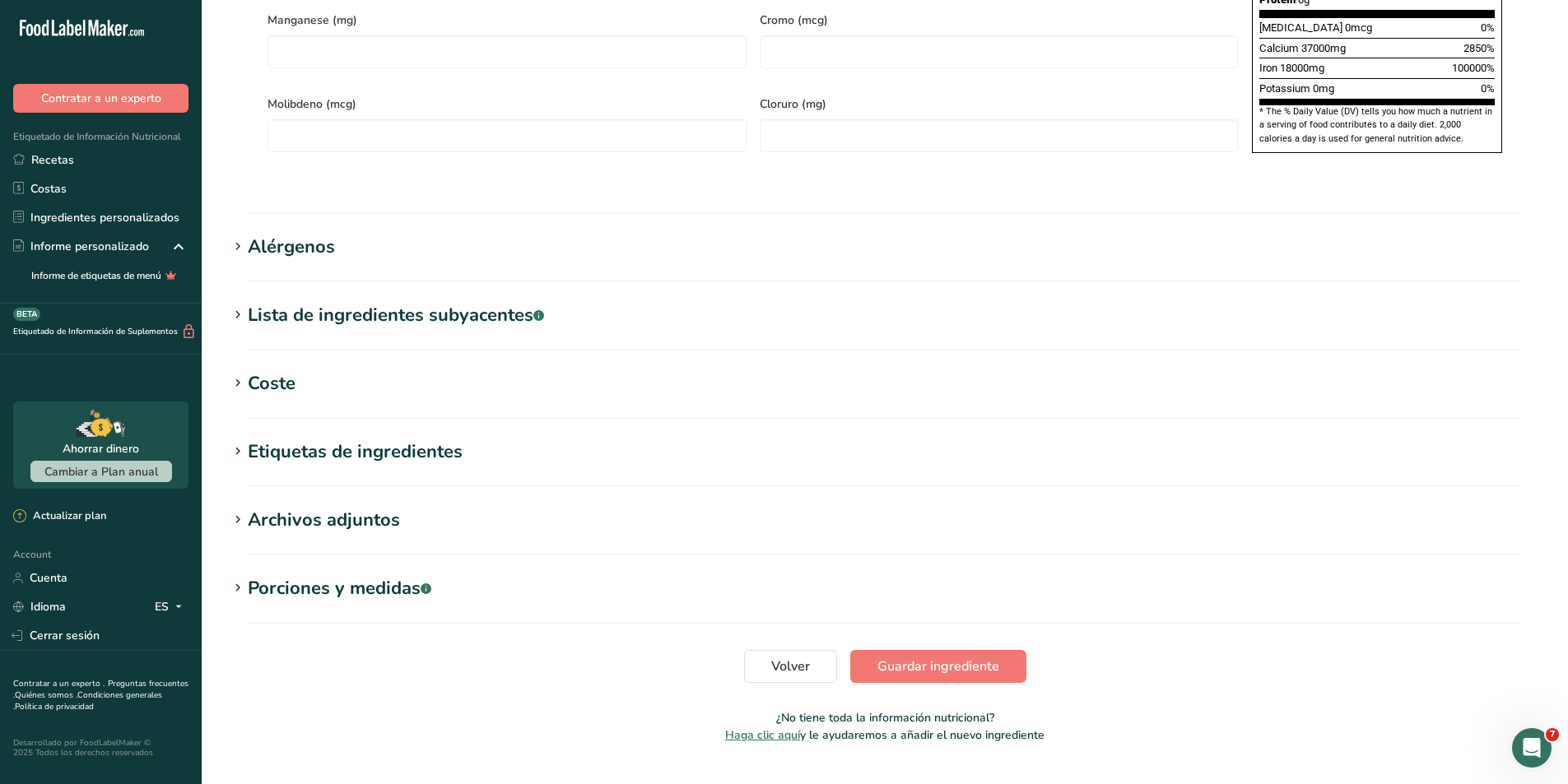
scroll to position [1207, 0]
click at [887, 656] on span "Guardar ingrediente" at bounding box center [939, 666] width 122 height 19
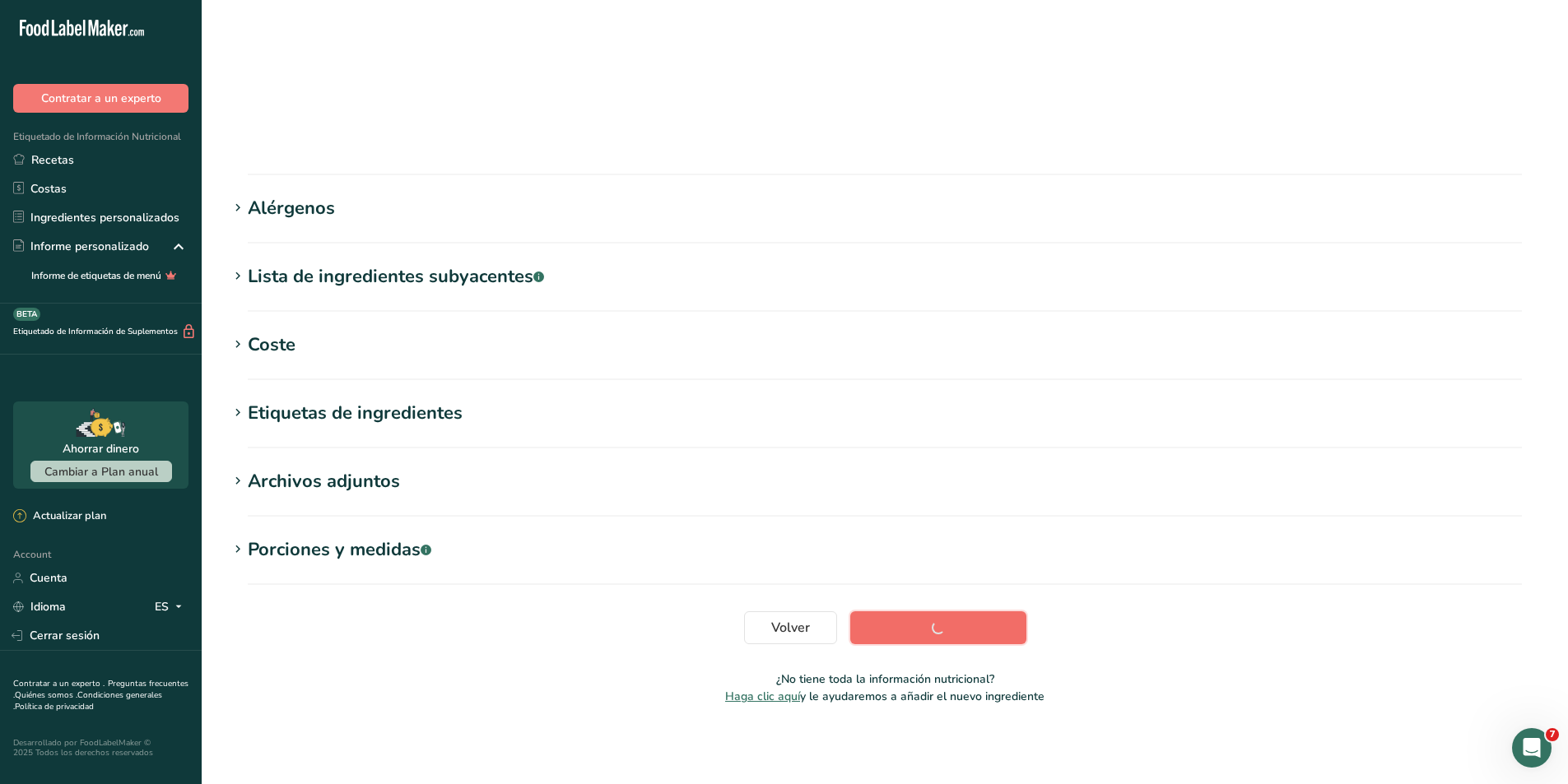
scroll to position [86, 0]
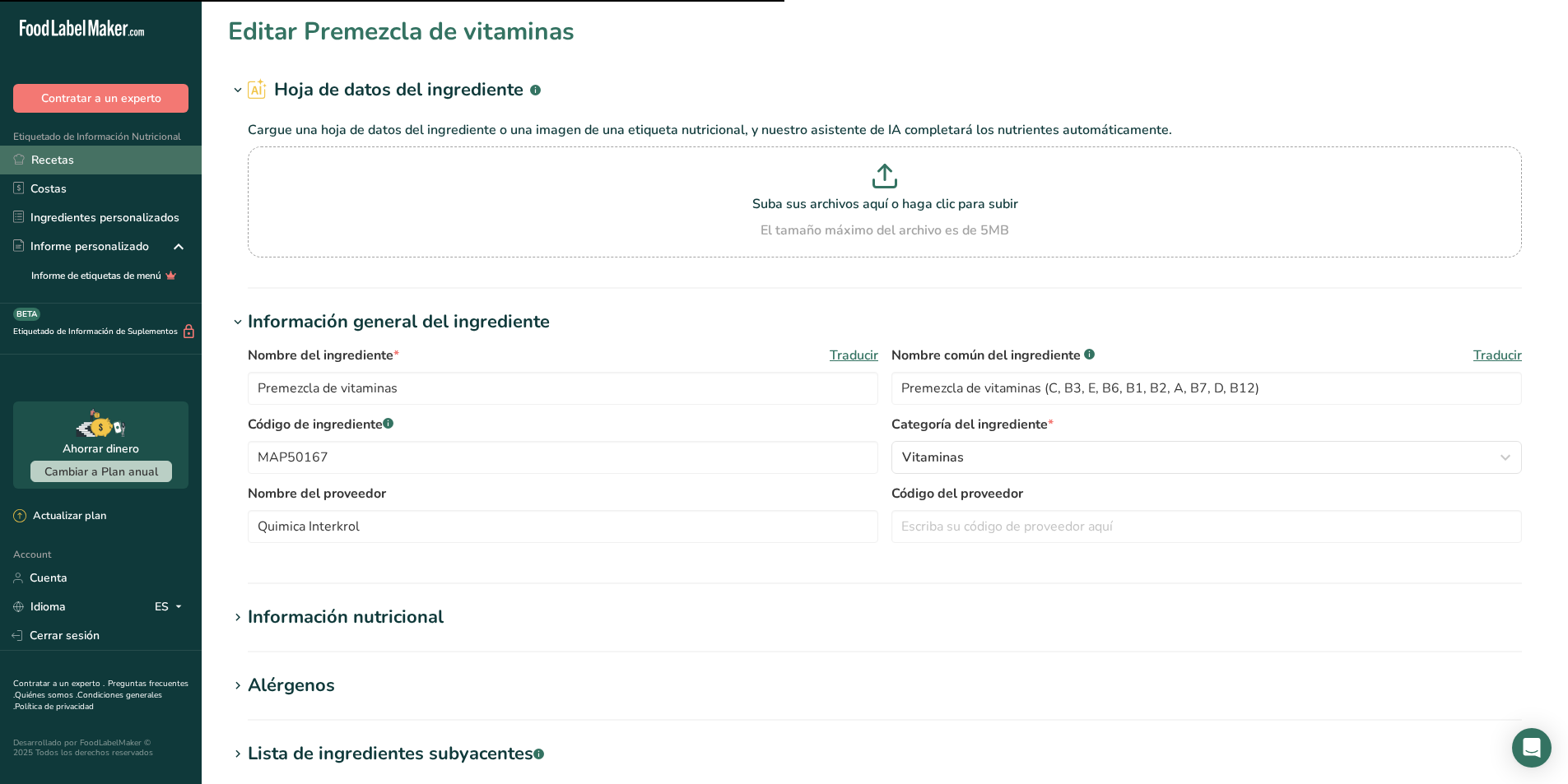
click at [67, 154] on link "Recetas" at bounding box center [101, 160] width 202 height 29
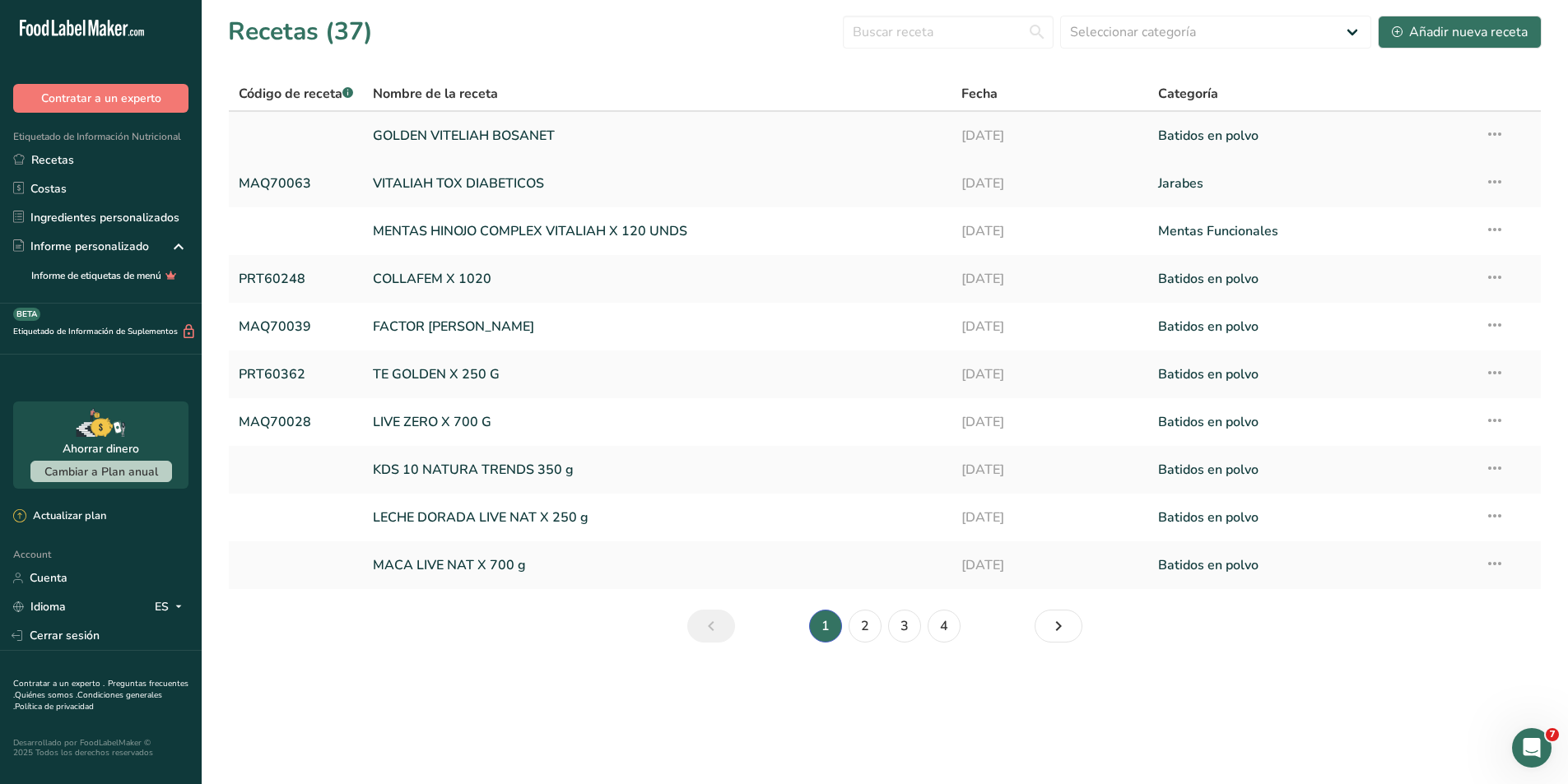
click at [466, 128] on link "GOLDEN VITELIAH BOSANET" at bounding box center [657, 136] width 569 height 35
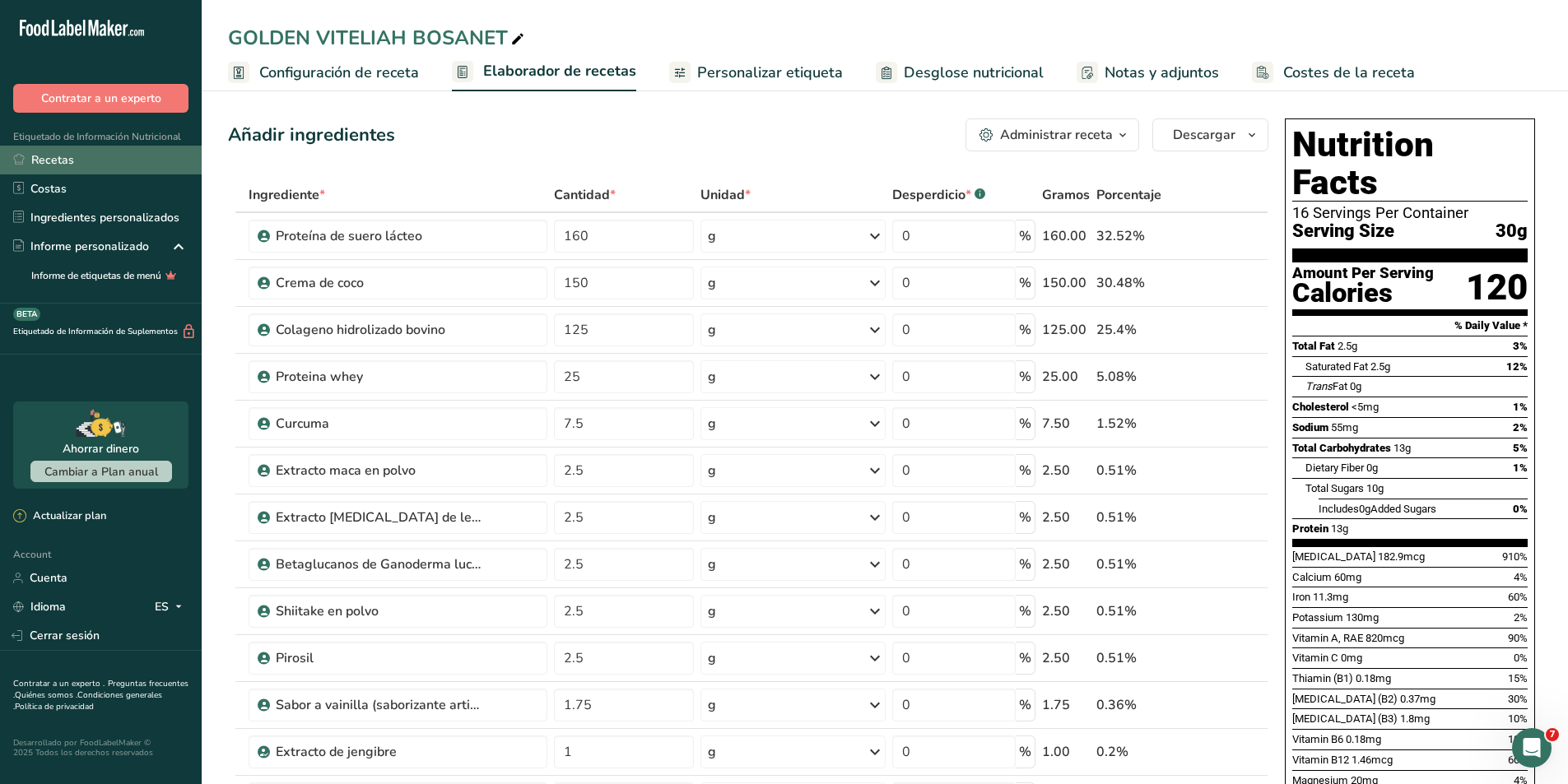
click at [51, 161] on link "Recetas" at bounding box center [101, 160] width 202 height 29
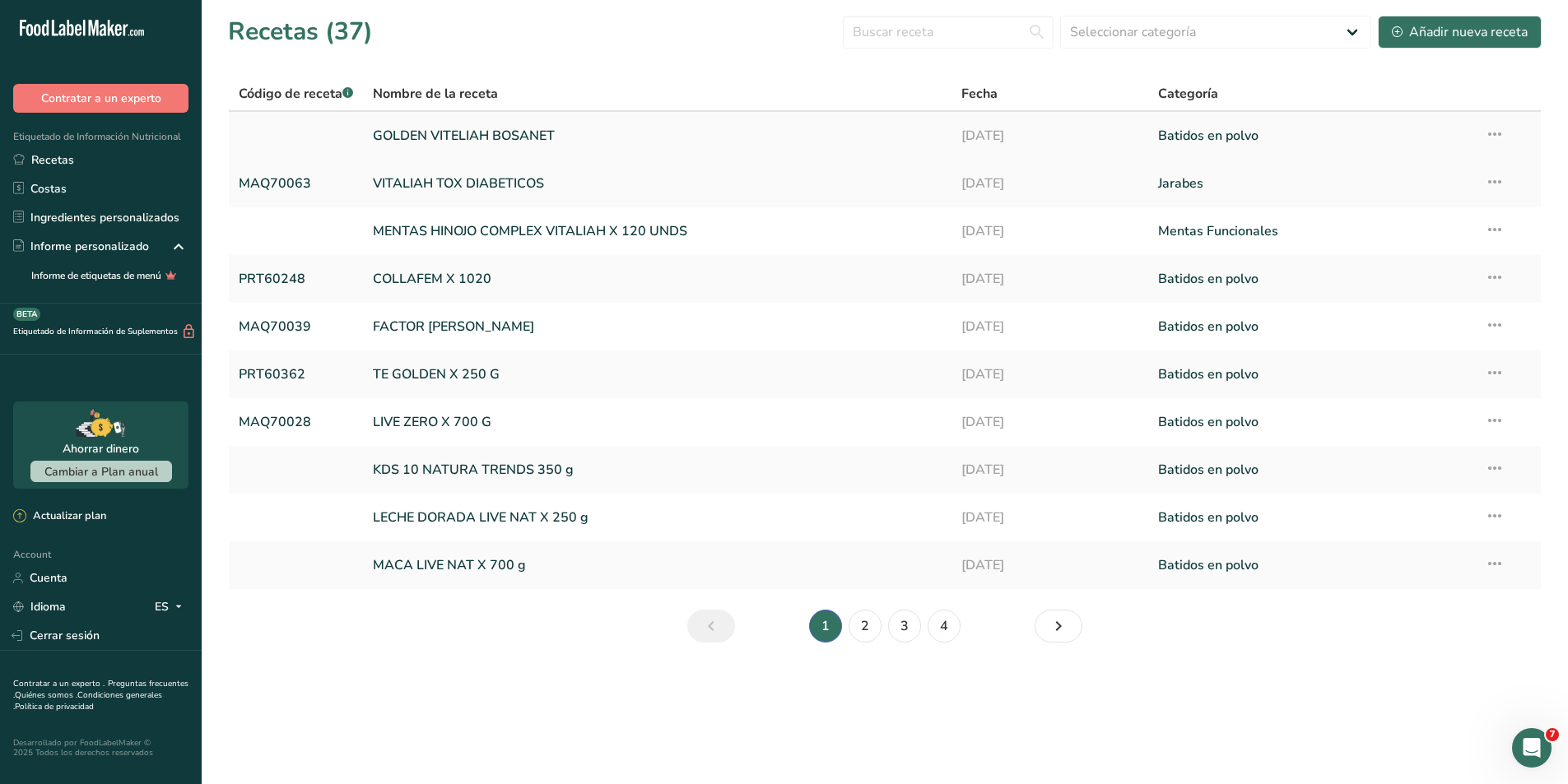
click at [315, 136] on link at bounding box center [296, 136] width 114 height 35
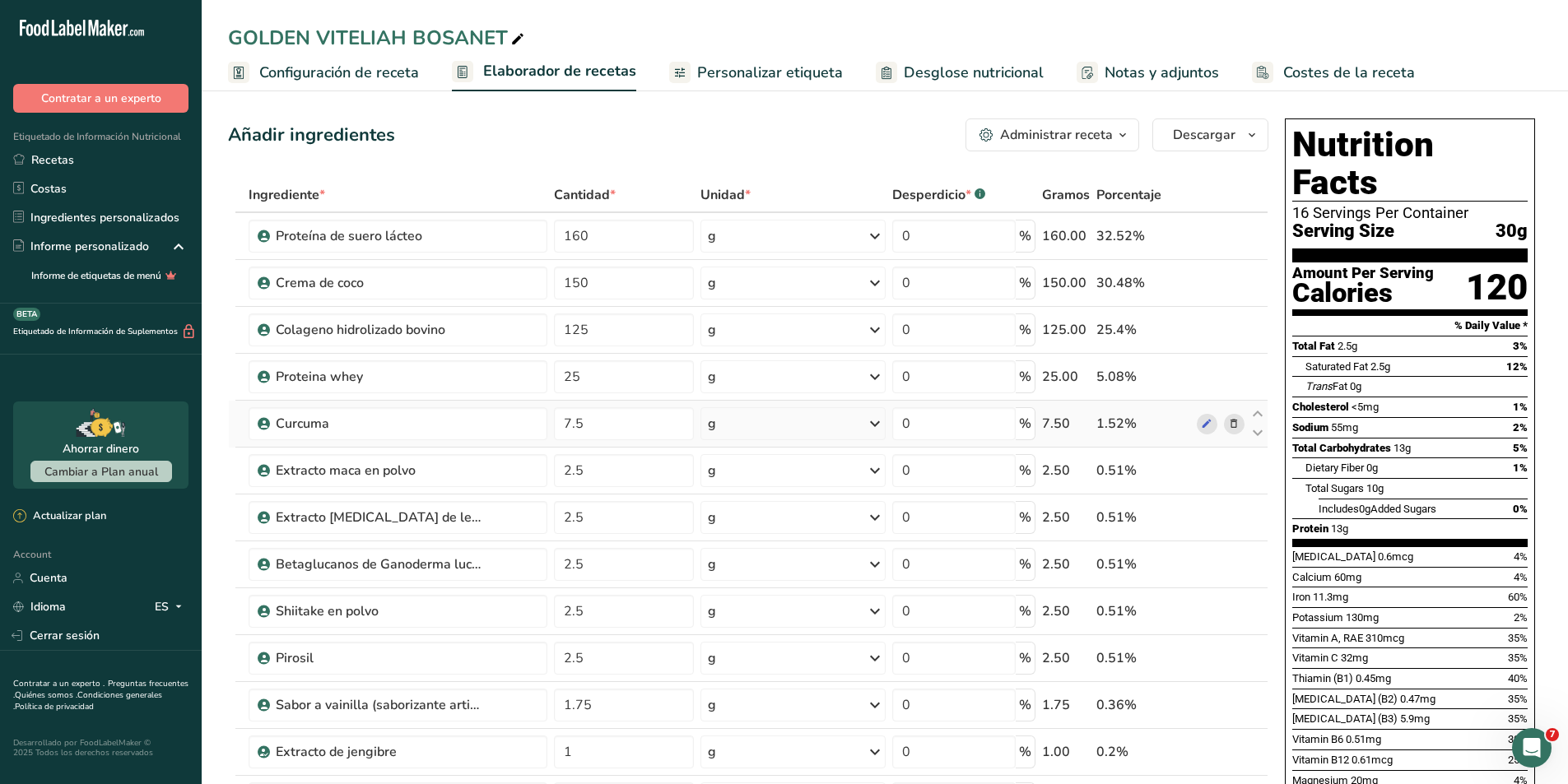
scroll to position [82, 0]
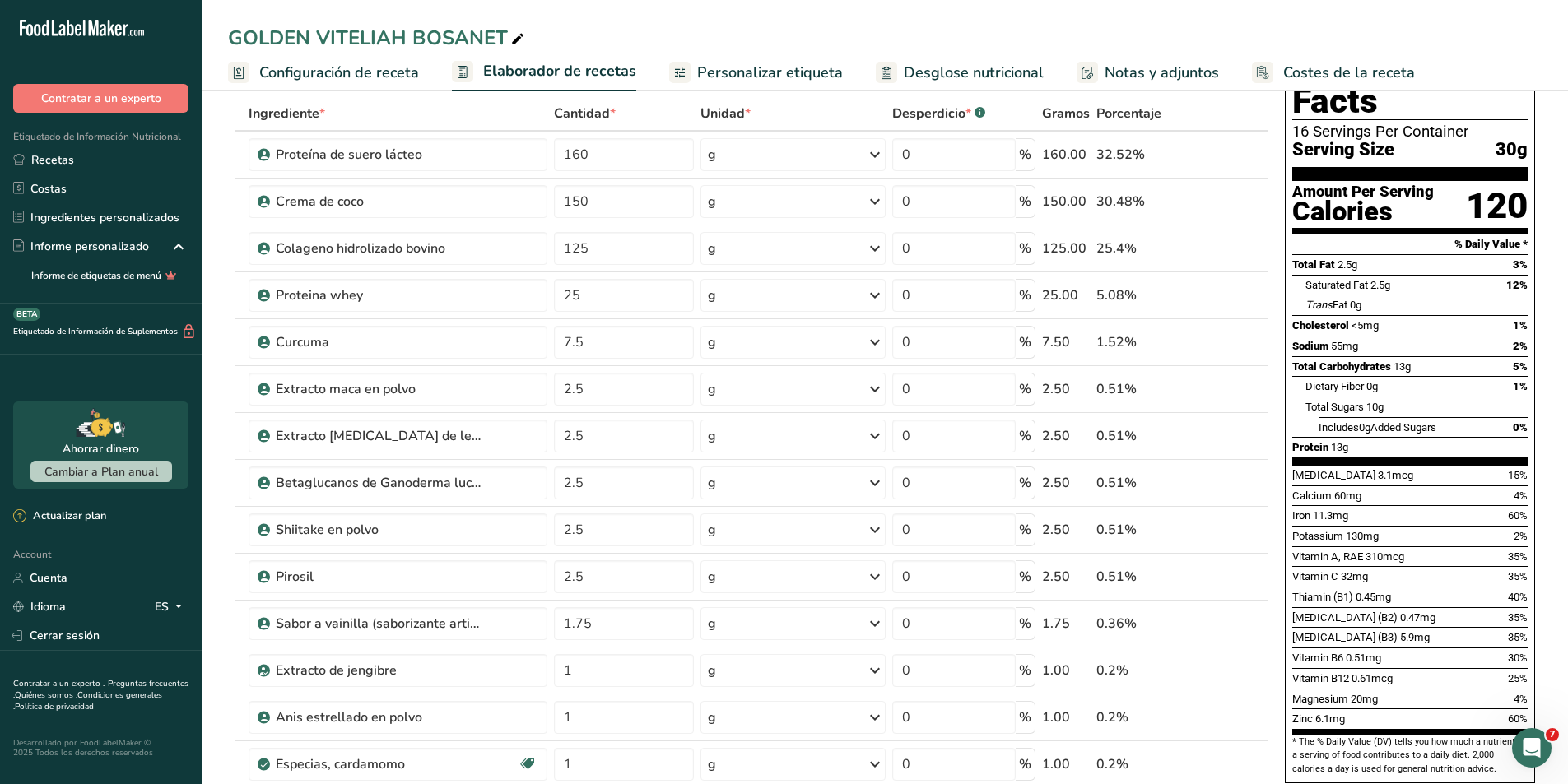
scroll to position [82, 0]
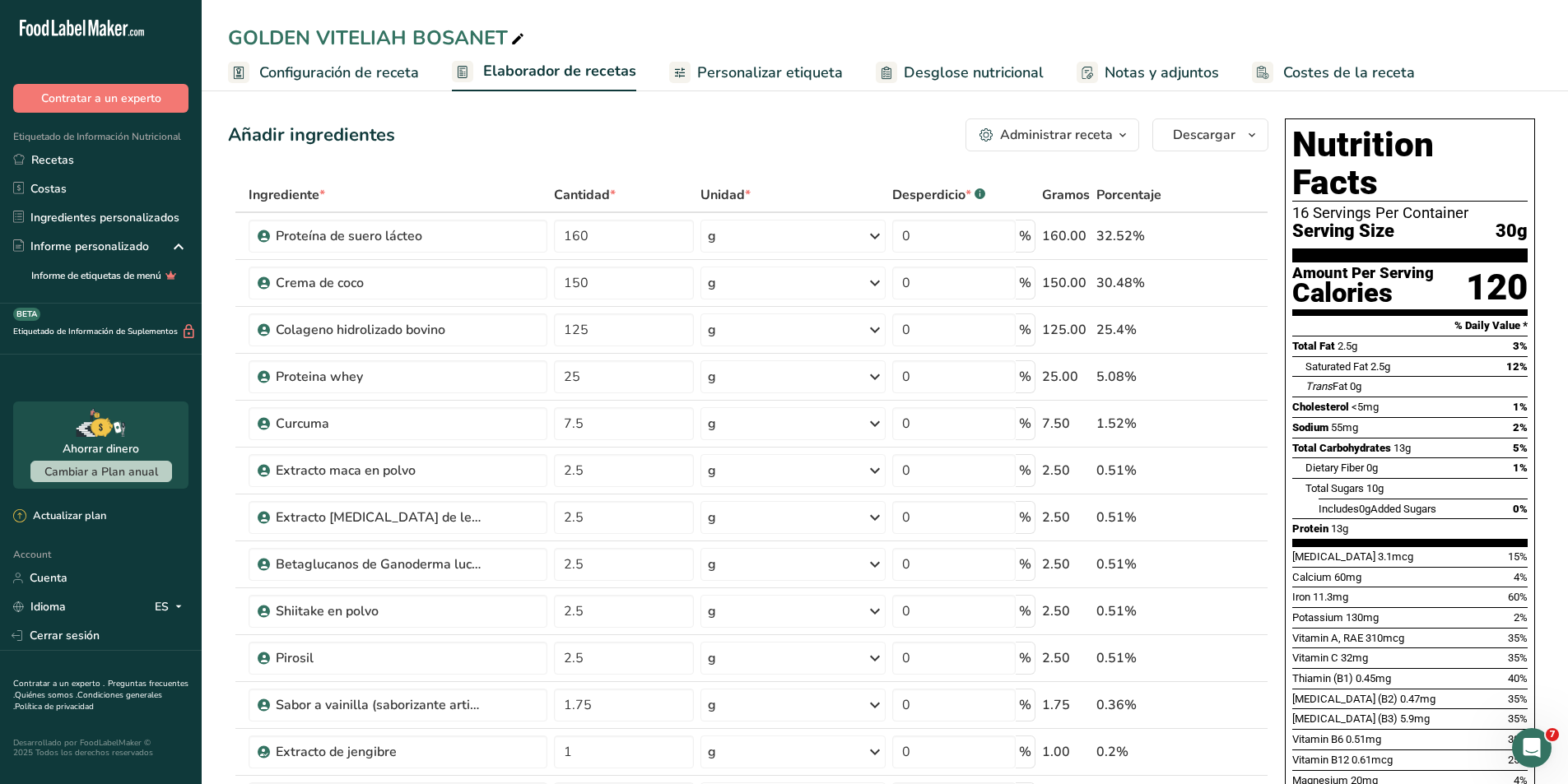
scroll to position [82, 0]
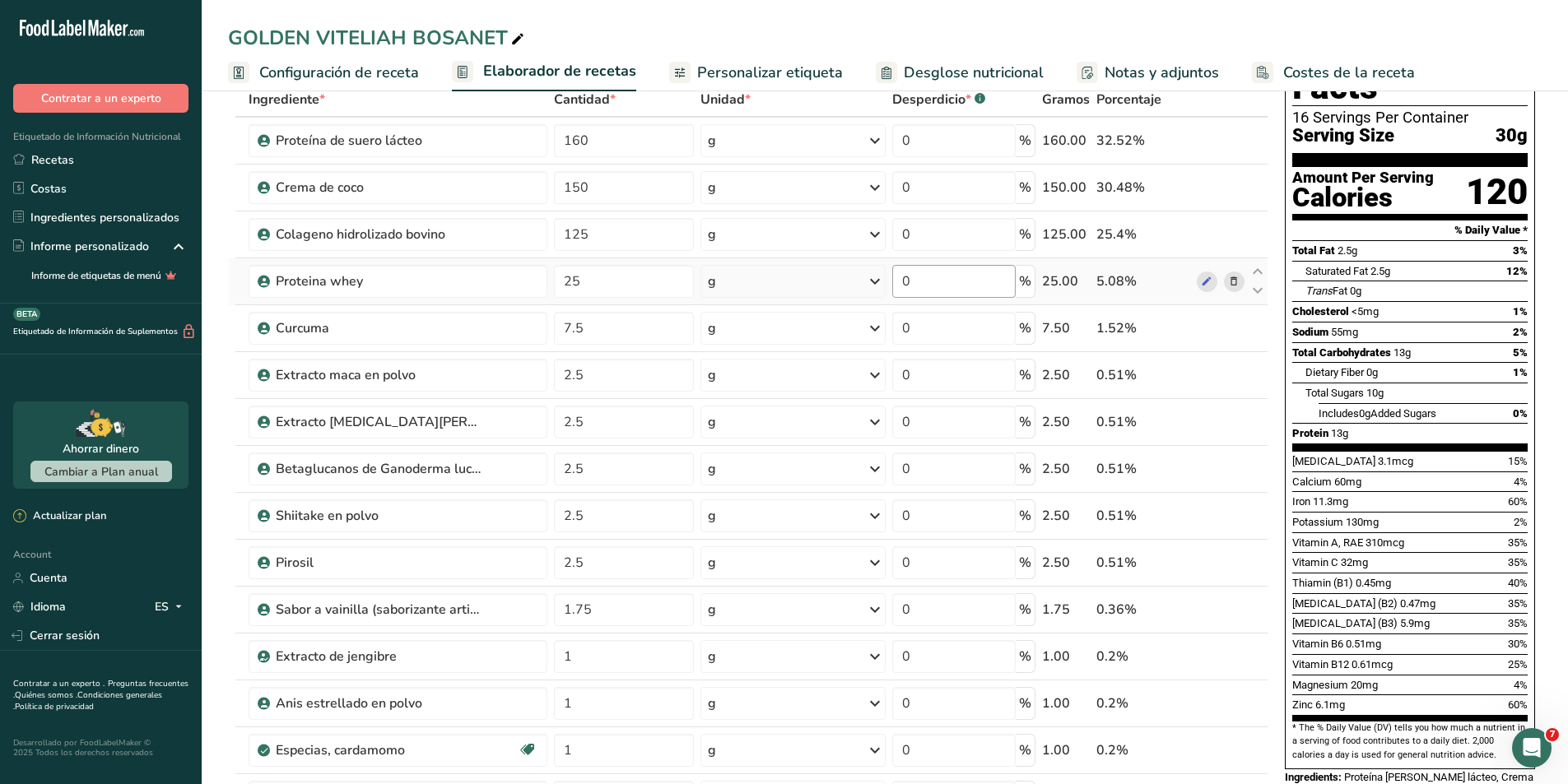
scroll to position [247, 0]
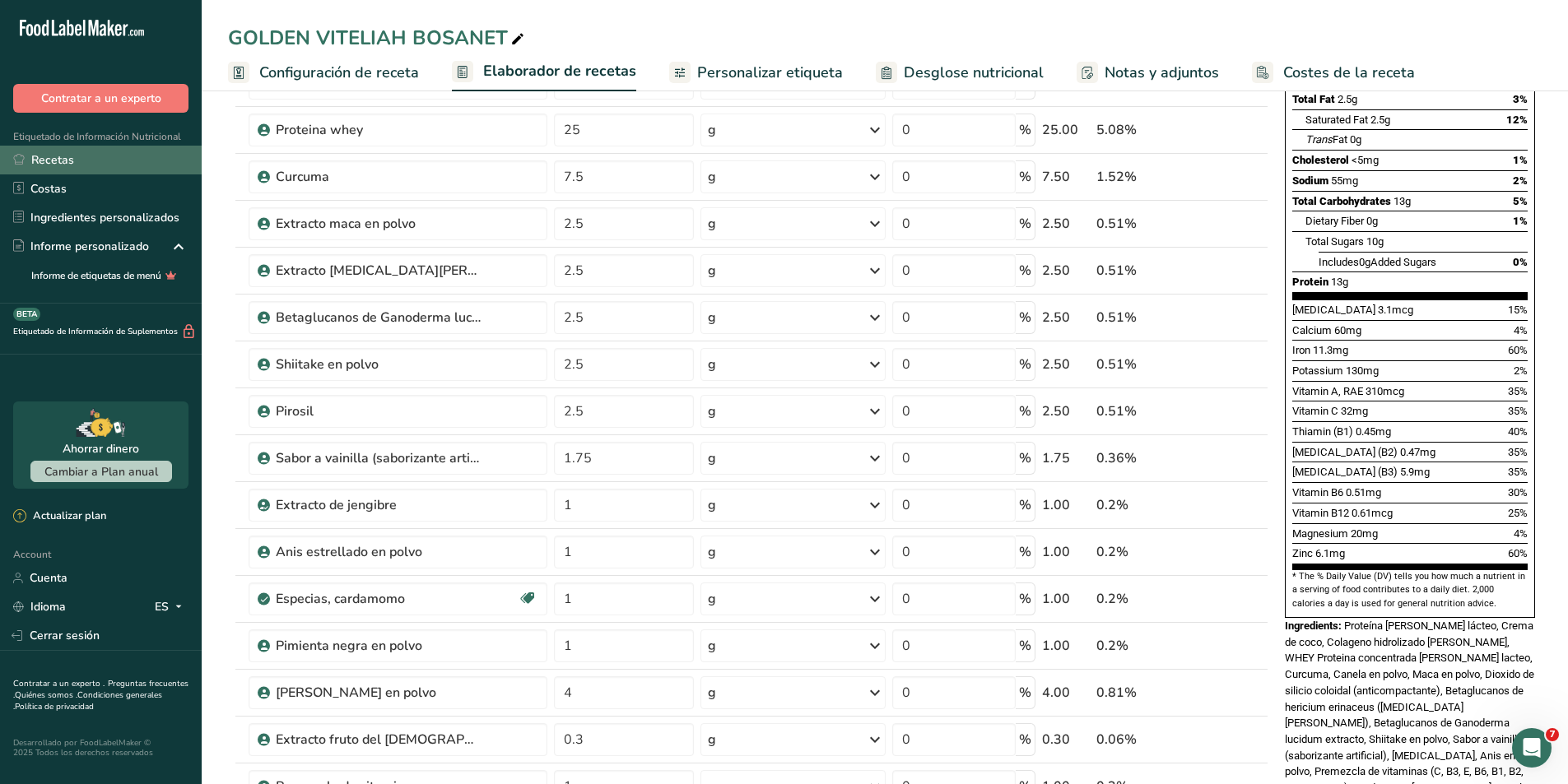
click at [51, 164] on link "Recetas" at bounding box center [101, 160] width 202 height 29
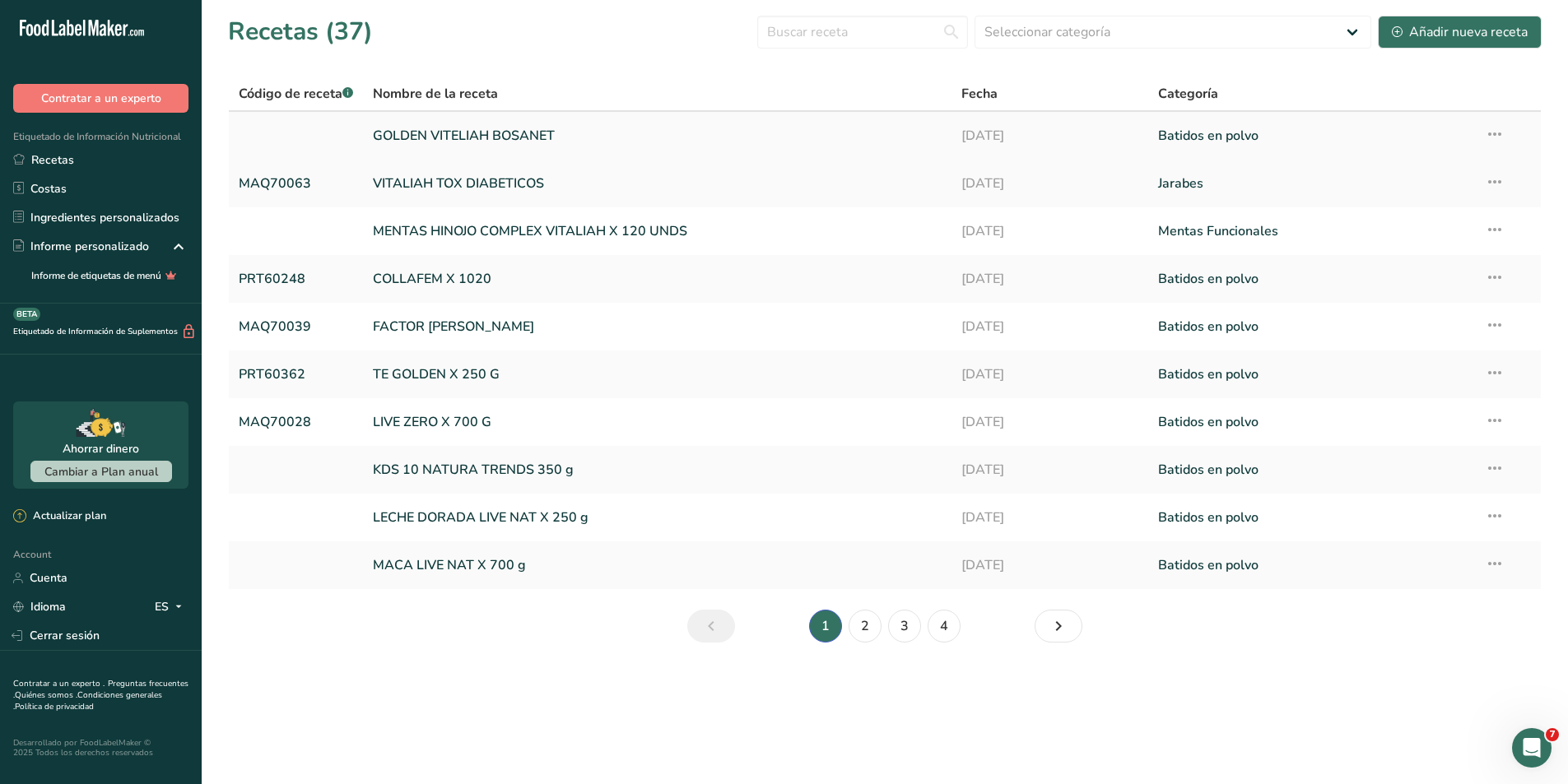
click at [318, 125] on link at bounding box center [296, 136] width 114 height 35
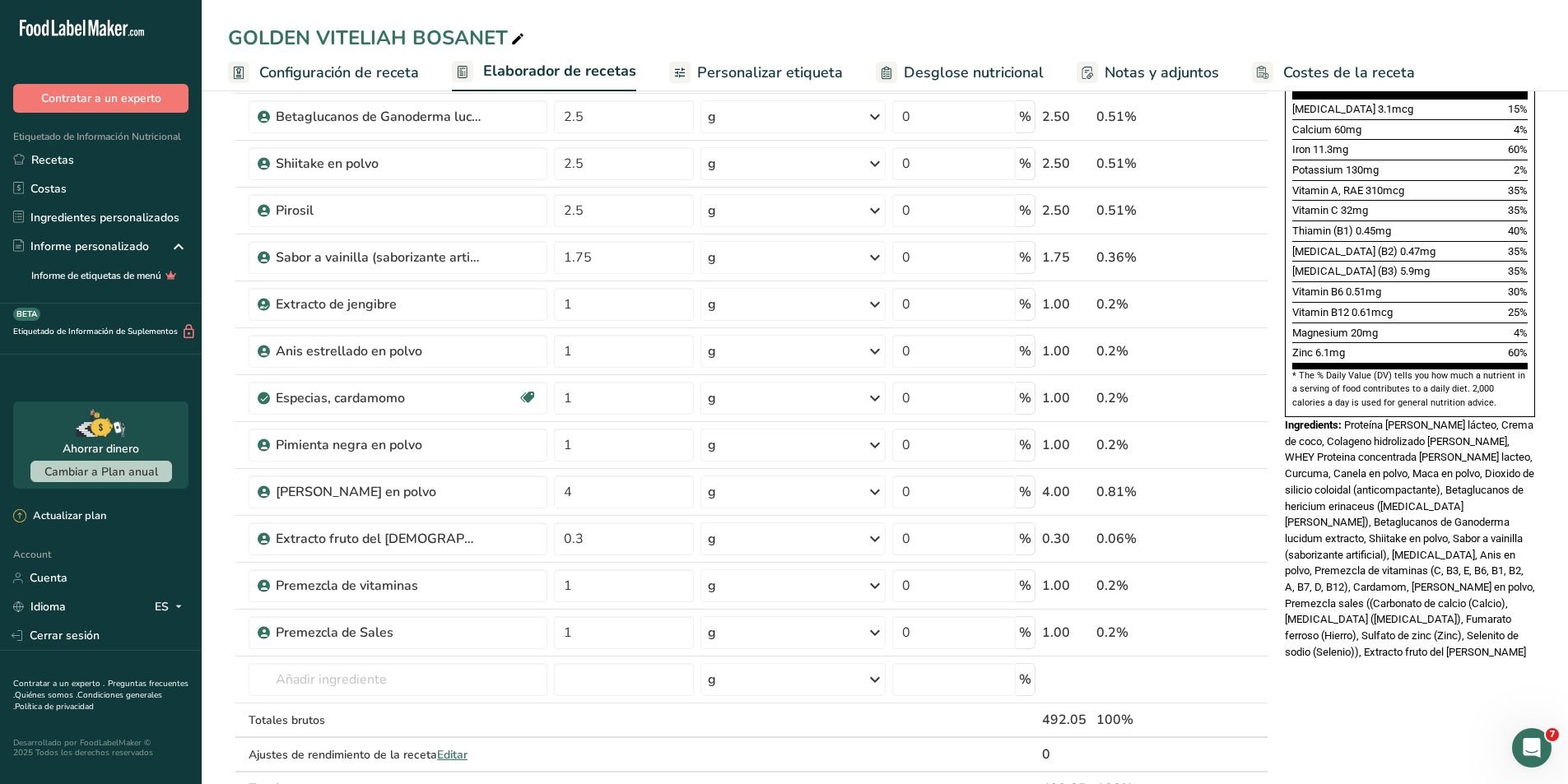
scroll to position [658, 0]
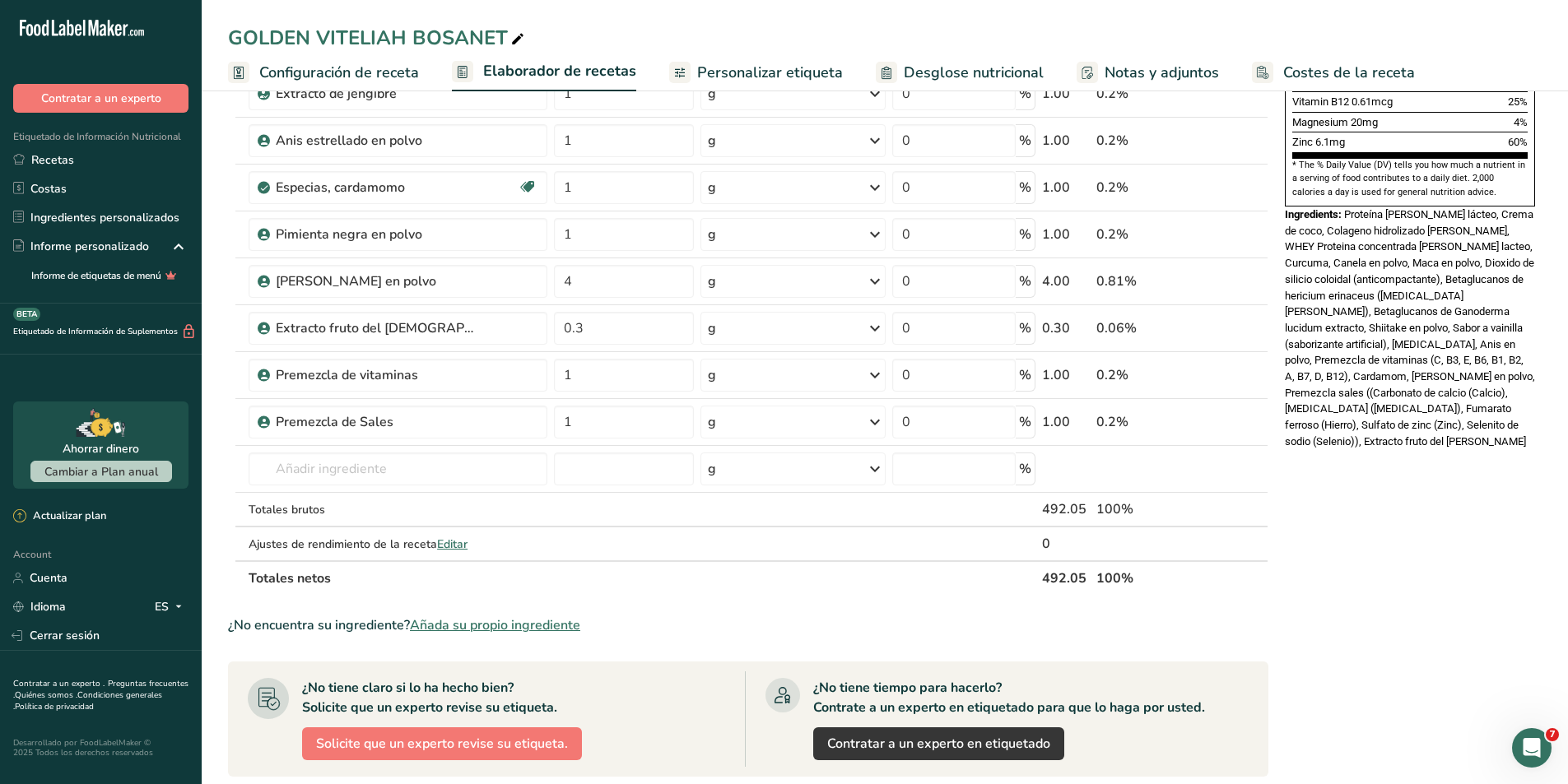
click at [1544, 476] on section "Añadir ingredientes Administrar receta Eliminar receta Duplicar receta Escalar …" at bounding box center [884, 286] width 1366 height 1718
click at [609, 423] on input "1" at bounding box center [624, 423] width 140 height 33
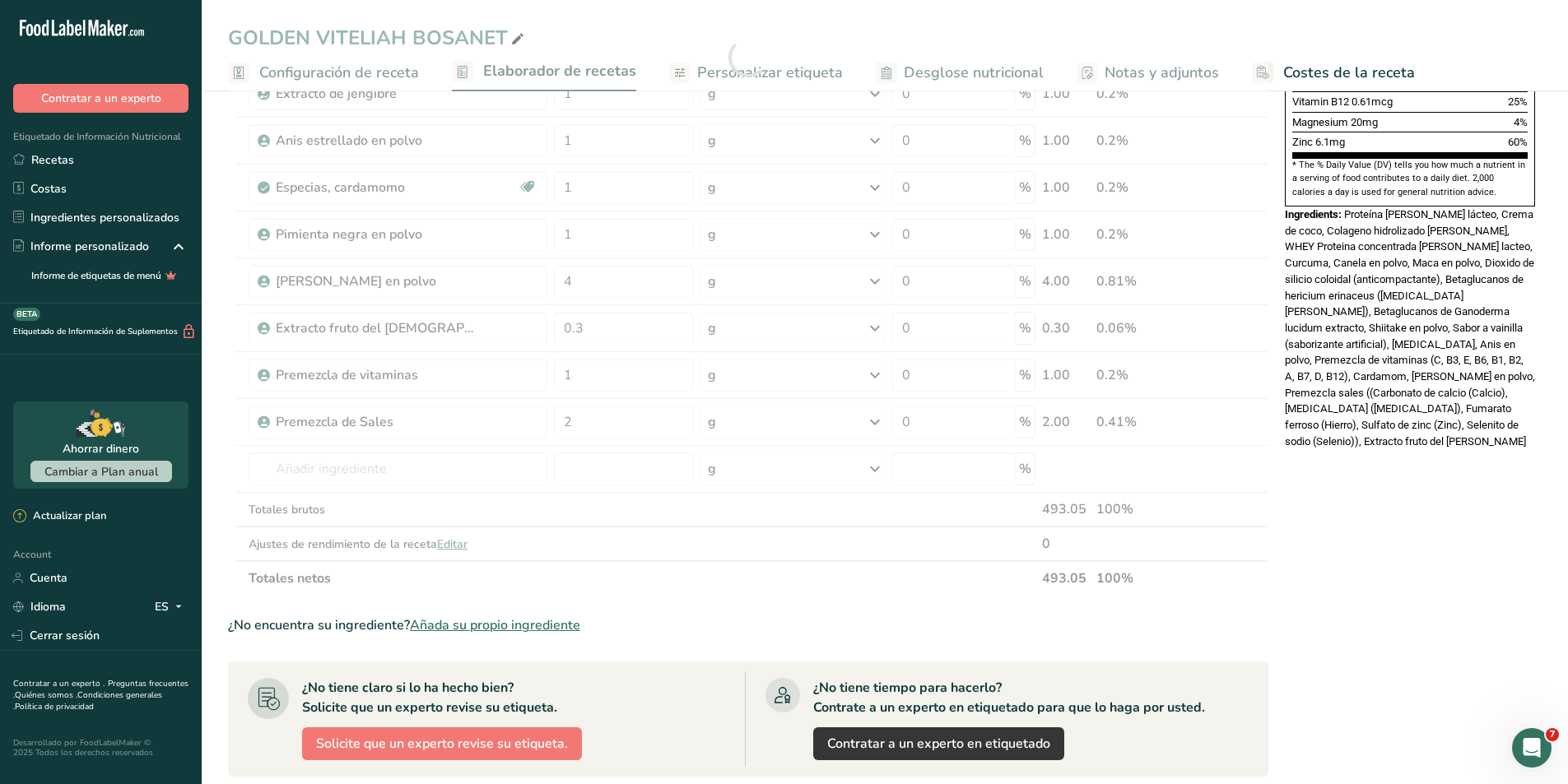
click at [1332, 476] on div "Nutrition Facts 16 Servings Per Container Serving Size 30g Amount Per Serving C…" at bounding box center [1411, 286] width 264 height 1665
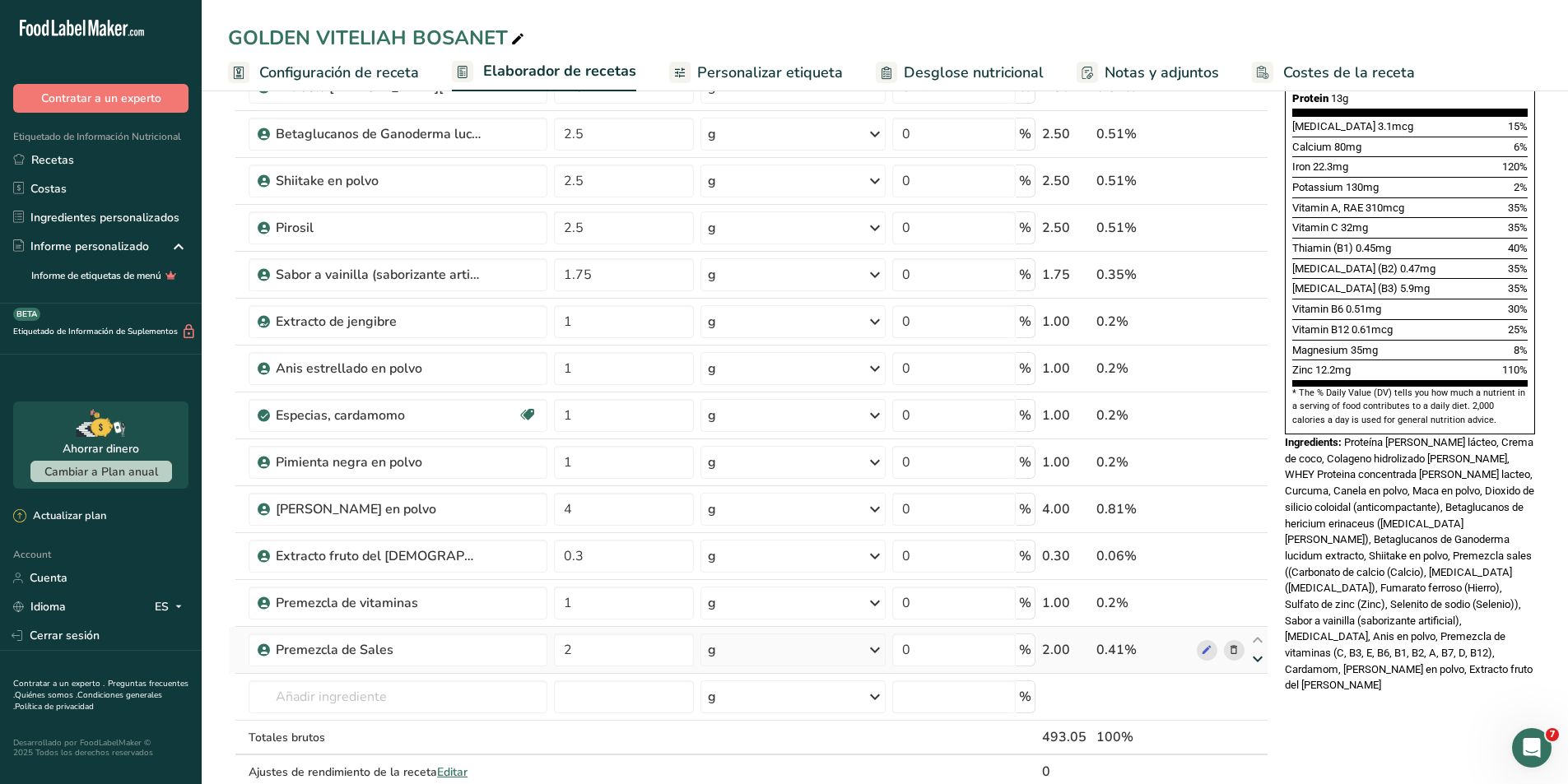
scroll to position [576, 0]
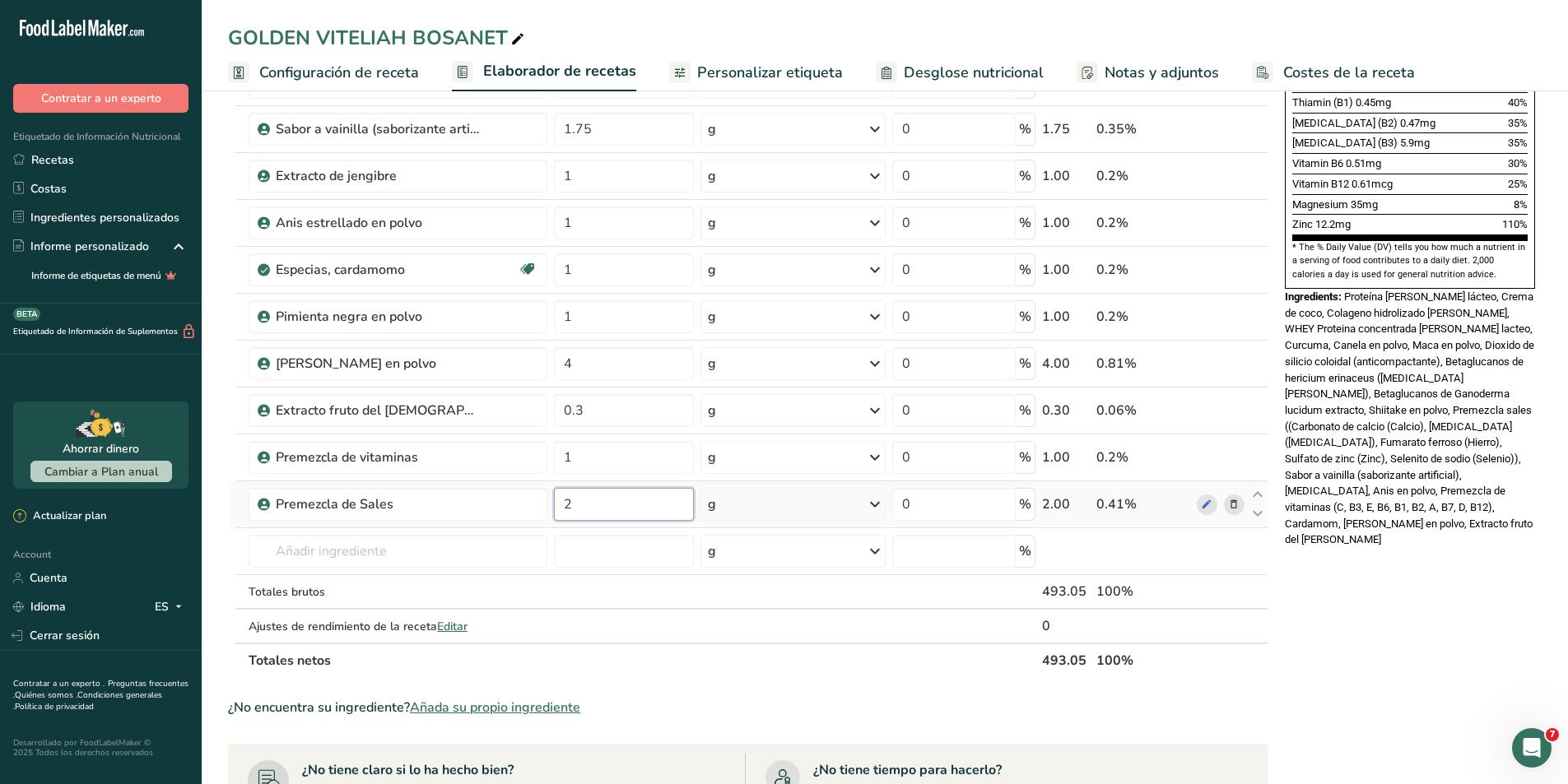
drag, startPoint x: 605, startPoint y: 501, endPoint x: 559, endPoint y: 498, distance: 46.1
click at [559, 498] on input "2" at bounding box center [624, 504] width 140 height 33
type input "1"
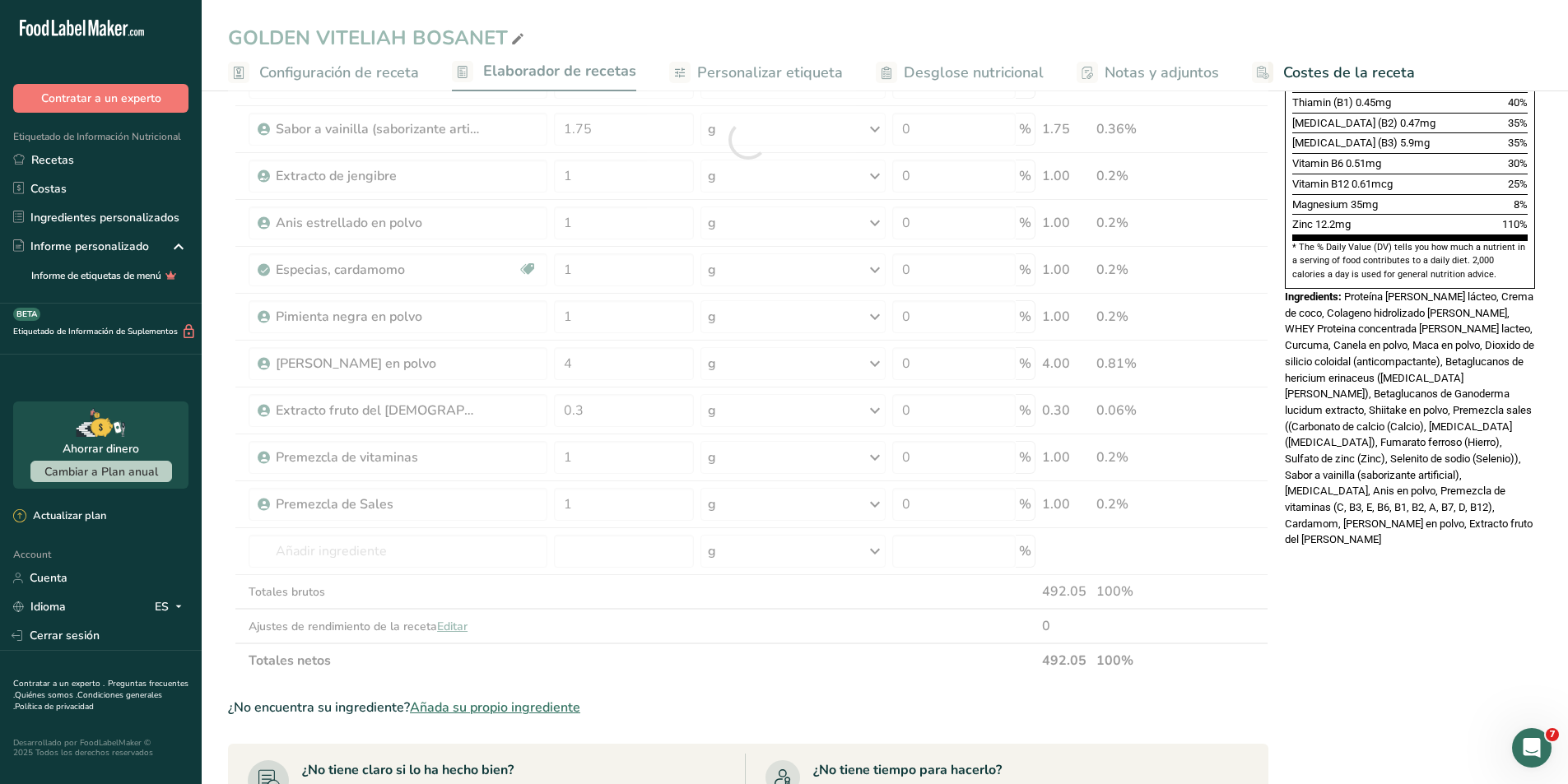
click at [1333, 555] on div "Nutrition Facts 16 Servings Per Container Serving Size 30g Amount Per Serving C…" at bounding box center [1411, 368] width 264 height 1665
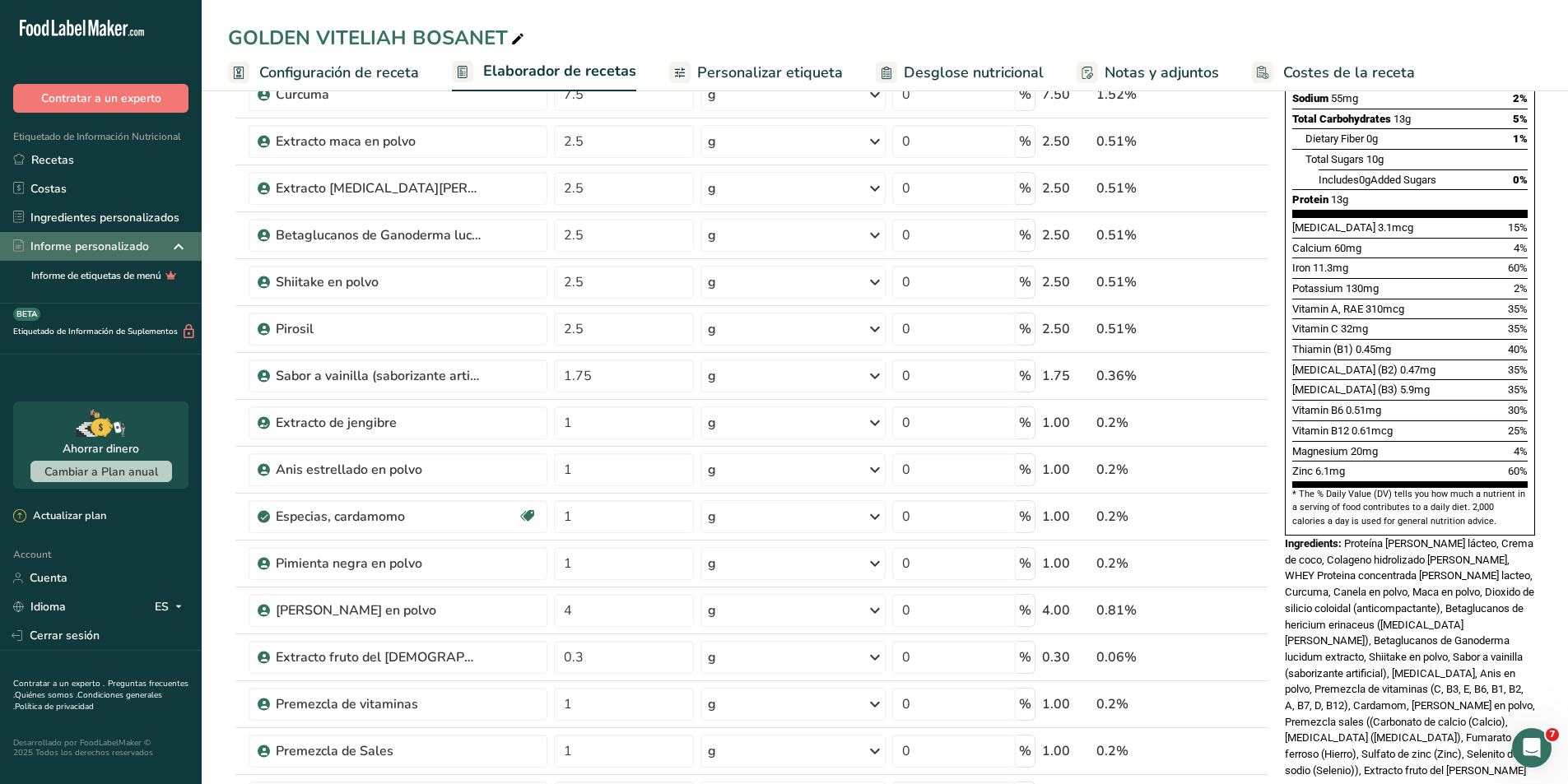
scroll to position [165, 0]
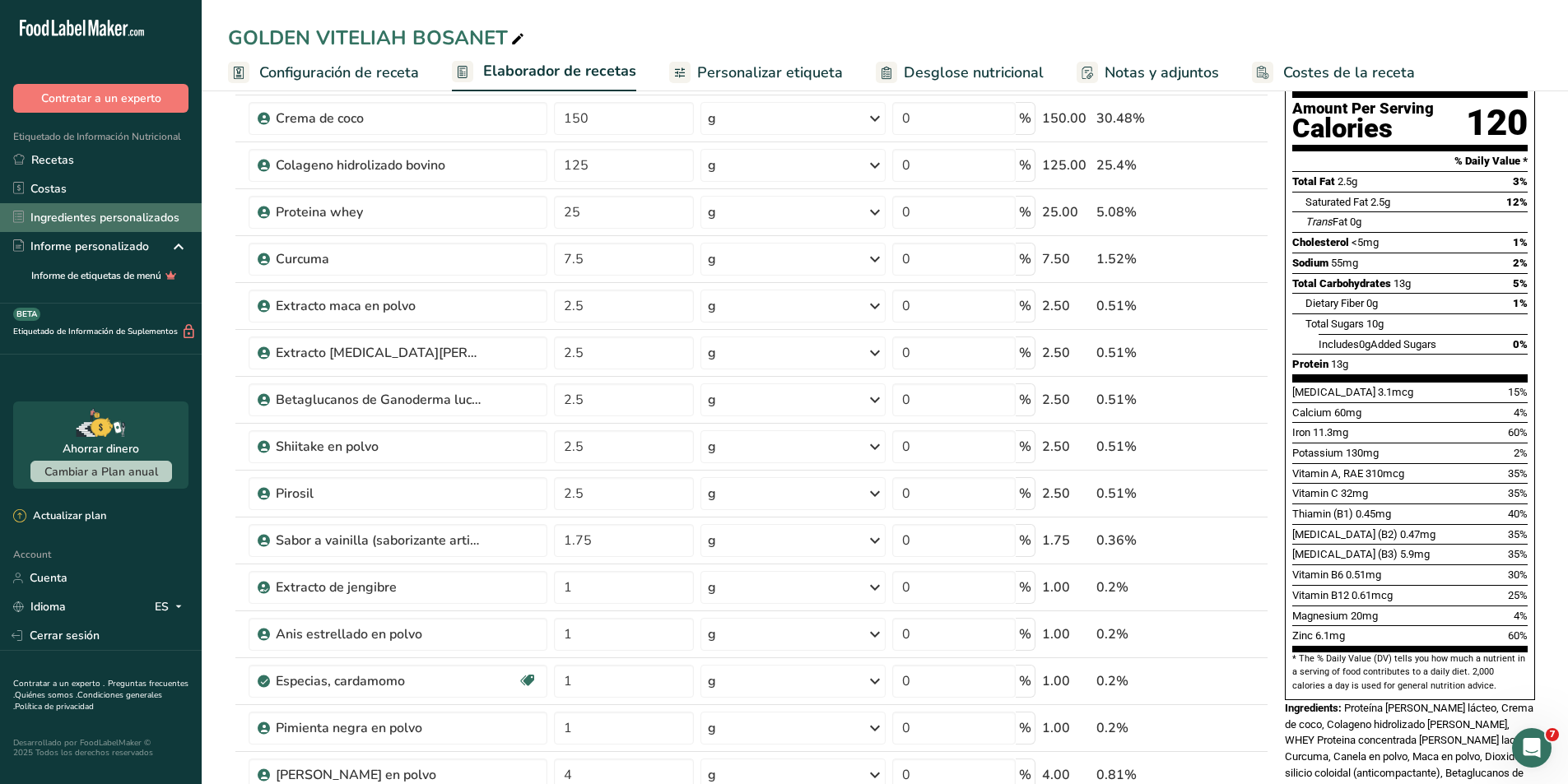
click at [107, 214] on link "Ingredientes personalizados" at bounding box center [101, 218] width 202 height 29
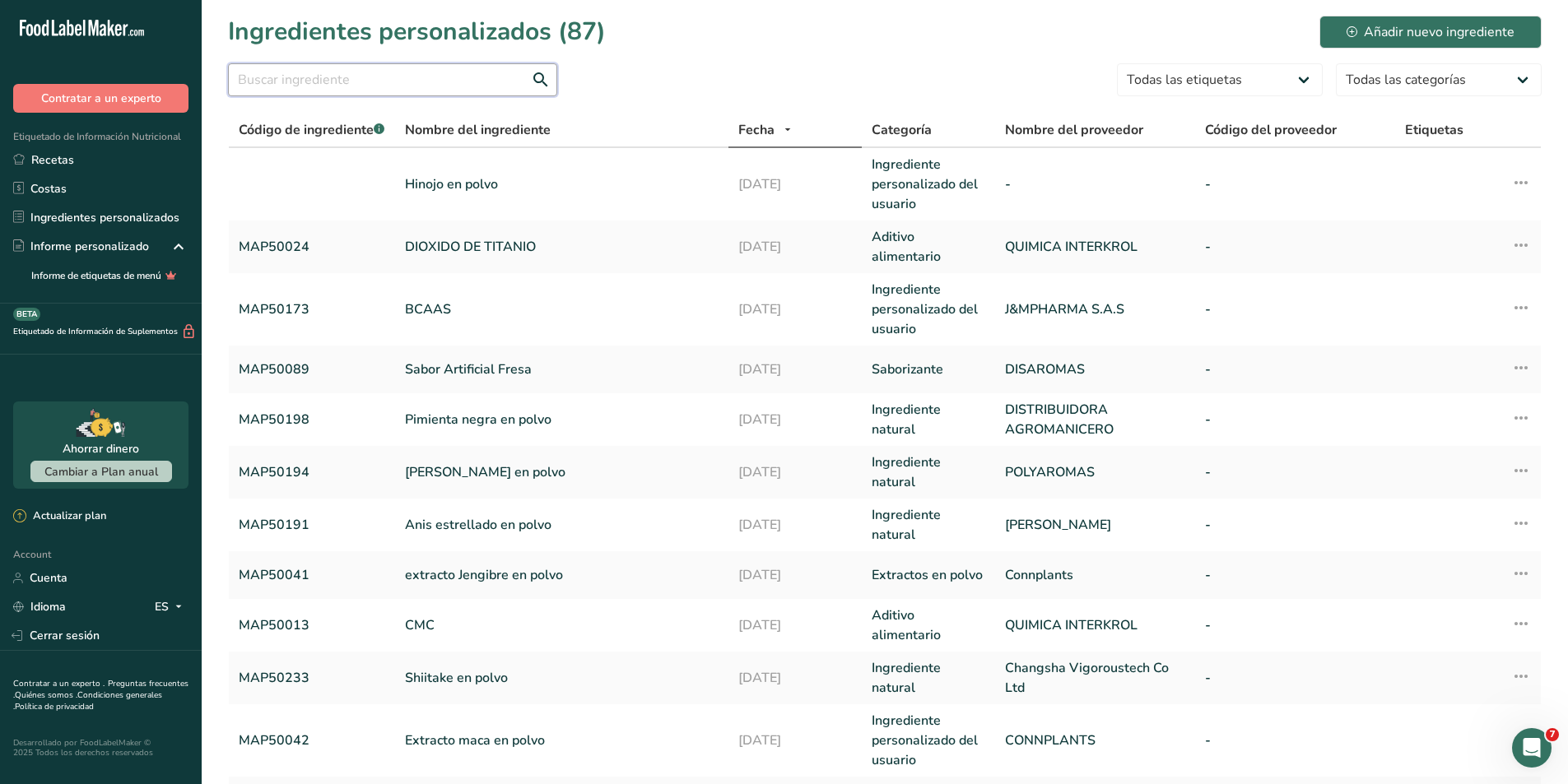
click at [307, 87] on input "text" at bounding box center [393, 79] width 330 height 33
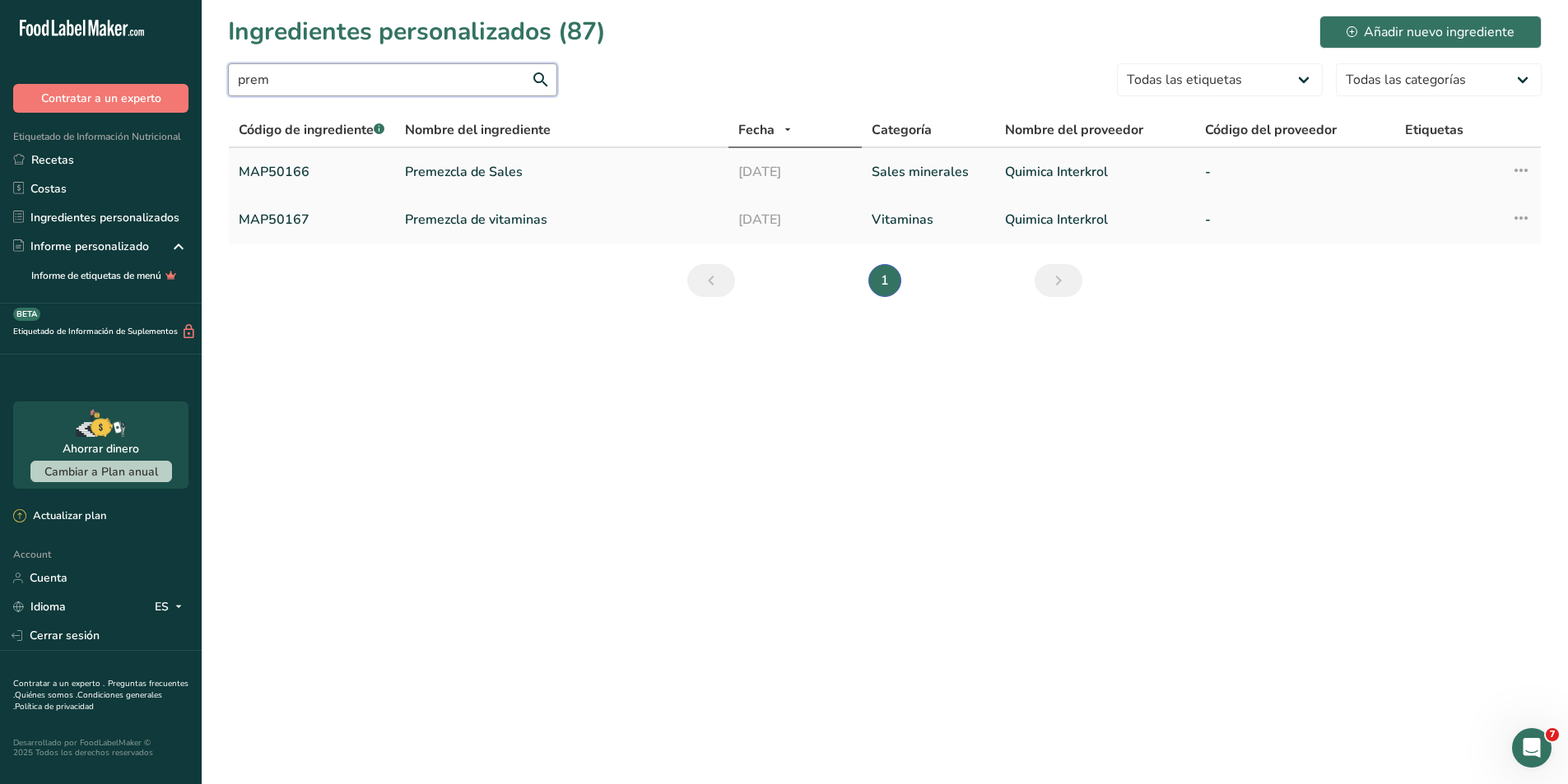
type input "prem"
click at [276, 173] on link "MAP50166" at bounding box center [311, 172] width 146 height 19
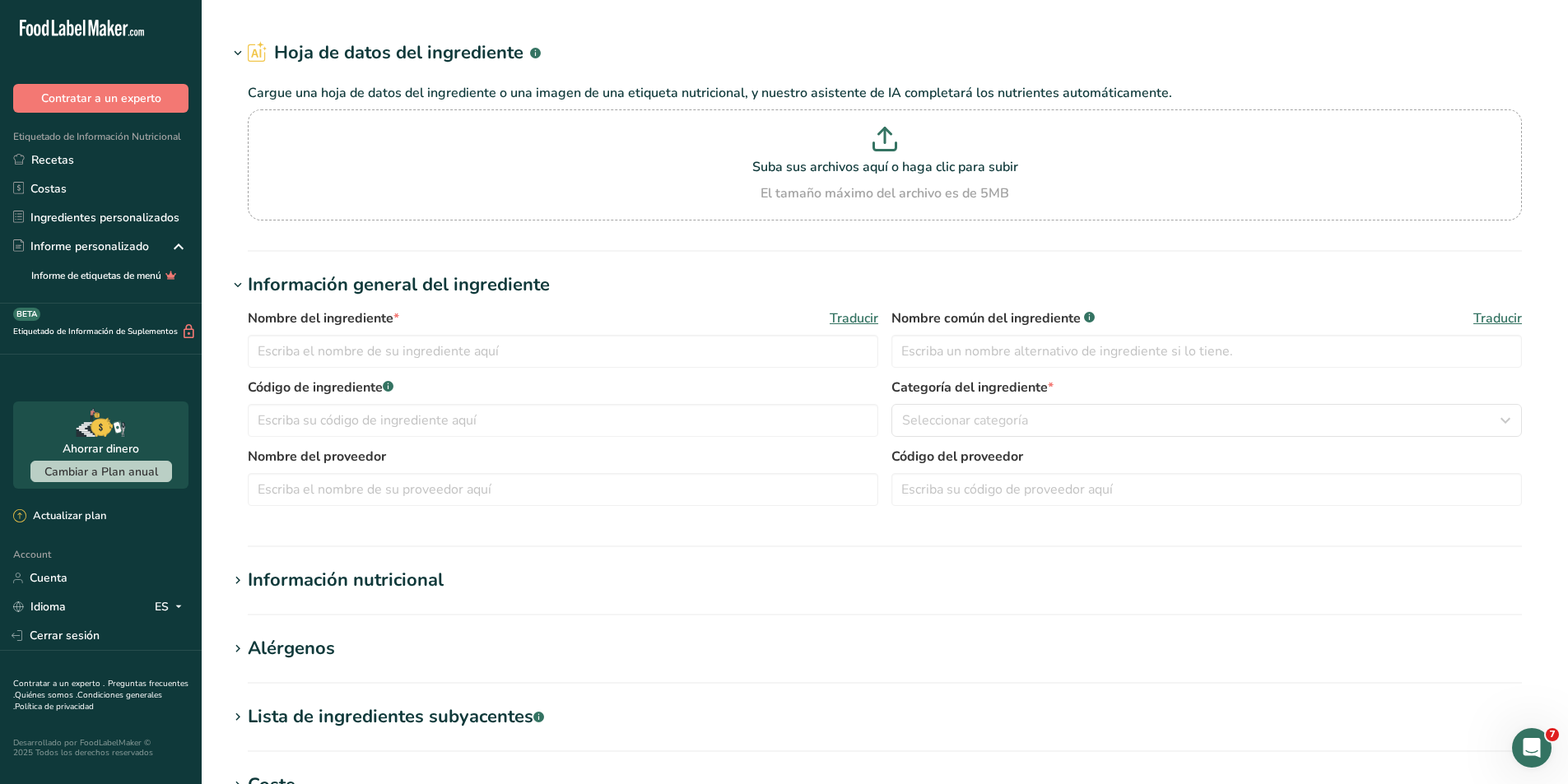
type input "Premezcla de Sales"
type input "Premezcla sales (([MEDICAL_DATA] (Calcio), [MEDICAL_DATA] (Magnesio), [MEDICAL_…"
type input "MAP50166"
type input "Quimica Interkrol"
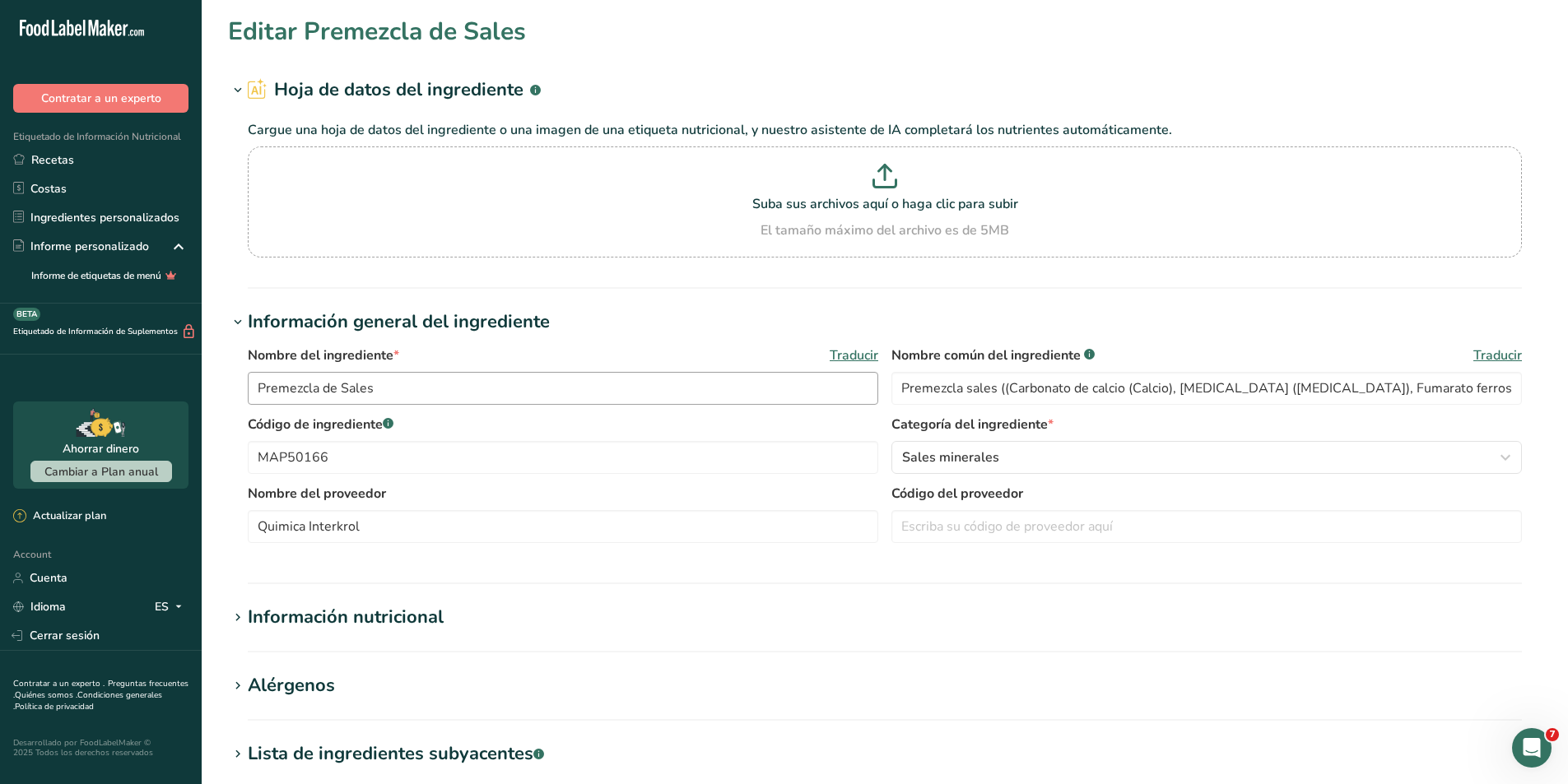
scroll to position [247, 0]
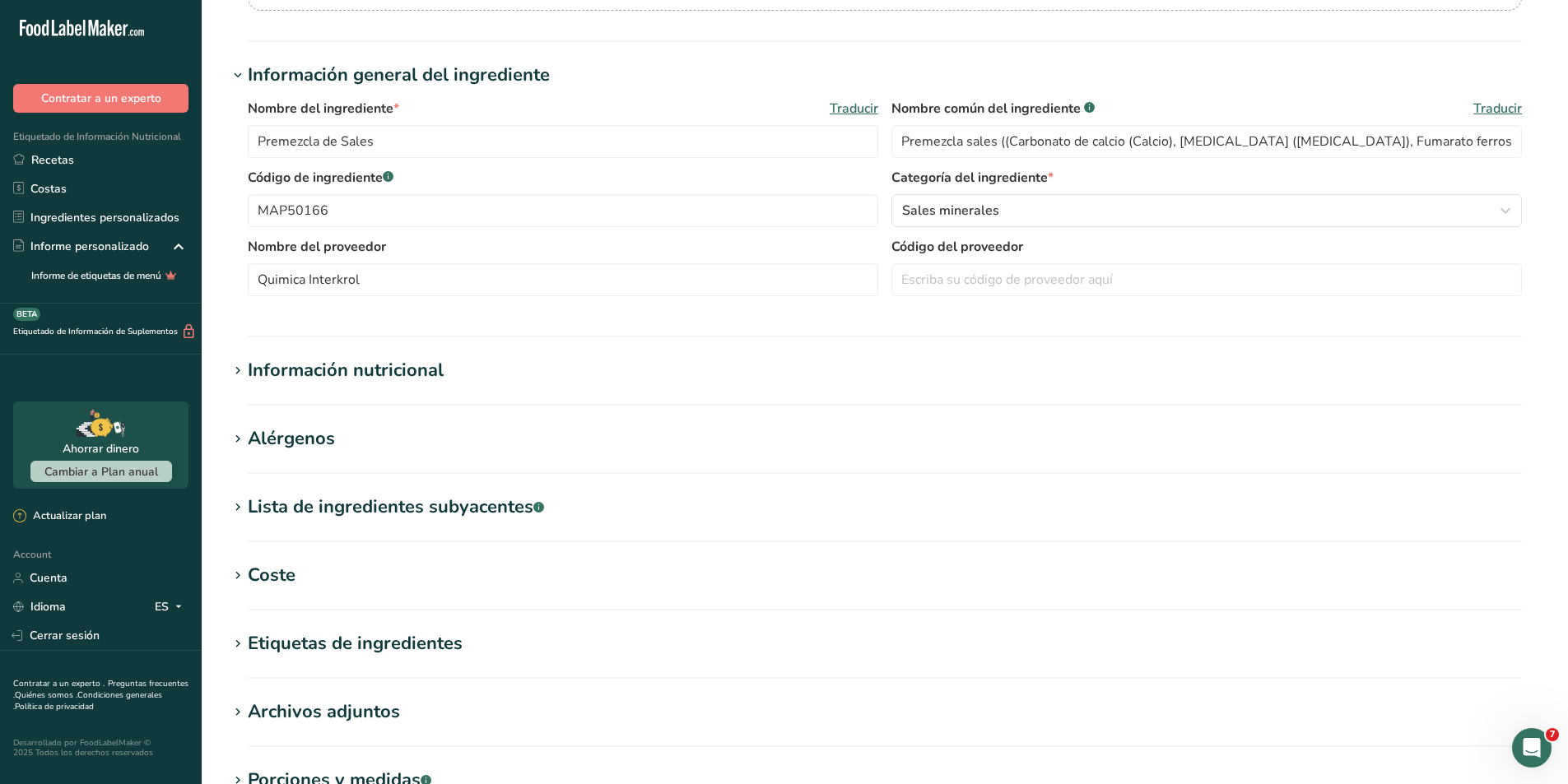
click at [406, 368] on div "Información nutricional" at bounding box center [346, 370] width 196 height 27
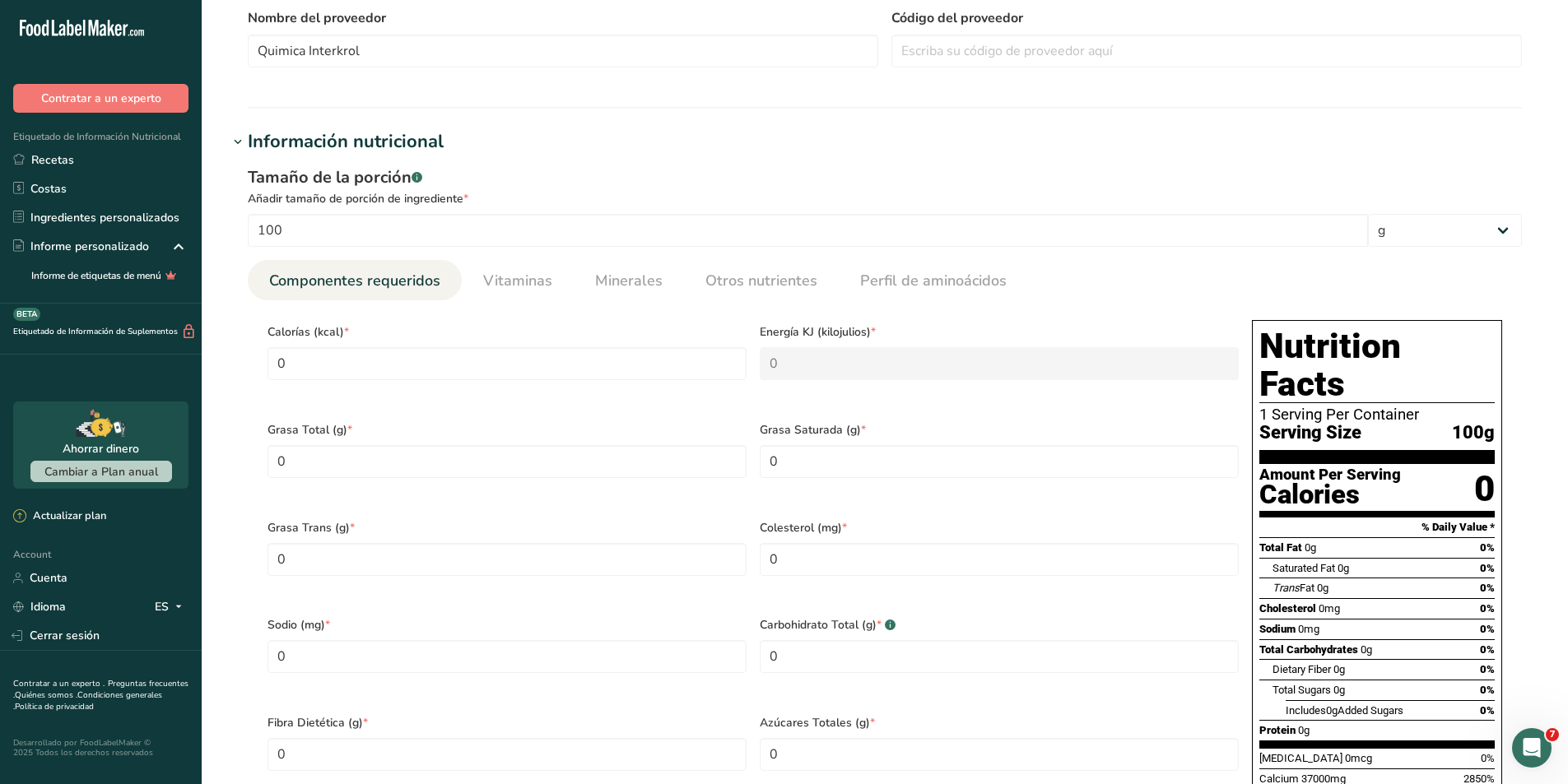
scroll to position [493, 0]
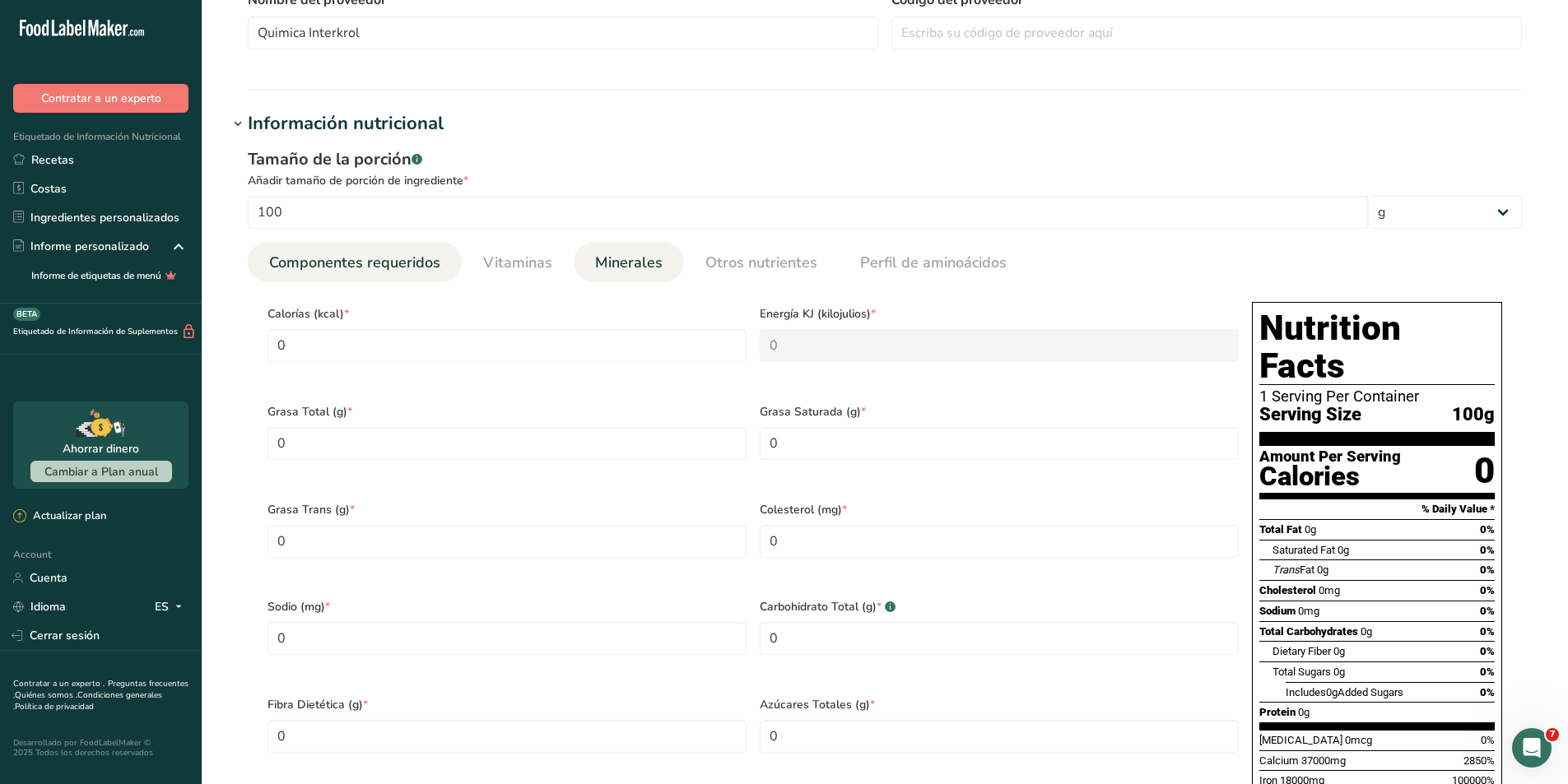
click at [603, 272] on span "Minerales" at bounding box center [629, 263] width 68 height 22
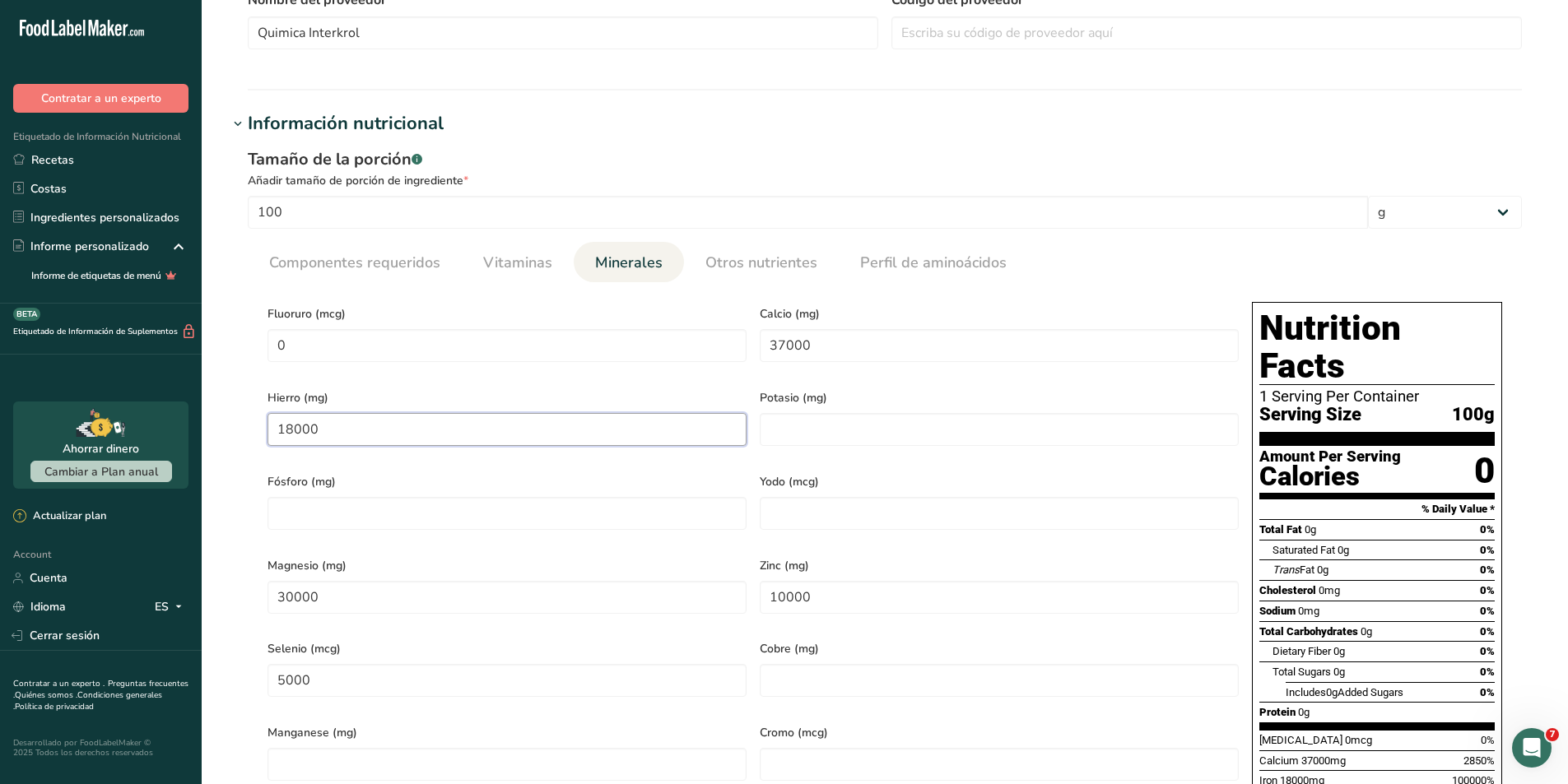
drag, startPoint x: 369, startPoint y: 423, endPoint x: 197, endPoint y: 417, distance: 172.1
click at [197, 417] on div ".a-20{fill:#fff;} Contratar a un experto Etiquetado de Información Nutricional …" at bounding box center [784, 521] width 1568 height 2029
type input "9000"
click at [400, 379] on div "Hierro (mg) 9000" at bounding box center [507, 421] width 493 height 84
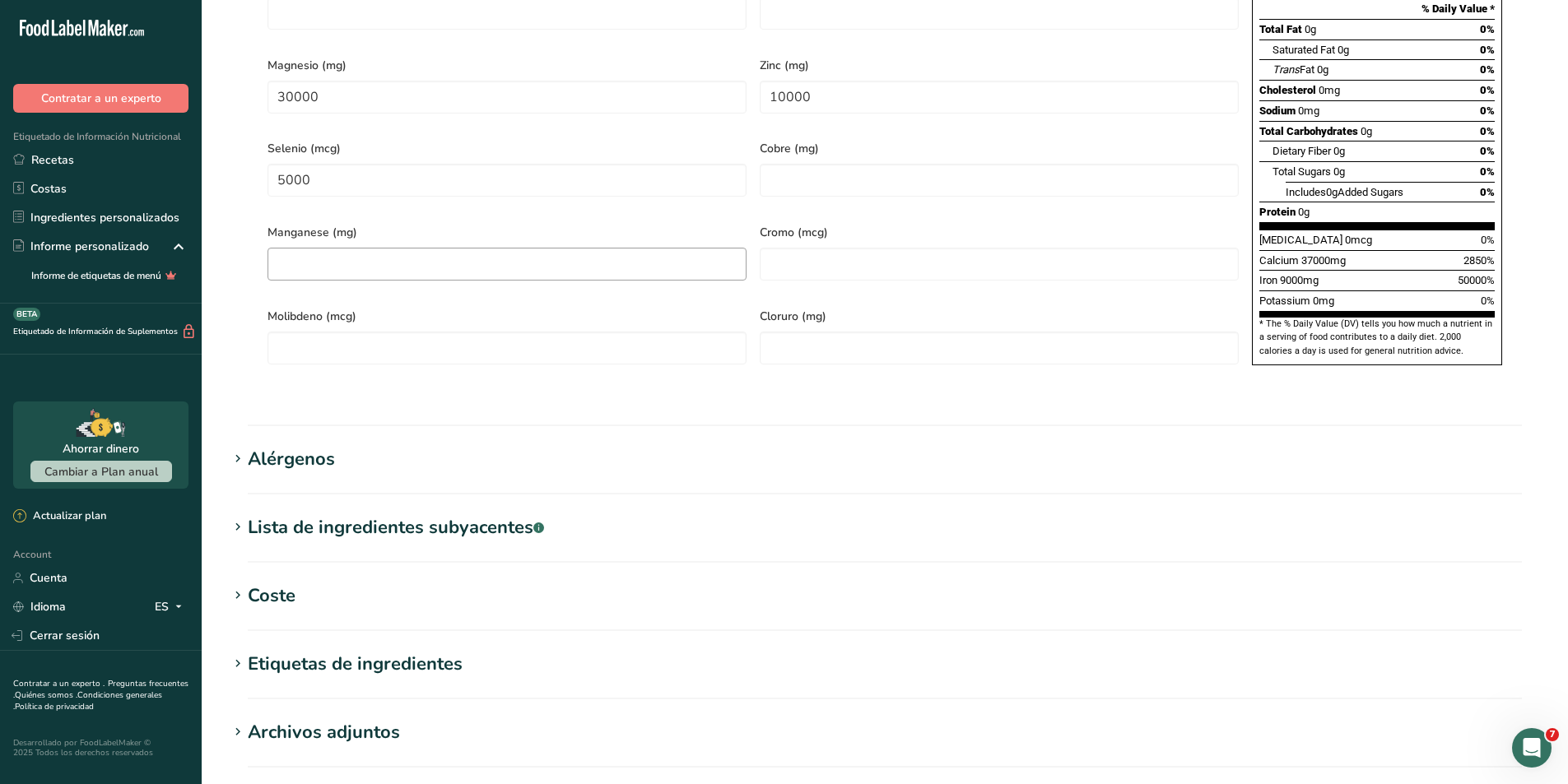
scroll to position [1207, 0]
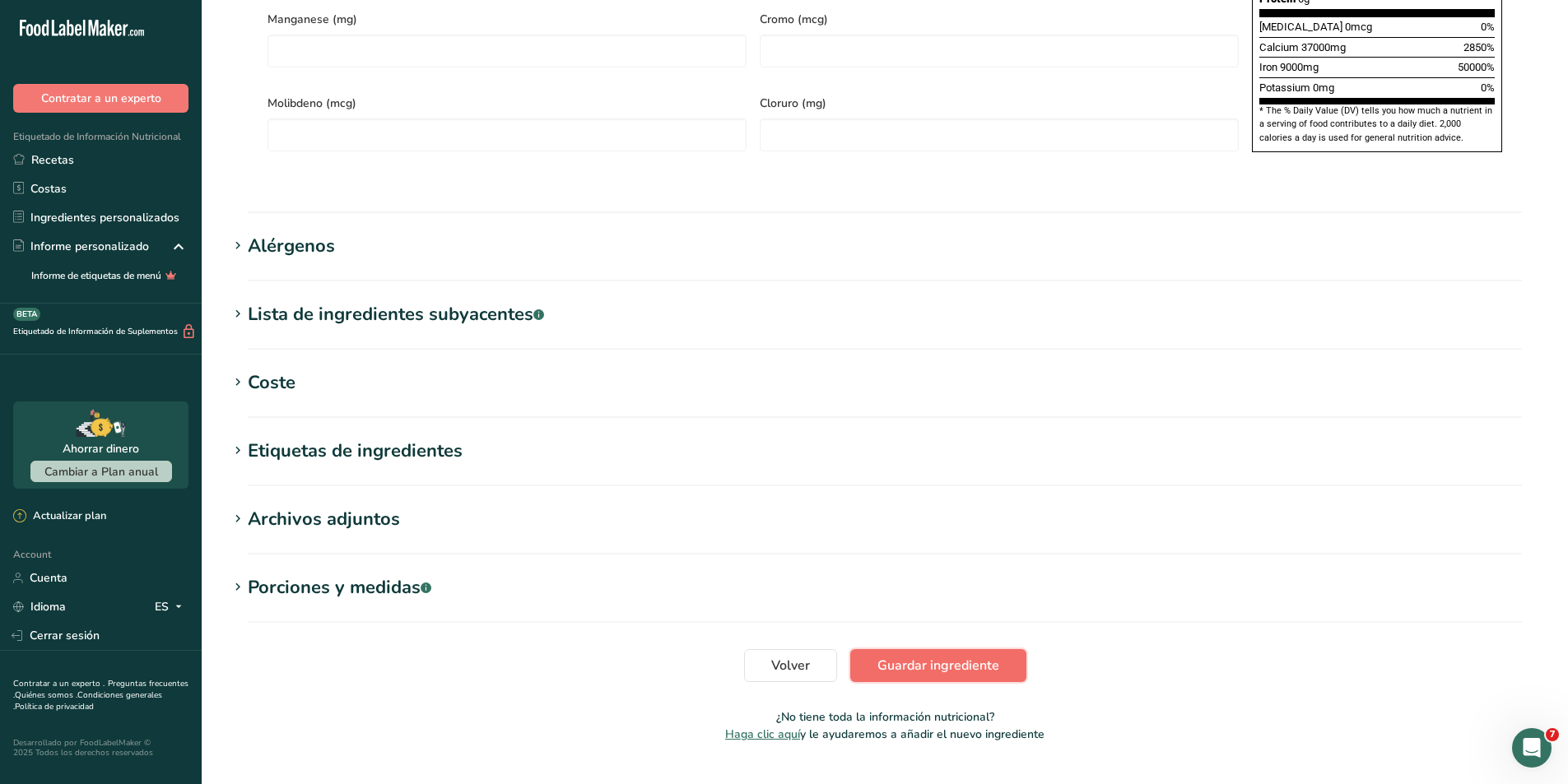
click at [990, 656] on span "Guardar ingrediente" at bounding box center [939, 666] width 122 height 19
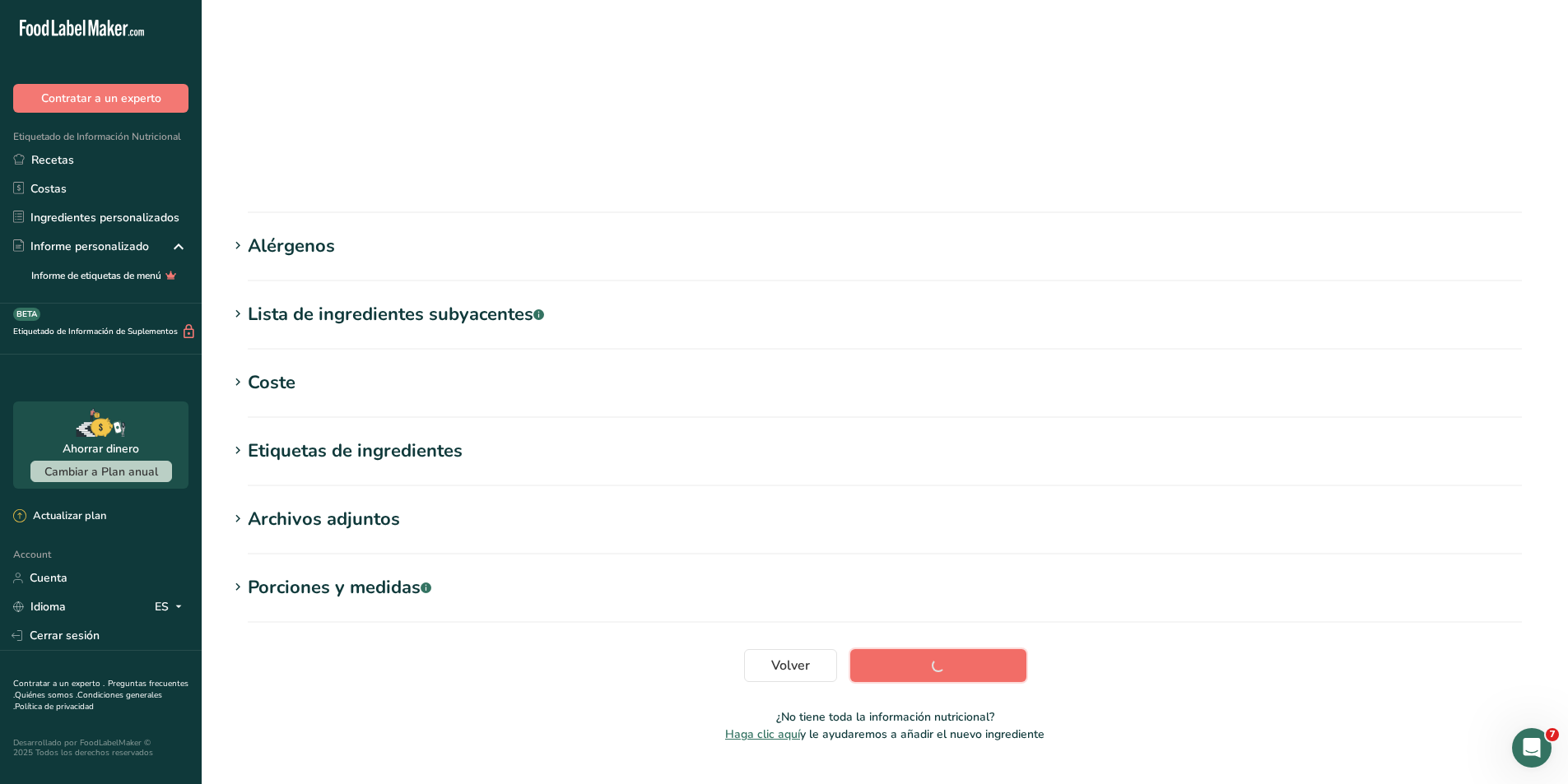
scroll to position [86, 0]
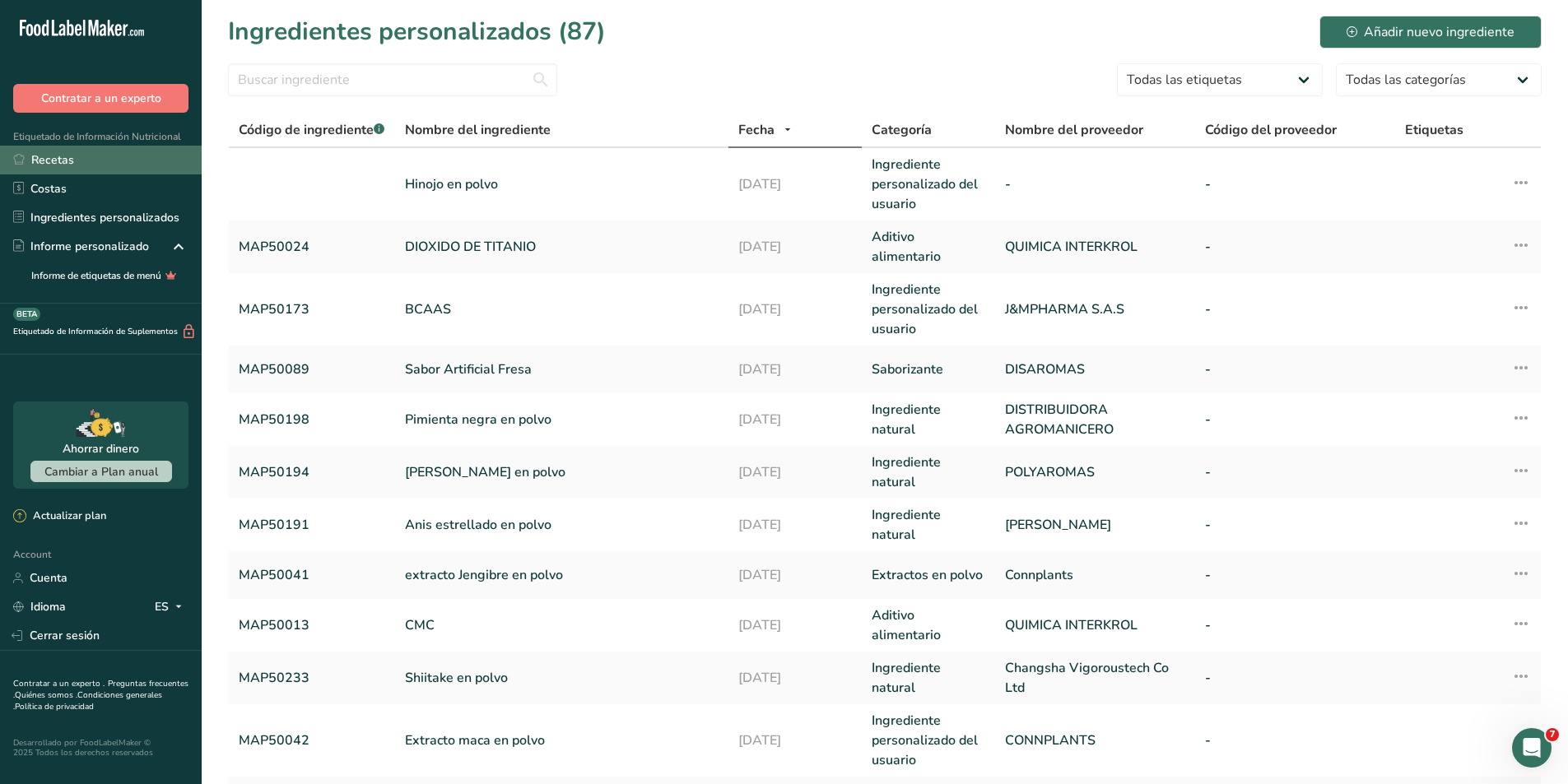
click at [58, 163] on link "Recetas" at bounding box center [101, 160] width 202 height 29
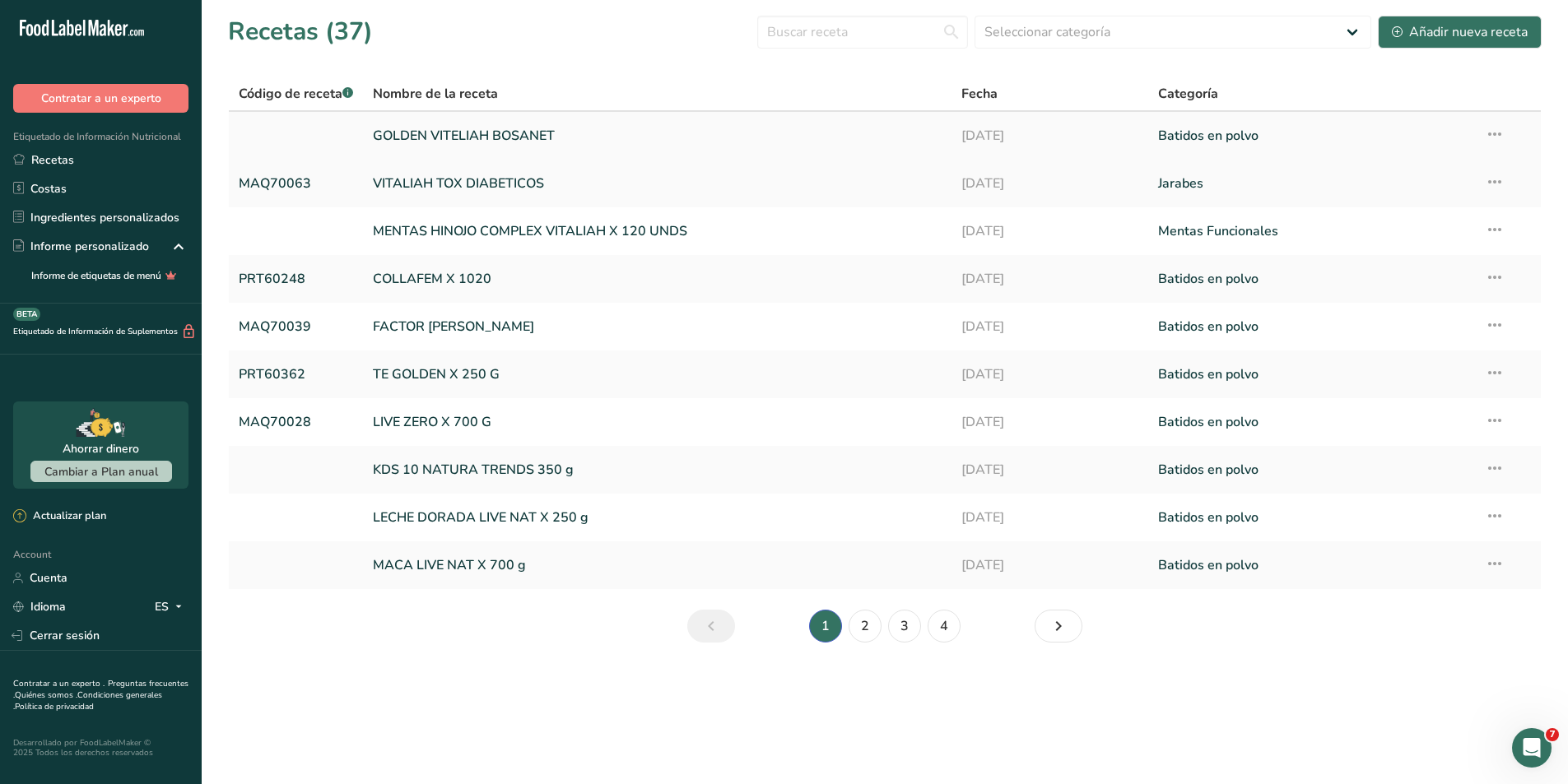
click at [289, 138] on link at bounding box center [296, 136] width 114 height 35
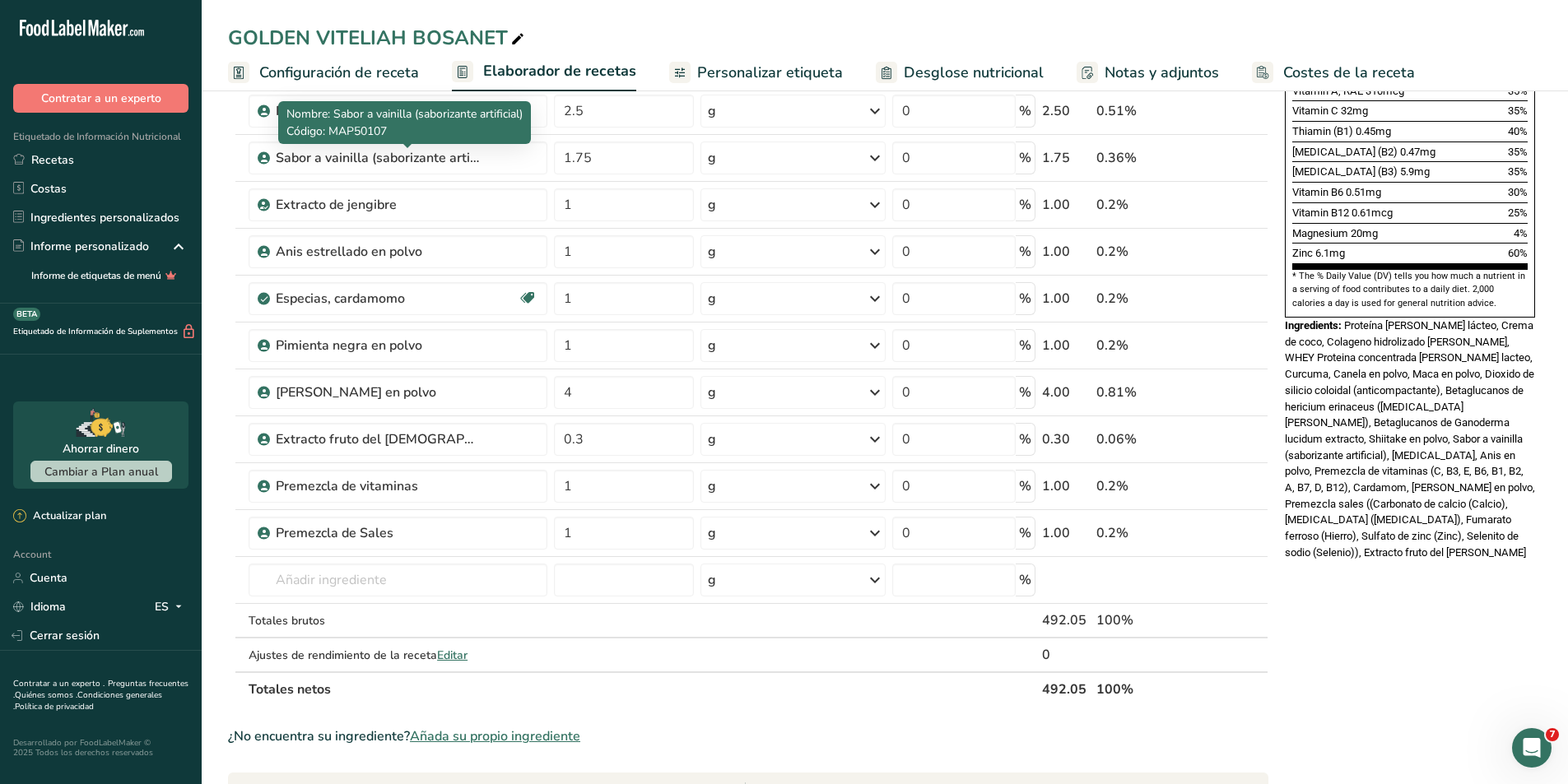
scroll to position [576, 0]
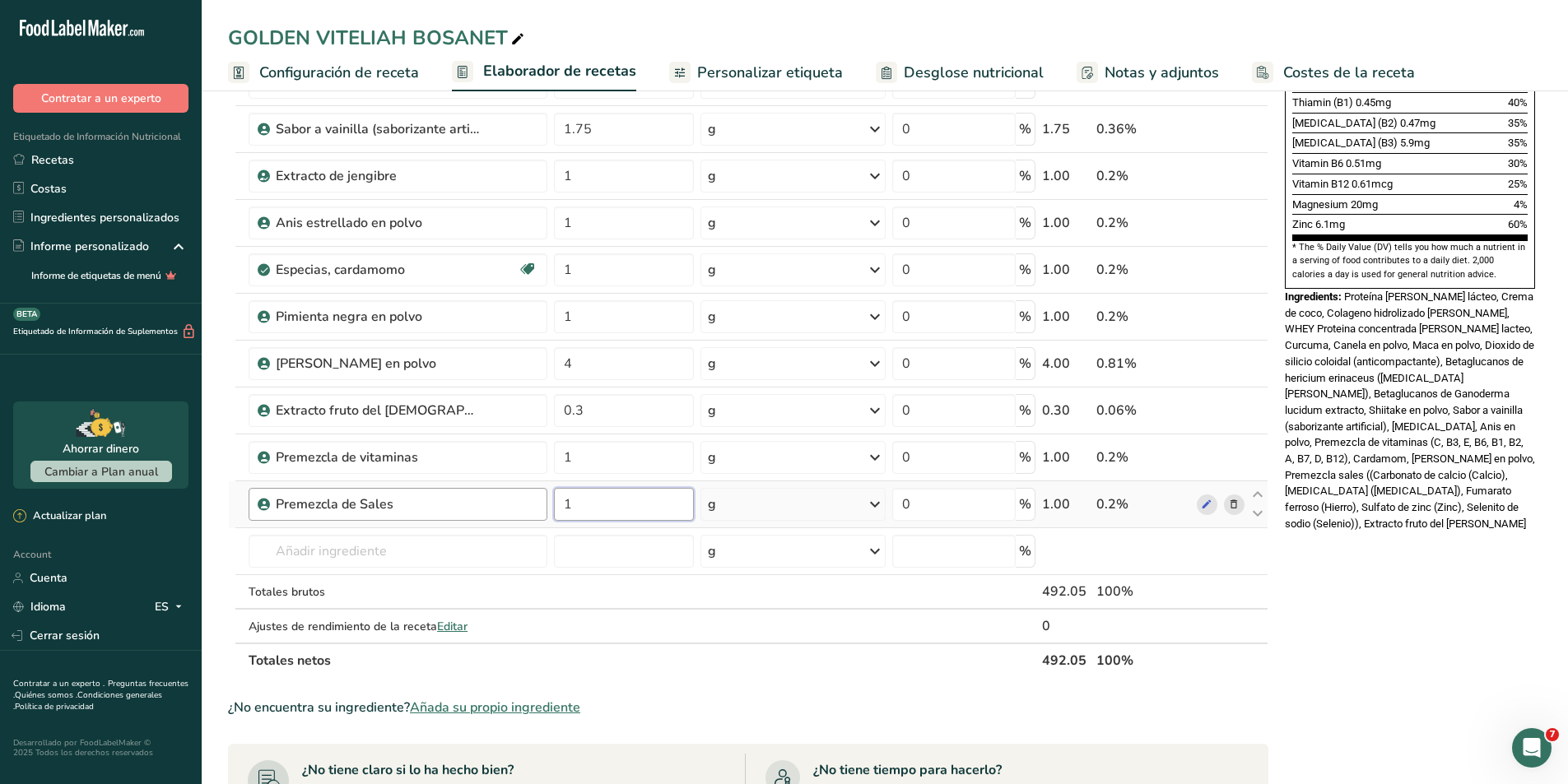
drag, startPoint x: 594, startPoint y: 502, endPoint x: 531, endPoint y: 502, distance: 63.0
click at [531, 502] on tr "Premezcla de Sales 1 g Unidades de peso g kg mg Ver más Unidades de volumen lit…" at bounding box center [749, 505] width 1040 height 47
type input "2"
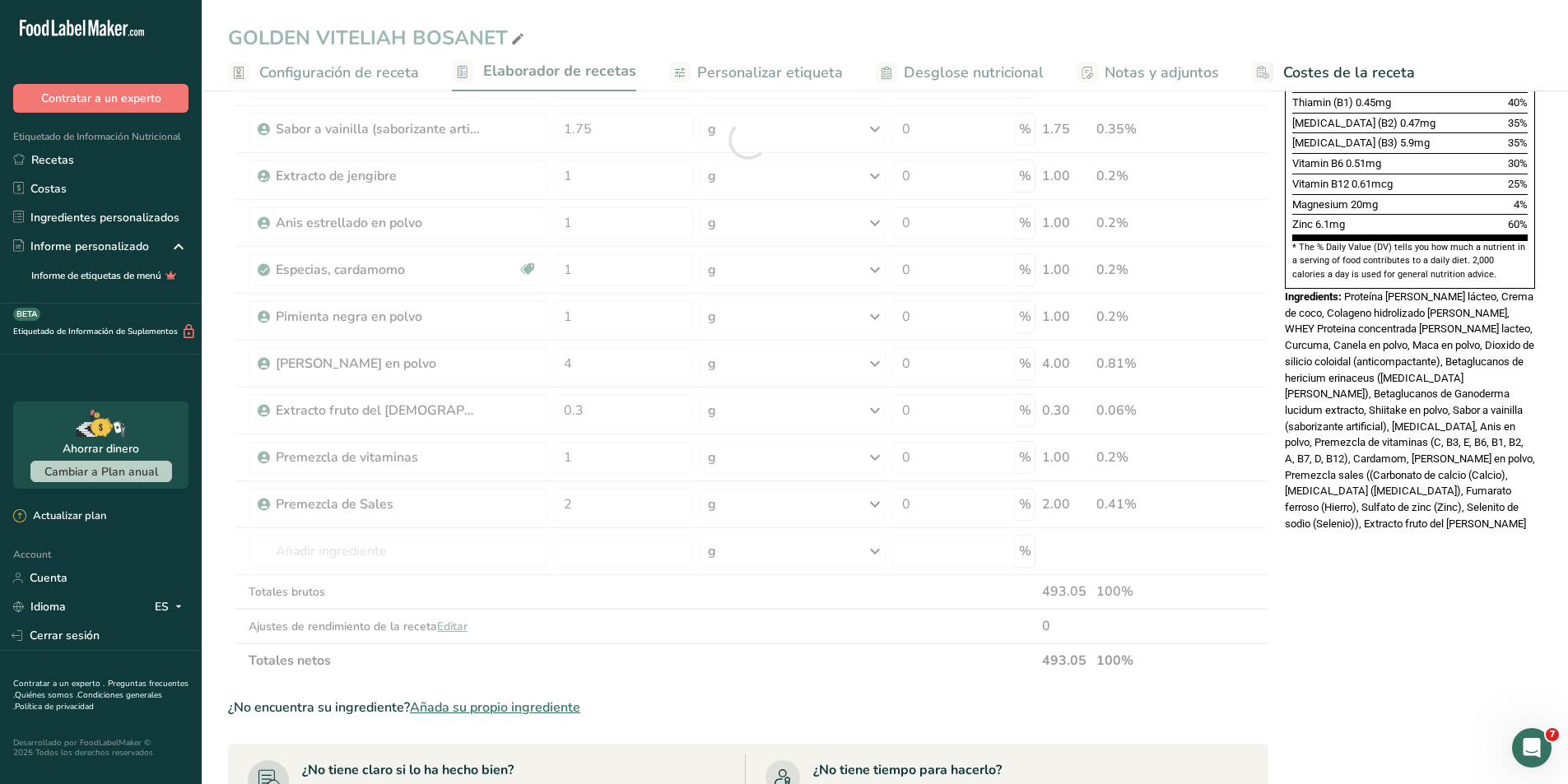
click at [1487, 643] on div "Nutrition Facts 16 Servings Per Container Serving Size 30g Amount Per Serving C…" at bounding box center [1411, 368] width 264 height 1665
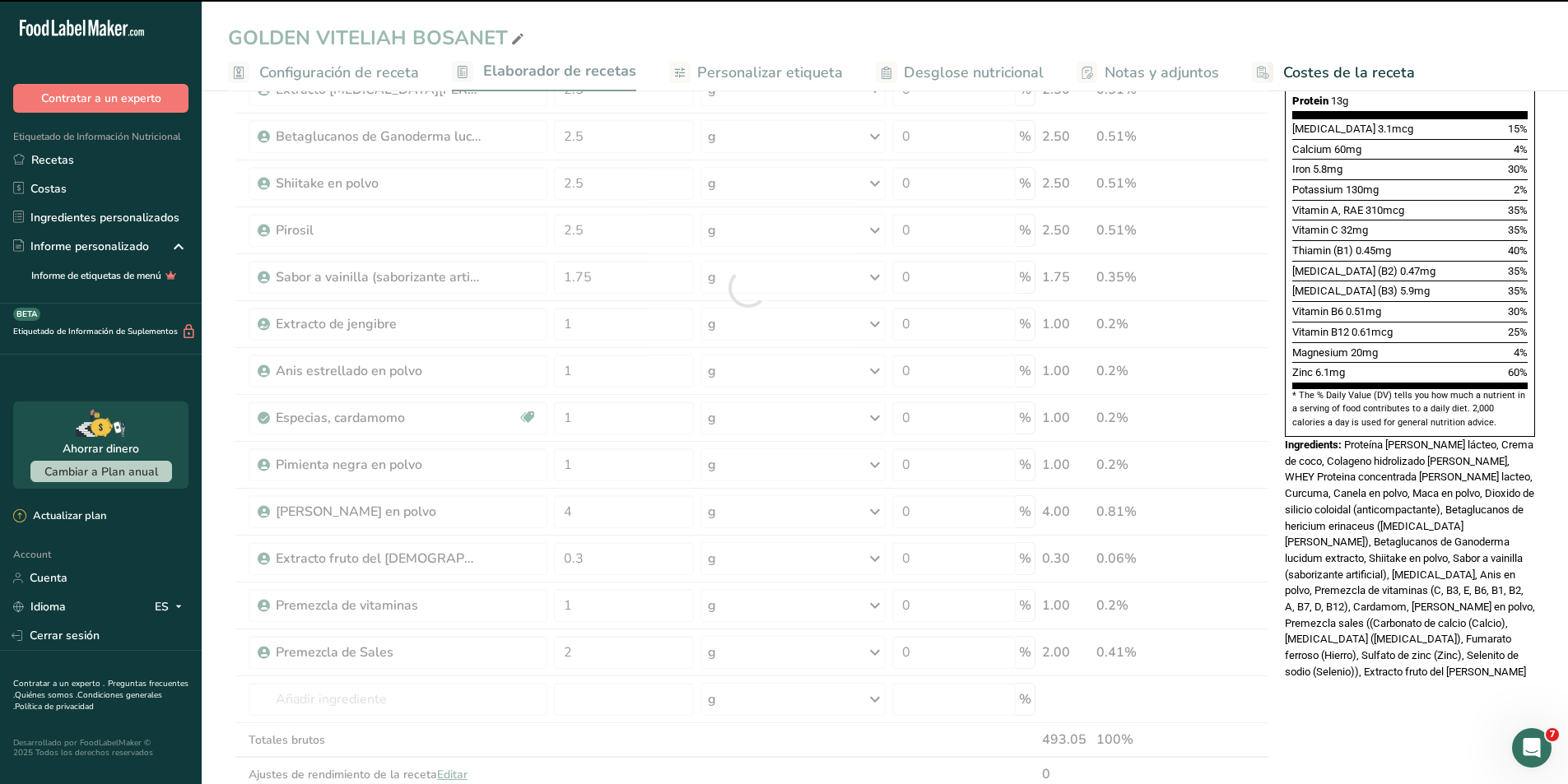
scroll to position [412, 0]
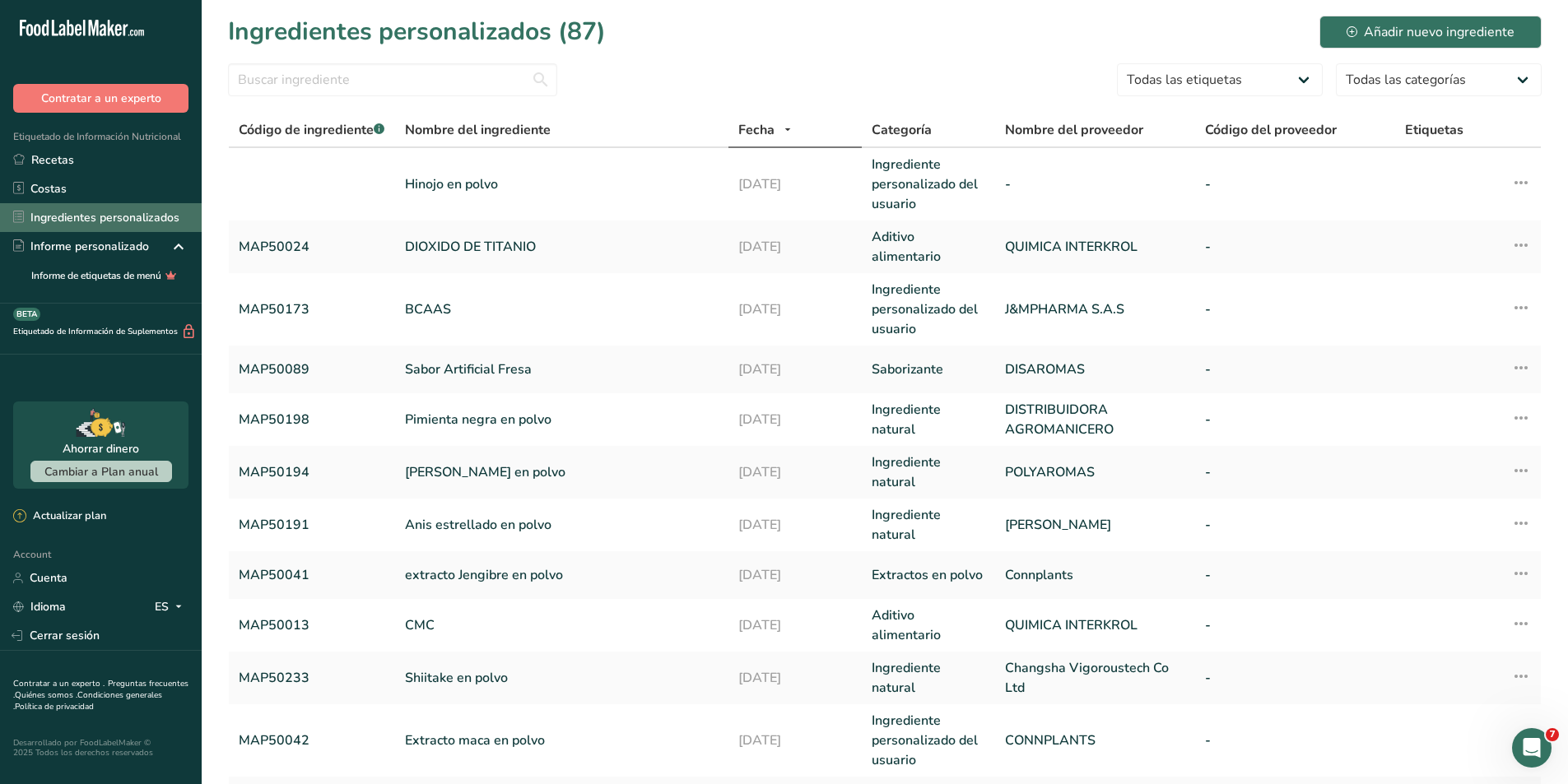
click at [94, 210] on link "Ingredientes personalizados" at bounding box center [101, 218] width 202 height 29
click at [334, 84] on input "text" at bounding box center [393, 79] width 330 height 33
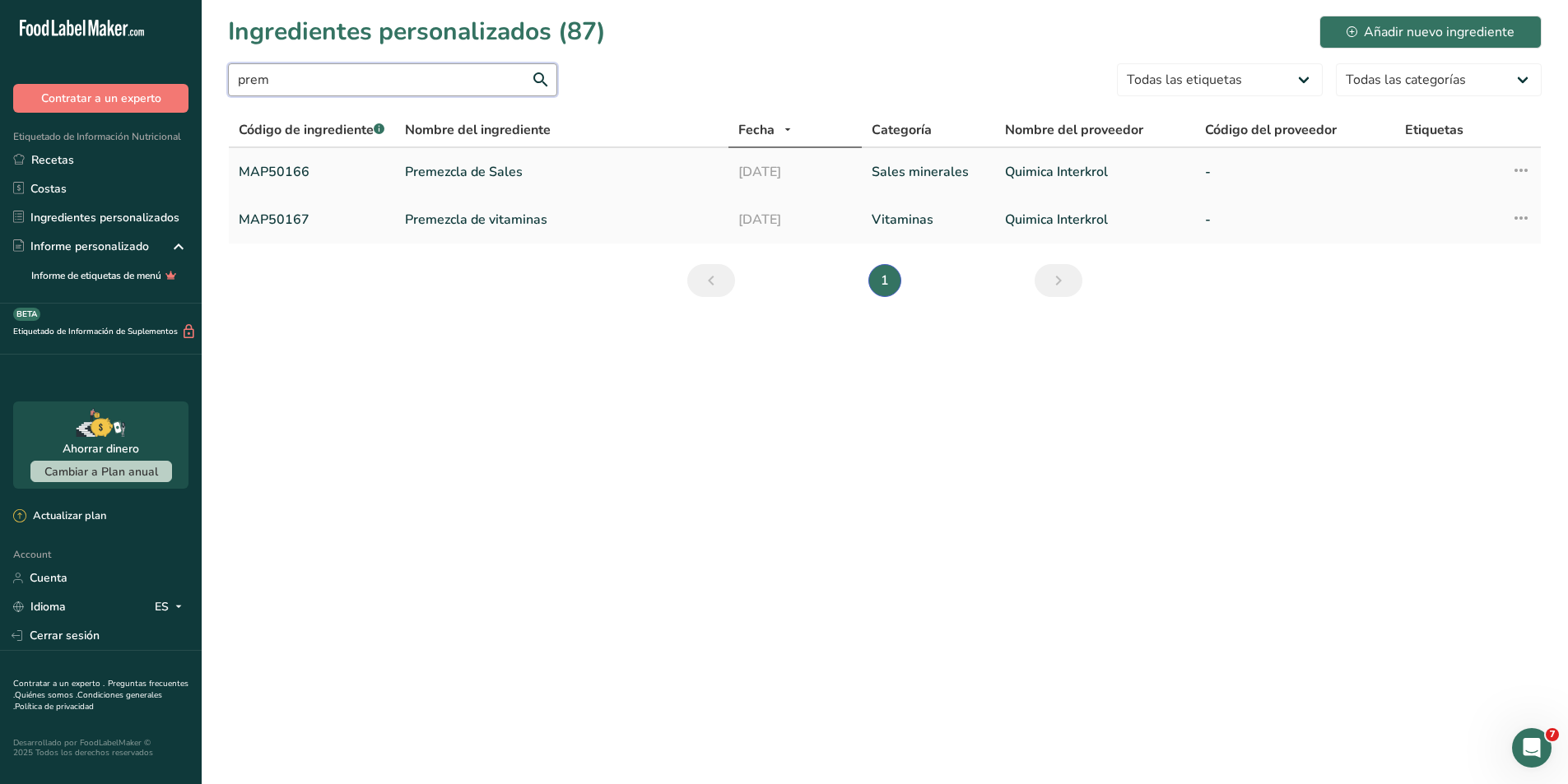
type input "prem"
click at [289, 175] on link "MAP50166" at bounding box center [311, 172] width 146 height 19
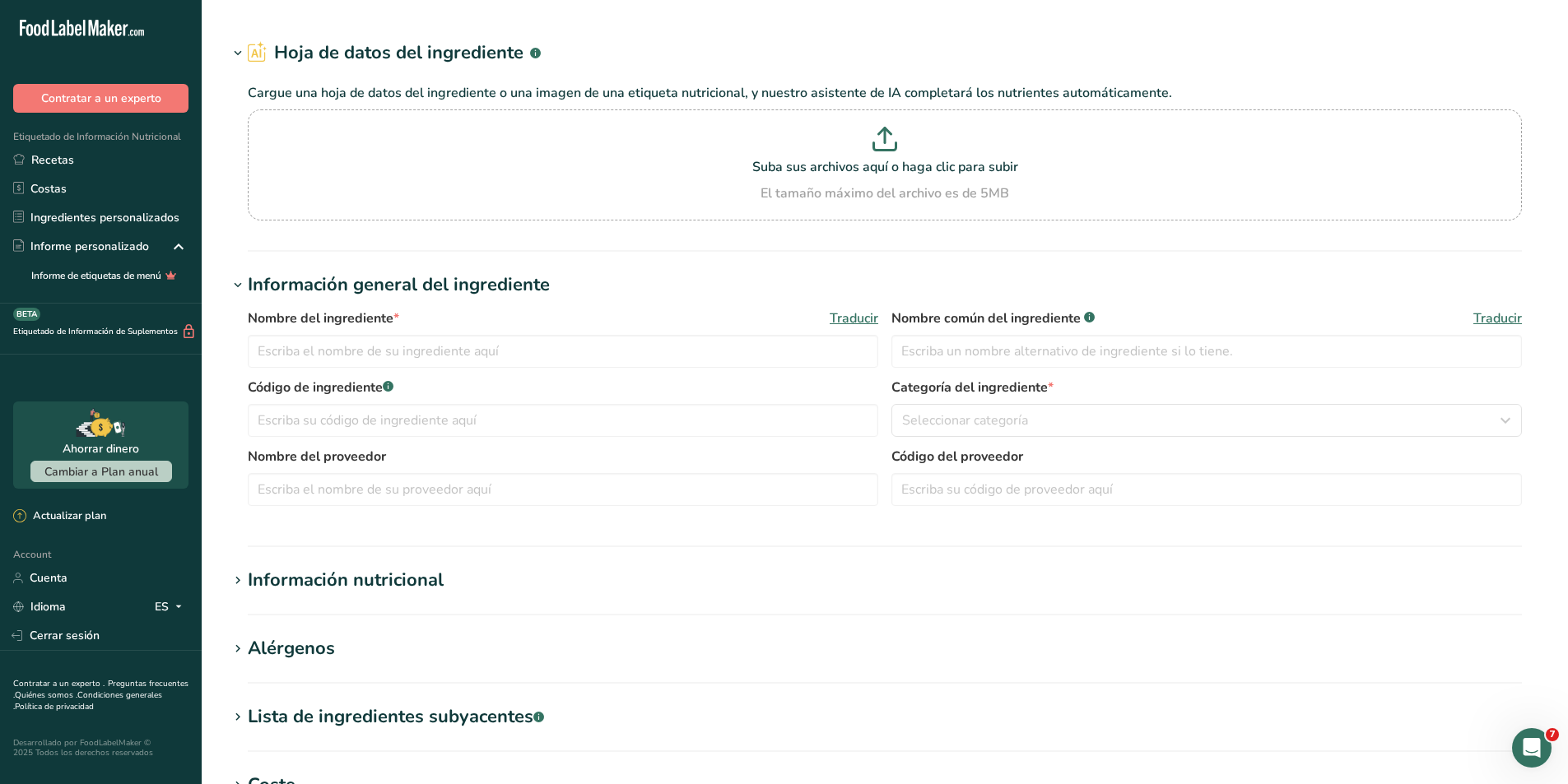
type input "Premezcla de Sales"
type input "Premezcla sales (([MEDICAL_DATA] (Calcio), [MEDICAL_DATA] (Magnesio), [MEDICAL_…"
type input "MAP50166"
type input "Quimica Interkrol"
type input "100"
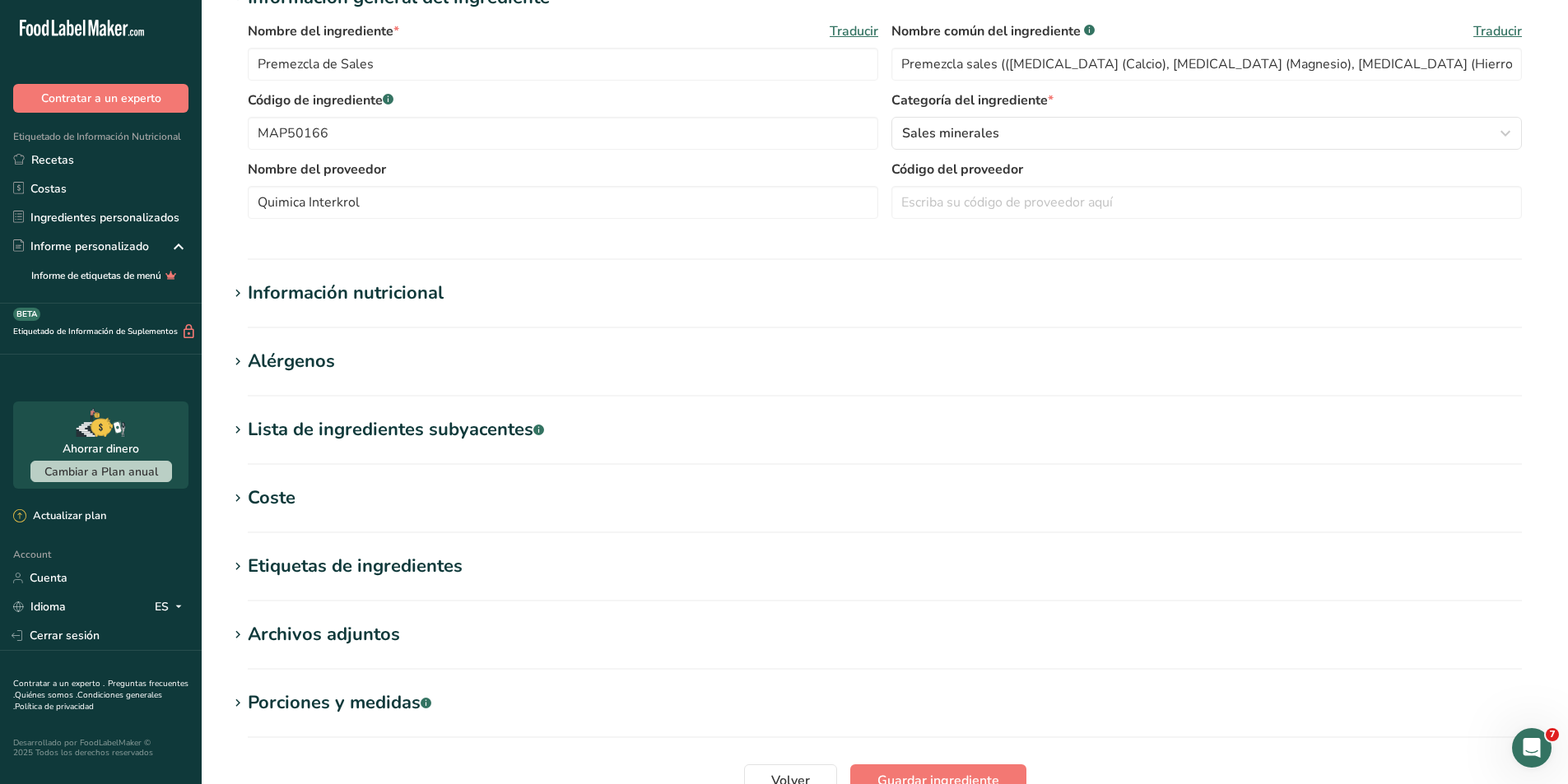
scroll to position [329, 0]
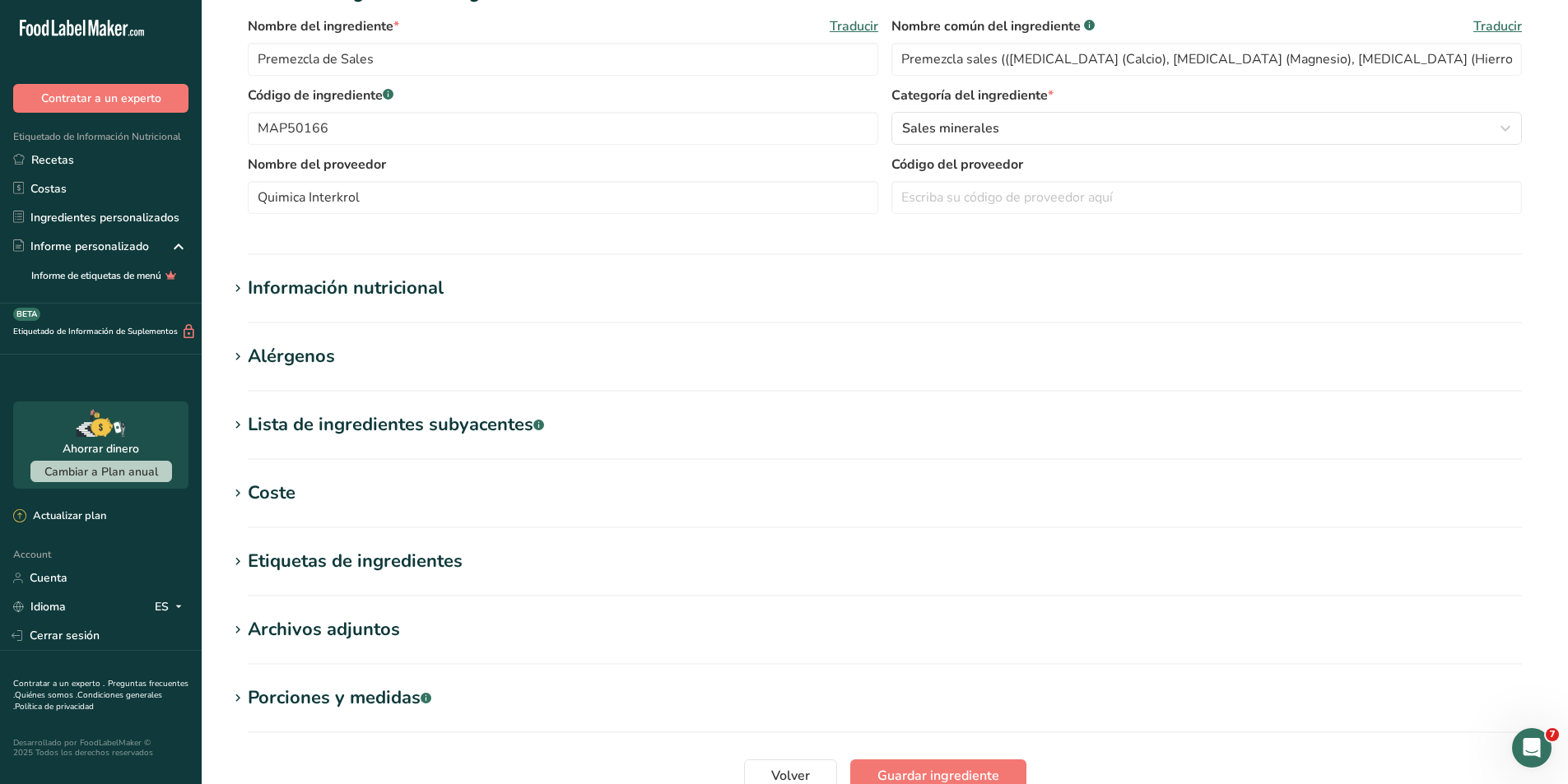
click at [377, 284] on div "Información nutricional" at bounding box center [346, 289] width 196 height 27
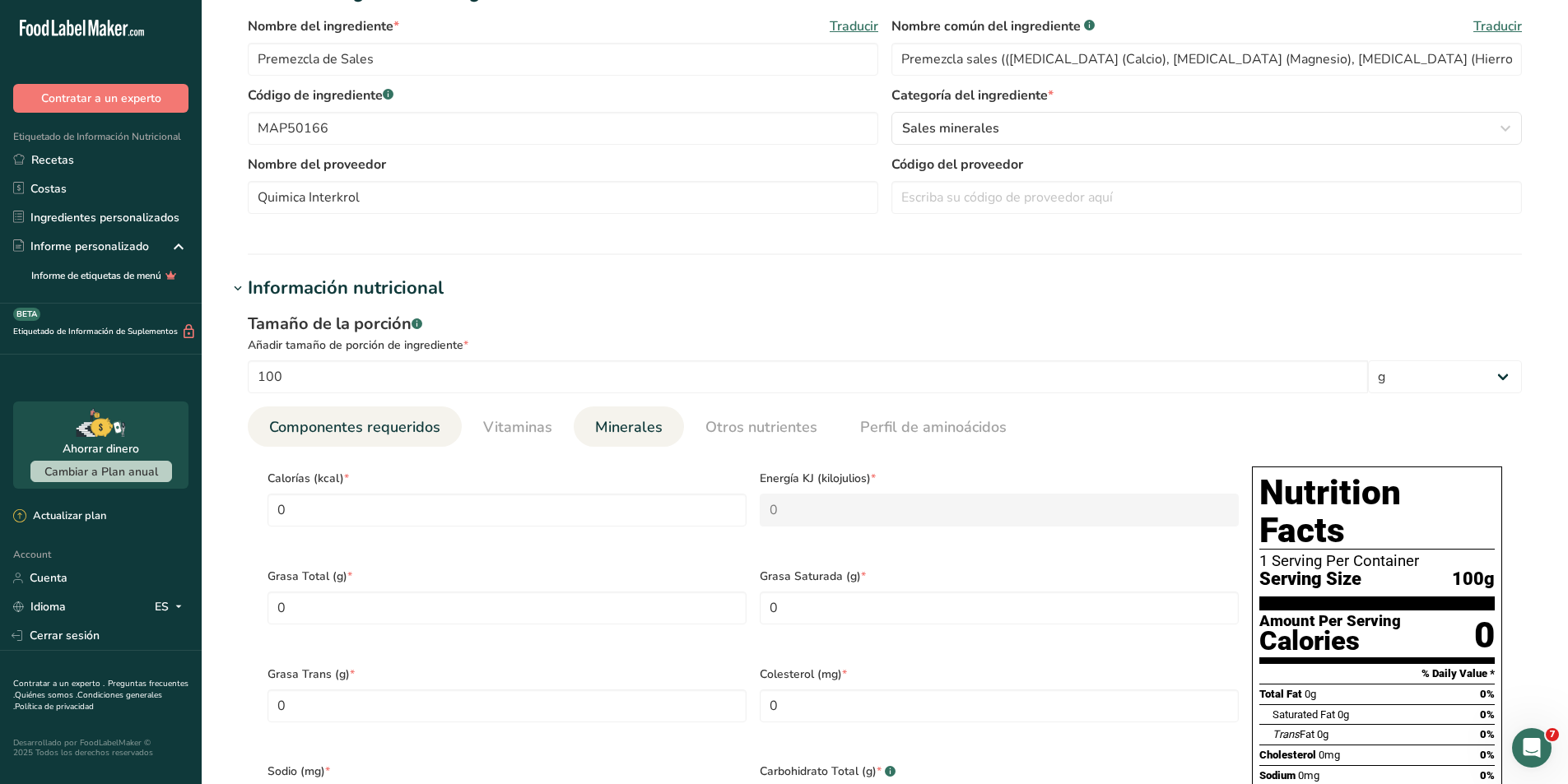
click at [610, 421] on span "Minerales" at bounding box center [629, 427] width 68 height 22
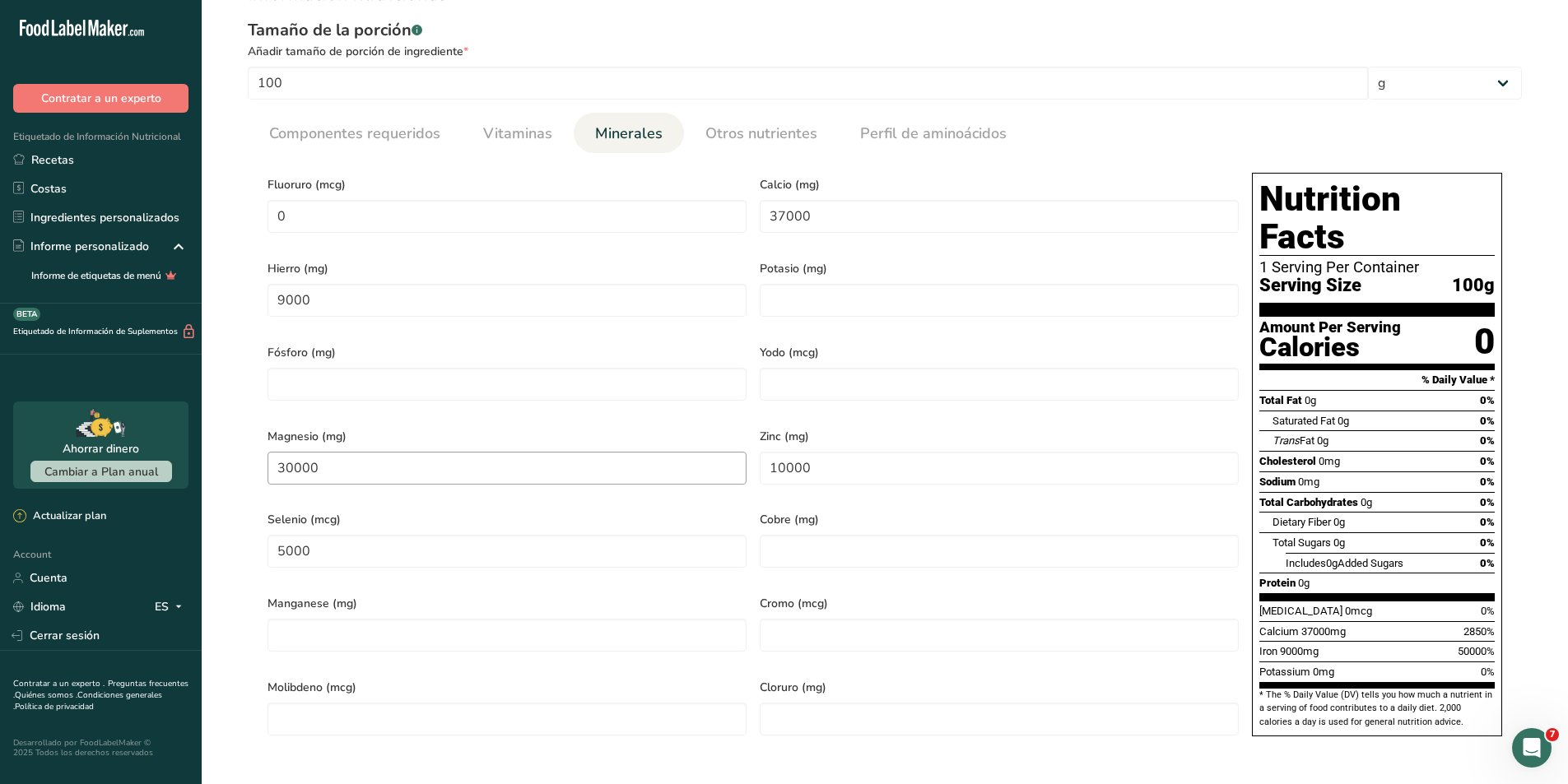
scroll to position [658, 0]
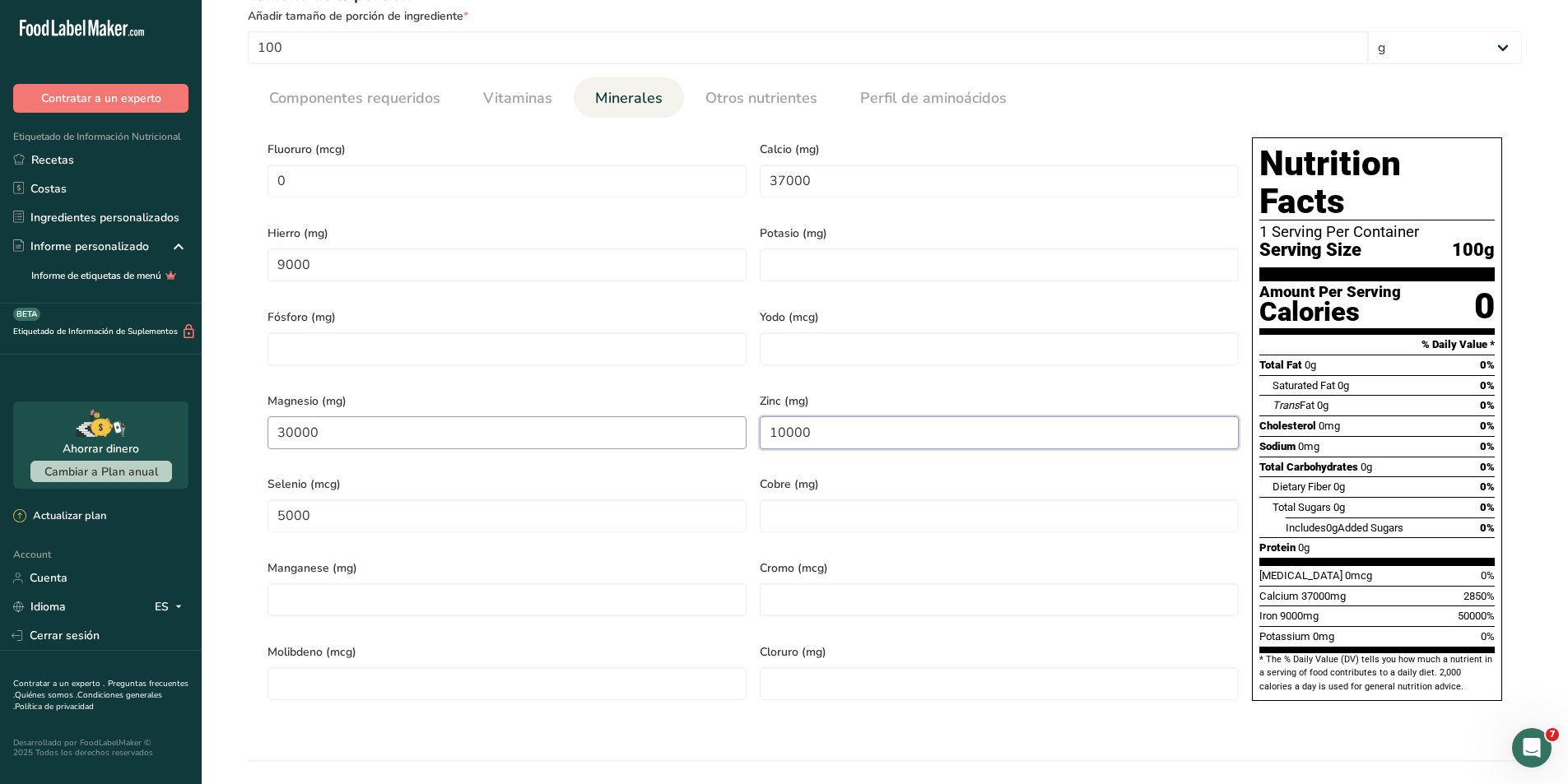
drag, startPoint x: 872, startPoint y: 420, endPoint x: 728, endPoint y: 412, distance: 144.2
click at [728, 412] on div "[MEDICAL_DATA] (mcg) 0 Calcio (mg) 37000 Hierro (mg) 9000 Potasio (mg) Fósforo …" at bounding box center [752, 423] width 984 height 586
type input "5000"
click at [862, 383] on div "Zinc (mg) 5000" at bounding box center [1000, 424] width 493 height 84
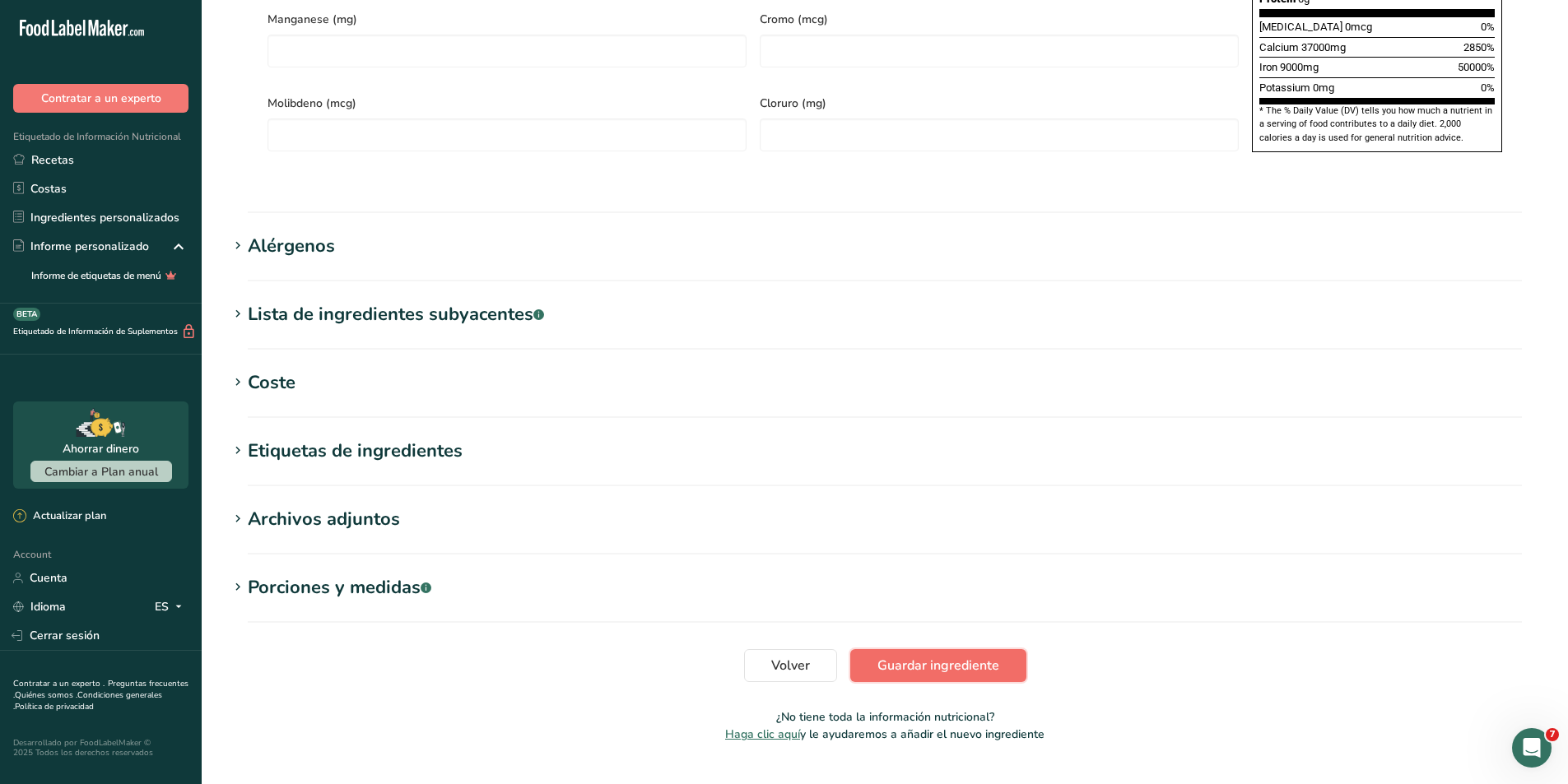
click at [924, 649] on button "Guardar ingrediente" at bounding box center [939, 666] width 176 height 33
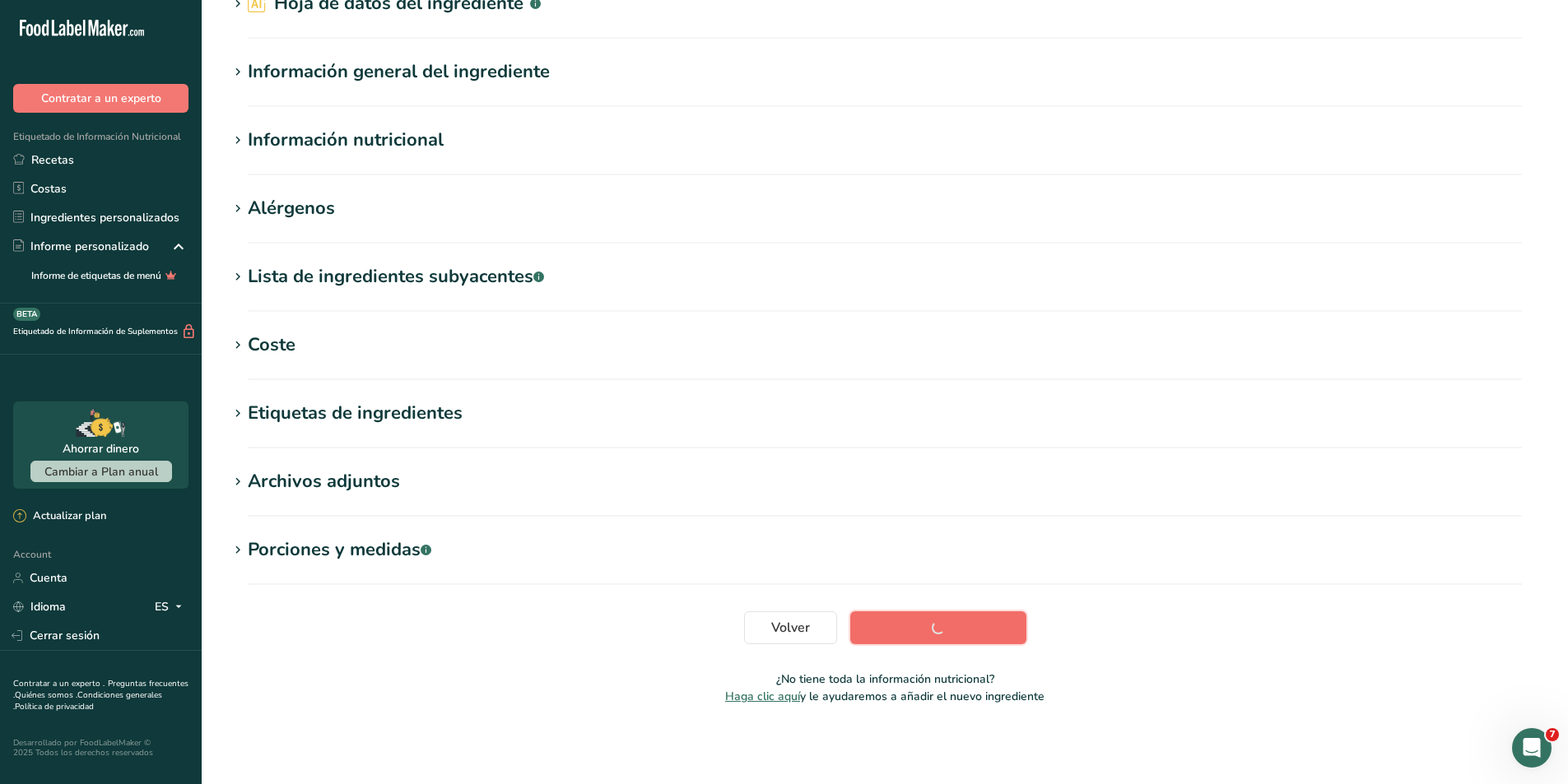
scroll to position [86, 0]
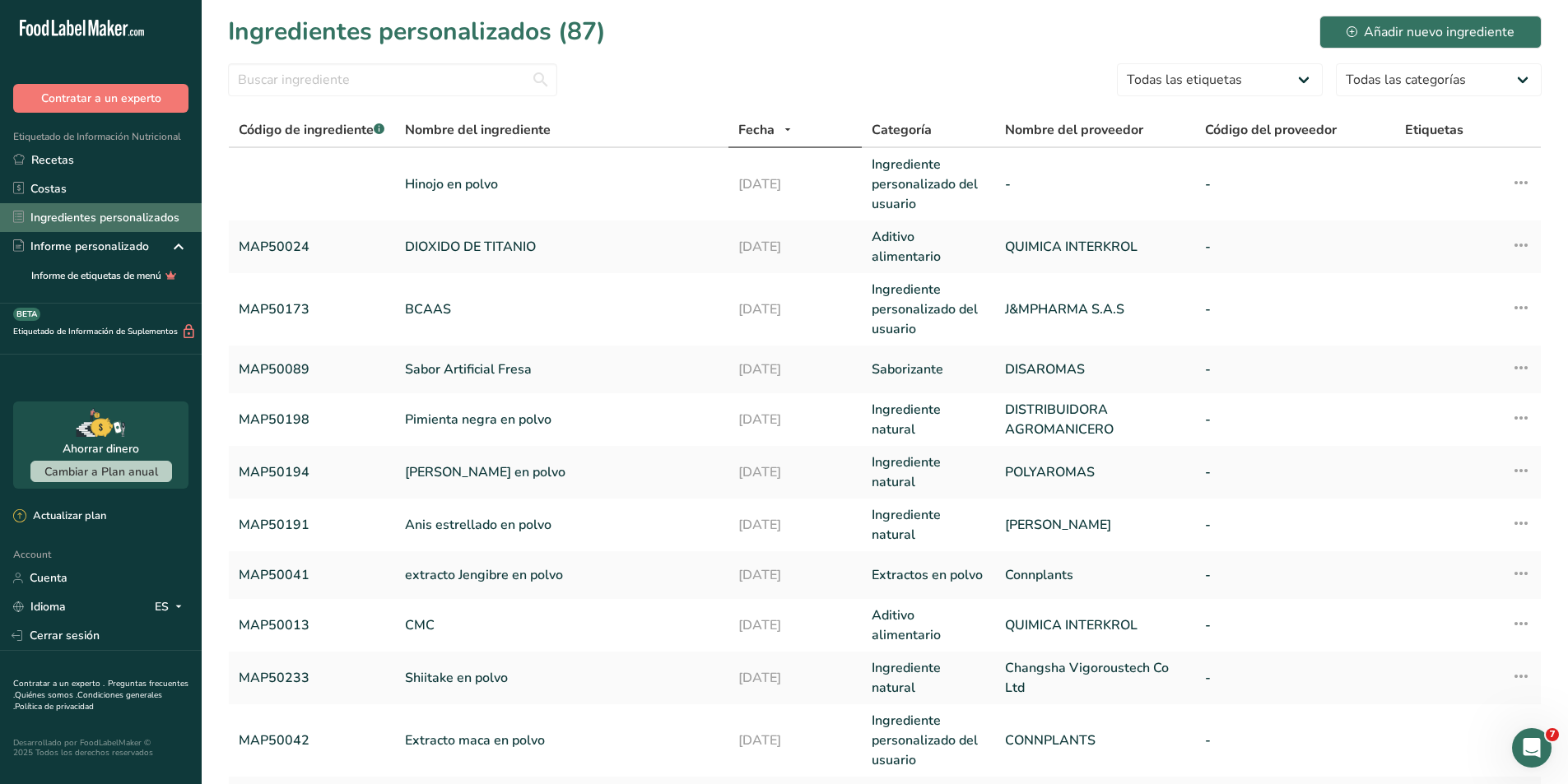
click at [117, 221] on link "Ingredientes personalizados" at bounding box center [101, 218] width 202 height 29
click at [325, 79] on input "text" at bounding box center [393, 79] width 330 height 33
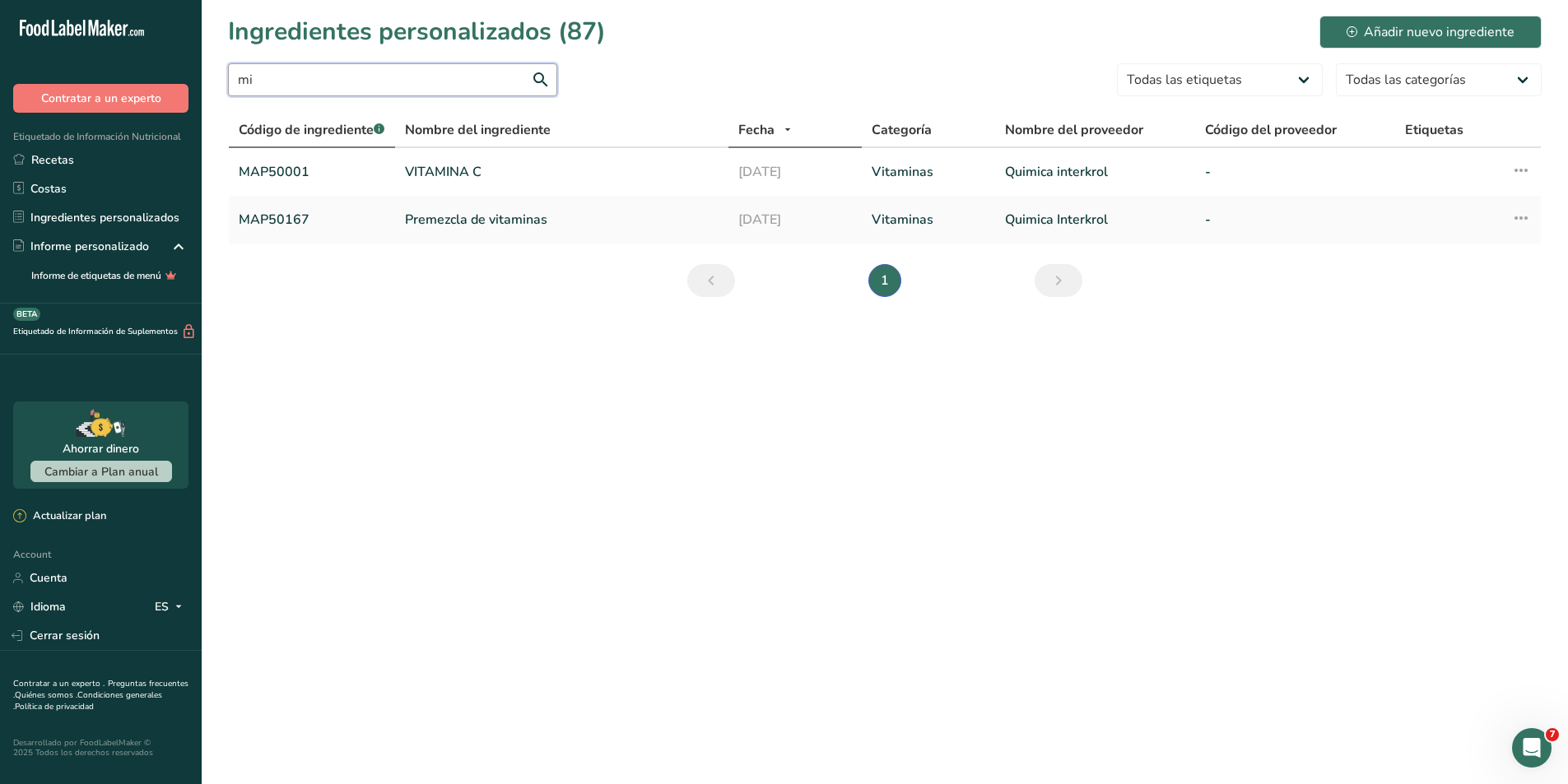
type input "m"
type input "sales"
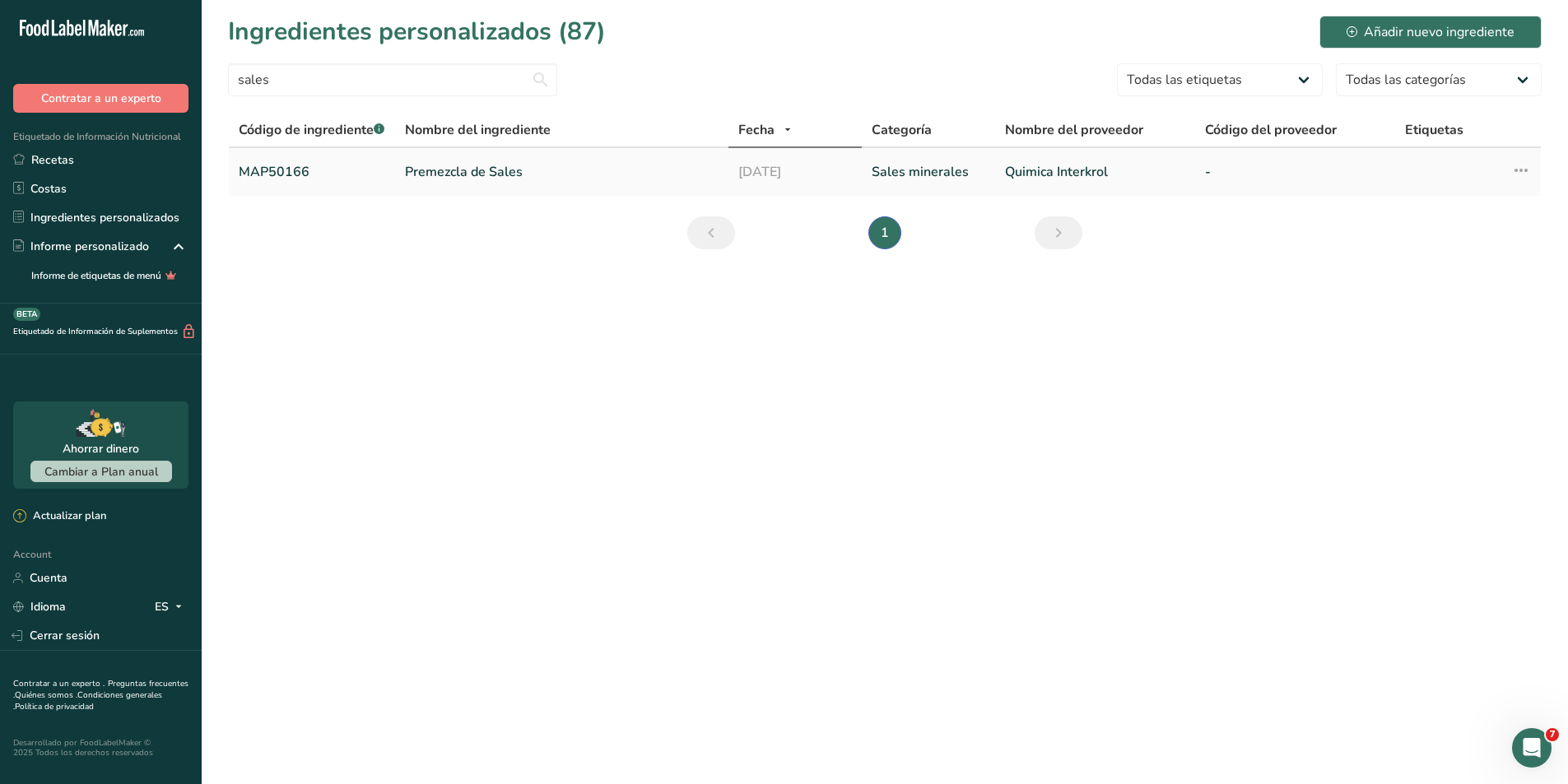
click at [276, 166] on link "MAP50166" at bounding box center [311, 172] width 146 height 19
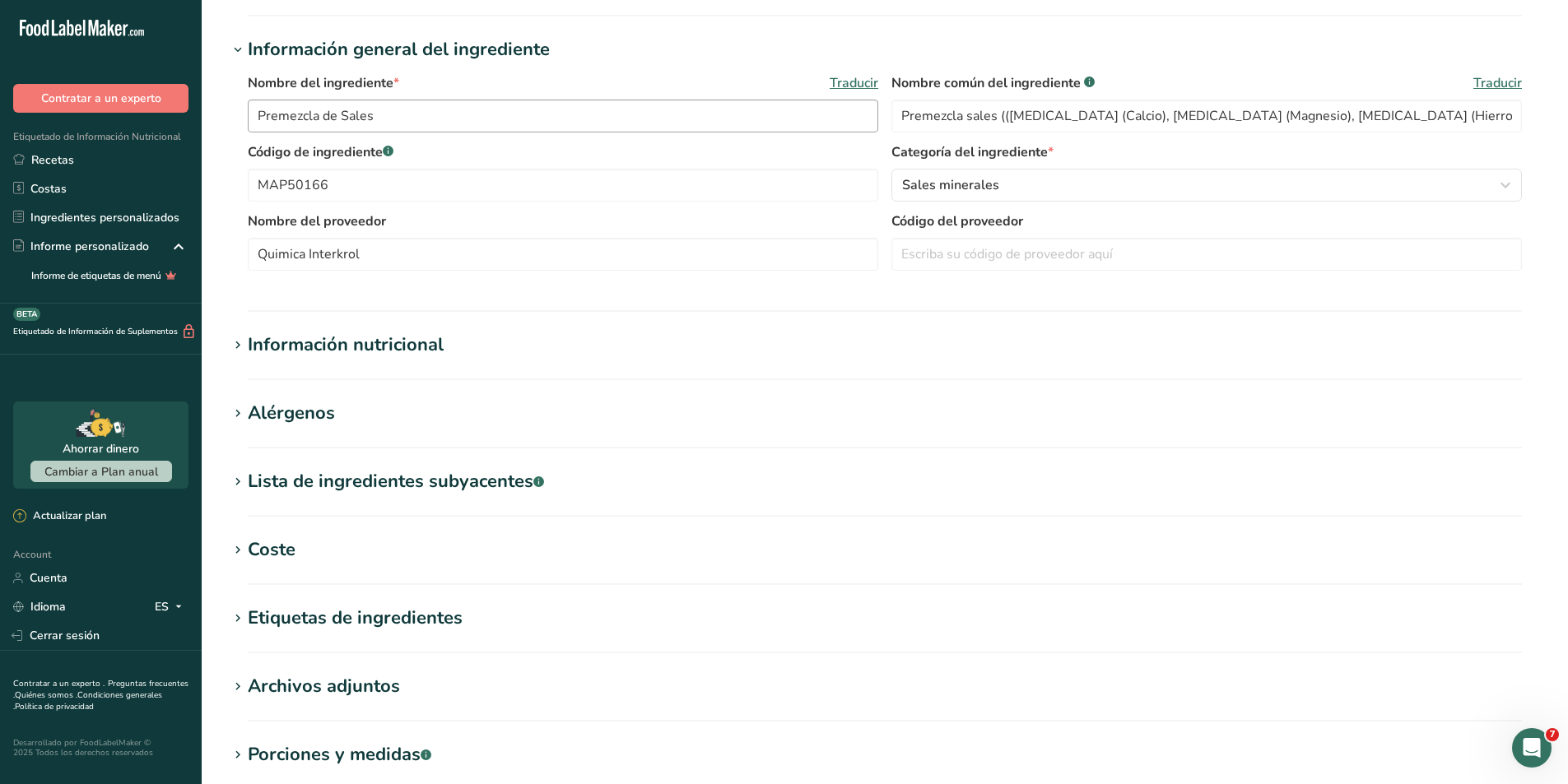
scroll to position [329, 0]
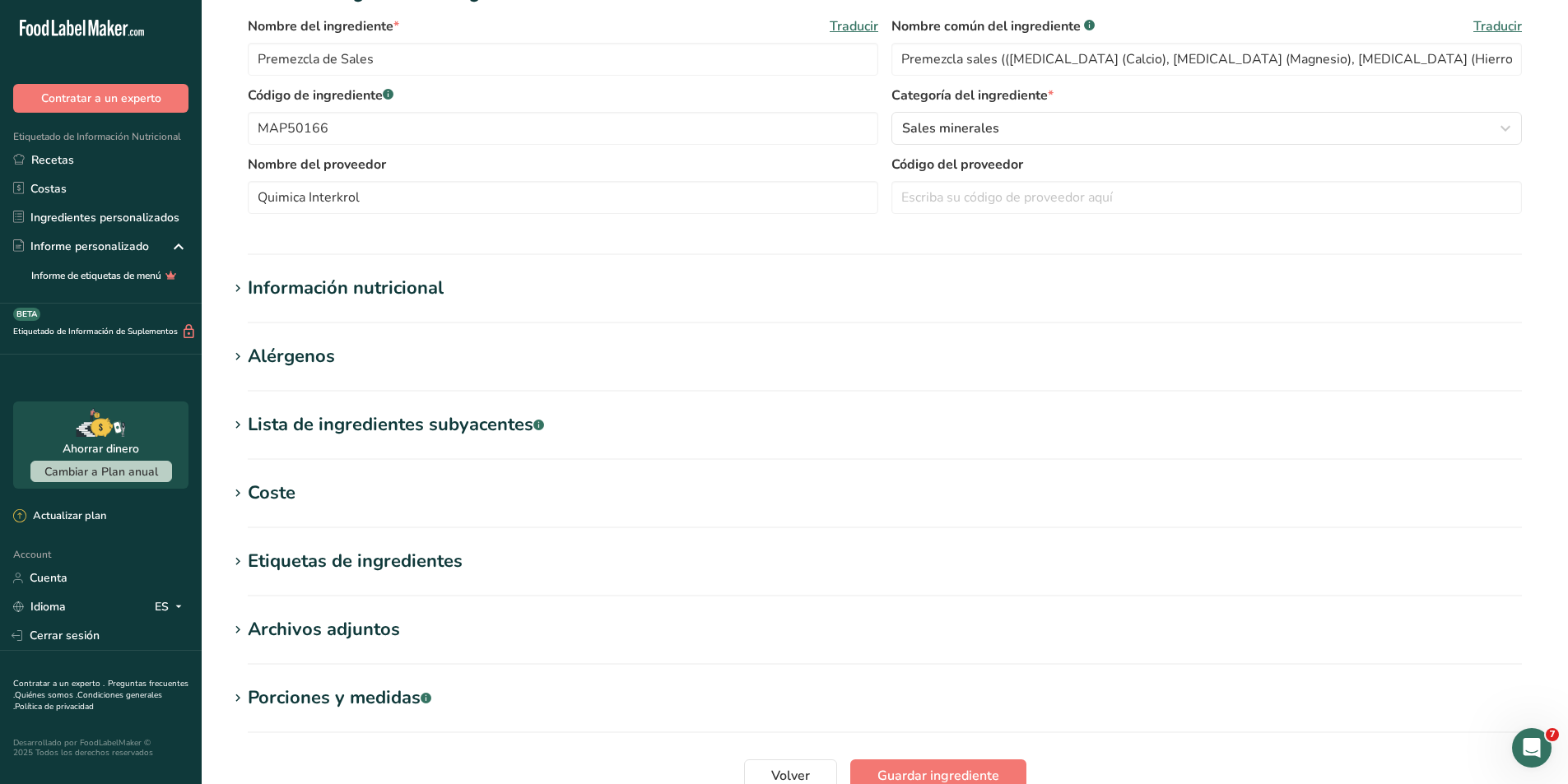
click at [335, 298] on div "Información nutricional" at bounding box center [346, 289] width 196 height 27
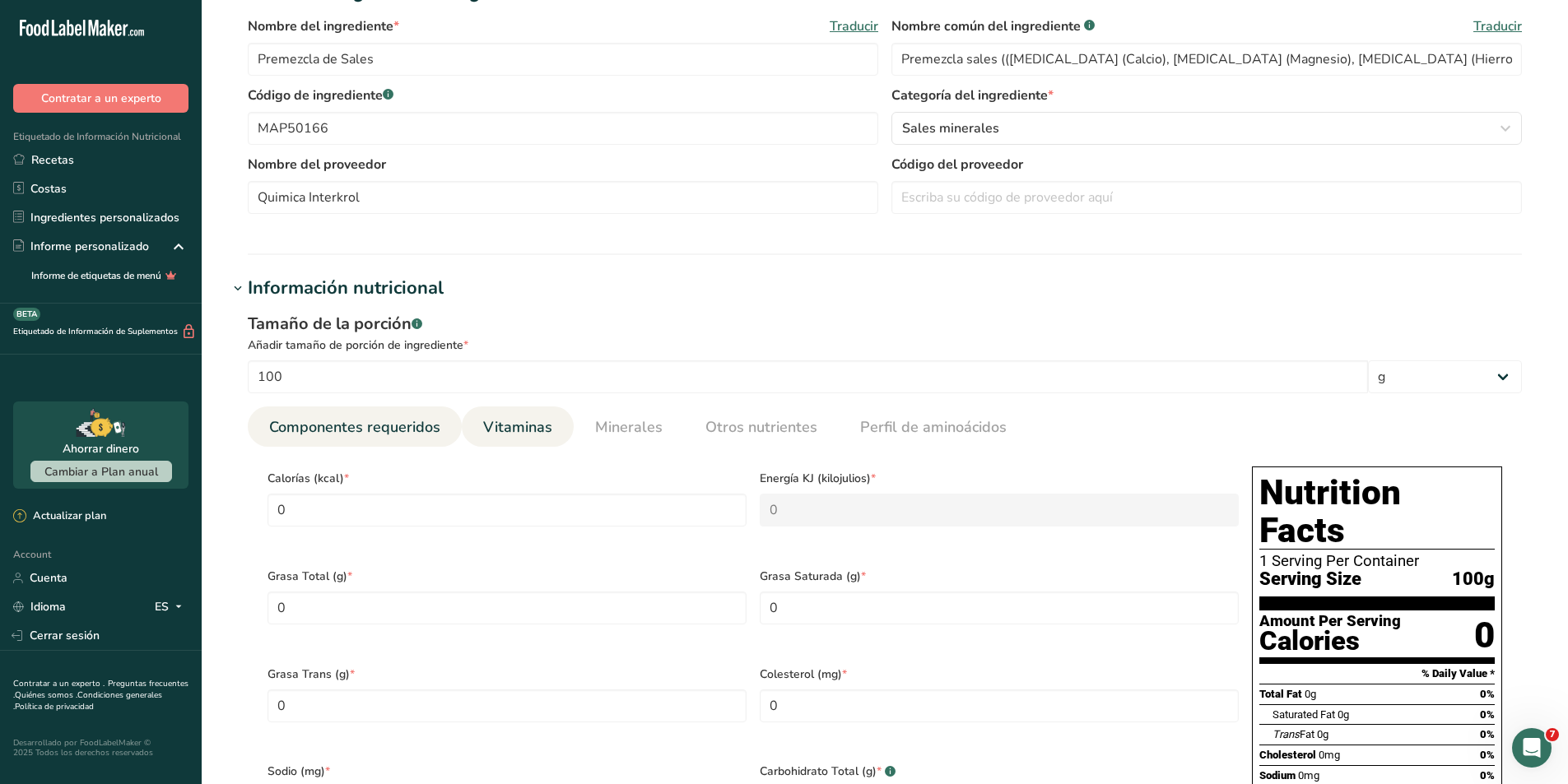
click at [499, 431] on span "Vitaminas" at bounding box center [517, 427] width 69 height 22
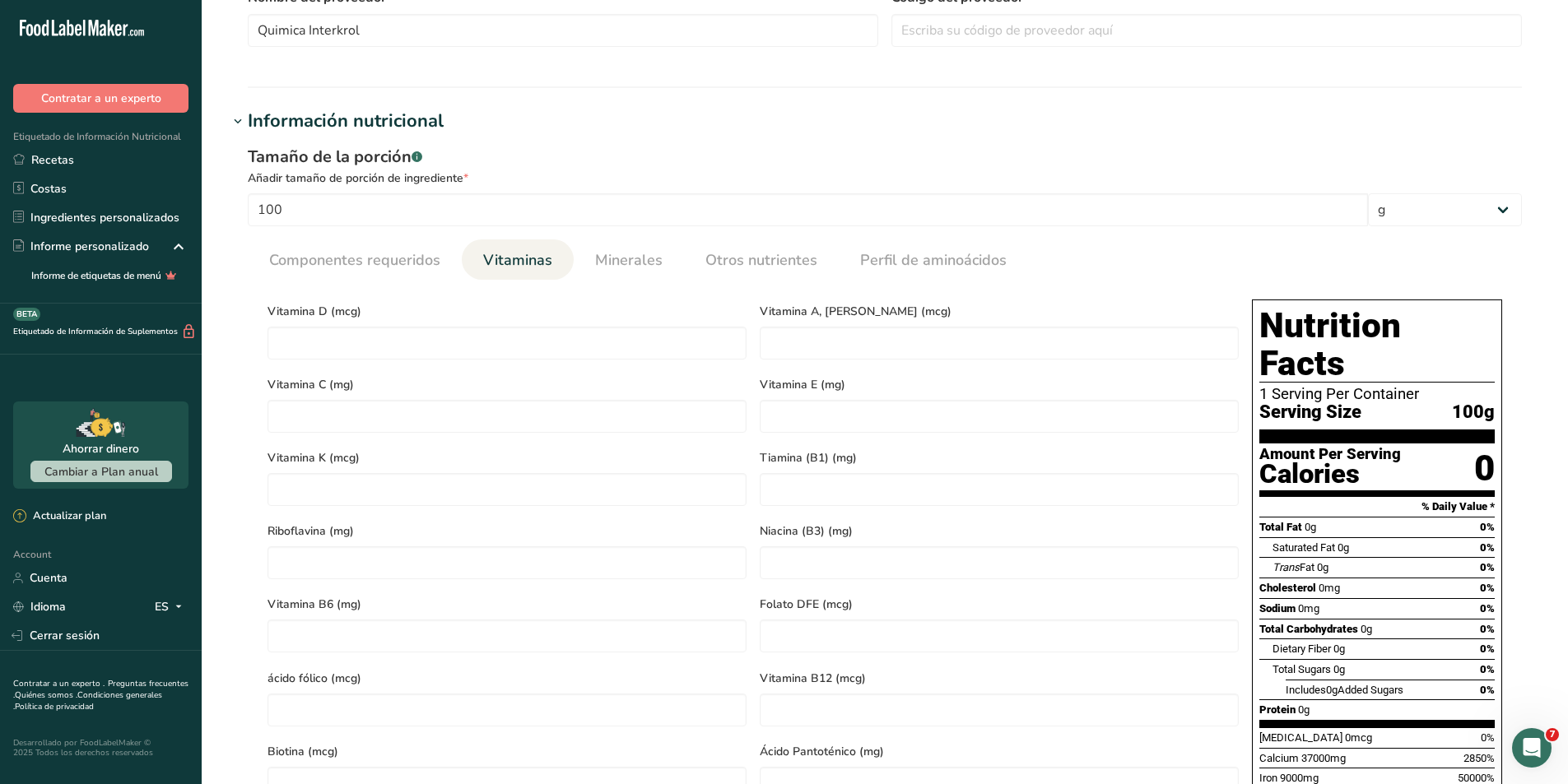
scroll to position [493, 0]
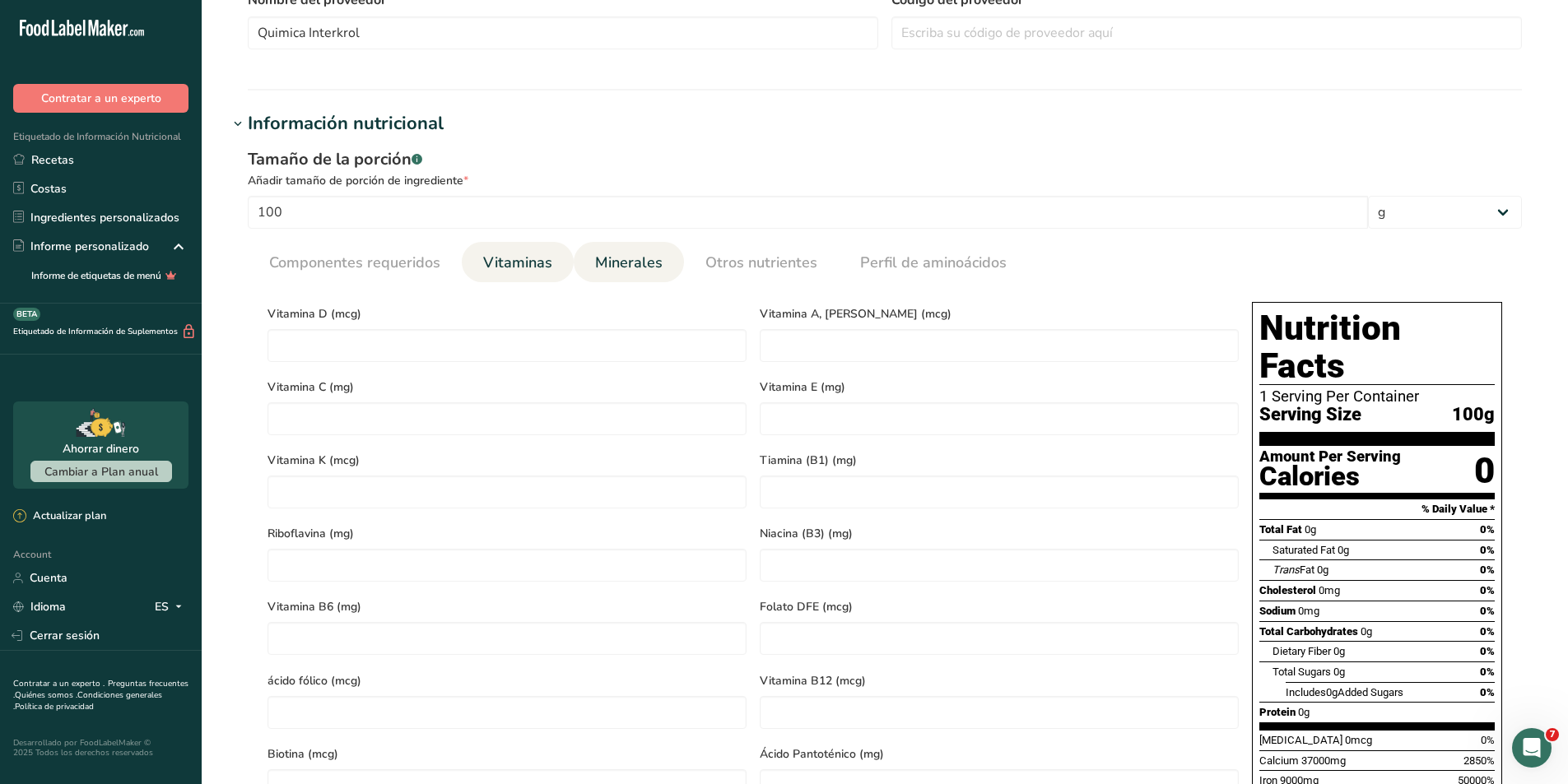
click at [602, 261] on span "Minerales" at bounding box center [629, 263] width 68 height 22
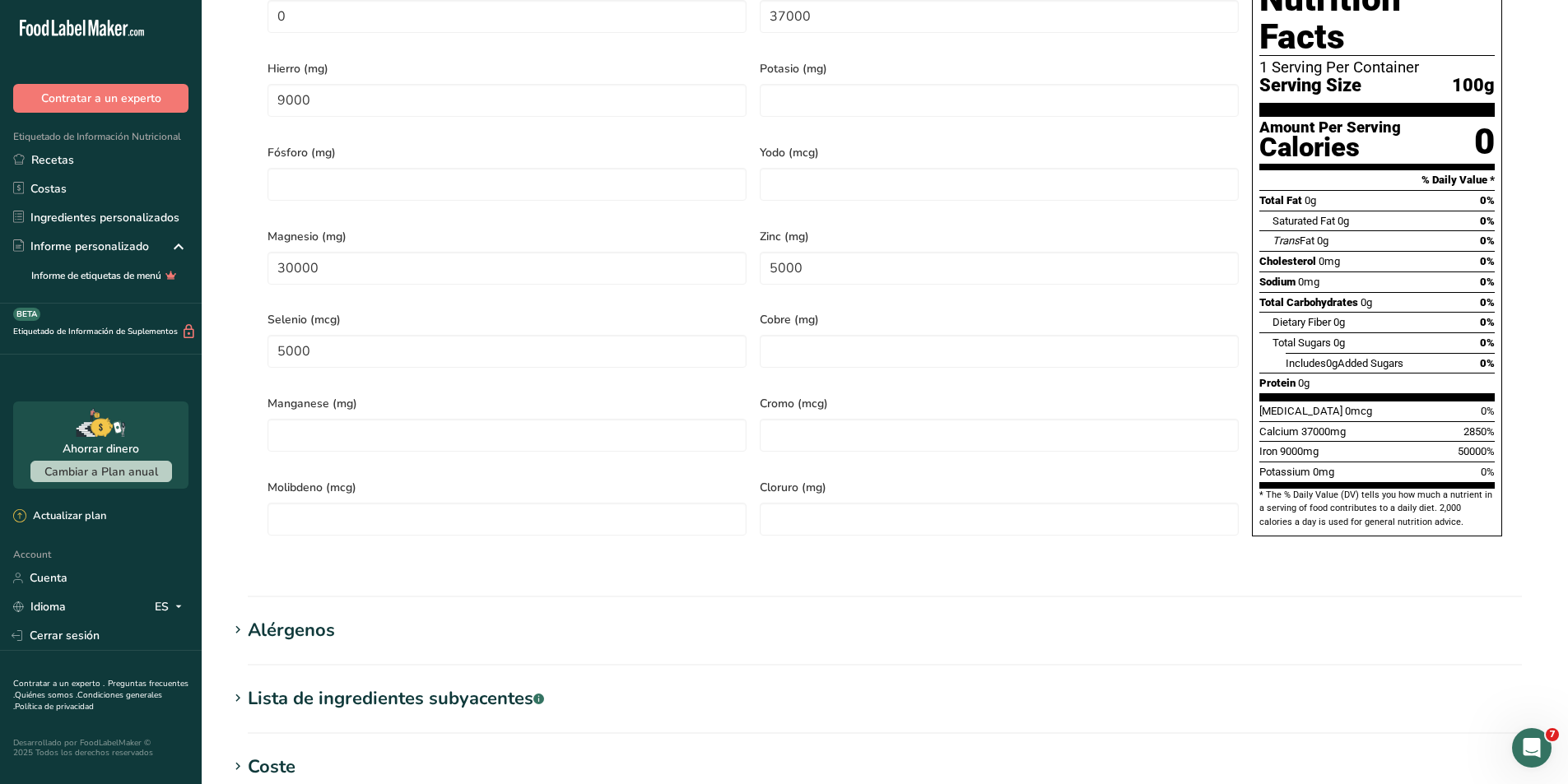
scroll to position [740, 0]
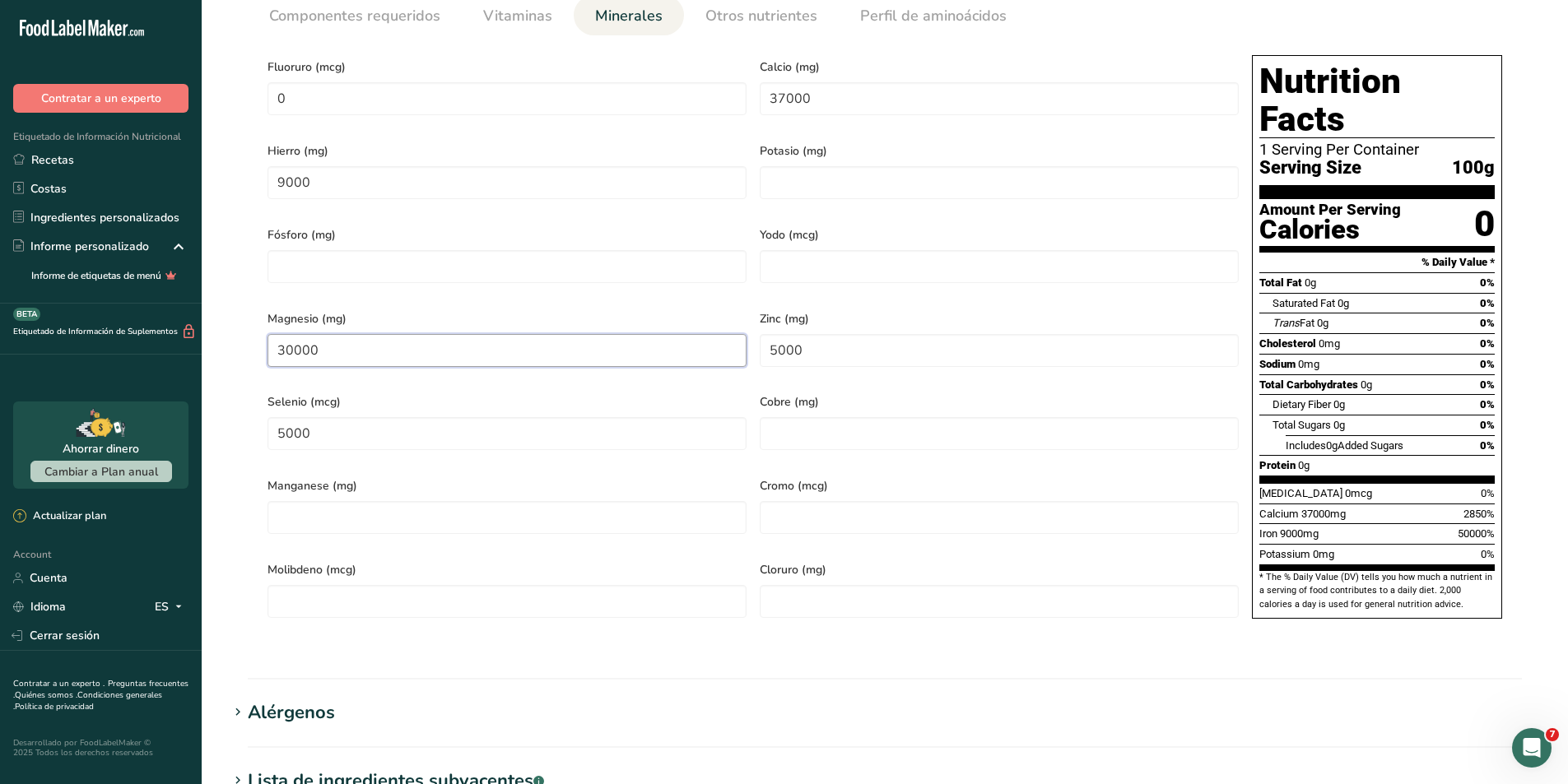
drag, startPoint x: 368, startPoint y: 345, endPoint x: 222, endPoint y: 320, distance: 148.1
click at [222, 320] on section "Editar Premezcla de Sales Hoja de datos del ingrediente .a-a{fill:#347362;}.b-a…" at bounding box center [884, 247] width 1366 height 1976
type input "60000"
click at [368, 310] on span "Magnesio (mg)" at bounding box center [507, 319] width 479 height 17
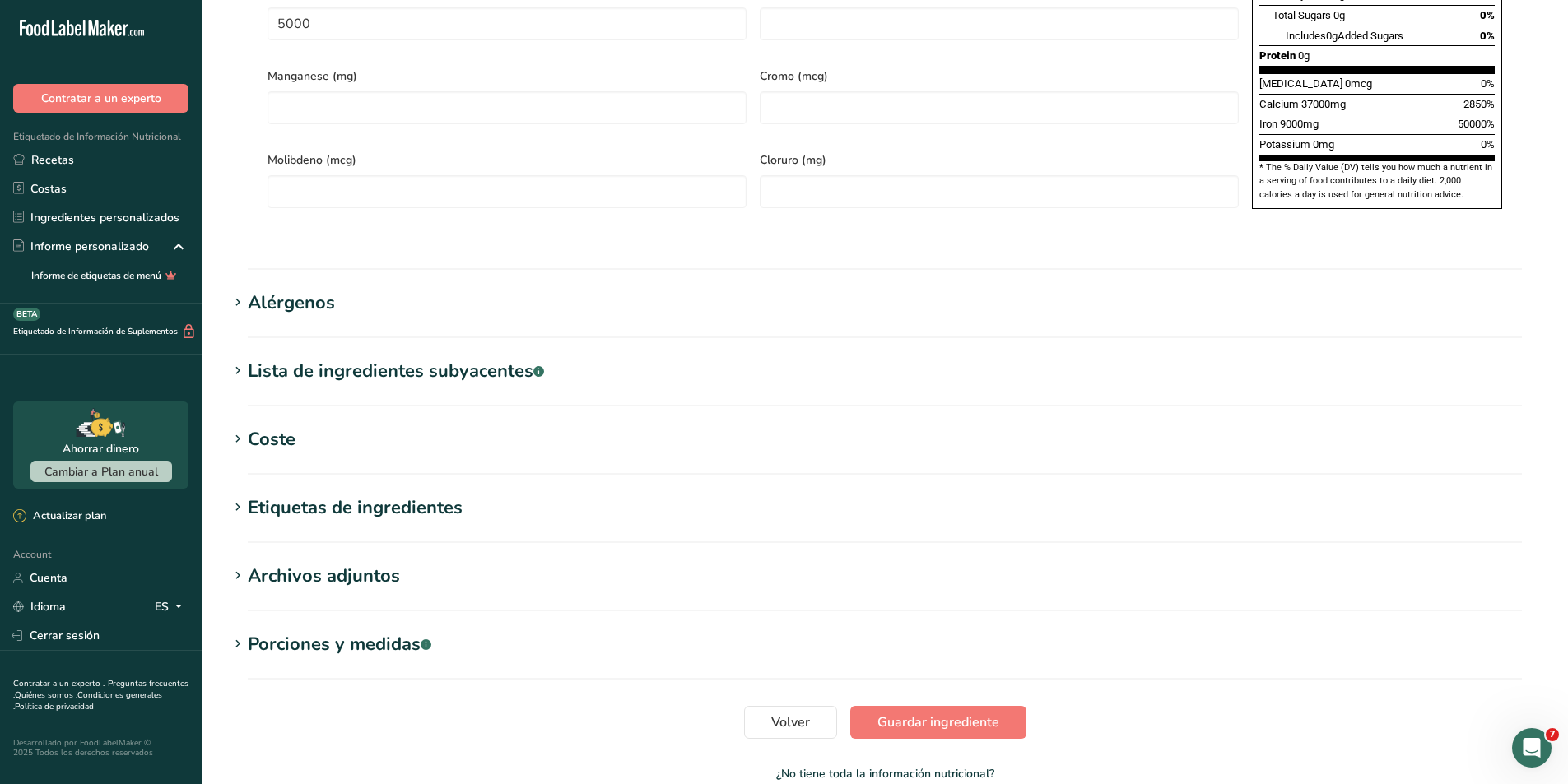
scroll to position [1207, 0]
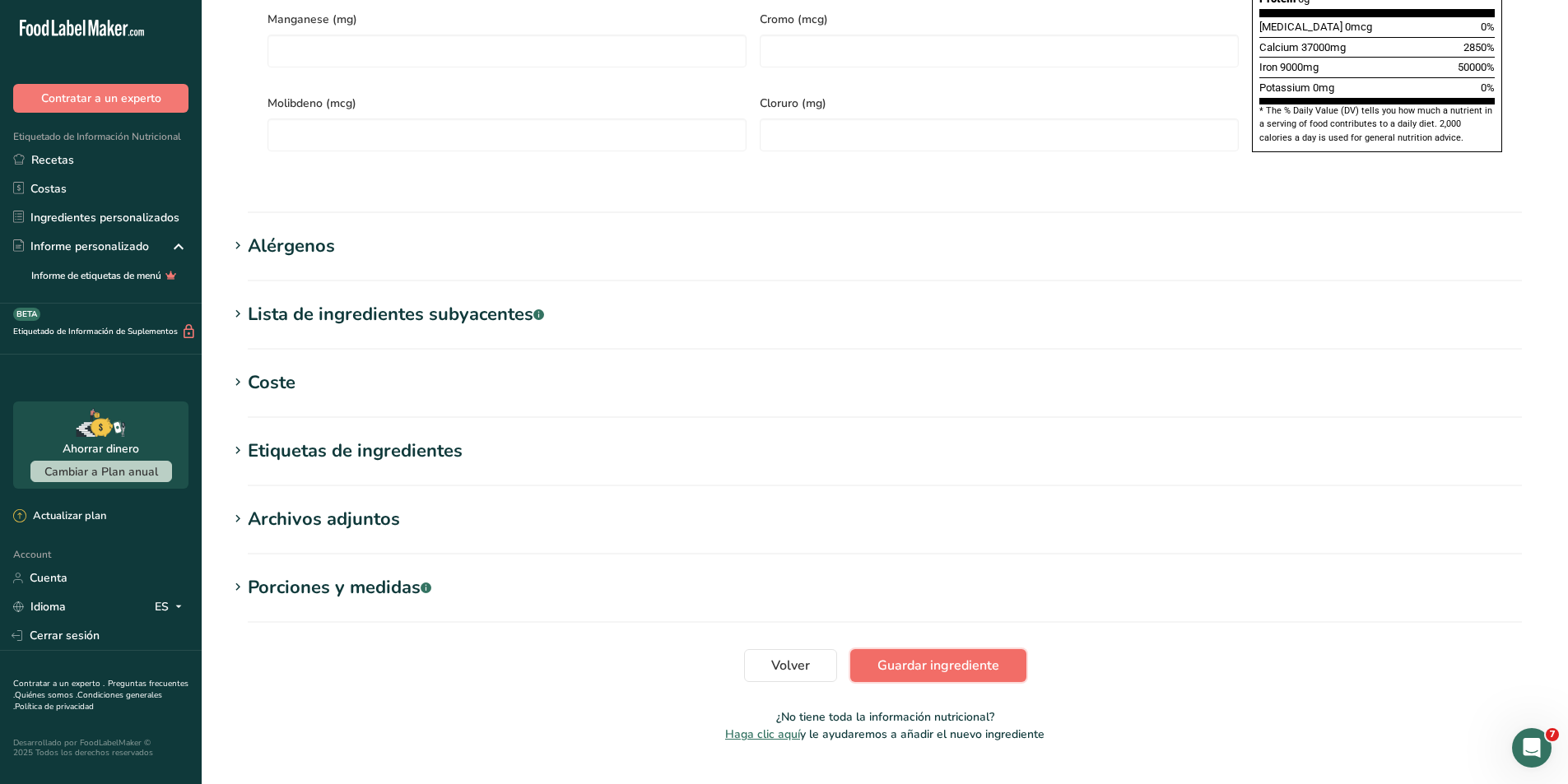
click at [887, 656] on span "Guardar ingrediente" at bounding box center [939, 666] width 122 height 19
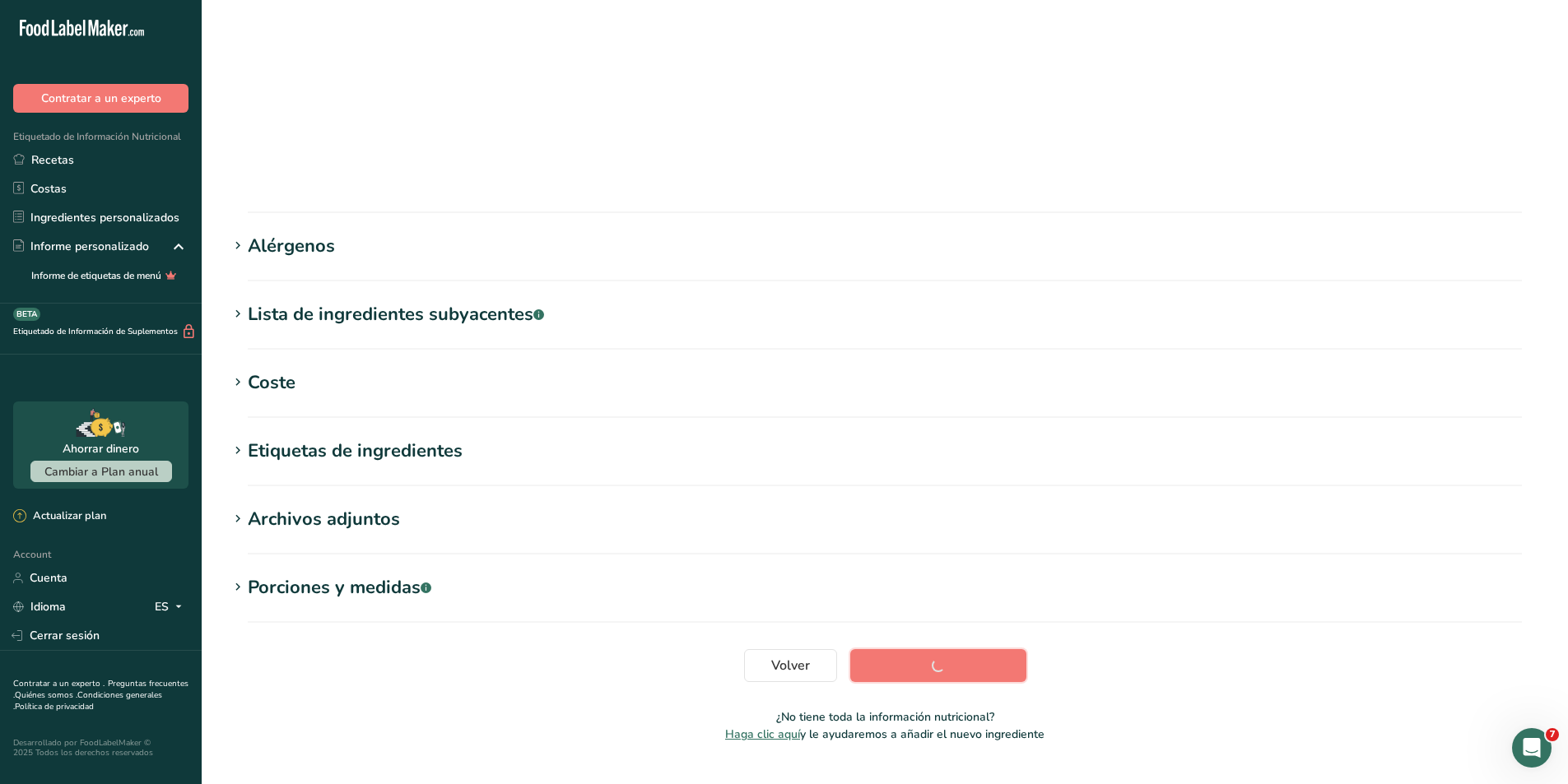
scroll to position [86, 0]
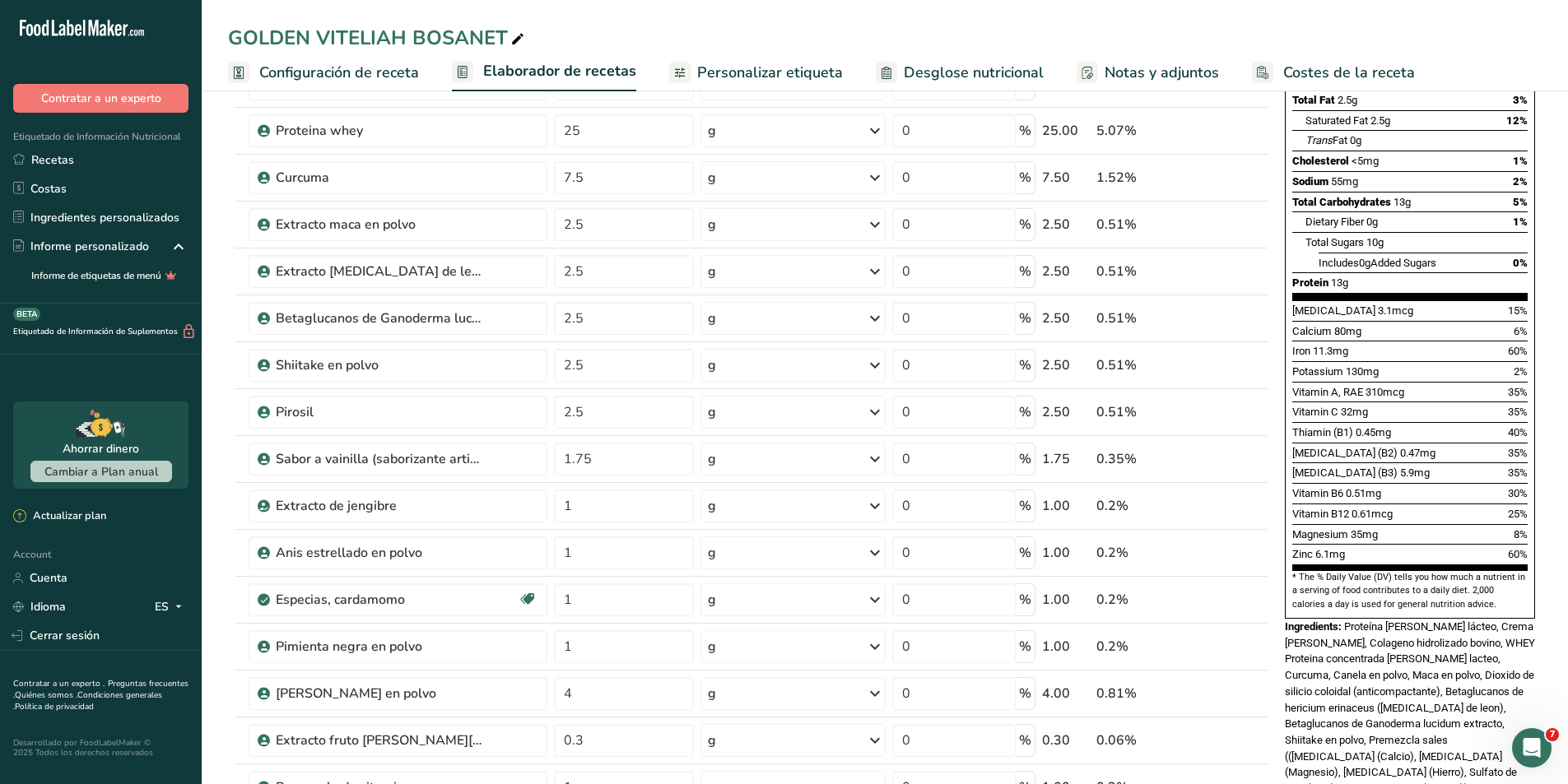
scroll to position [247, 0]
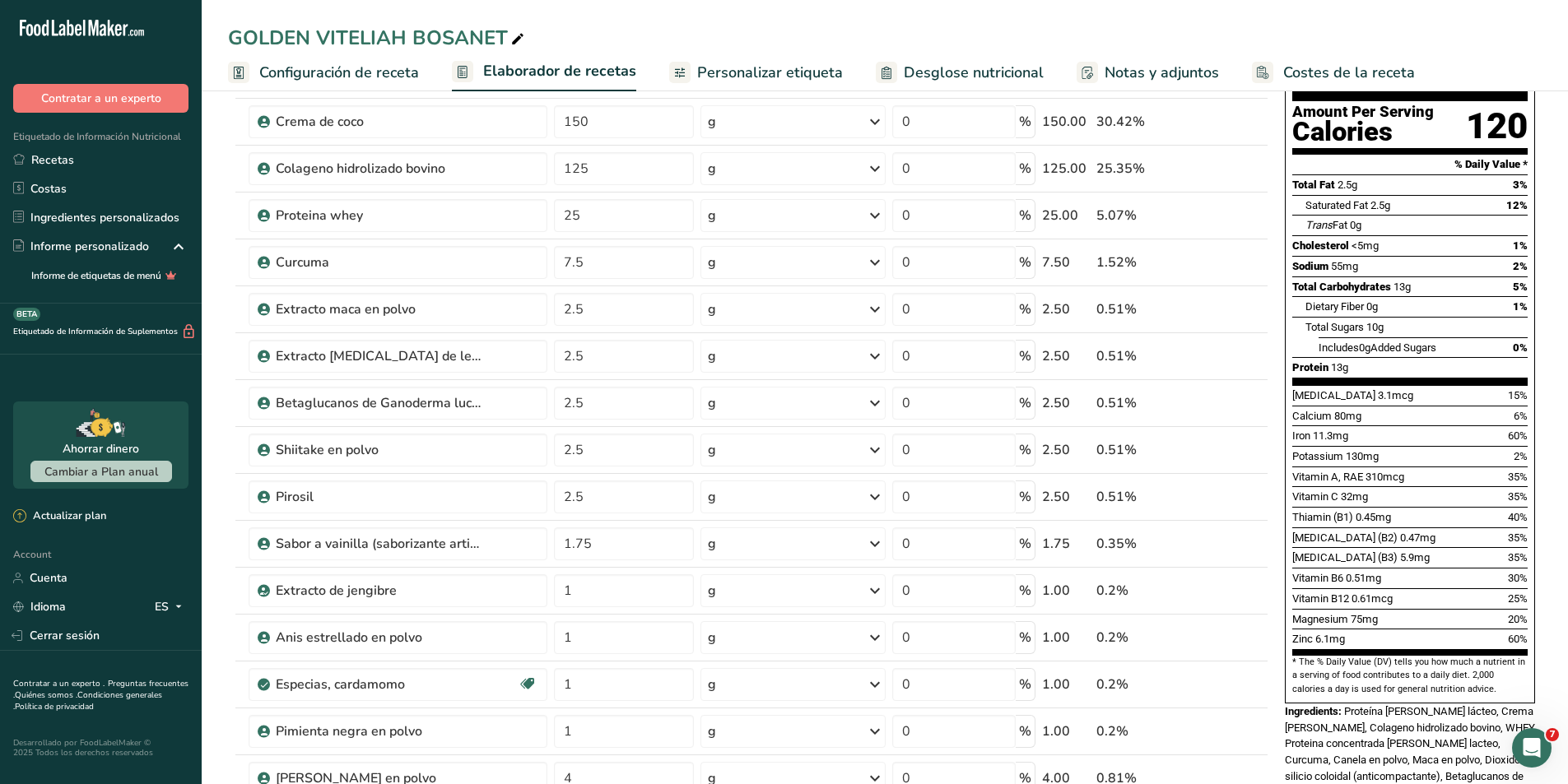
scroll to position [165, 0]
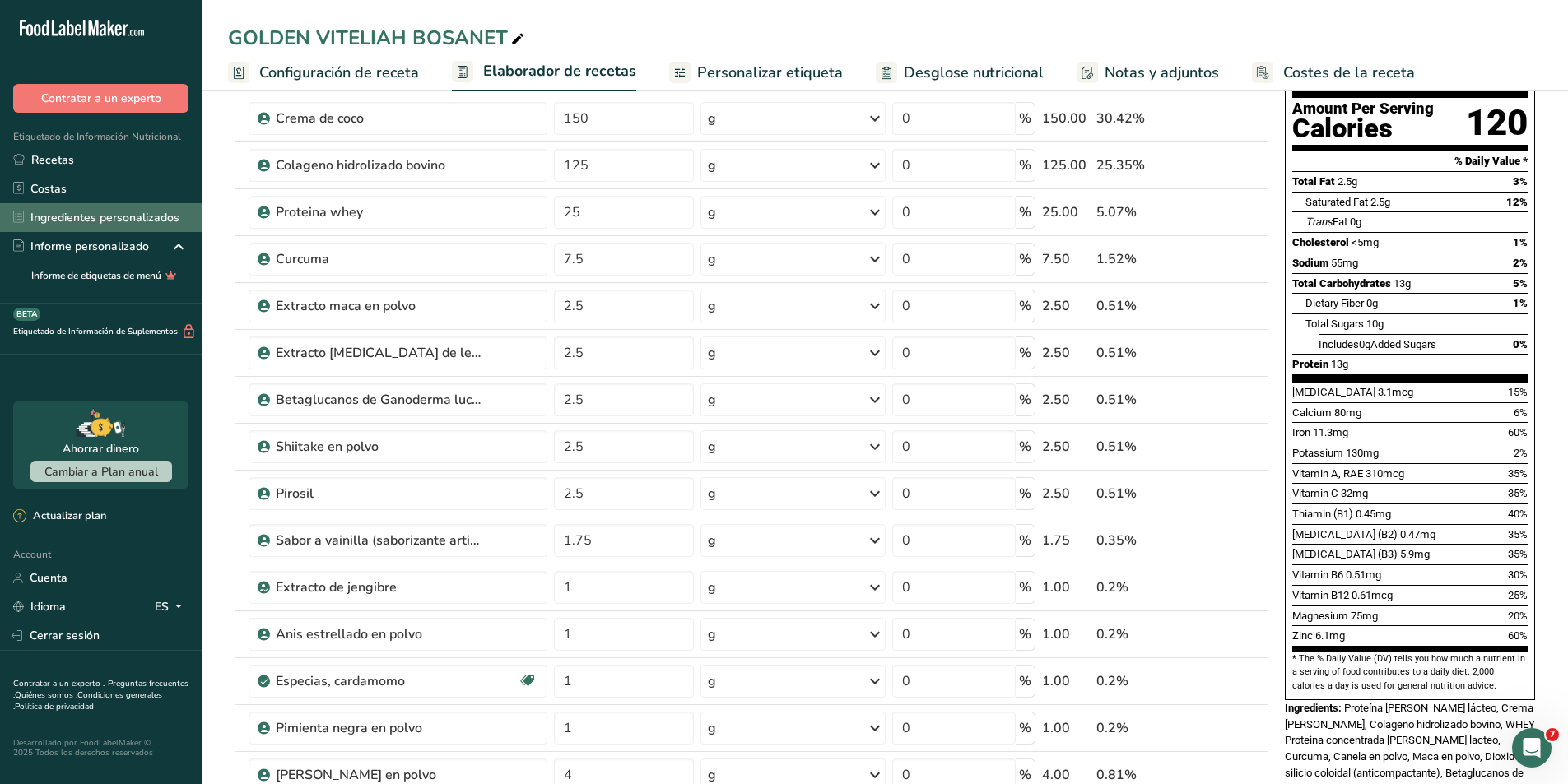
click at [94, 210] on link "Ingredientes personalizados" at bounding box center [101, 218] width 202 height 29
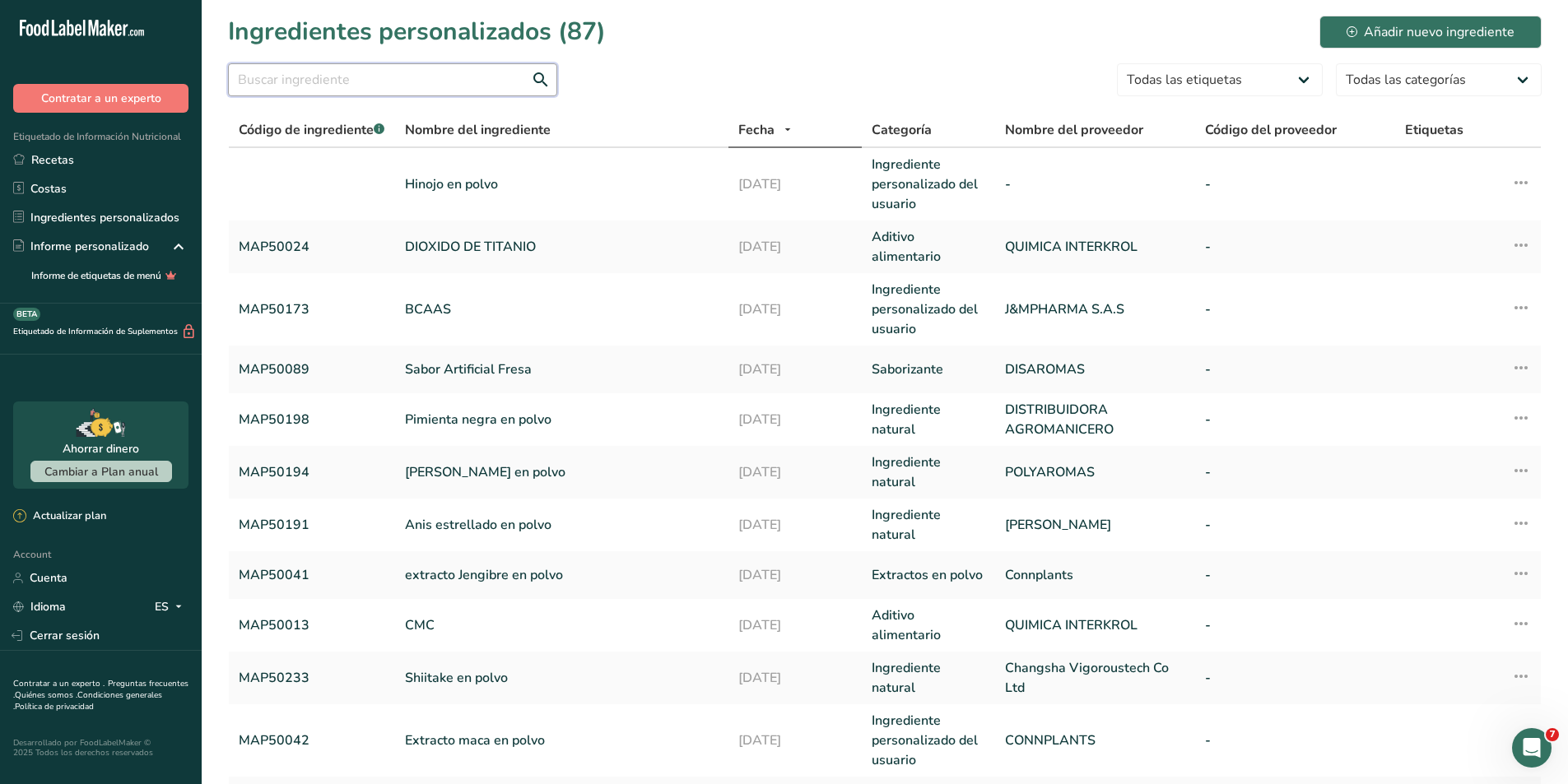
click at [290, 89] on input "text" at bounding box center [393, 79] width 330 height 33
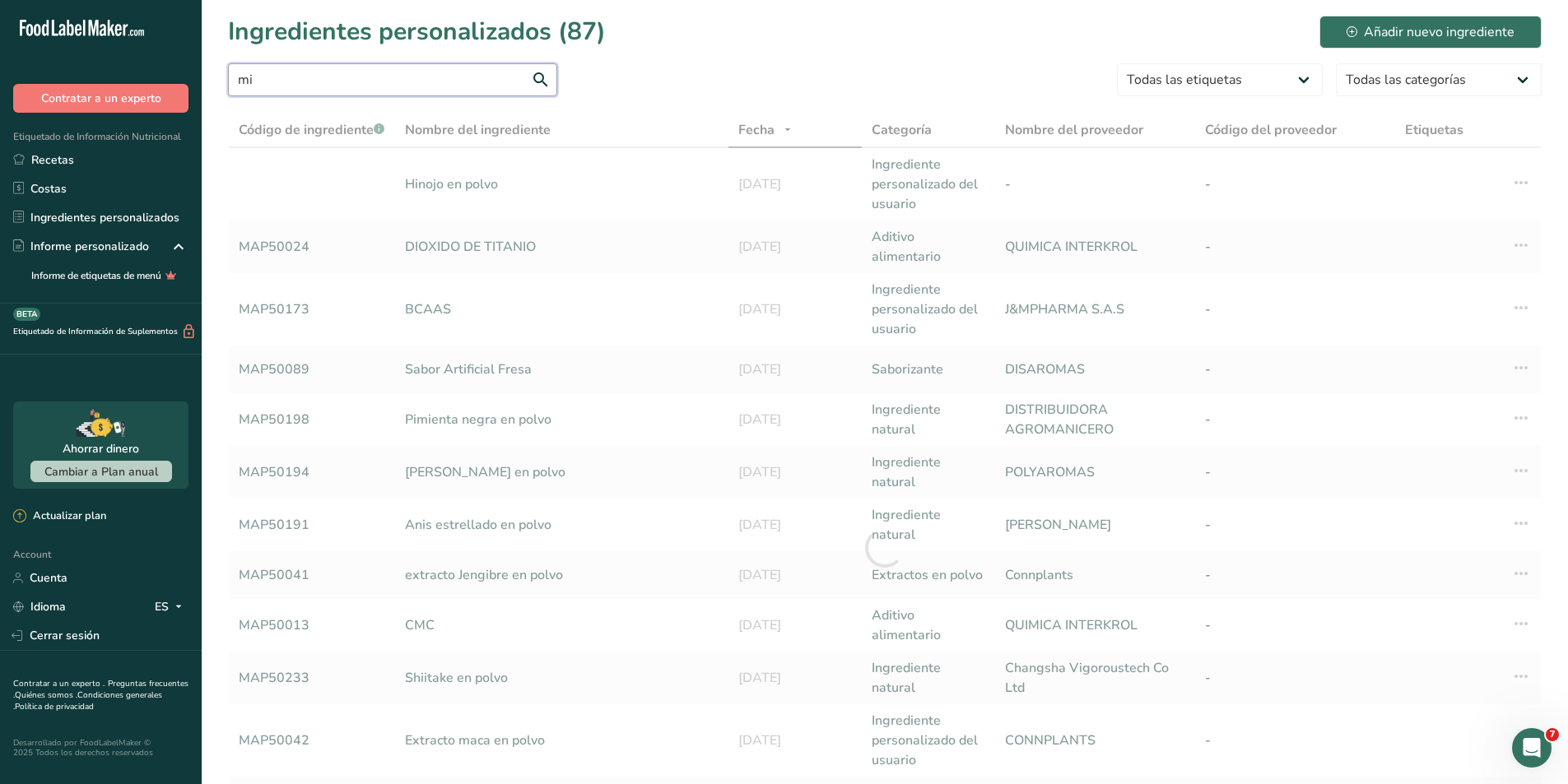
type input "m"
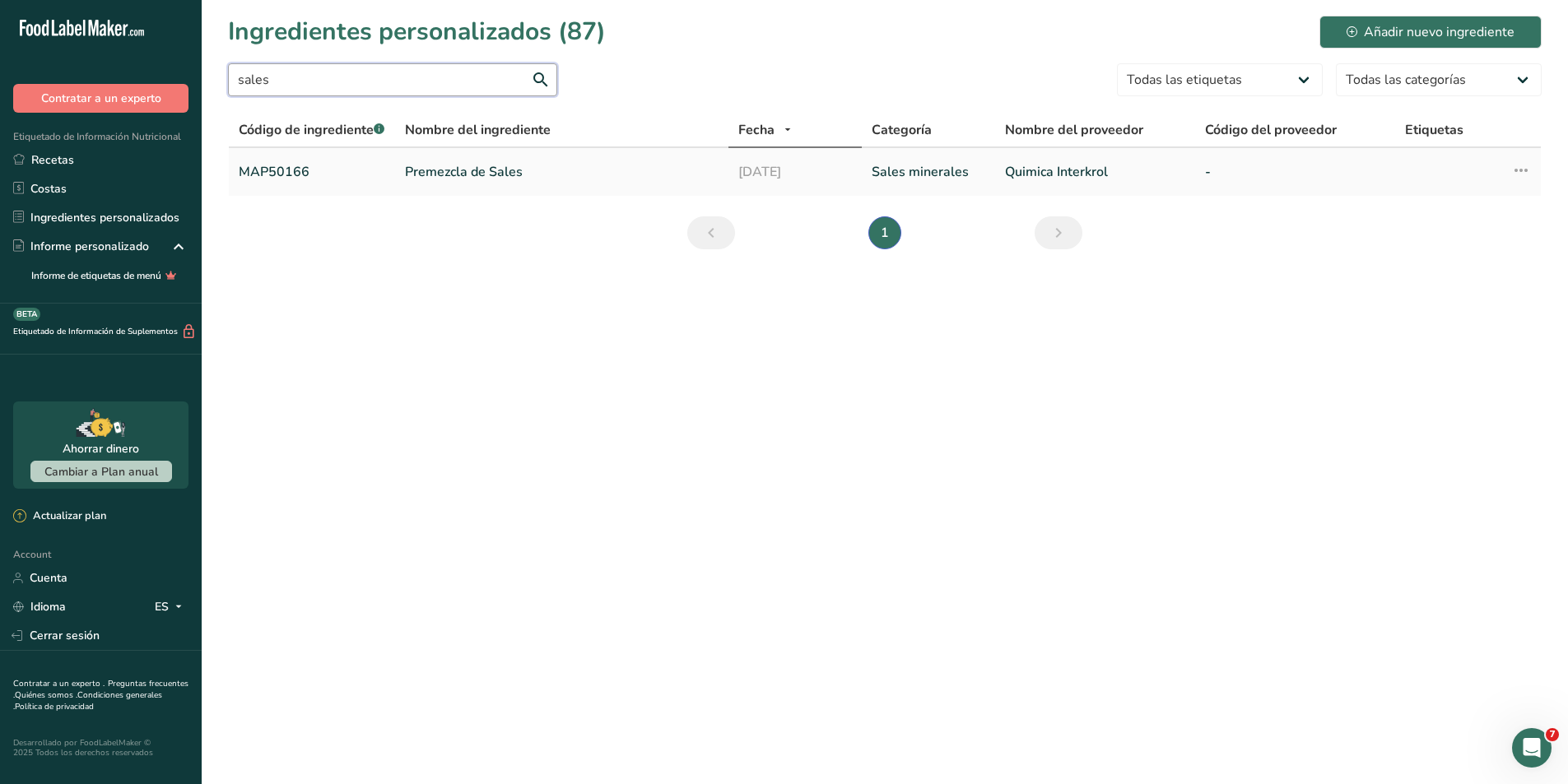
type input "sales"
click at [291, 164] on link "MAP50166" at bounding box center [311, 172] width 146 height 19
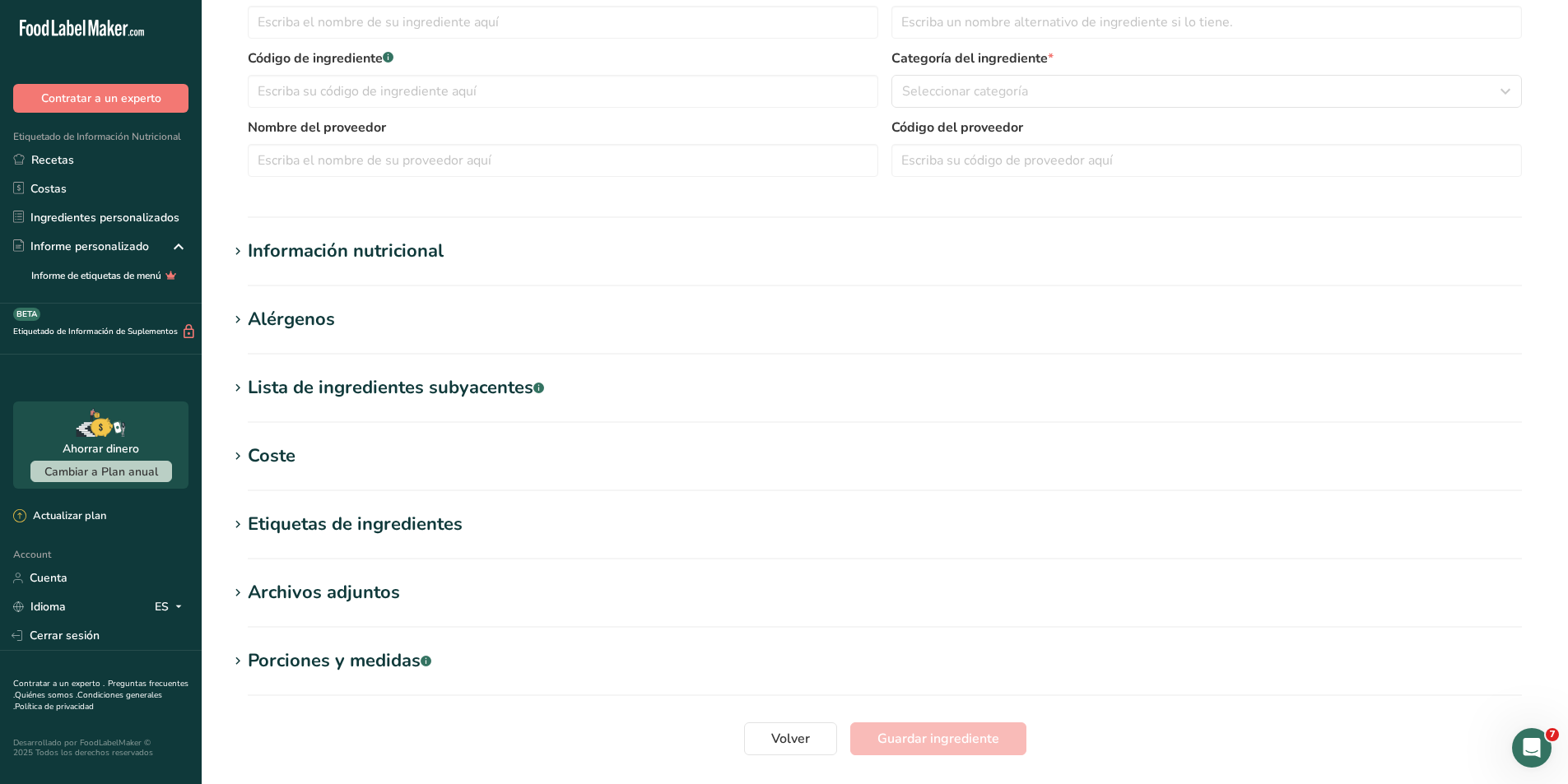
type input "Premezcla de Sales"
type input "Premezcla sales (([MEDICAL_DATA] (Calcio), [MEDICAL_DATA] (Magnesio), [MEDICAL_…"
type input "MAP50166"
type input "Quimica Interkrol"
type input "100"
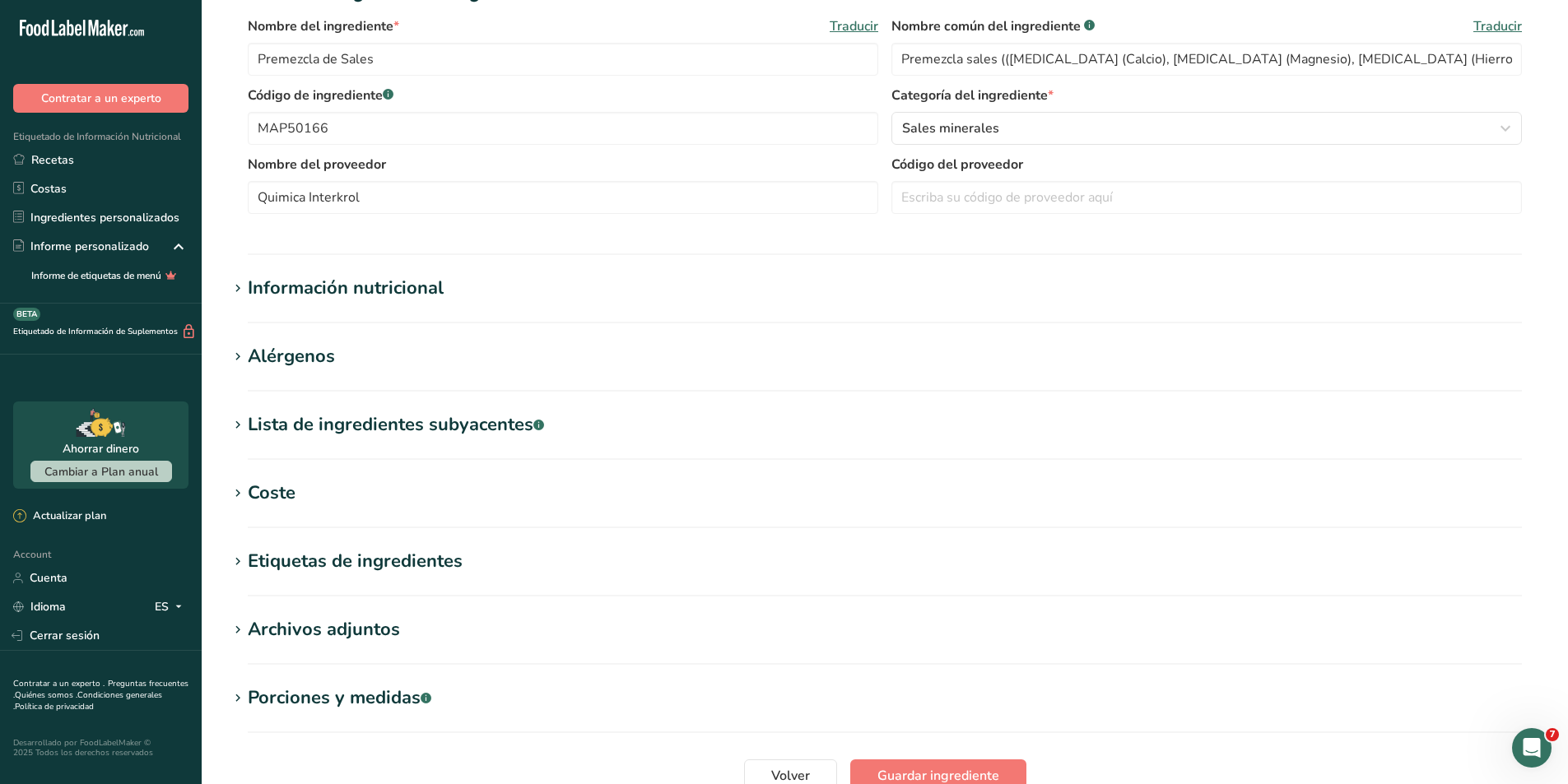
scroll to position [366, 0]
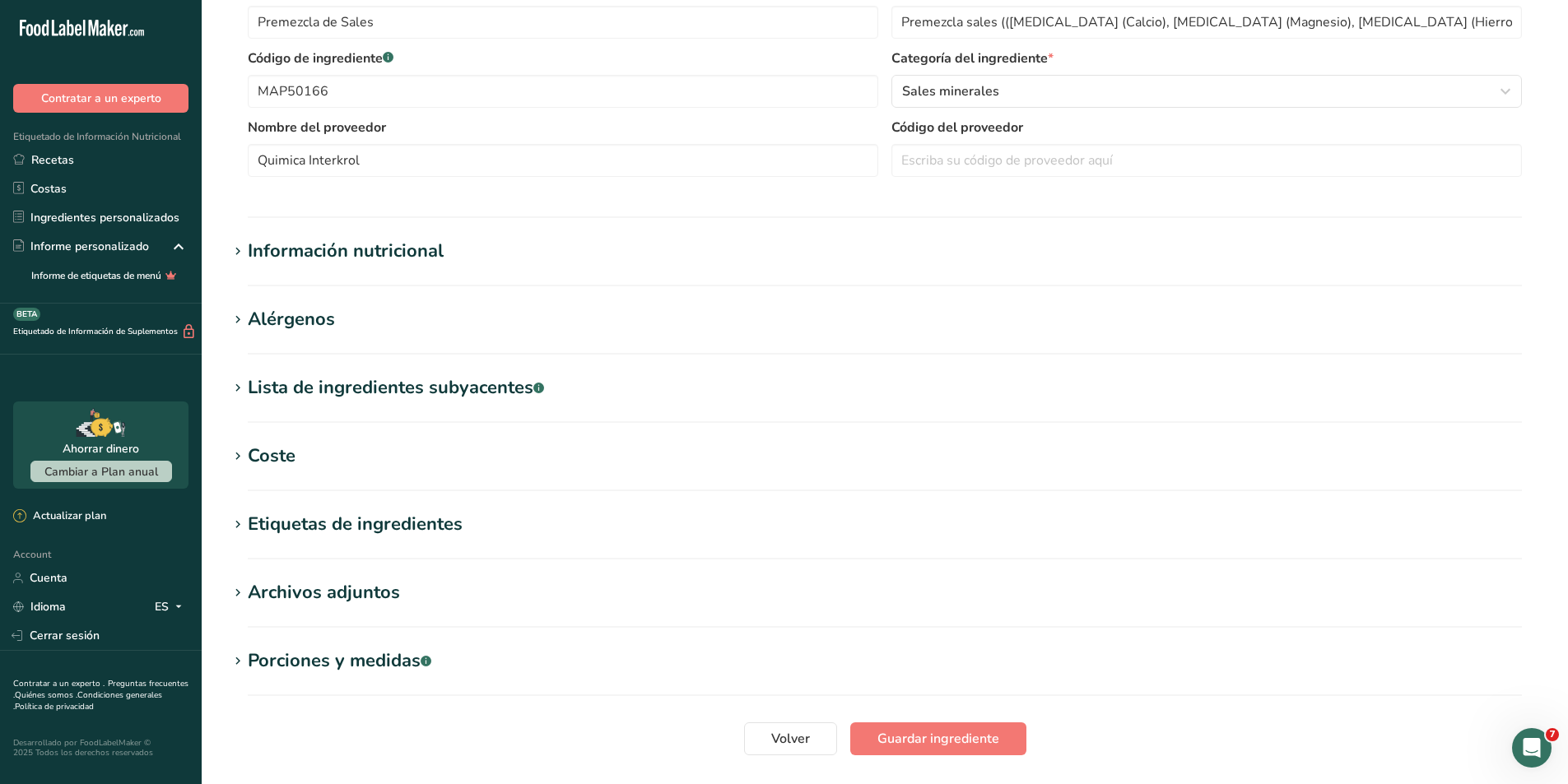
type input "0"
type KJ "0"
type Fat "0"
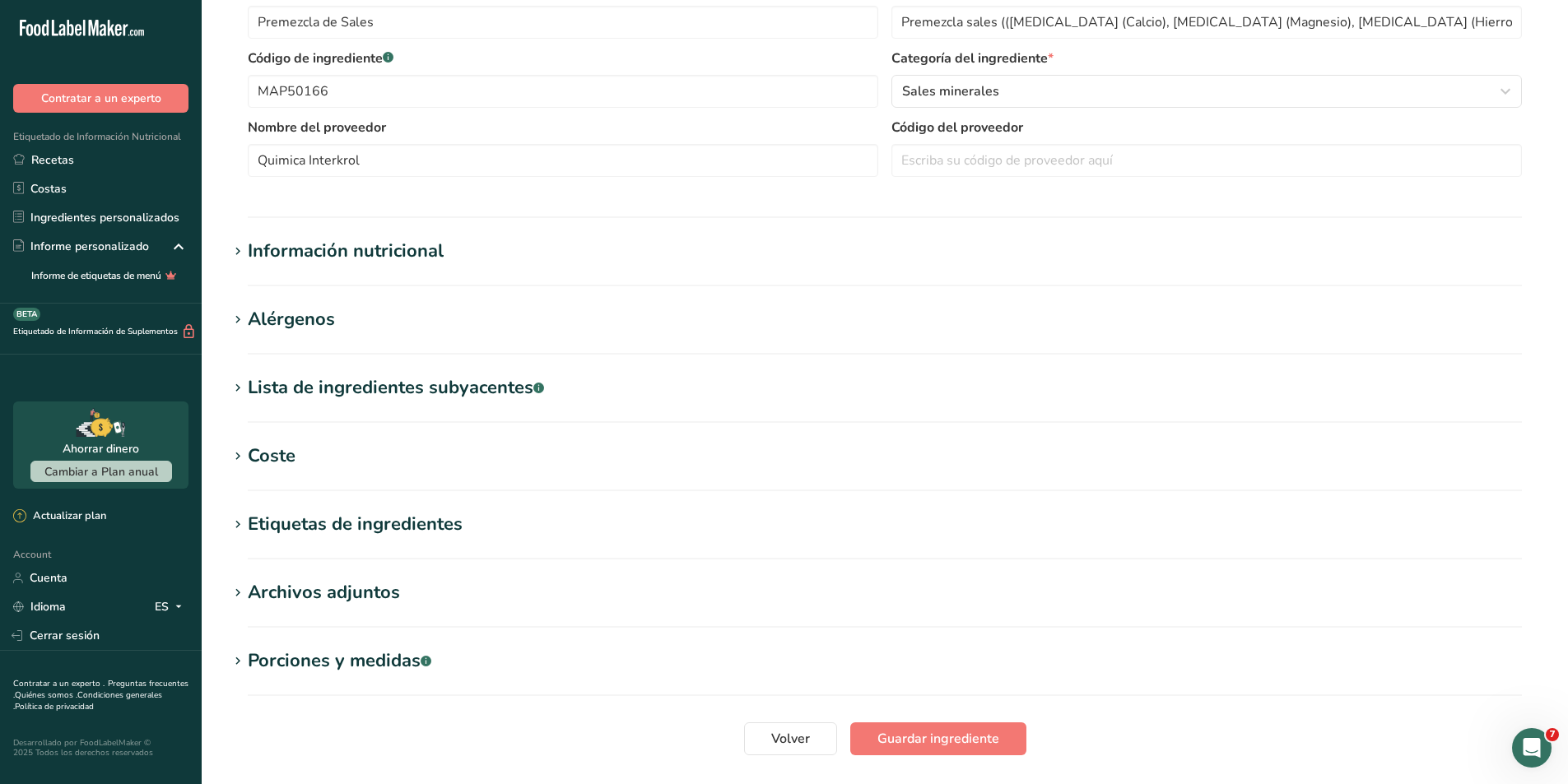
type input "0"
type Carbohydrates "0"
type Fiber "0"
type Sugars "0"
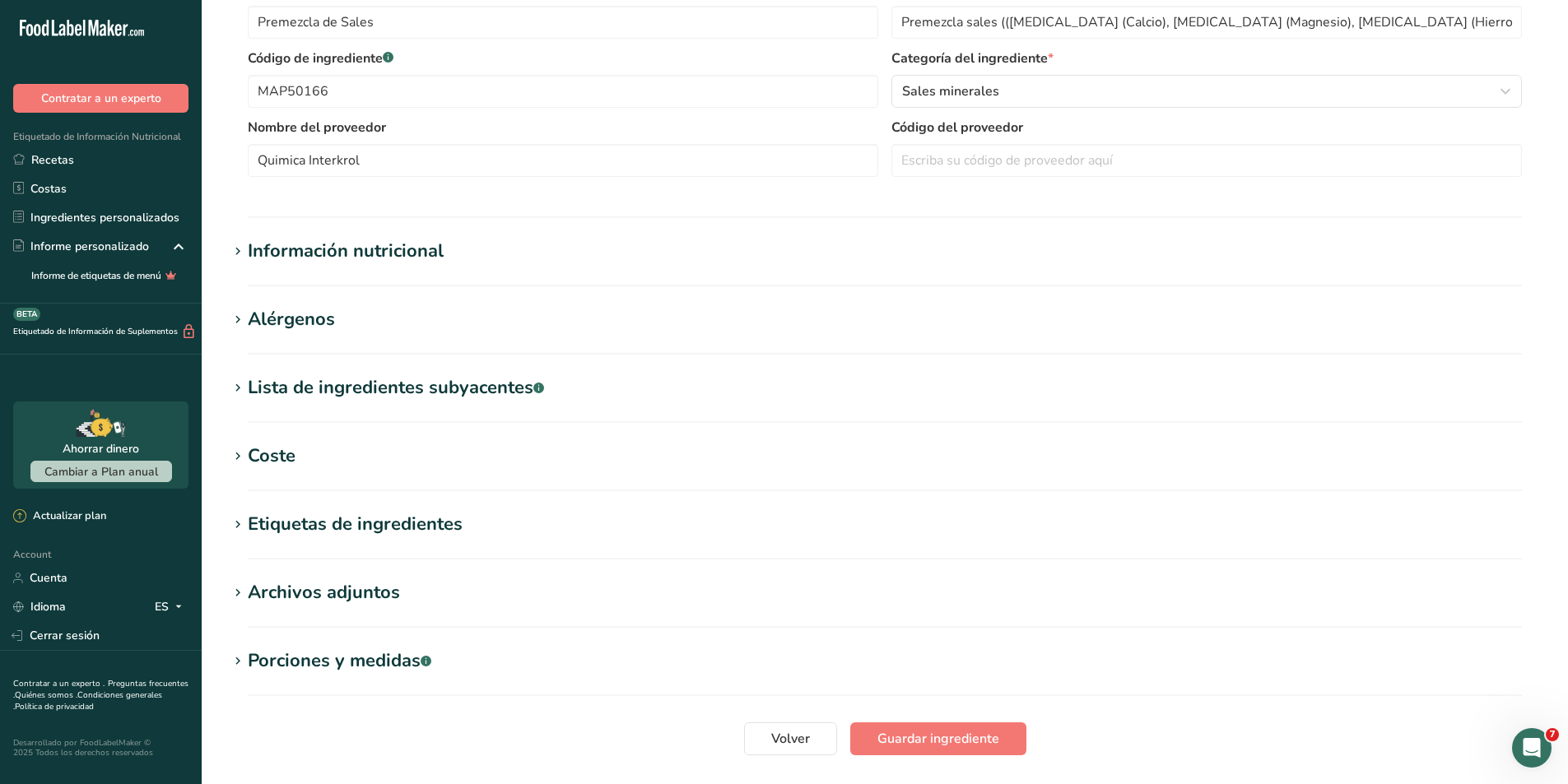
type Sugars "0"
type input "0"
click at [259, 259] on div "Información nutricional" at bounding box center [346, 251] width 196 height 27
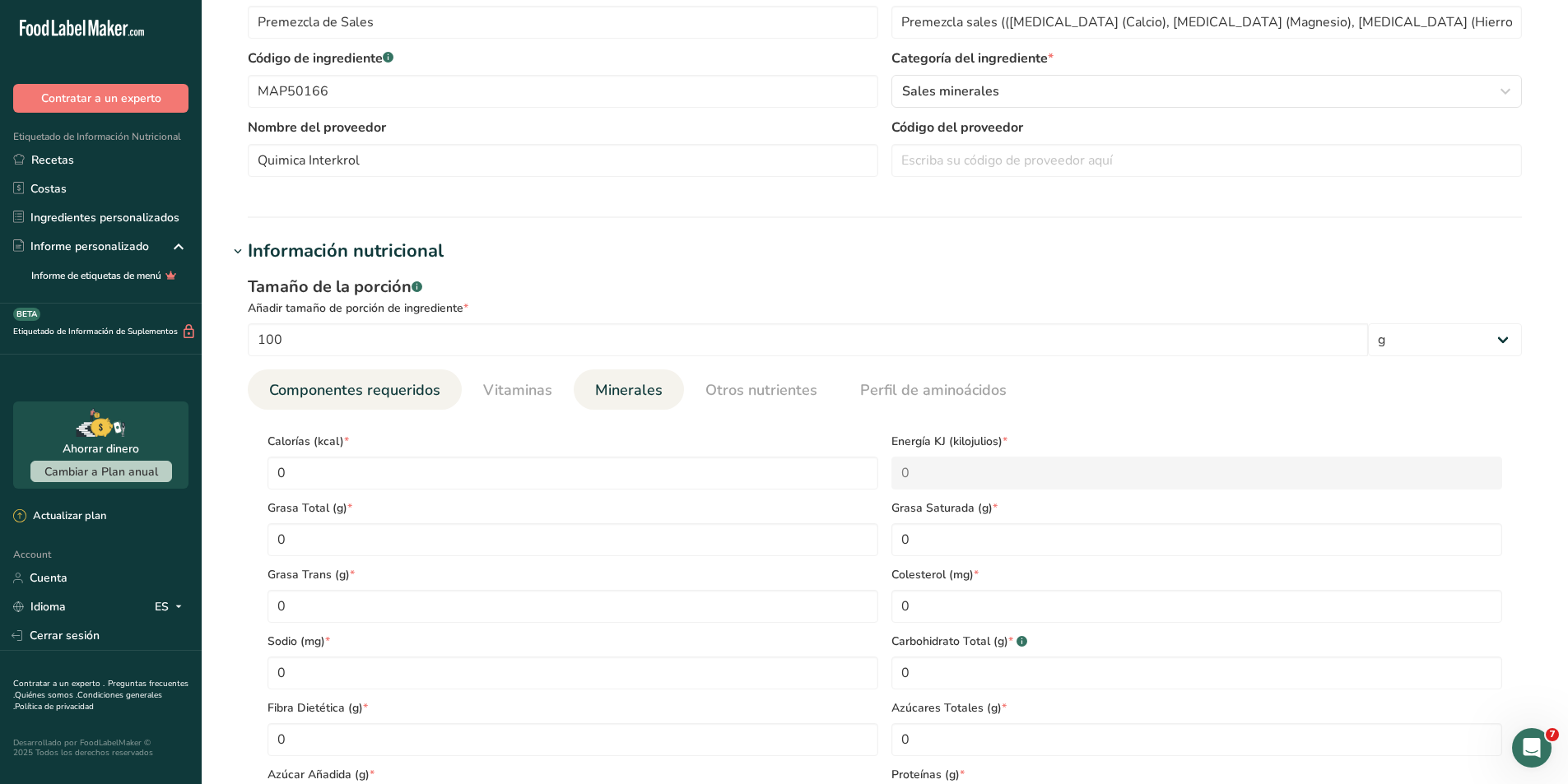
click at [607, 398] on span "Minerales" at bounding box center [629, 390] width 68 height 22
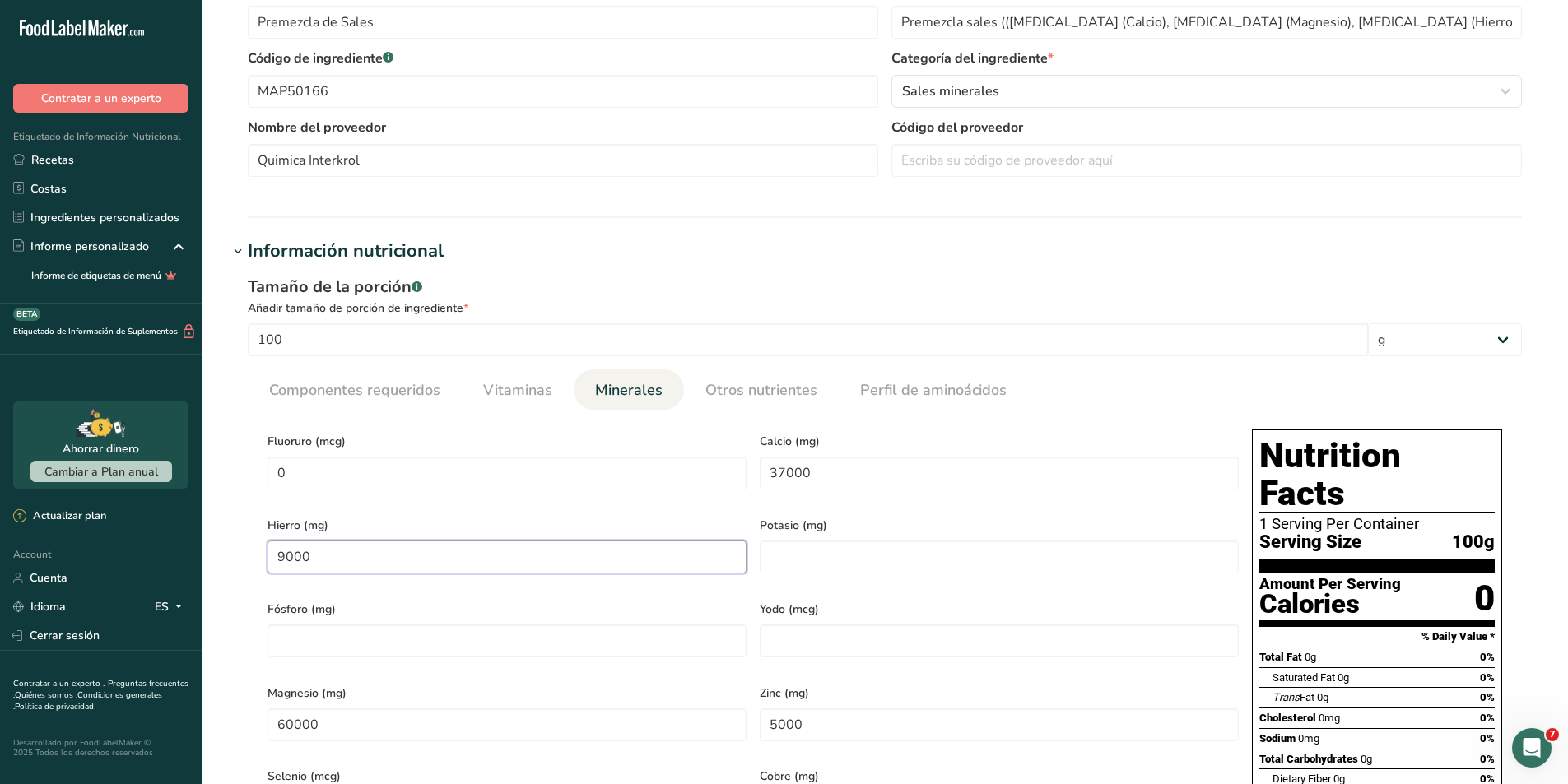
drag, startPoint x: 365, startPoint y: 550, endPoint x: 233, endPoint y: 537, distance: 132.6
click at [233, 537] on div "Tamaño de la porción .a-a{fill:#347362;}.b-a{fill:#fff;} Añadir tamaño de porci…" at bounding box center [884, 648] width 1314 height 768
type input "5000"
click at [423, 434] on span "Fluoruro (mcg)" at bounding box center [507, 442] width 479 height 17
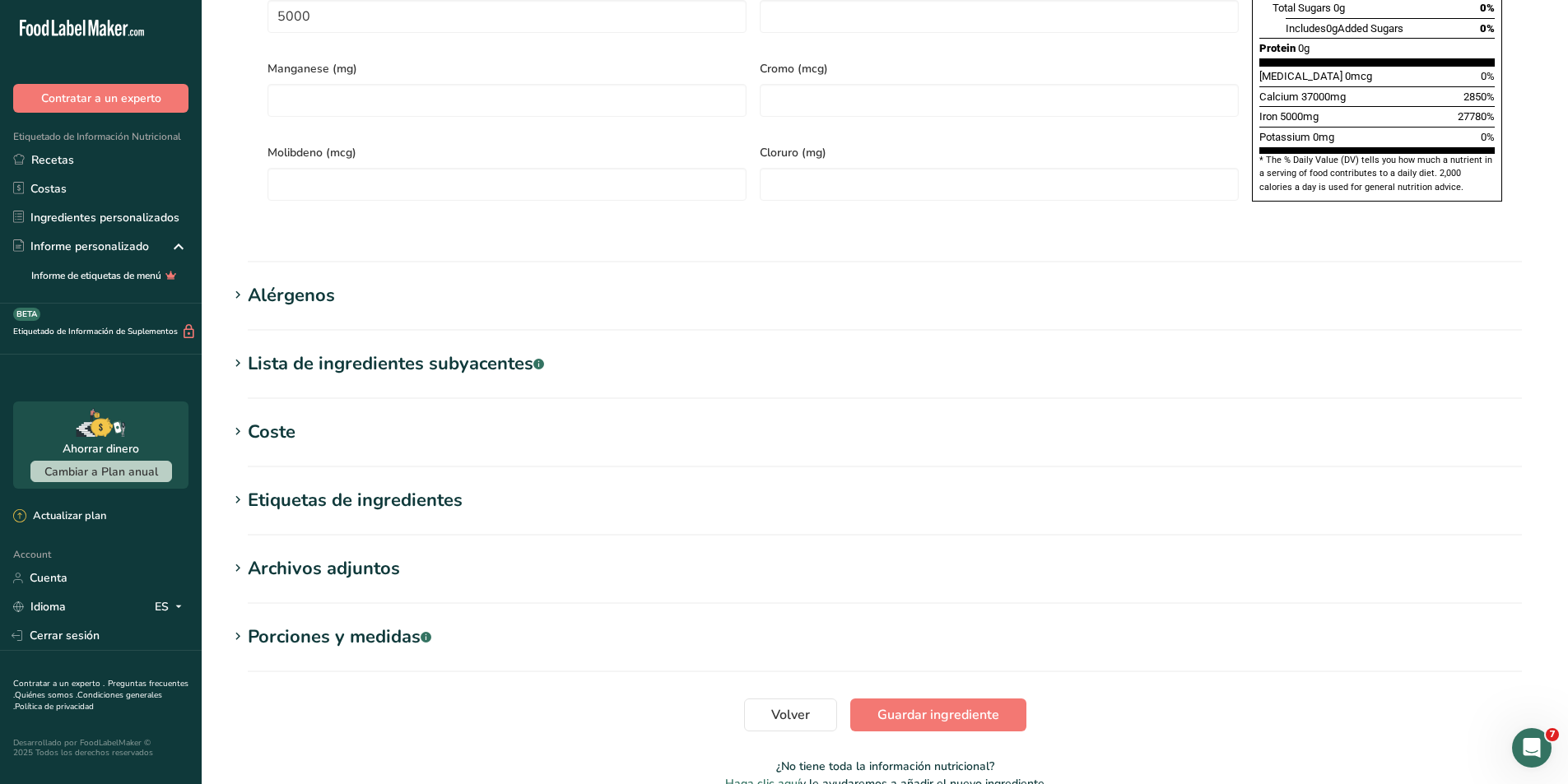
scroll to position [1207, 0]
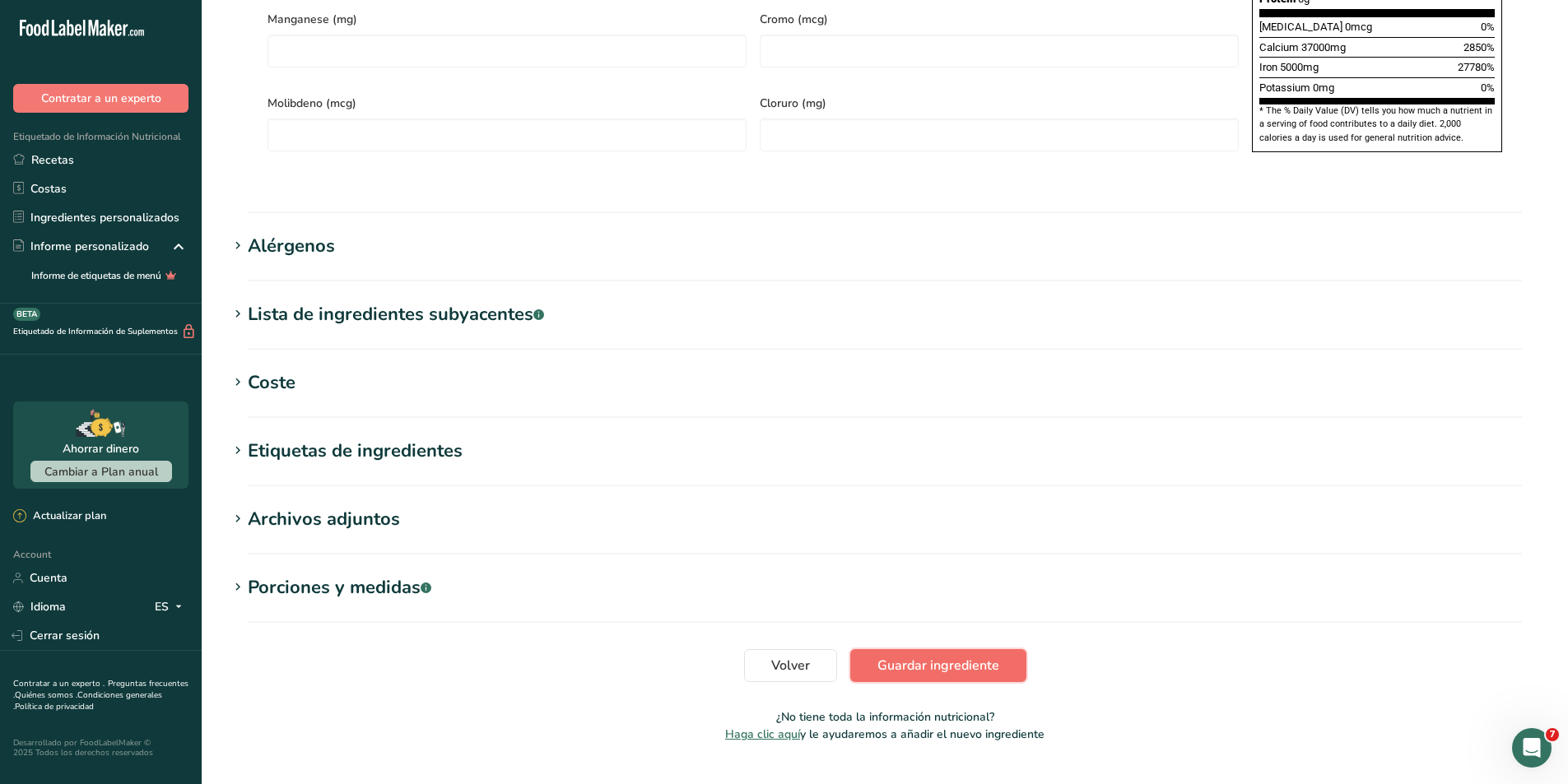
click at [909, 656] on span "Guardar ingrediente" at bounding box center [939, 666] width 122 height 19
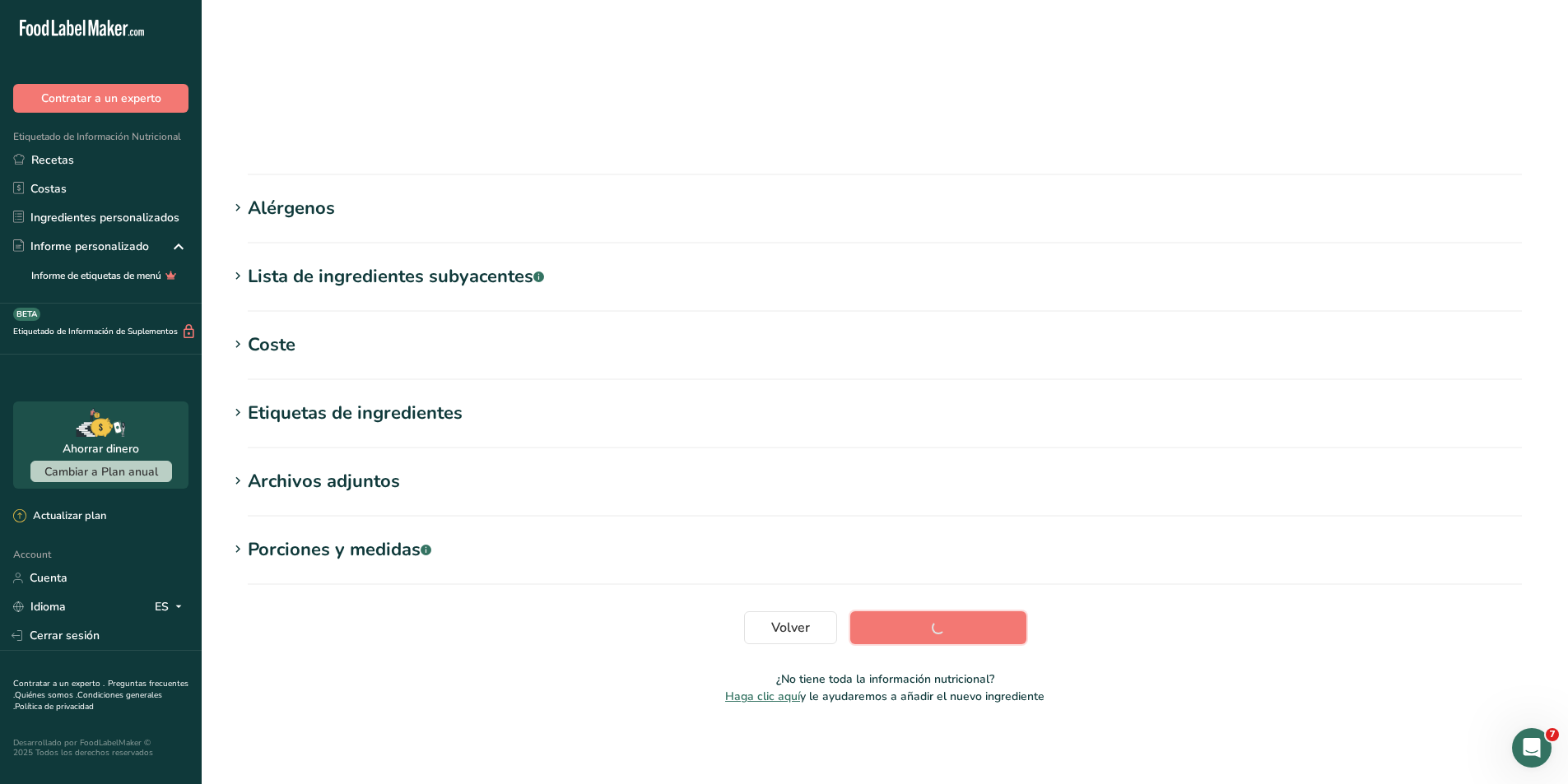
scroll to position [86, 0]
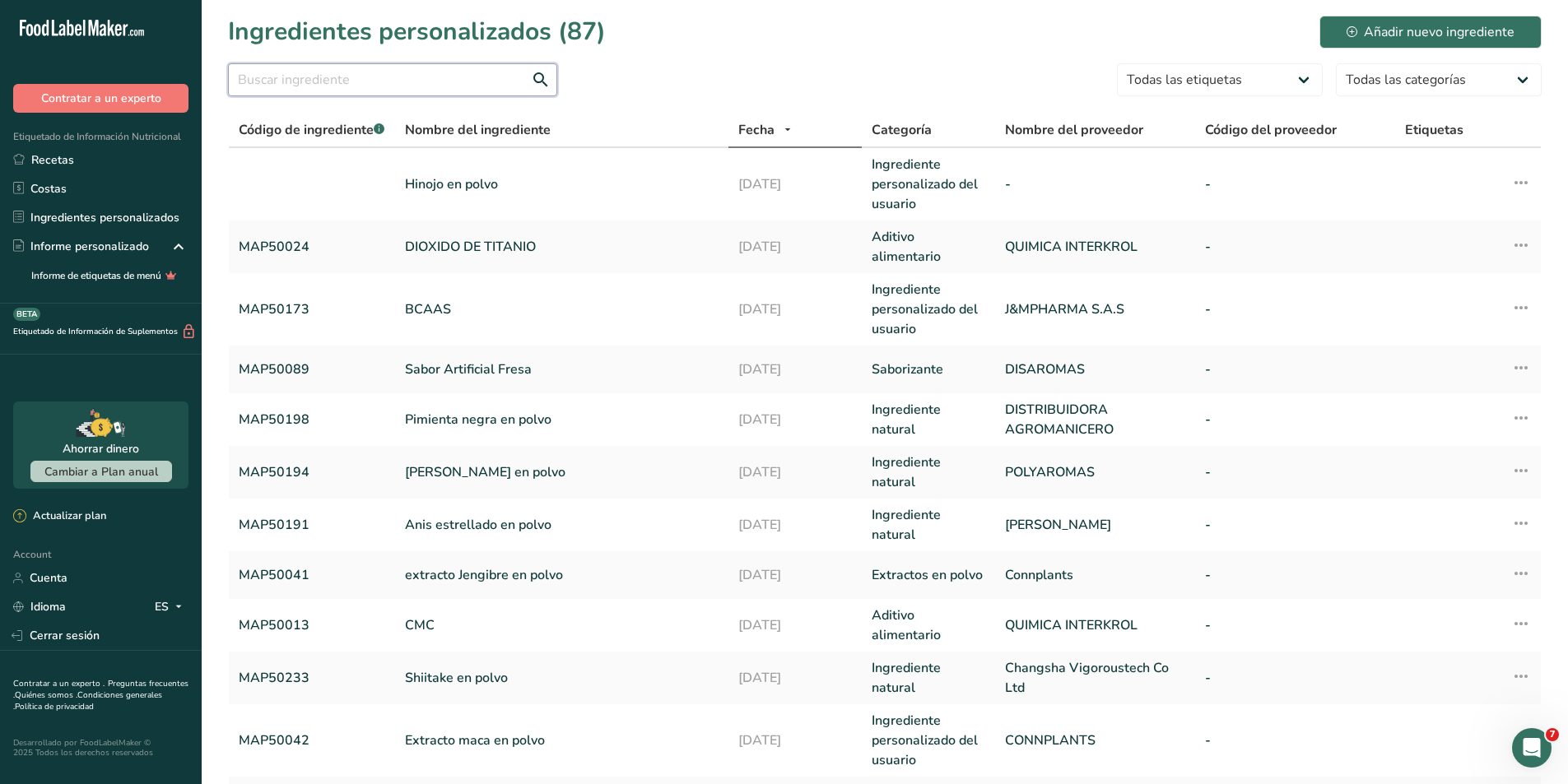
click at [402, 89] on input "text" at bounding box center [393, 79] width 330 height 33
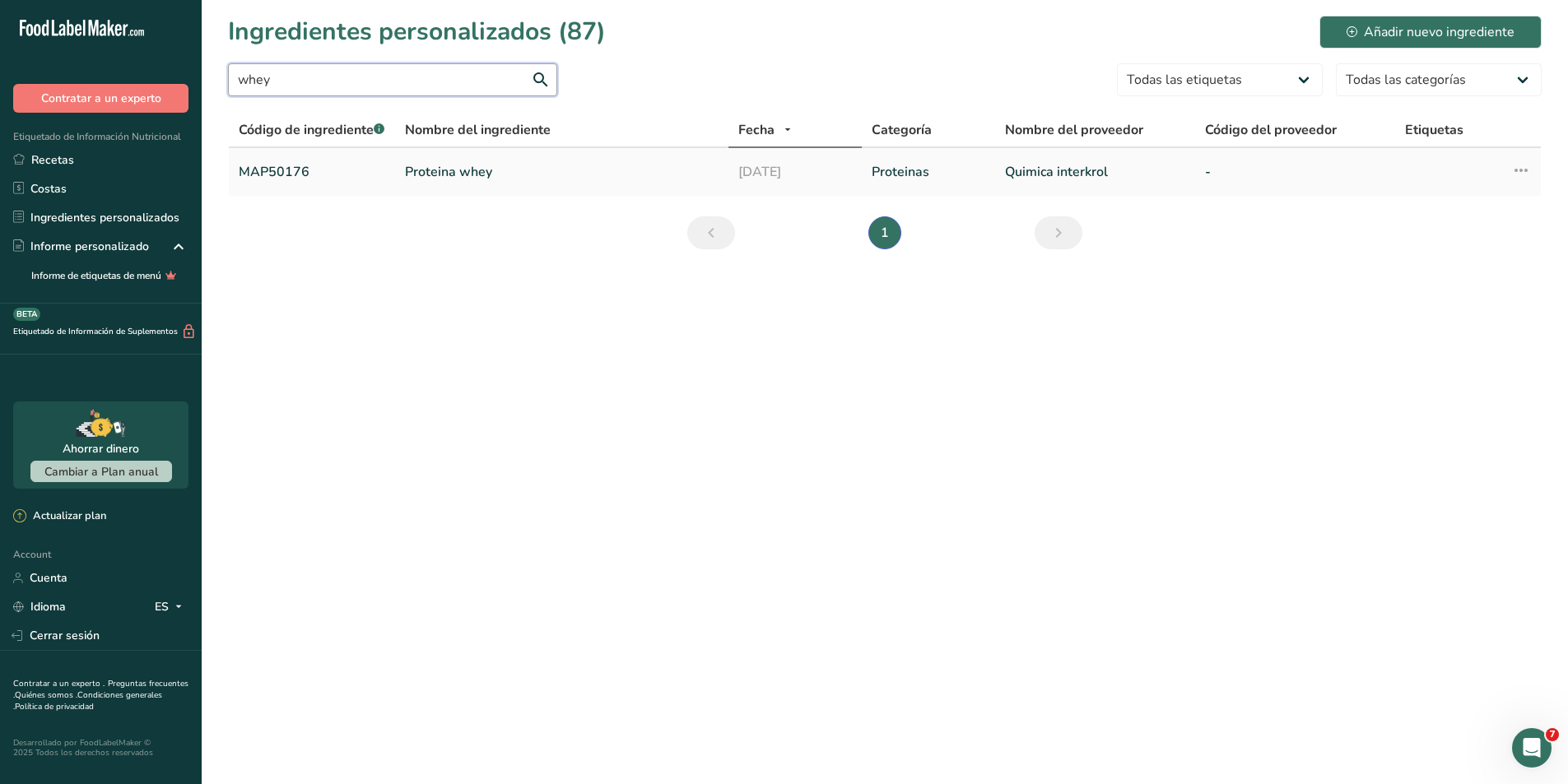
type input "whey"
click at [319, 165] on link "MAP50176" at bounding box center [311, 172] width 146 height 19
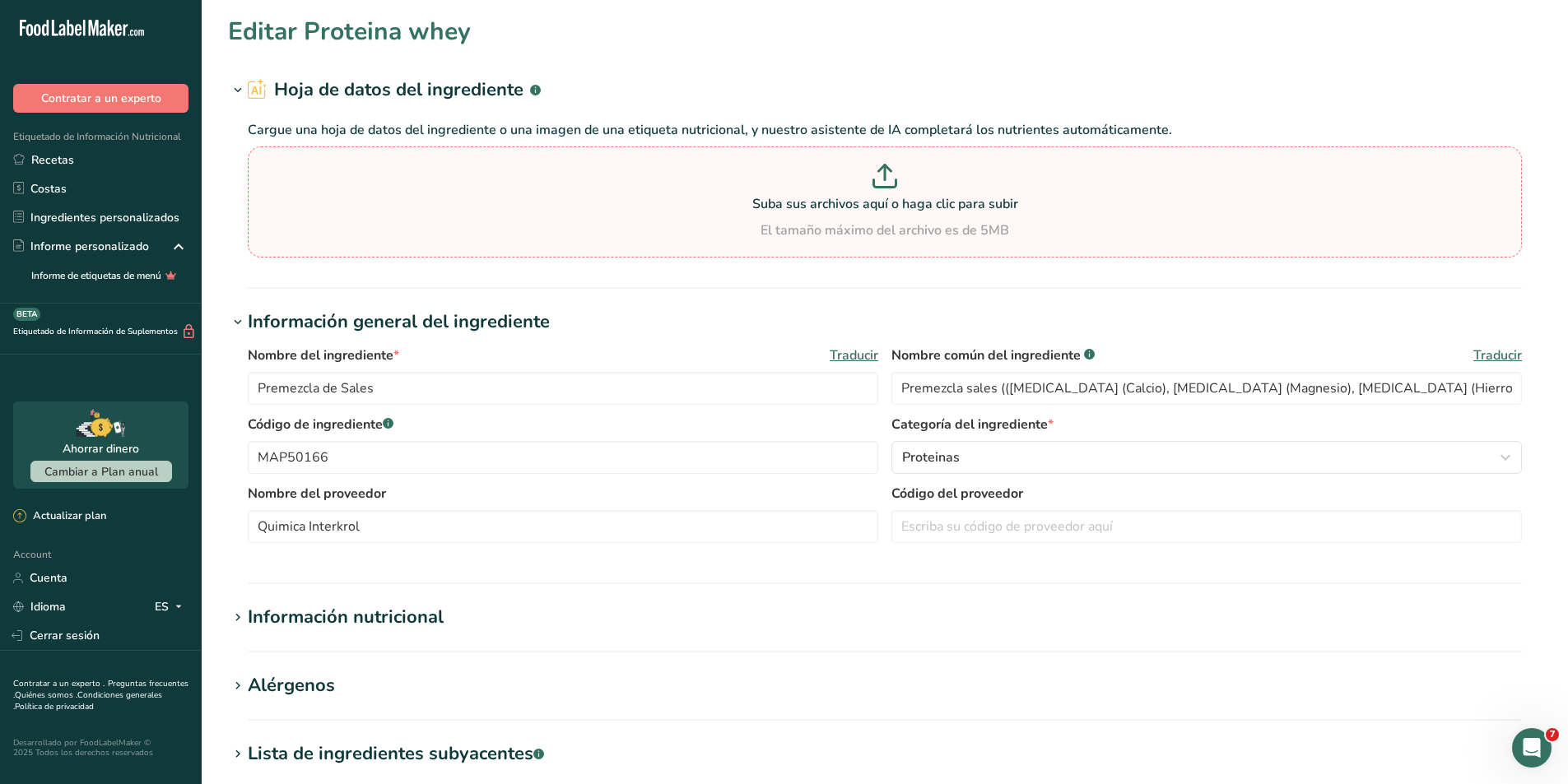
type input "Proteina whey"
type input "WHEY Proteina concentrada de suero lacteo"
type input "MAP50176"
type input "Quimica interkrol"
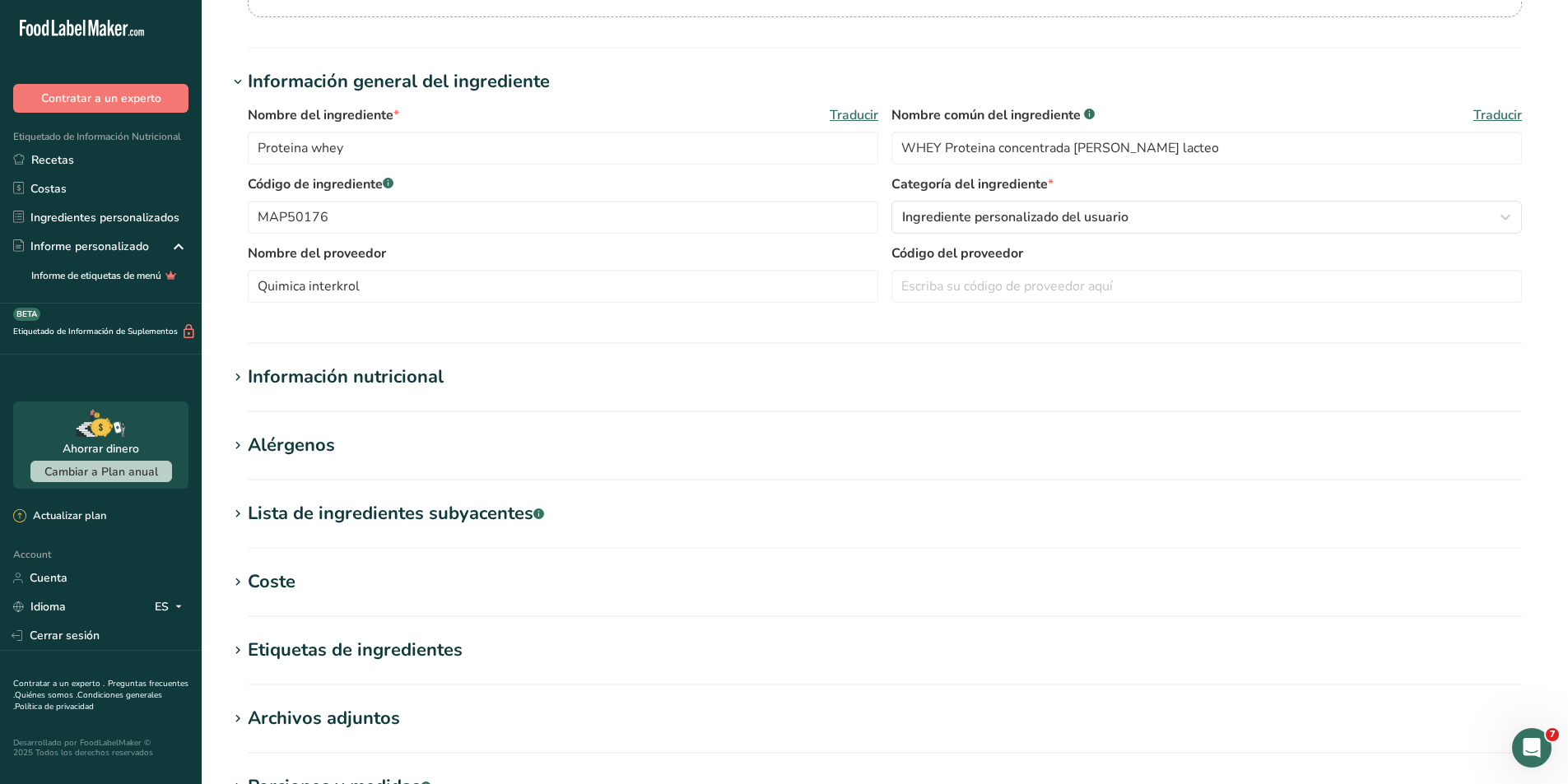
scroll to position [247, 0]
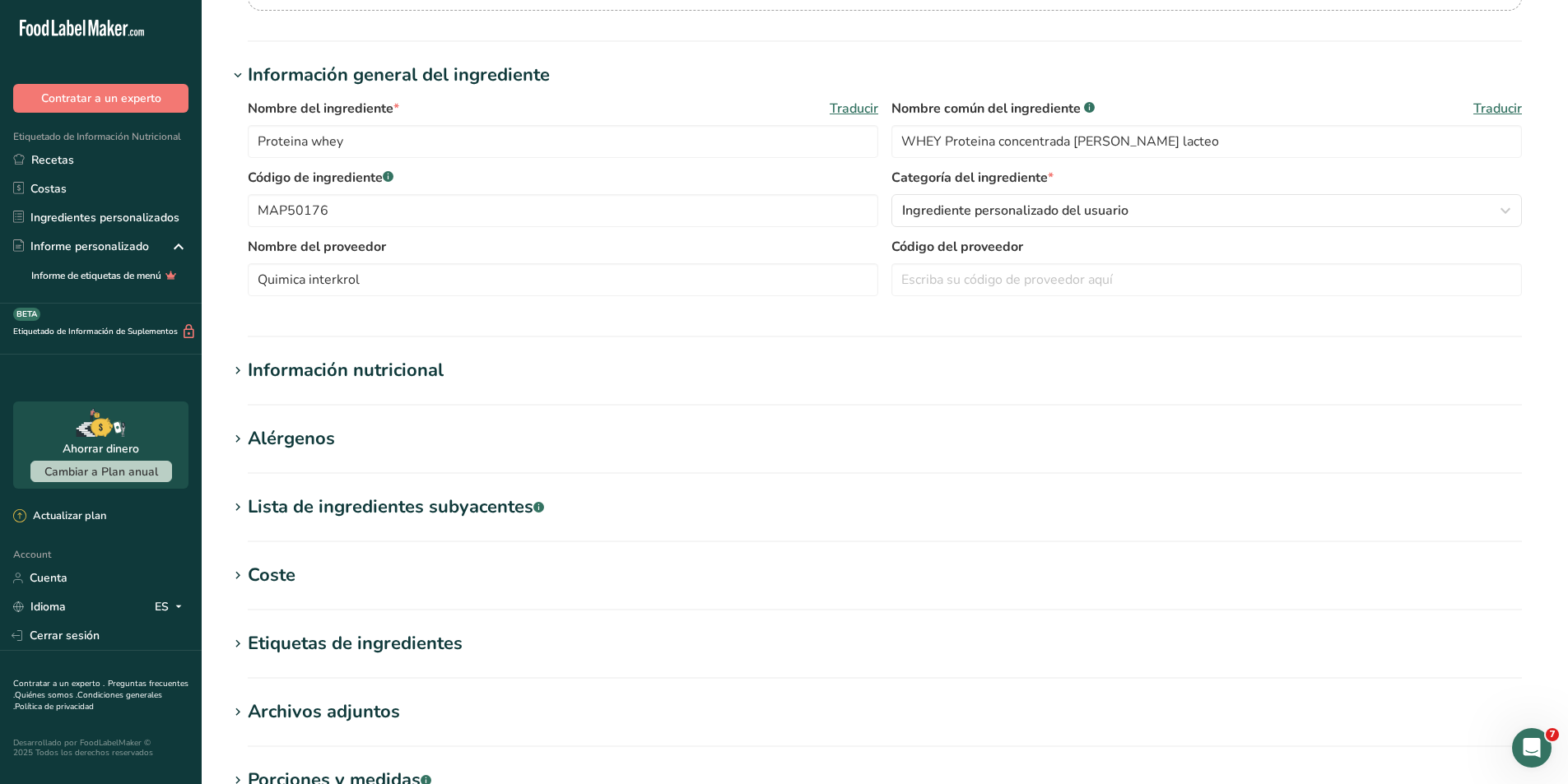
click at [224, 368] on section "Editar Proteina whey Hoja de datos del ingrediente .a-a{fill:#347362;}.b-a{fill…" at bounding box center [884, 357] width 1366 height 1208
click at [235, 371] on icon at bounding box center [238, 371] width 15 height 23
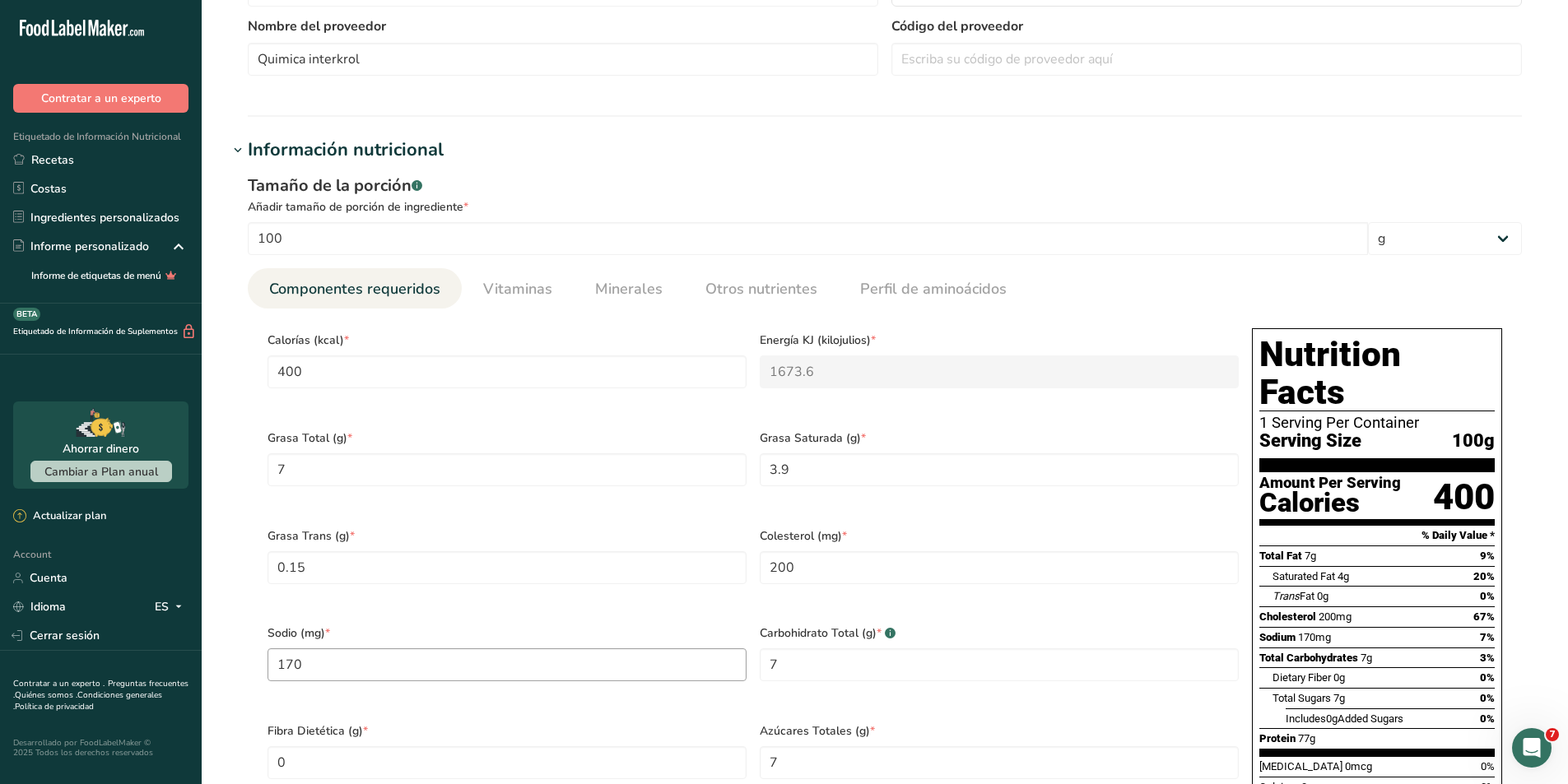
scroll to position [576, 0]
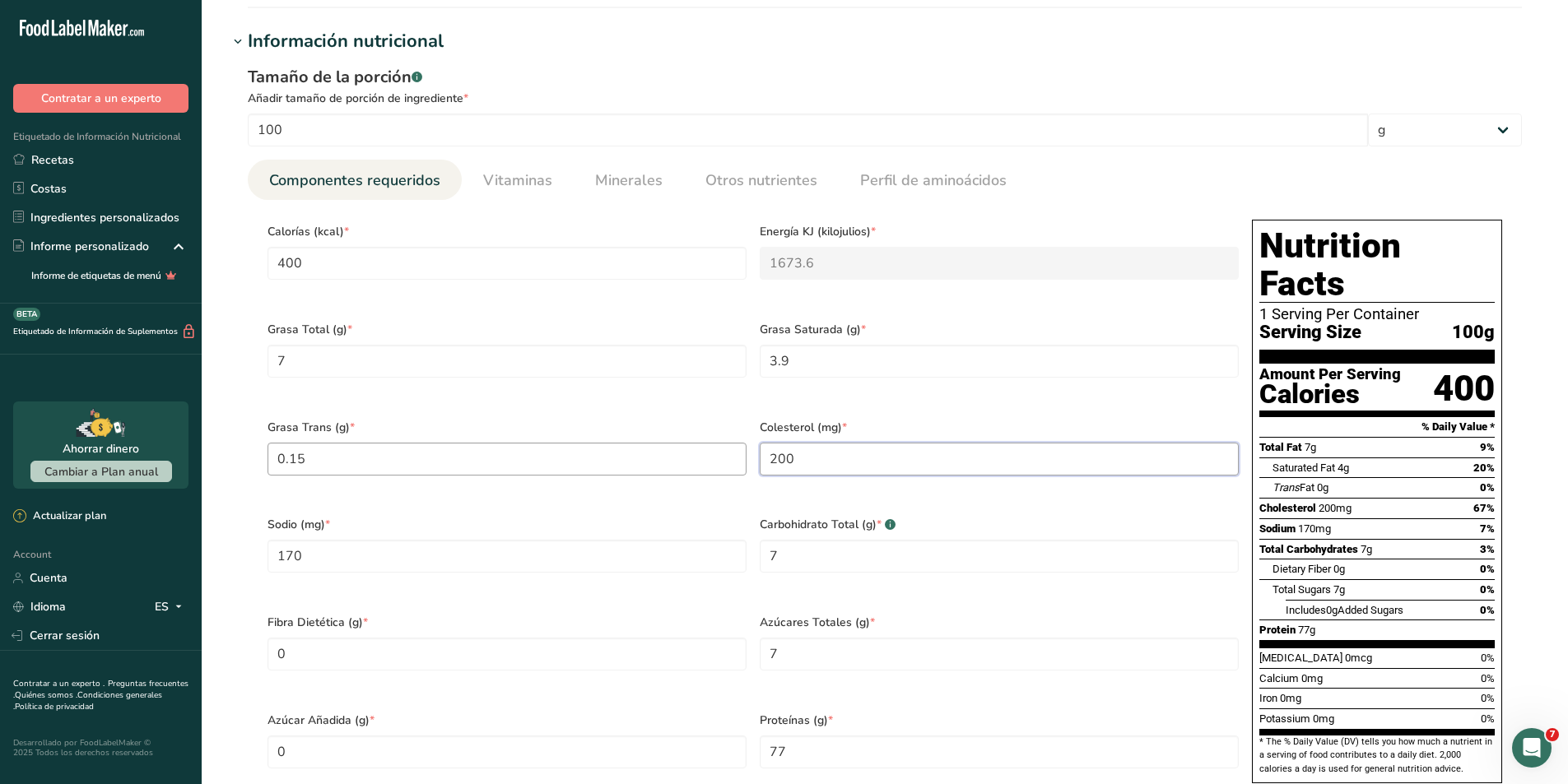
drag, startPoint x: 809, startPoint y: 453, endPoint x: 732, endPoint y: 445, distance: 77.4
click at [732, 445] on div "Calorías (kcal) * 400 Energía KJ (kilojulios) * 1673.6 Grasa Total (g) * 7 Gras…" at bounding box center [752, 506] width 984 height 586
type input "0"
click at [790, 388] on div "Grasa Saturada (g) * 3.9" at bounding box center [1000, 360] width 493 height 98
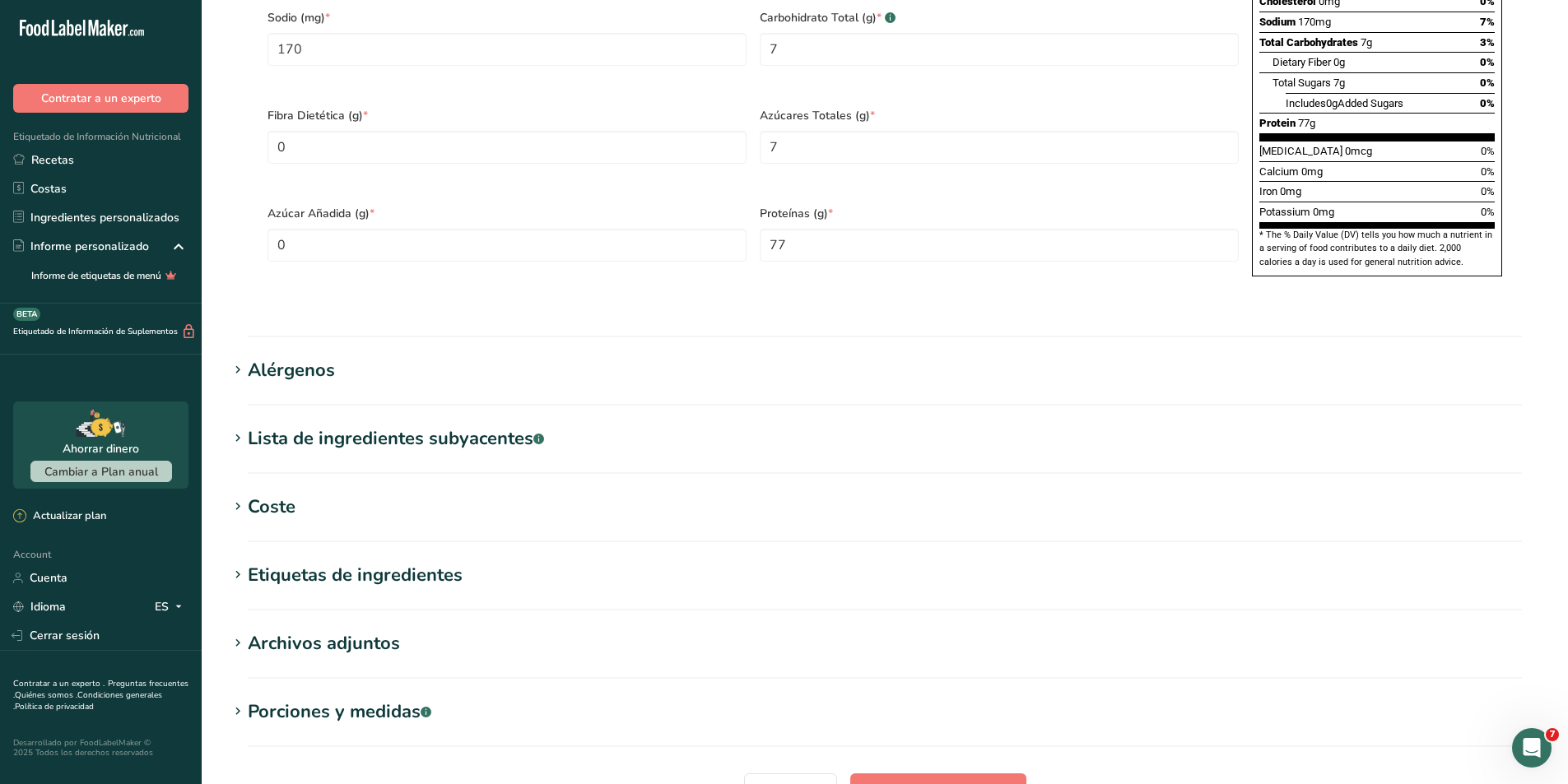
scroll to position [1207, 0]
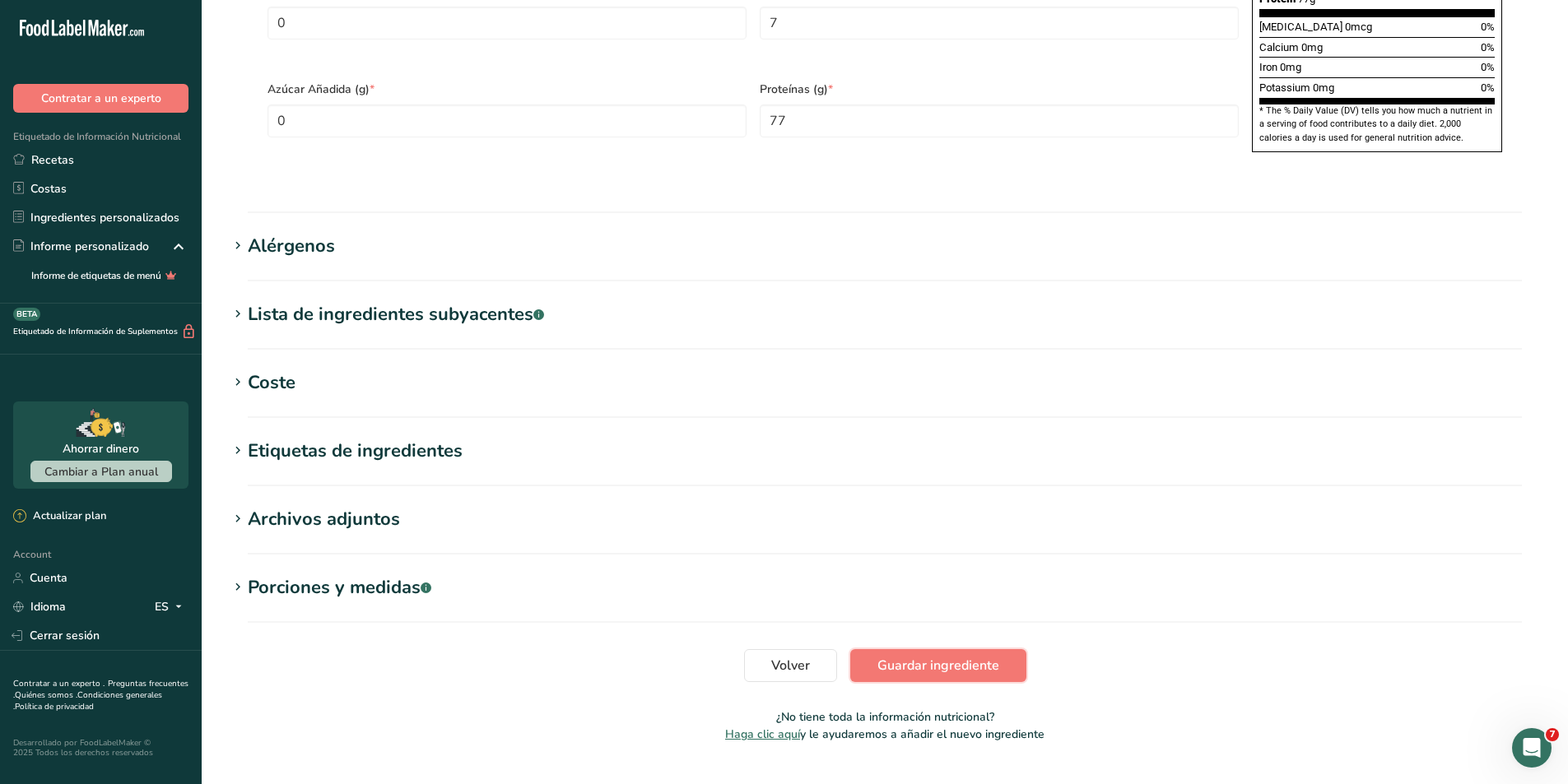
click at [895, 649] on button "Guardar ingrediente" at bounding box center [939, 666] width 176 height 33
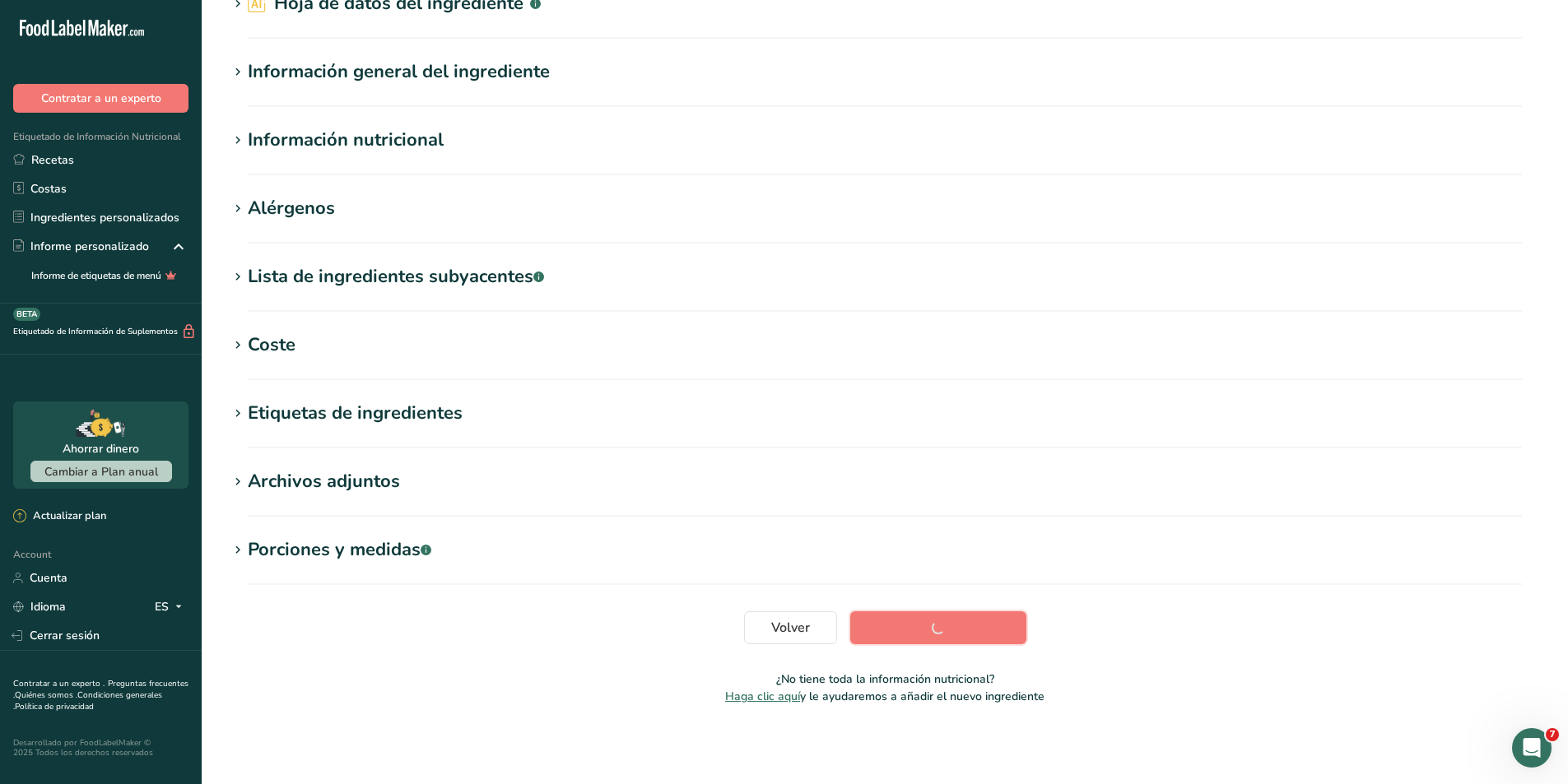
scroll to position [86, 0]
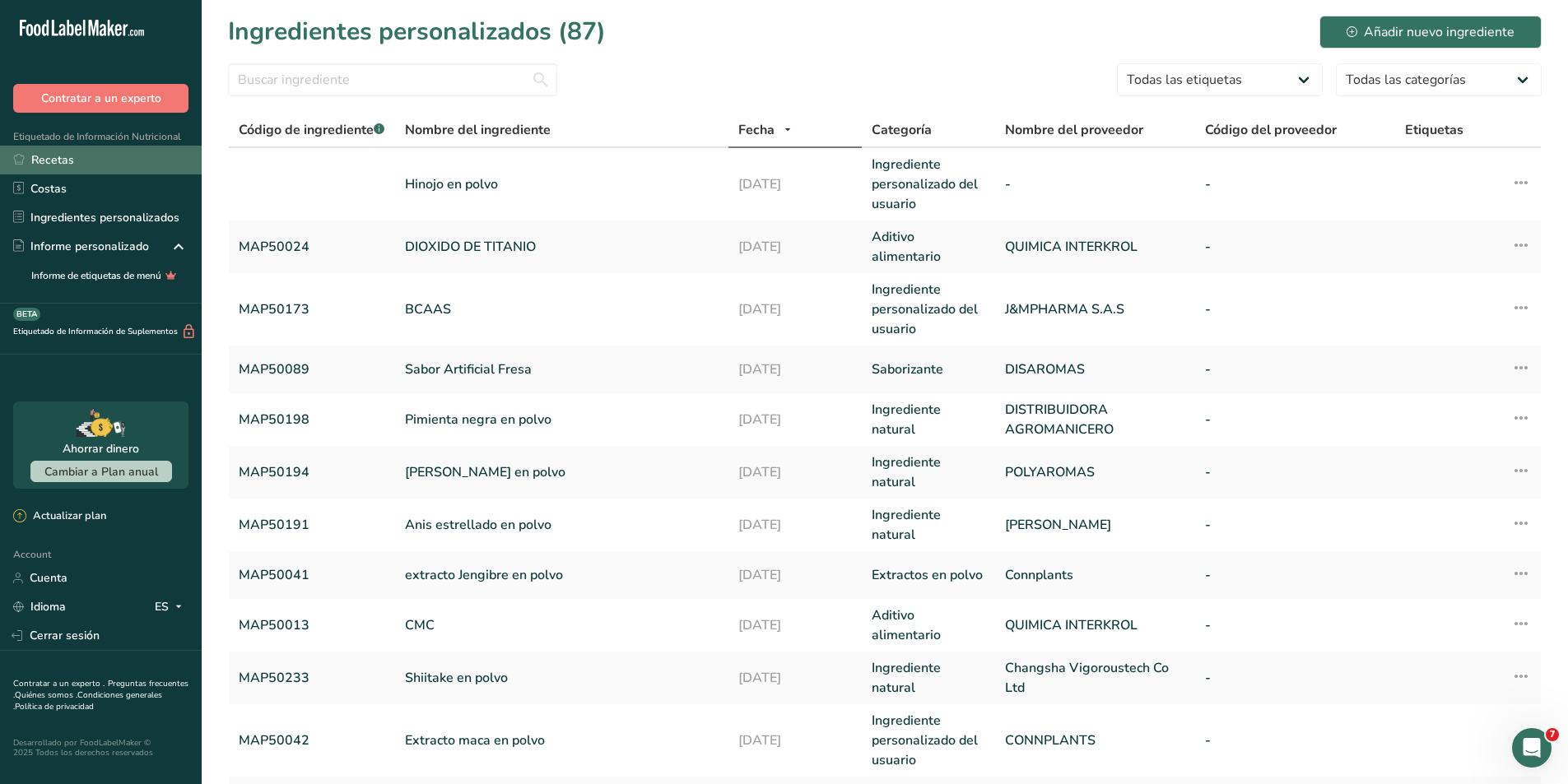
click at [64, 164] on link "Recetas" at bounding box center [101, 160] width 202 height 29
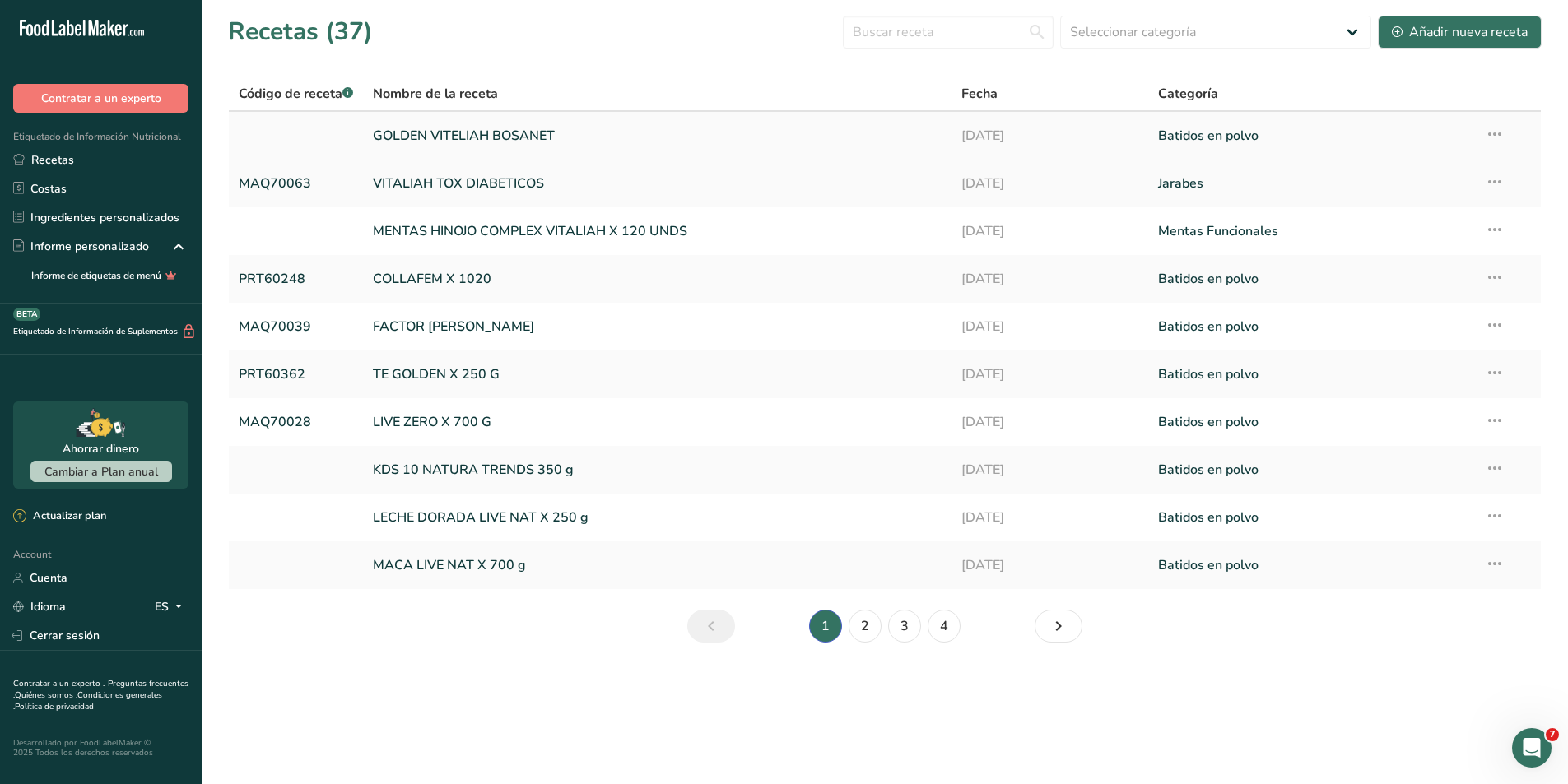
click at [277, 143] on link at bounding box center [296, 136] width 114 height 35
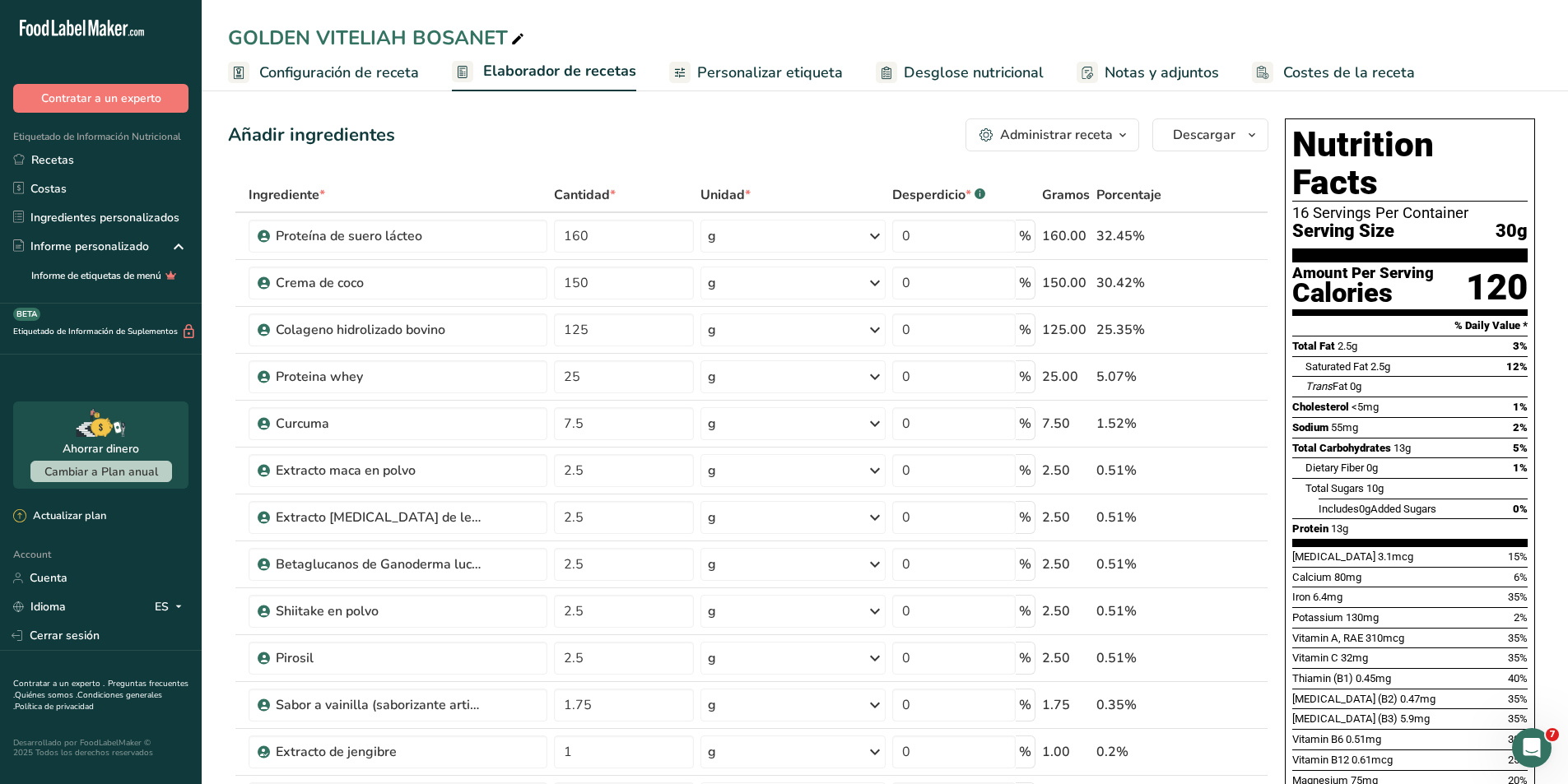
click at [940, 77] on span "Desglose nutricional" at bounding box center [974, 73] width 140 height 22
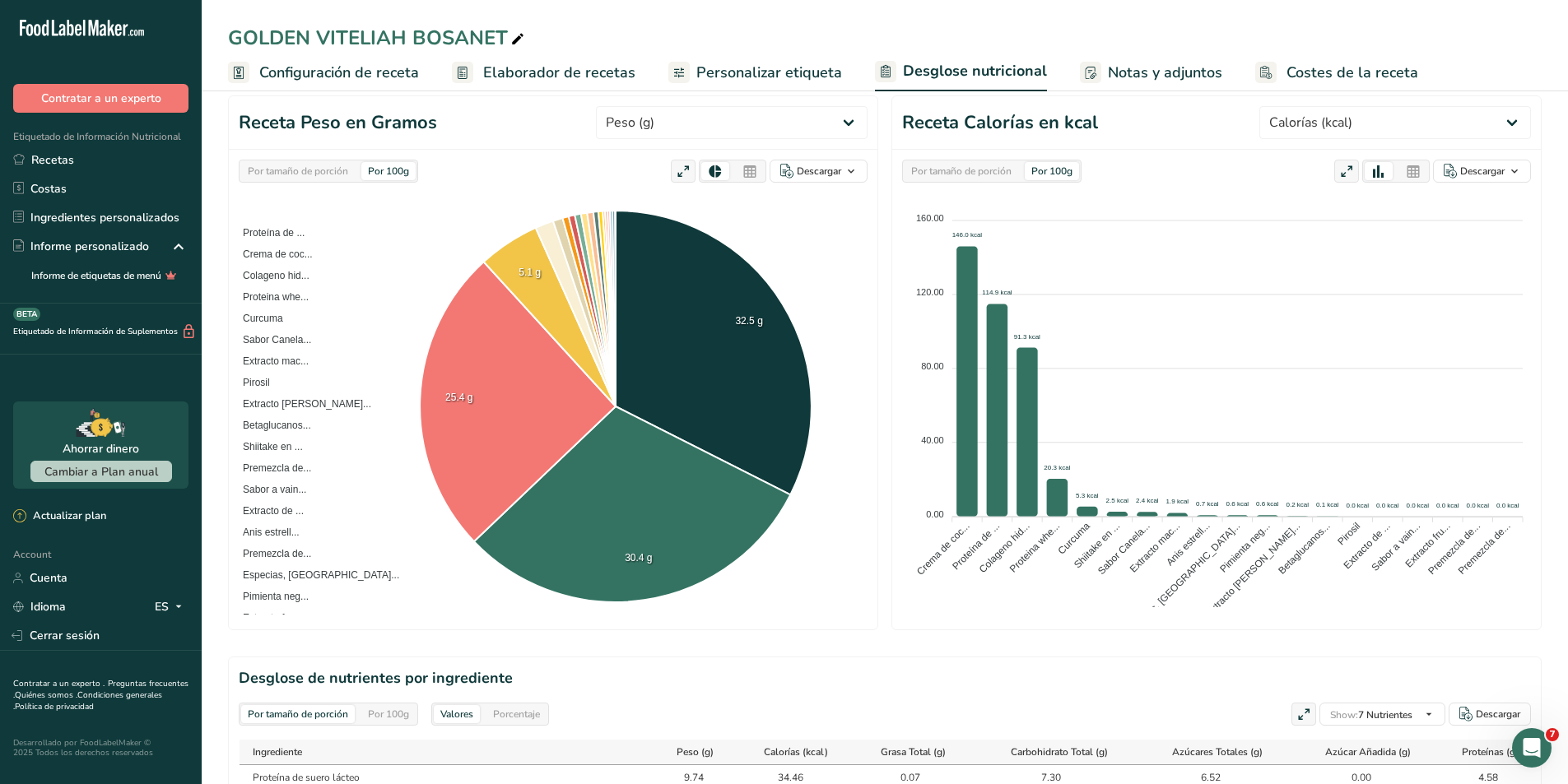
scroll to position [165, 0]
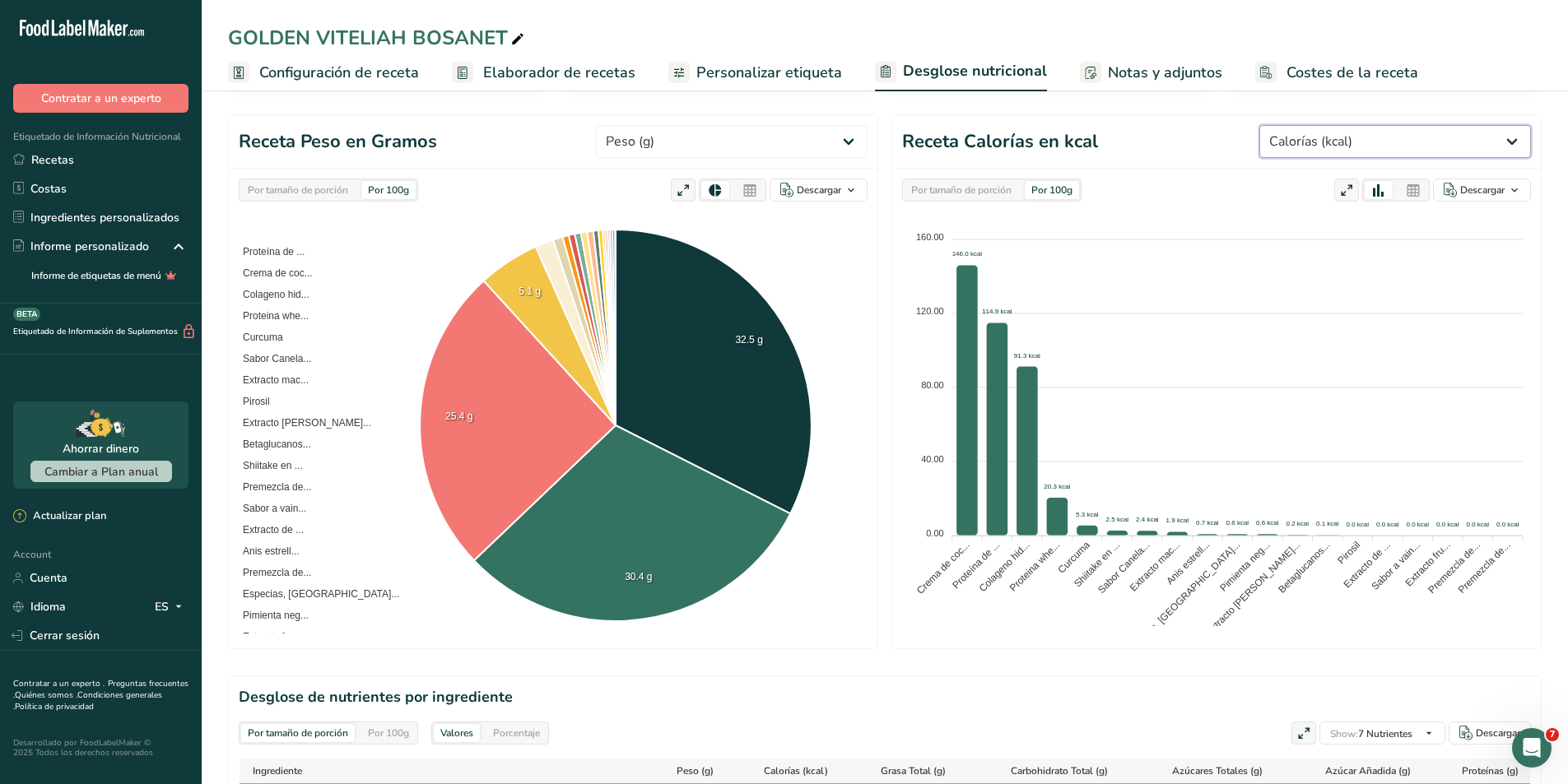
click at [1369, 141] on select "Peso (g) Calorías (kcal) Energía KJ (kj) Grasa Total (g) Grasa Saturada (g) Gra…" at bounding box center [1395, 141] width 272 height 33
select select "Cholesterol"
click at [1285, 125] on select "Peso (g) Calorías (kcal) Energía KJ (kj) Grasa Total (g) Grasa Saturada (g) Gra…" at bounding box center [1395, 141] width 272 height 33
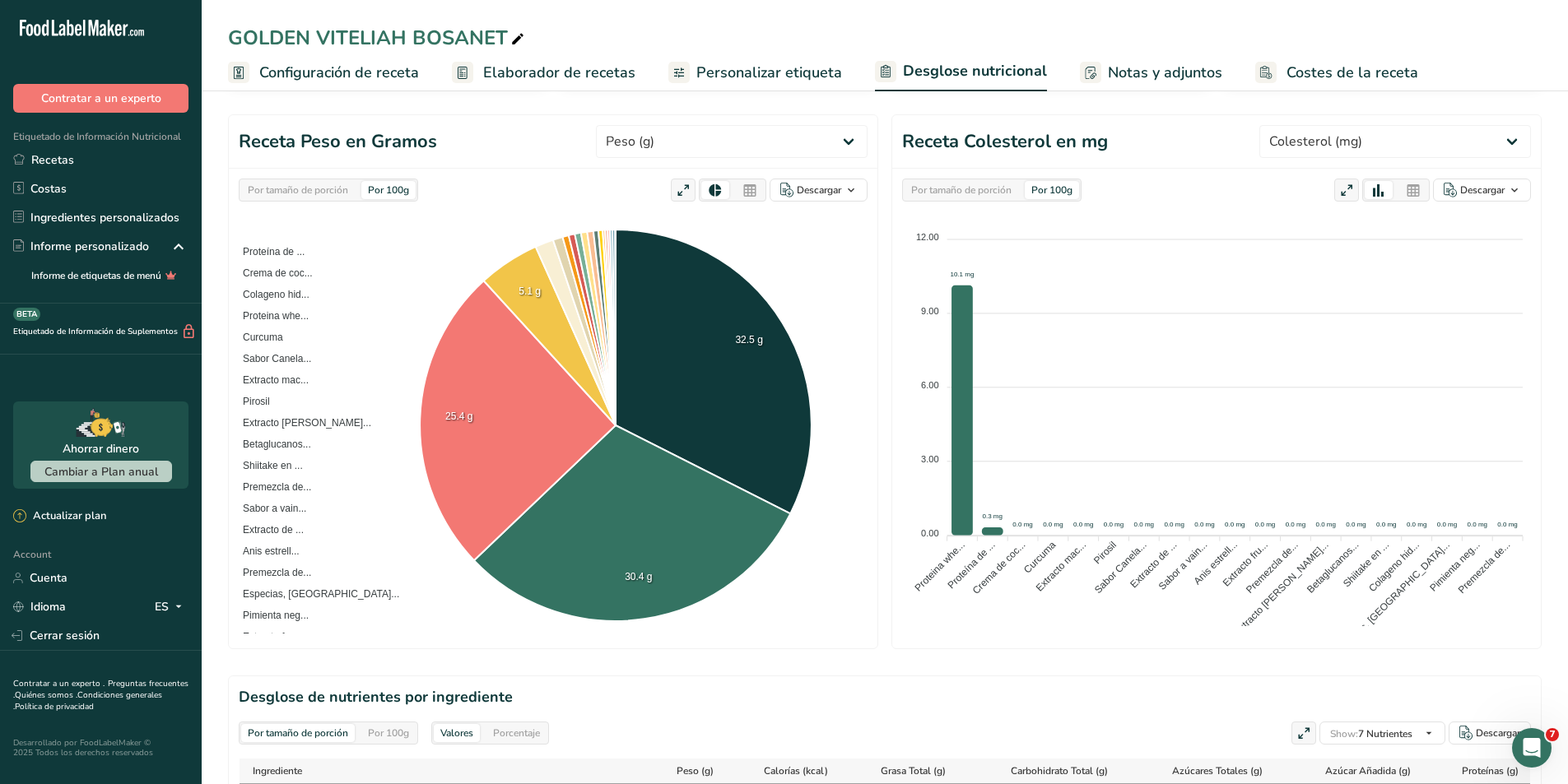
click at [314, 76] on span "Configuración de receta" at bounding box center [338, 73] width 160 height 22
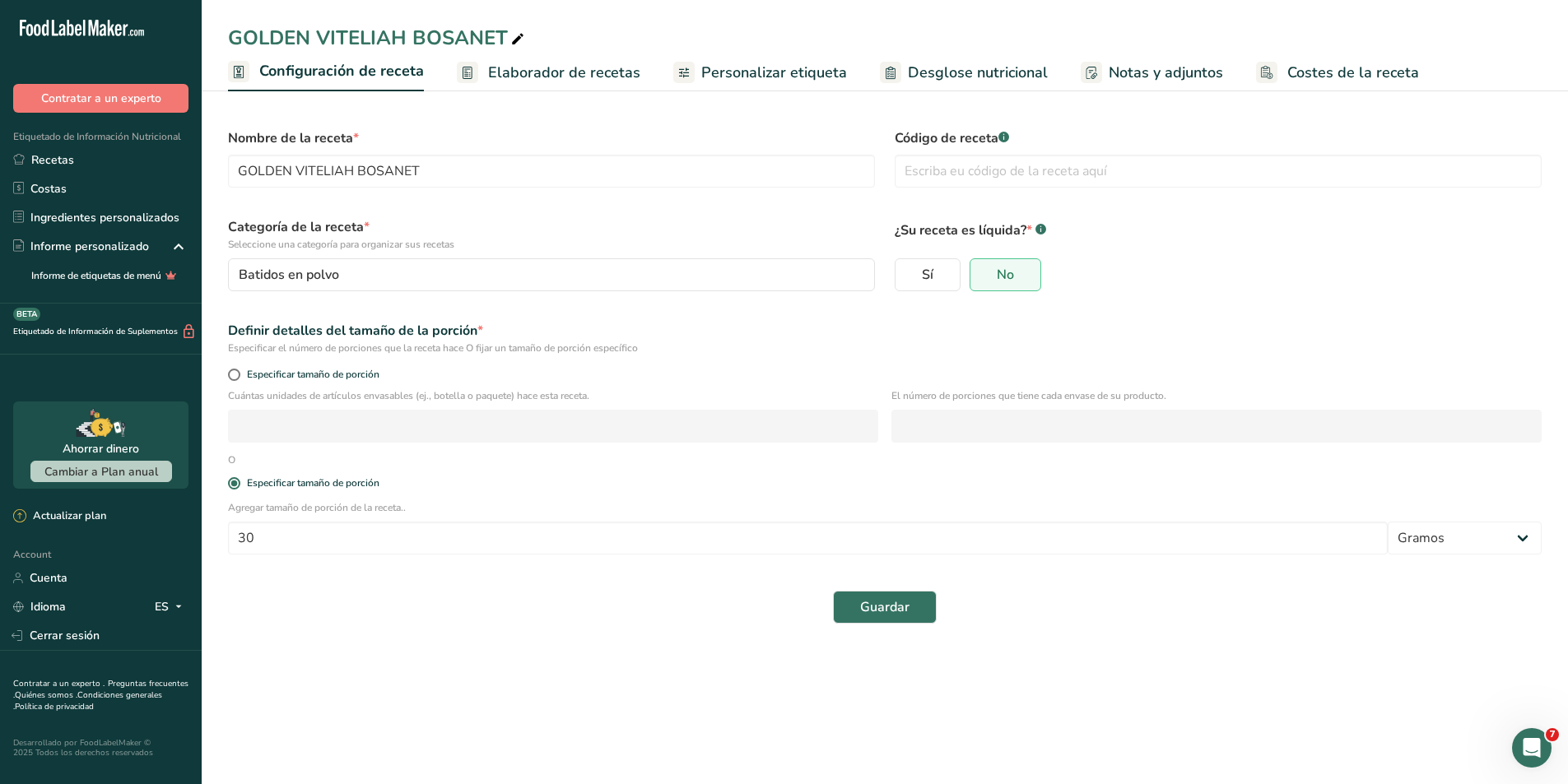
click at [497, 70] on span "Elaborador de recetas" at bounding box center [563, 73] width 152 height 22
